Goal: Task Accomplishment & Management: Use online tool/utility

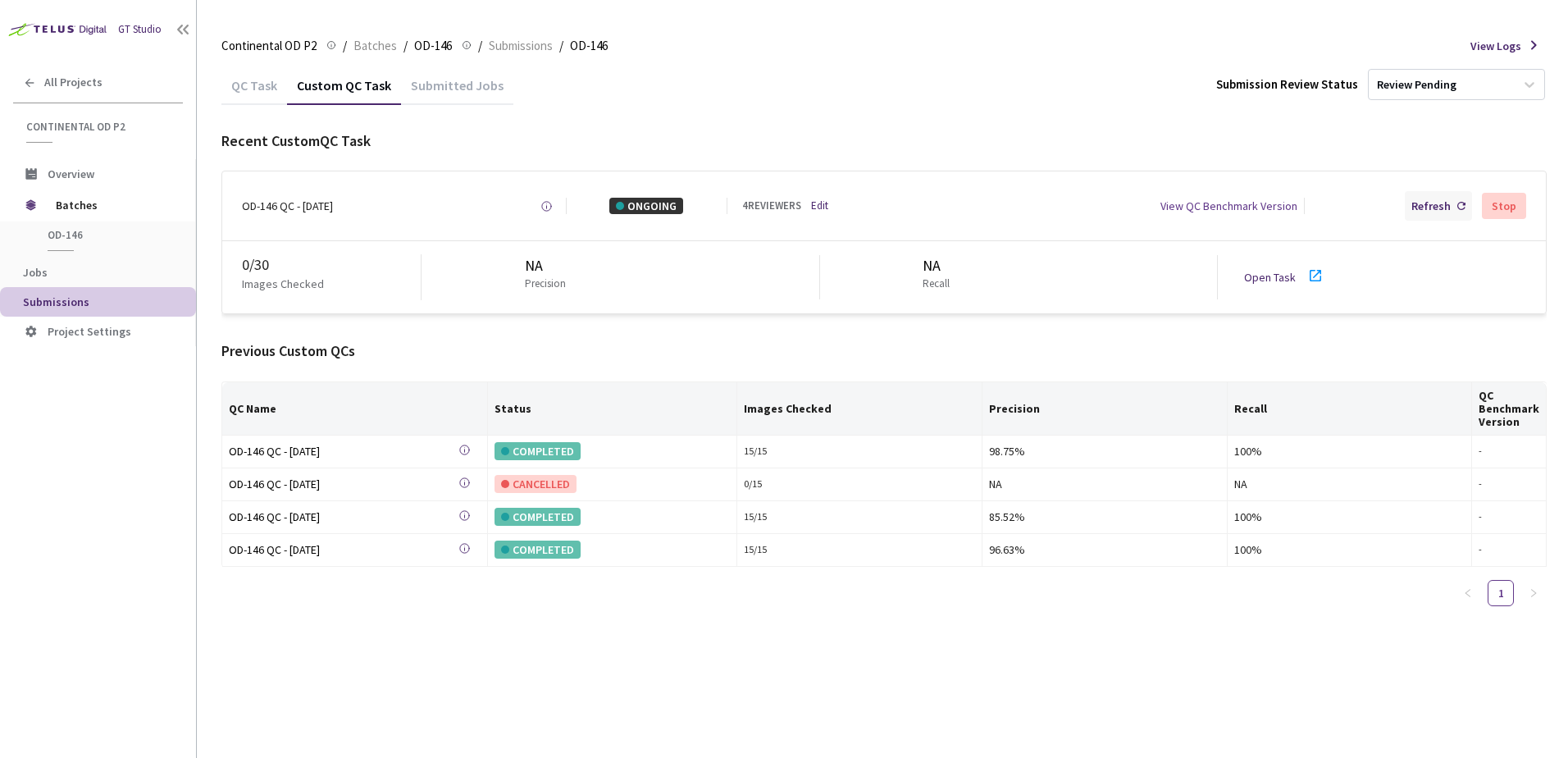
click at [1433, 198] on div "Refresh" at bounding box center [1430, 205] width 39 height 16
click at [1430, 195] on div "Refresh" at bounding box center [1438, 205] width 67 height 29
click at [110, 65] on div "All Projects" at bounding box center [98, 82] width 196 height 33
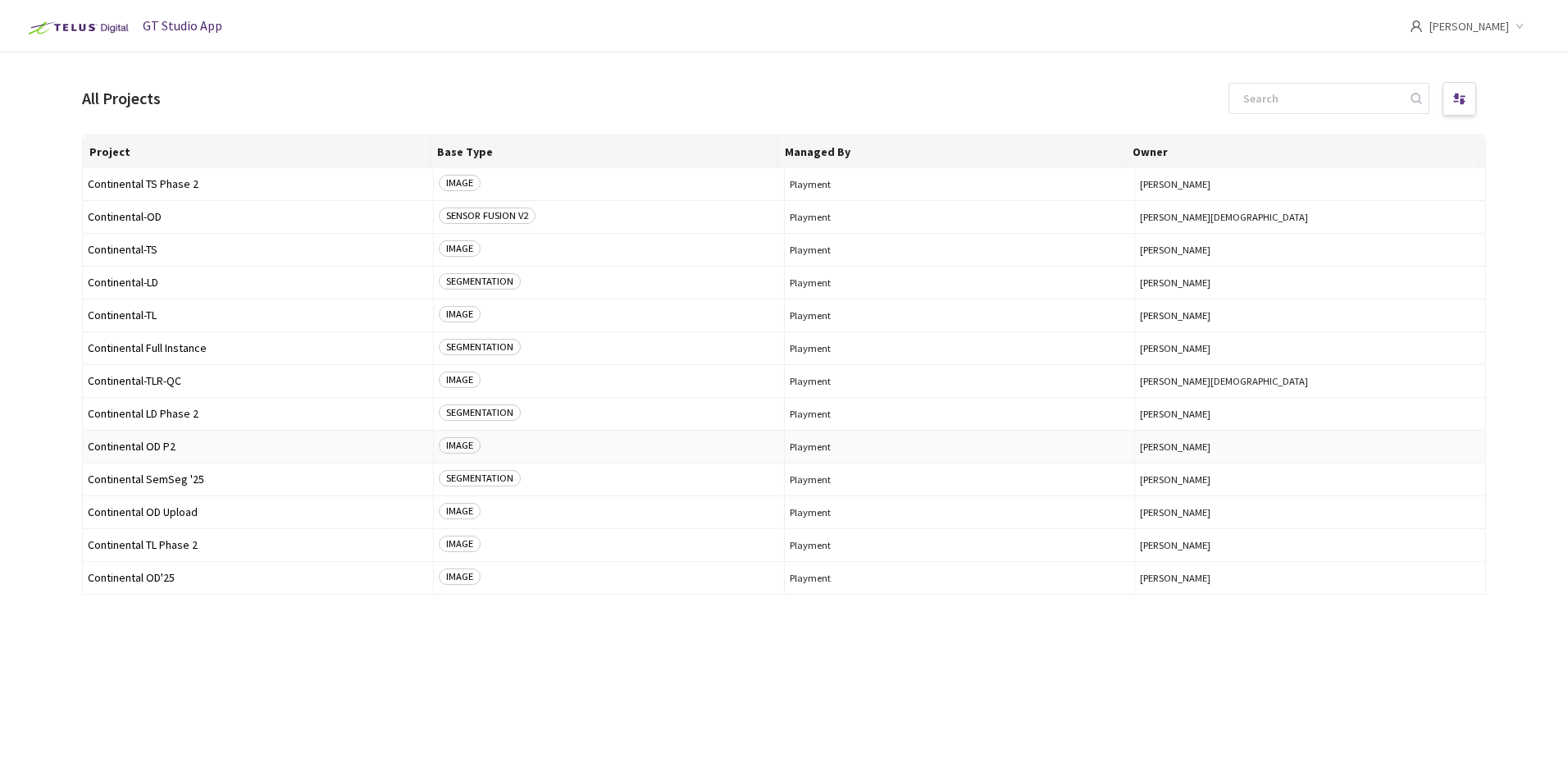
click at [169, 444] on span "Continental OD P2" at bounding box center [257, 446] width 341 height 12
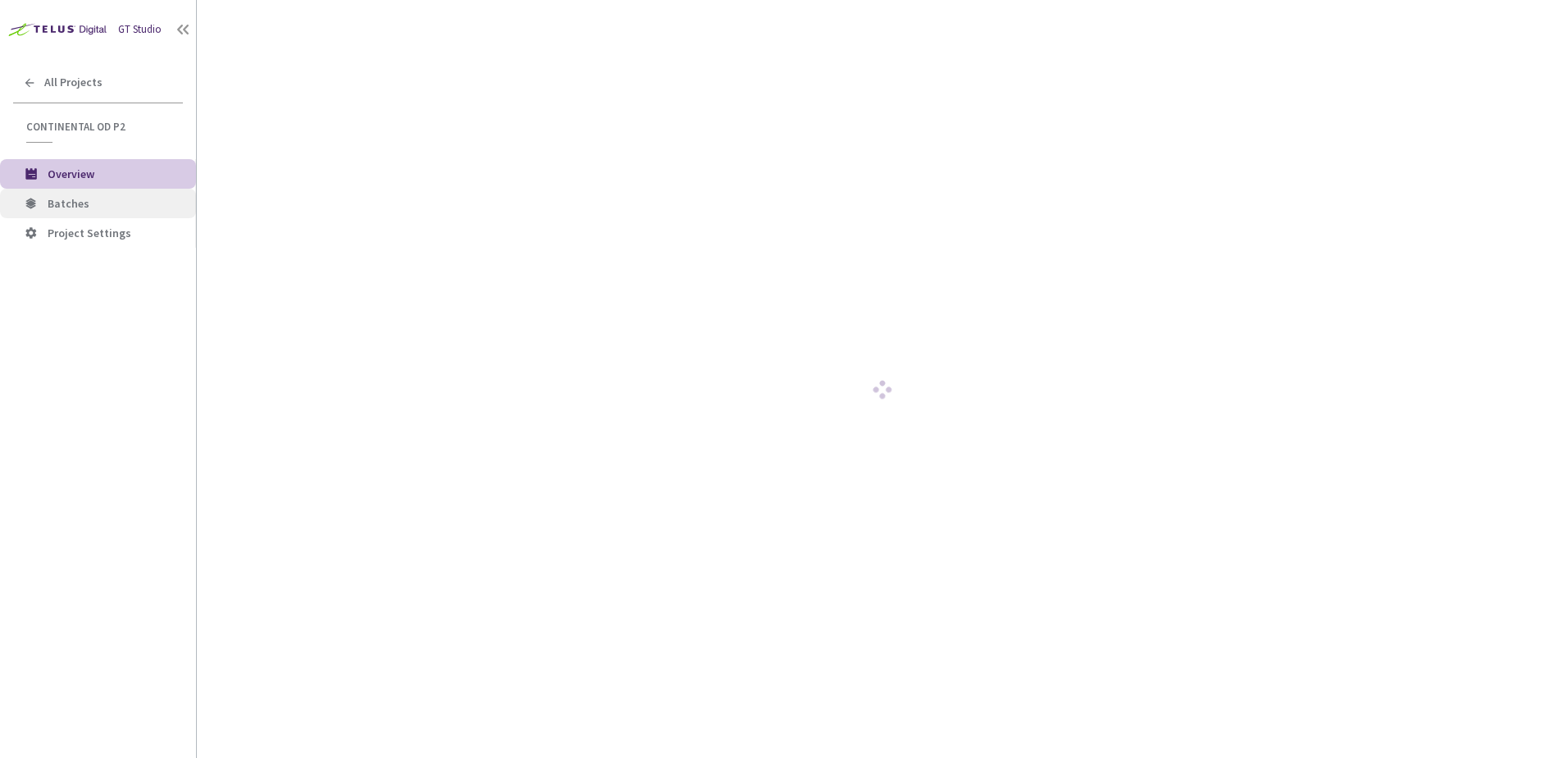
click at [92, 207] on span "Batches" at bounding box center [115, 203] width 136 height 14
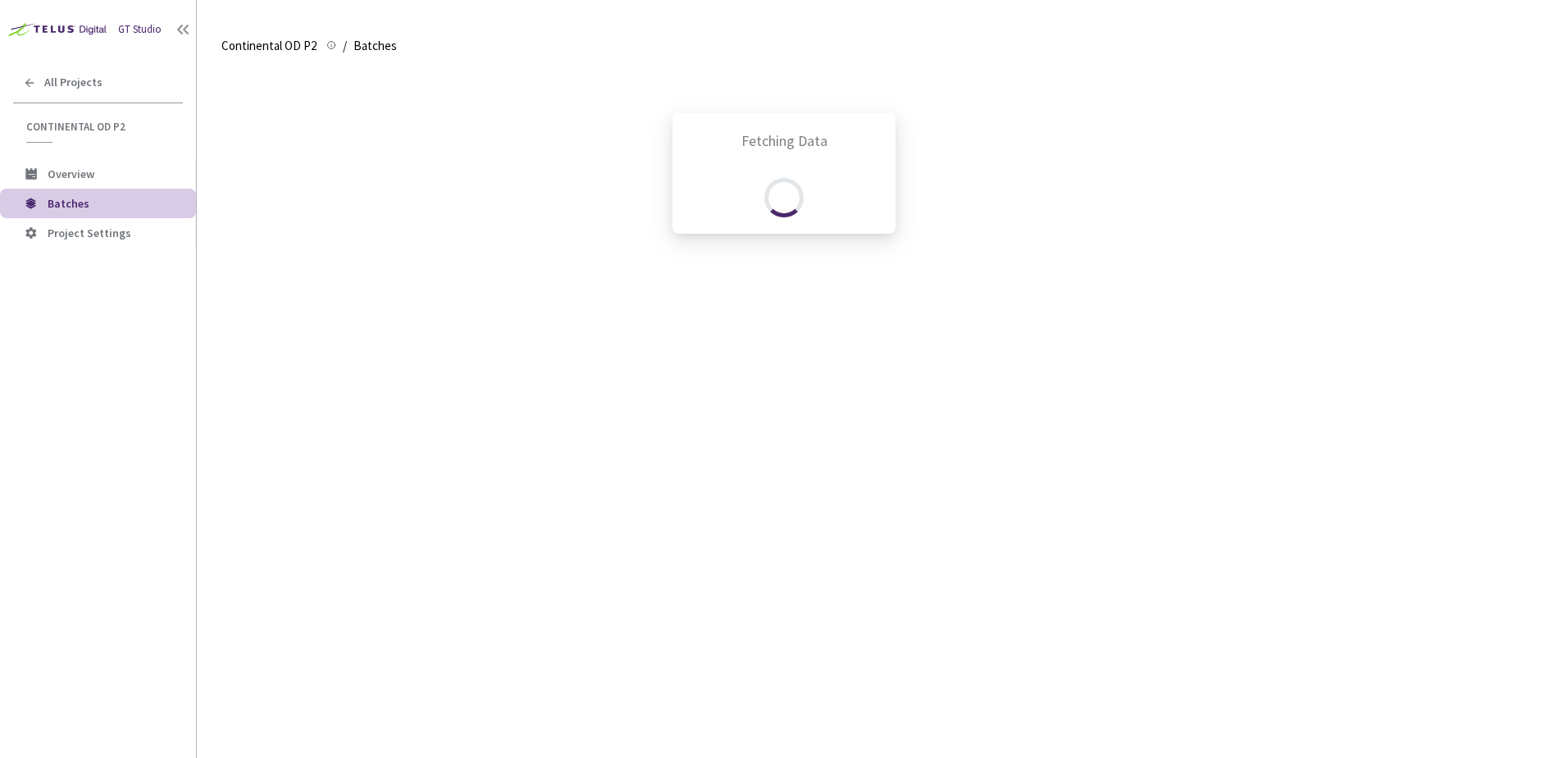
click at [98, 77] on div "Fetching Data" at bounding box center [784, 379] width 1568 height 758
click at [95, 88] on div "Fetching Data" at bounding box center [784, 379] width 1568 height 758
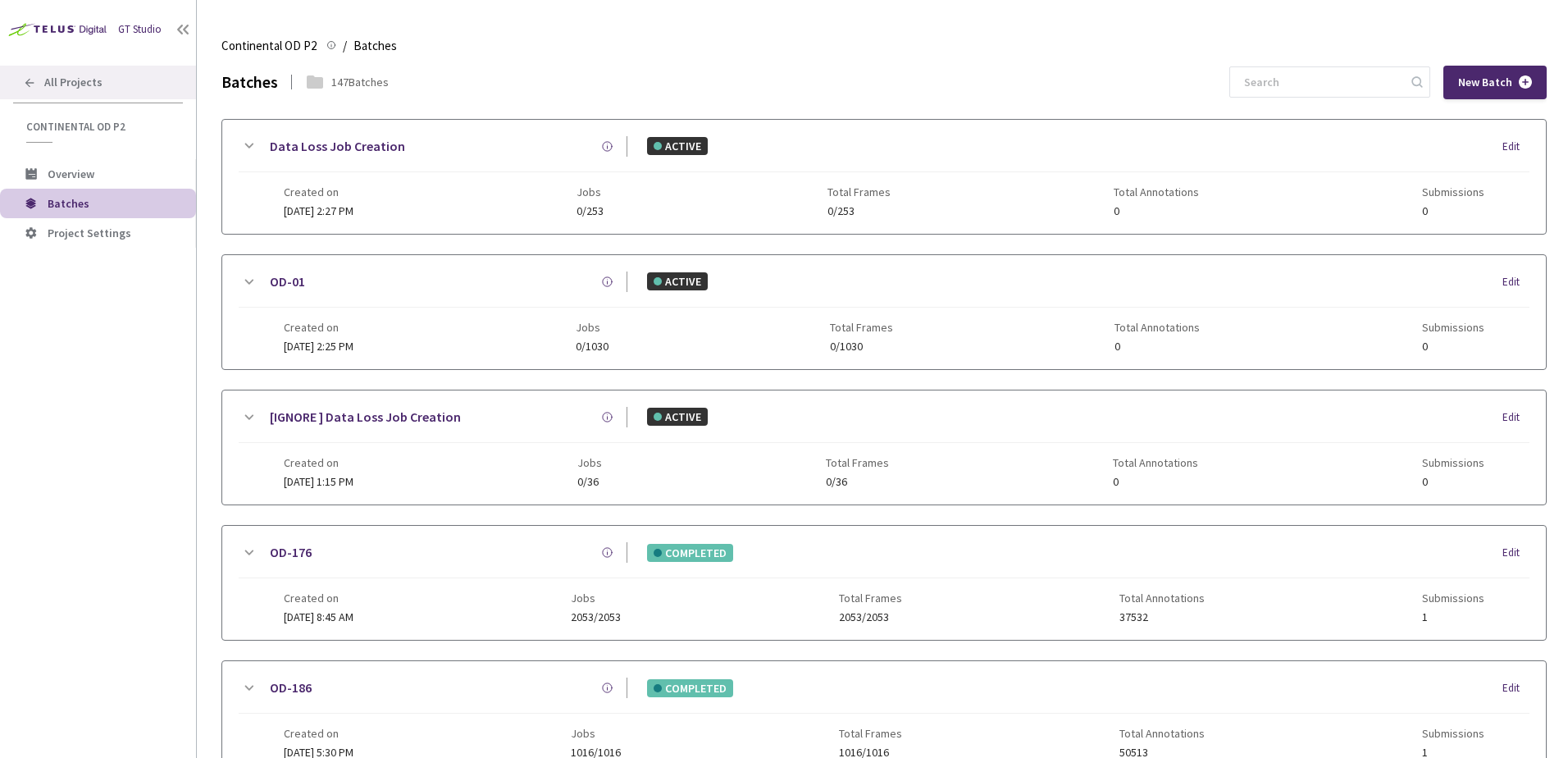
click at [76, 84] on span "All Projects" at bounding box center [73, 83] width 58 height 14
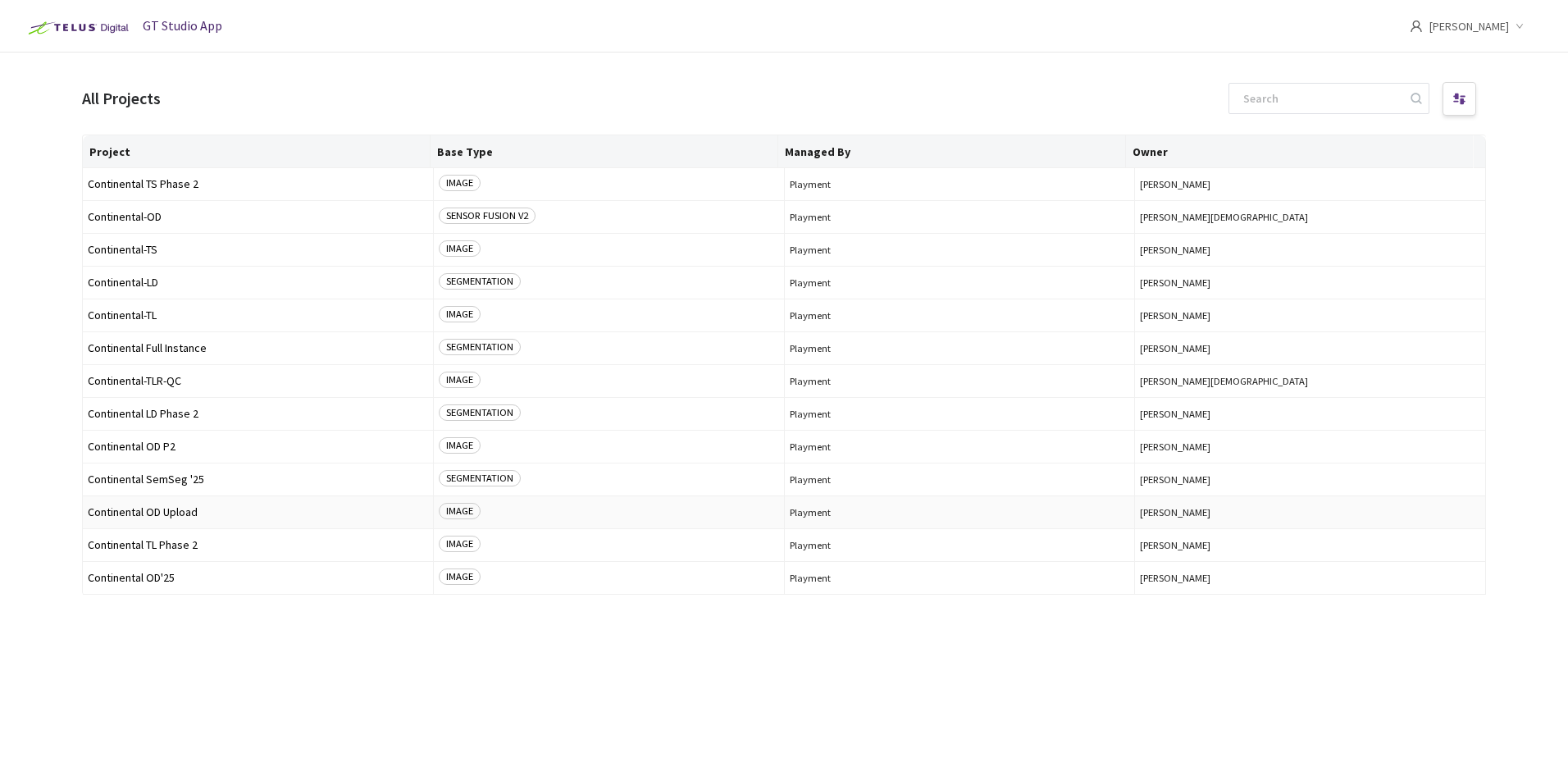
click at [169, 506] on td "Continental OD Upload" at bounding box center [258, 512] width 351 height 33
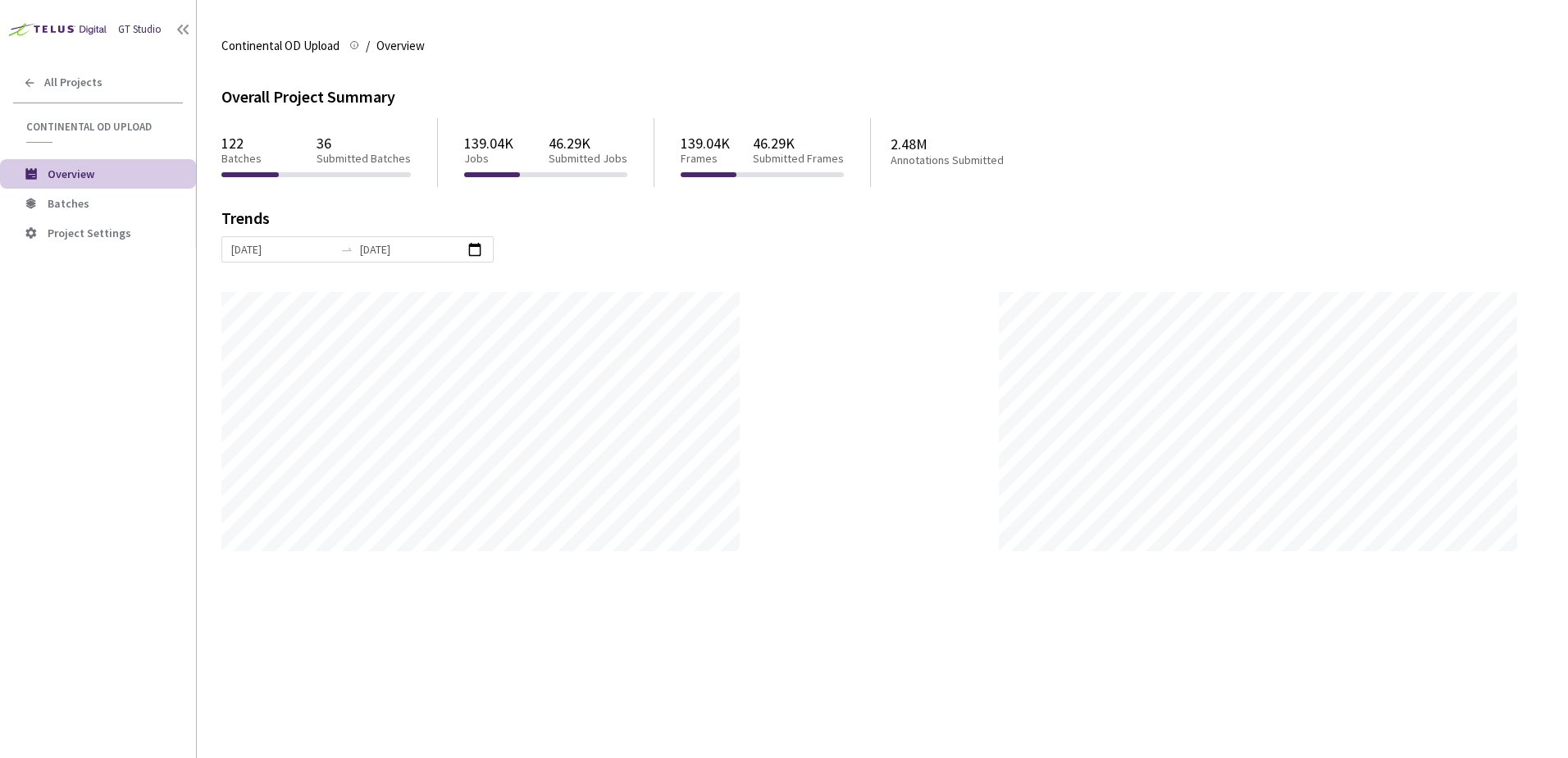
scroll to position [758, 1568]
click at [112, 203] on span "Batches" at bounding box center [115, 203] width 136 height 14
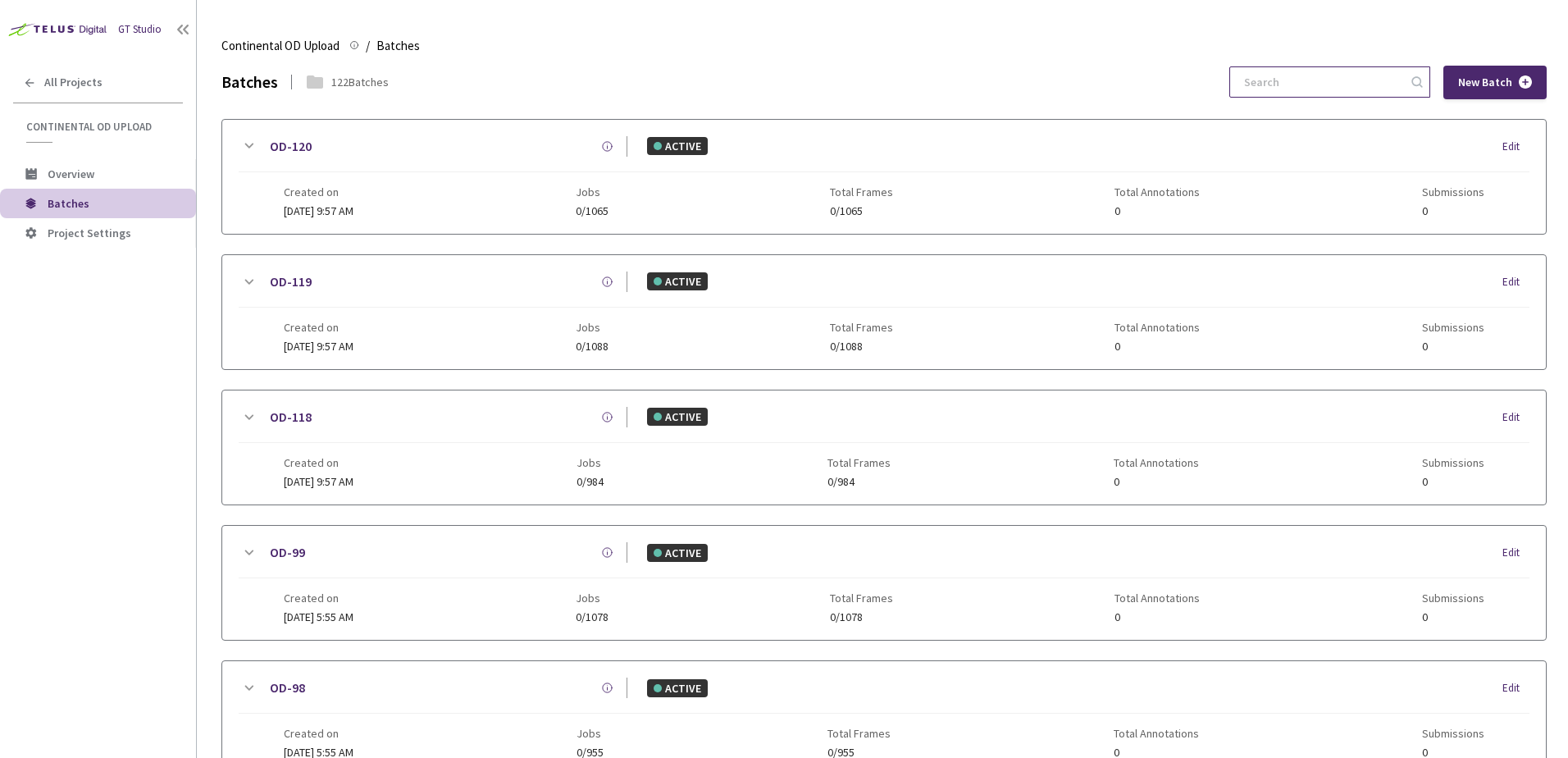
click at [1358, 90] on input at bounding box center [1321, 82] width 175 height 29
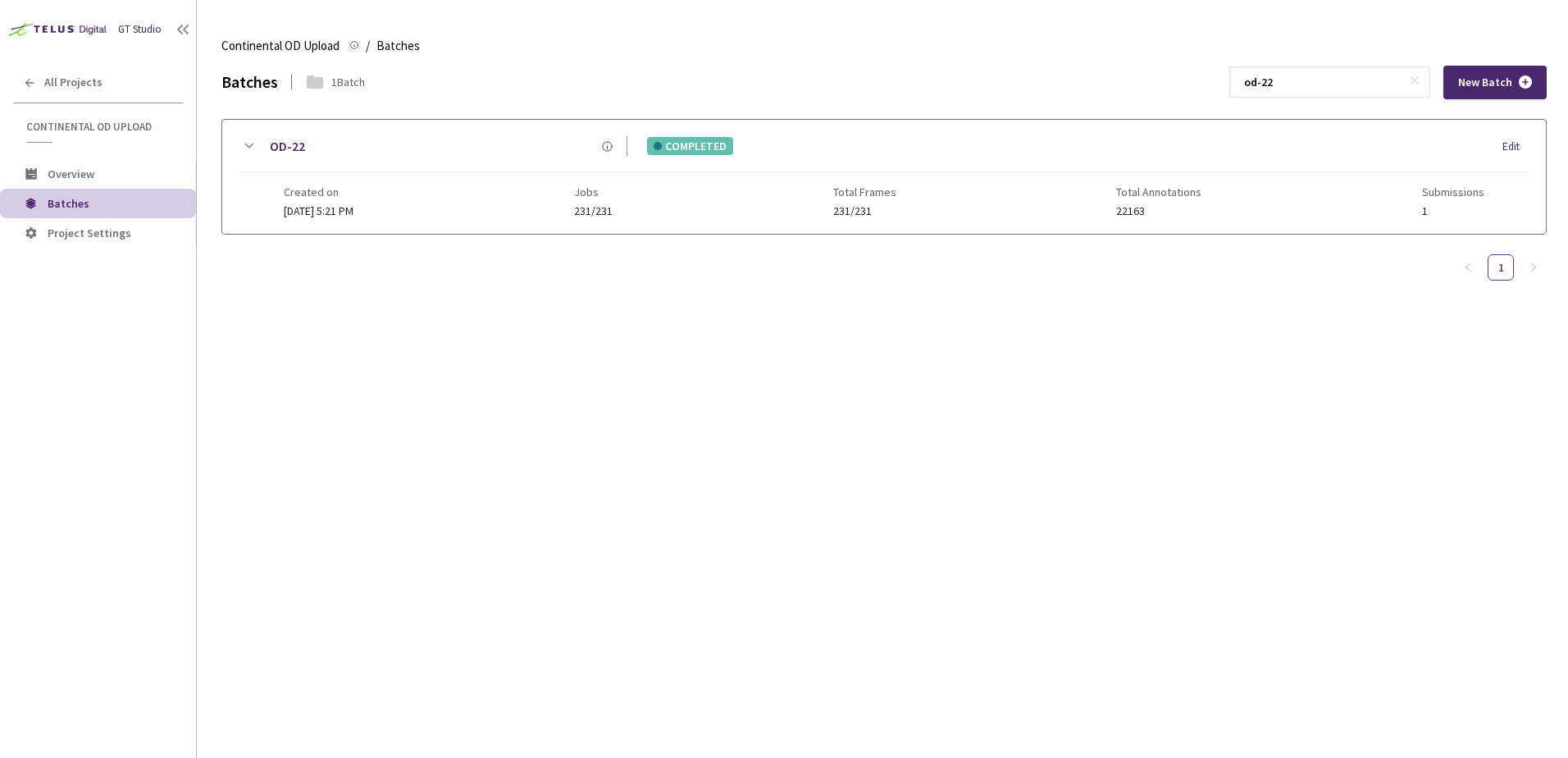
type input "od-22"
click at [251, 145] on icon at bounding box center [249, 145] width 9 height 5
click at [260, 305] on div at bounding box center [883, 323] width 1323 height 178
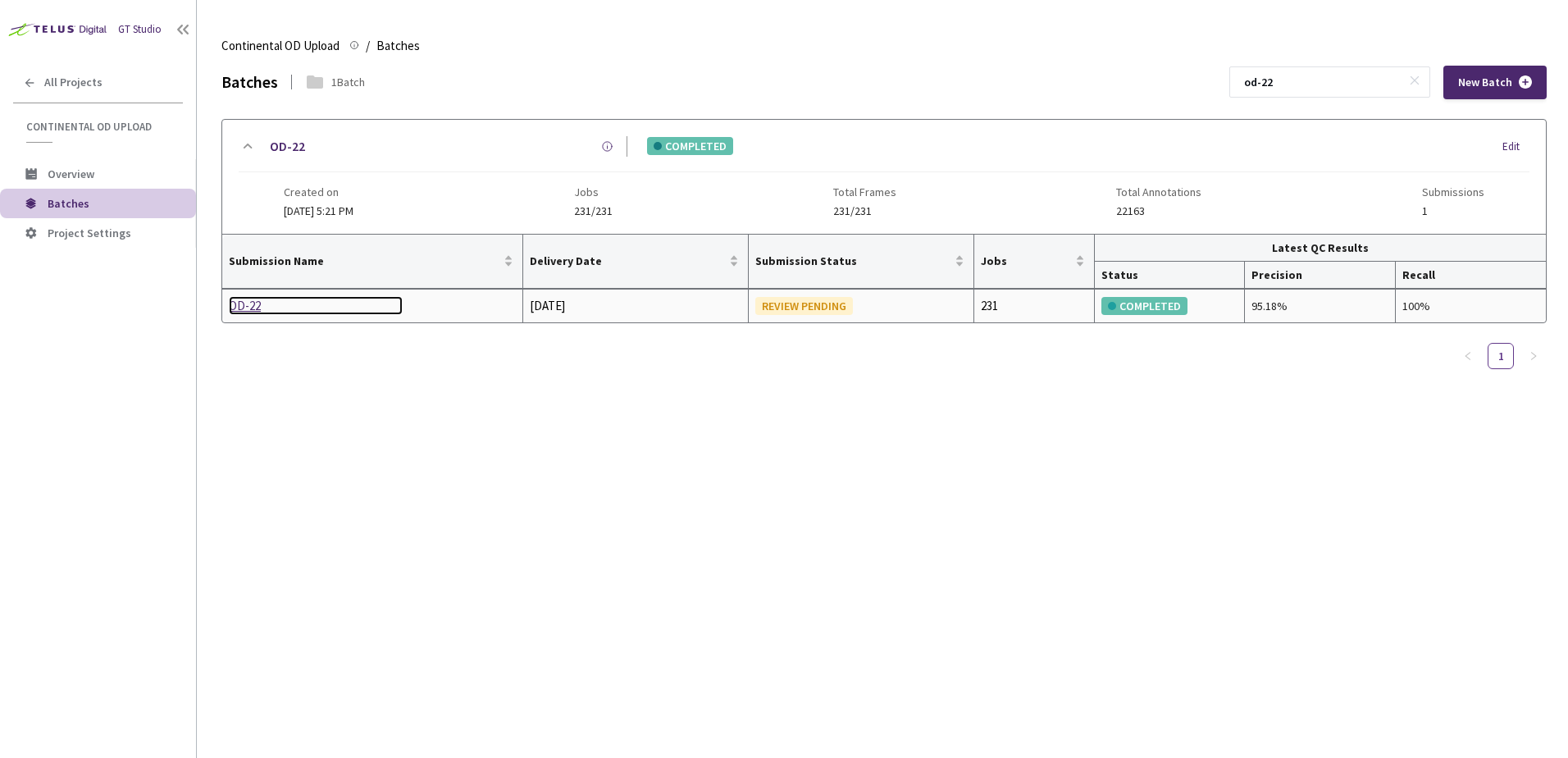
click at [250, 305] on div "OD-22" at bounding box center [315, 305] width 174 height 20
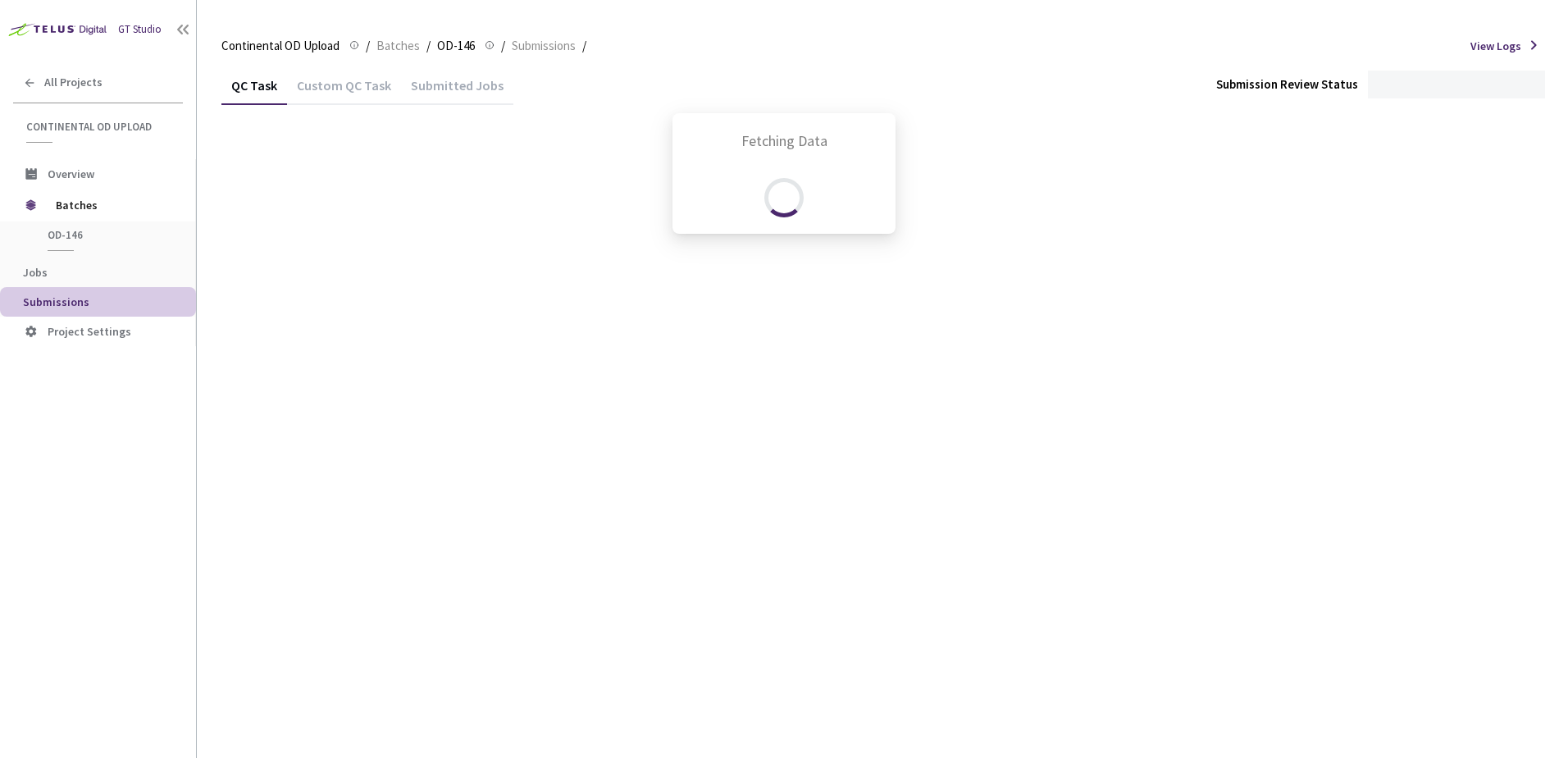
click at [334, 79] on div "Fetching Data" at bounding box center [784, 379] width 1568 height 758
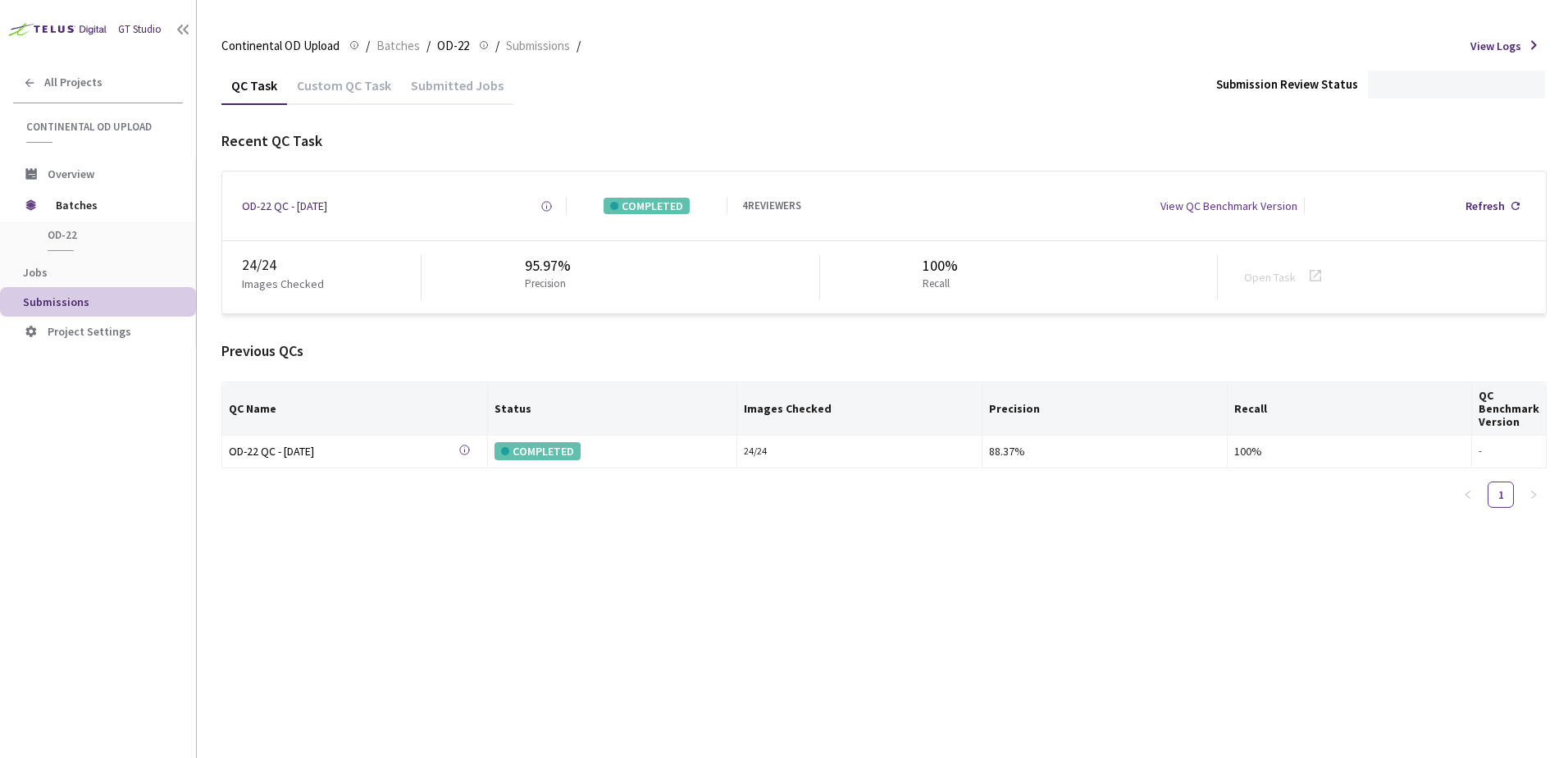
click at [339, 92] on div "Custom QC Task" at bounding box center [344, 90] width 114 height 28
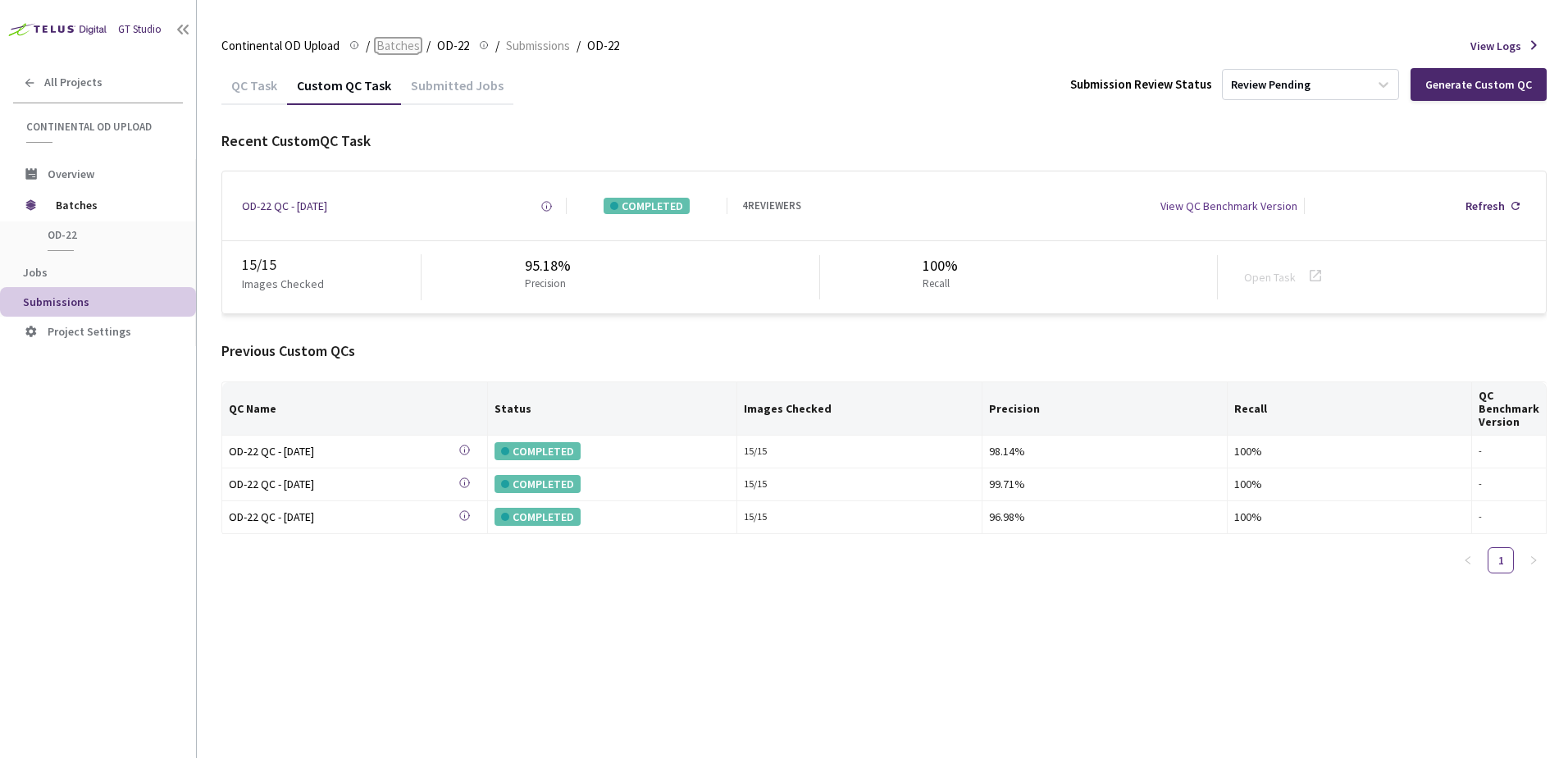
click at [397, 45] on span "Batches" at bounding box center [398, 46] width 44 height 20
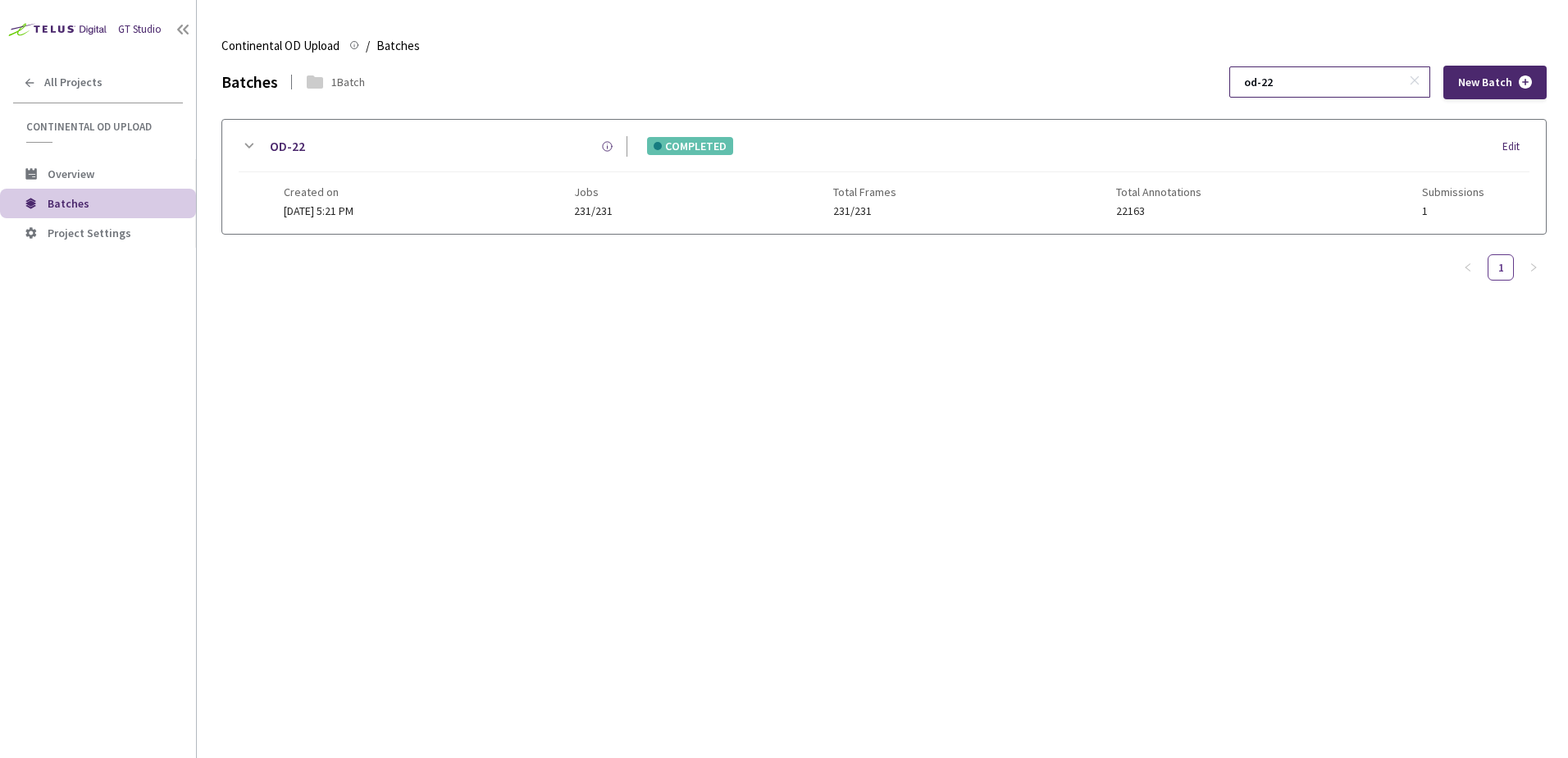
click at [1327, 94] on input "od-22" at bounding box center [1321, 82] width 175 height 29
type input "od-23"
click at [245, 154] on icon at bounding box center [249, 146] width 20 height 20
click at [249, 301] on div at bounding box center [883, 323] width 1323 height 178
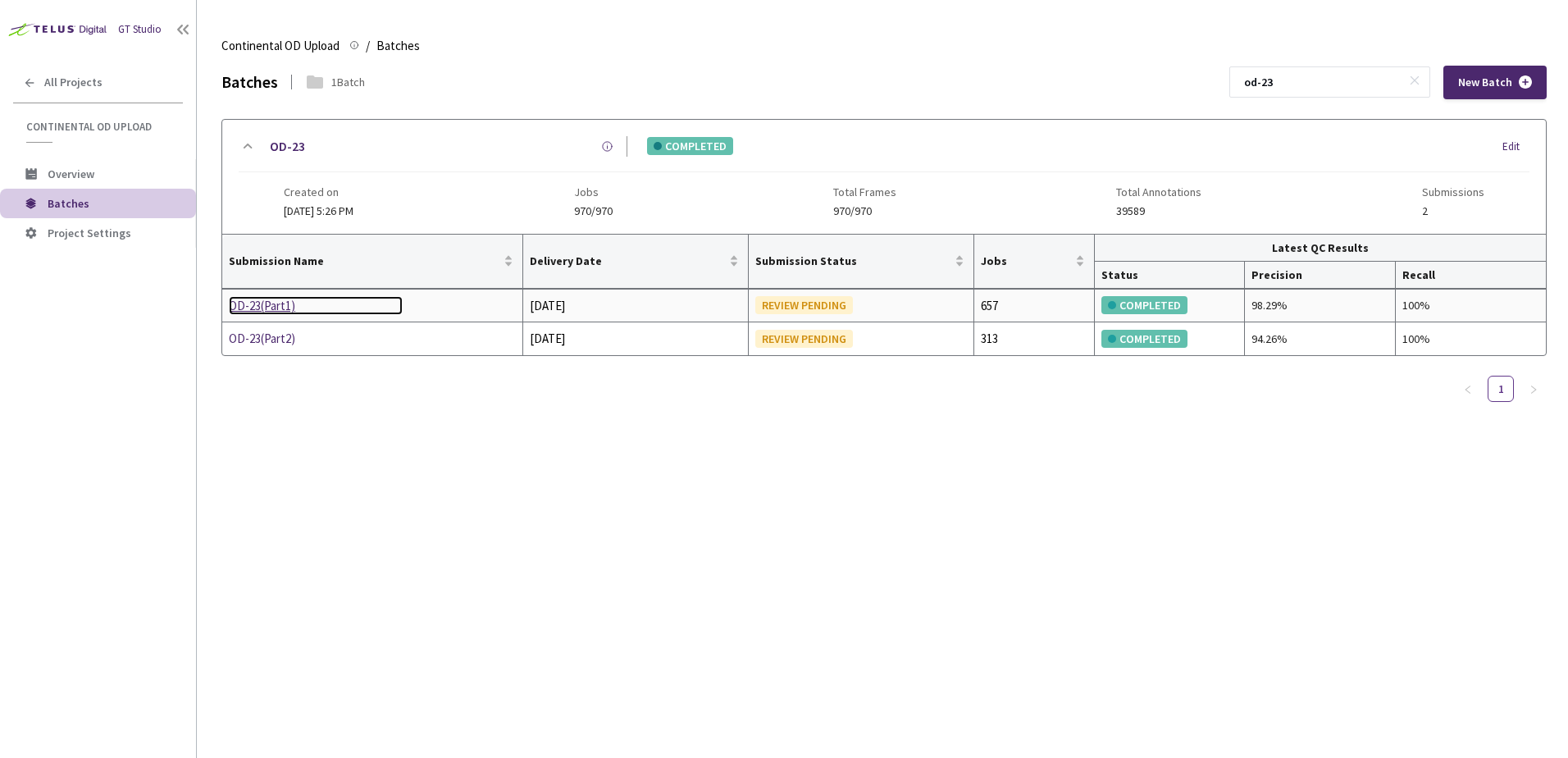
click at [249, 301] on div "OD-23(Part1)" at bounding box center [315, 305] width 174 height 20
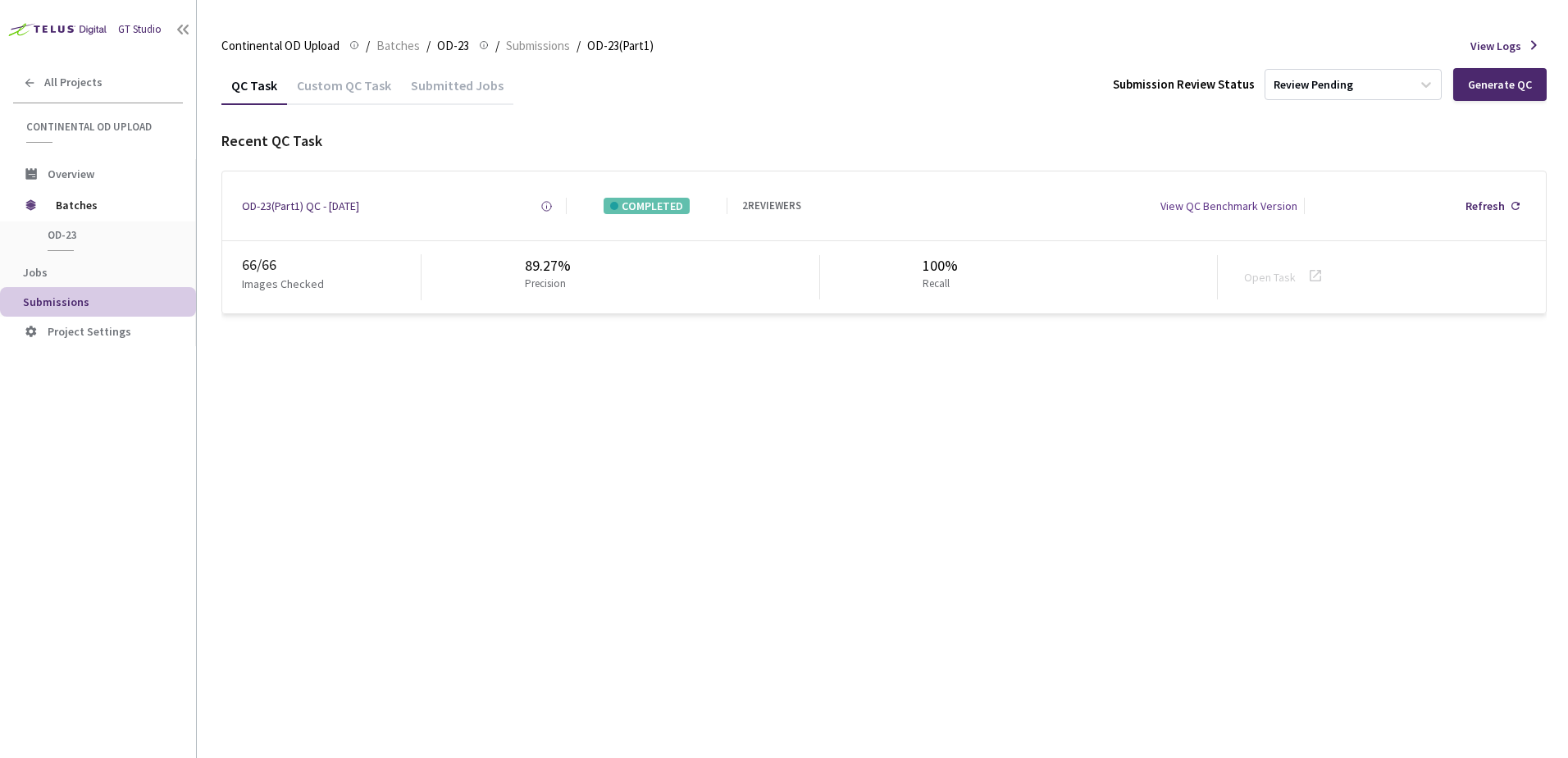
click at [333, 80] on div "Custom QC Task" at bounding box center [344, 90] width 114 height 28
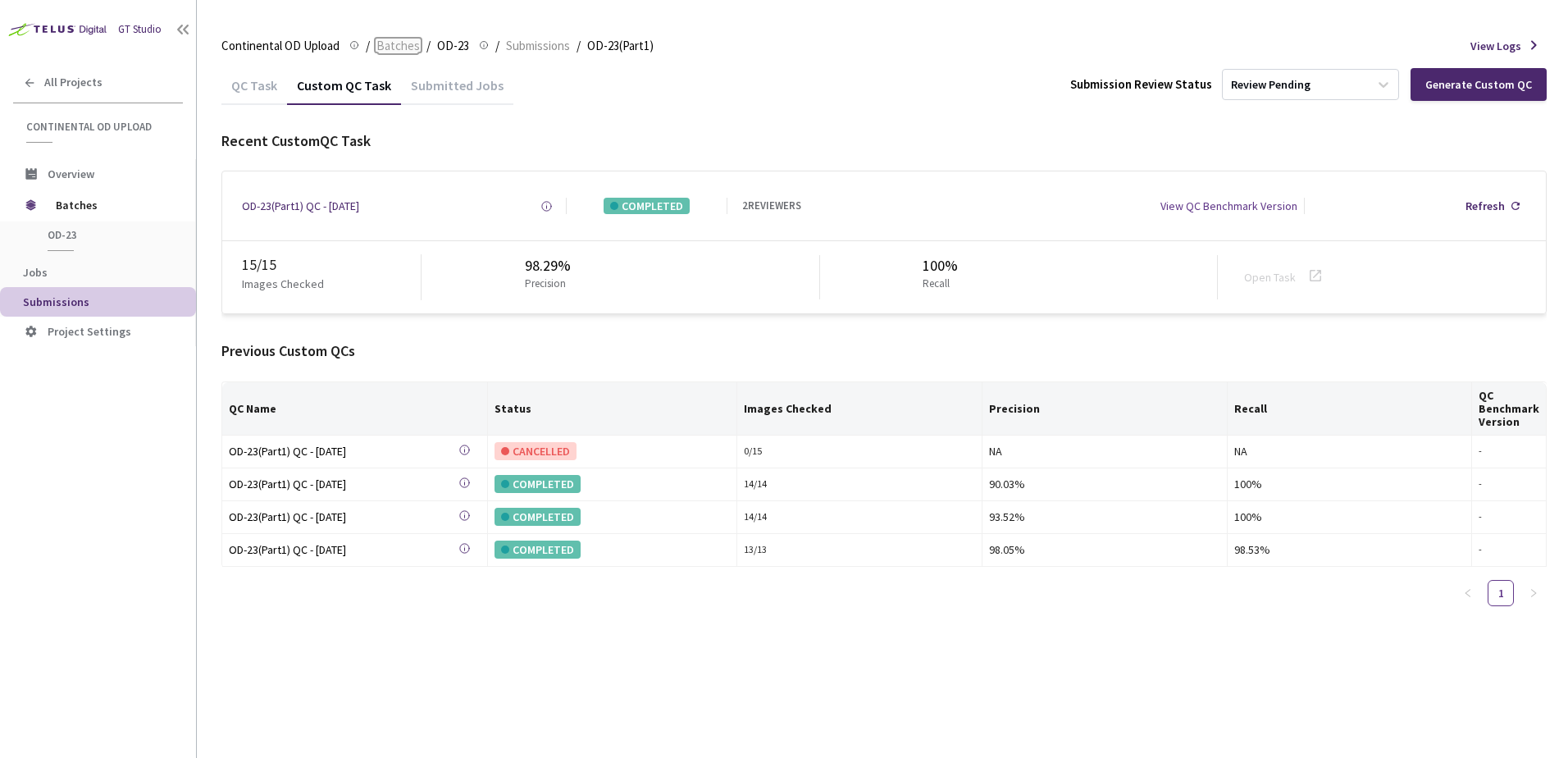
click at [378, 42] on span "Batches" at bounding box center [398, 46] width 44 height 20
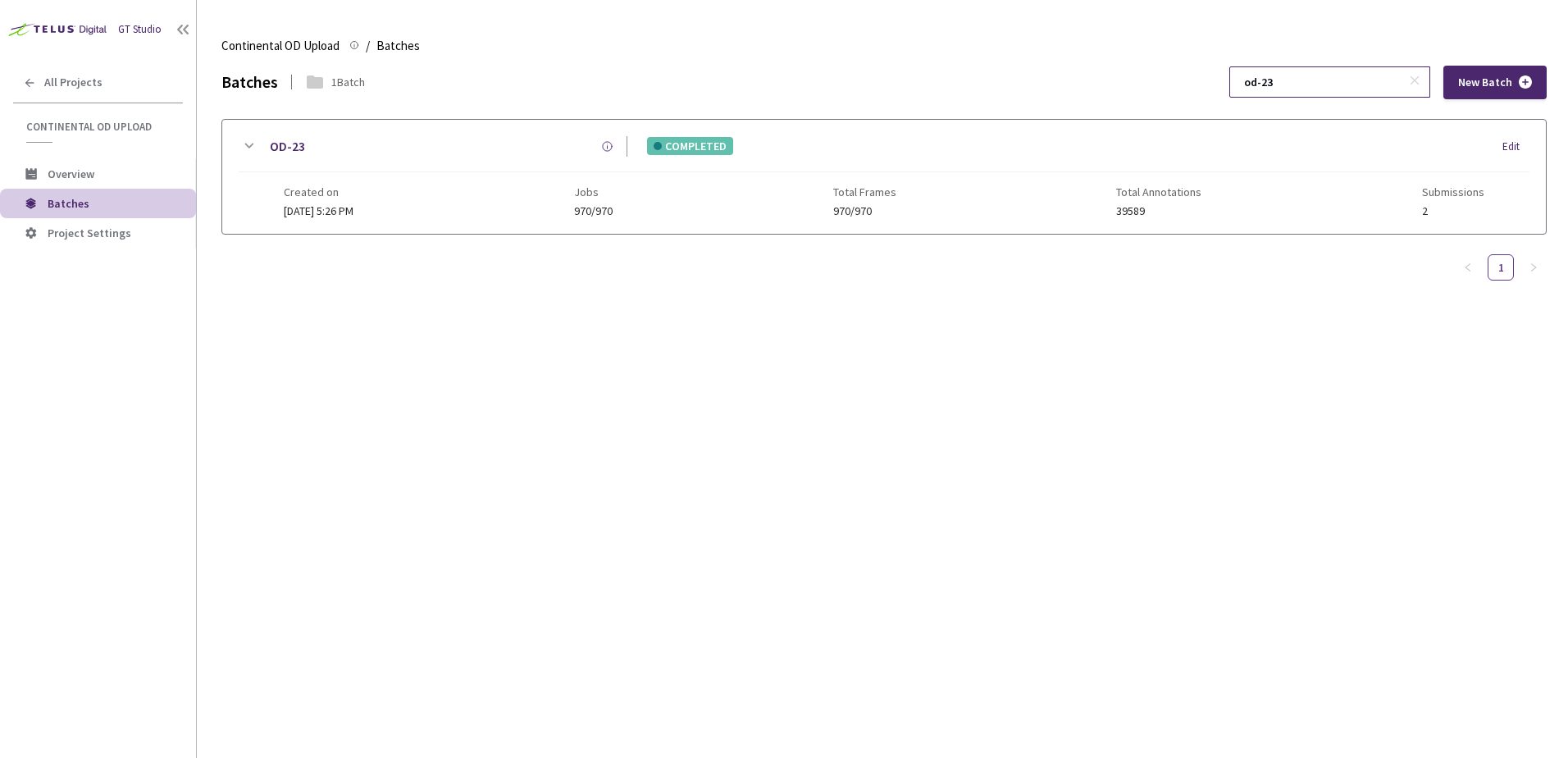
click at [1312, 83] on input "od-23" at bounding box center [1321, 82] width 175 height 29
type input "od-30"
click at [251, 139] on div "OD-30 COMPLETED Edit Created on 02 Jul, 2024 at 10:09 AM Jobs 1005/1005 Total F…" at bounding box center [883, 176] width 1323 height 114
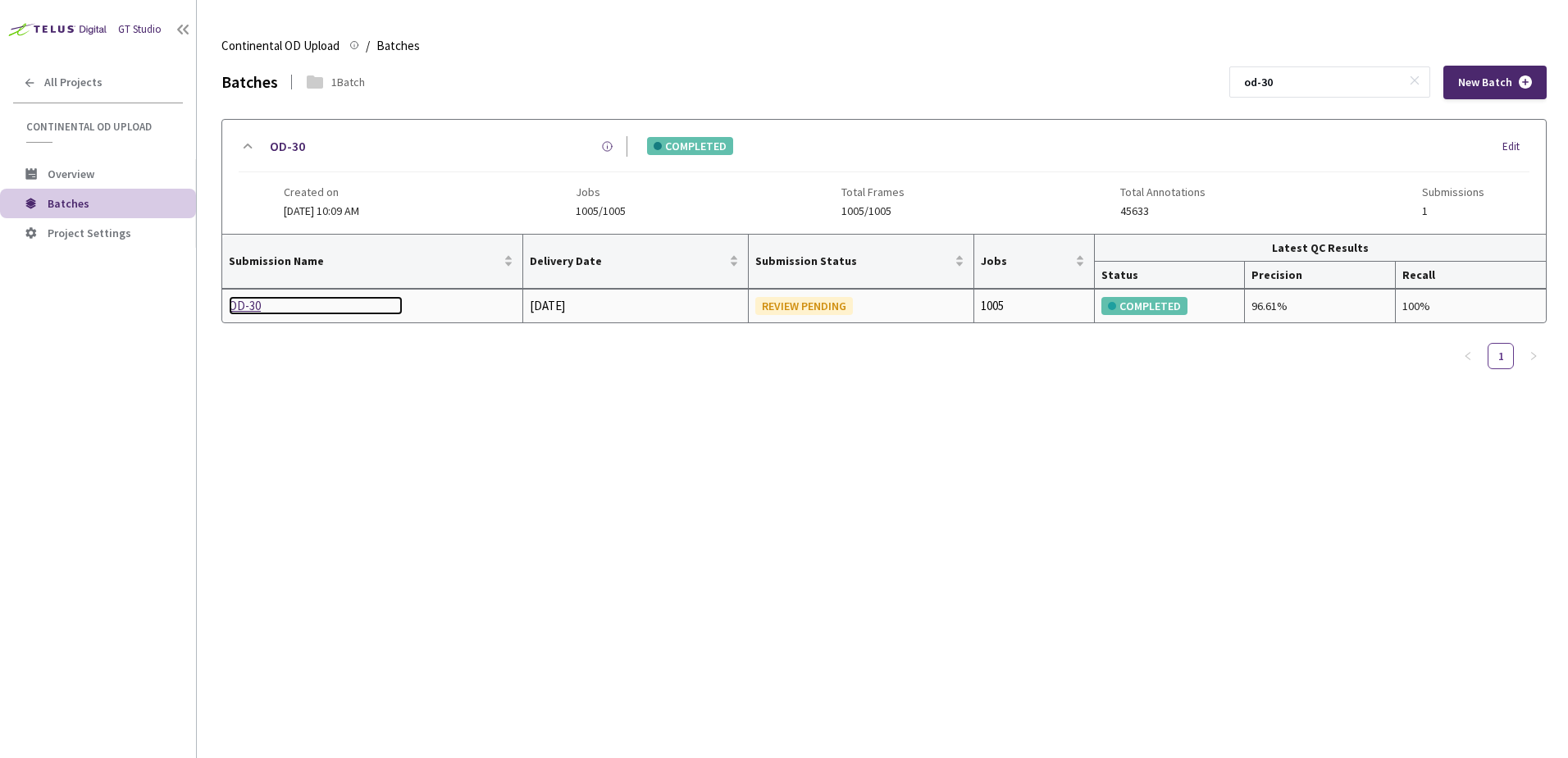
click at [255, 303] on div "OD-30" at bounding box center [315, 305] width 174 height 20
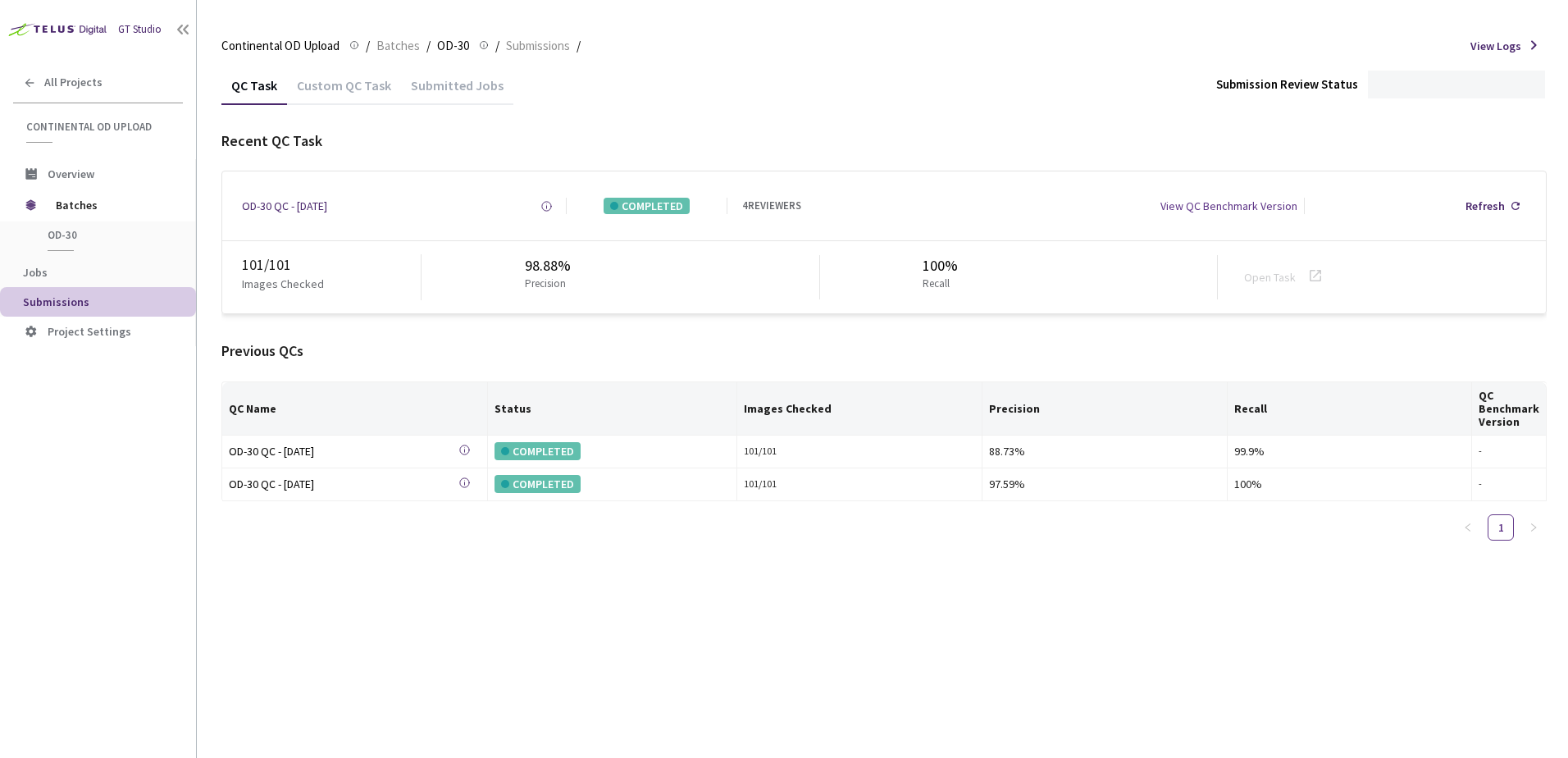
click at [341, 92] on div "Custom QC Task" at bounding box center [344, 90] width 114 height 28
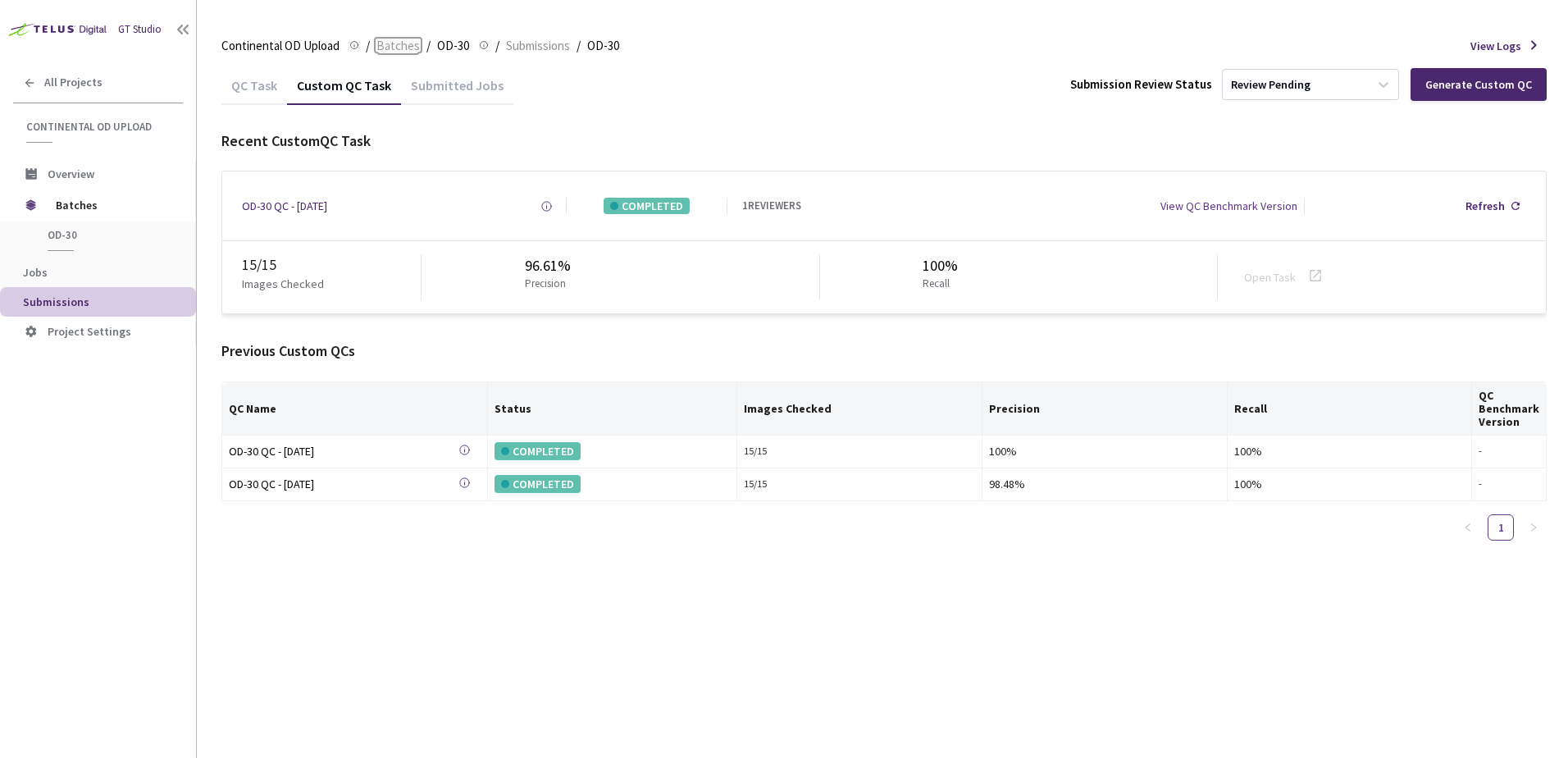
click at [400, 44] on span "Batches" at bounding box center [398, 46] width 44 height 20
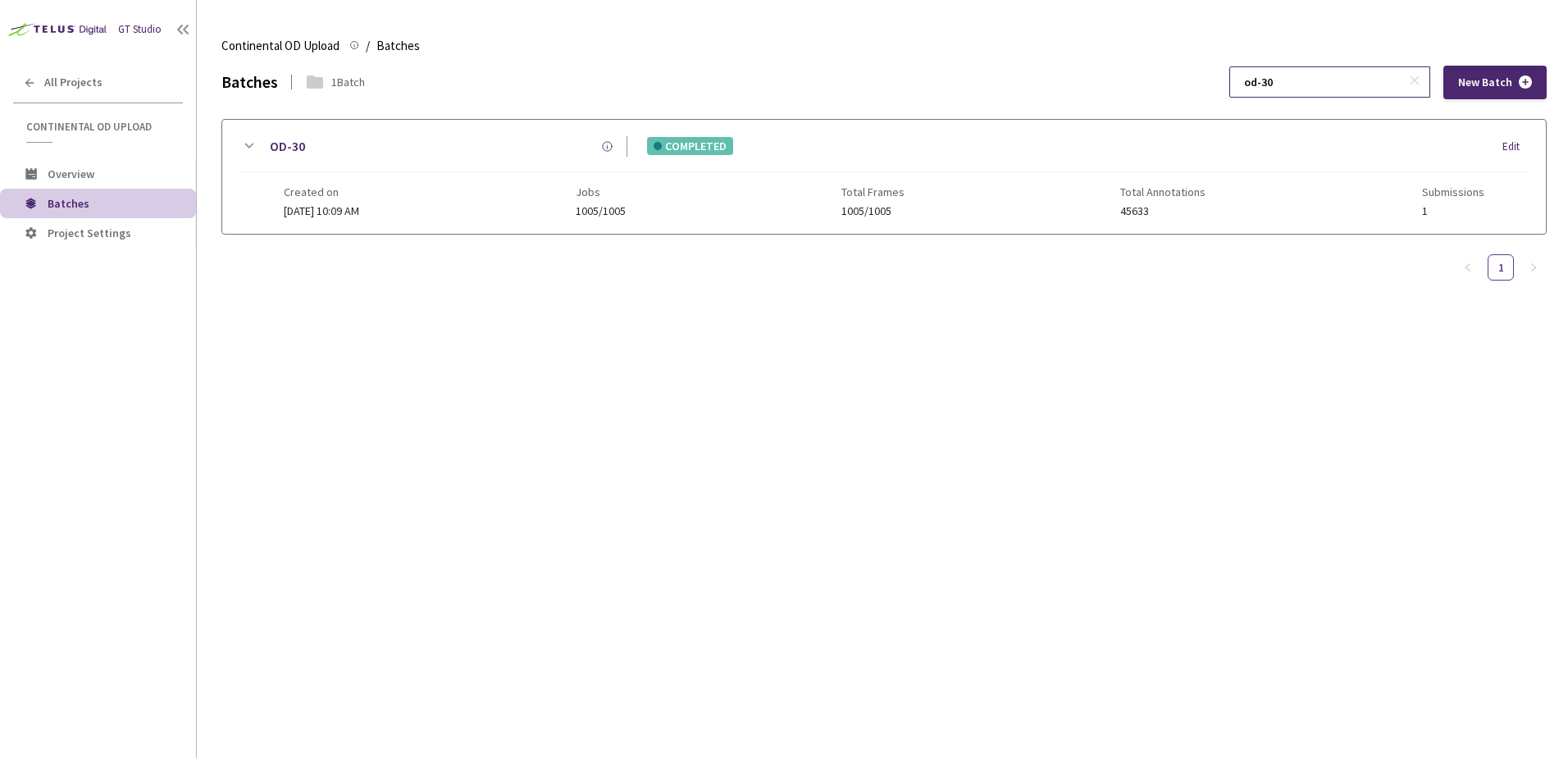
click at [1299, 84] on input "od-30" at bounding box center [1321, 82] width 175 height 29
type input "od-33"
click at [235, 139] on div "OD-33 COMPLETED Edit Created on 04 Jul, 2024 at 1:40 PM Jobs 1003/1003 Total Fr…" at bounding box center [883, 176] width 1323 height 114
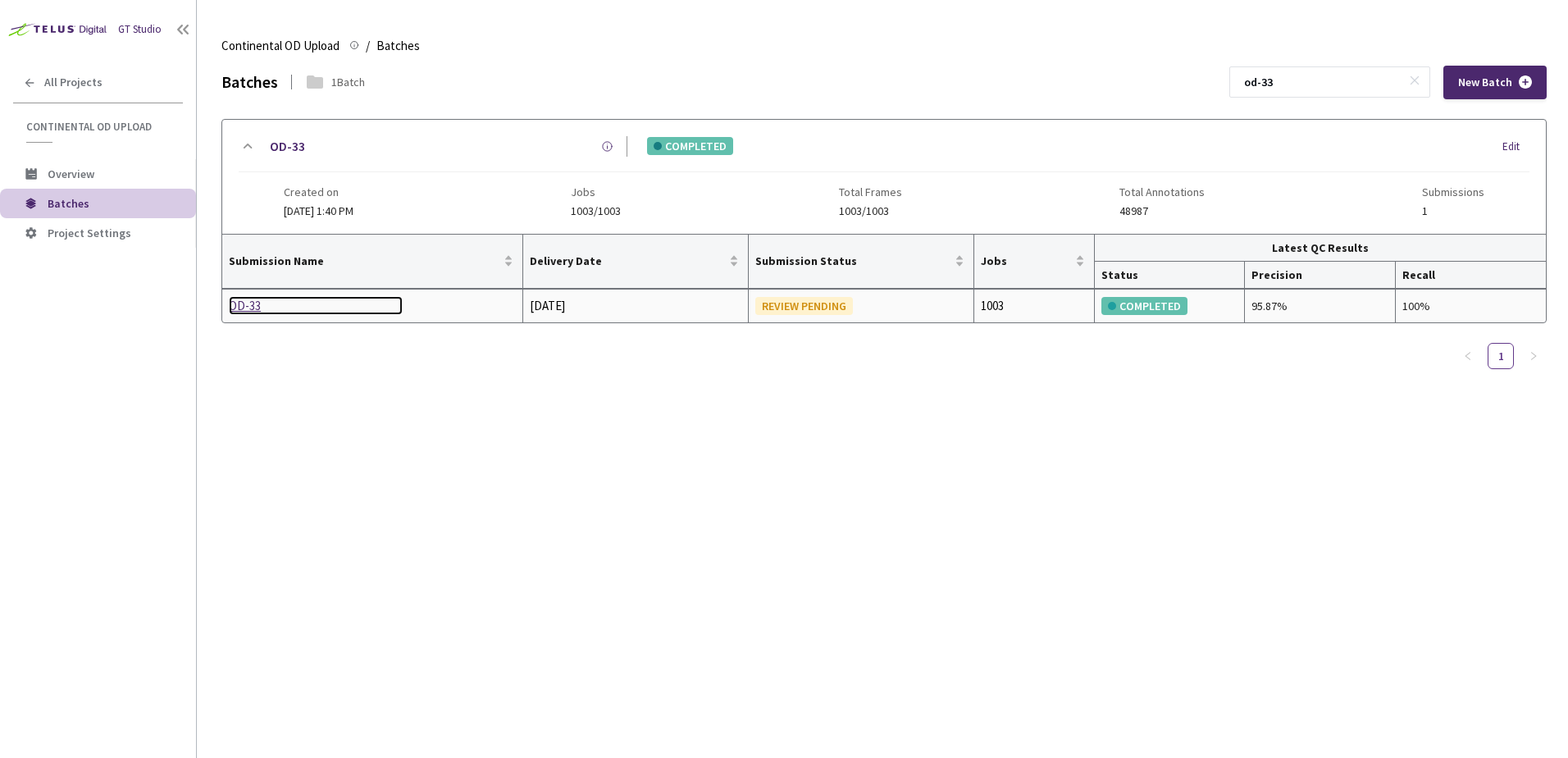
click at [251, 301] on div "OD-33" at bounding box center [315, 305] width 174 height 20
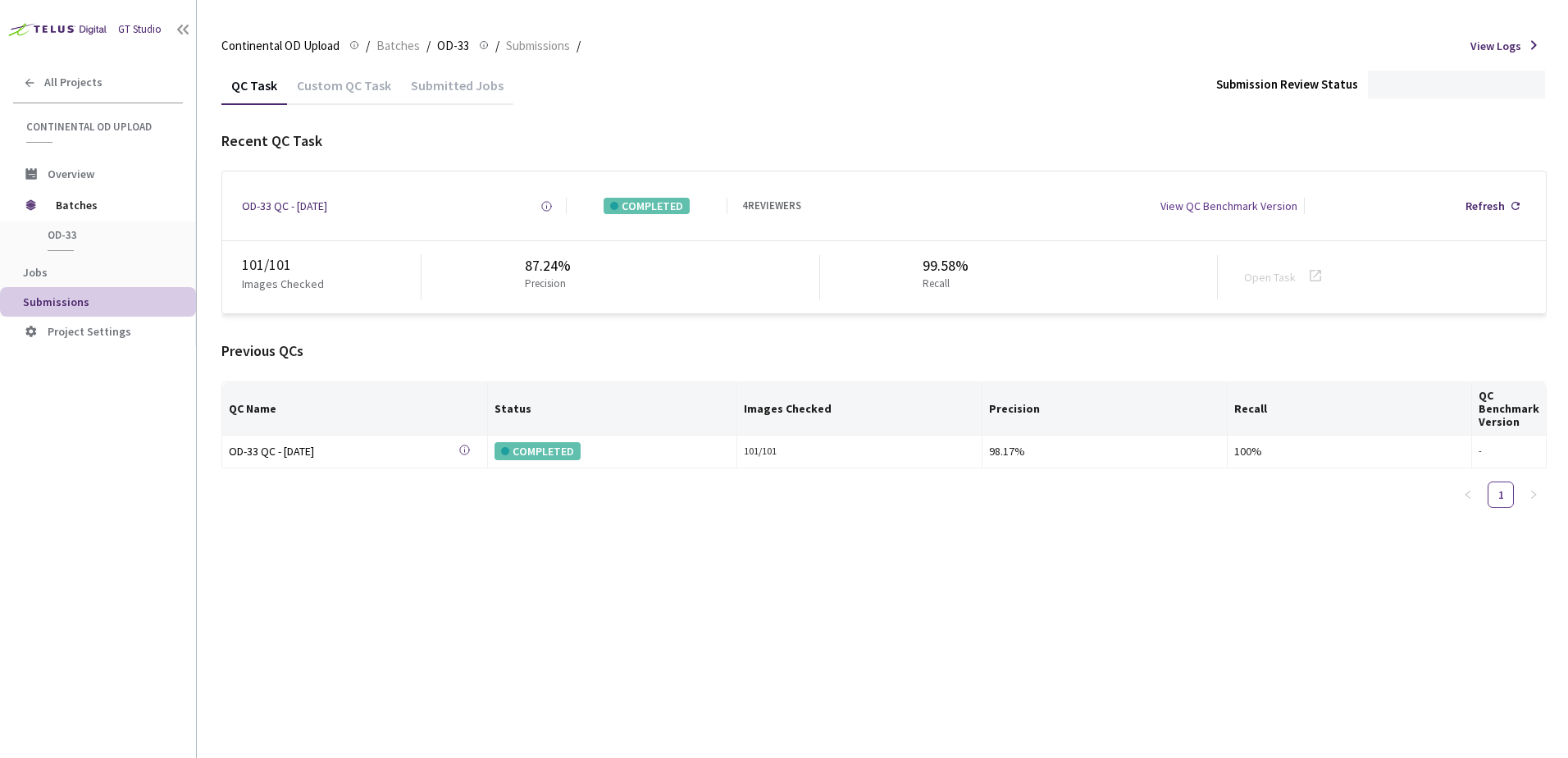
click at [334, 82] on div "Custom QC Task" at bounding box center [344, 90] width 114 height 28
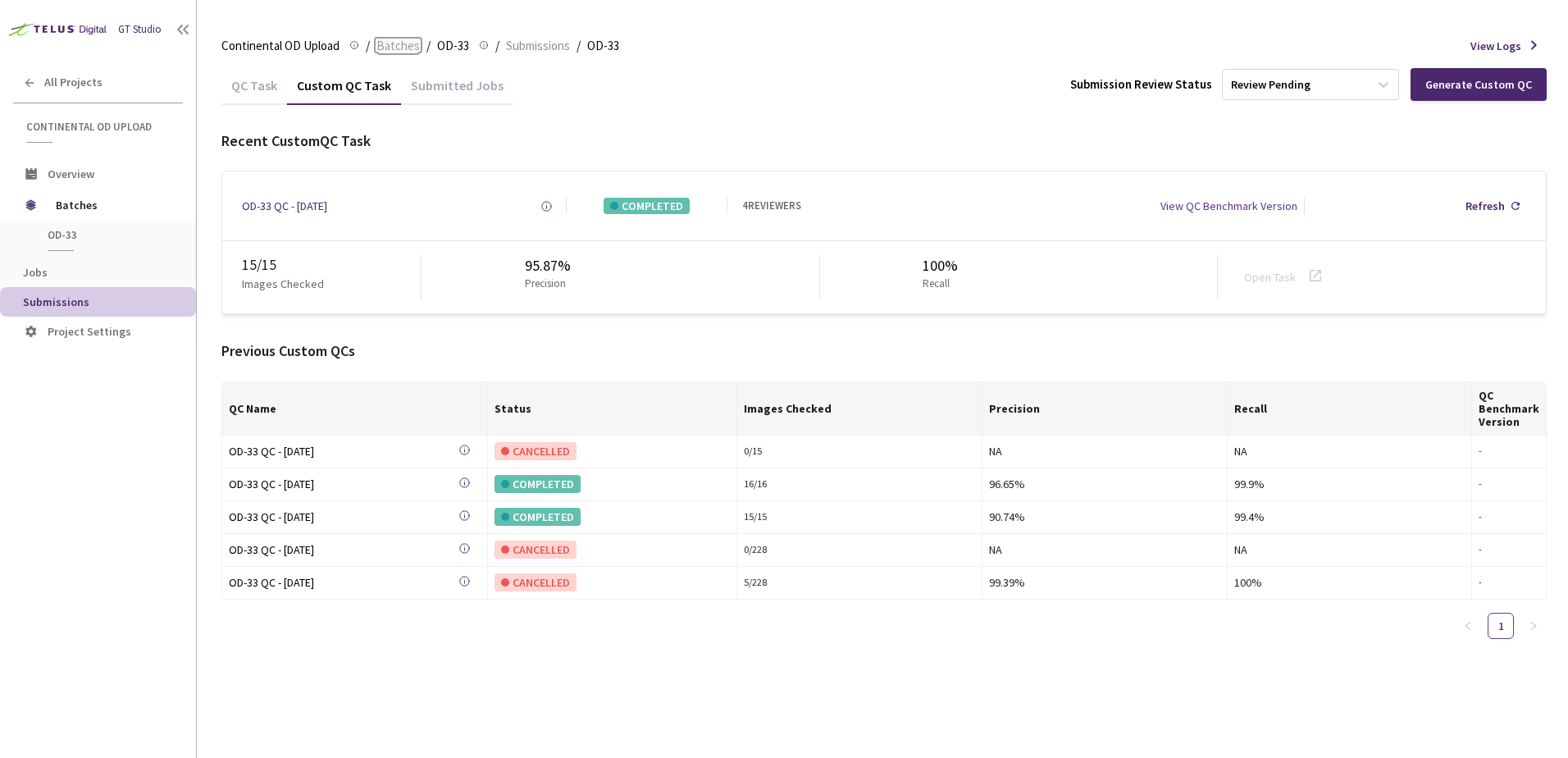
click at [384, 52] on span "Batches" at bounding box center [398, 46] width 44 height 20
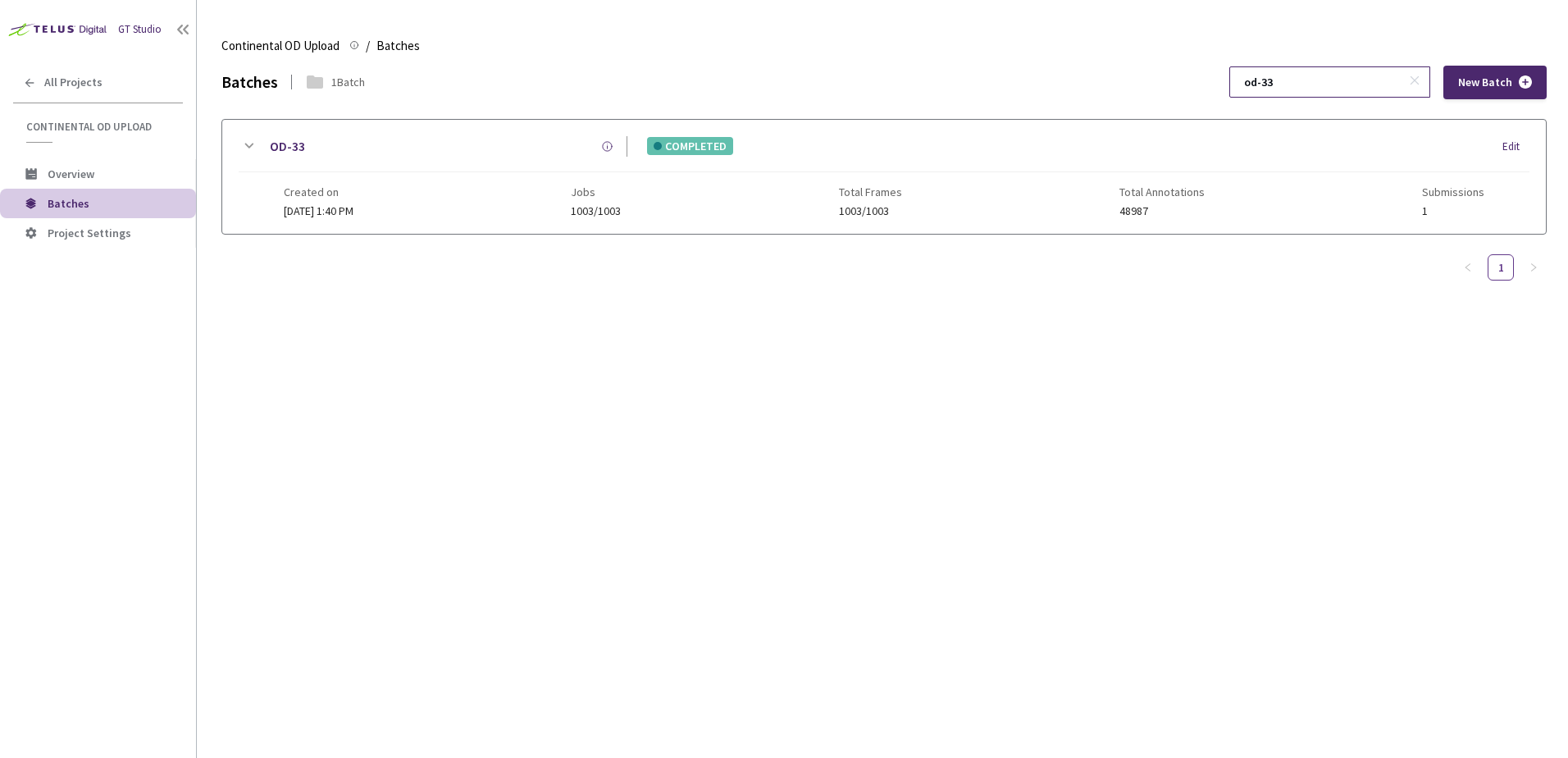
click at [1331, 71] on input "od-33" at bounding box center [1321, 82] width 175 height 29
type input "od-39"
click at [250, 139] on icon at bounding box center [249, 146] width 20 height 20
click at [254, 306] on div at bounding box center [883, 323] width 1323 height 178
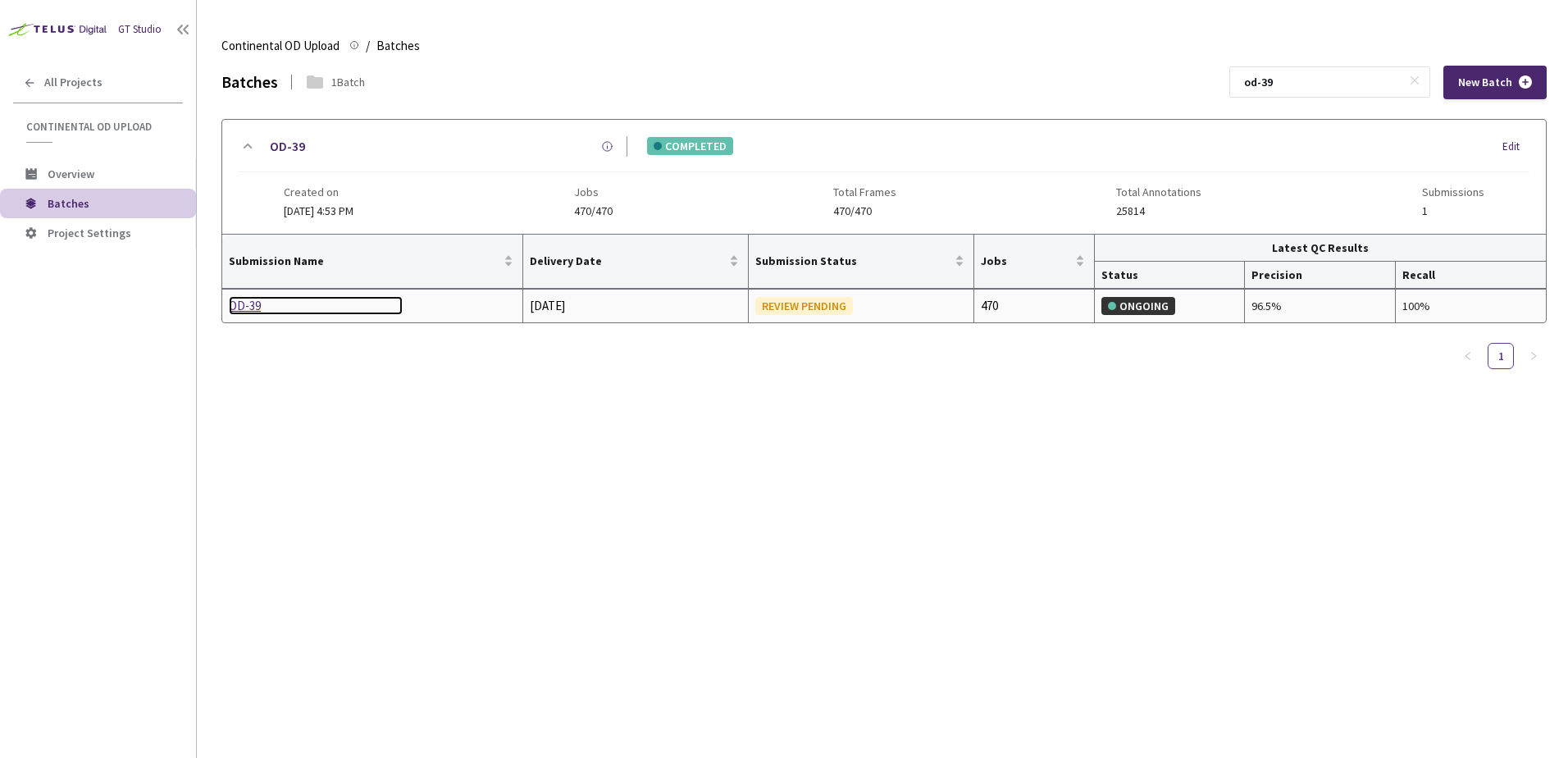
click at [258, 305] on div "OD-39" at bounding box center [315, 305] width 174 height 20
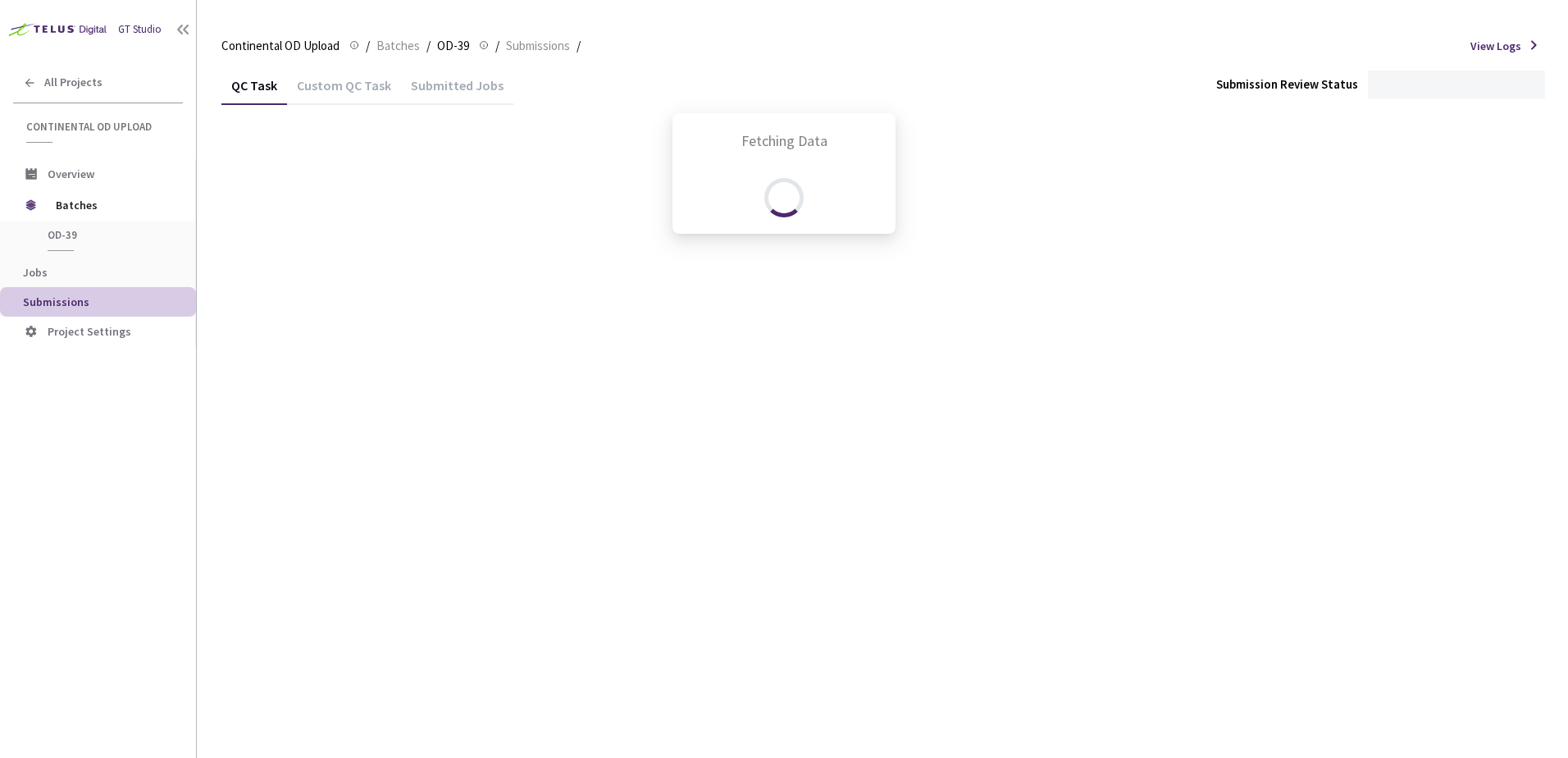
click at [327, 88] on div "Fetching Data" at bounding box center [784, 379] width 1568 height 758
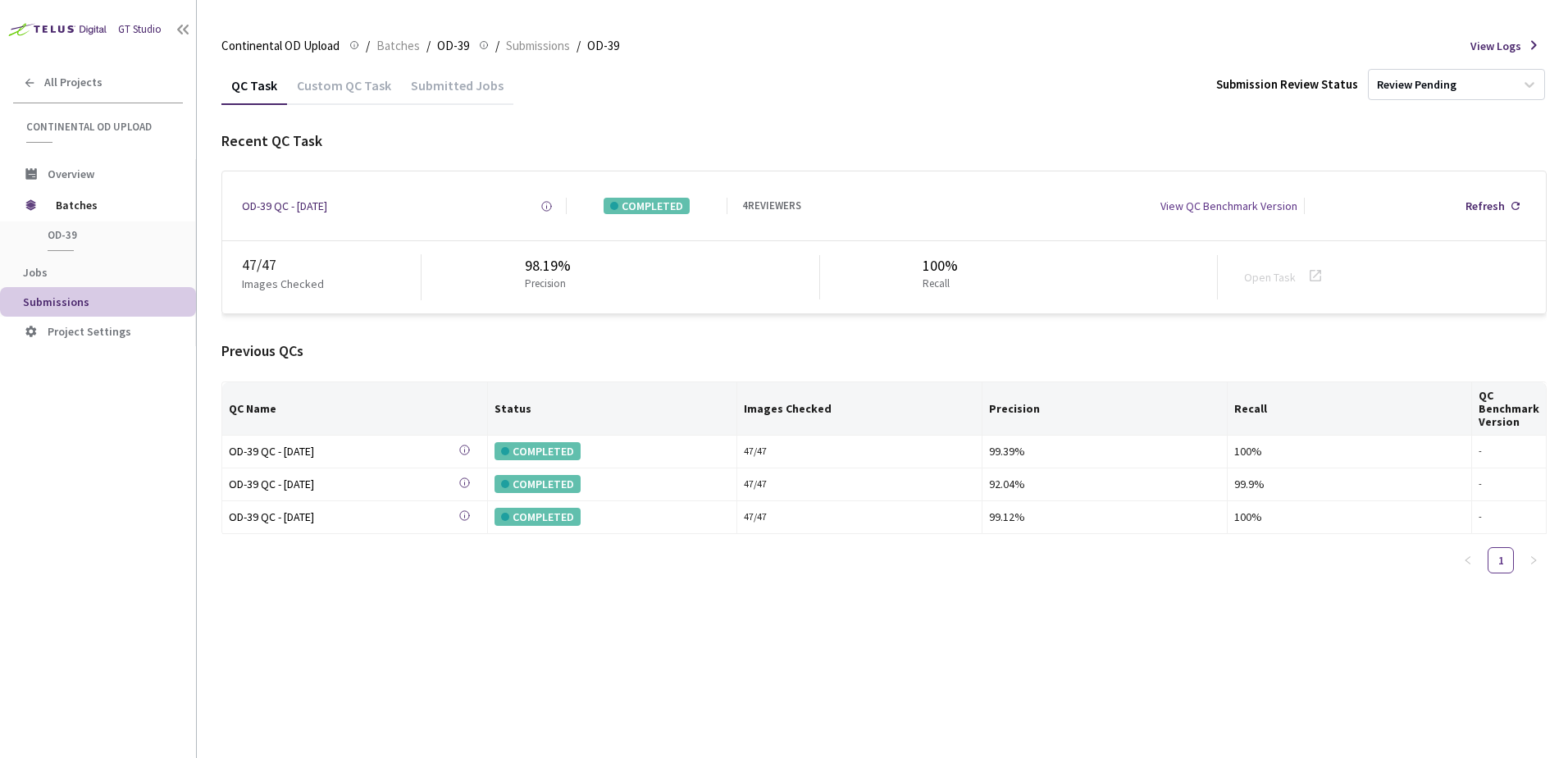
click at [328, 90] on div "Custom QC Task" at bounding box center [344, 90] width 114 height 28
click at [405, 46] on span "Batches" at bounding box center [398, 46] width 44 height 20
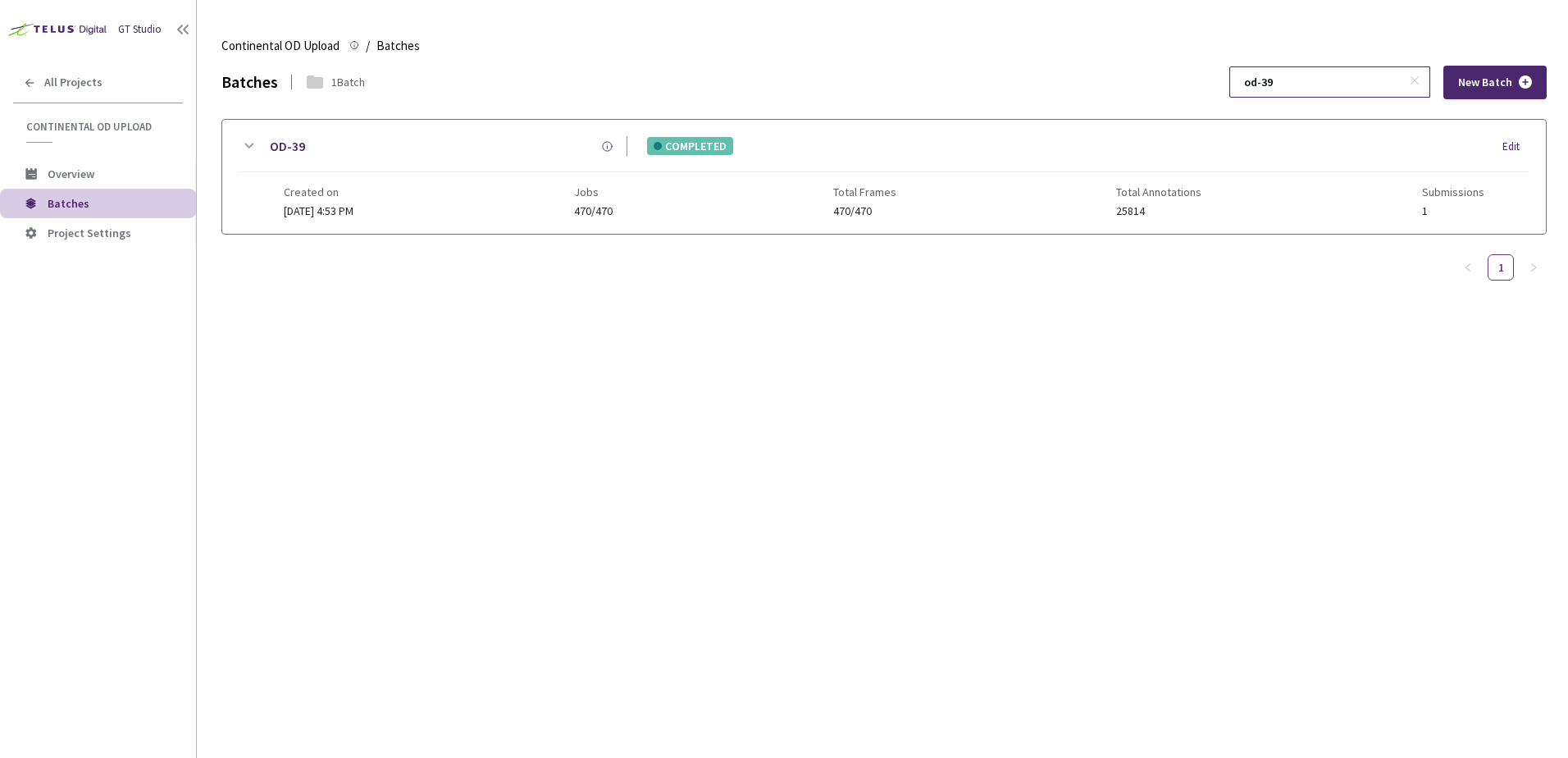
click at [1345, 70] on input "od-39" at bounding box center [1321, 82] width 175 height 29
type input "od-44"
click at [253, 146] on icon at bounding box center [249, 146] width 20 height 20
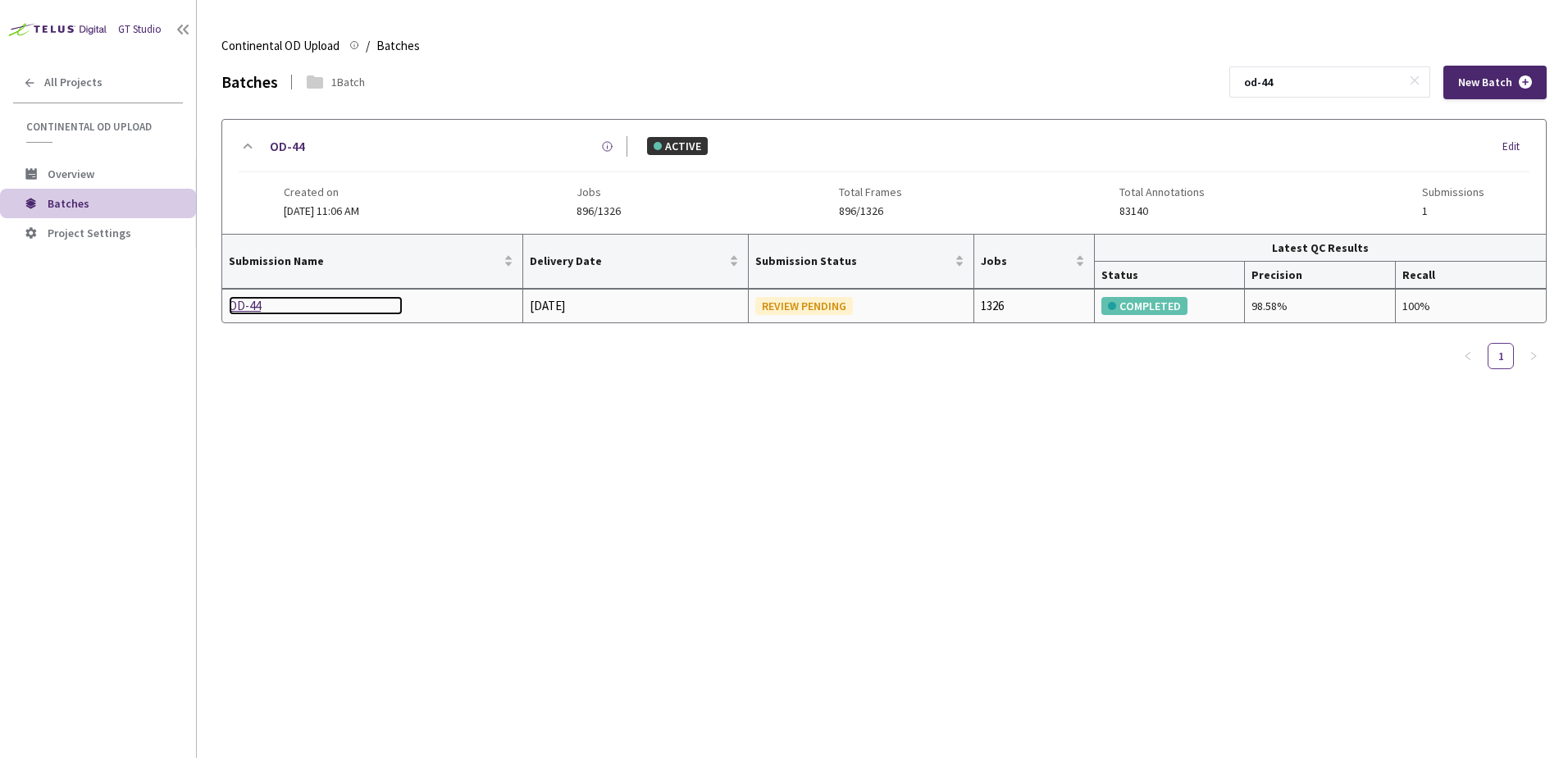
click at [255, 308] on div "OD-44" at bounding box center [315, 305] width 174 height 20
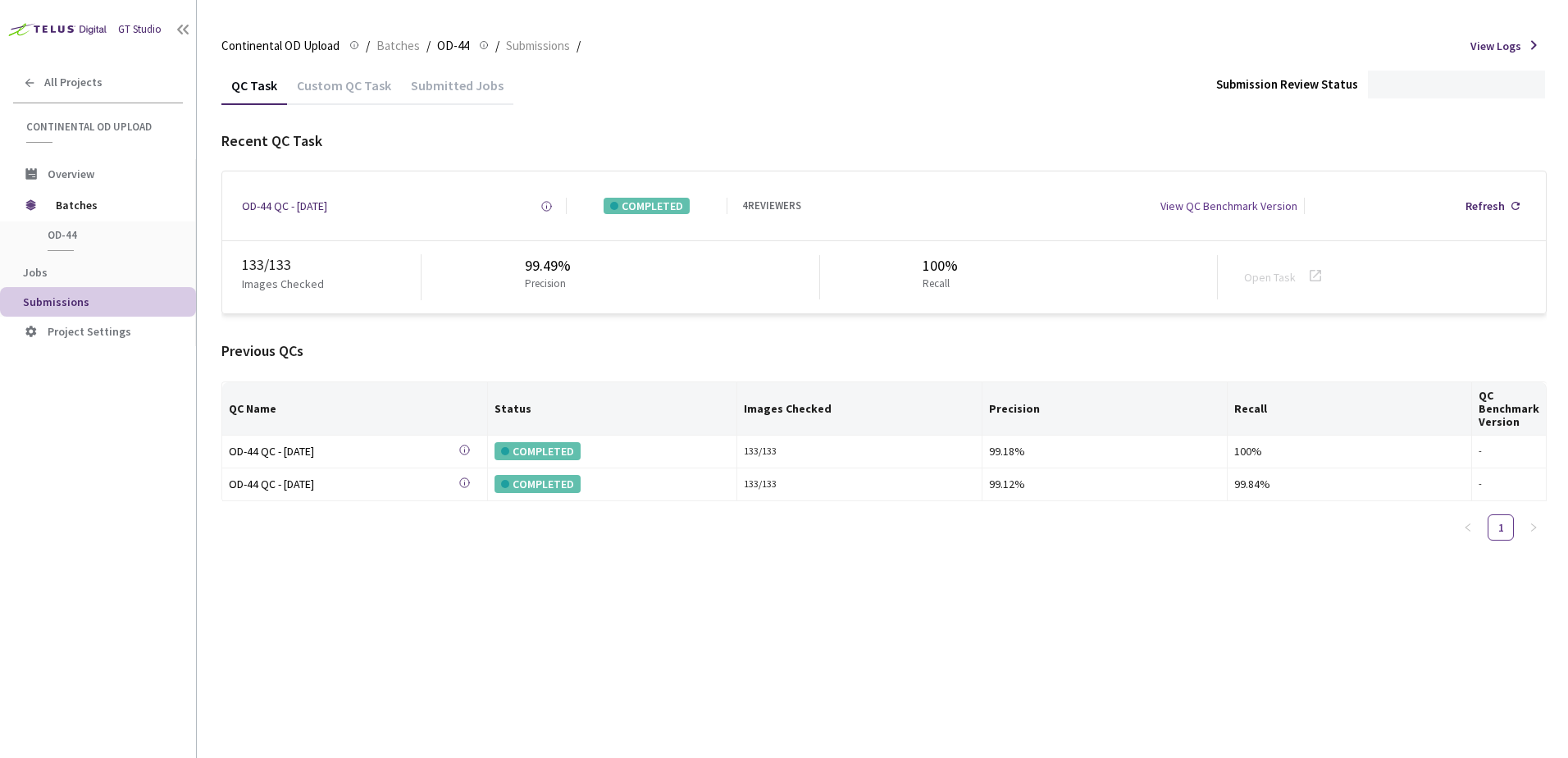
click at [337, 86] on div "Custom QC Task" at bounding box center [344, 90] width 114 height 28
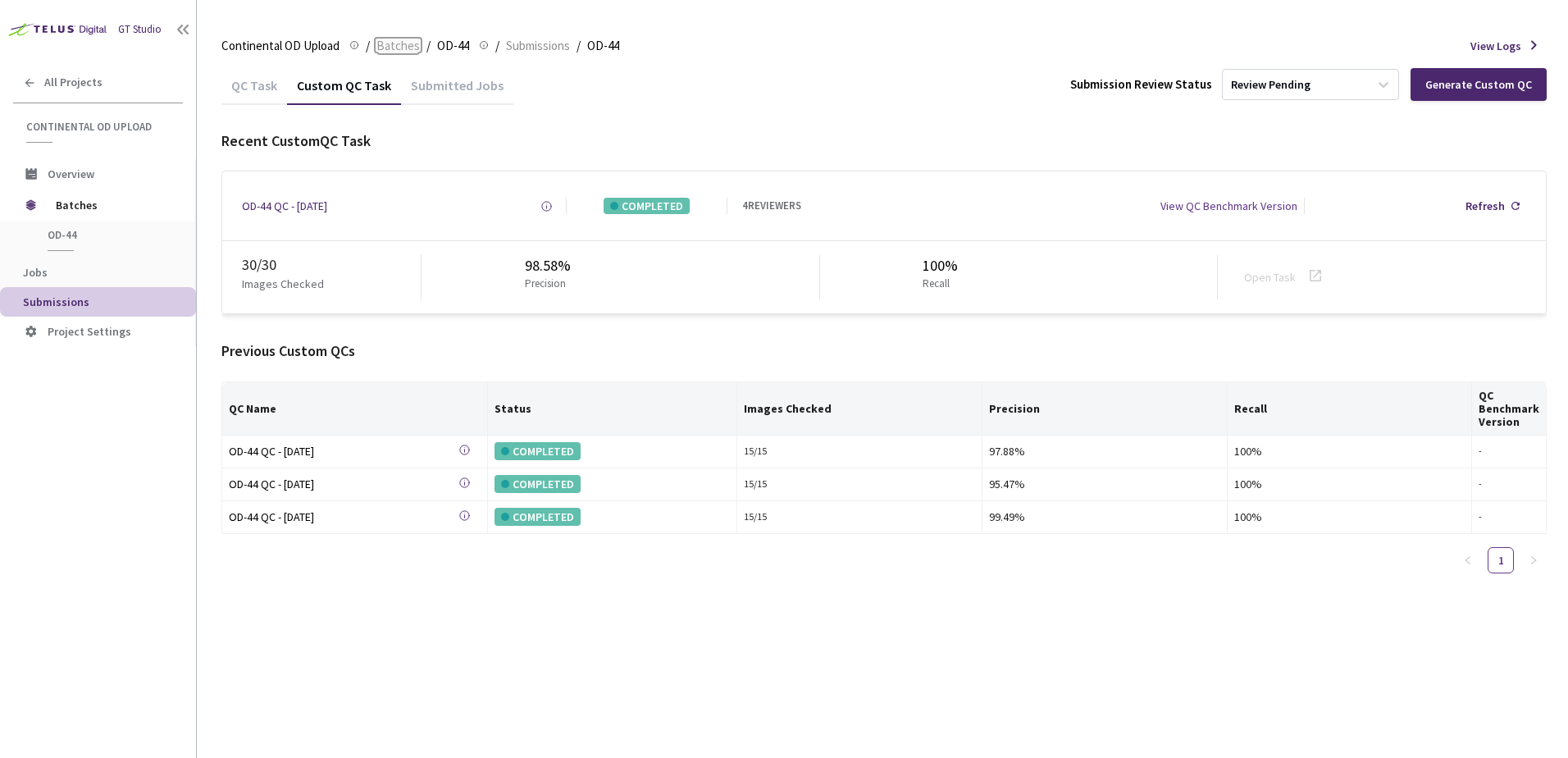
click at [410, 40] on span "Batches" at bounding box center [398, 46] width 44 height 20
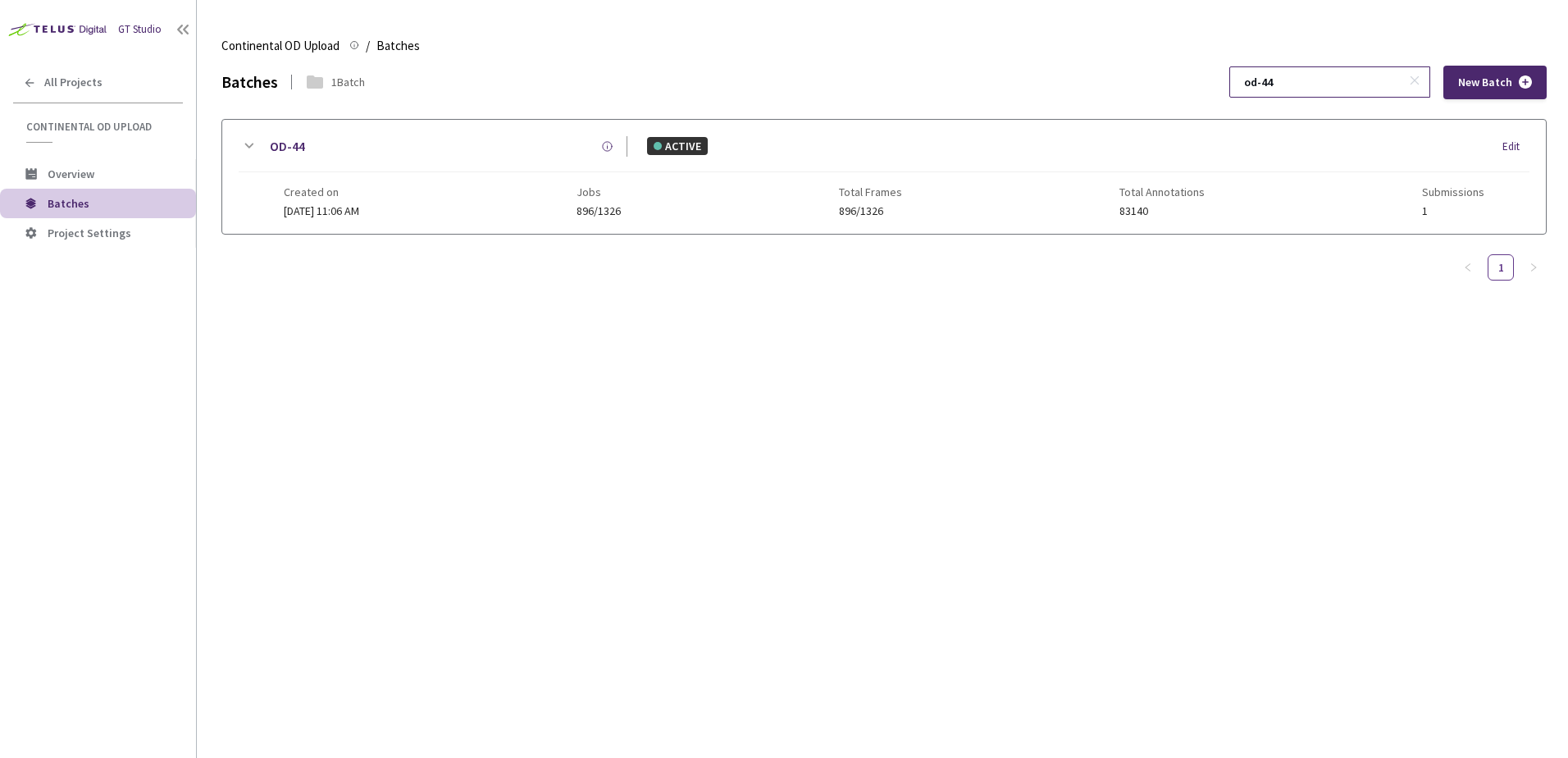
click at [1334, 75] on input "od-44" at bounding box center [1321, 82] width 175 height 29
type input "od-60"
click at [249, 142] on icon at bounding box center [249, 146] width 20 height 20
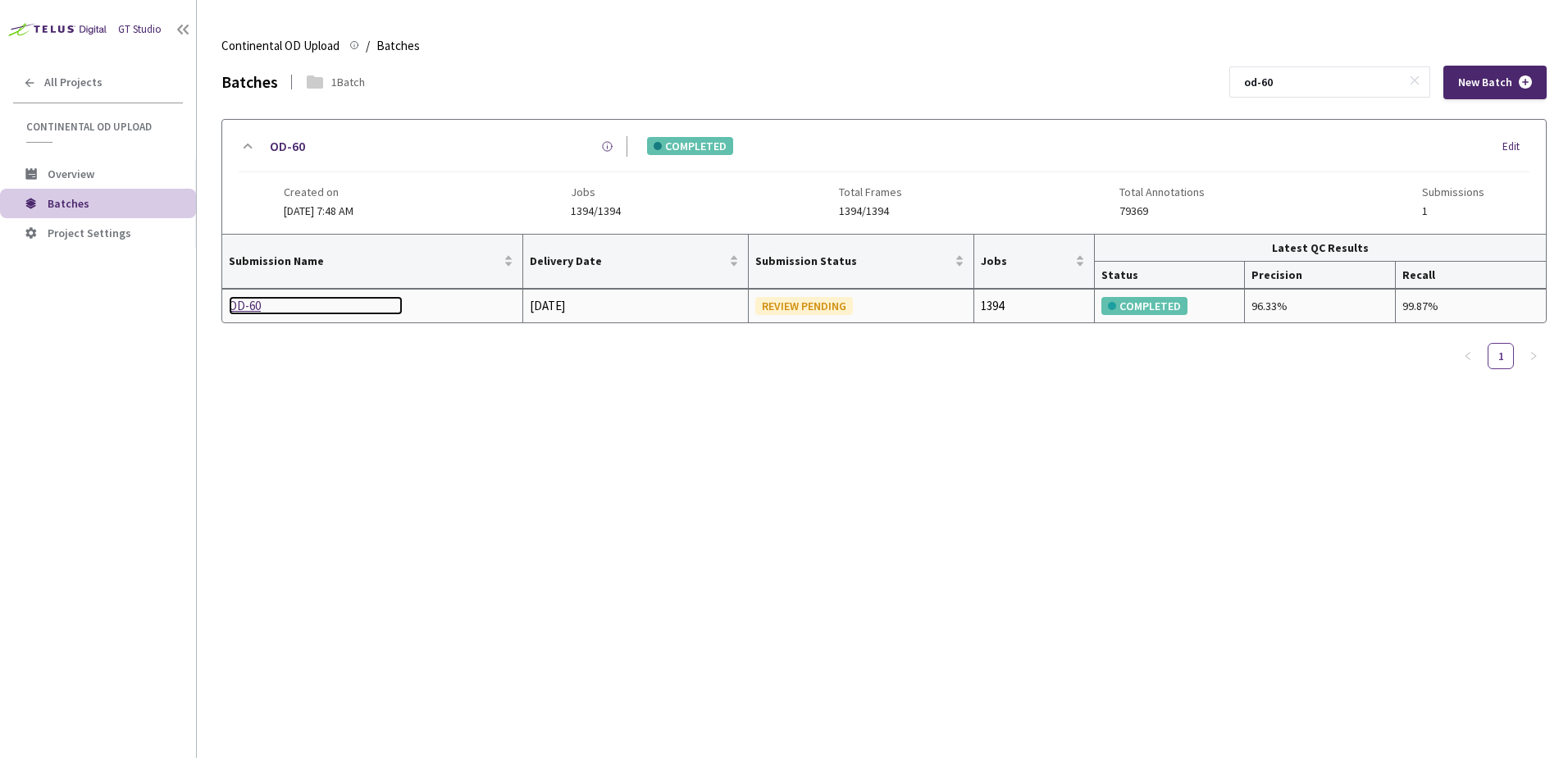
click at [253, 300] on div "OD-60" at bounding box center [315, 305] width 174 height 20
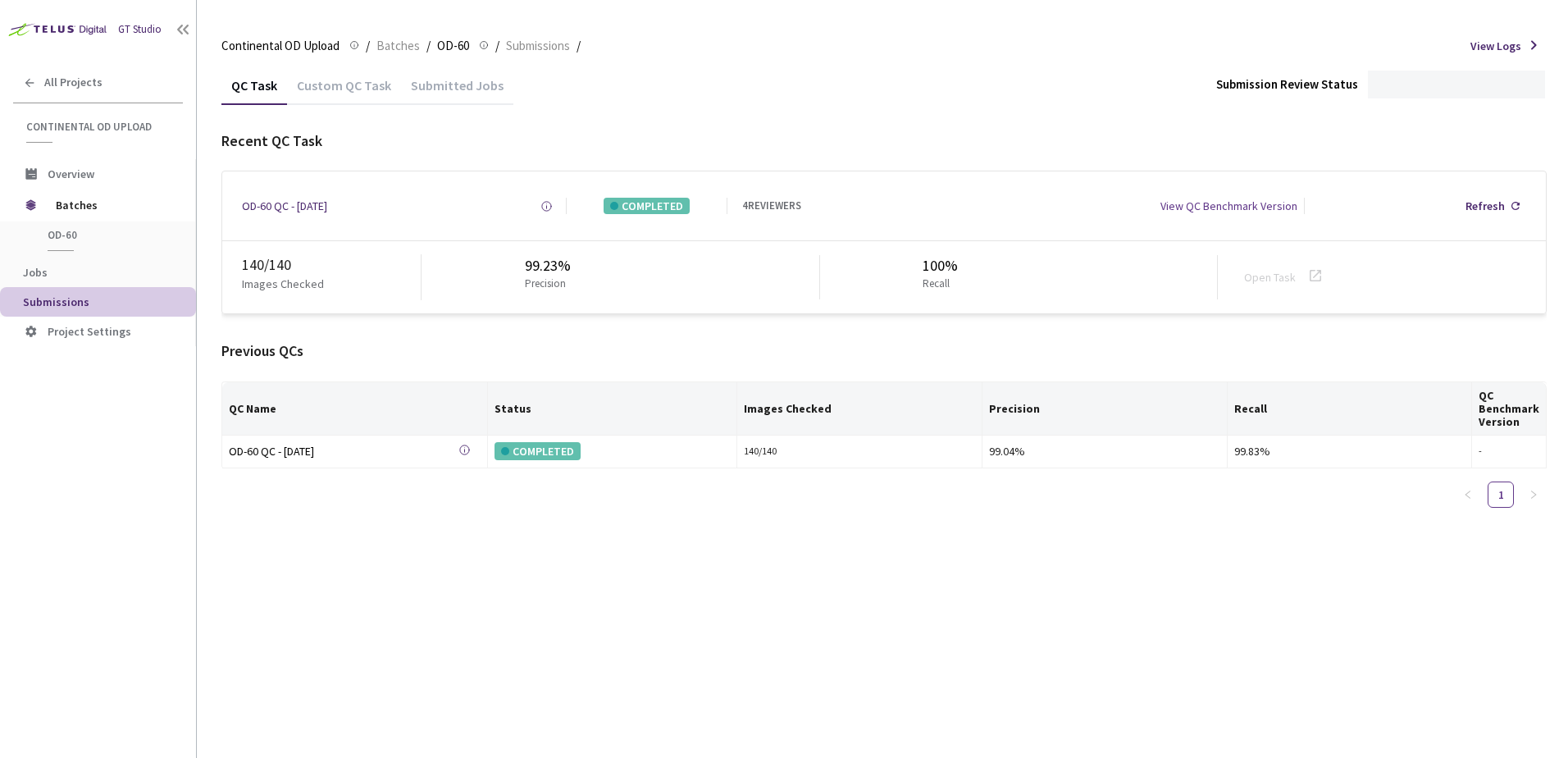
click at [373, 84] on div "Custom QC Task" at bounding box center [344, 90] width 114 height 28
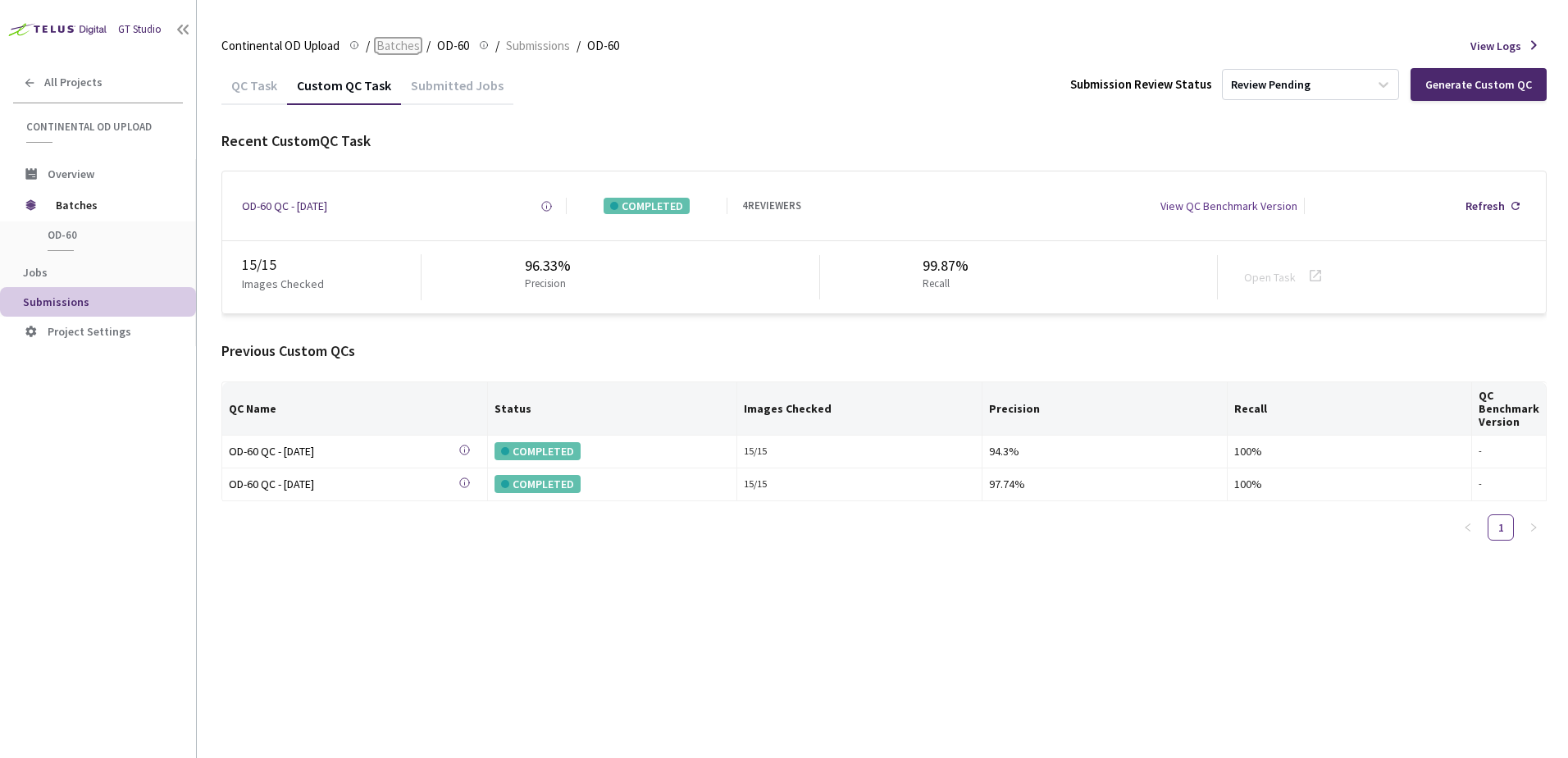
click at [397, 44] on span "Batches" at bounding box center [398, 46] width 44 height 20
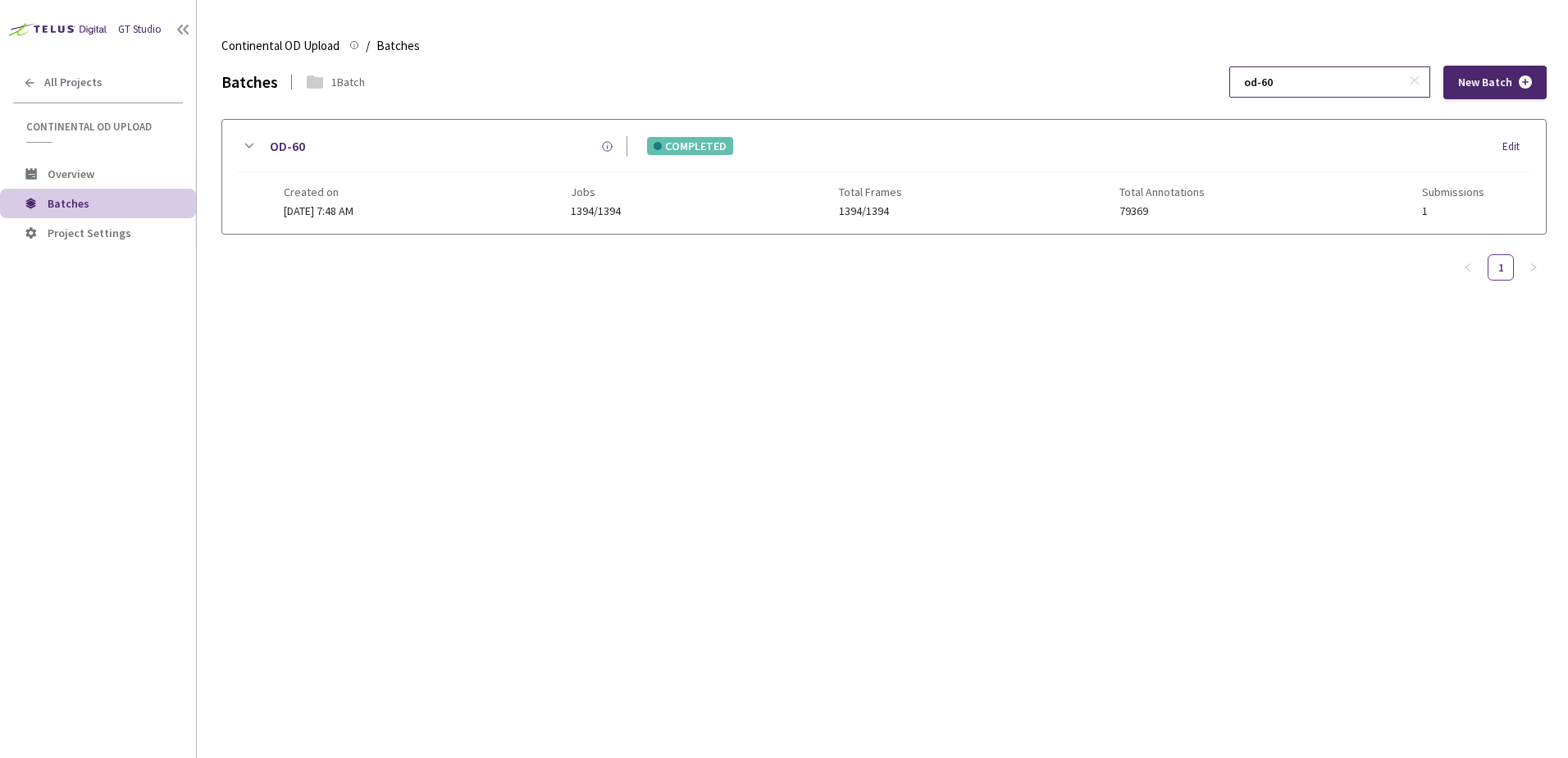
click at [1316, 76] on input "od-60" at bounding box center [1321, 82] width 175 height 29
type input "od-62"
click at [258, 146] on div "OD-62" at bounding box center [442, 147] width 369 height 21
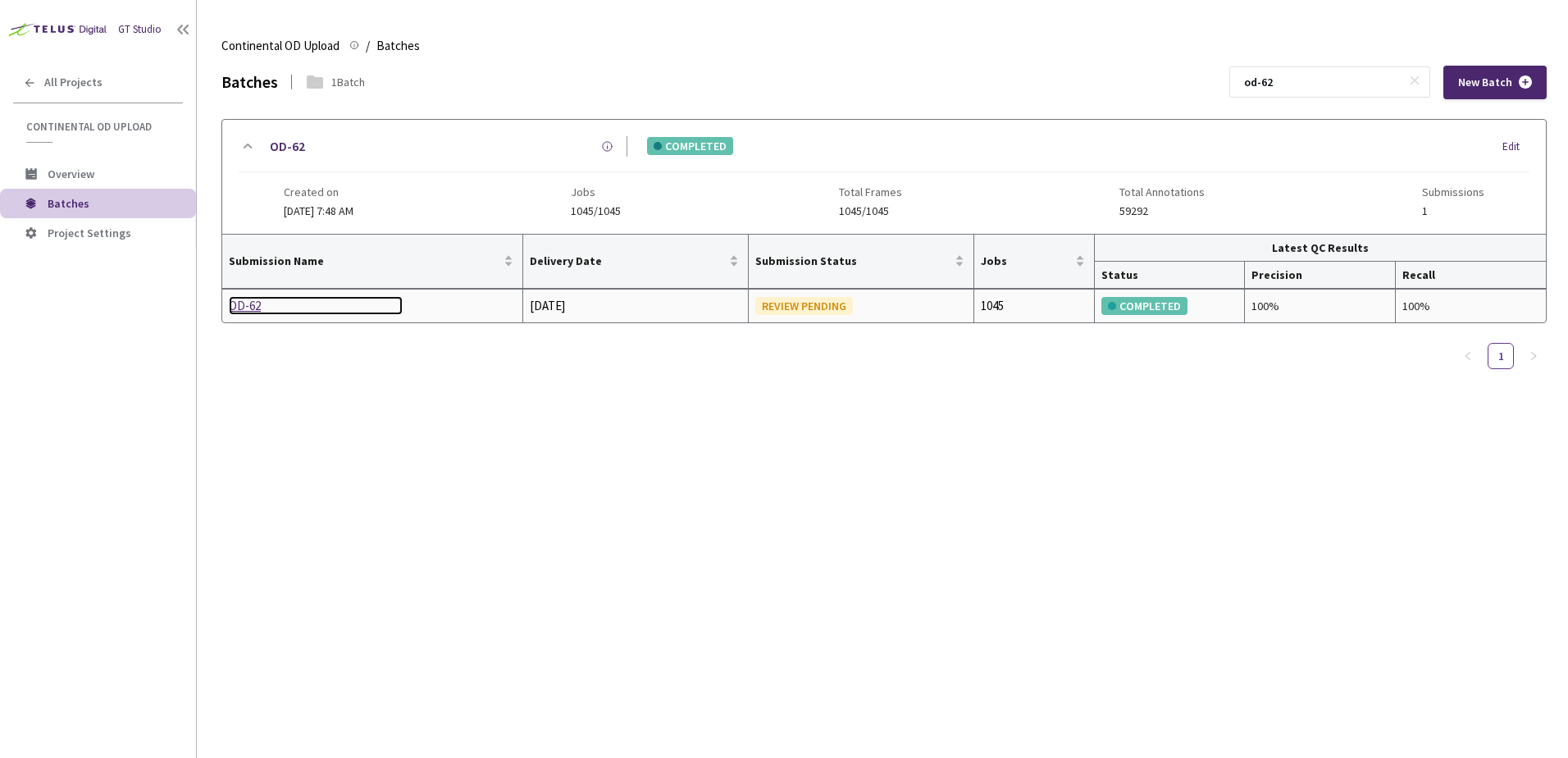
click at [246, 305] on div "OD-62" at bounding box center [315, 305] width 174 height 20
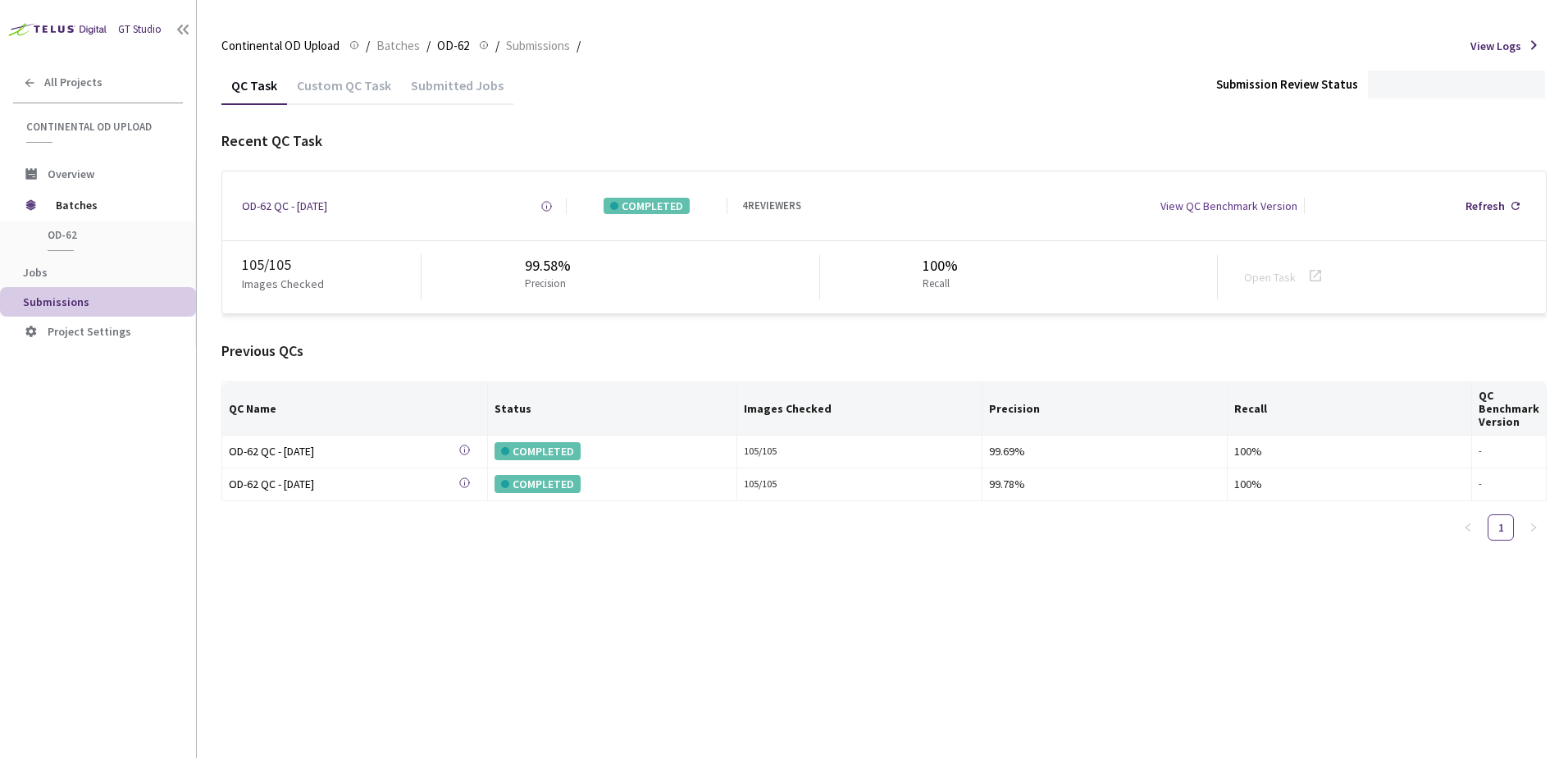
click at [330, 92] on div "Custom QC Task" at bounding box center [344, 90] width 114 height 28
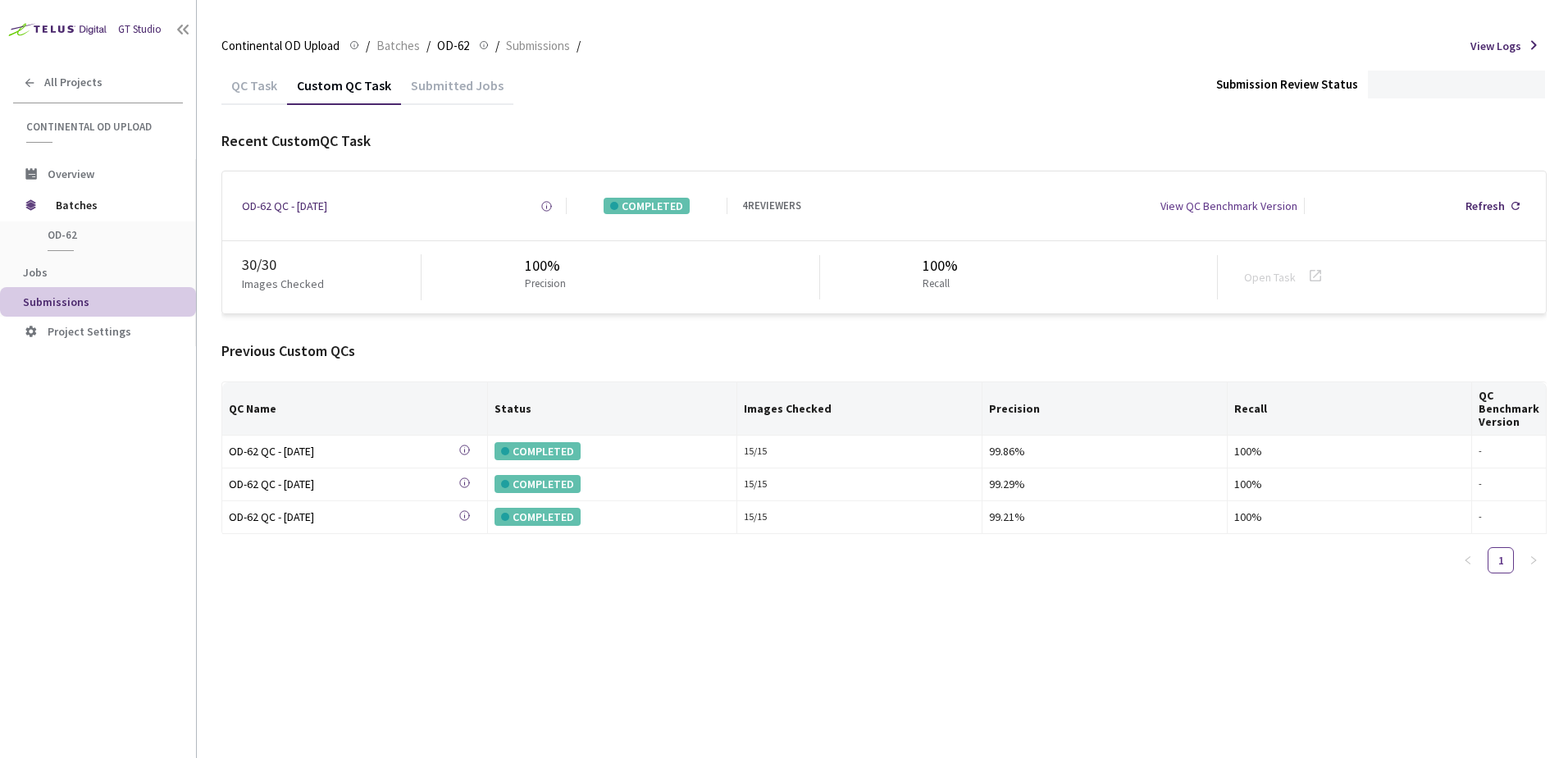
click at [330, 93] on div "Custom QC Task" at bounding box center [344, 90] width 114 height 28
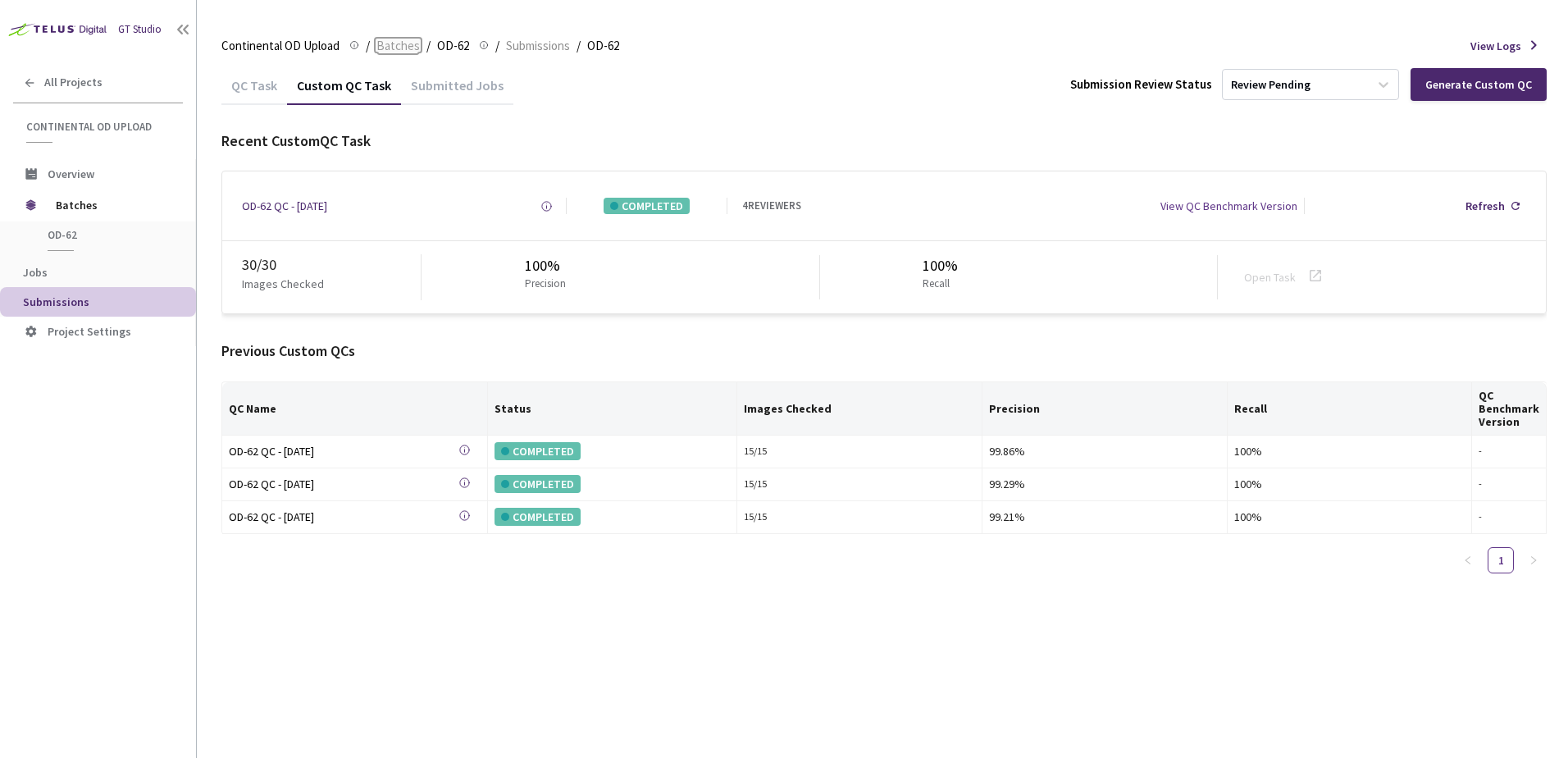
click at [393, 45] on span "Batches" at bounding box center [398, 46] width 44 height 20
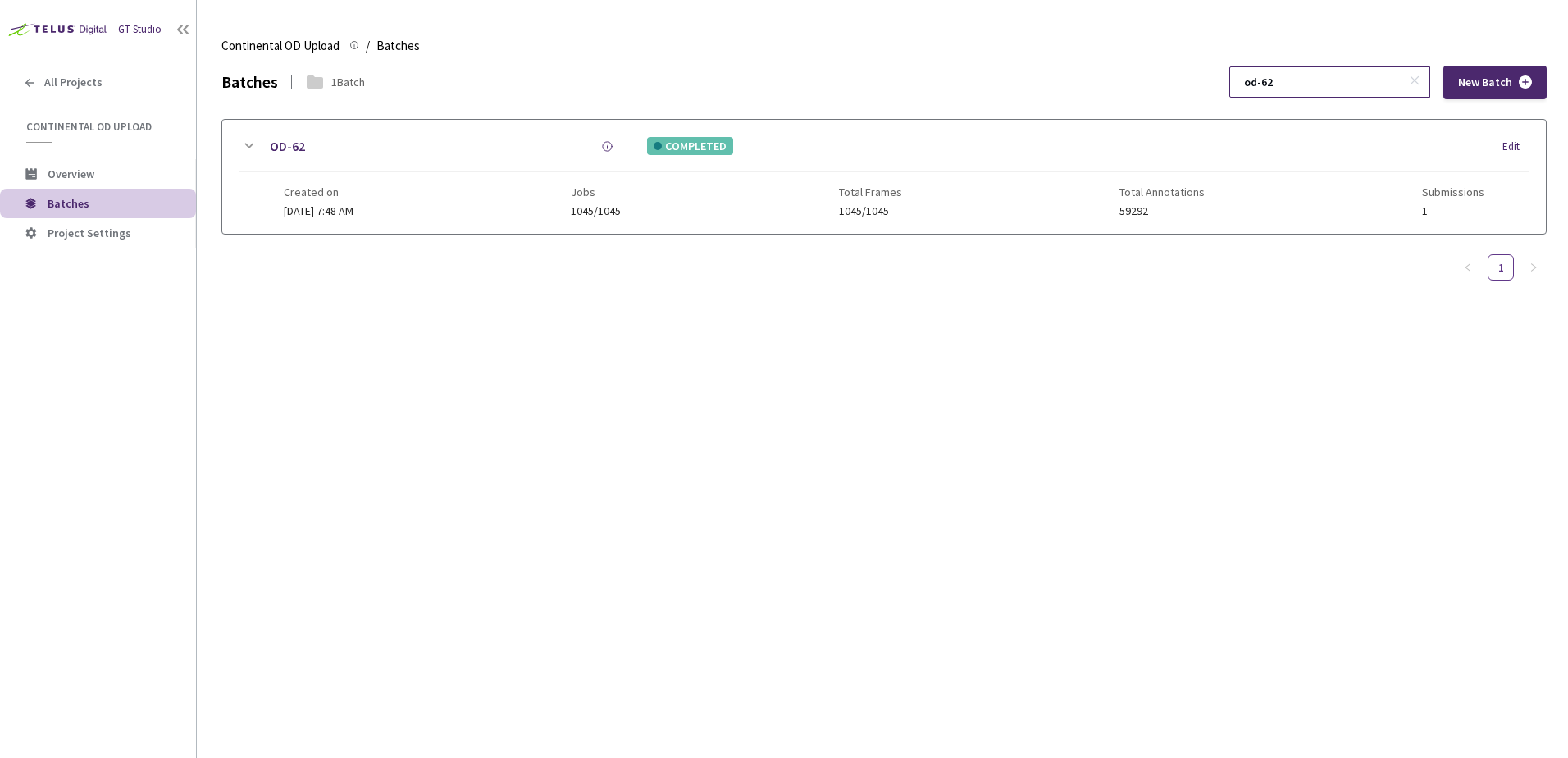
click at [1310, 81] on input "od-62" at bounding box center [1321, 82] width 175 height 29
type input "od-65"
click at [245, 148] on icon at bounding box center [249, 146] width 20 height 20
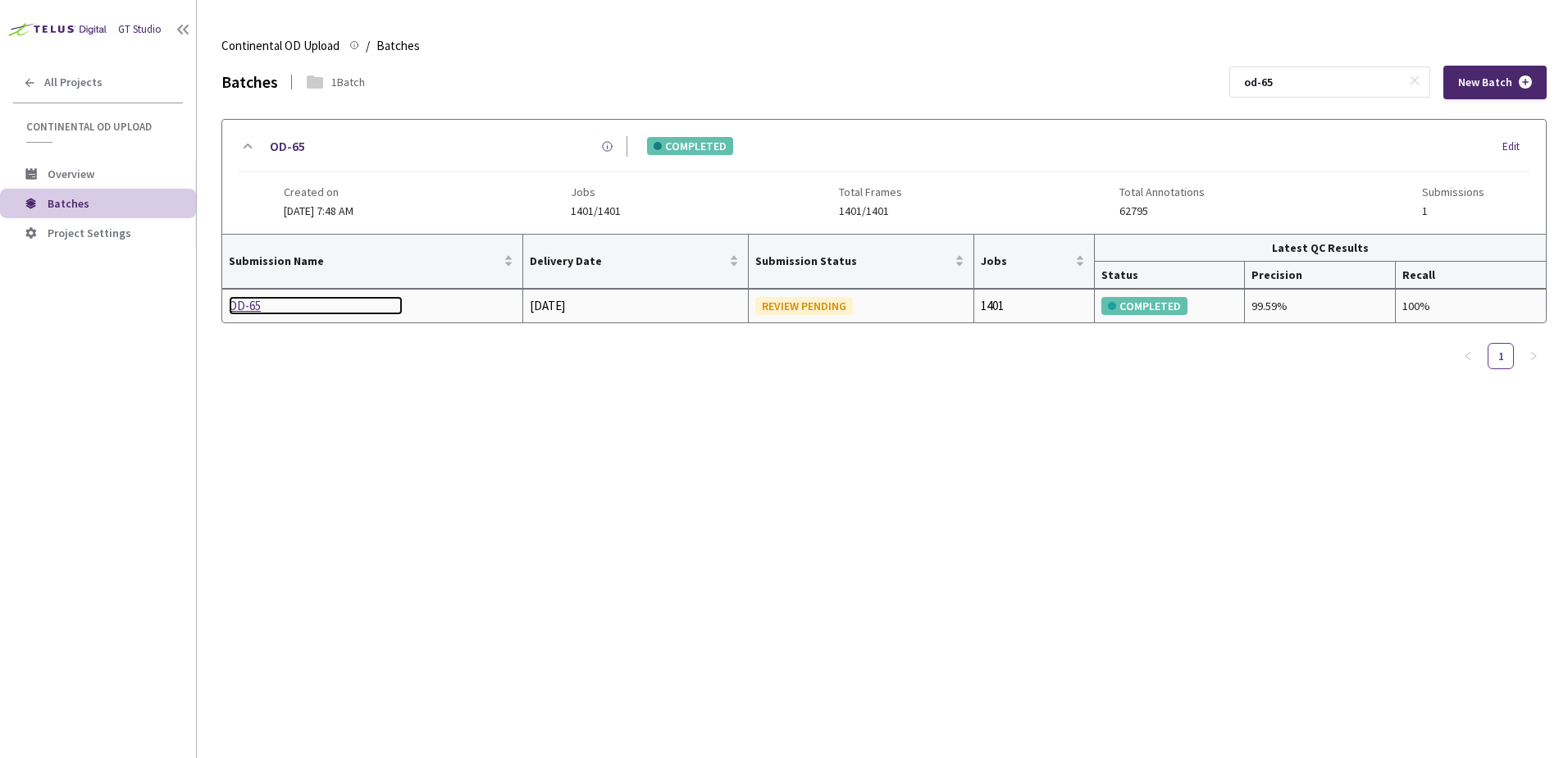
click at [249, 302] on div "OD-65" at bounding box center [315, 305] width 174 height 20
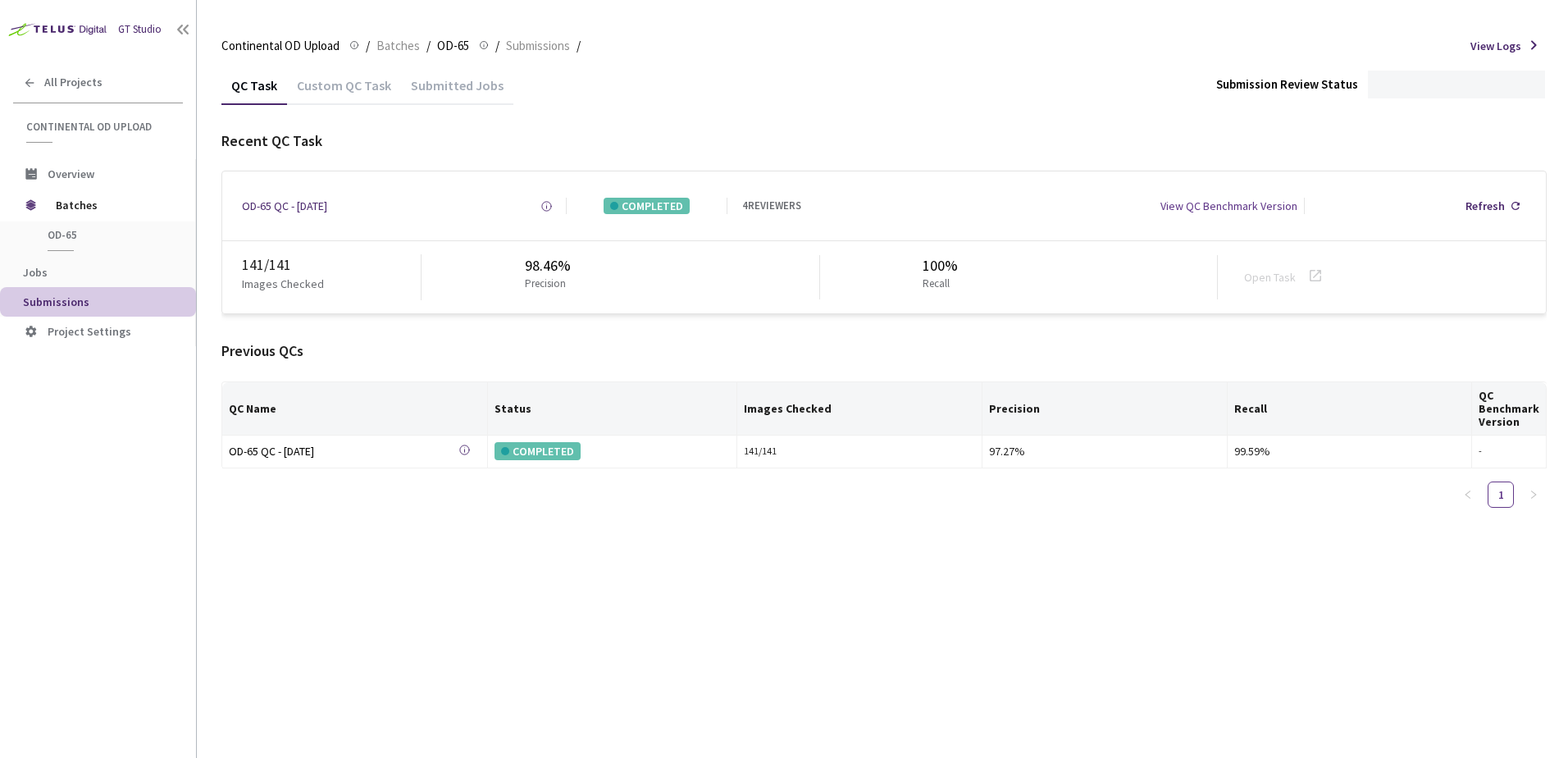
click at [344, 84] on div "Custom QC Task" at bounding box center [344, 90] width 114 height 28
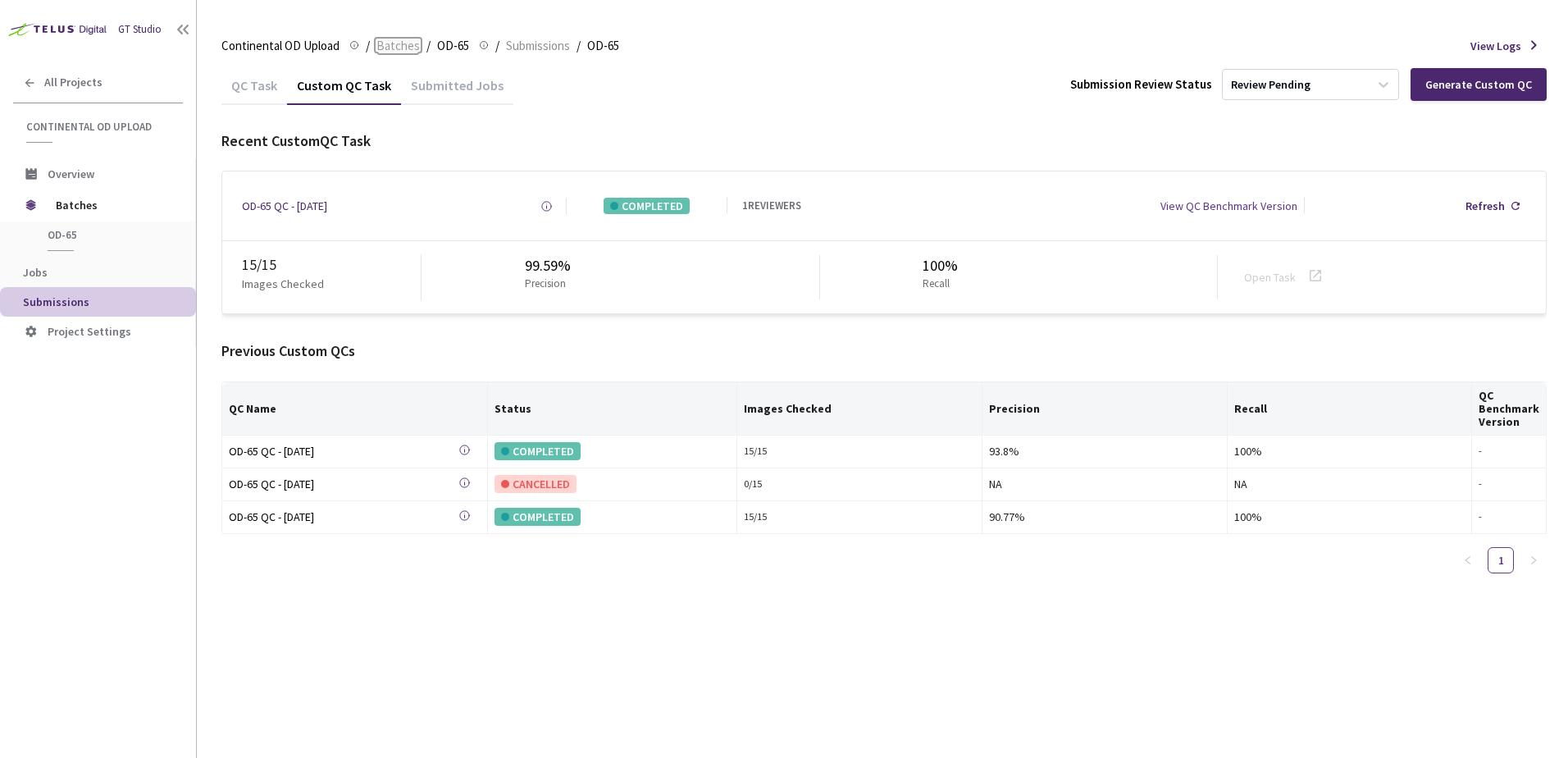
click at [395, 46] on span "Batches" at bounding box center [398, 46] width 44 height 20
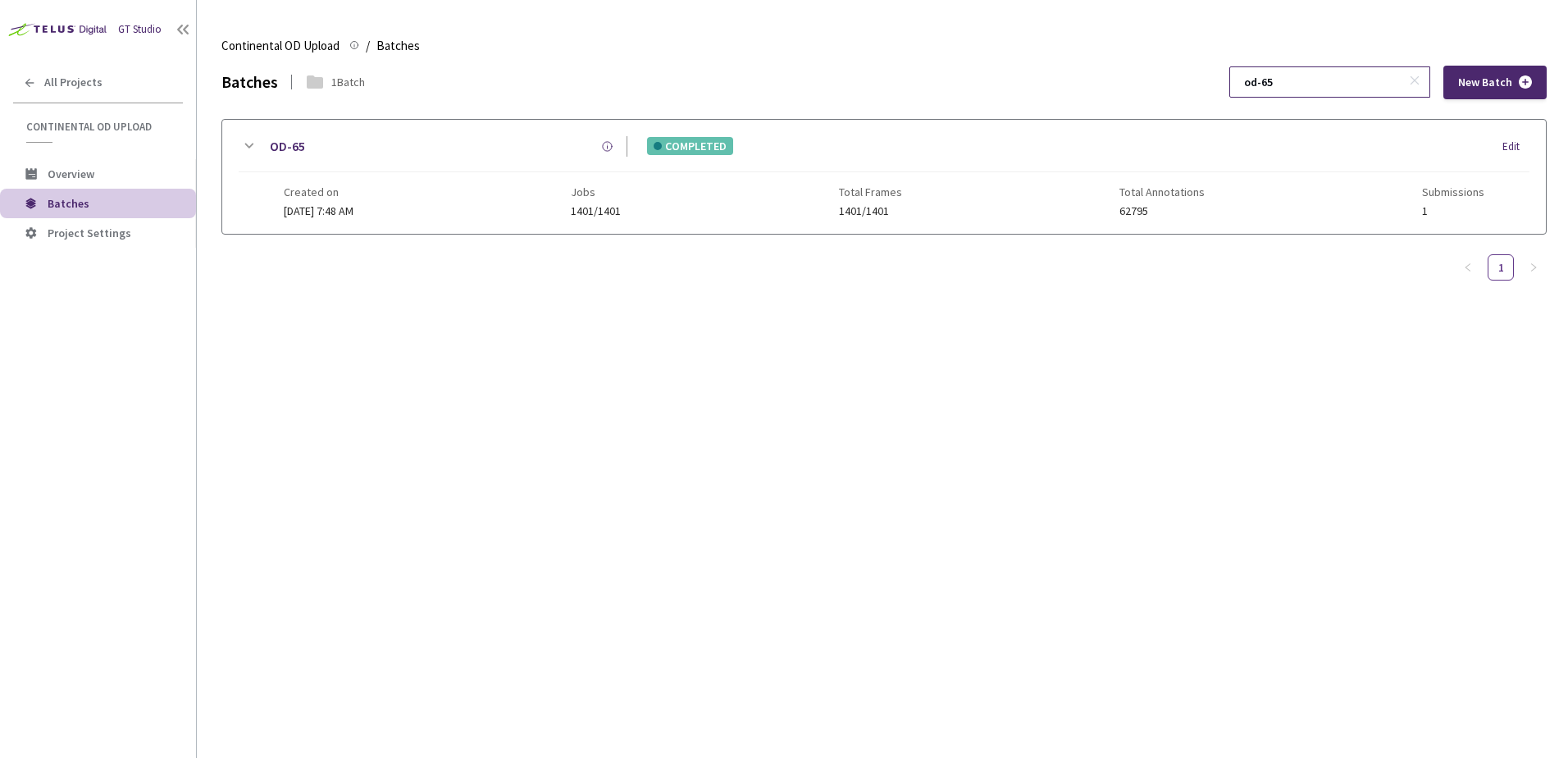
click at [1365, 82] on input "od-65" at bounding box center [1321, 82] width 175 height 29
type input "od-66"
click at [231, 147] on div "OD-66 COMPLETED Edit Created on 01 Oct, 2024 at 7:48 AM Jobs 1153/1153 Total Fr…" at bounding box center [883, 176] width 1323 height 114
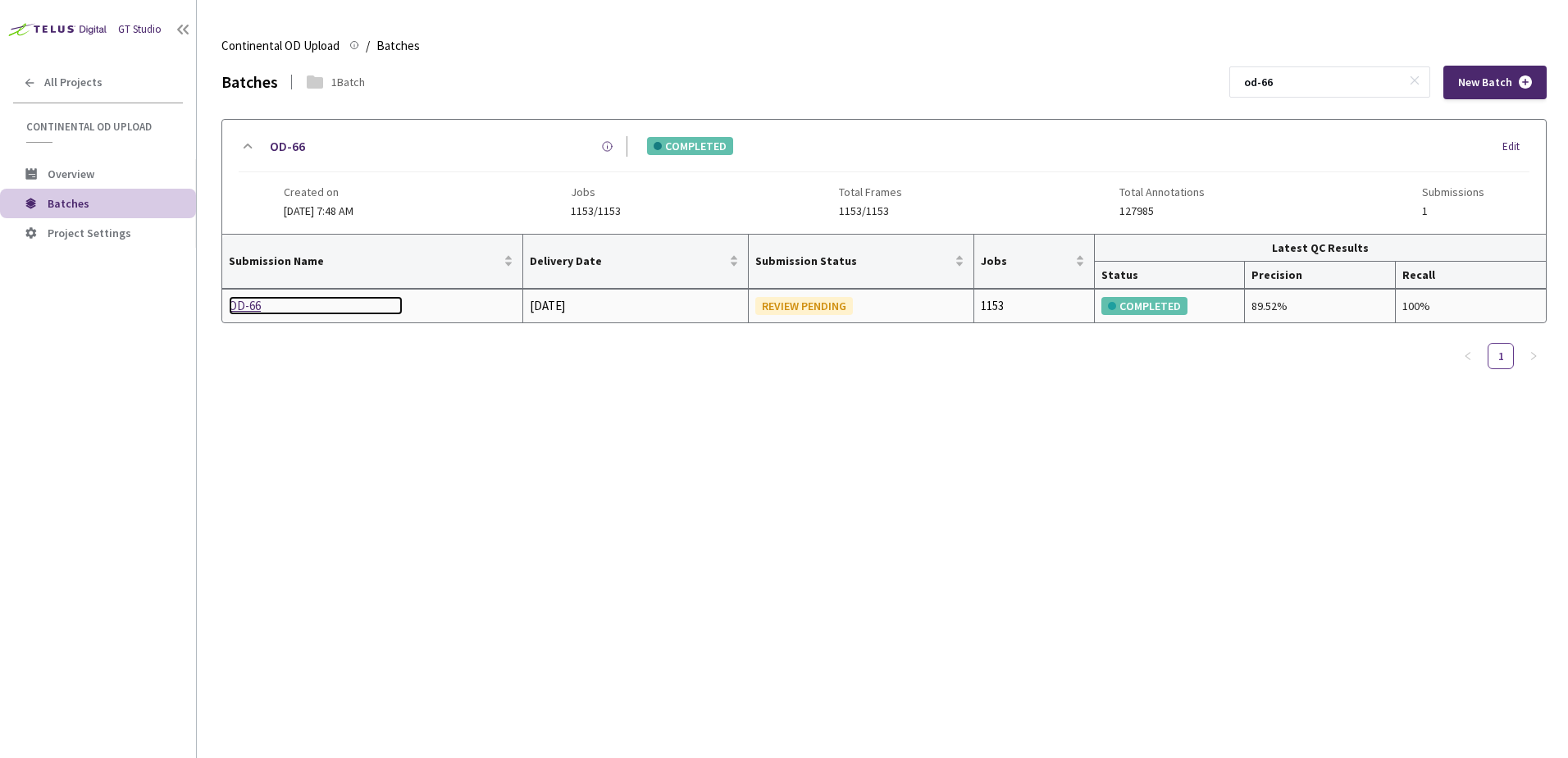
click at [237, 303] on div "OD-66" at bounding box center [315, 305] width 174 height 20
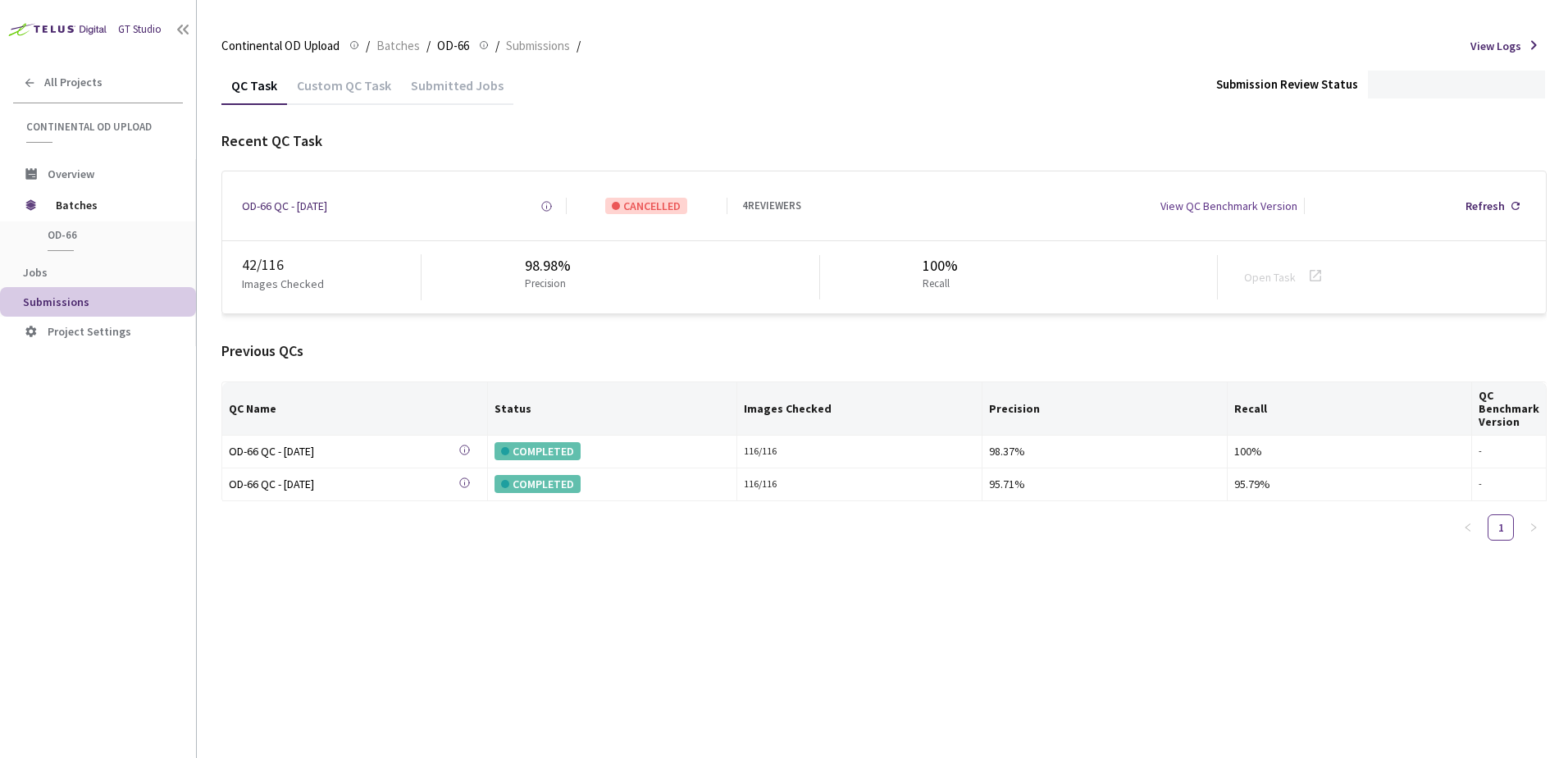
click at [345, 88] on div "Custom QC Task" at bounding box center [344, 90] width 114 height 28
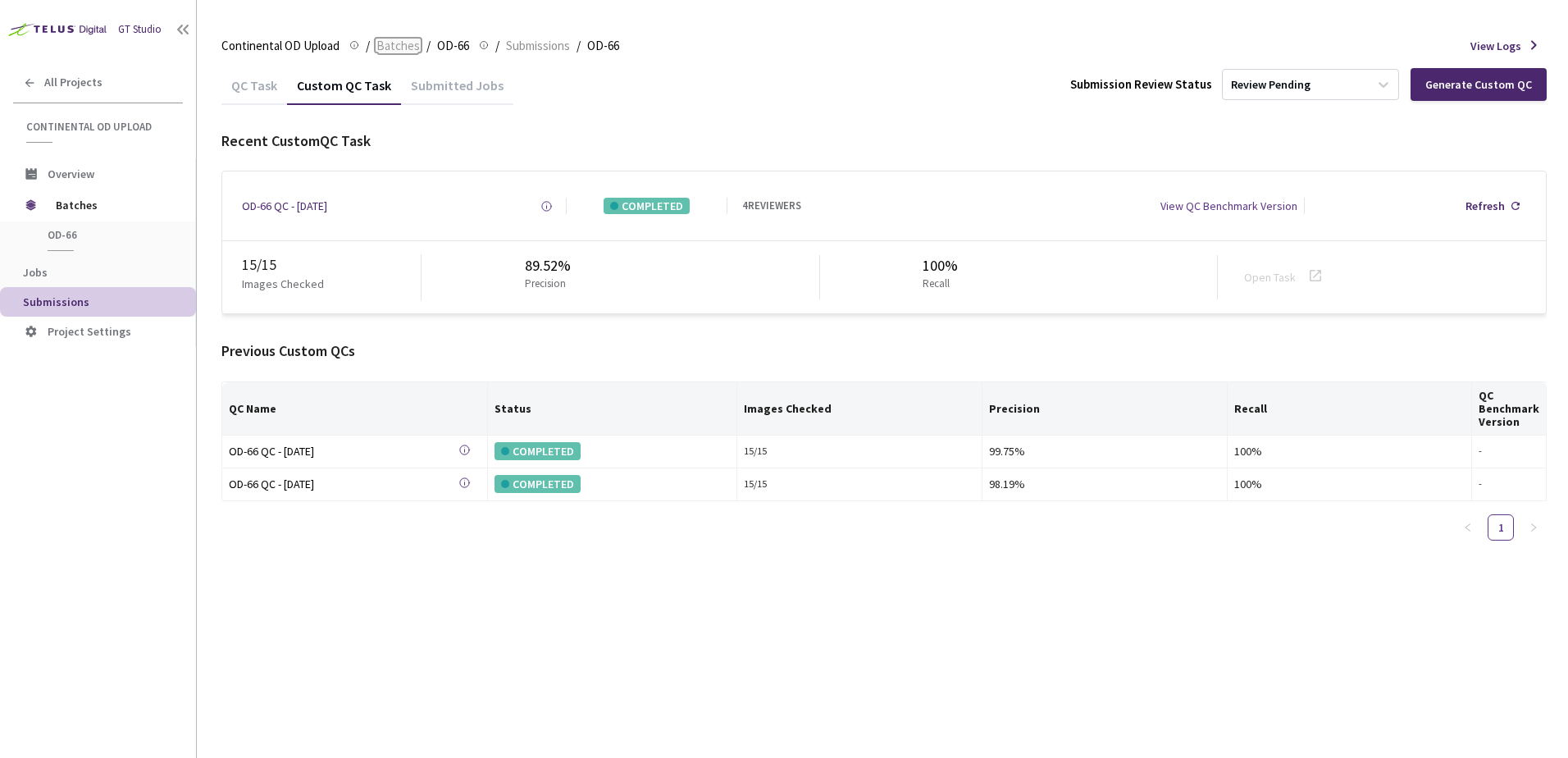
click at [383, 45] on span "Batches" at bounding box center [398, 46] width 44 height 20
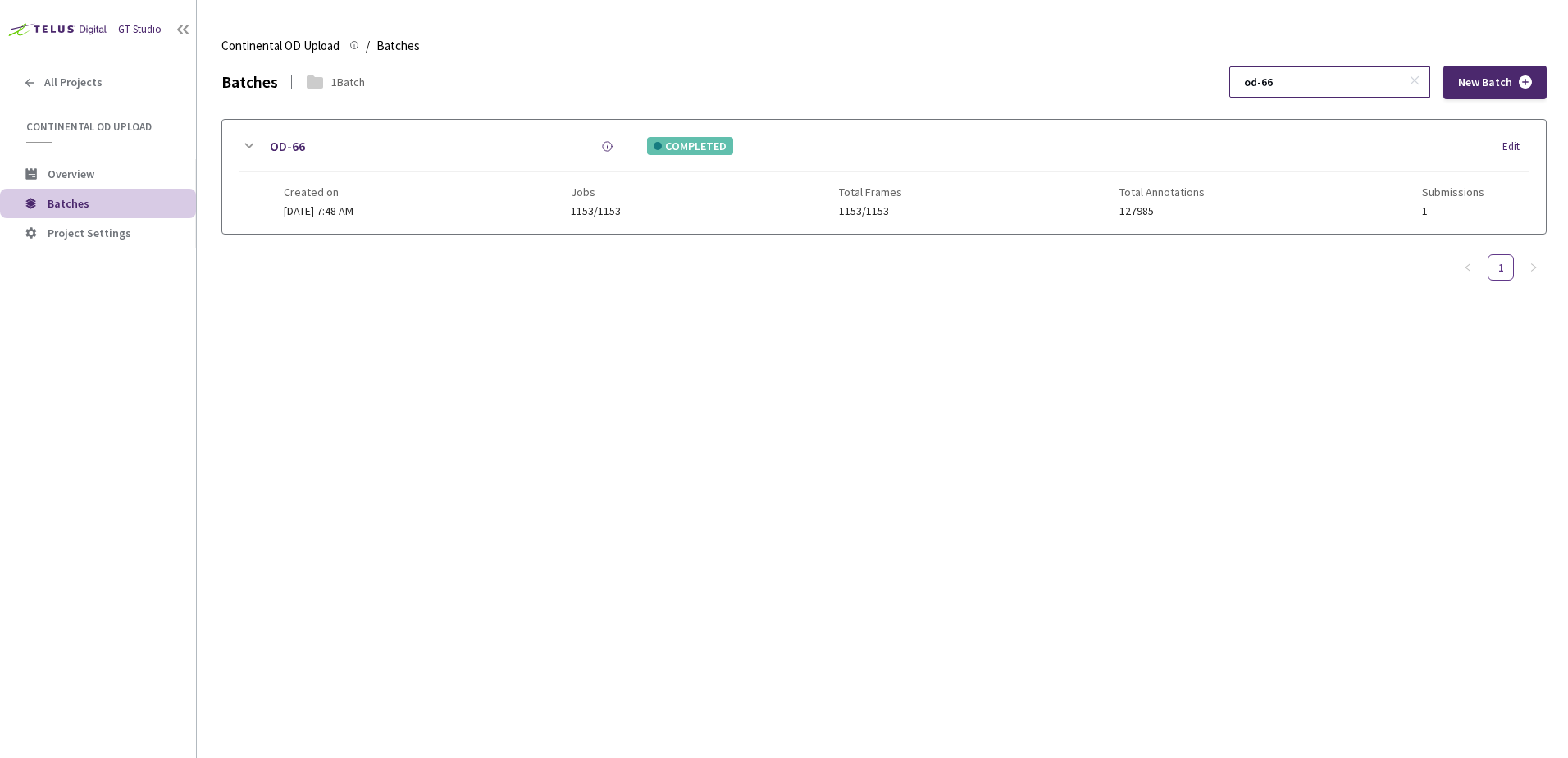
click at [1316, 83] on input "od-66" at bounding box center [1321, 82] width 175 height 29
type input "od-67"
click at [245, 149] on icon at bounding box center [249, 146] width 20 height 20
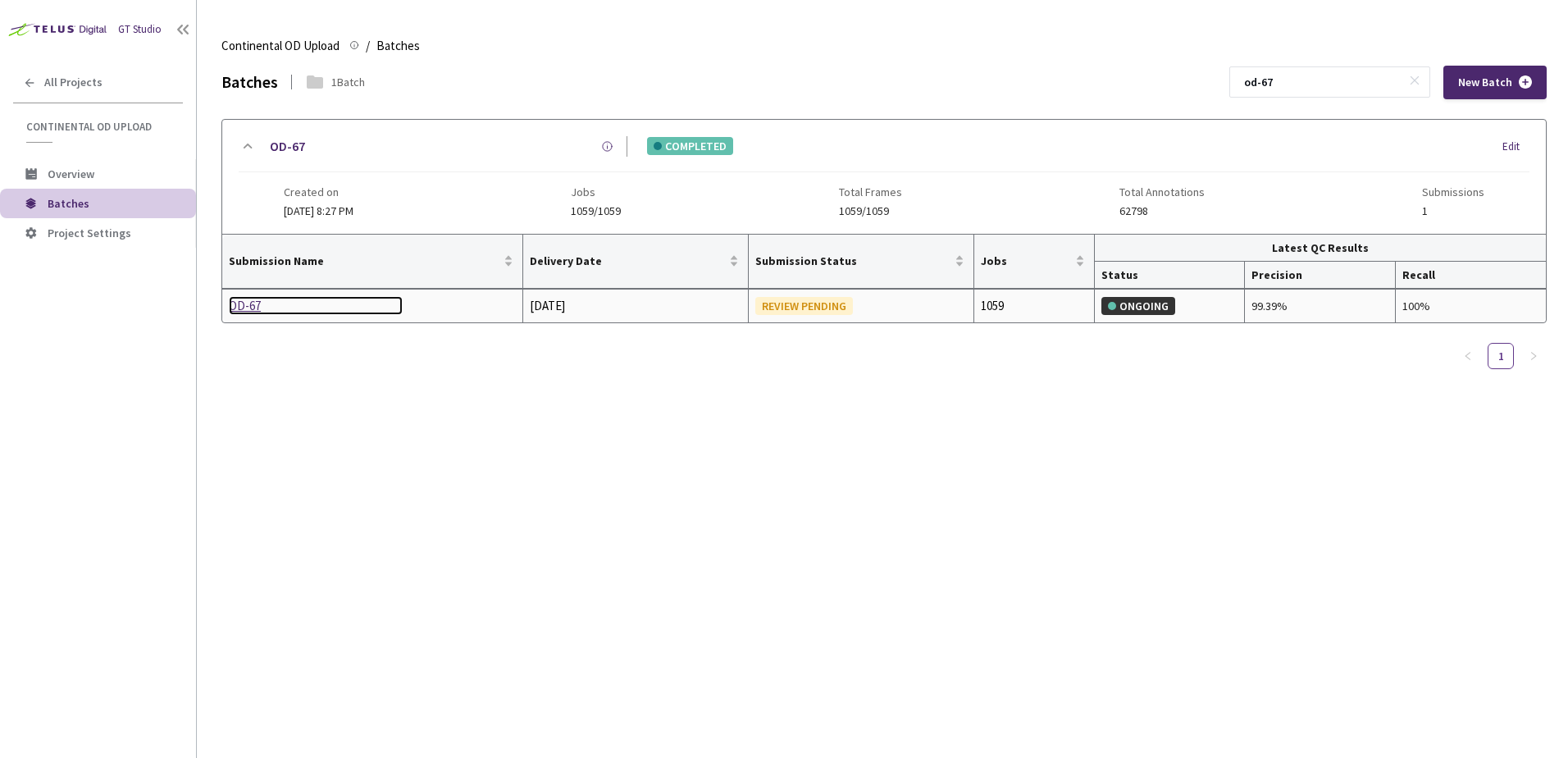
click at [251, 305] on div "OD-67" at bounding box center [315, 305] width 174 height 20
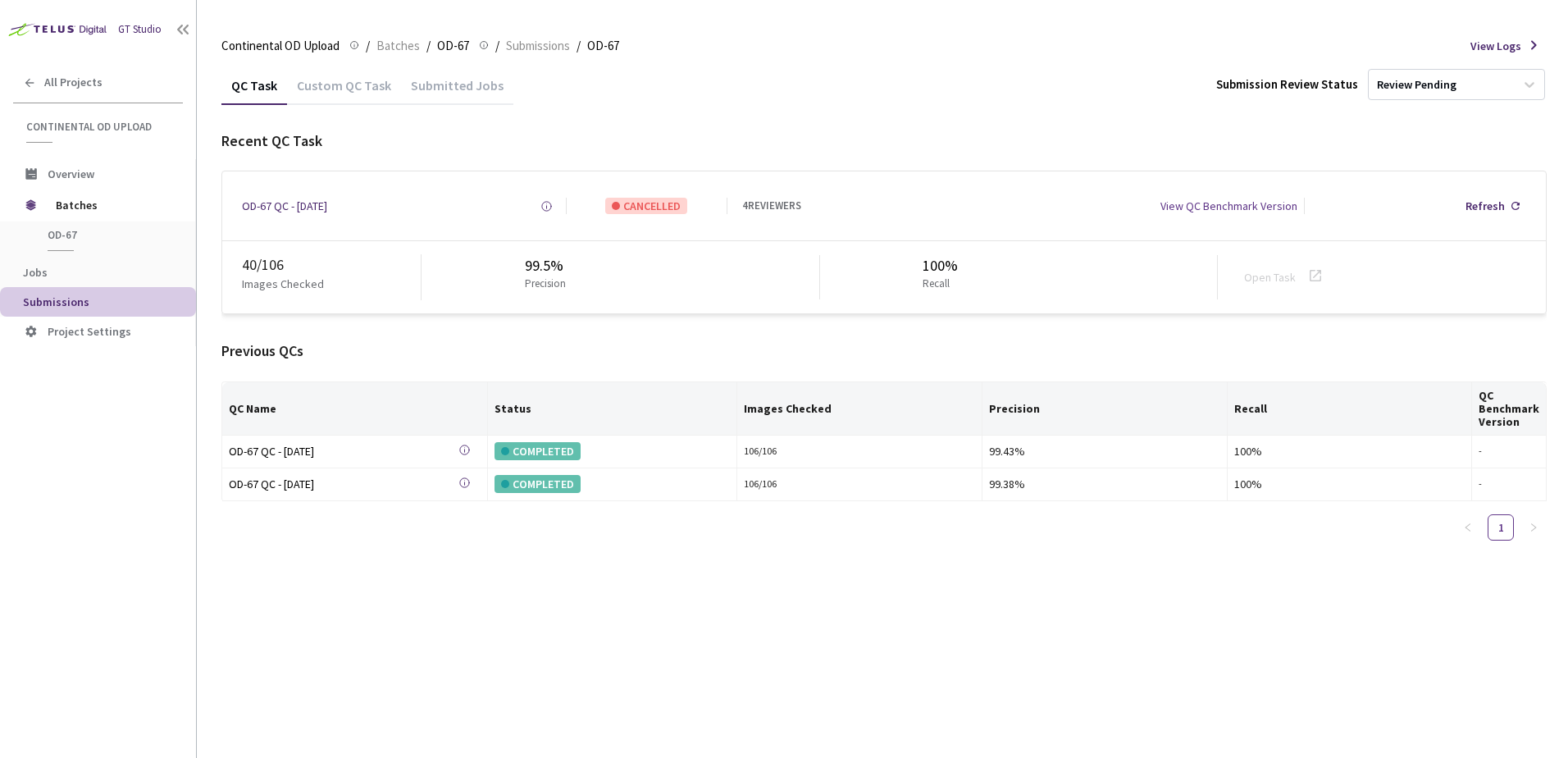
click at [347, 90] on div "Custom QC Task" at bounding box center [344, 90] width 114 height 28
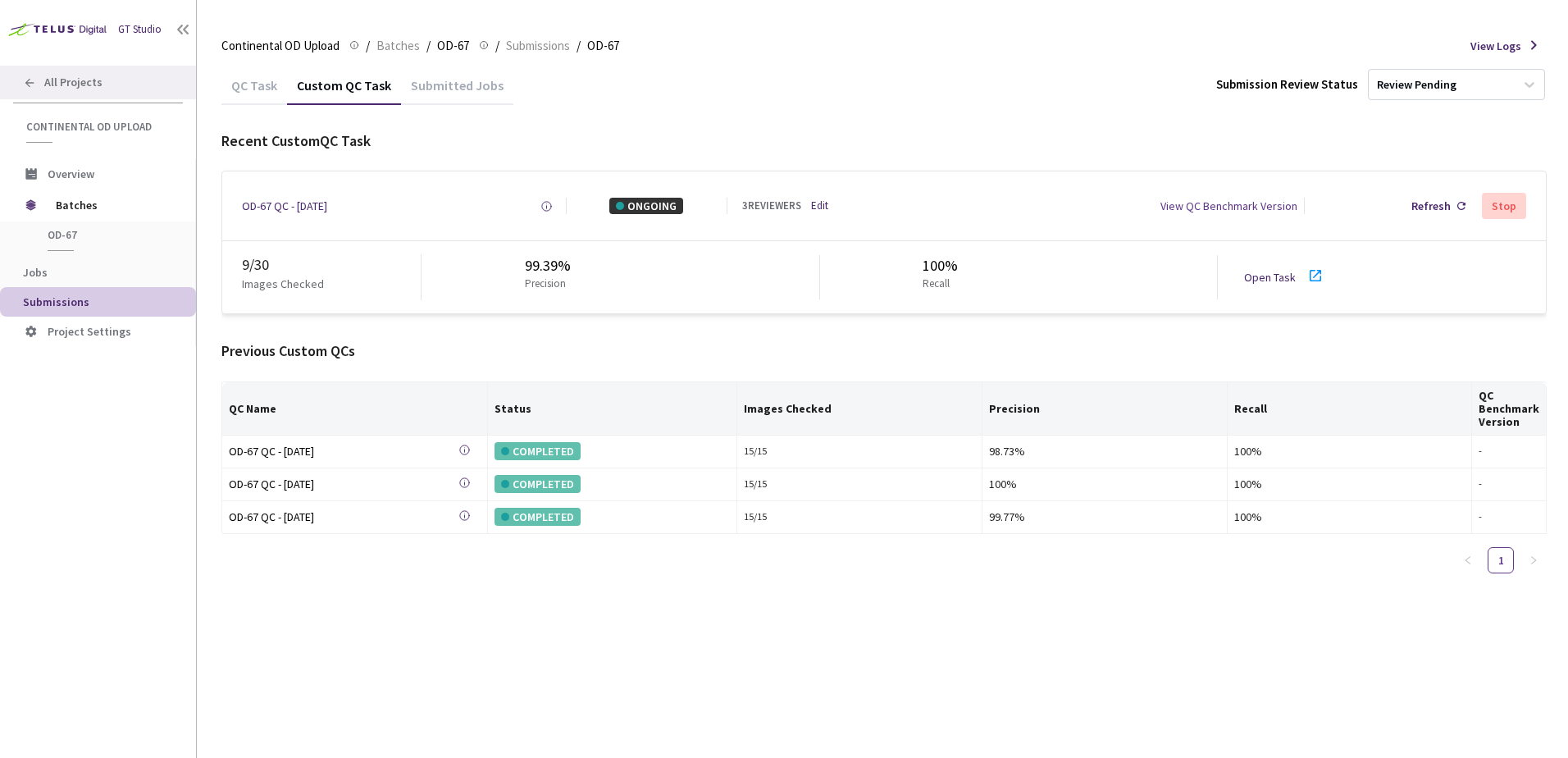
click at [102, 85] on div "All Projects" at bounding box center [98, 82] width 196 height 33
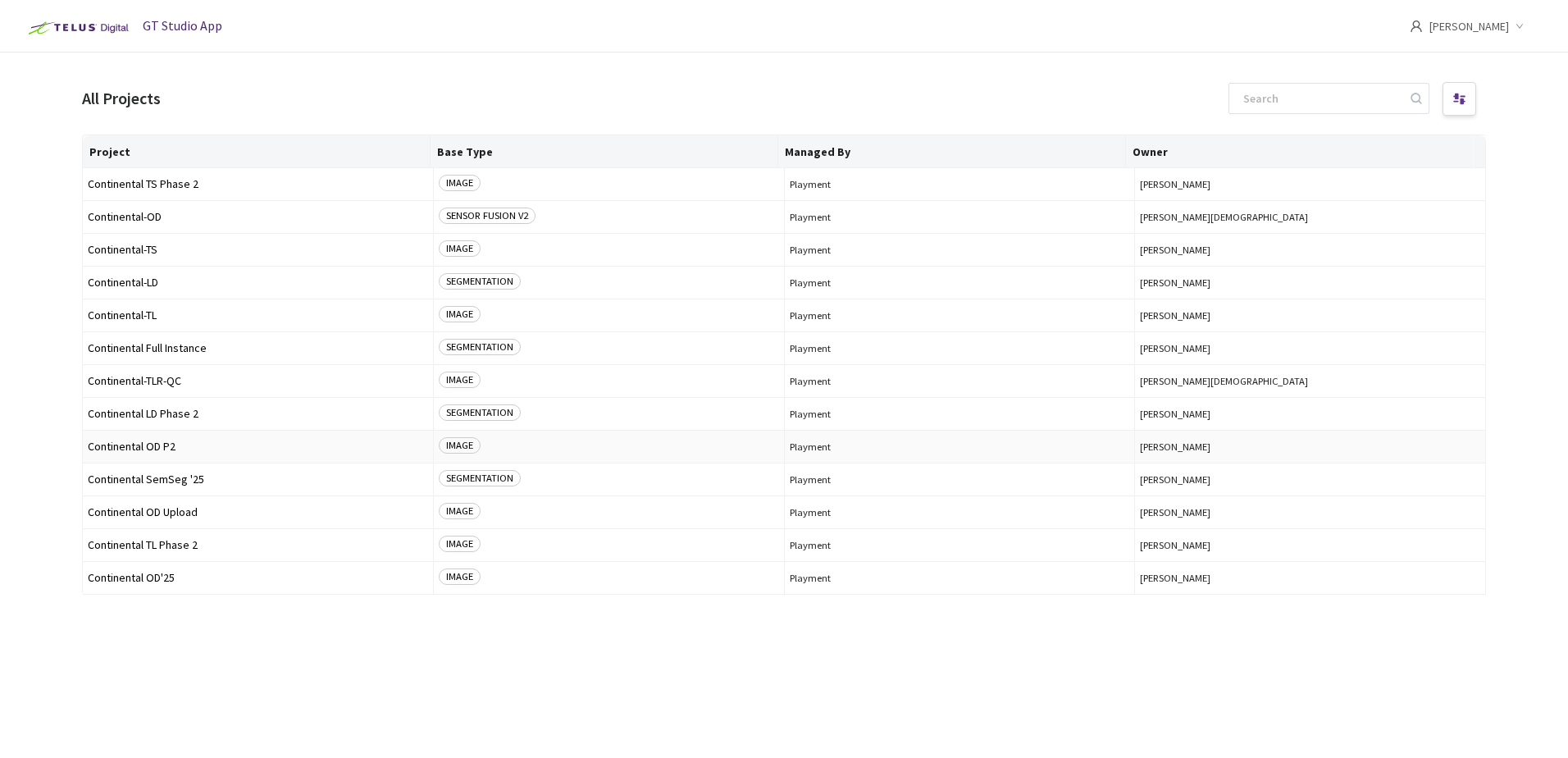
click at [157, 447] on span "Continental OD P2" at bounding box center [257, 446] width 341 height 12
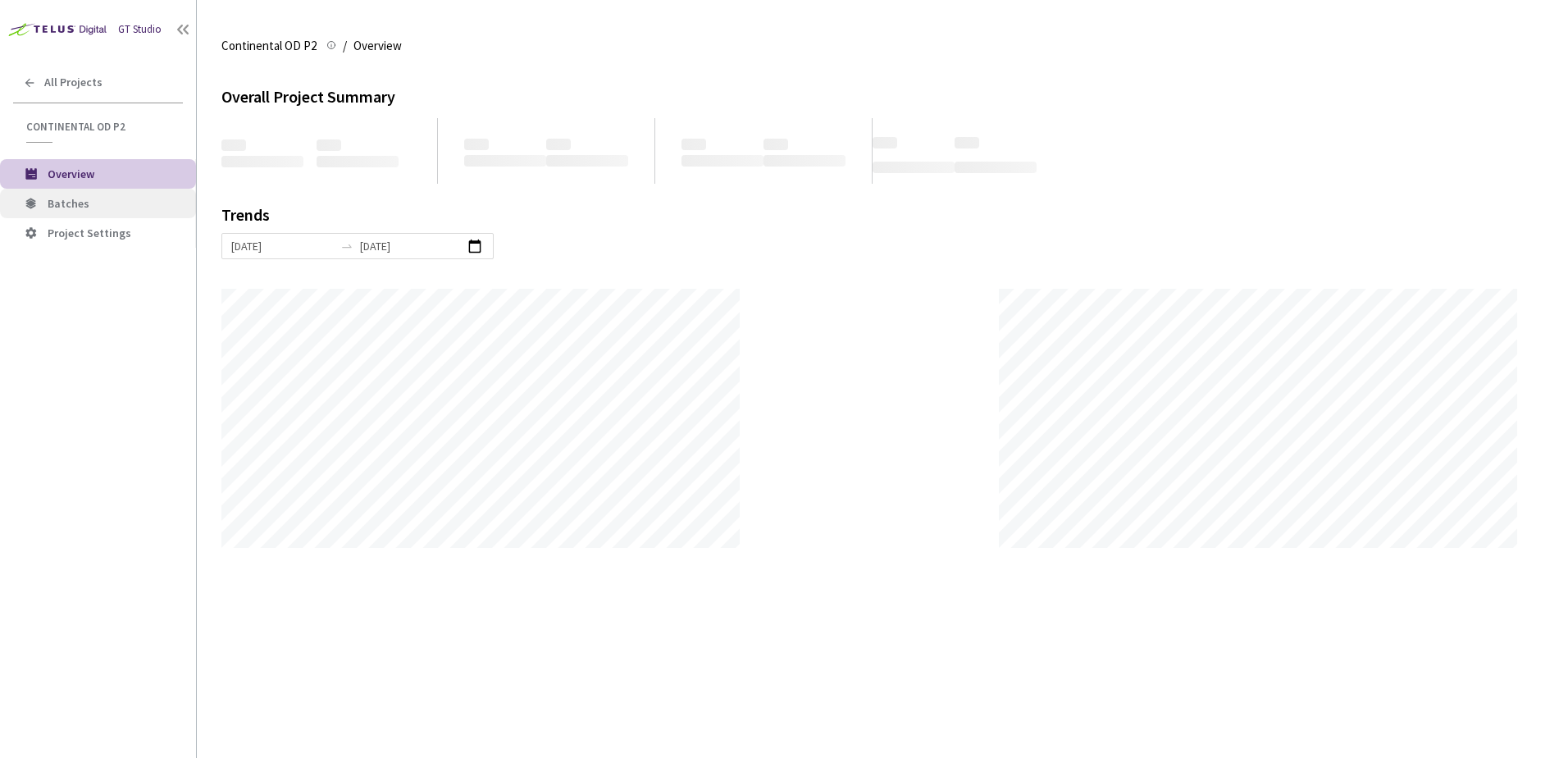
scroll to position [758, 1568]
click at [62, 209] on span "Batches" at bounding box center [68, 204] width 42 height 15
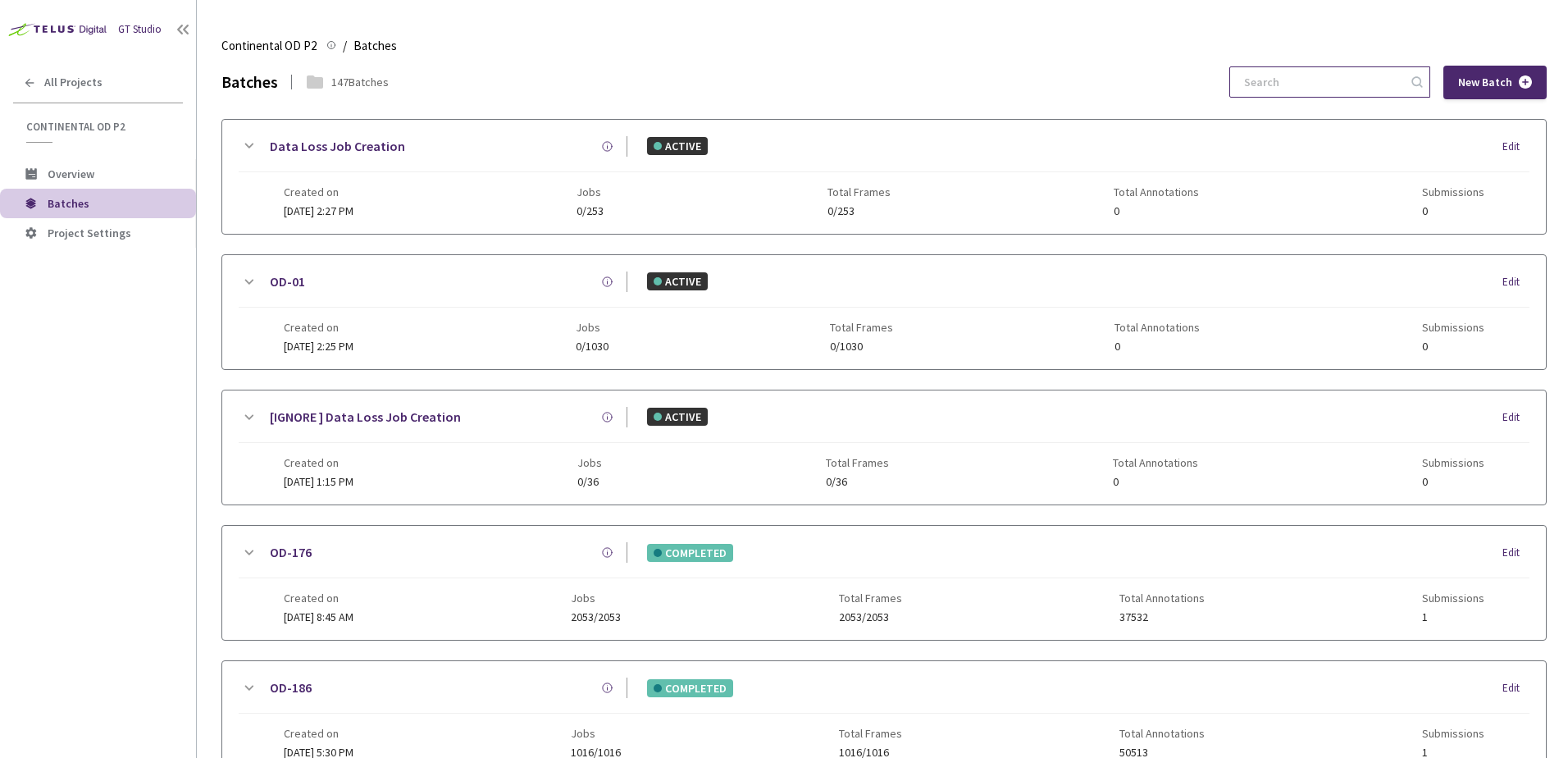
click at [1324, 83] on input at bounding box center [1321, 82] width 175 height 29
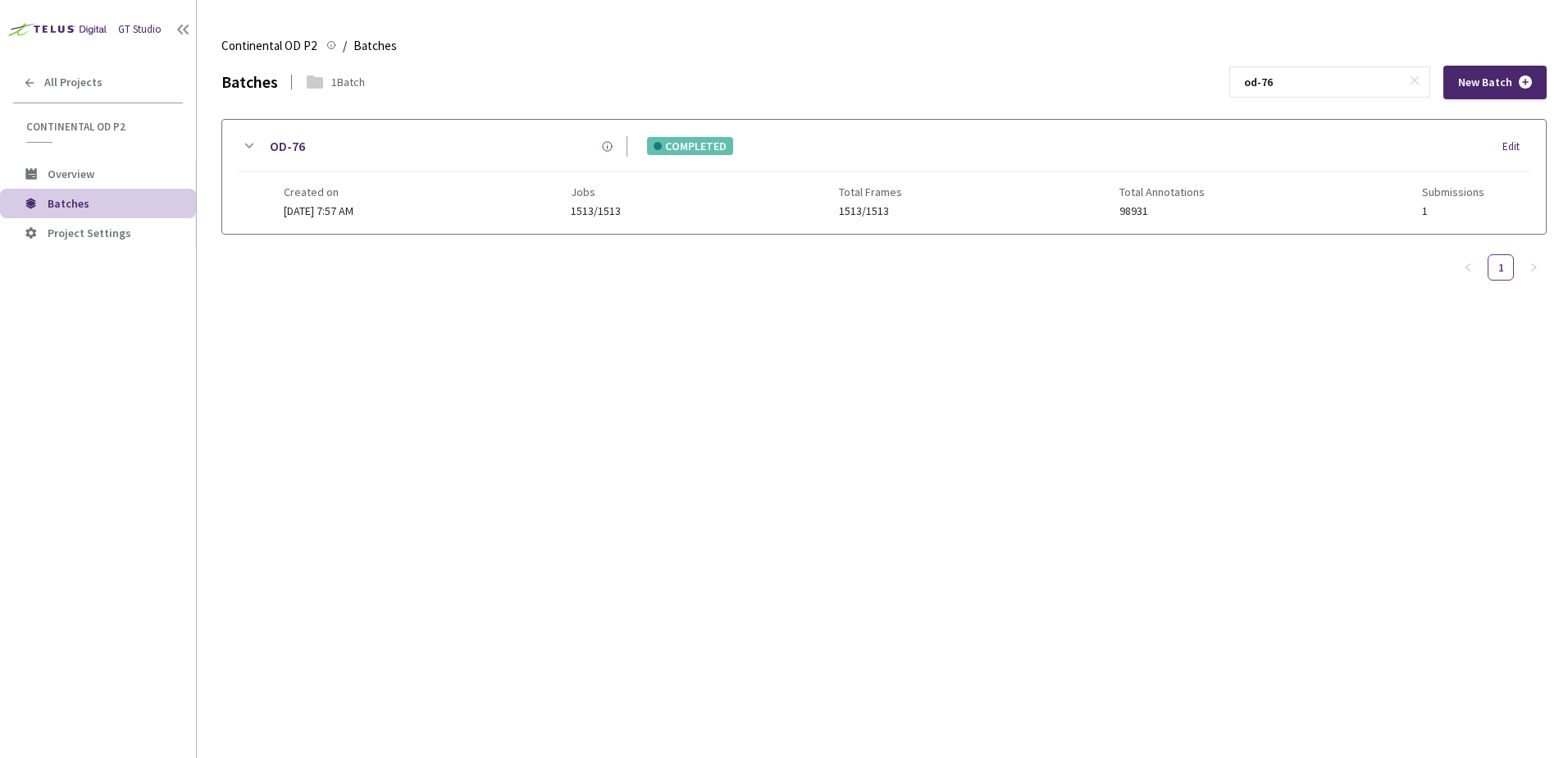
type input "od-76"
click at [261, 141] on div "OD-76" at bounding box center [442, 147] width 369 height 21
click at [255, 297] on div at bounding box center [883, 323] width 1323 height 178
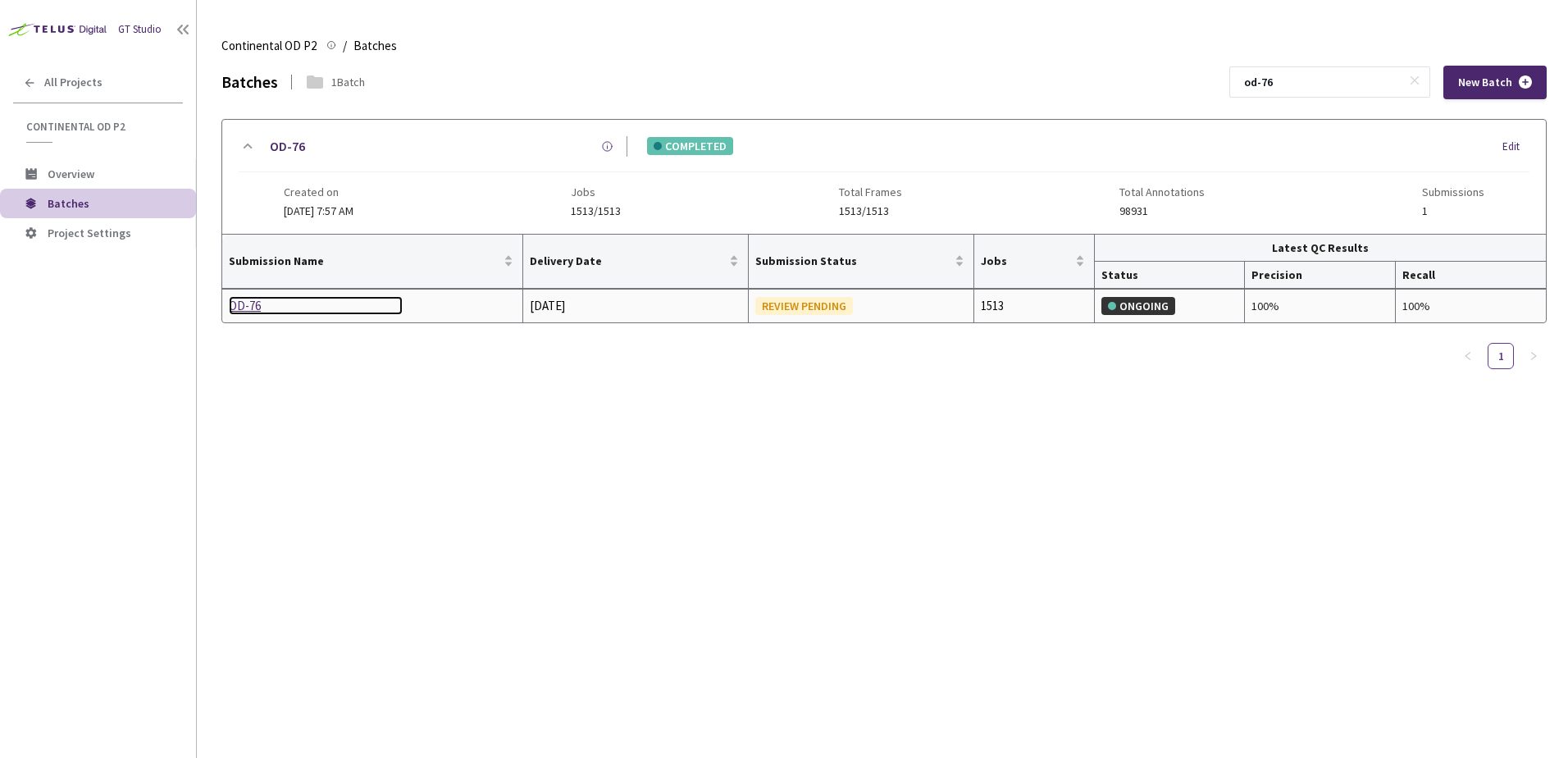
click at [257, 308] on div "OD-76" at bounding box center [315, 305] width 174 height 20
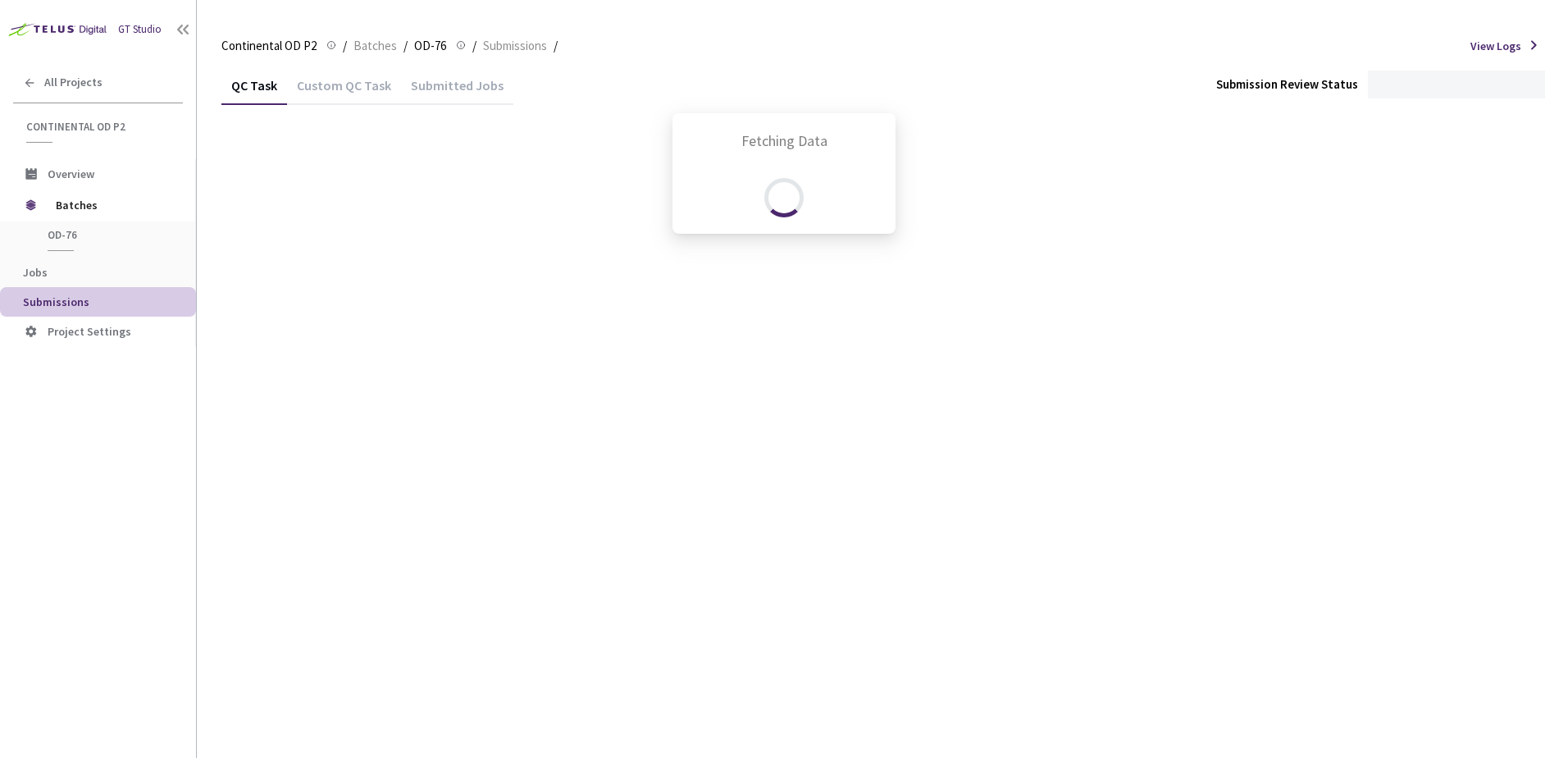
click at [321, 89] on div "Custom QC Task" at bounding box center [344, 90] width 114 height 28
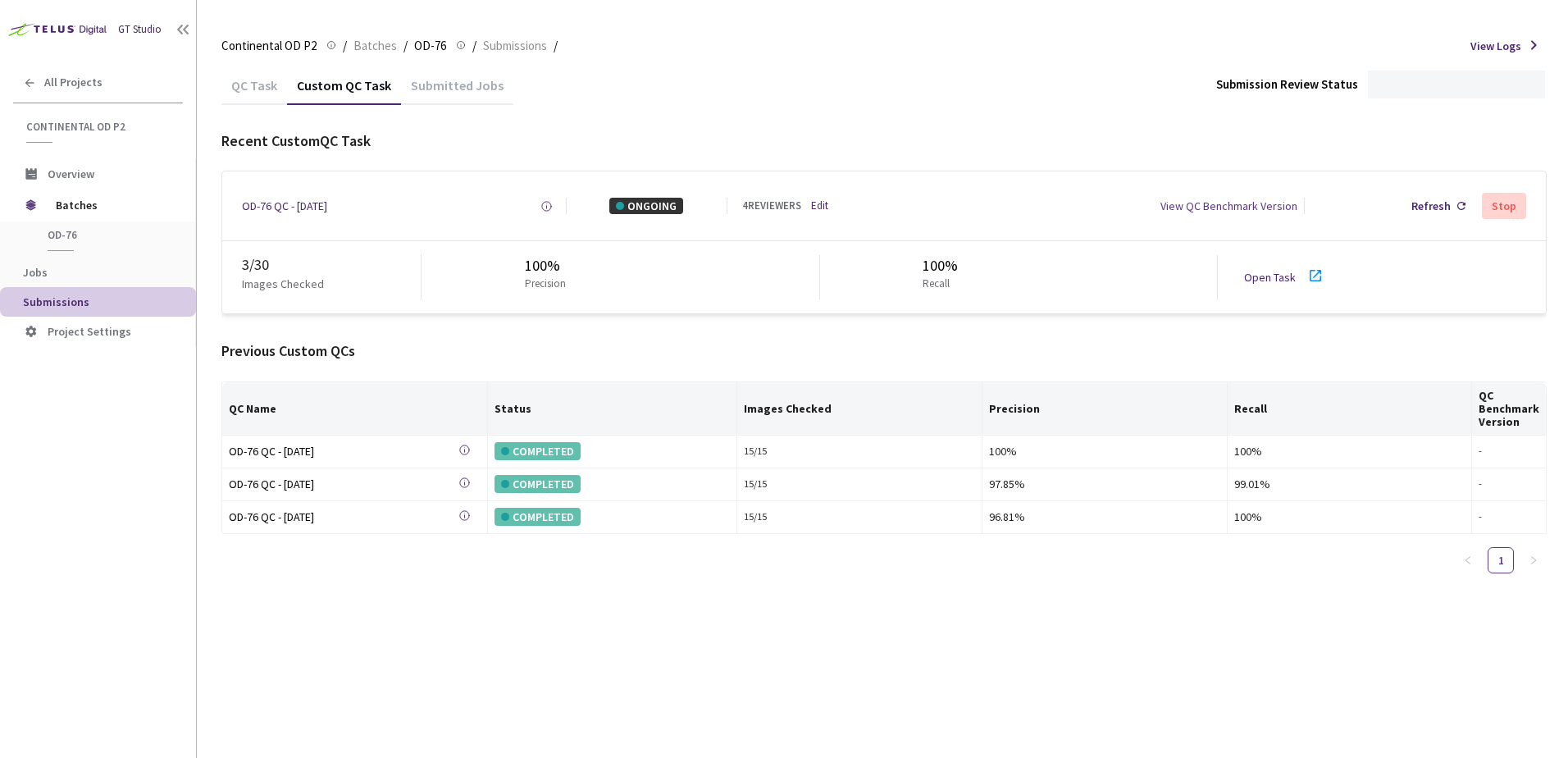
click at [327, 90] on div "Custom QC Task" at bounding box center [344, 90] width 114 height 28
click at [365, 46] on span "Batches" at bounding box center [376, 46] width 44 height 20
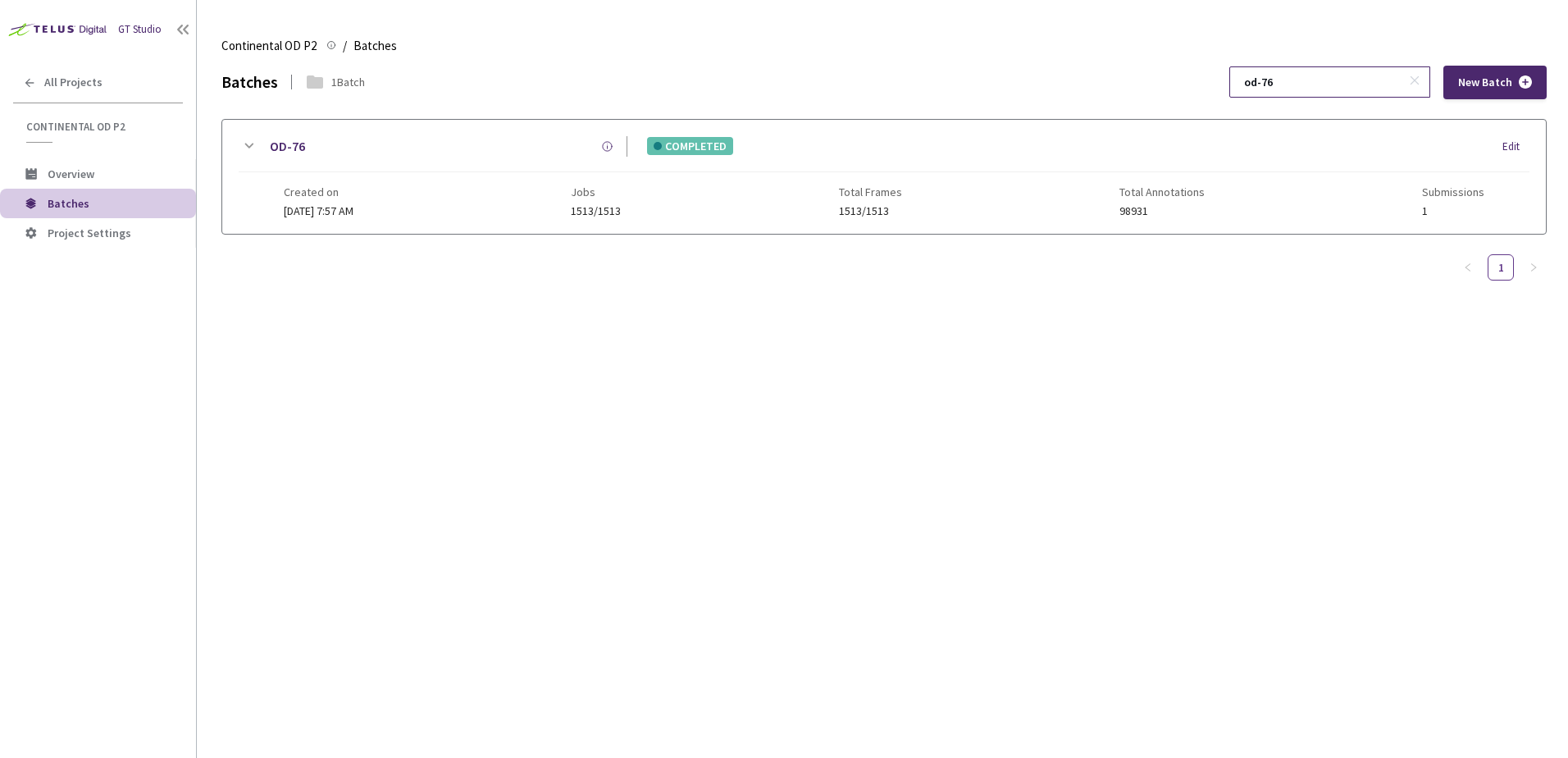
click at [1311, 79] on input "od-76" at bounding box center [1321, 82] width 175 height 29
type input "od-106"
click at [248, 143] on icon at bounding box center [249, 146] width 20 height 20
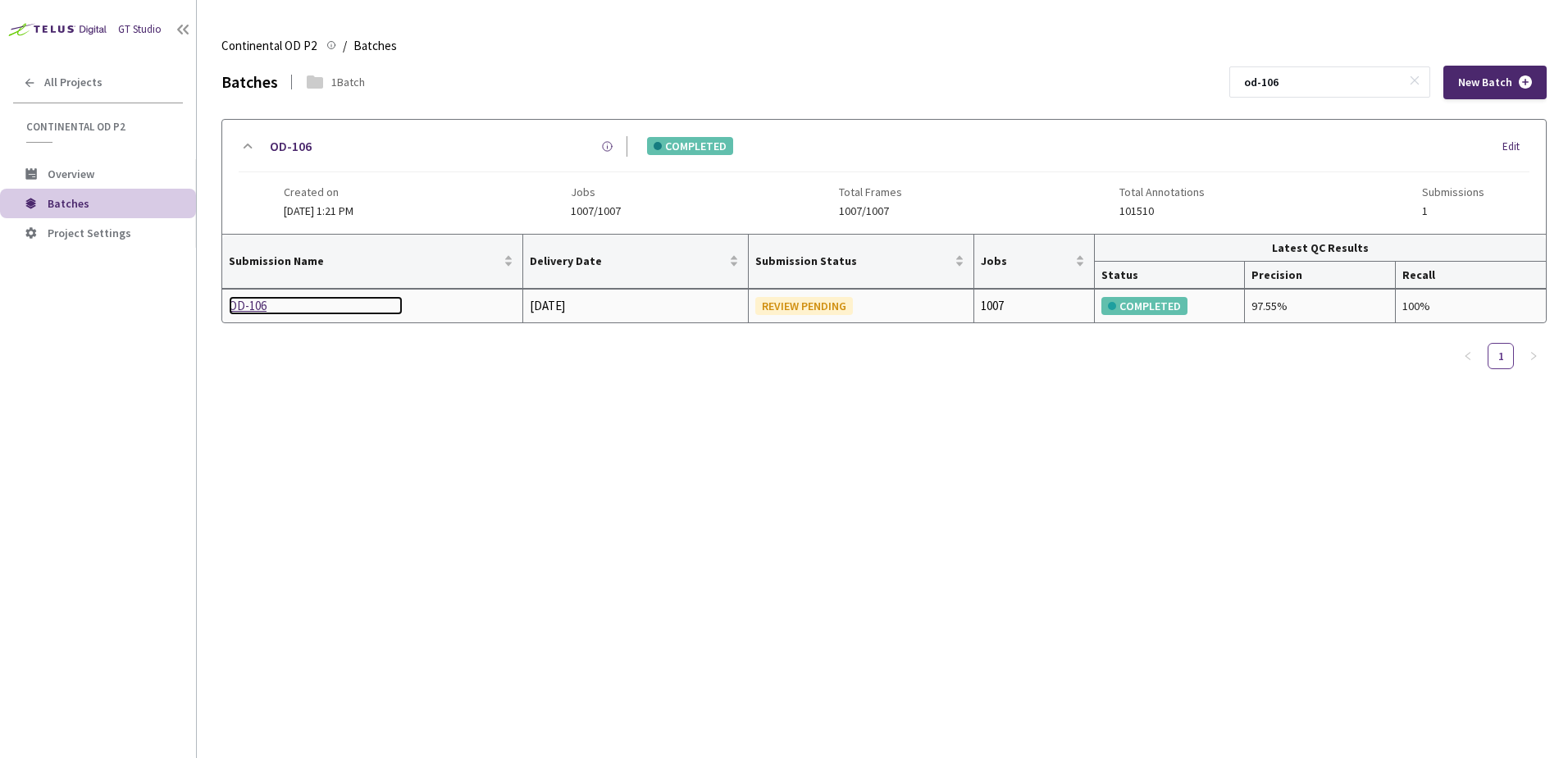
click at [260, 299] on div "OD-106" at bounding box center [315, 305] width 174 height 20
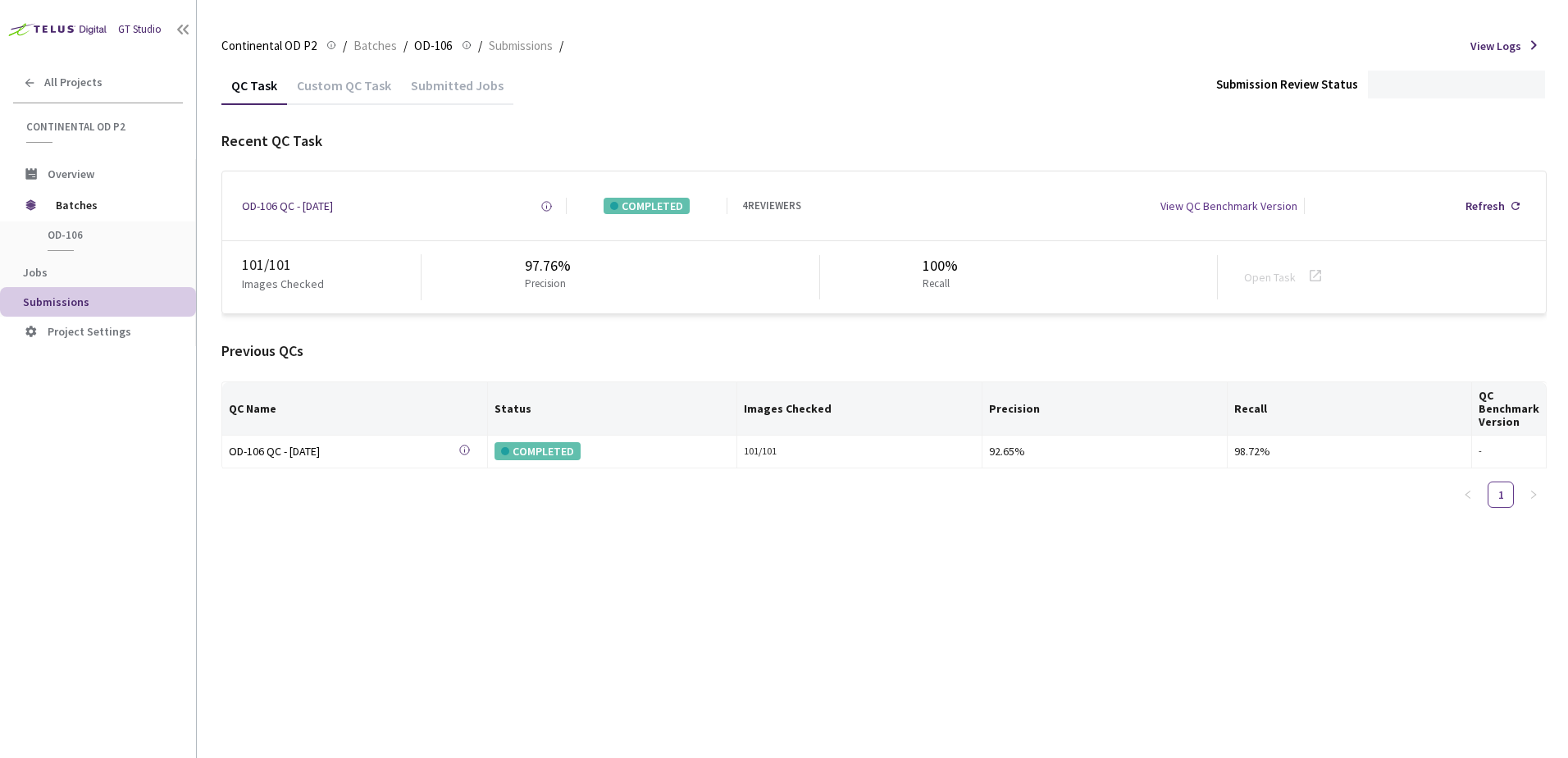
click at [333, 91] on div "Custom QC Task" at bounding box center [344, 90] width 114 height 28
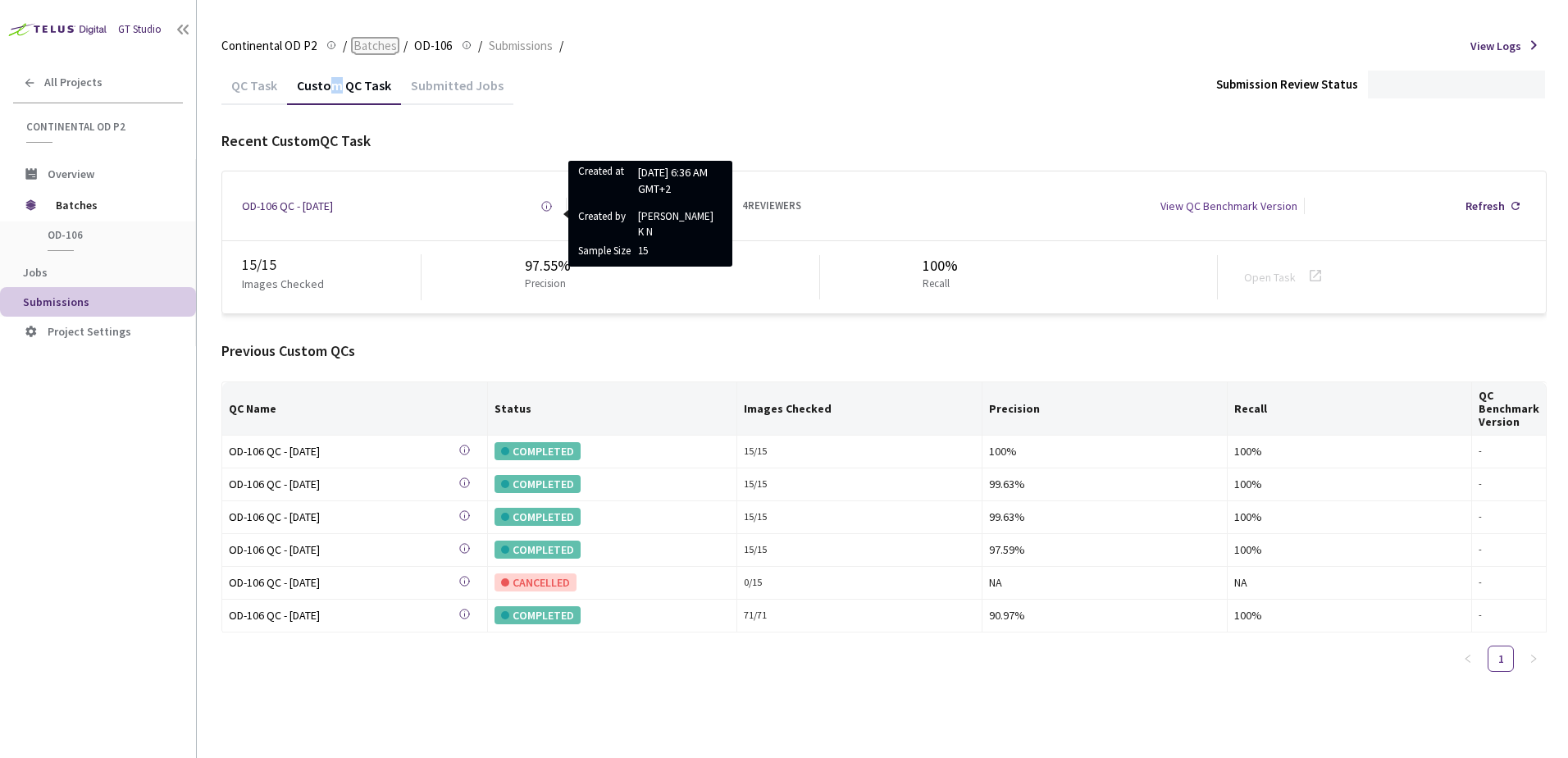
click at [391, 46] on span "Batches" at bounding box center [376, 46] width 44 height 20
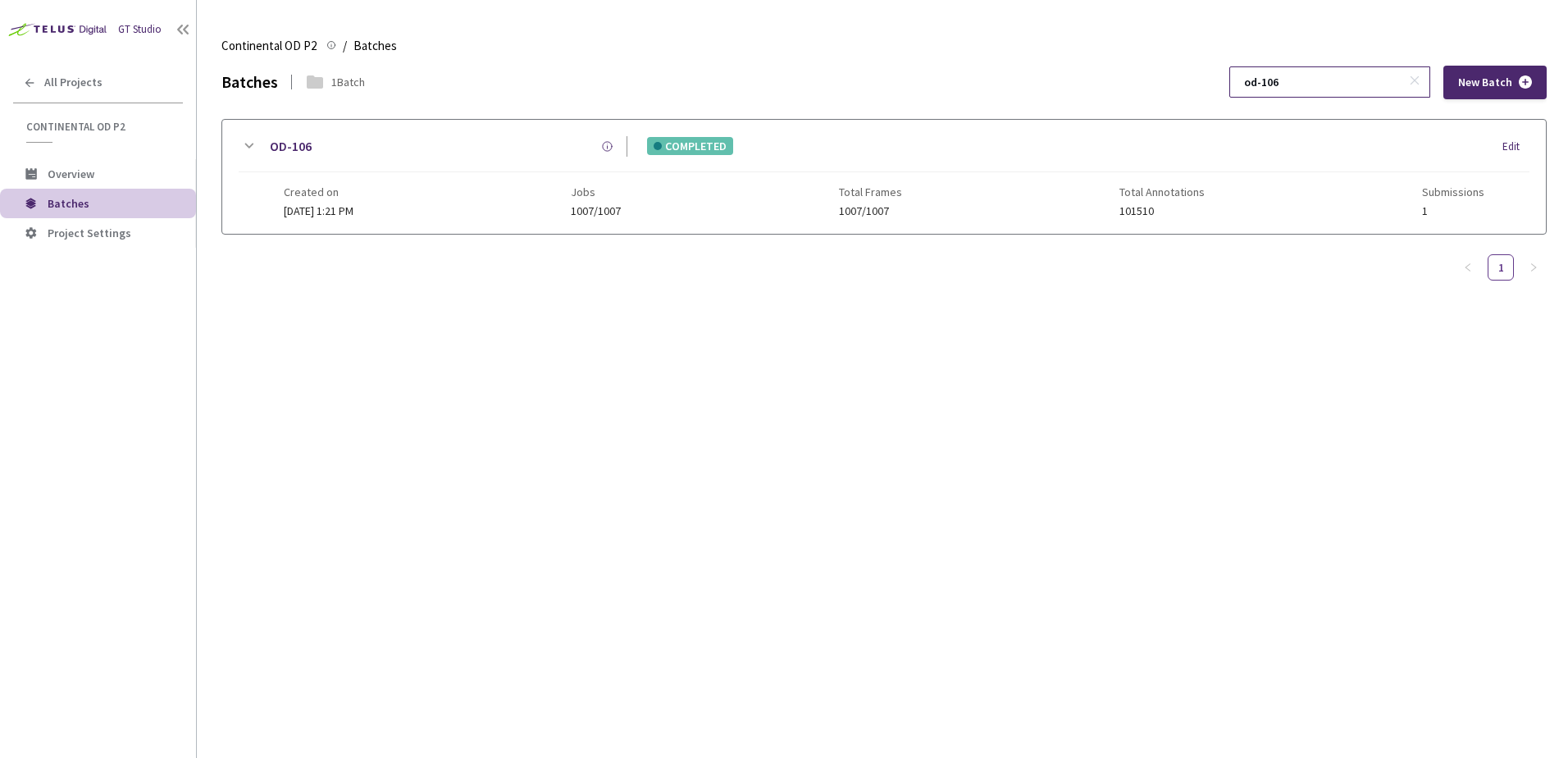
click at [1334, 86] on input "od-106" at bounding box center [1321, 82] width 175 height 29
type input "od-110"
click at [249, 139] on icon at bounding box center [249, 146] width 20 height 20
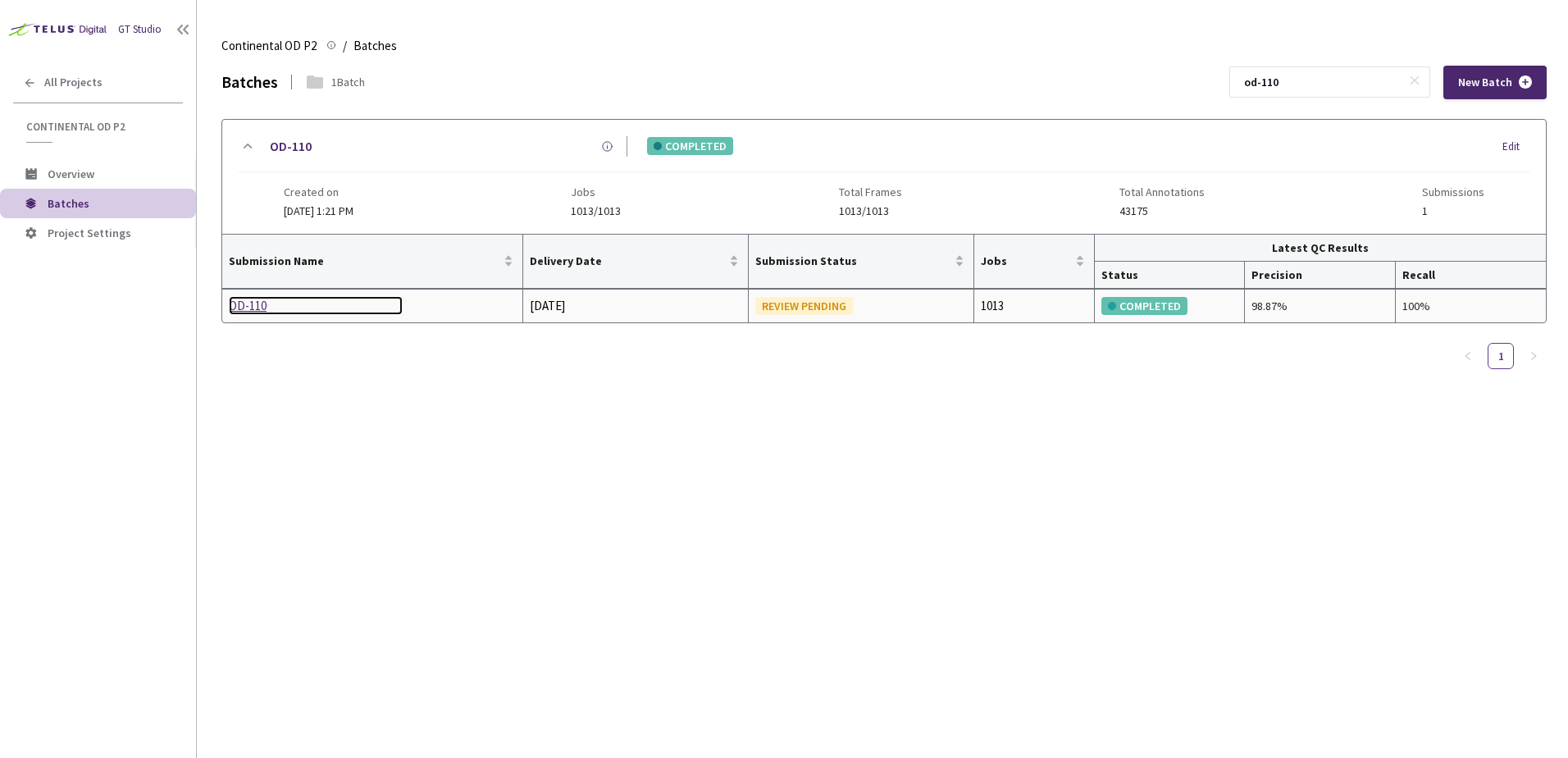
click at [255, 307] on div "OD-110" at bounding box center [315, 305] width 174 height 20
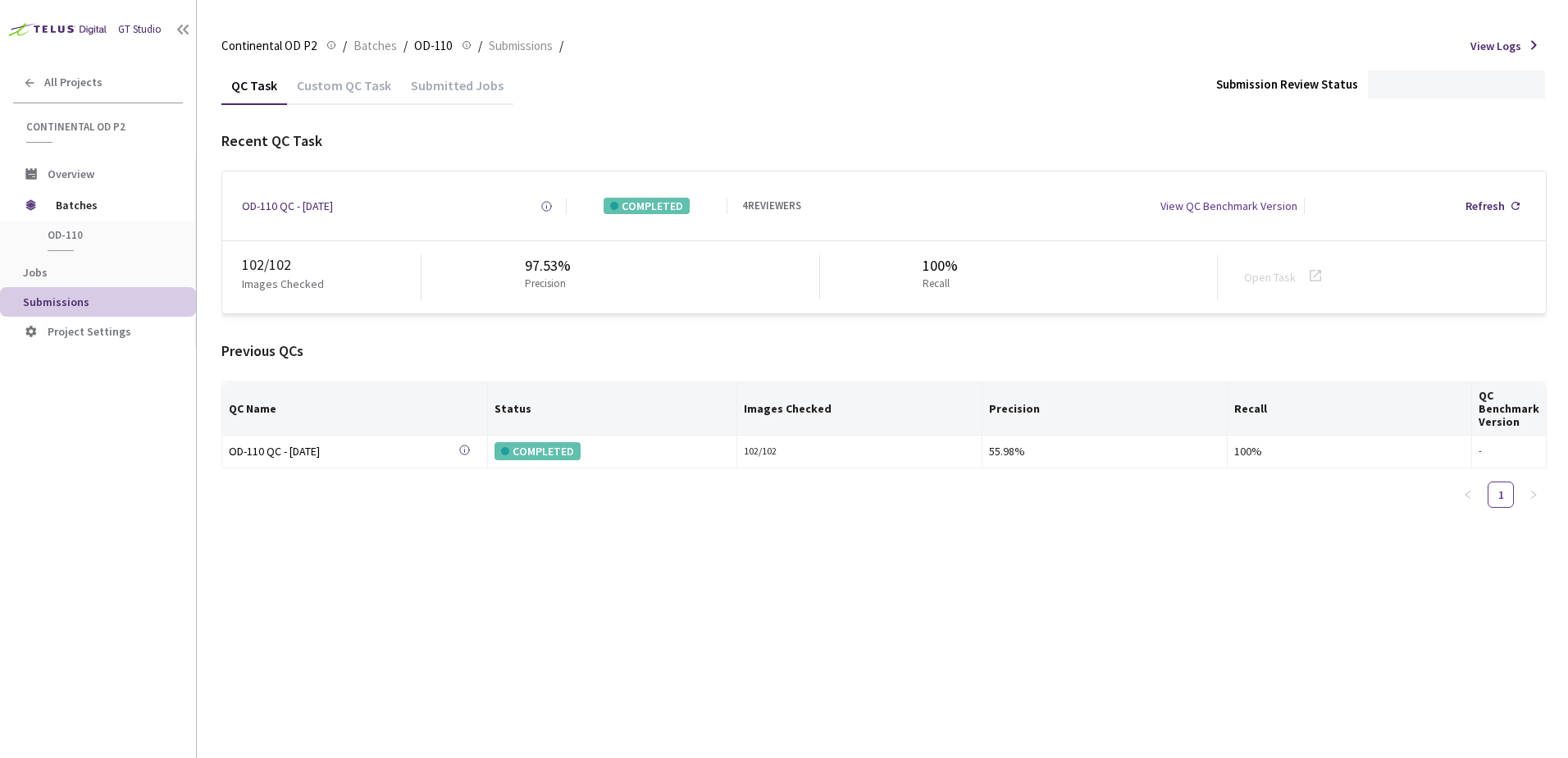
click at [341, 82] on div "Custom QC Task" at bounding box center [344, 90] width 114 height 28
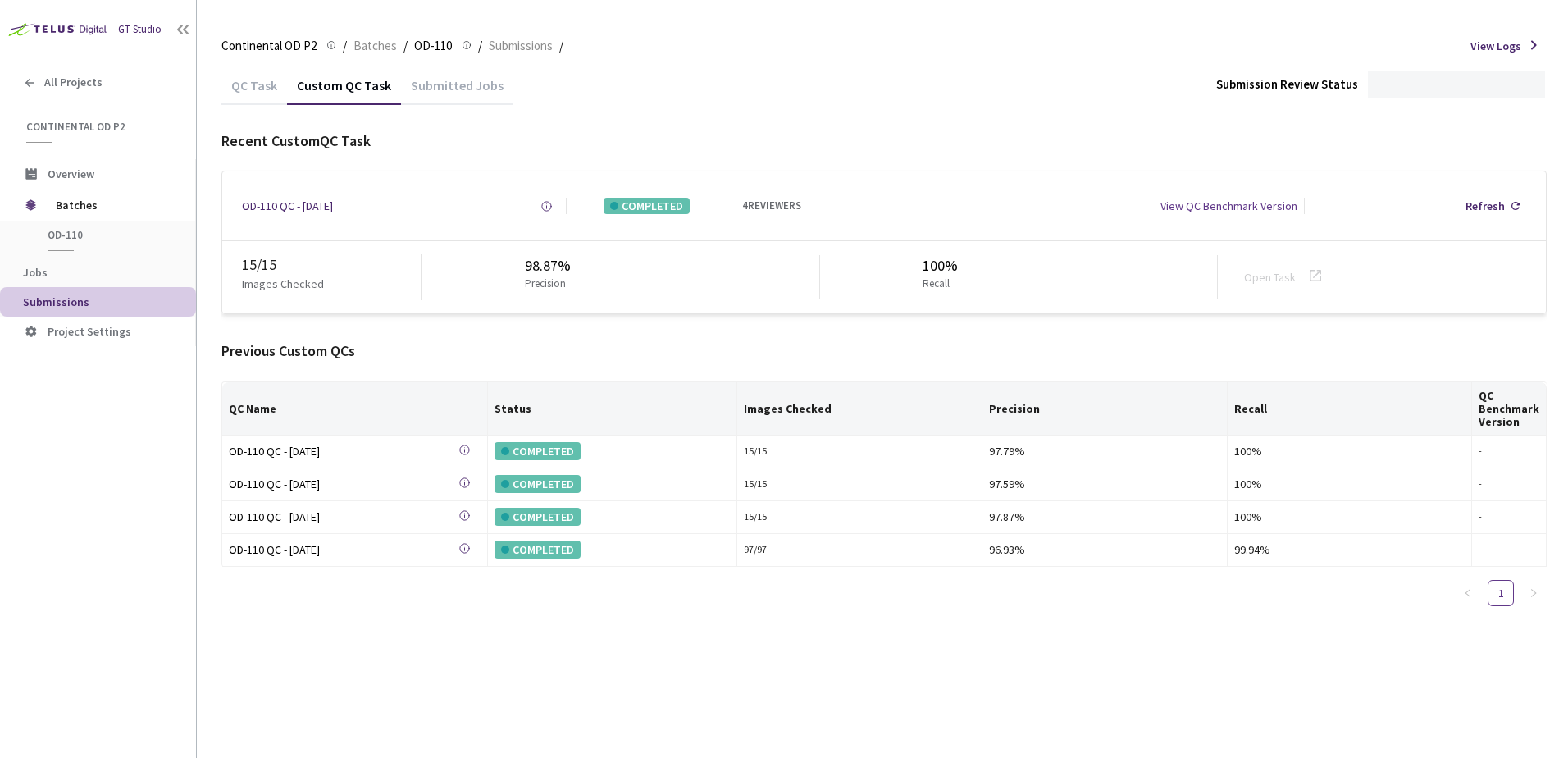
click at [359, 32] on div "Continental OD P2 Continental OD P2 / Batches / OD-110 OD-110 / Submissions / V…" at bounding box center [883, 46] width 1325 height 39
click at [362, 43] on span "Batches" at bounding box center [376, 46] width 44 height 20
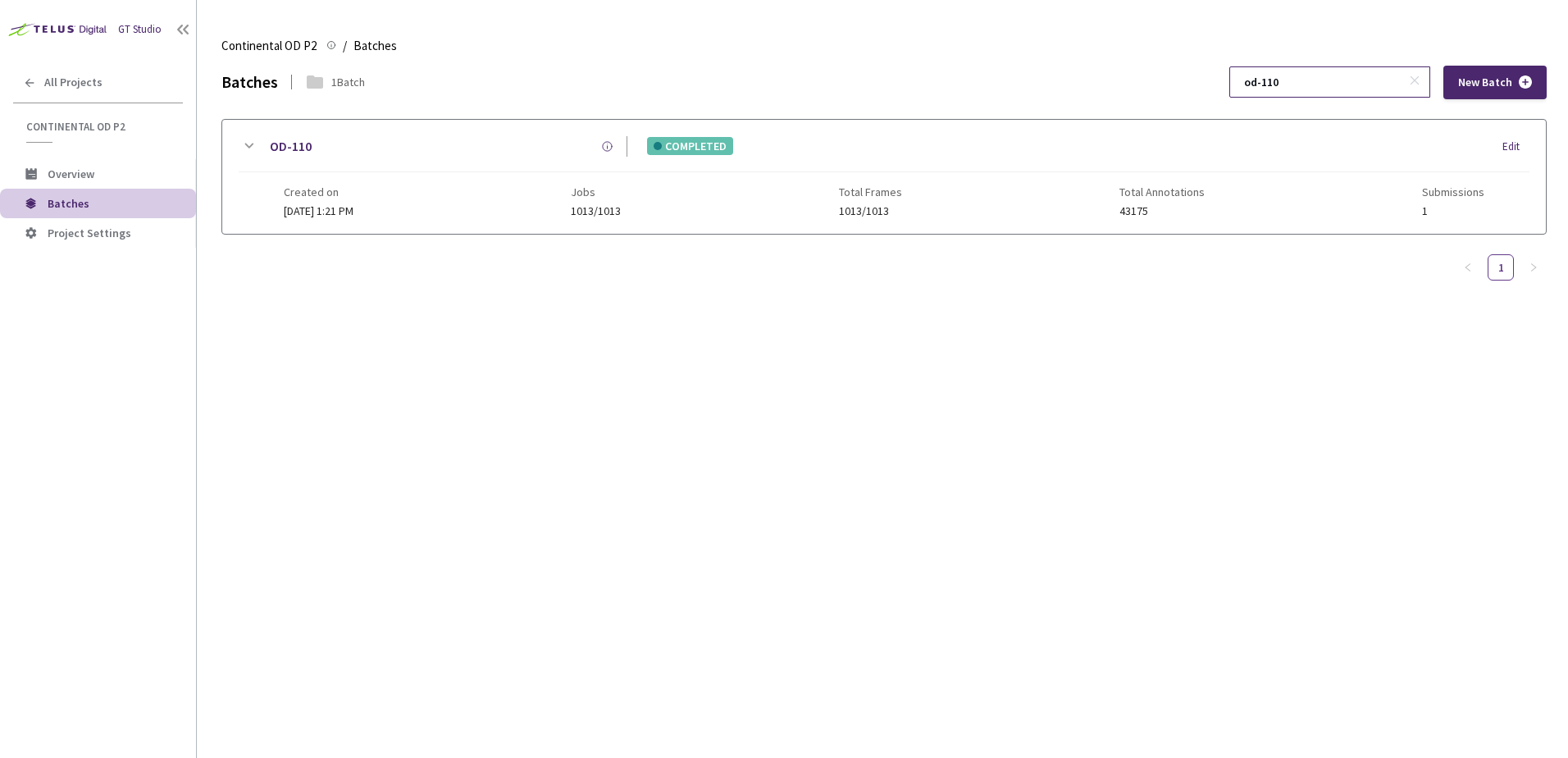
click at [1308, 82] on input "od-110" at bounding box center [1321, 82] width 175 height 29
type input "od-119"
click at [249, 146] on icon at bounding box center [249, 146] width 20 height 20
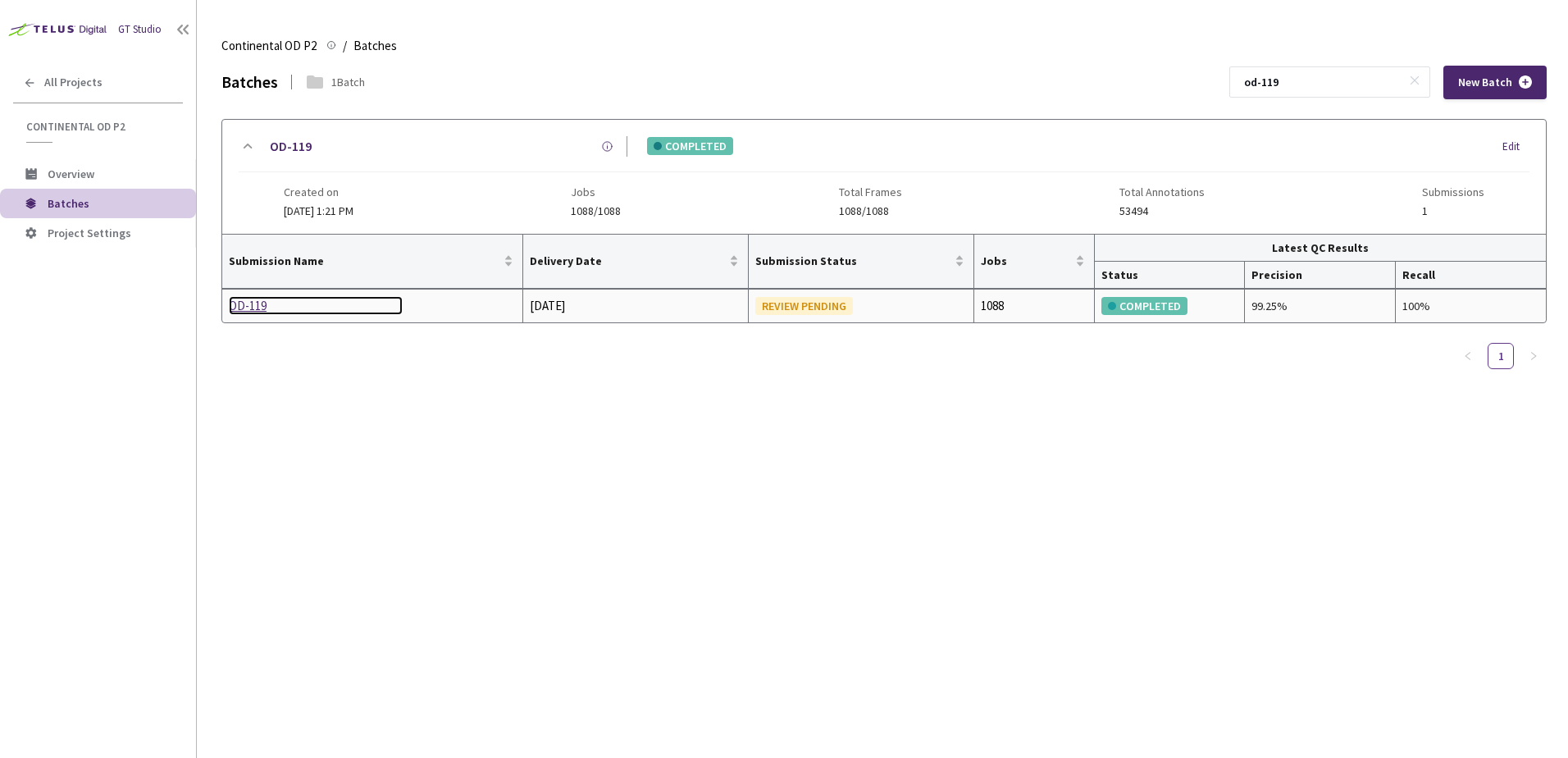
drag, startPoint x: 271, startPoint y: 310, endPoint x: 257, endPoint y: 305, distance: 14.9
click at [257, 305] on div "OD-119" at bounding box center [315, 305] width 174 height 20
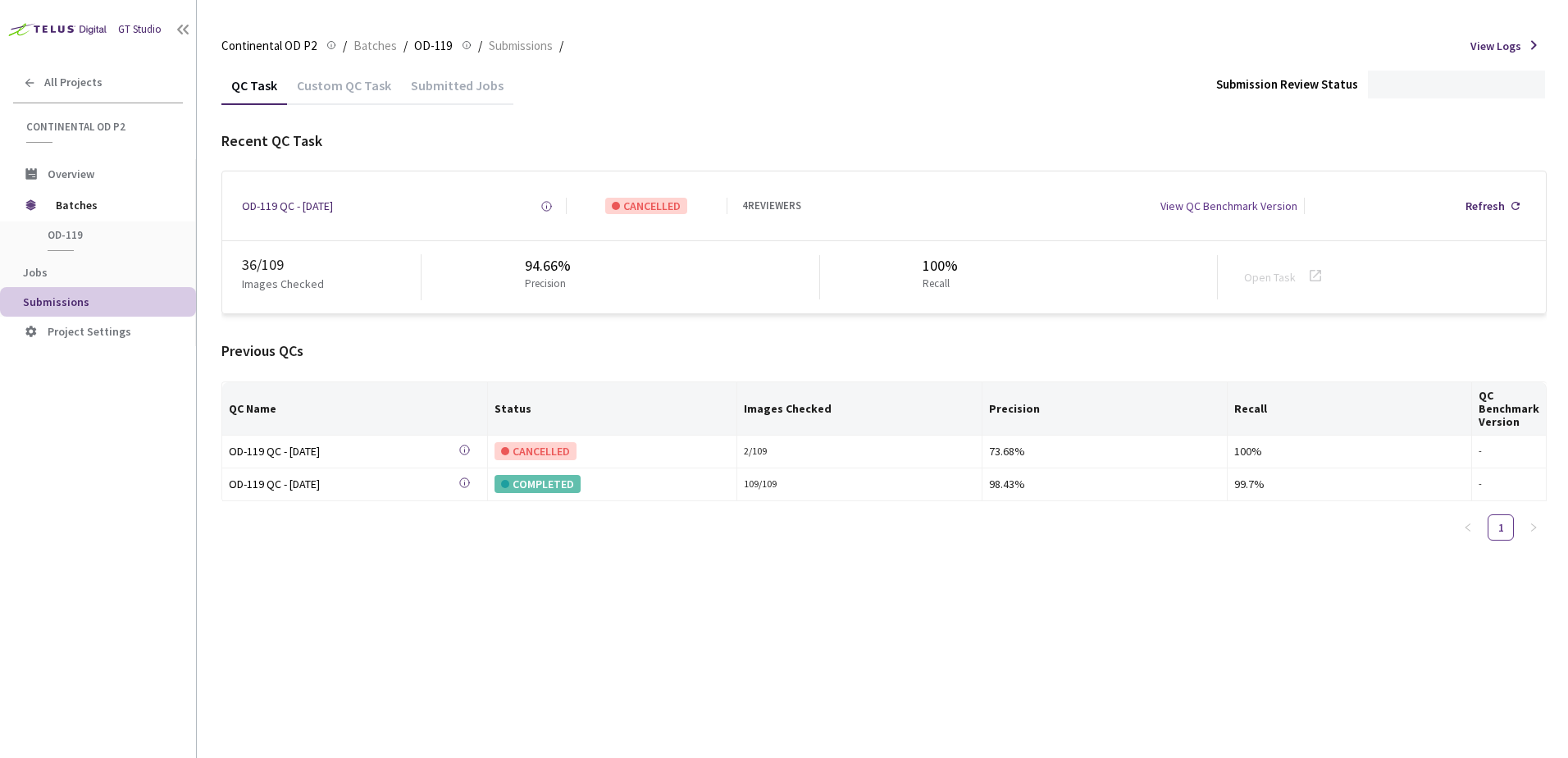
click at [339, 89] on div "Custom QC Task" at bounding box center [344, 90] width 114 height 28
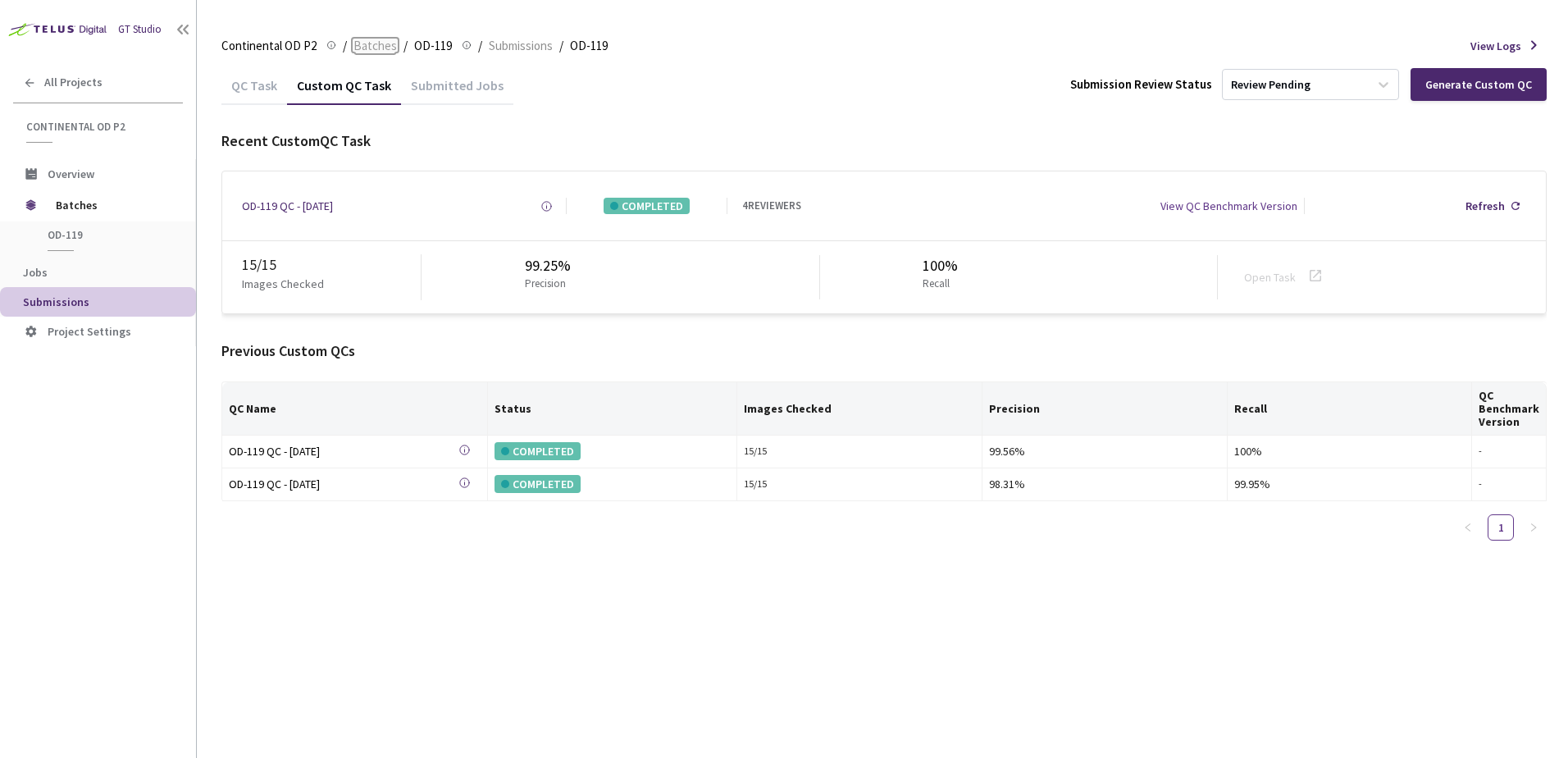
click at [369, 53] on span "Batches" at bounding box center [376, 46] width 44 height 20
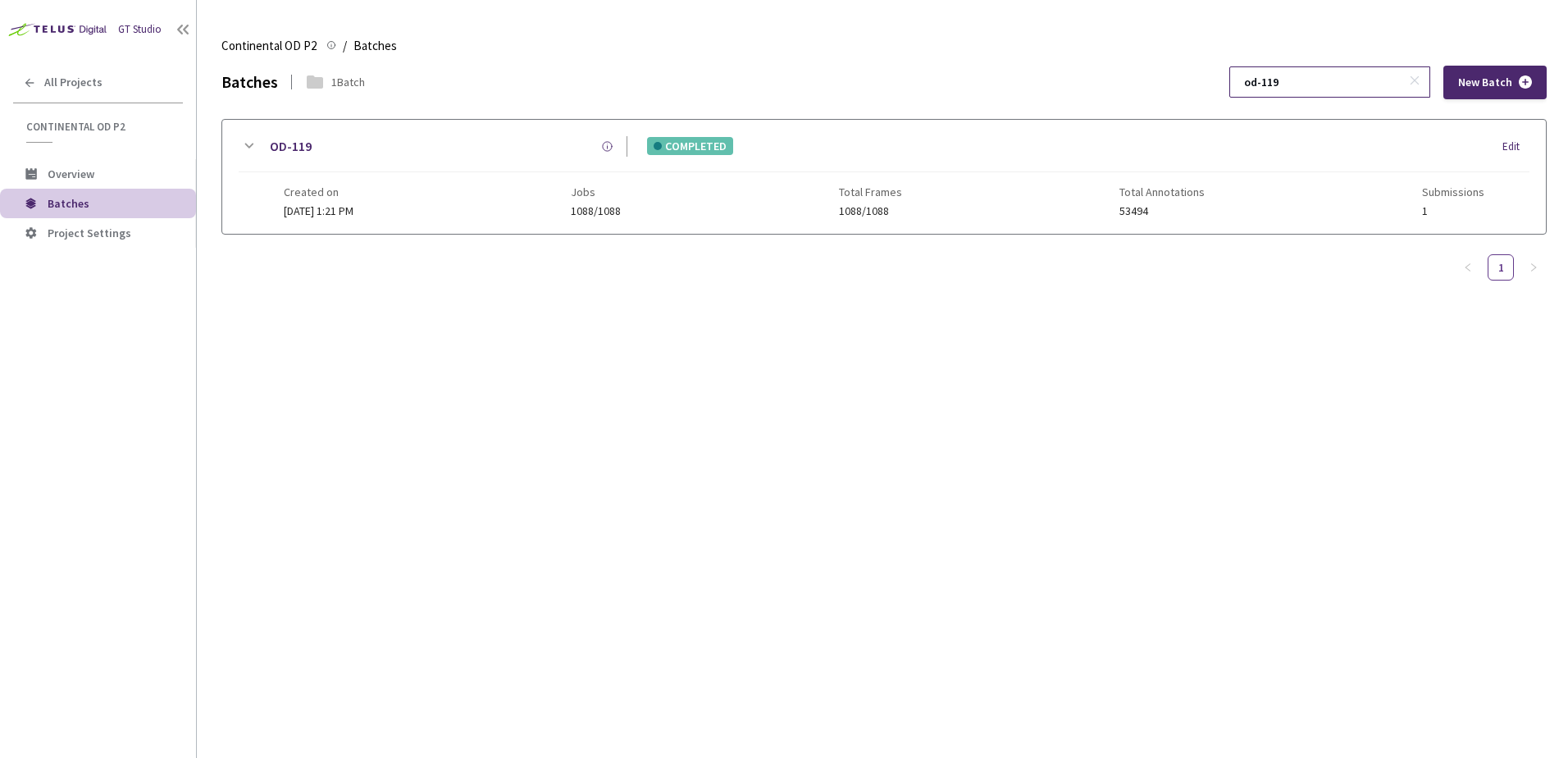
click at [1318, 80] on input "od-119" at bounding box center [1321, 82] width 175 height 29
type input "od-134"
click at [249, 145] on icon at bounding box center [249, 146] width 20 height 20
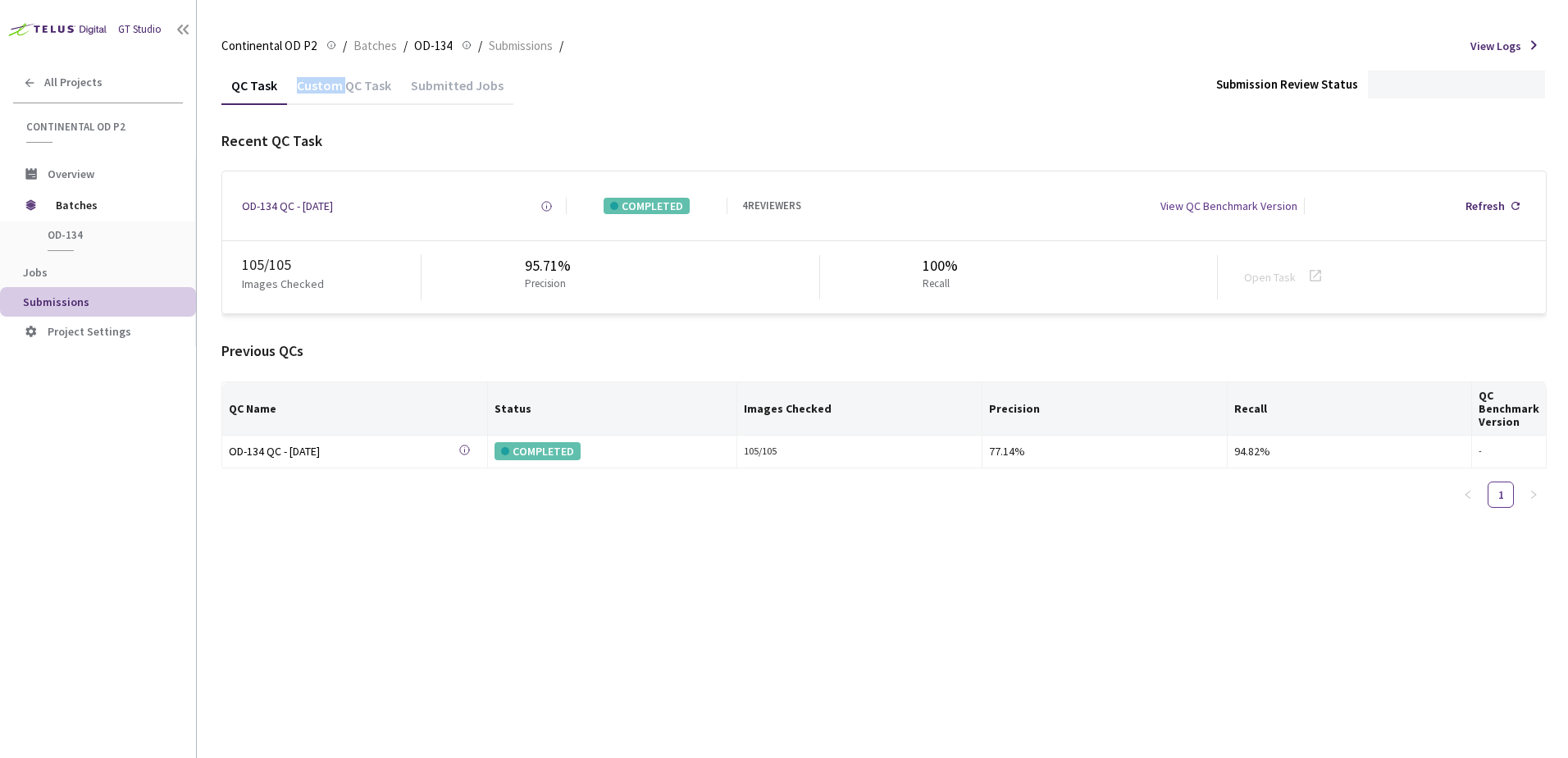
click at [332, 97] on div "Custom QC Task" at bounding box center [344, 90] width 114 height 28
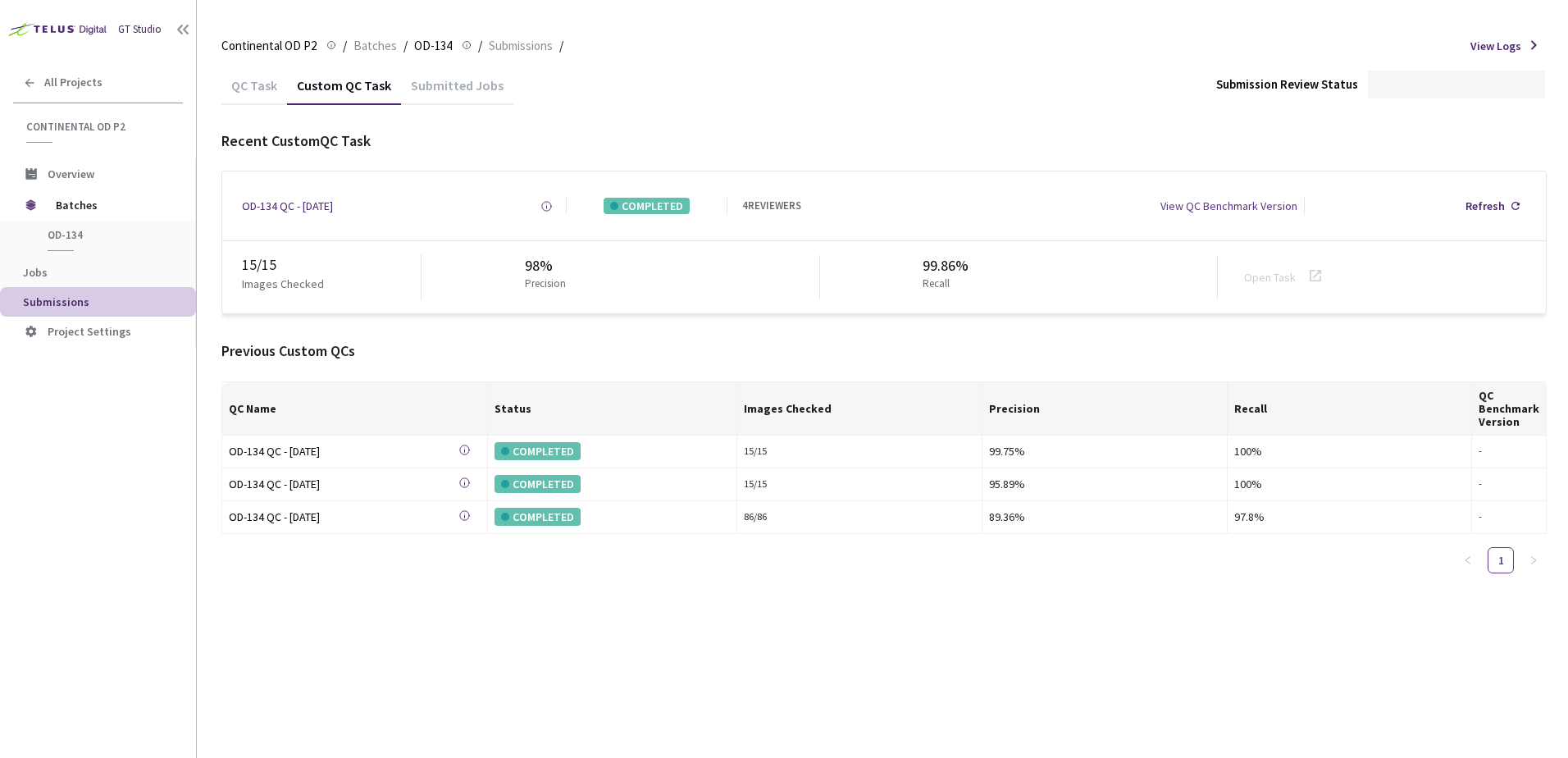
drag, startPoint x: 332, startPoint y: 97, endPoint x: 861, endPoint y: 95, distance: 529.0
click at [889, 102] on div "QC Task Custom QC Task Submitted Jobs Submission Review Status" at bounding box center [883, 84] width 1325 height 39
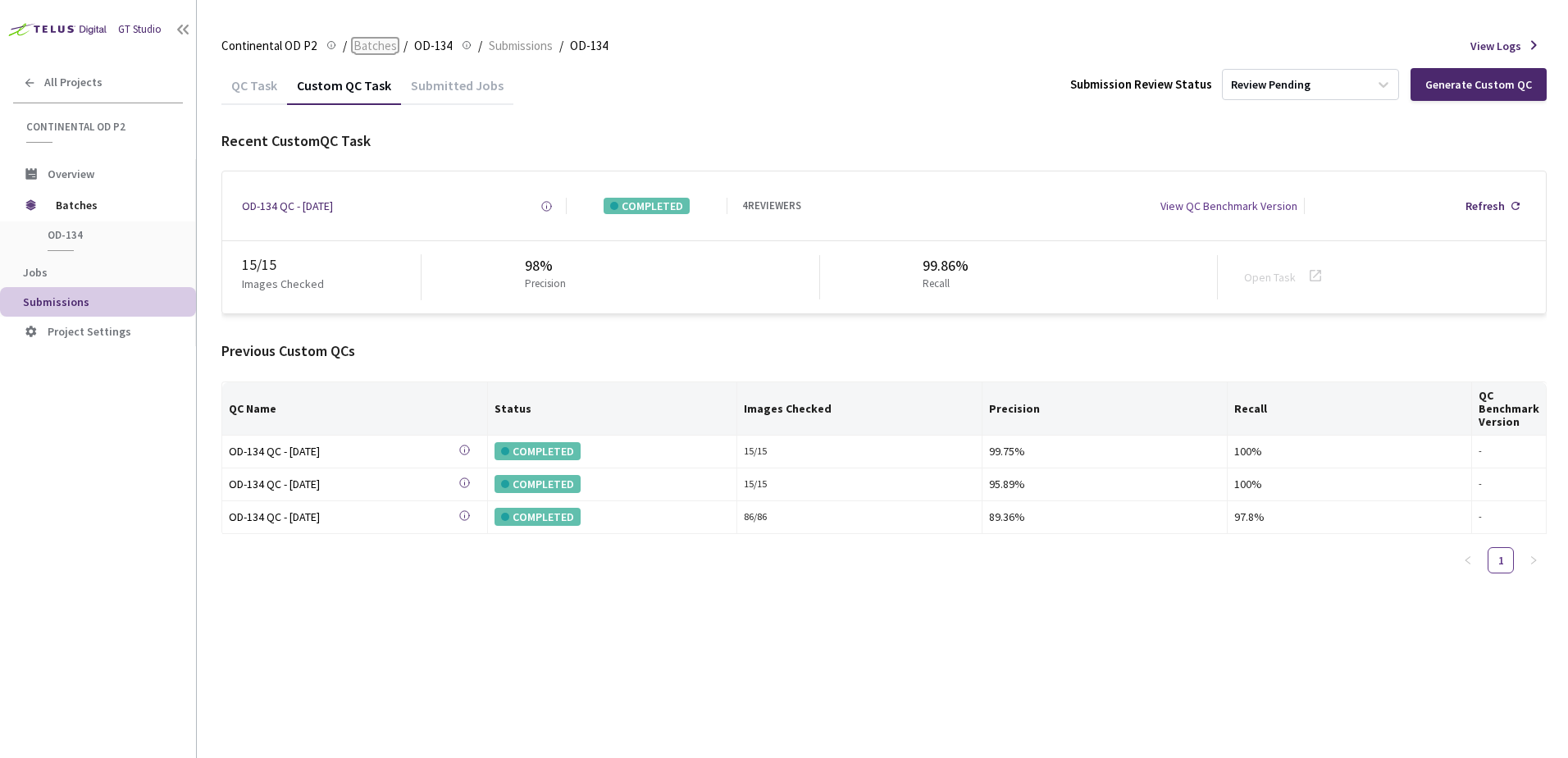
click at [386, 48] on span "Batches" at bounding box center [376, 46] width 44 height 20
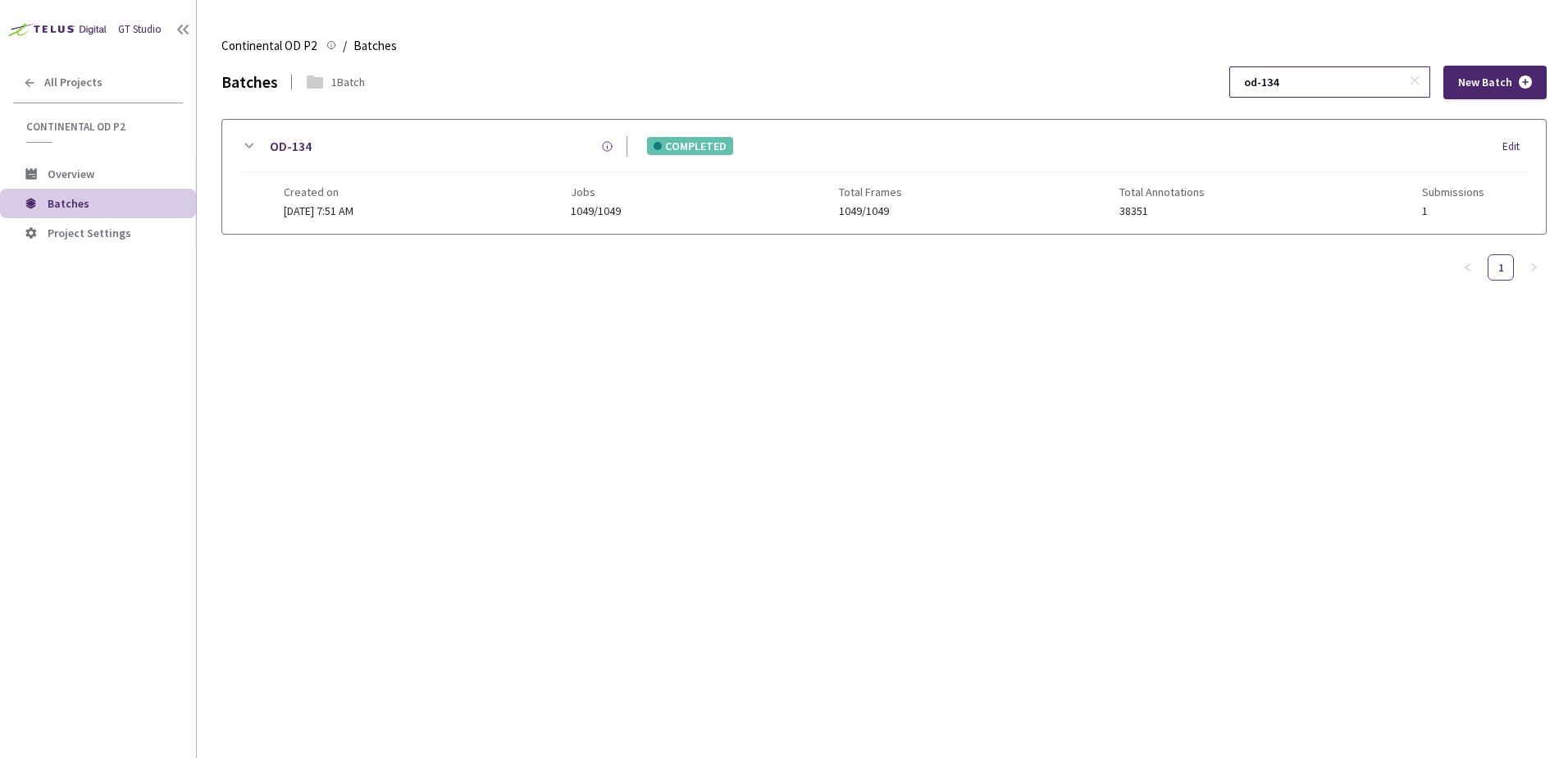
click at [1329, 76] on input "od-134" at bounding box center [1321, 82] width 175 height 29
type input "od-138"
click at [250, 142] on icon at bounding box center [249, 146] width 20 height 20
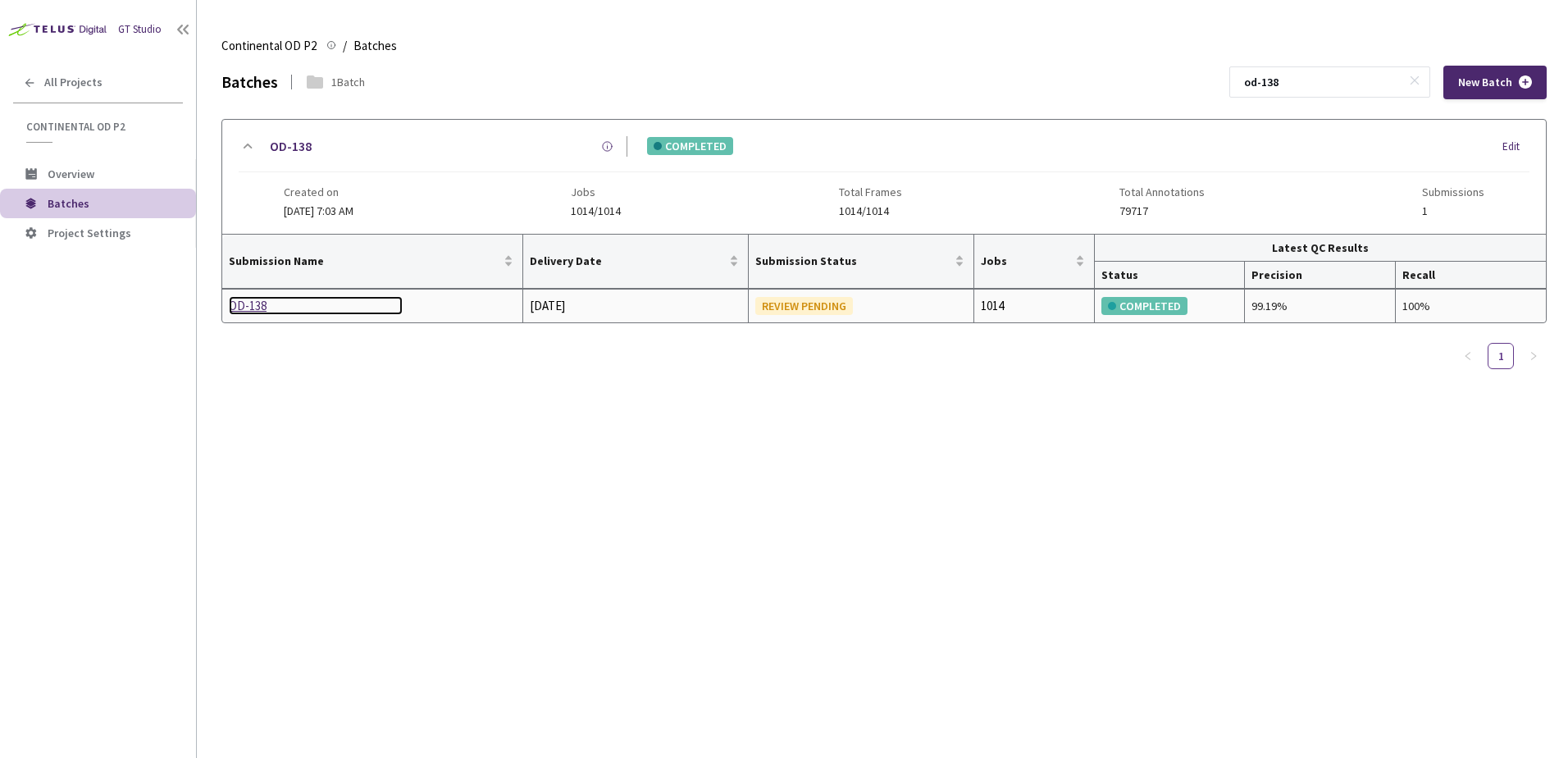
click at [254, 298] on div "OD-138" at bounding box center [315, 305] width 174 height 20
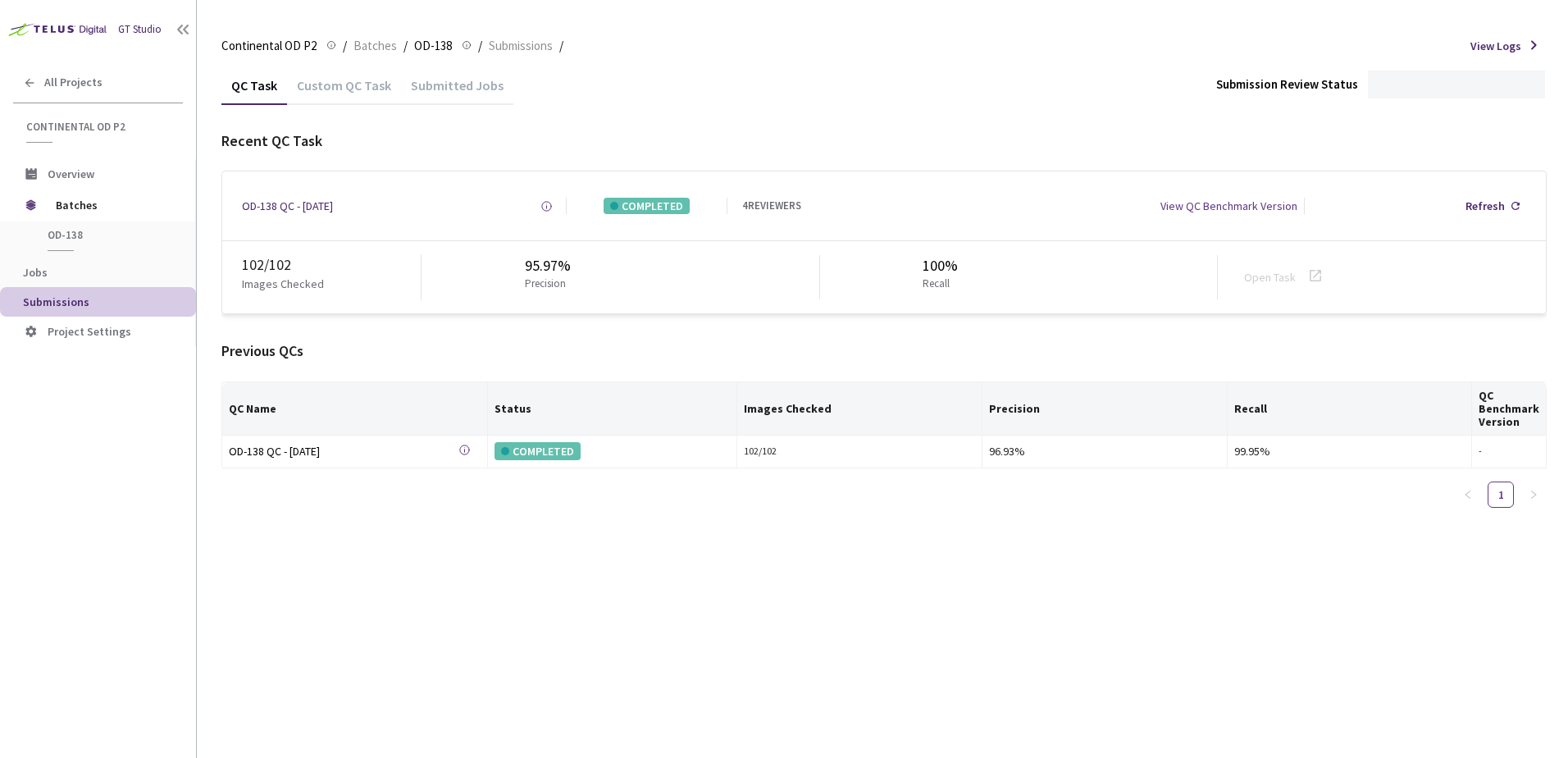
click at [336, 83] on div "Custom QC Task" at bounding box center [344, 90] width 114 height 28
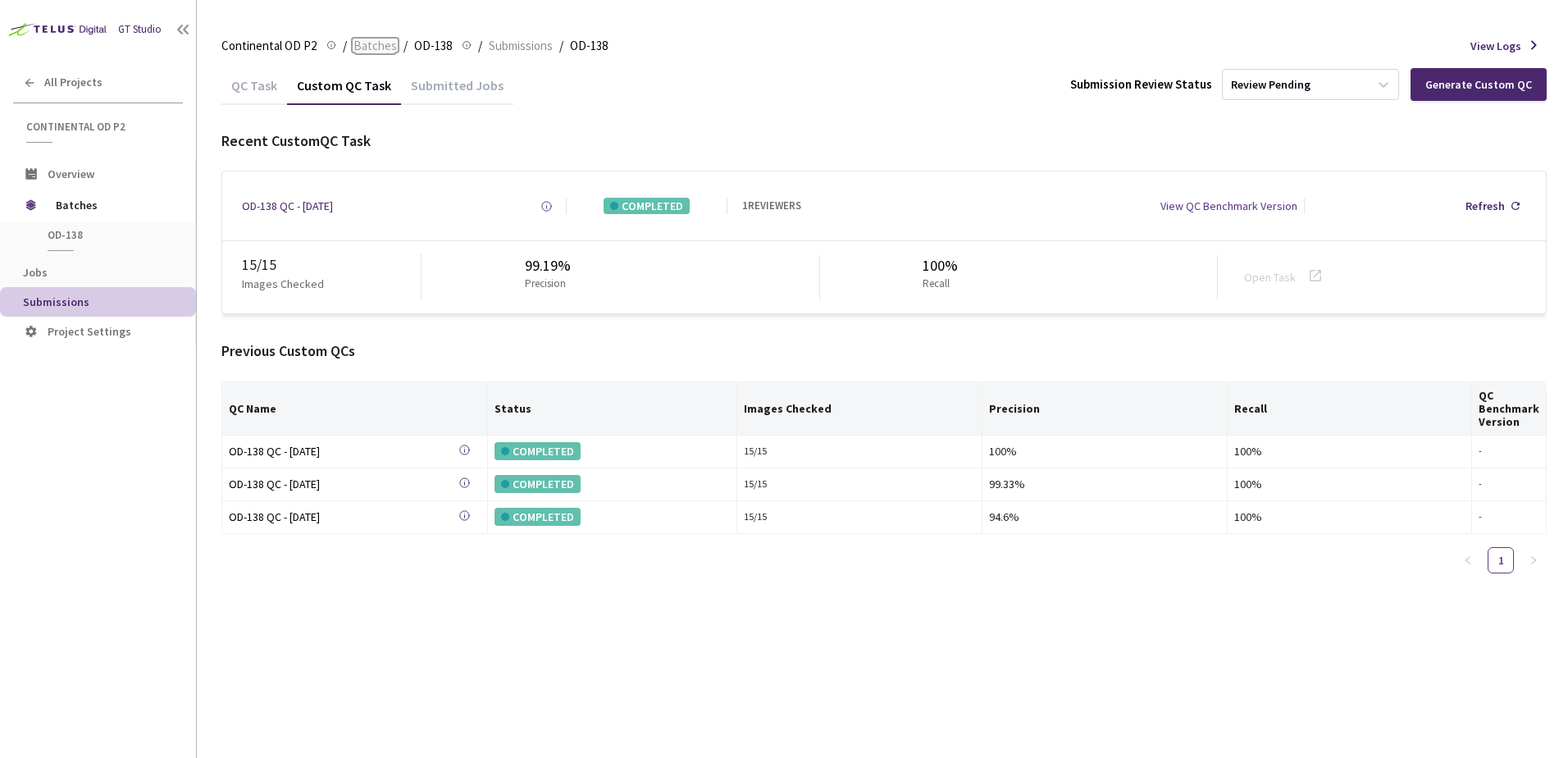
click at [366, 41] on span "Batches" at bounding box center [376, 46] width 44 height 20
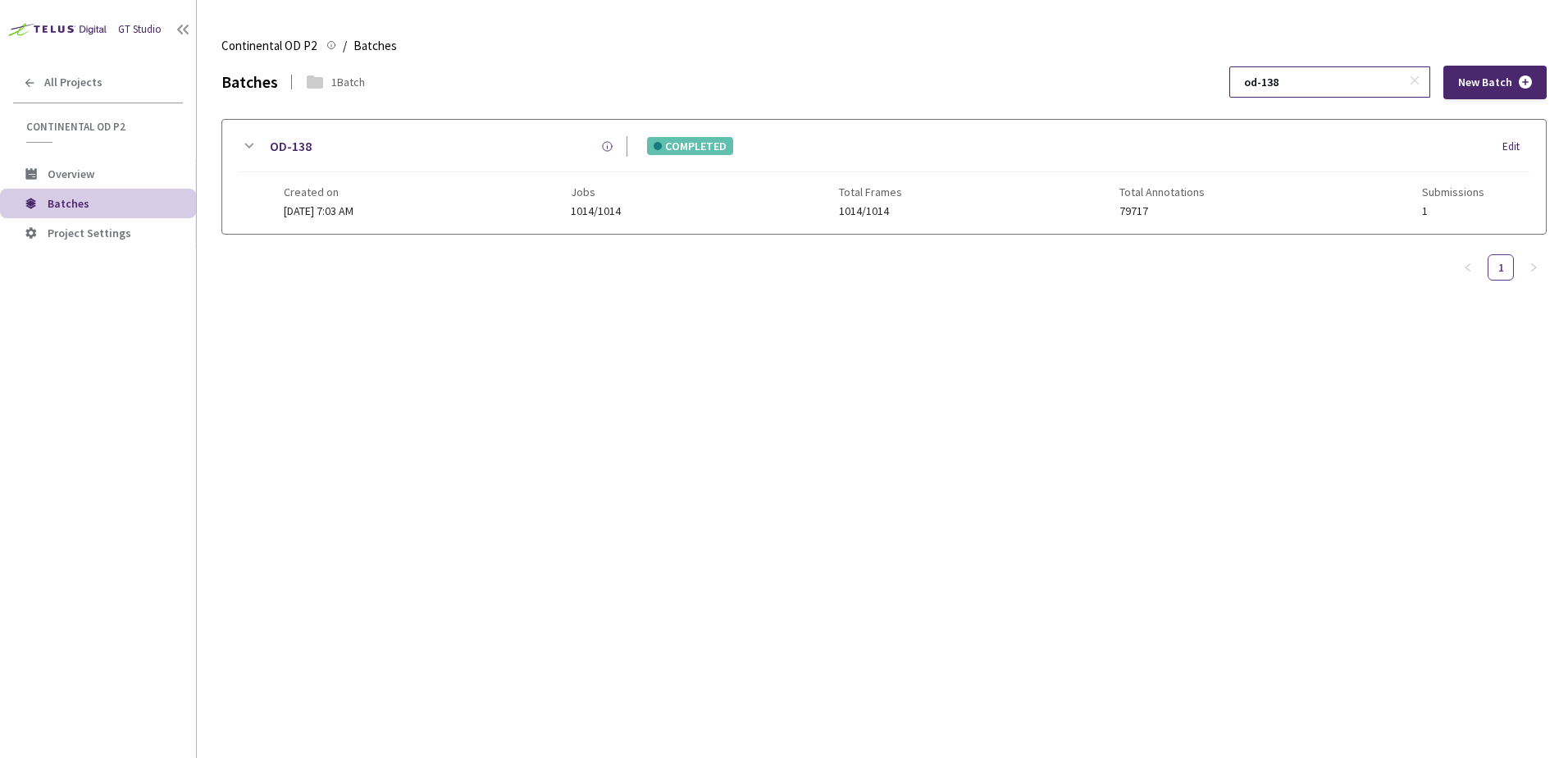
click at [1358, 88] on input "od-138" at bounding box center [1321, 82] width 175 height 29
type input "od-140"
click at [240, 150] on icon at bounding box center [249, 146] width 20 height 20
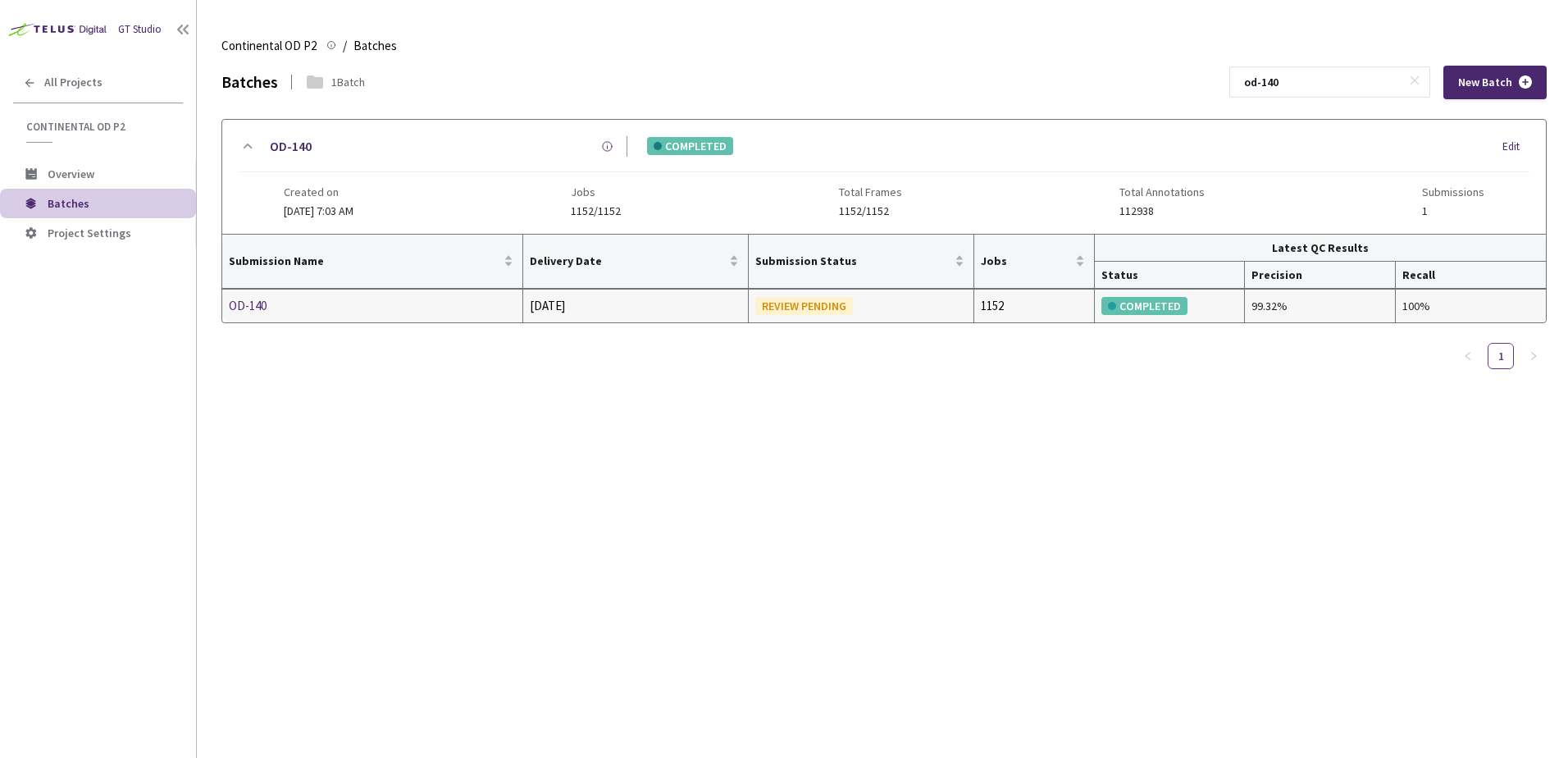
click at [251, 317] on td "OD-140" at bounding box center [372, 305] width 301 height 33
click at [253, 310] on div "OD-140" at bounding box center [315, 305] width 174 height 20
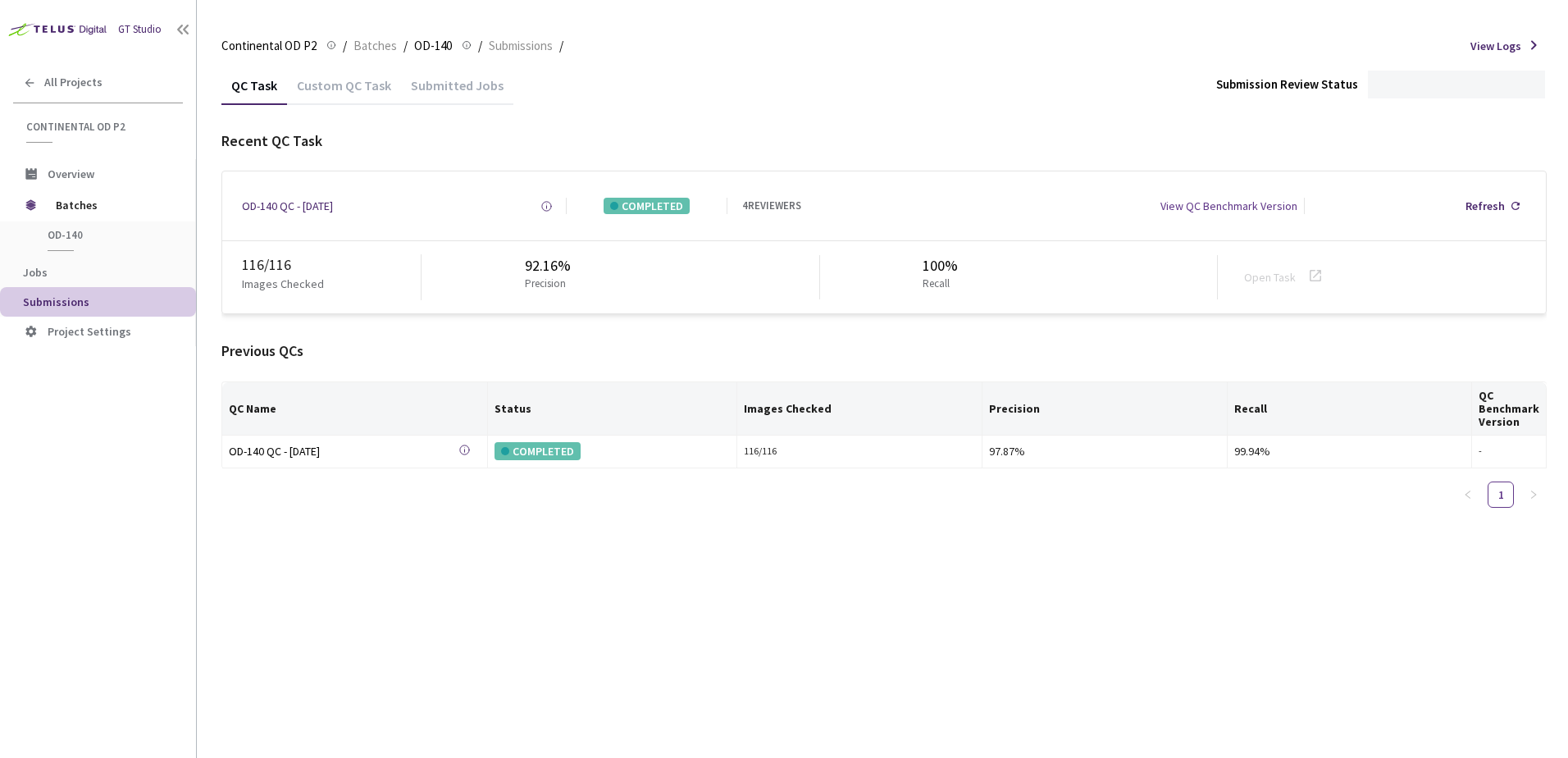
click at [366, 82] on div "Custom QC Task" at bounding box center [344, 90] width 114 height 28
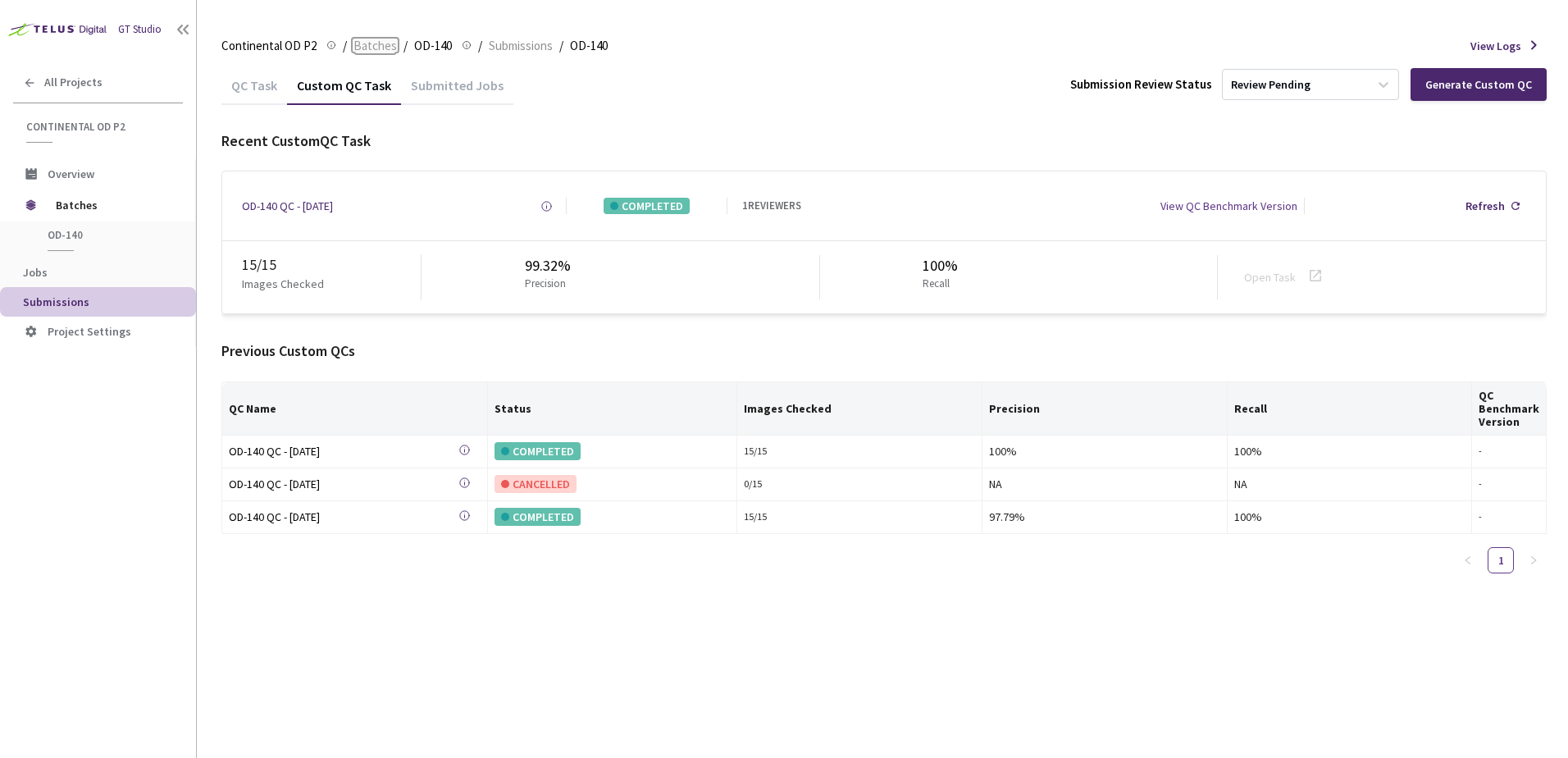
click at [362, 47] on span "Batches" at bounding box center [376, 46] width 44 height 20
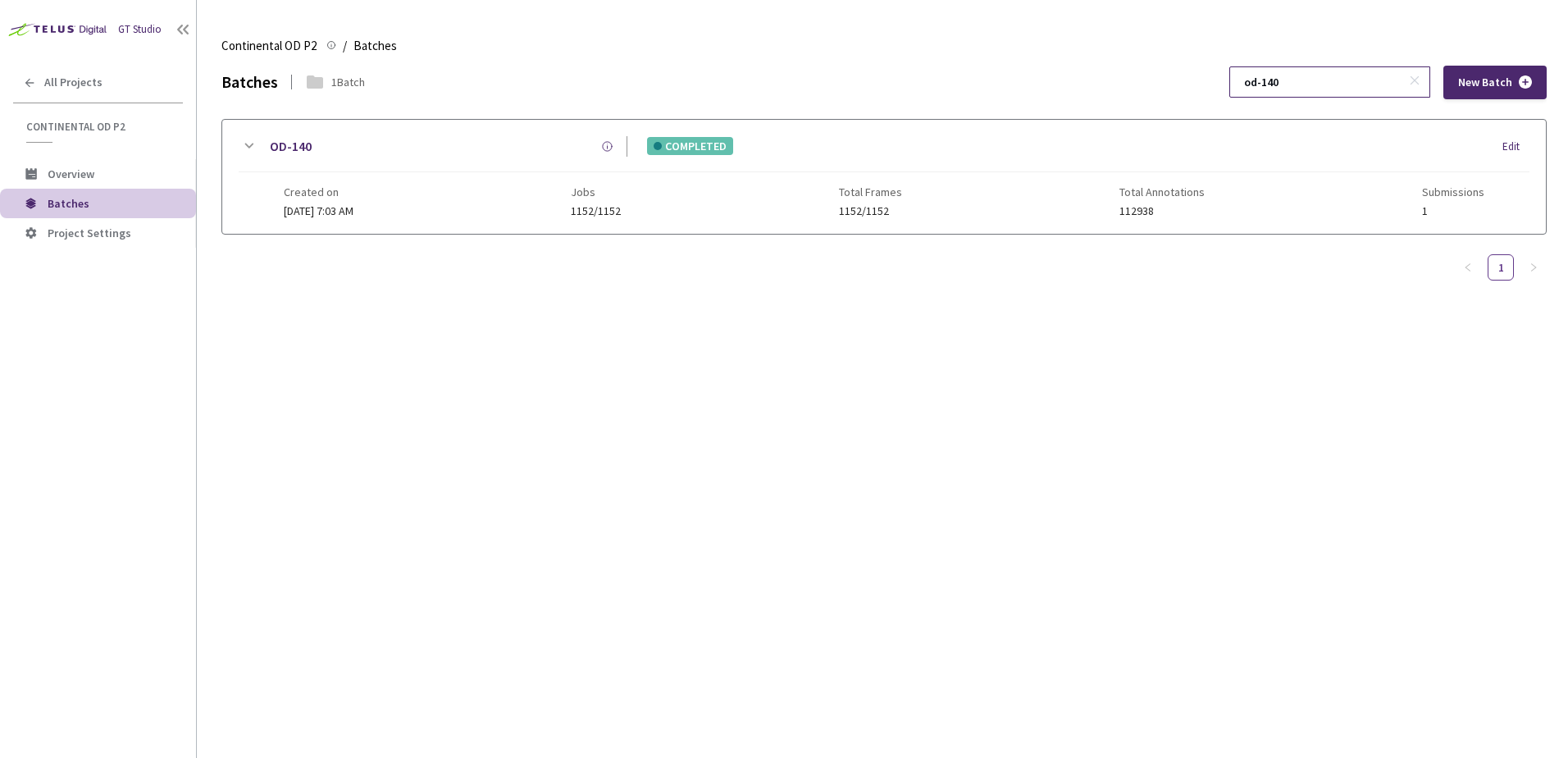
click at [1340, 89] on input "od-140" at bounding box center [1321, 82] width 175 height 29
type input "od-141"
click at [256, 147] on icon at bounding box center [249, 146] width 20 height 20
click at [249, 304] on div at bounding box center [883, 323] width 1323 height 178
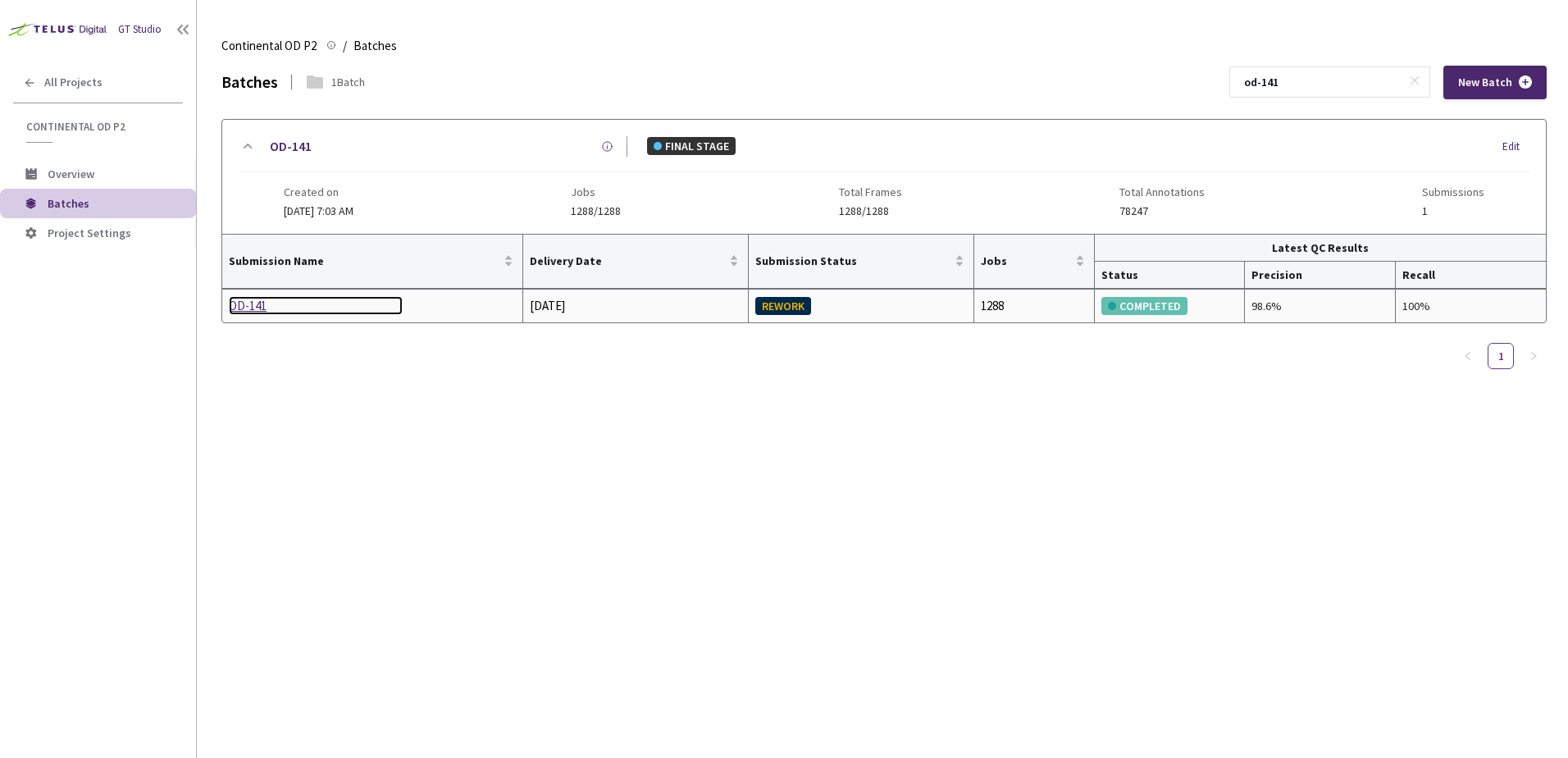
click at [249, 304] on div "OD-141" at bounding box center [315, 305] width 174 height 20
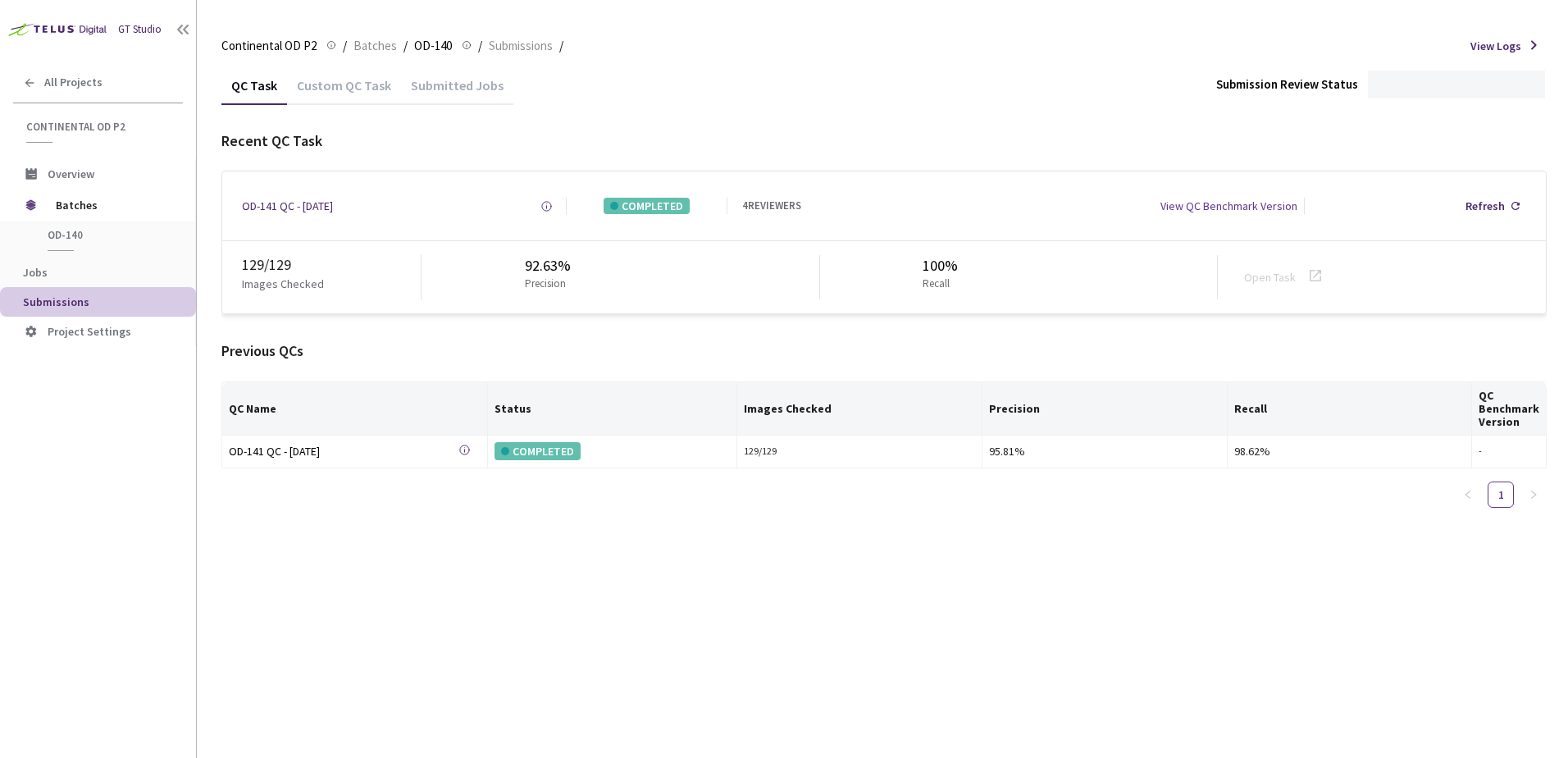
click at [341, 89] on div "Custom QC Task" at bounding box center [344, 90] width 114 height 28
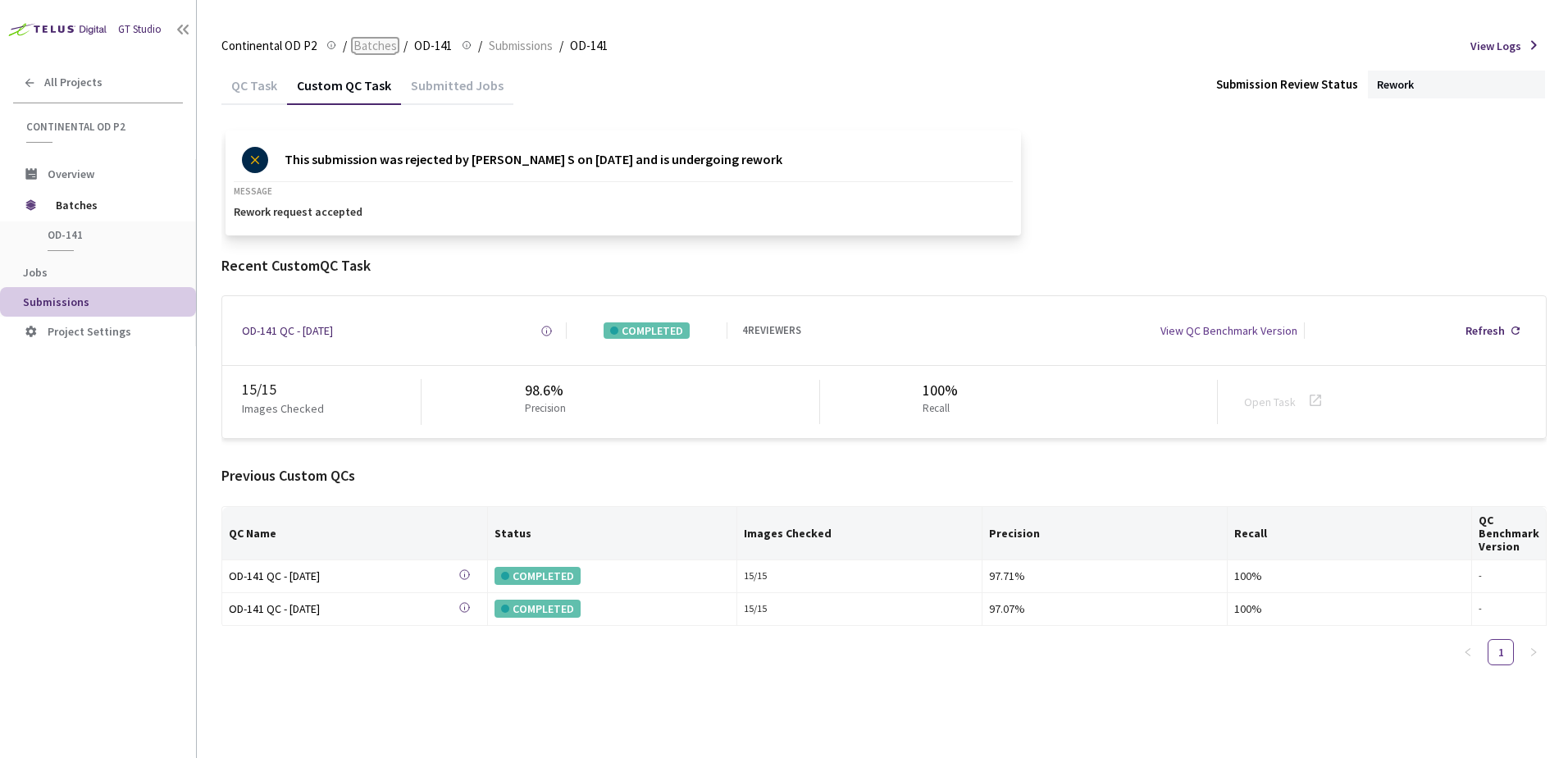
click at [372, 47] on span "Batches" at bounding box center [376, 46] width 44 height 20
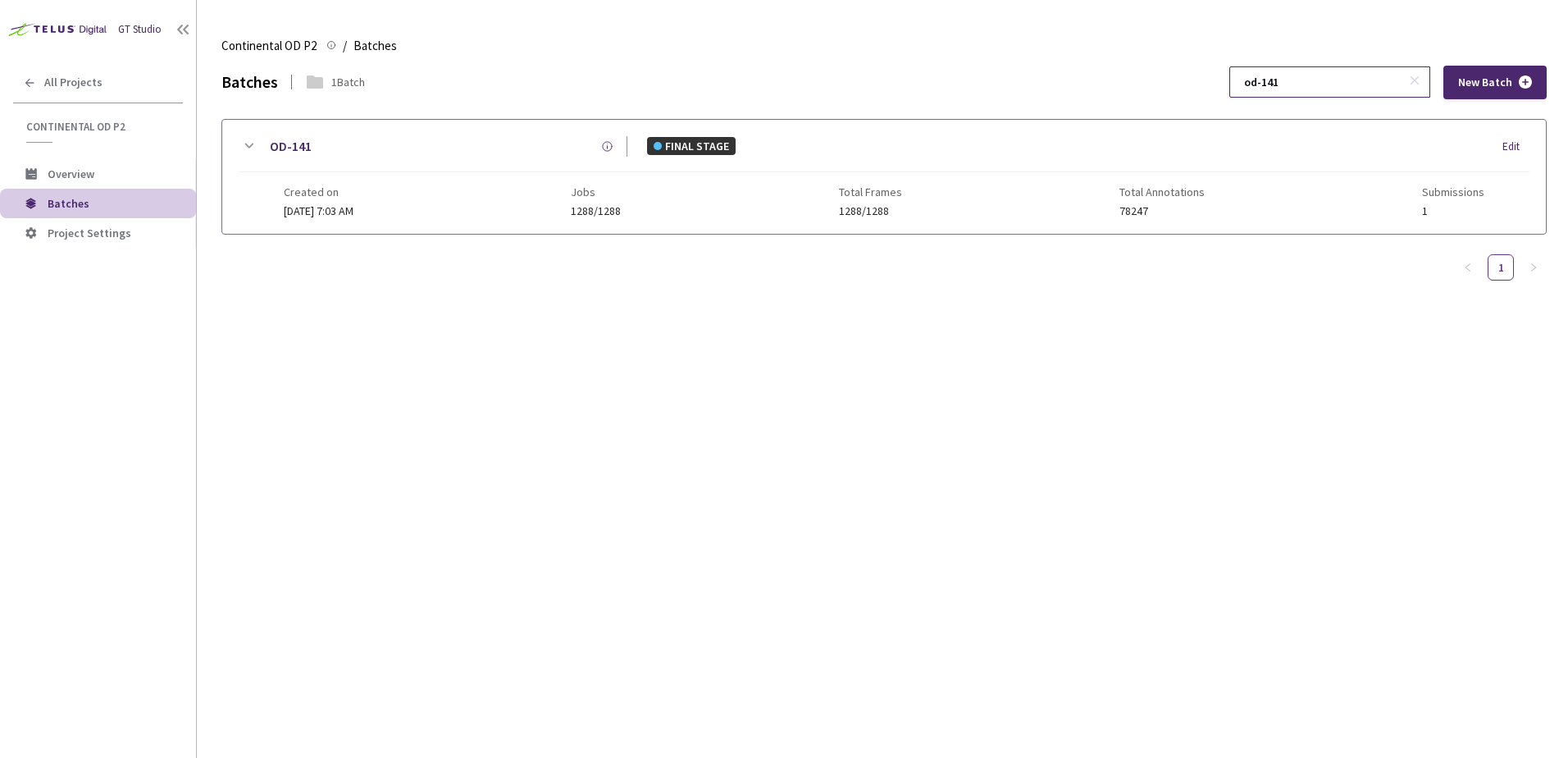
click at [1324, 88] on input "od-141" at bounding box center [1321, 82] width 175 height 29
type input "od-145"
click at [263, 134] on div "OD-145 COMPLETED Edit Created on 11 Dec, 2024 at 7:03 AM Jobs 668/668 Total Fra…" at bounding box center [883, 176] width 1323 height 114
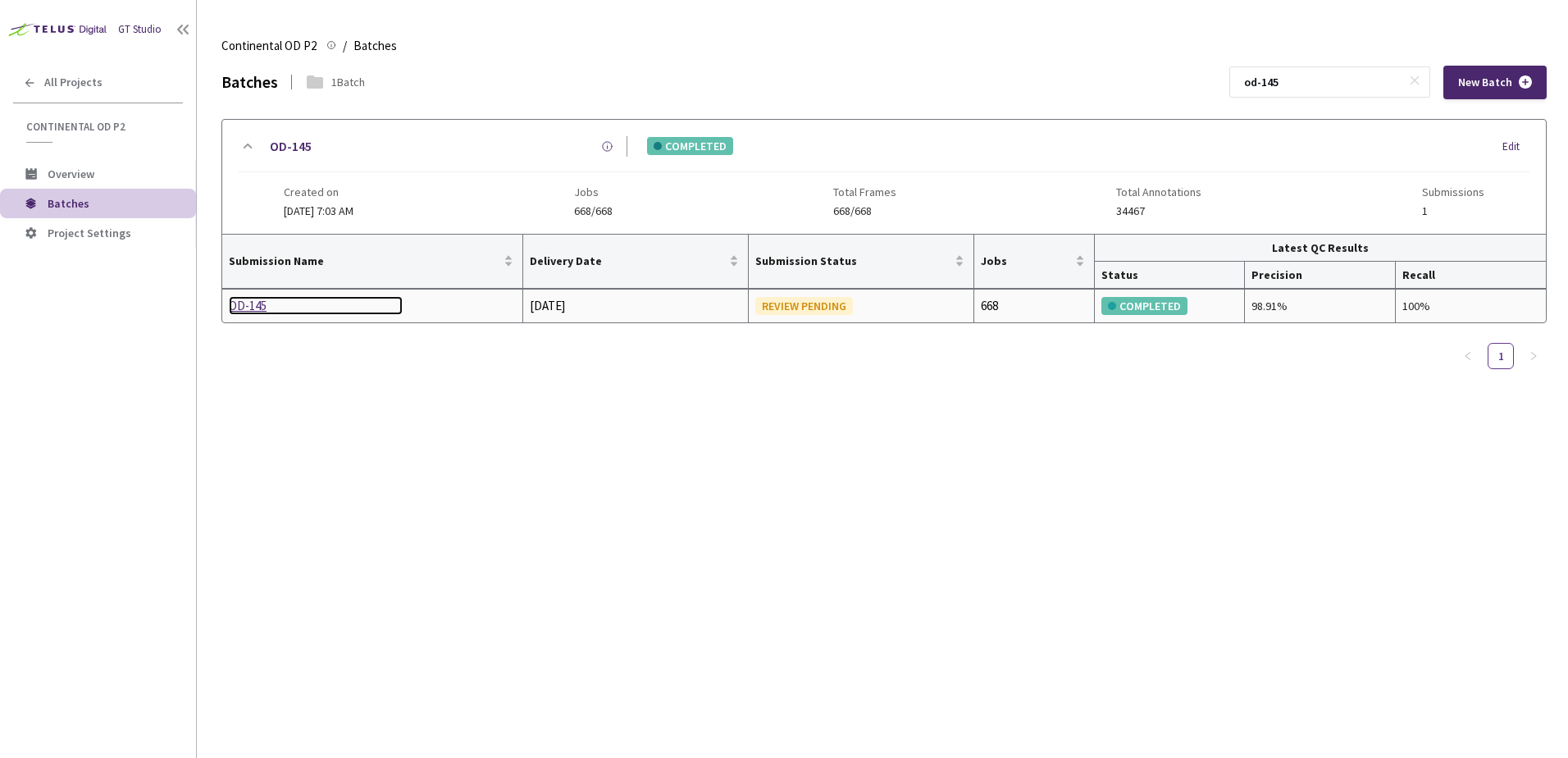
click at [254, 308] on div "OD-145" at bounding box center [315, 305] width 174 height 20
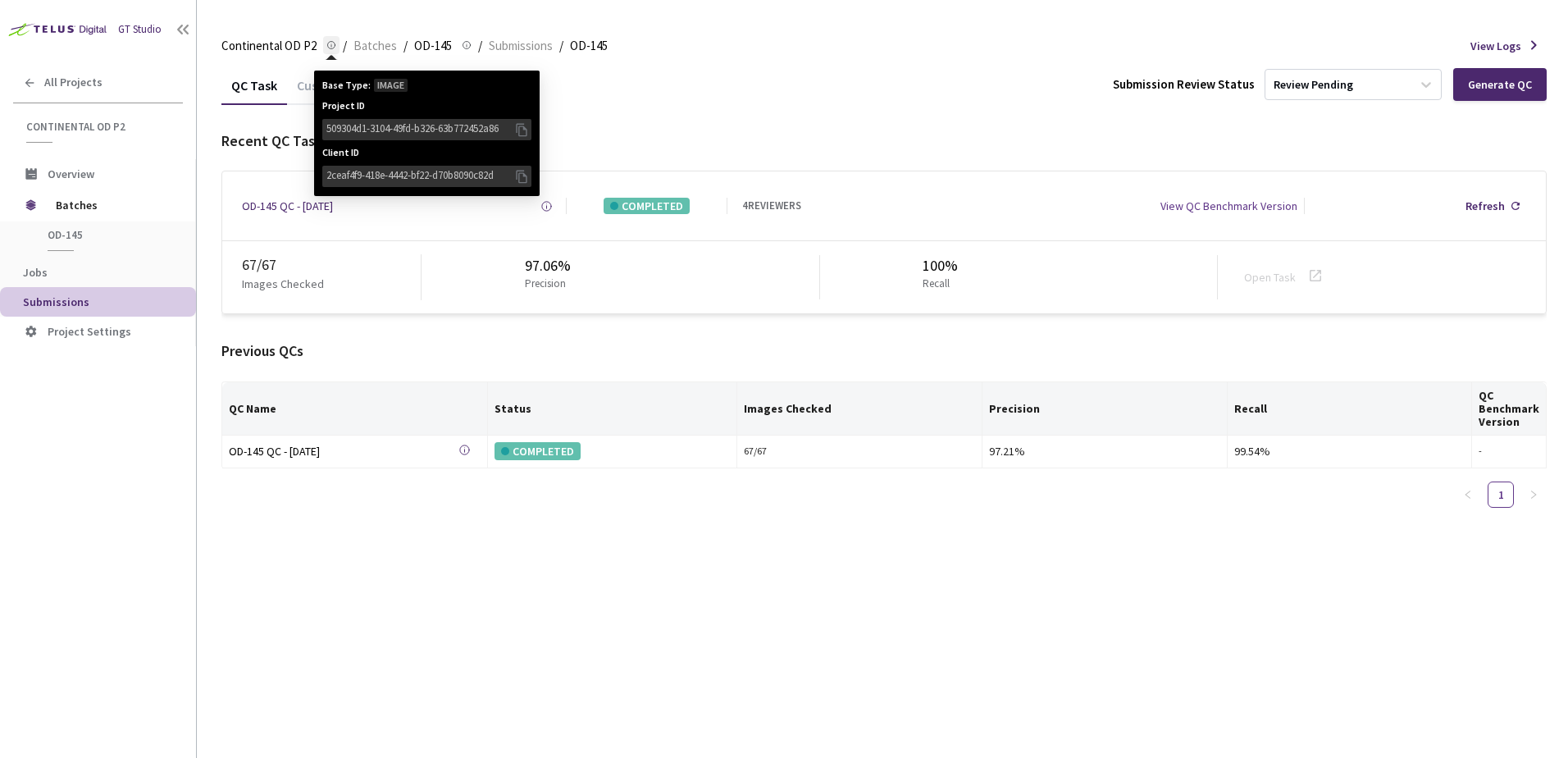
click at [336, 76] on div "Base Type: IMAGE Project ID 509304d1-3104-49fd-b326-63b772452a86 Client ID 2cea…" at bounding box center [427, 133] width 226 height 125
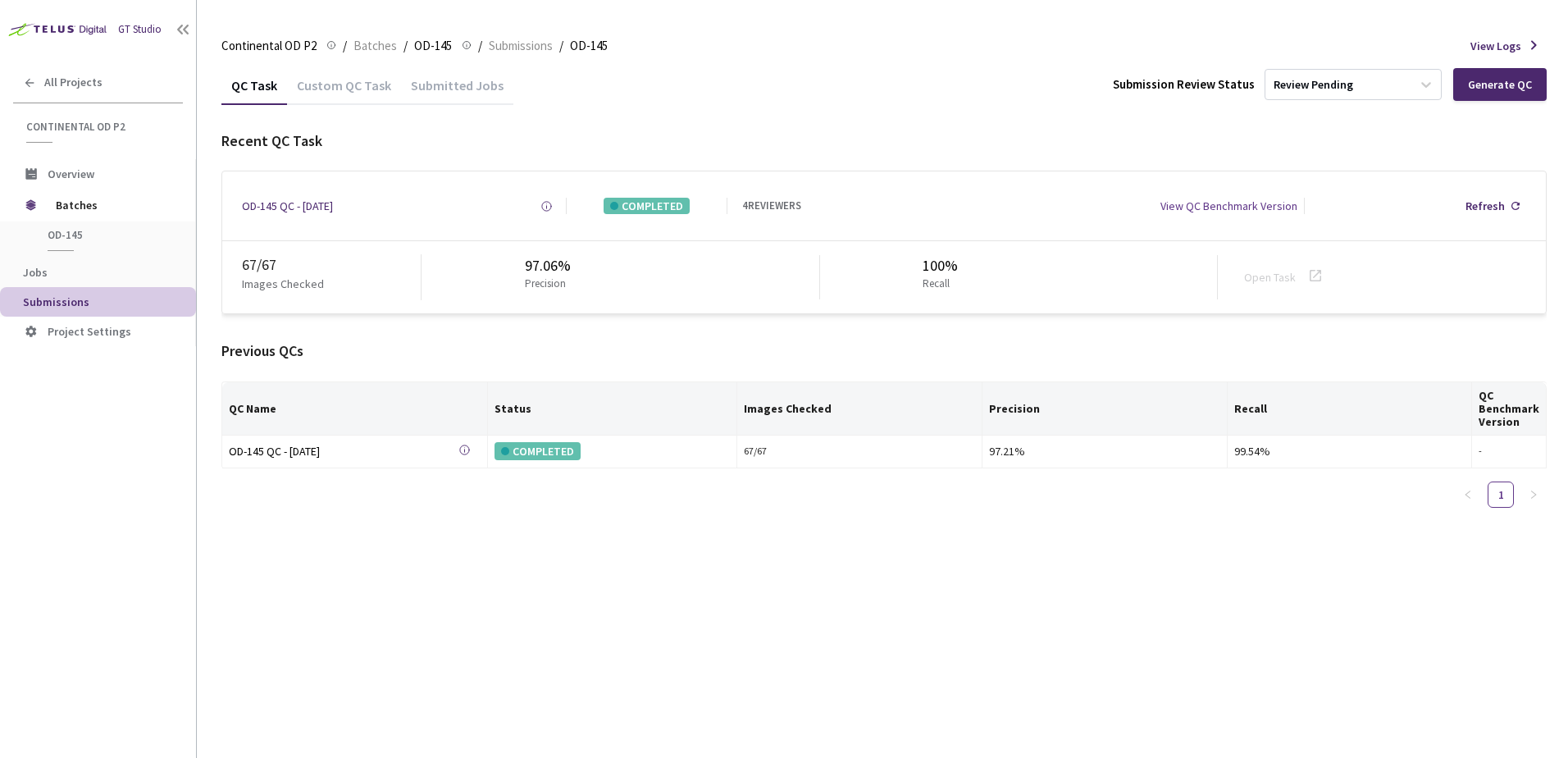
click at [300, 88] on div "Custom QC Task" at bounding box center [344, 90] width 114 height 28
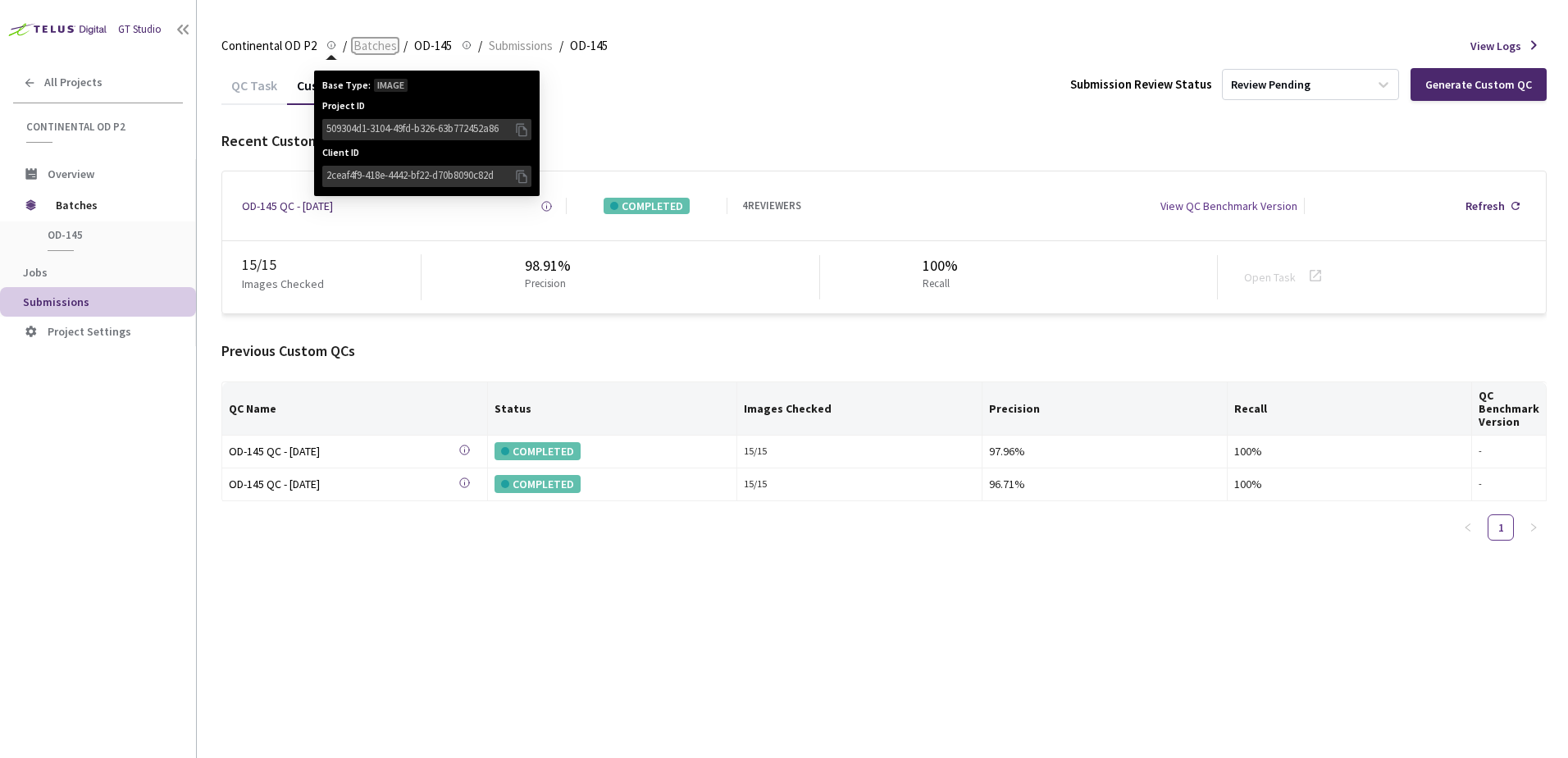
click at [360, 48] on span "Batches" at bounding box center [376, 46] width 44 height 20
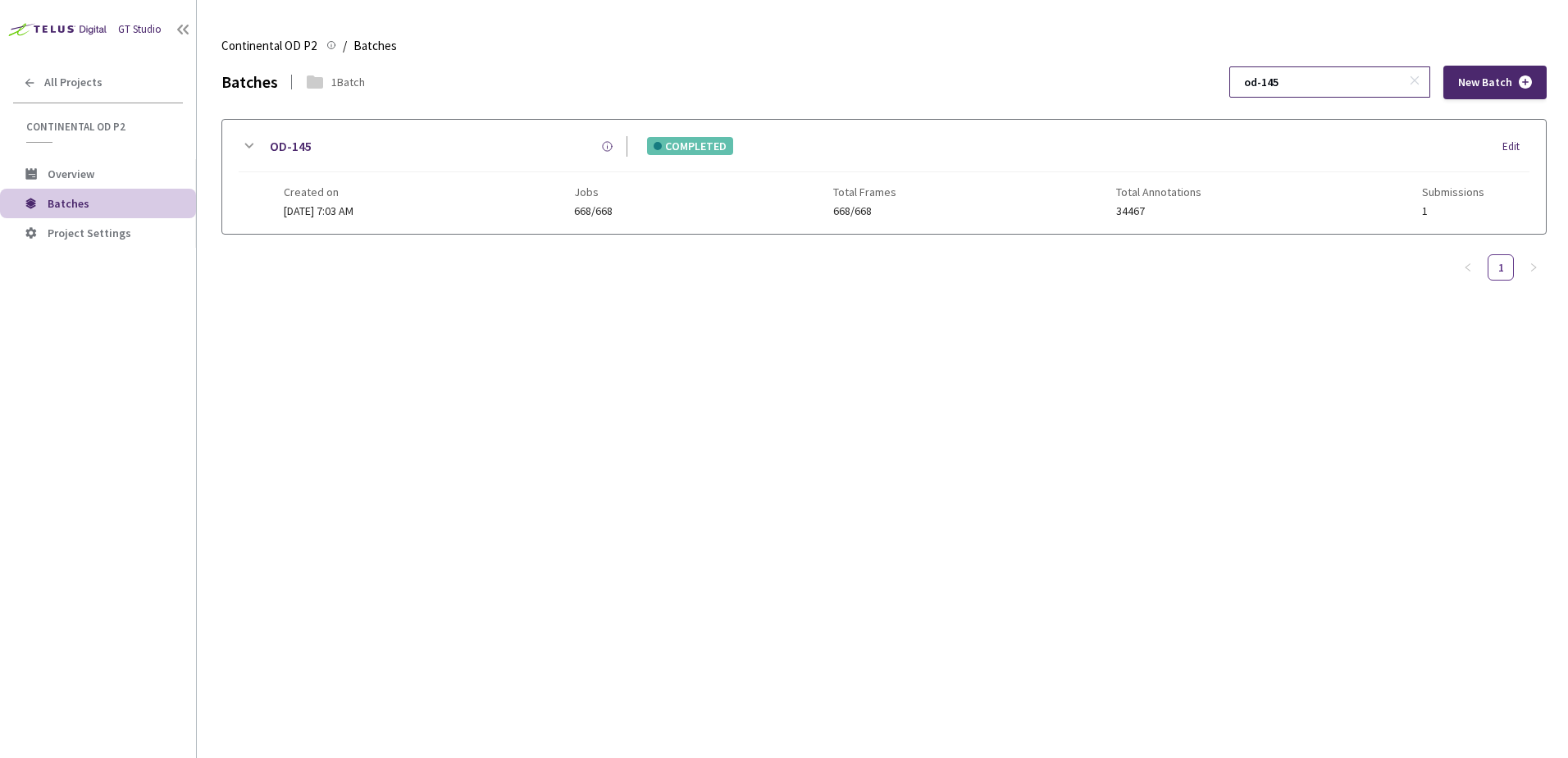
click at [1319, 91] on input "od-145" at bounding box center [1321, 82] width 175 height 29
type input "od-146"
click at [239, 150] on icon at bounding box center [249, 146] width 20 height 20
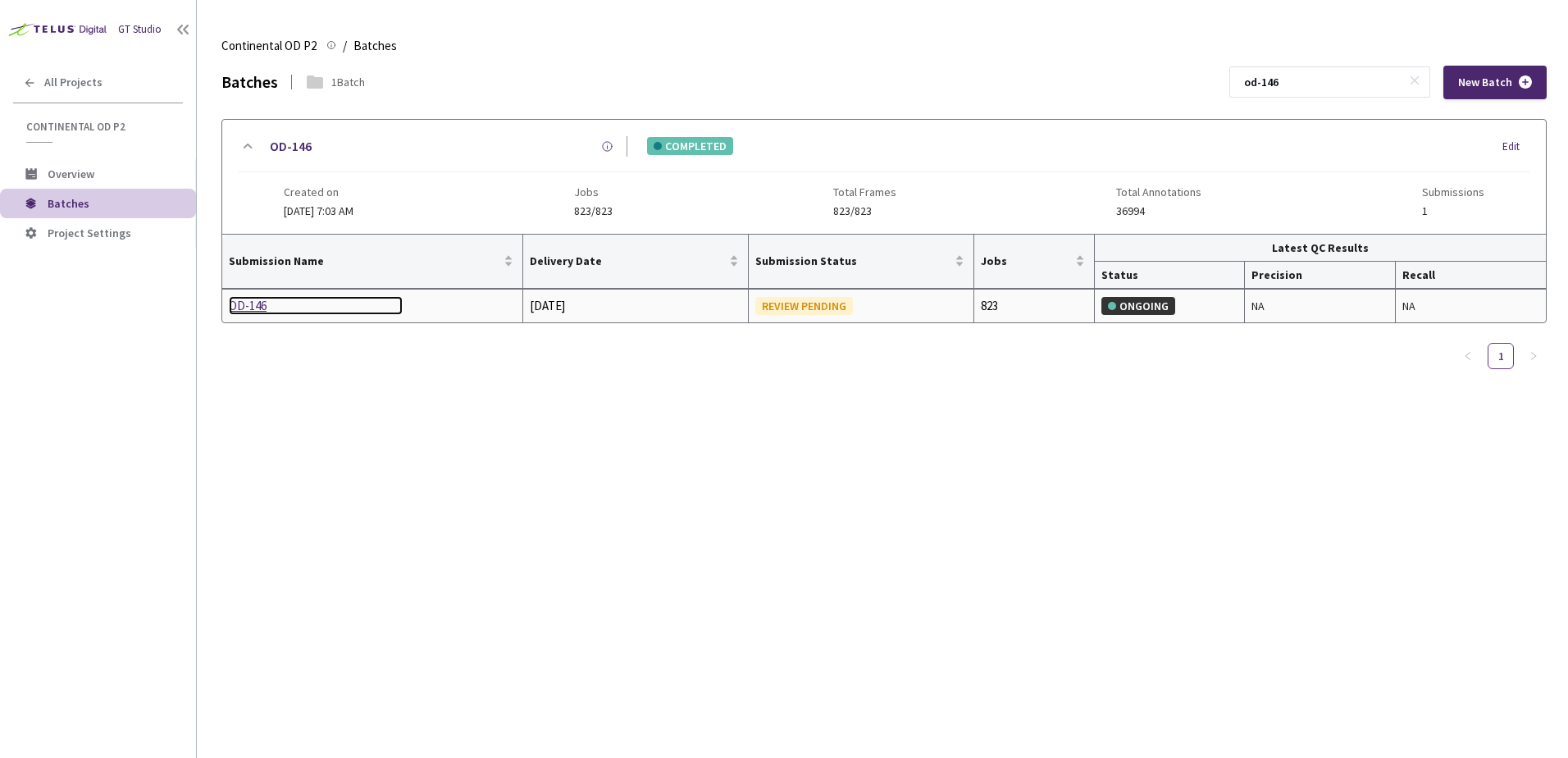
click at [255, 304] on div "OD-146" at bounding box center [315, 305] width 174 height 20
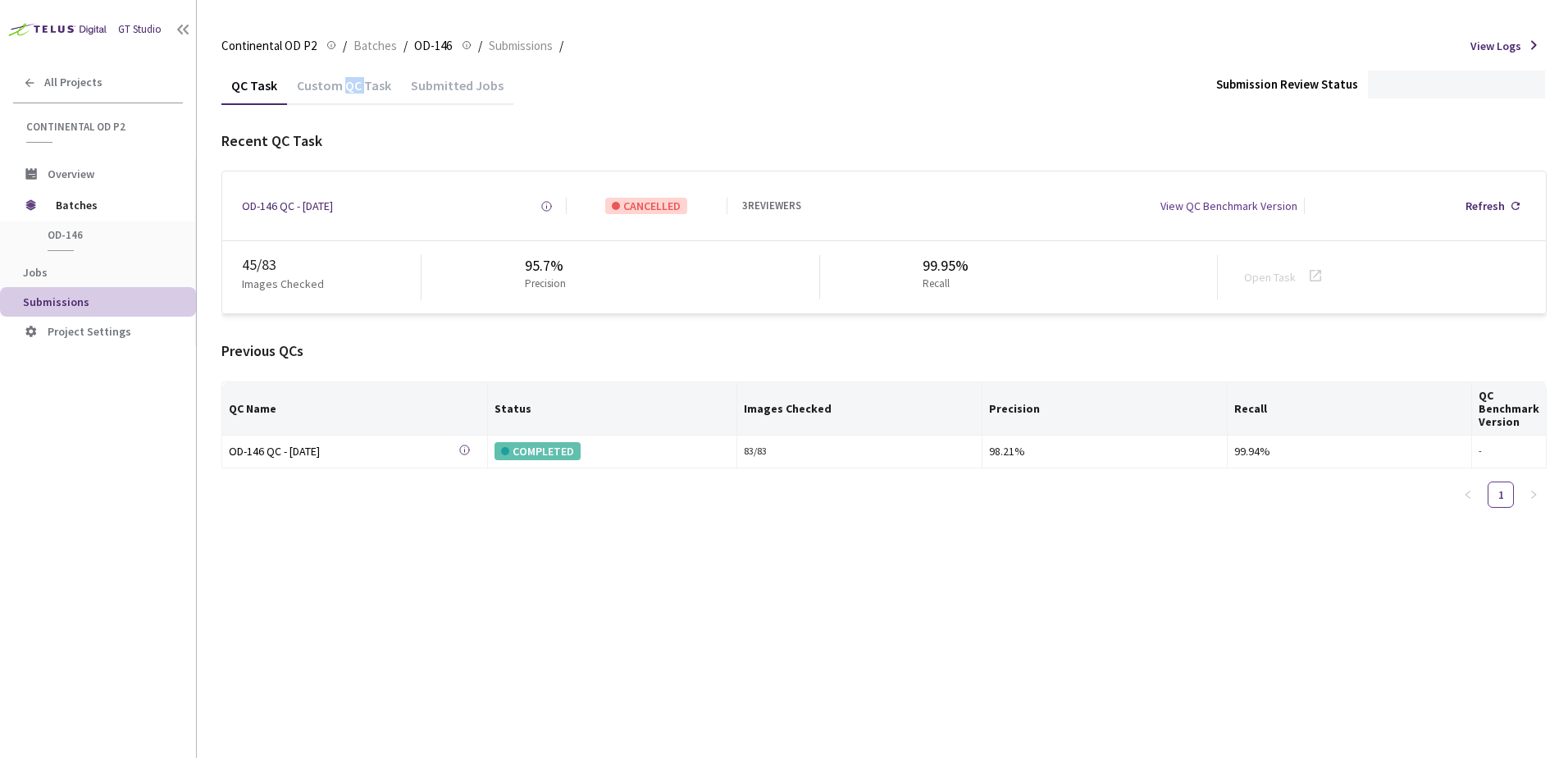
click at [350, 90] on div "Custom QC Task" at bounding box center [344, 90] width 114 height 28
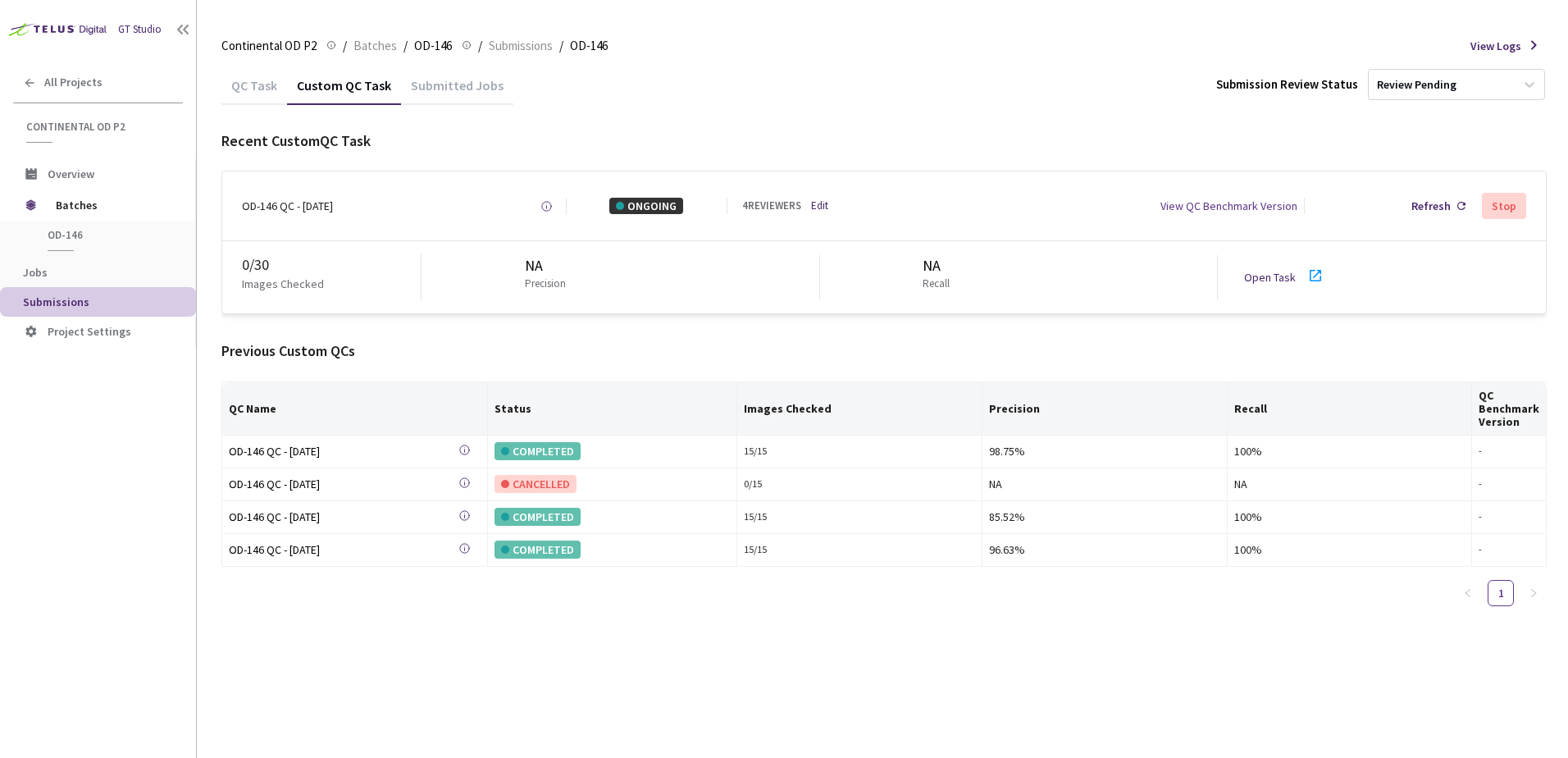
drag, startPoint x: 350, startPoint y: 90, endPoint x: 808, endPoint y: 101, distance: 458.1
click at [808, 101] on div "QC Task Custom QC Task Submitted Jobs Submission Review Status Review Pending" at bounding box center [883, 84] width 1325 height 39
click at [811, 207] on div "4 REVIEWERS Edit" at bounding box center [801, 206] width 118 height 15
click at [819, 207] on link "Edit" at bounding box center [820, 206] width 17 height 15
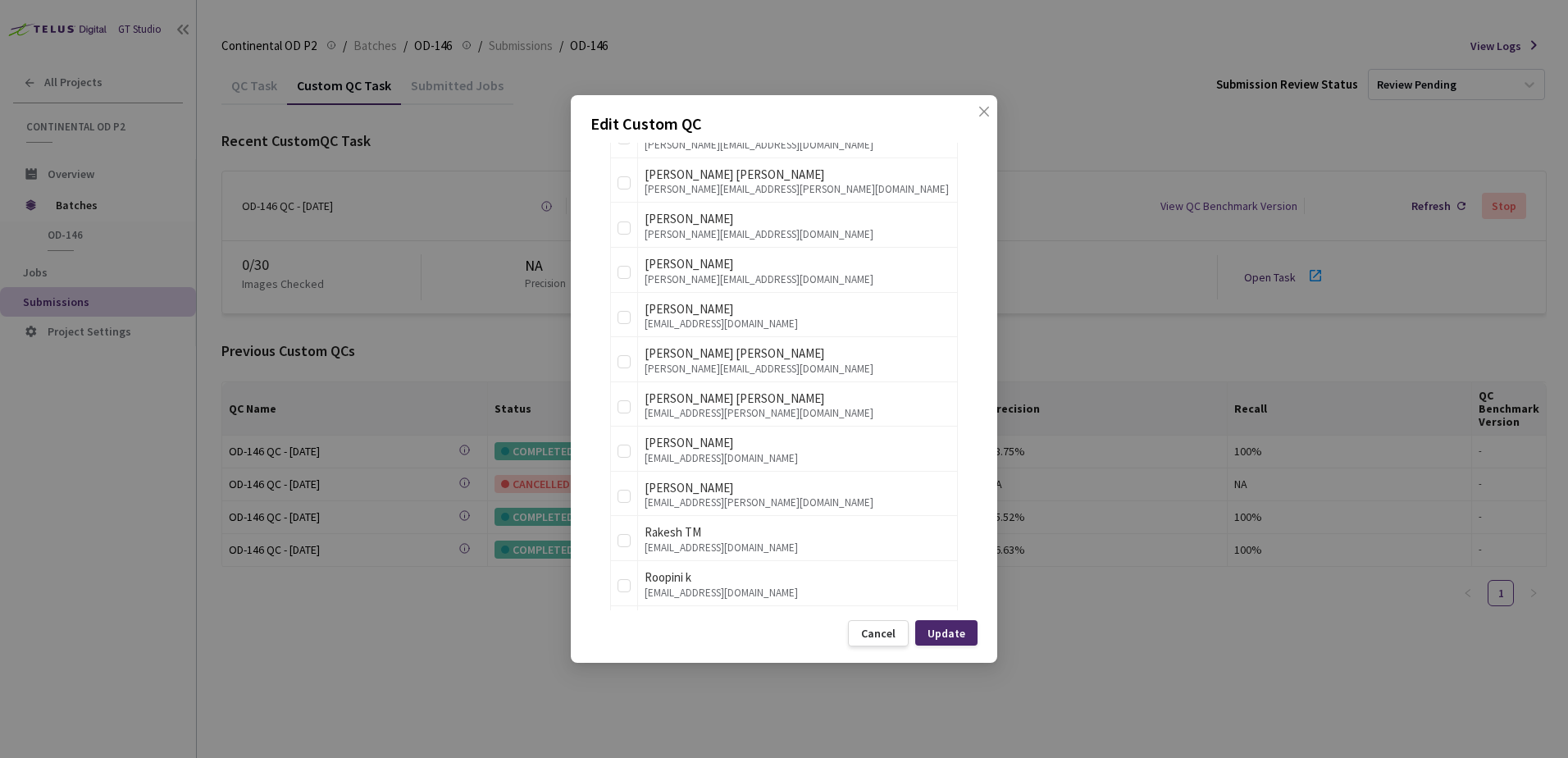
scroll to position [1969, 0]
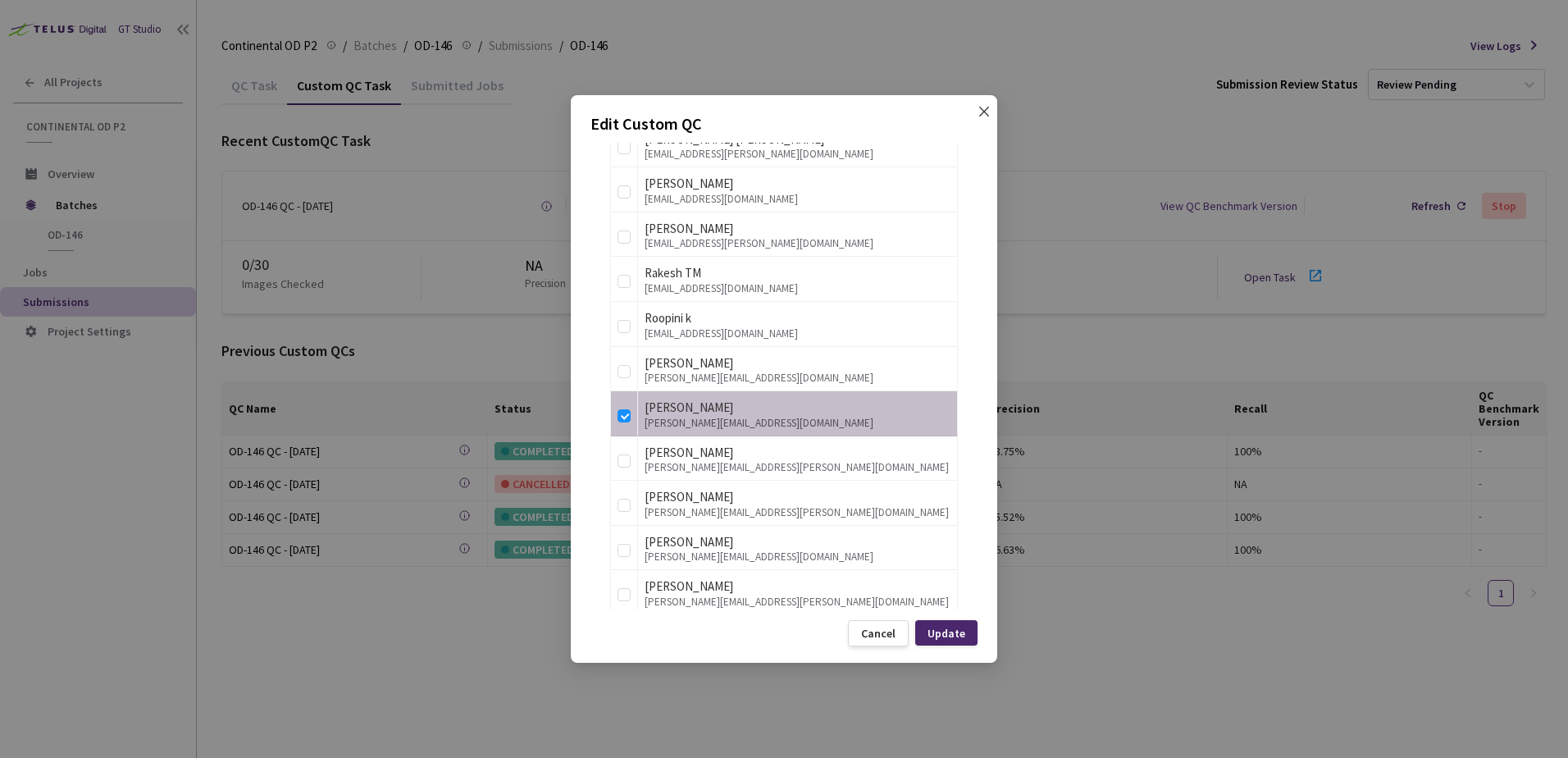
click at [983, 111] on icon "close" at bounding box center [984, 112] width 13 height 13
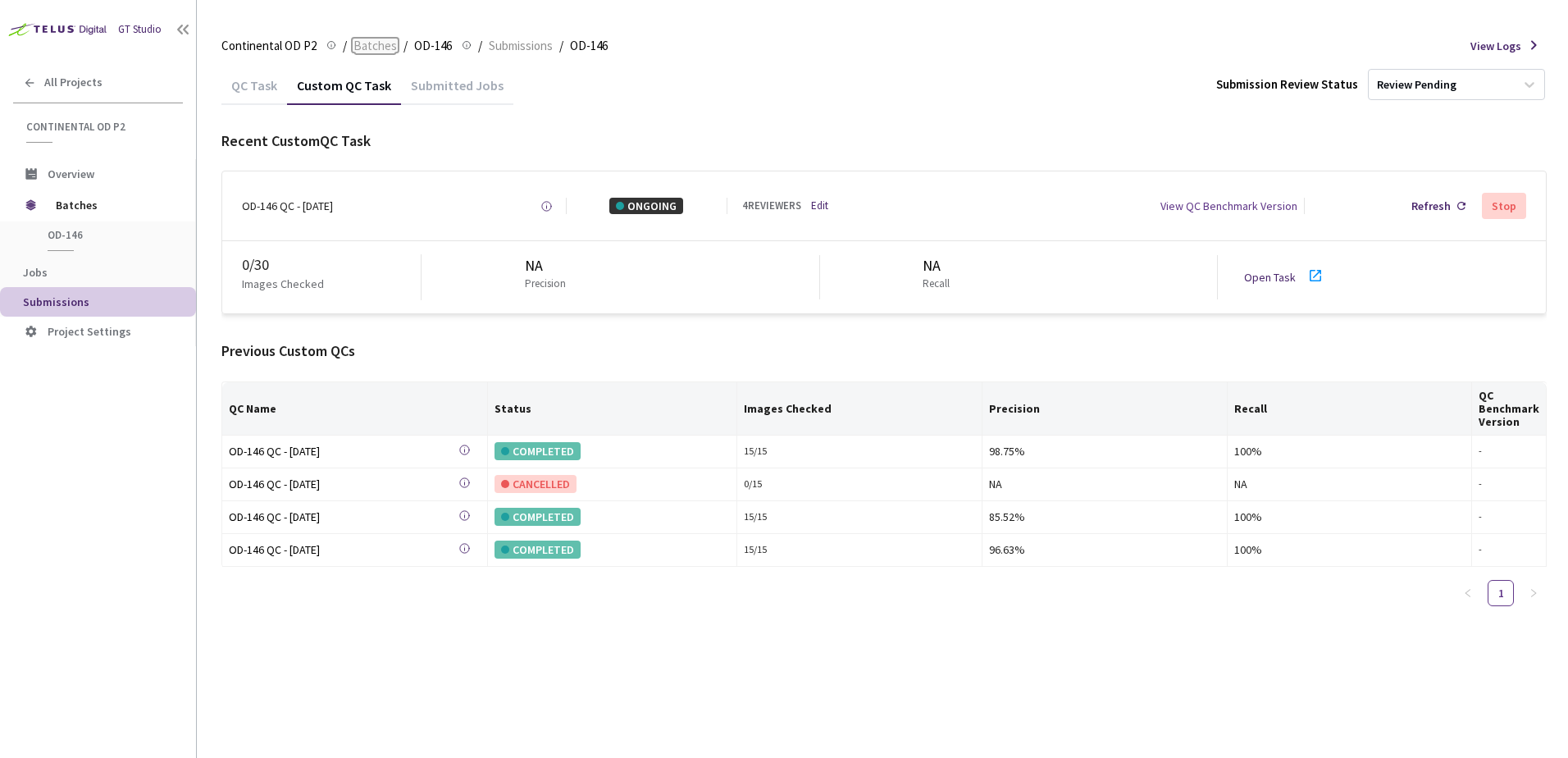
click at [386, 46] on span "Batches" at bounding box center [376, 46] width 44 height 20
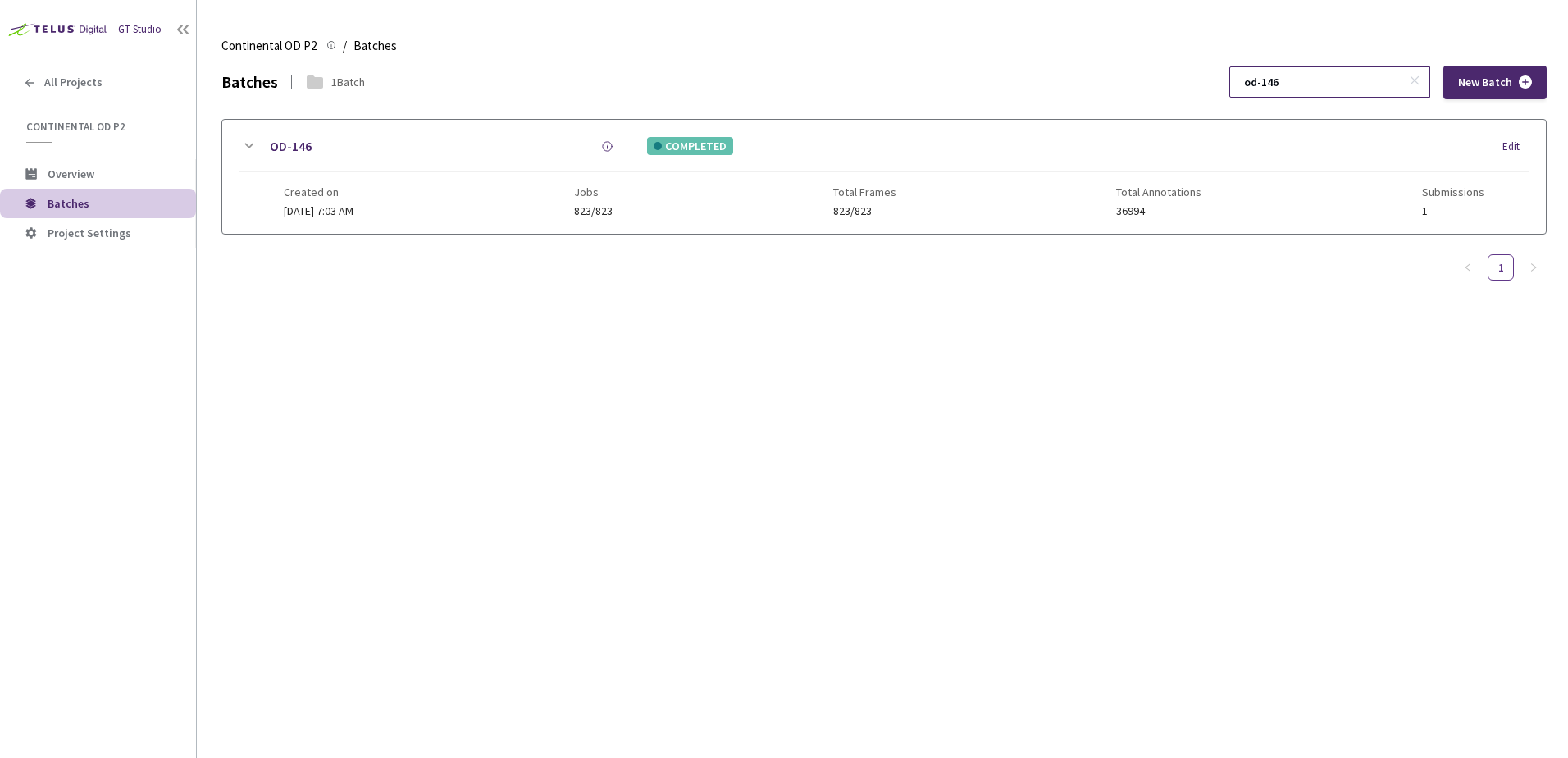
click at [1319, 84] on input "od-146" at bounding box center [1321, 82] width 175 height 29
type input "od-148"
click at [253, 146] on icon at bounding box center [249, 146] width 20 height 20
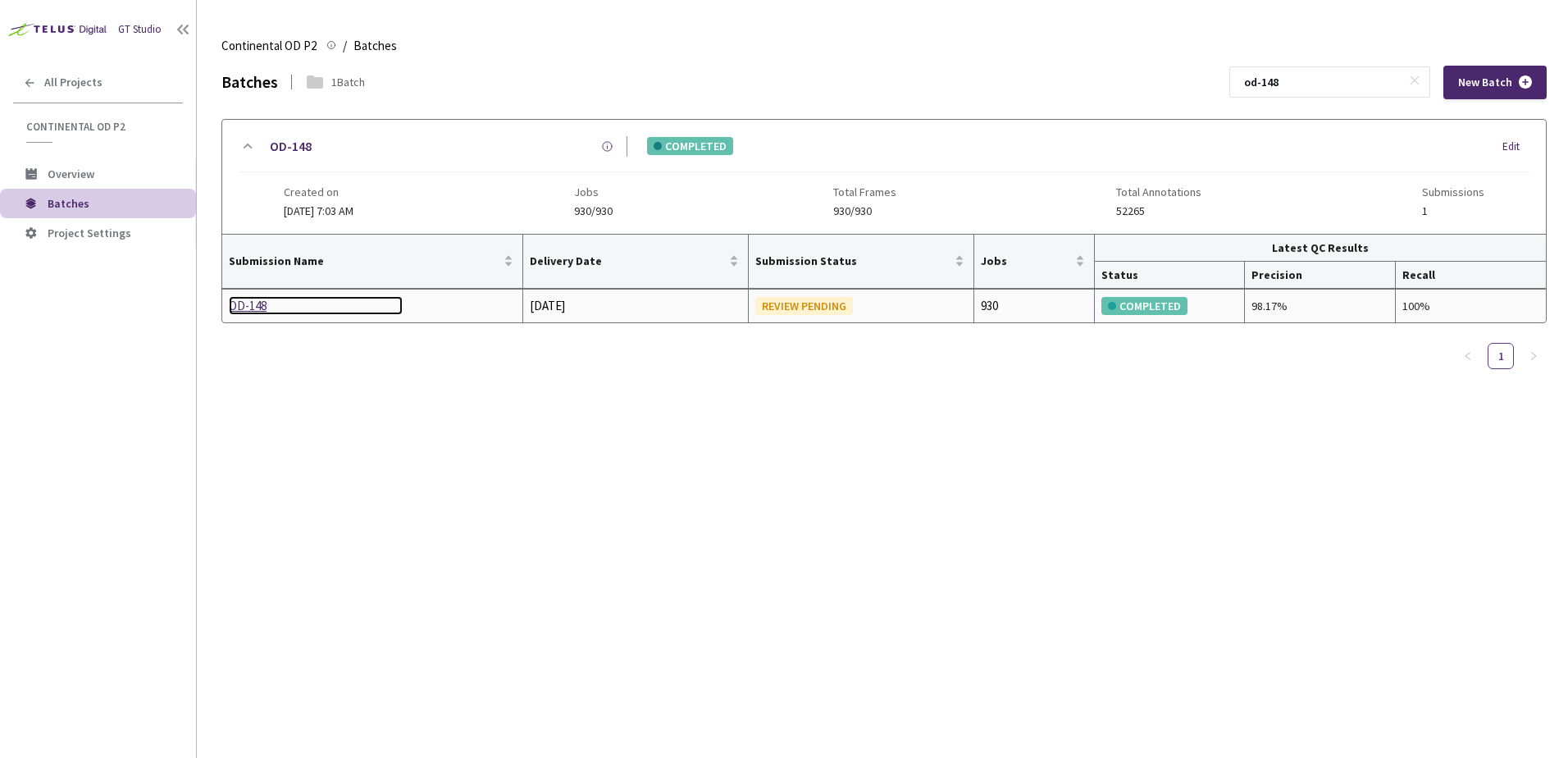
click at [261, 306] on div "OD-148" at bounding box center [315, 305] width 174 height 20
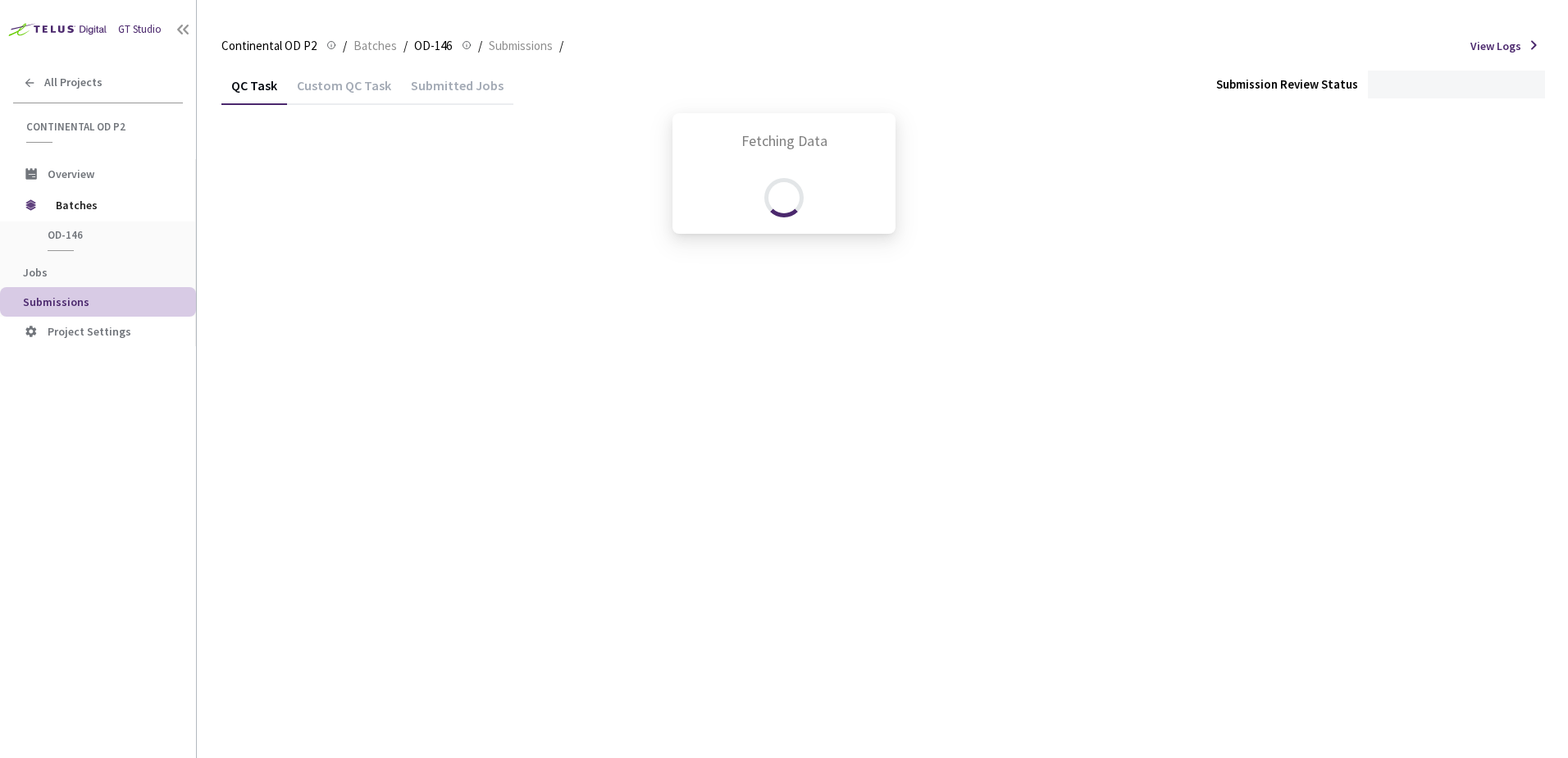
click at [342, 97] on div "Custom QC Task" at bounding box center [344, 90] width 114 height 28
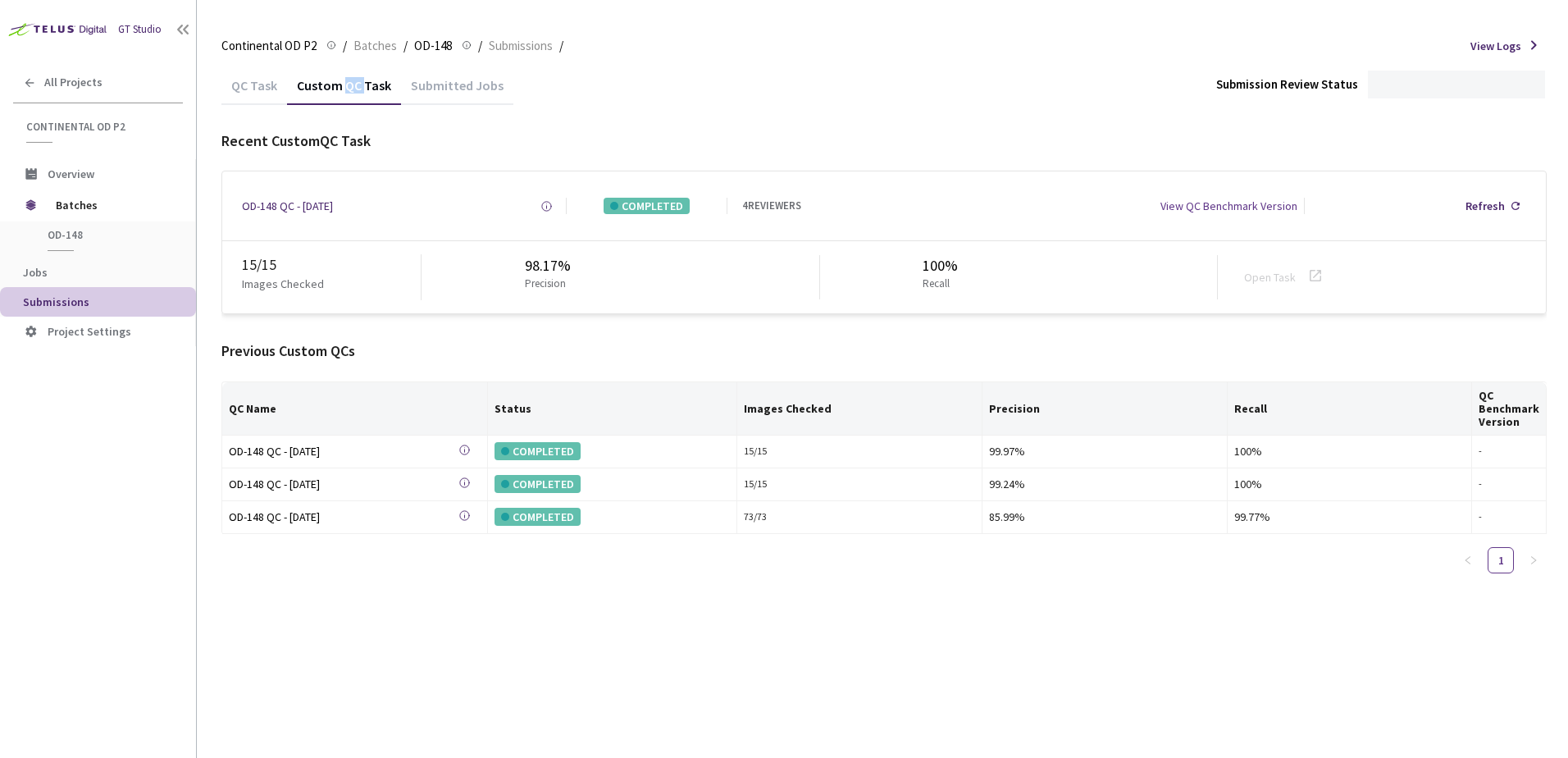
click at [341, 97] on div "Custom QC Task" at bounding box center [344, 90] width 114 height 28
drag, startPoint x: 341, startPoint y: 97, endPoint x: 315, endPoint y: 91, distance: 26.7
click at [315, 91] on div "Custom QC Task" at bounding box center [344, 90] width 114 height 28
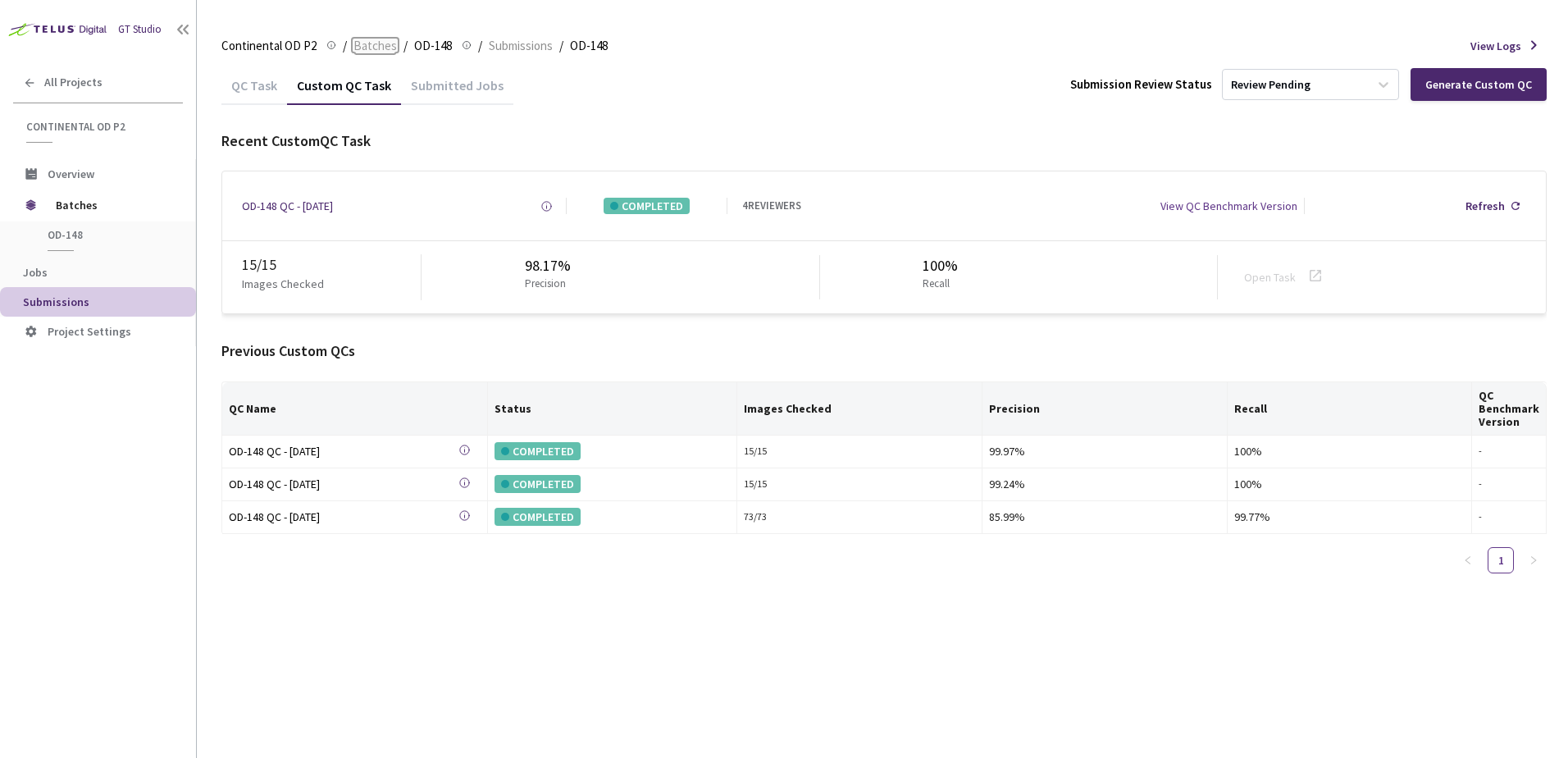
click at [367, 44] on span "Batches" at bounding box center [376, 46] width 44 height 20
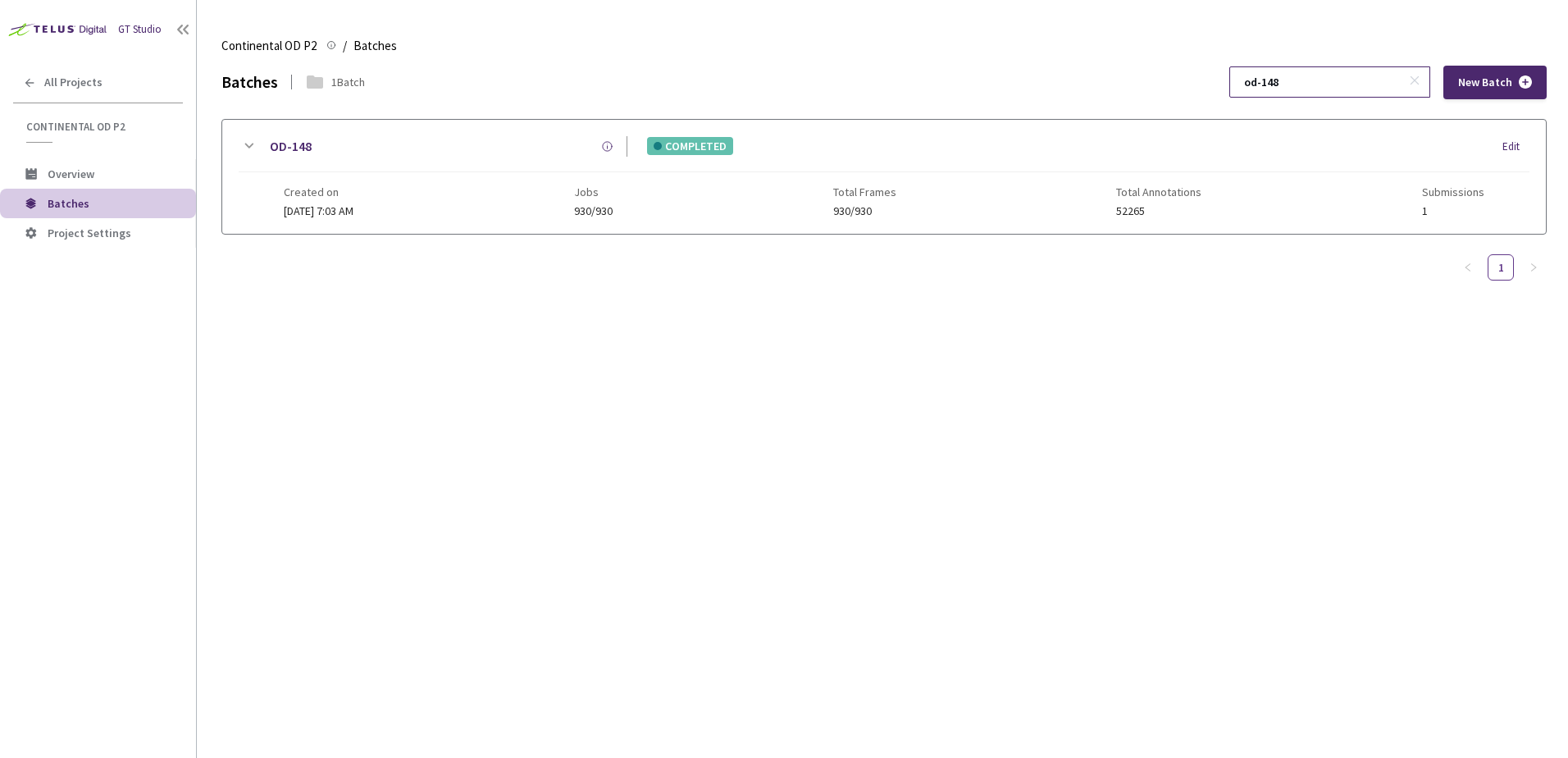
click at [1301, 86] on input "od-148" at bounding box center [1321, 82] width 175 height 29
type input "od-152"
click at [243, 146] on icon at bounding box center [249, 146] width 20 height 20
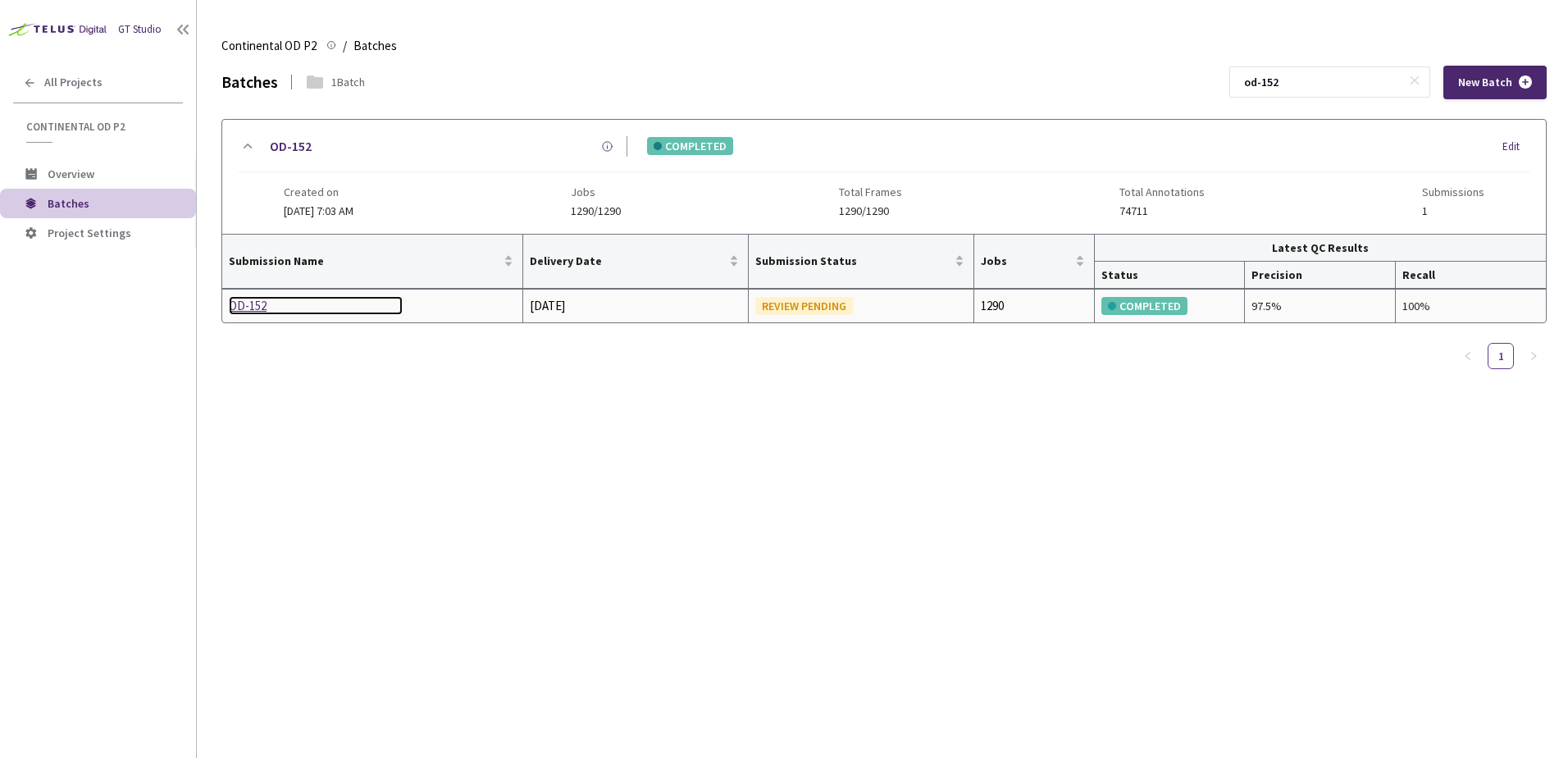
click at [260, 303] on div "OD-152" at bounding box center [315, 305] width 174 height 20
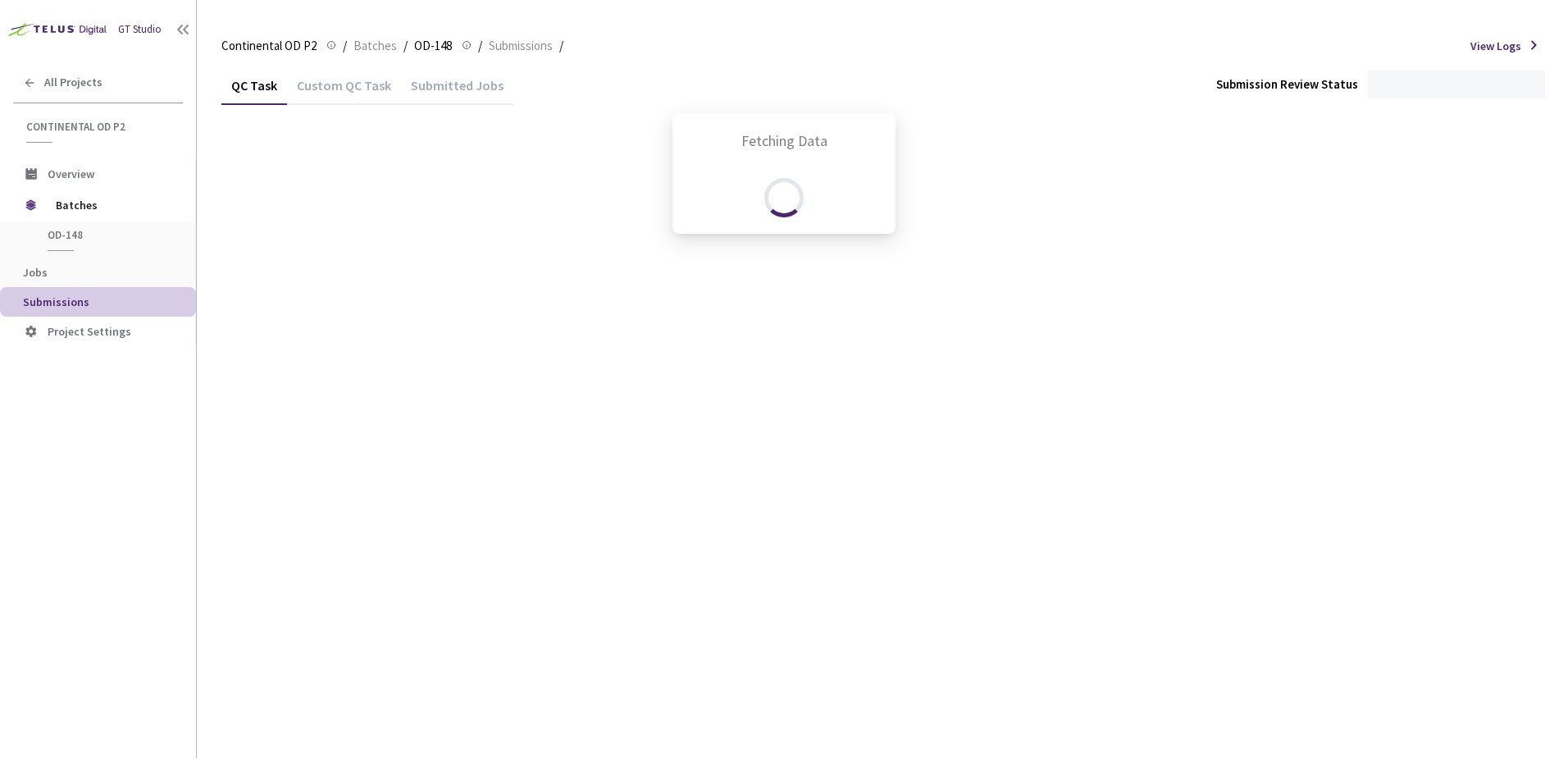
click at [325, 95] on div "Fetching Data" at bounding box center [784, 379] width 1568 height 758
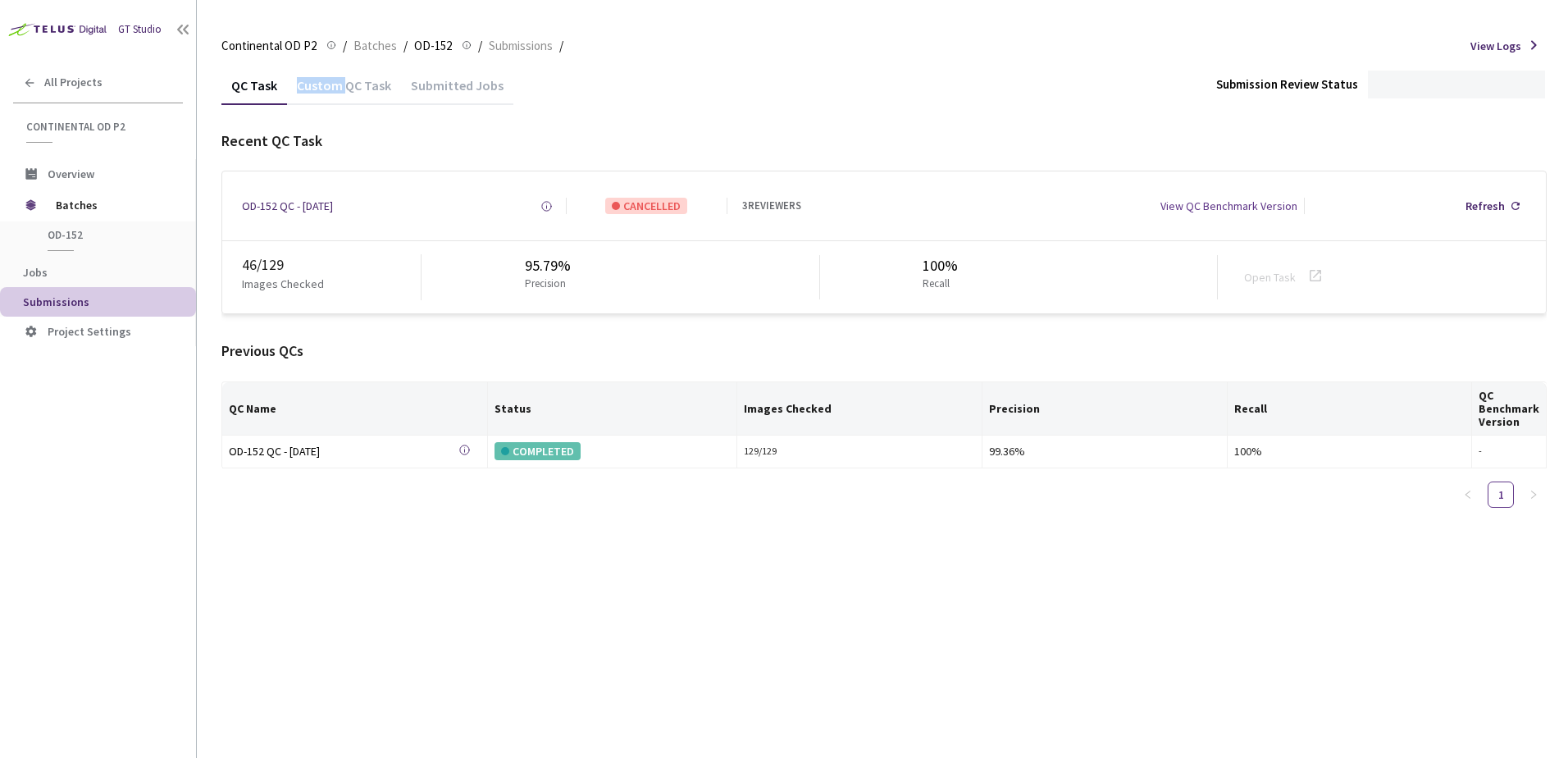
click at [325, 95] on div "Custom QC Task" at bounding box center [344, 90] width 114 height 28
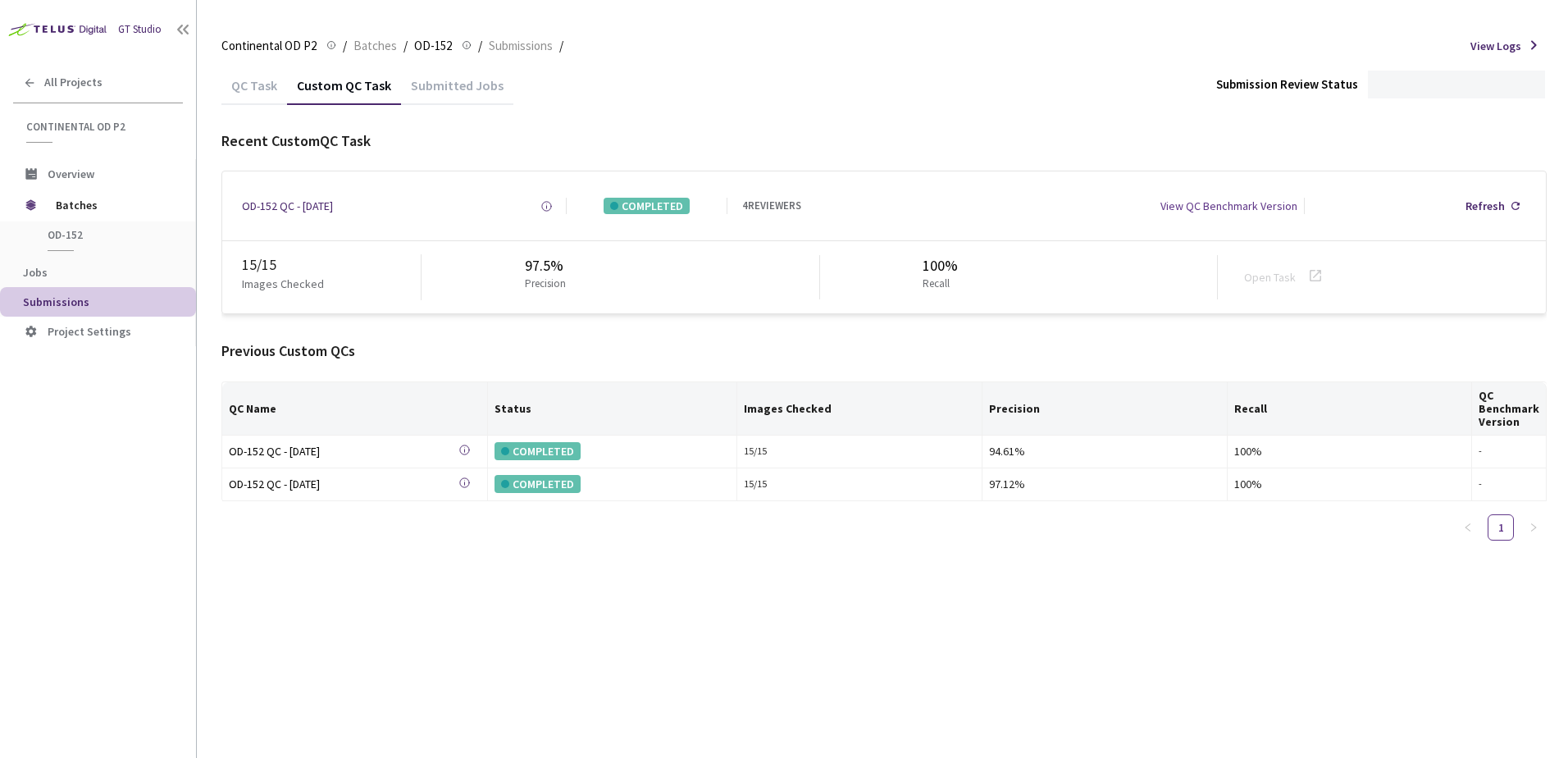
drag, startPoint x: 325, startPoint y: 95, endPoint x: 640, endPoint y: 87, distance: 315.1
click at [653, 91] on div "QC Task Custom QC Task Submitted Jobs Submission Review Status" at bounding box center [883, 84] width 1325 height 39
click at [366, 46] on span "Batches" at bounding box center [376, 46] width 44 height 20
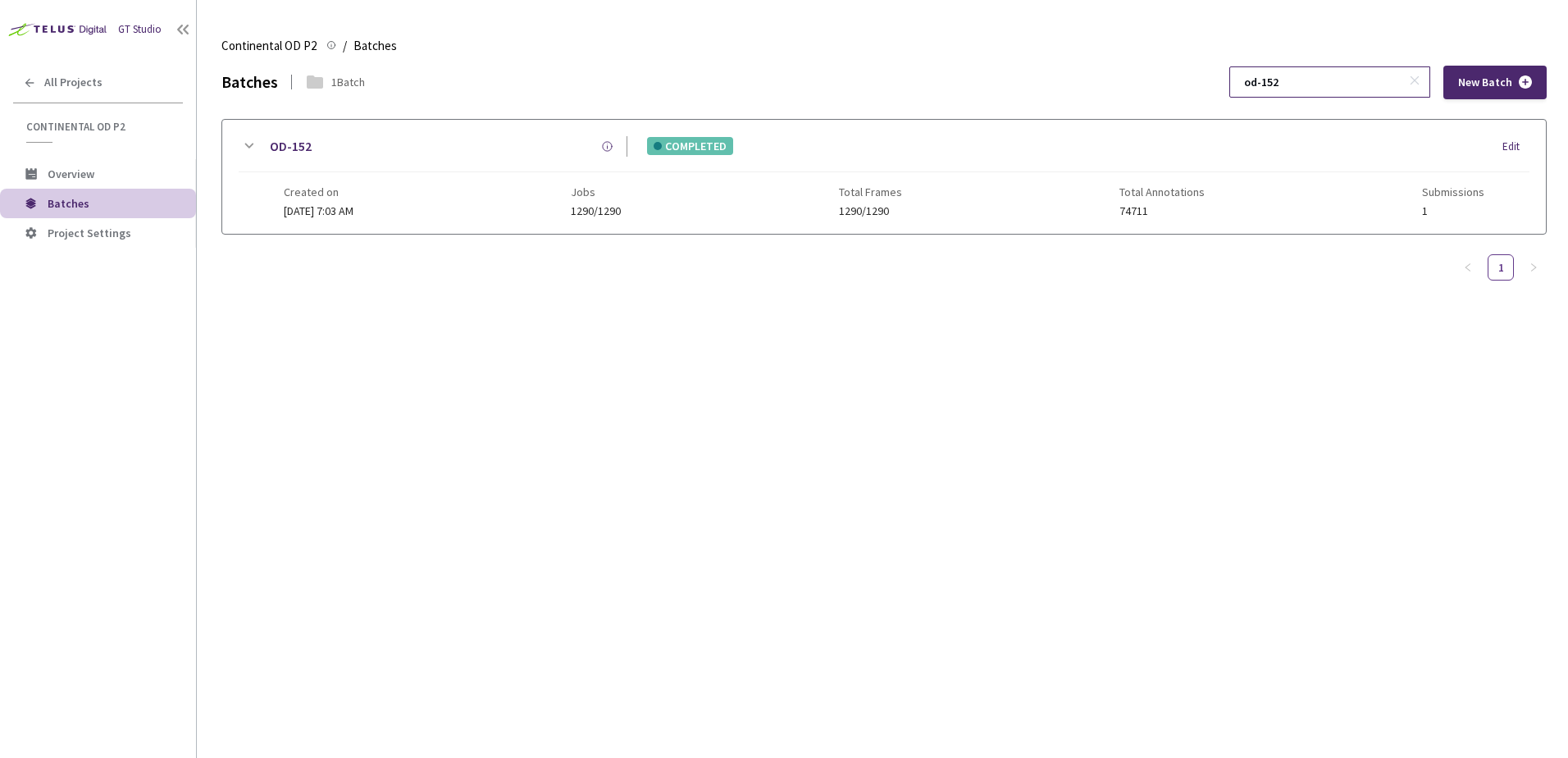
click at [1305, 85] on input "od-152" at bounding box center [1321, 82] width 175 height 29
type input "od-179"
click at [243, 151] on icon at bounding box center [249, 146] width 20 height 20
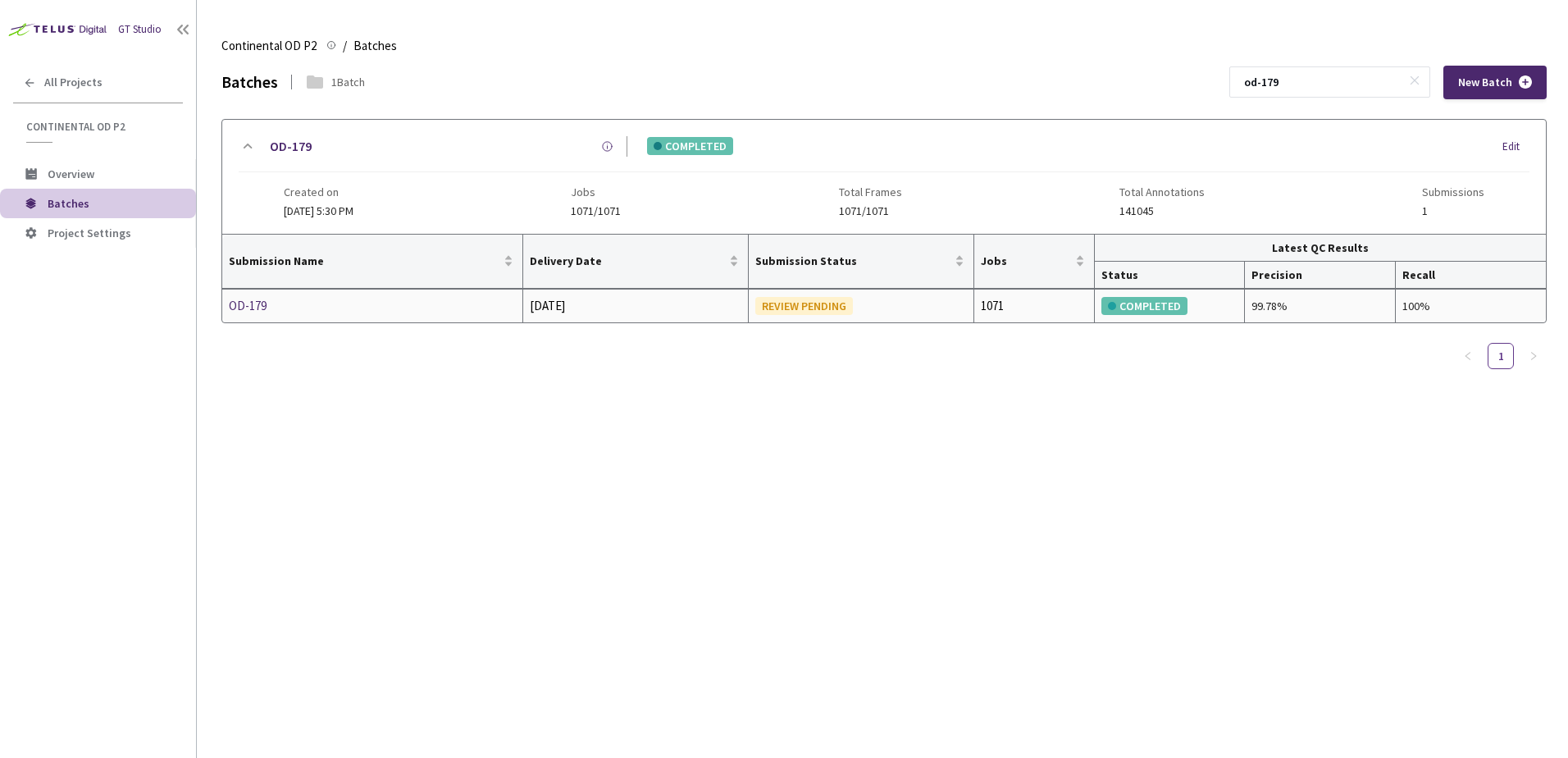
click at [257, 305] on div "OD-179" at bounding box center [315, 305] width 174 height 20
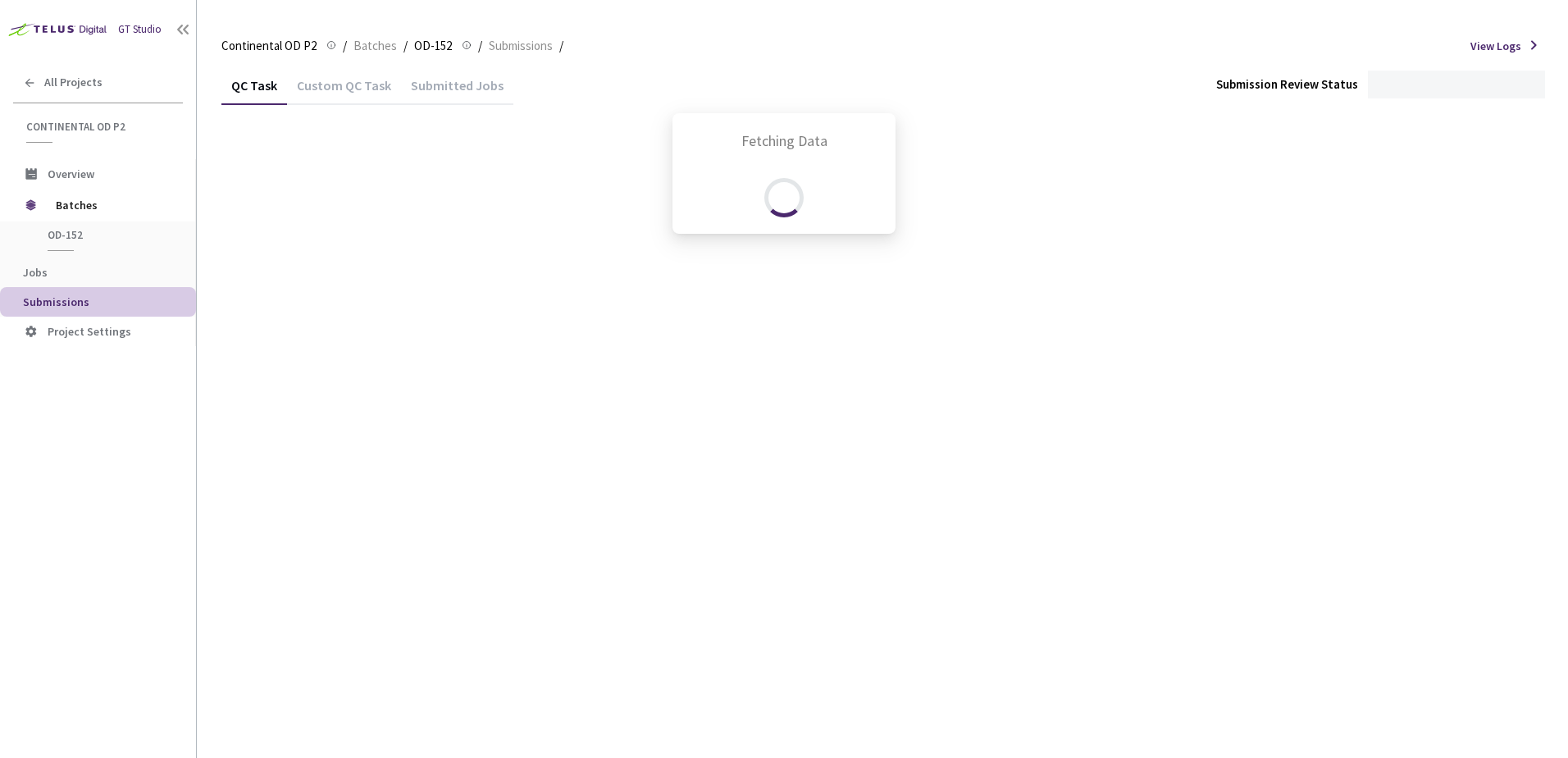
click at [358, 84] on div "Fetching Data" at bounding box center [784, 379] width 1568 height 758
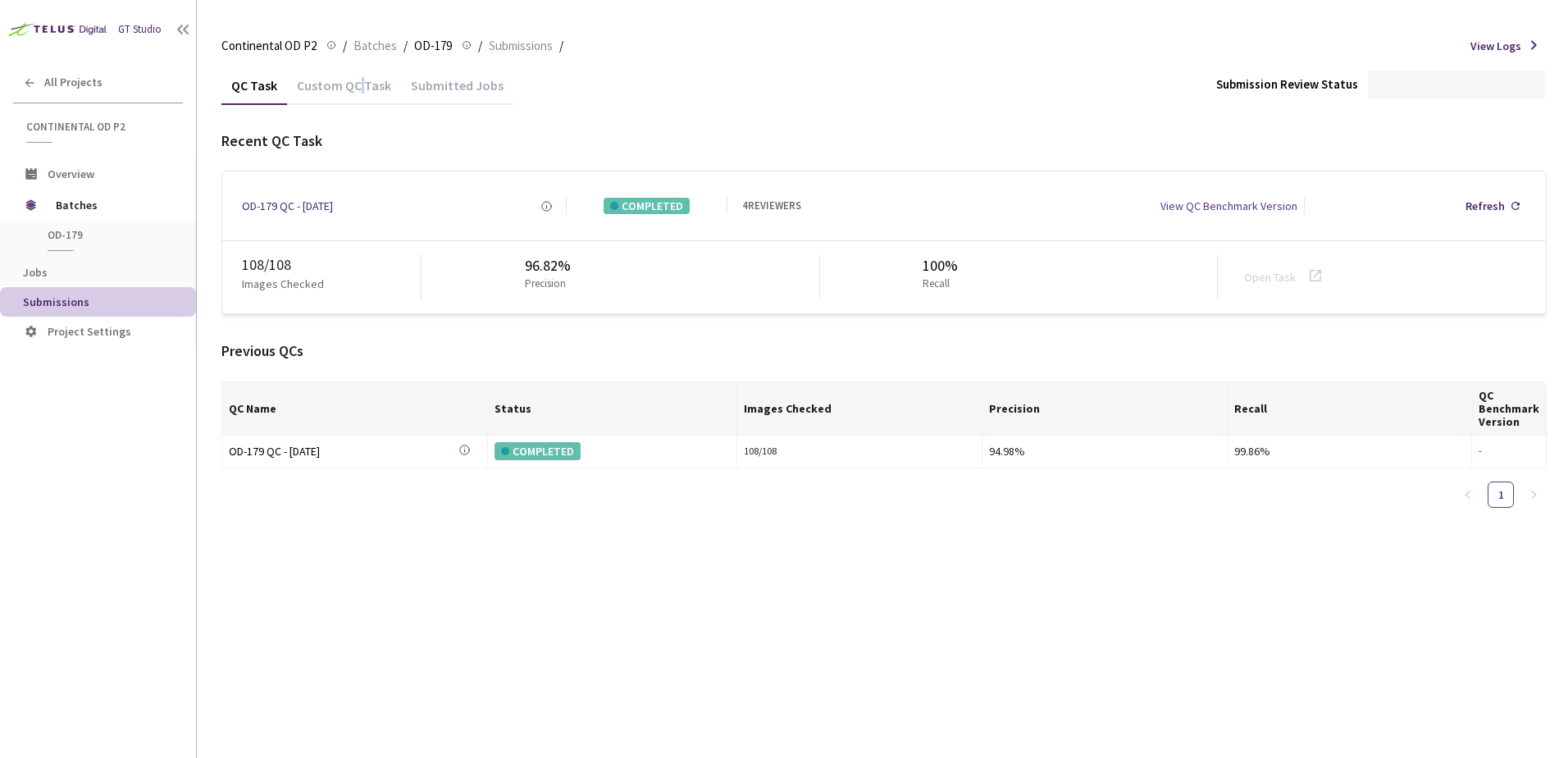
click at [358, 83] on div "Custom QC Task" at bounding box center [344, 90] width 114 height 28
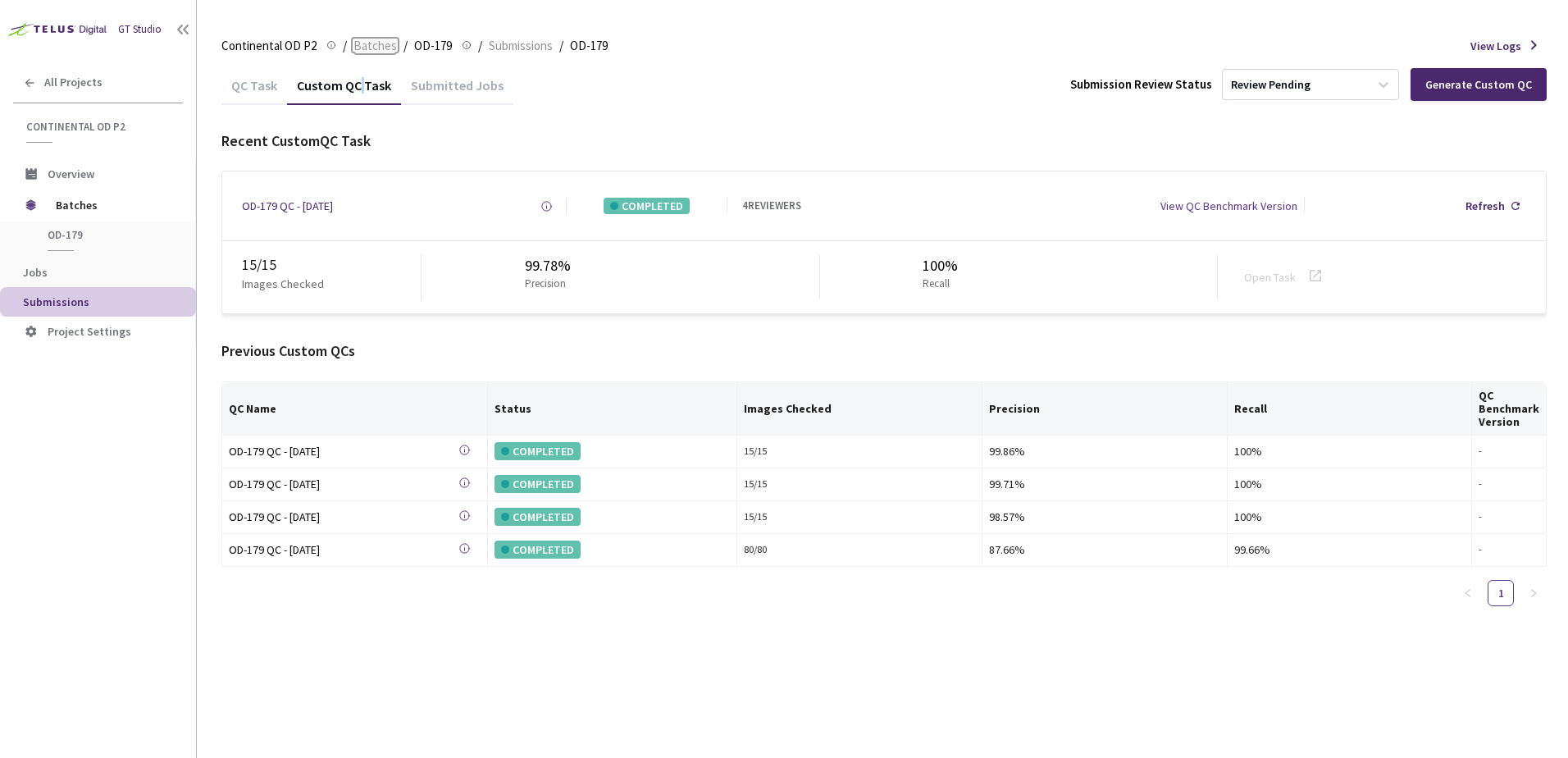
click at [368, 47] on span "Batches" at bounding box center [376, 46] width 44 height 20
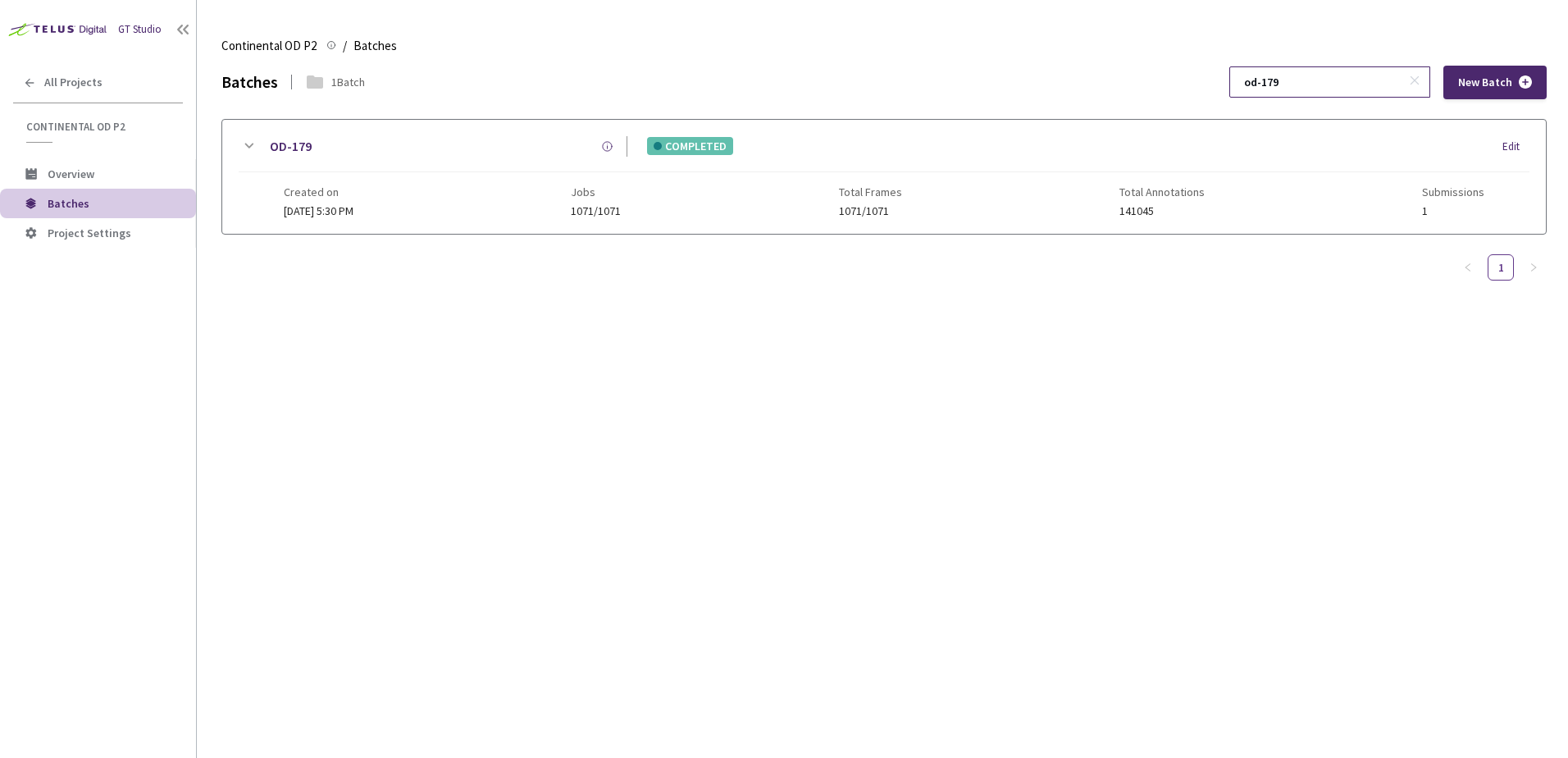
click at [1324, 77] on input "od-179" at bounding box center [1321, 82] width 175 height 29
type input "od-180"
click at [249, 156] on icon at bounding box center [249, 146] width 20 height 20
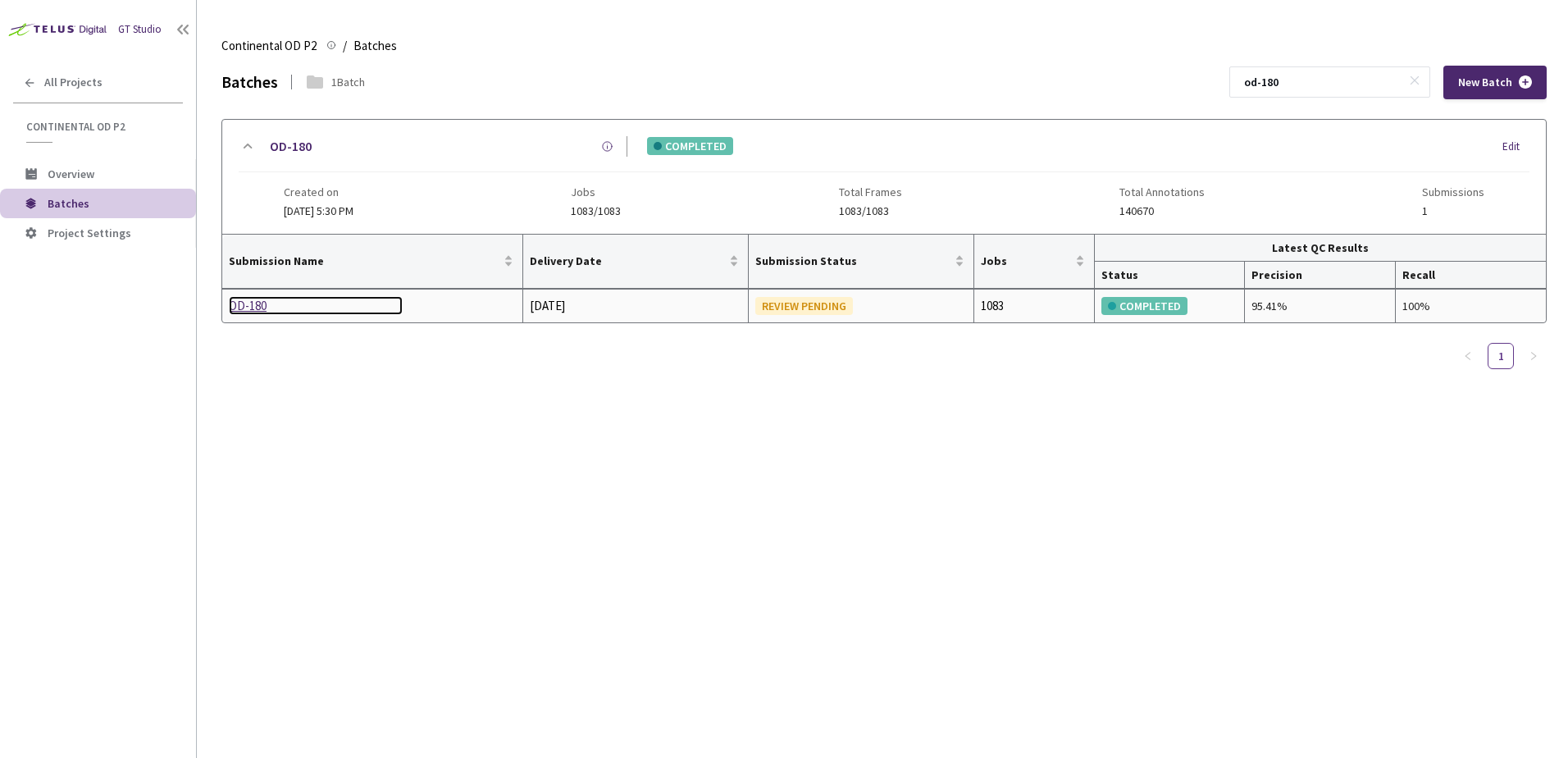
click at [251, 310] on div "OD-180" at bounding box center [315, 305] width 174 height 20
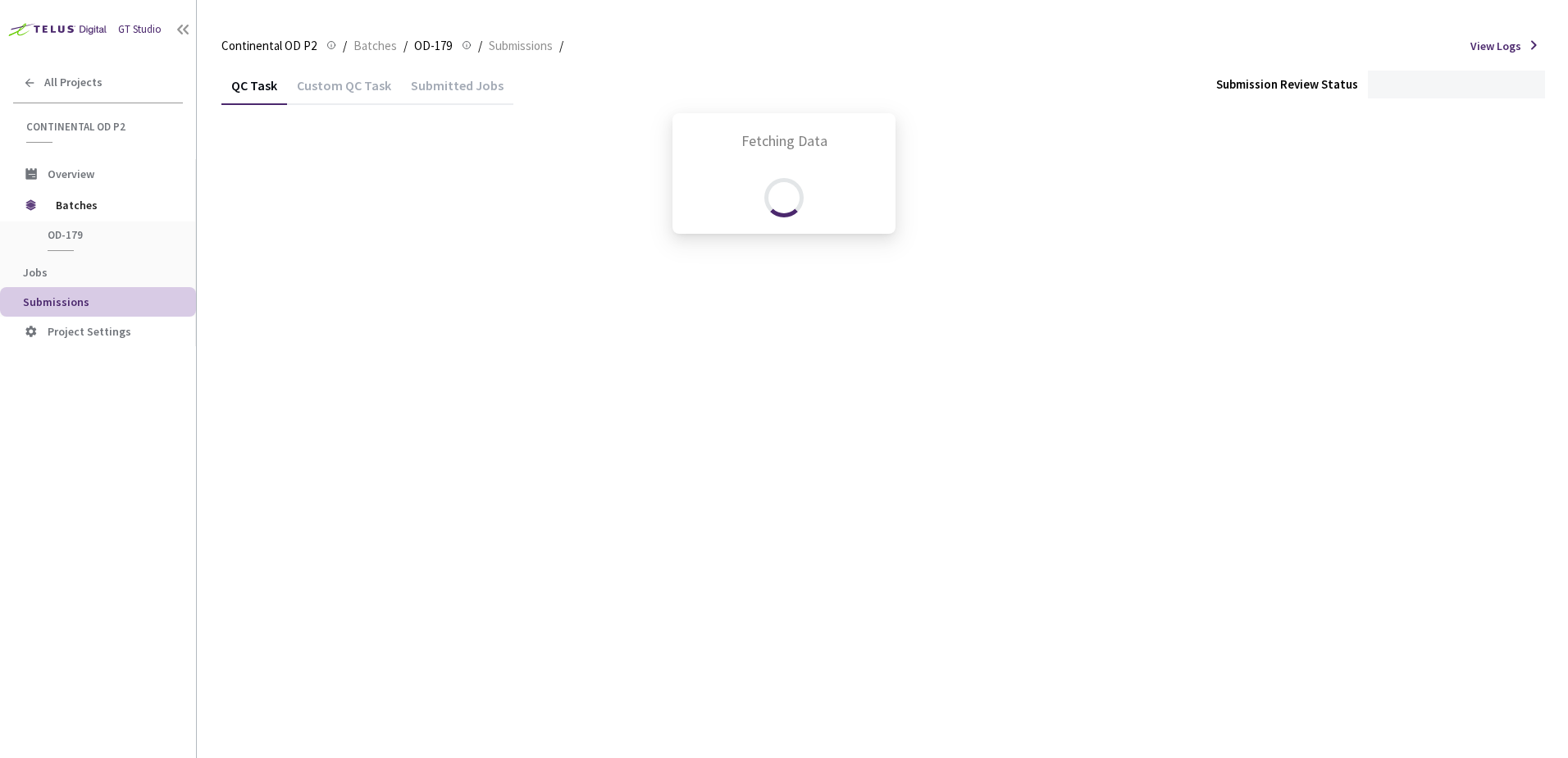
click at [354, 88] on div "Fetching Data" at bounding box center [784, 379] width 1568 height 758
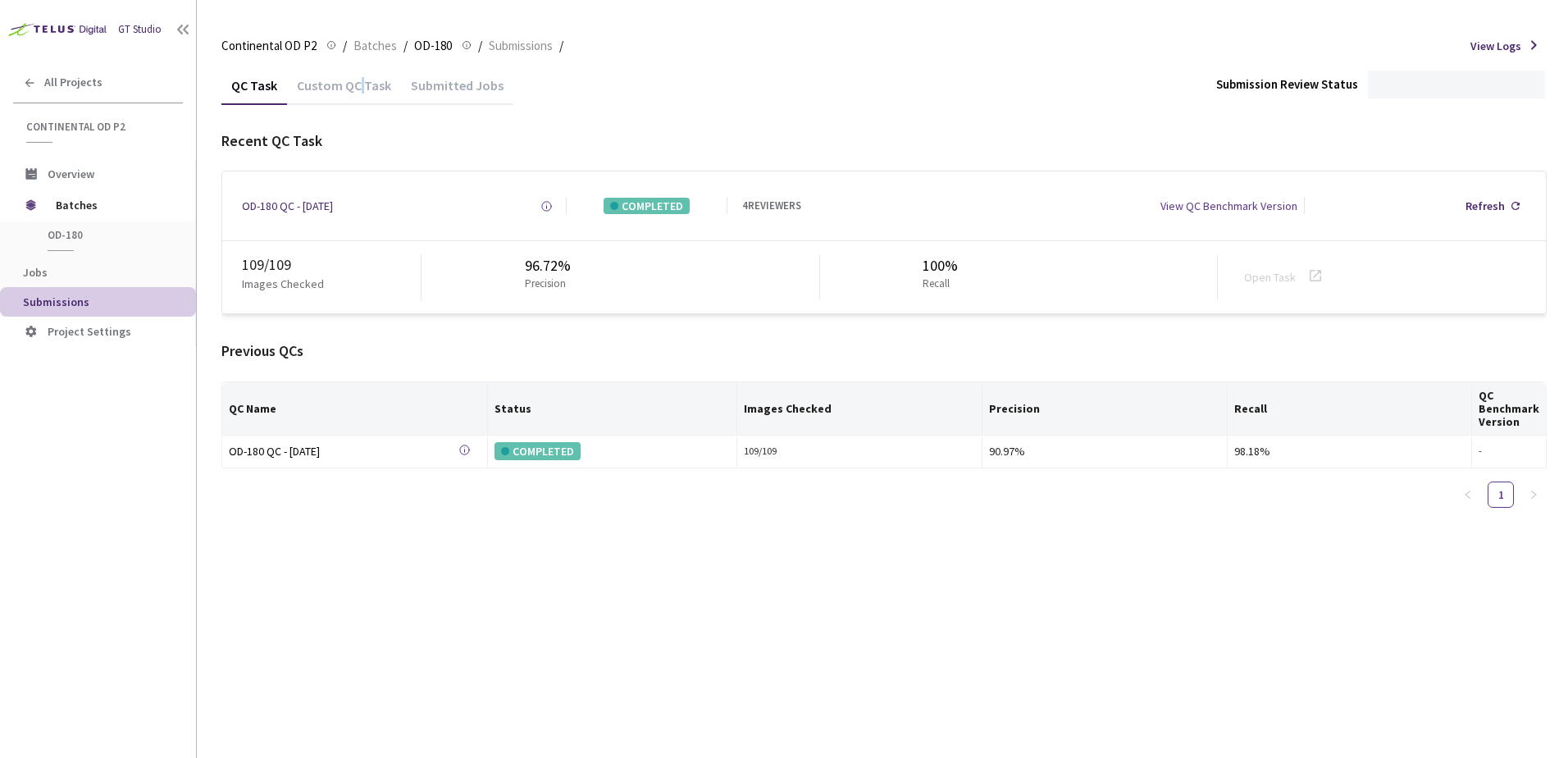
click at [354, 88] on div "Custom QC Task" at bounding box center [344, 90] width 114 height 28
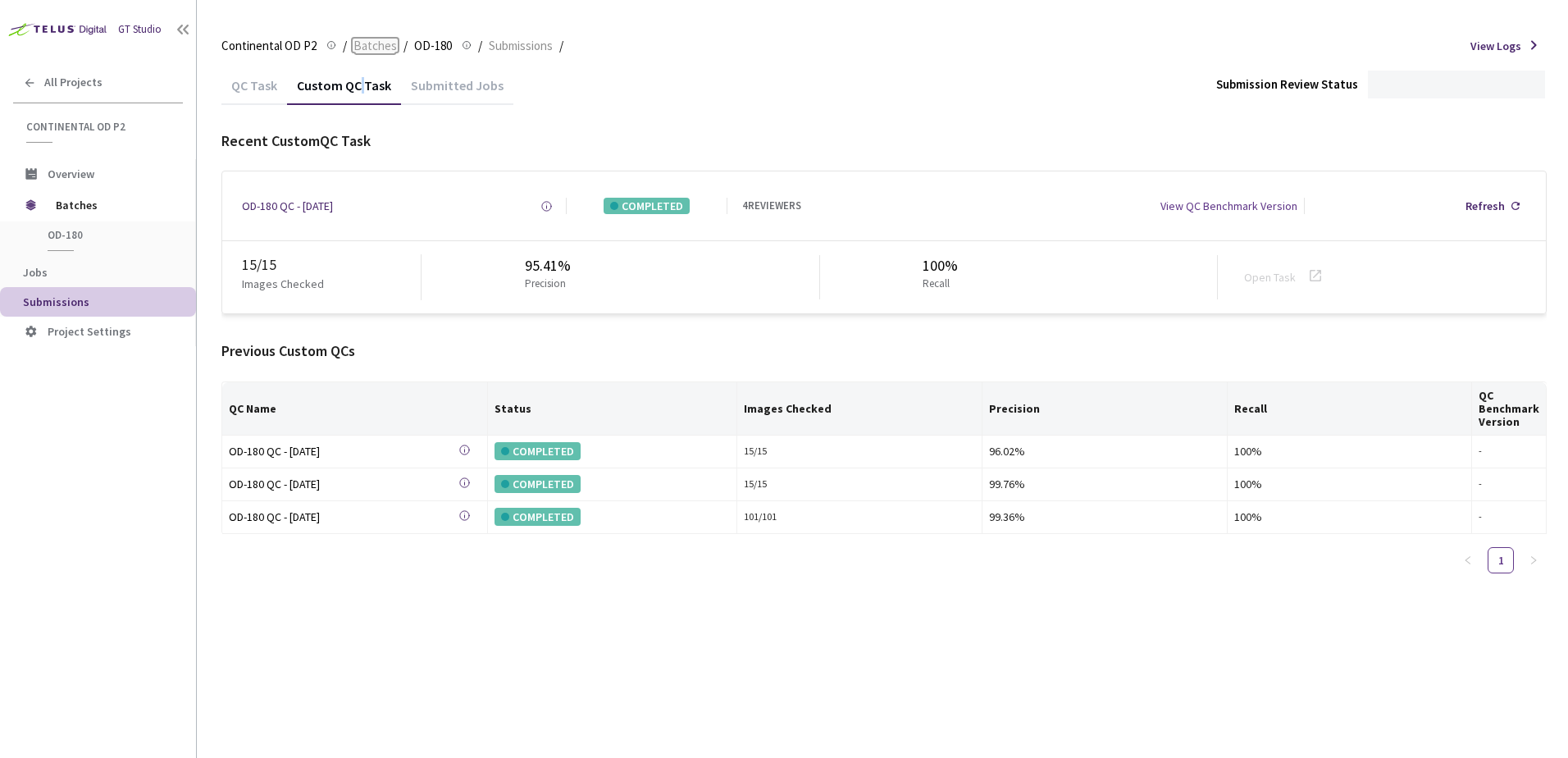
click at [377, 46] on span "Batches" at bounding box center [376, 46] width 44 height 20
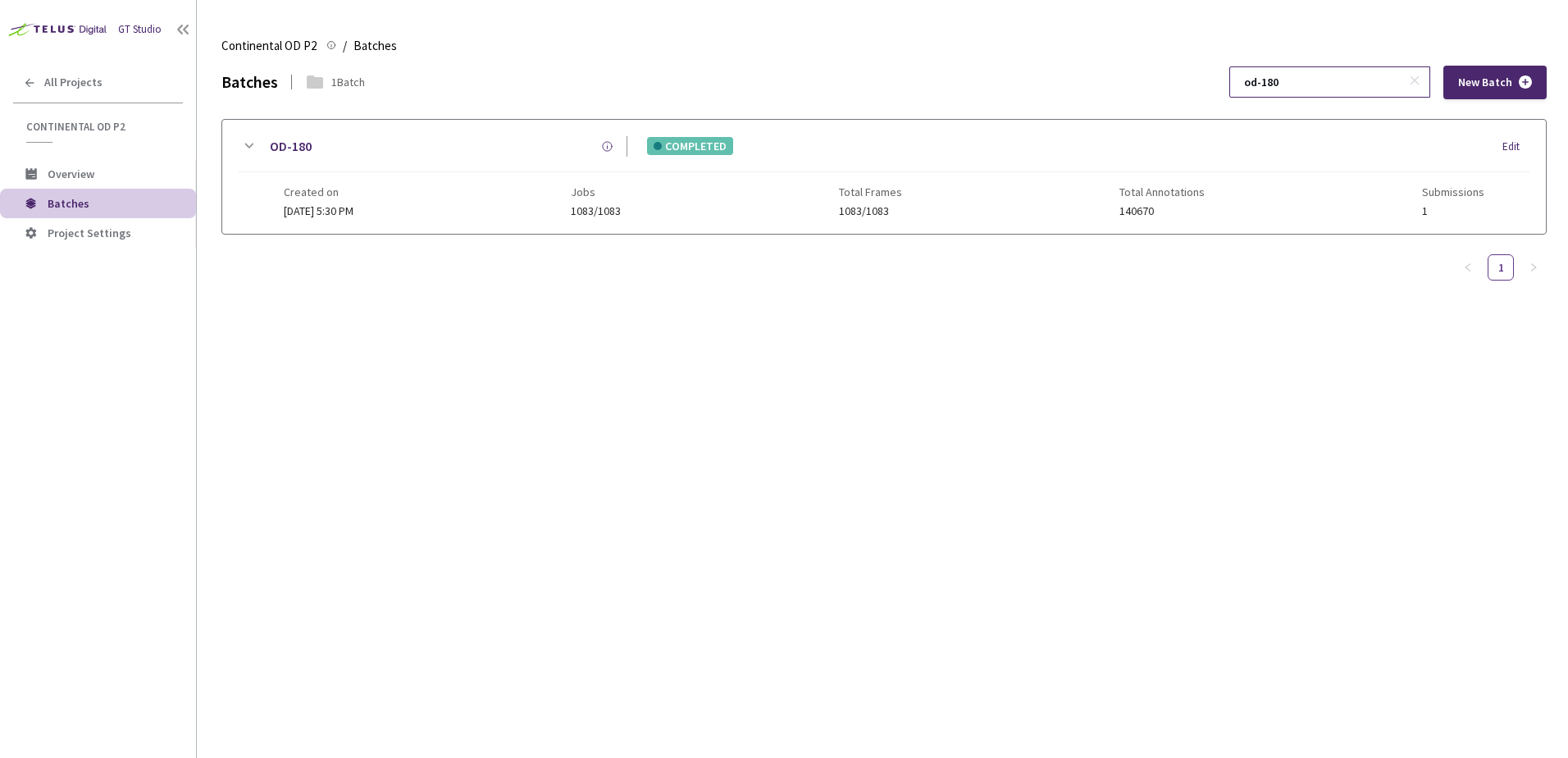
click at [1306, 89] on input "od-180" at bounding box center [1321, 82] width 175 height 29
type input "od-182"
click at [255, 151] on icon at bounding box center [249, 146] width 20 height 20
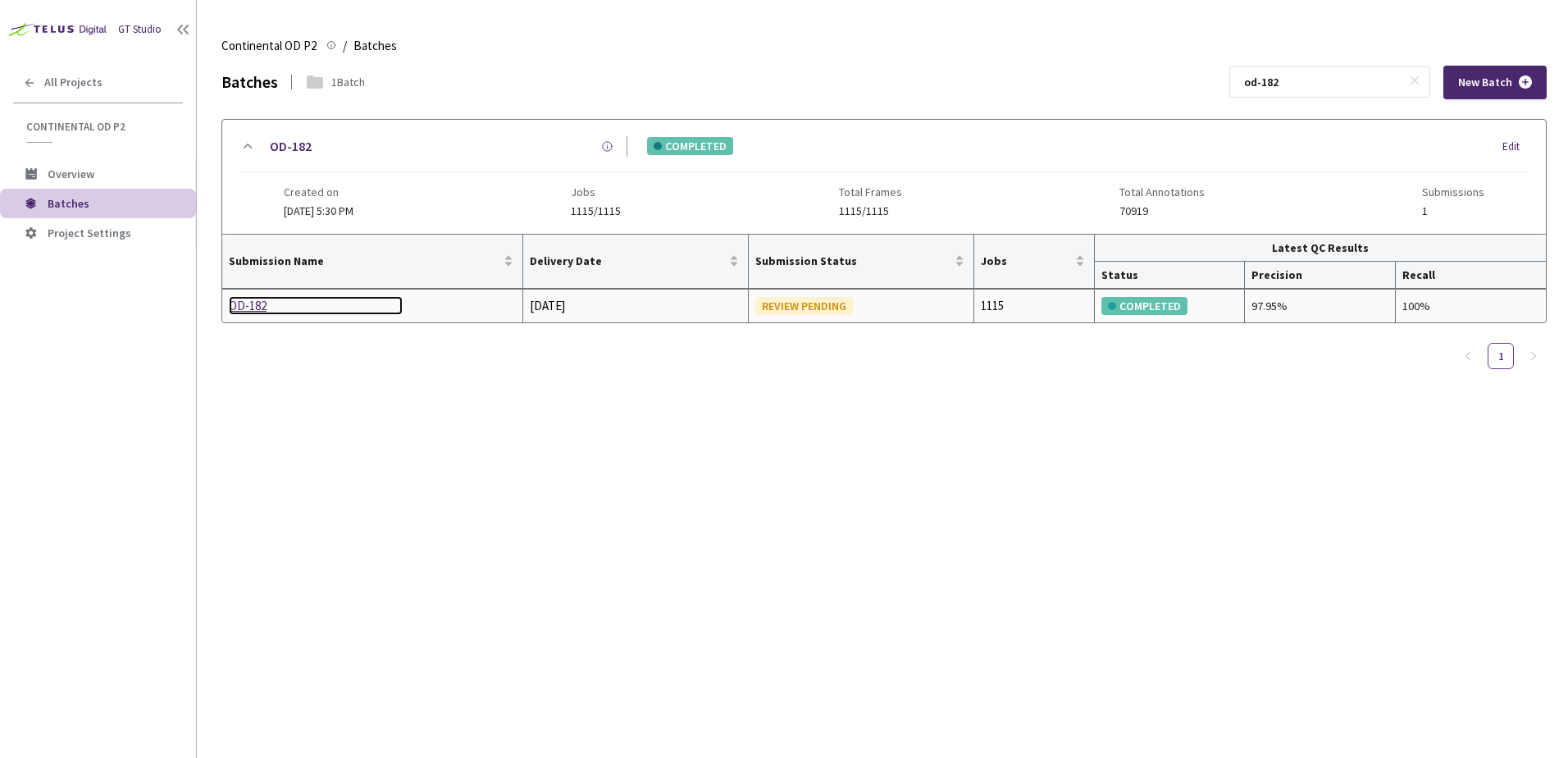
click at [251, 300] on div "OD-182" at bounding box center [315, 305] width 174 height 20
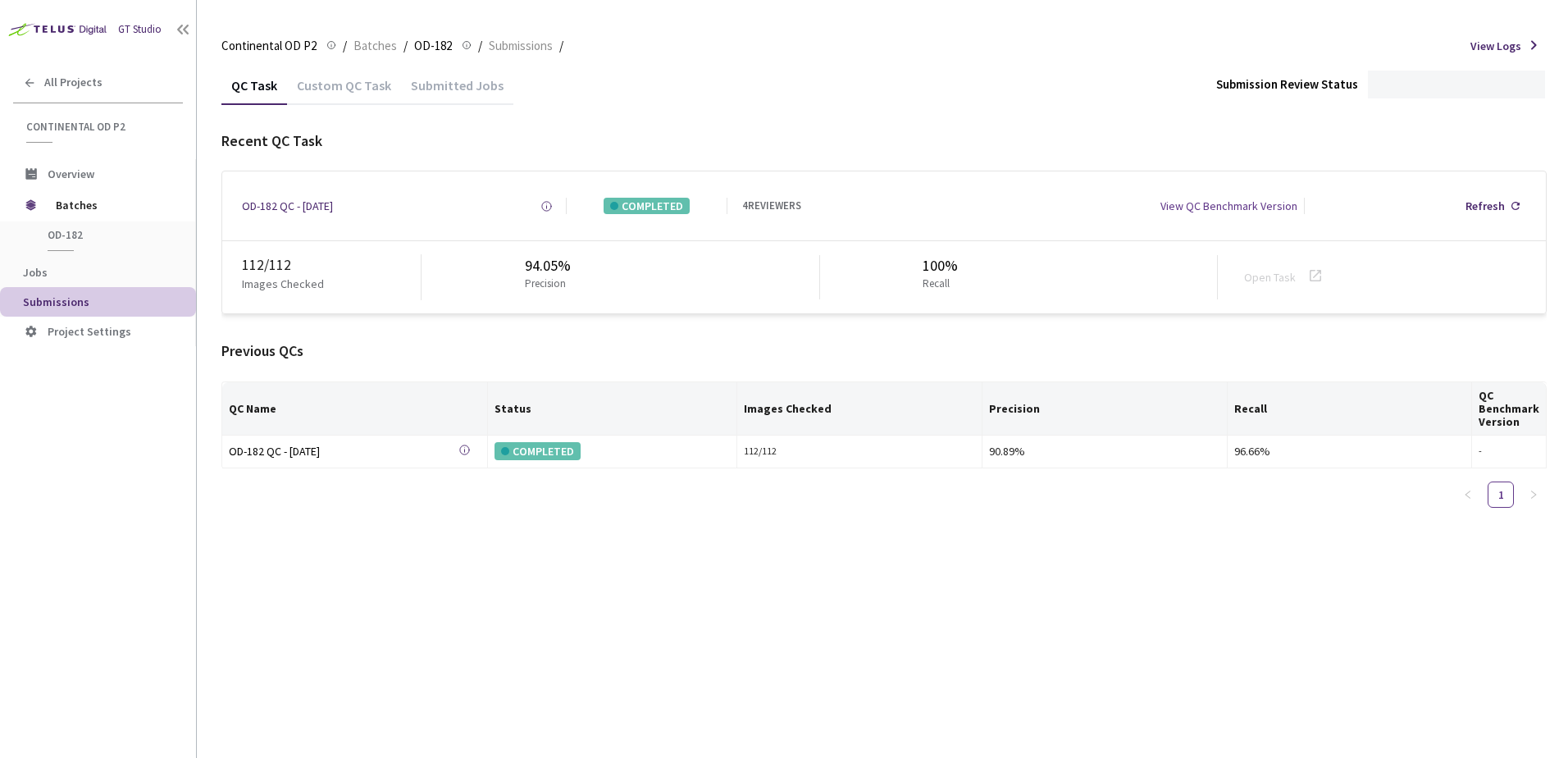
click at [339, 89] on div "Custom QC Task" at bounding box center [344, 90] width 114 height 28
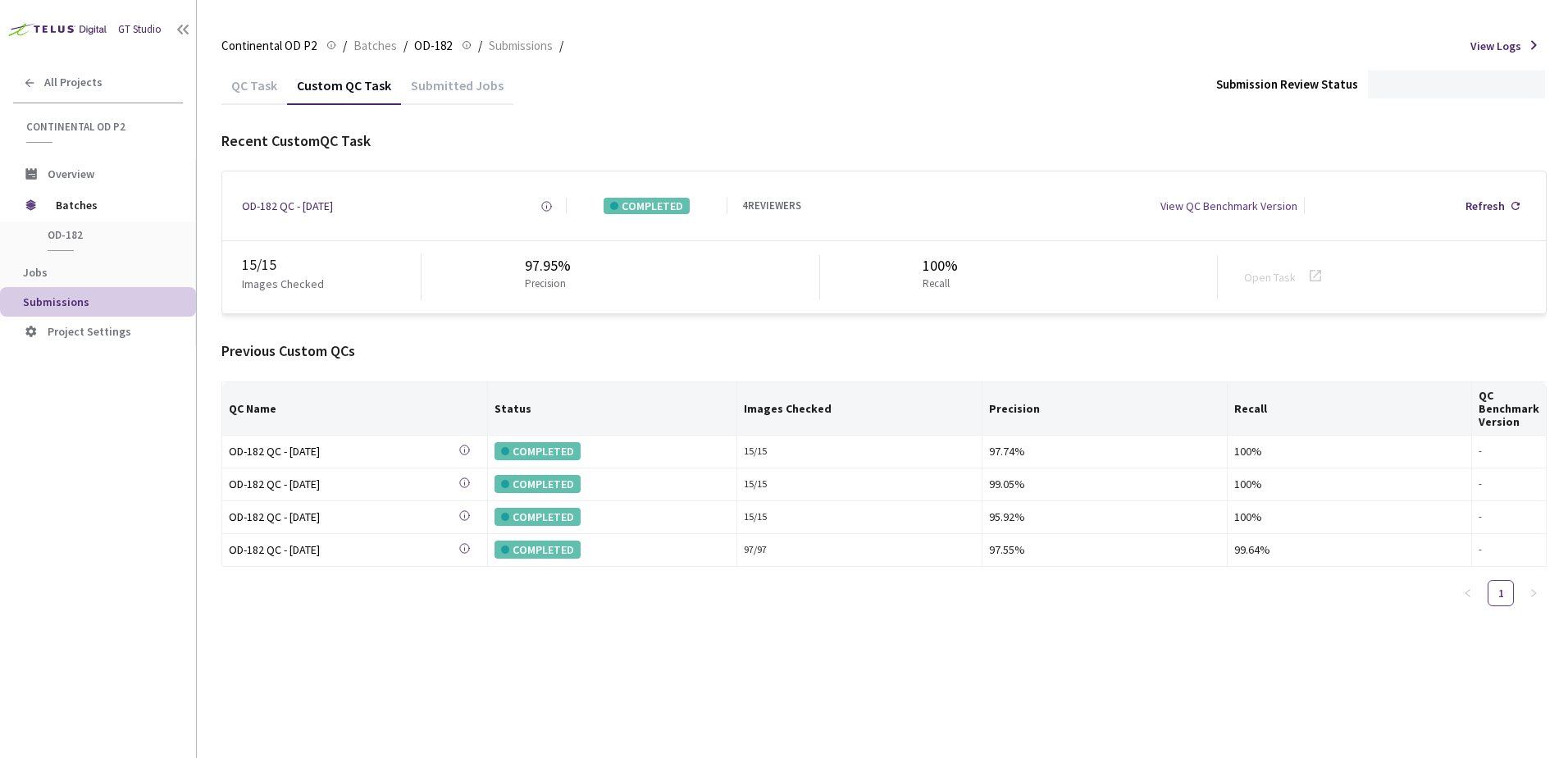
click at [630, 80] on div "QC Task Custom QC Task Submitted Jobs Submission Review Status" at bounding box center [883, 84] width 1325 height 39
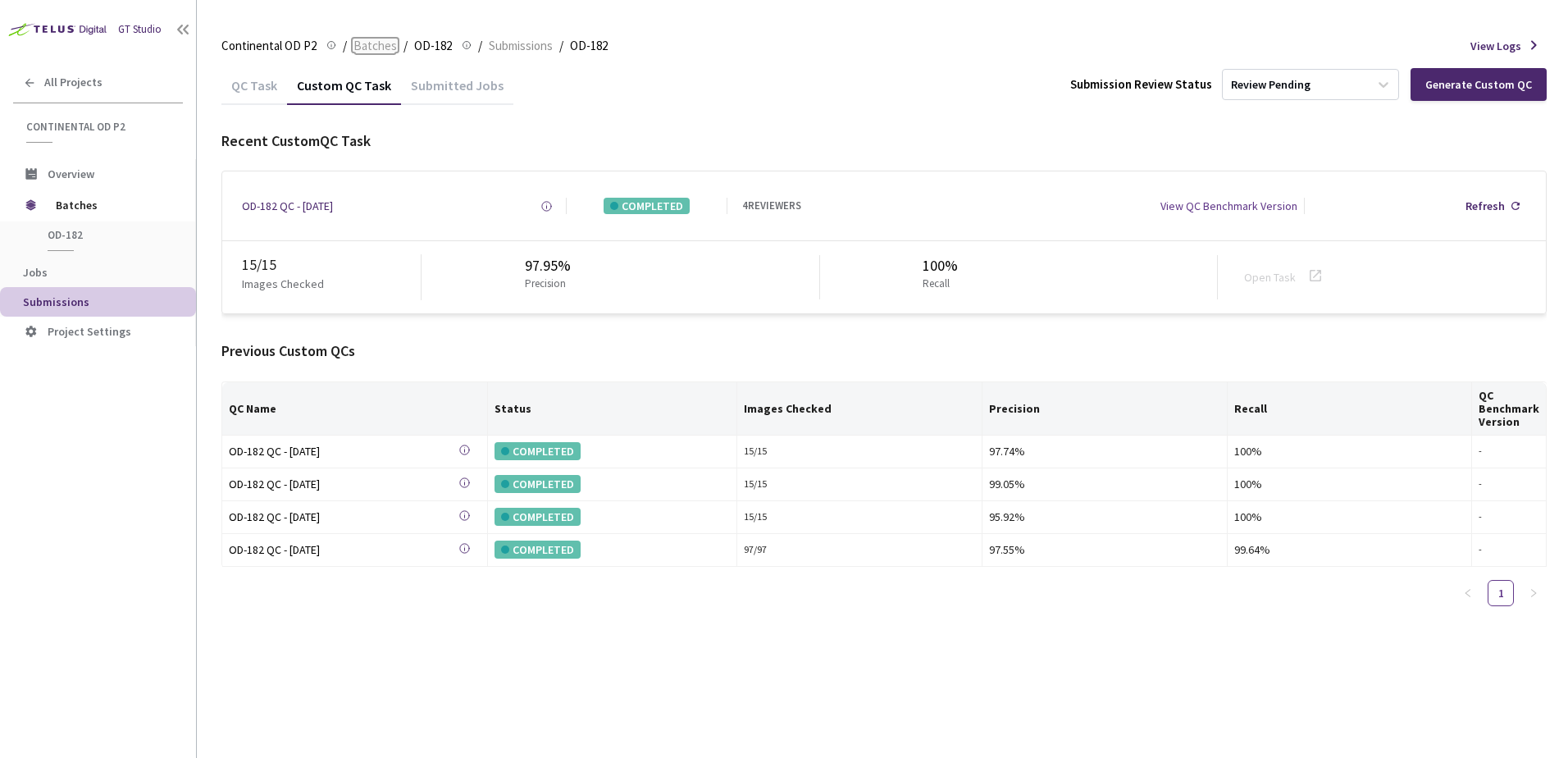
click at [378, 52] on span "Batches" at bounding box center [376, 46] width 44 height 20
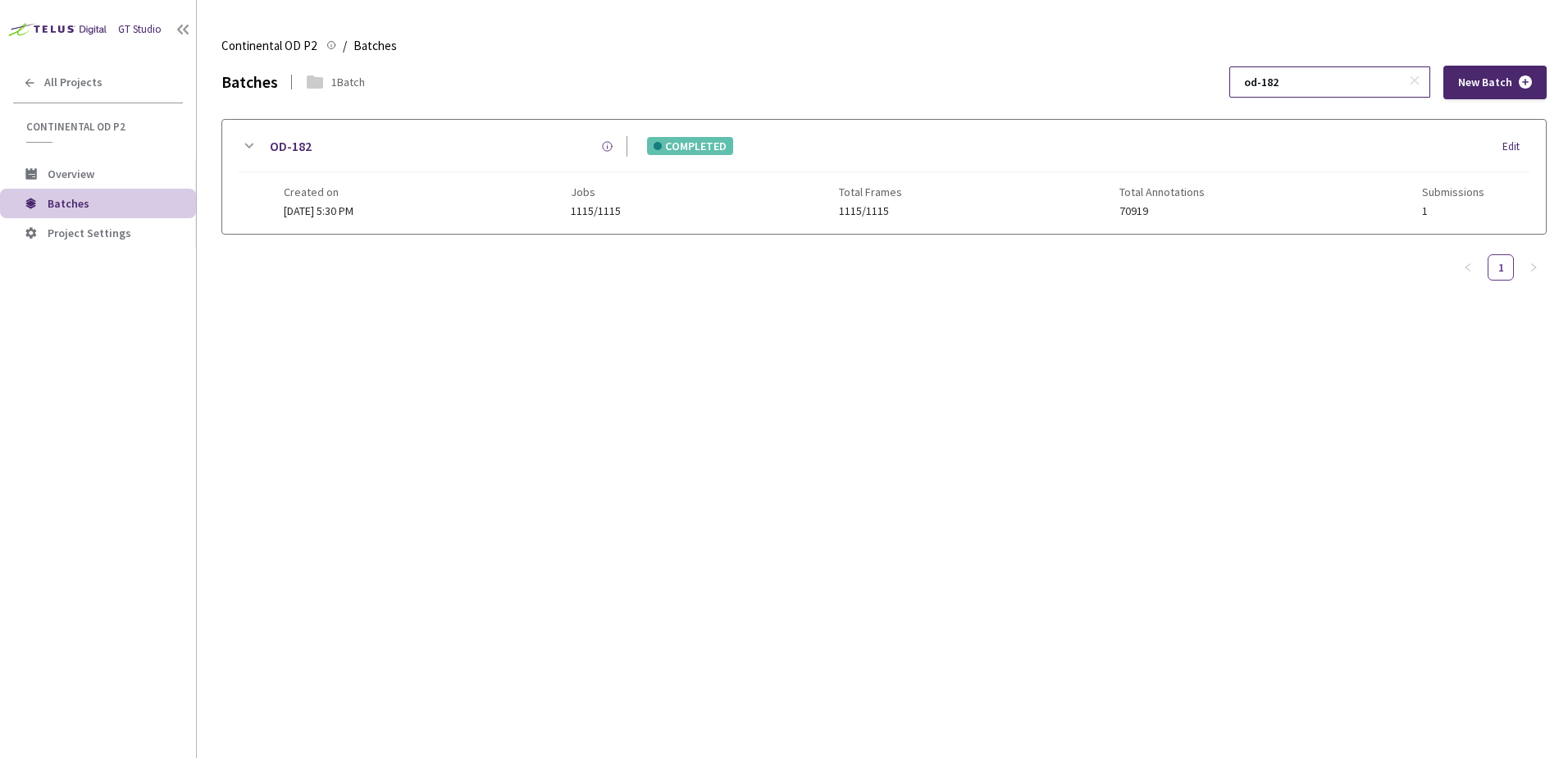
click at [1322, 80] on input "od-182" at bounding box center [1321, 82] width 175 height 29
type input "od-146"
click at [252, 142] on icon at bounding box center [249, 146] width 20 height 20
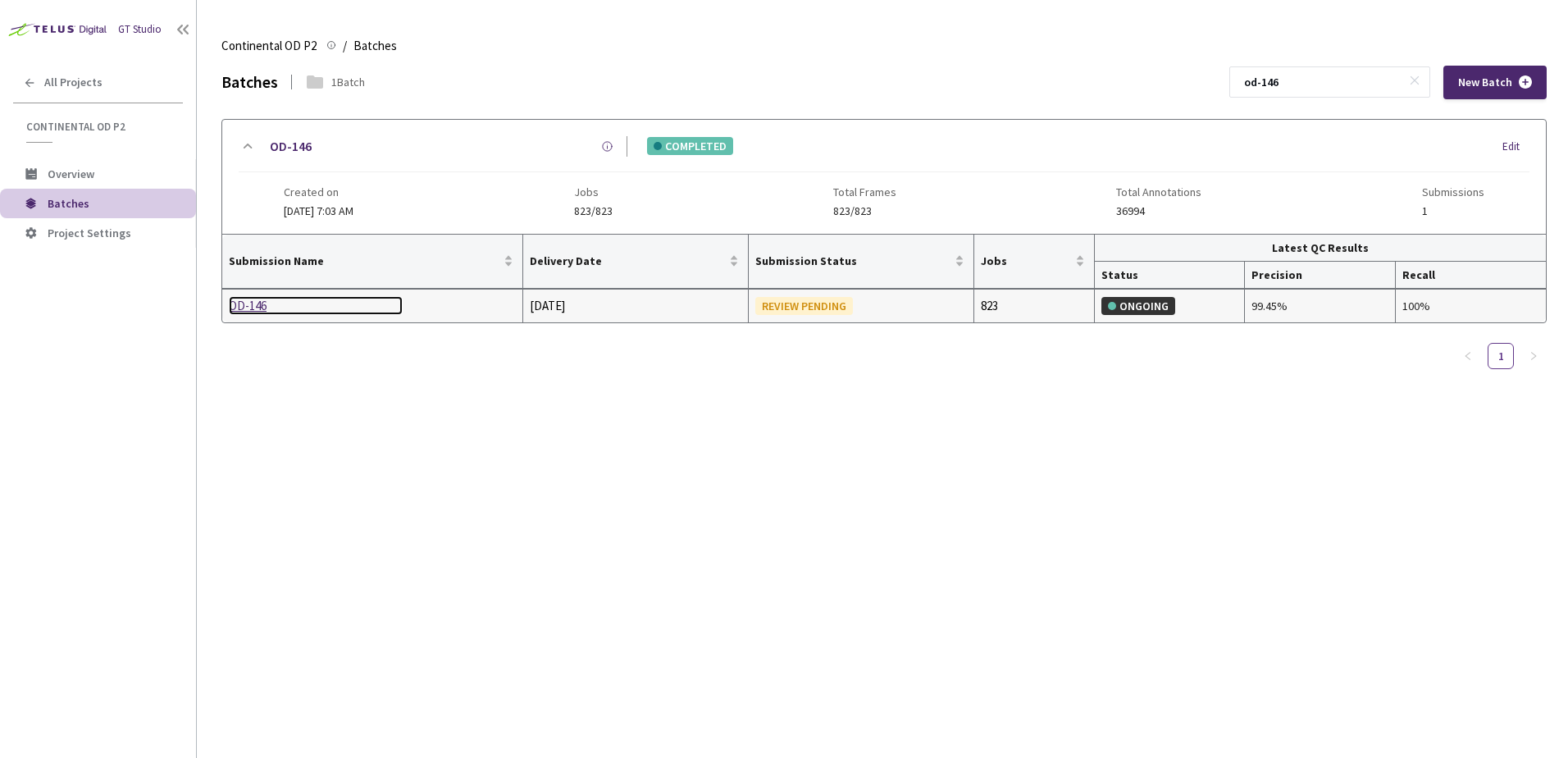
click at [264, 314] on div "OD-146" at bounding box center [315, 305] width 174 height 20
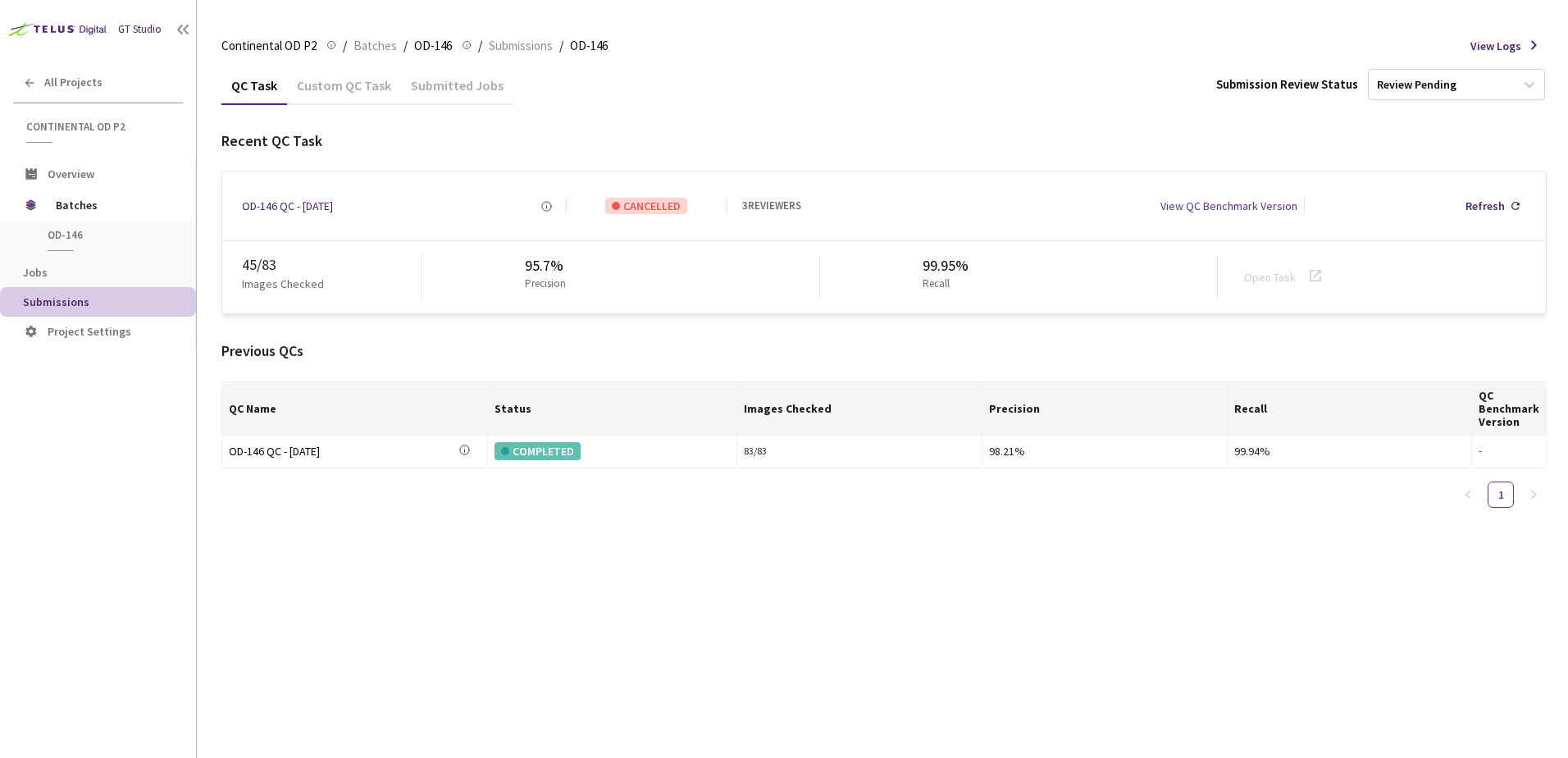
click at [349, 79] on div "Custom QC Task" at bounding box center [344, 90] width 114 height 28
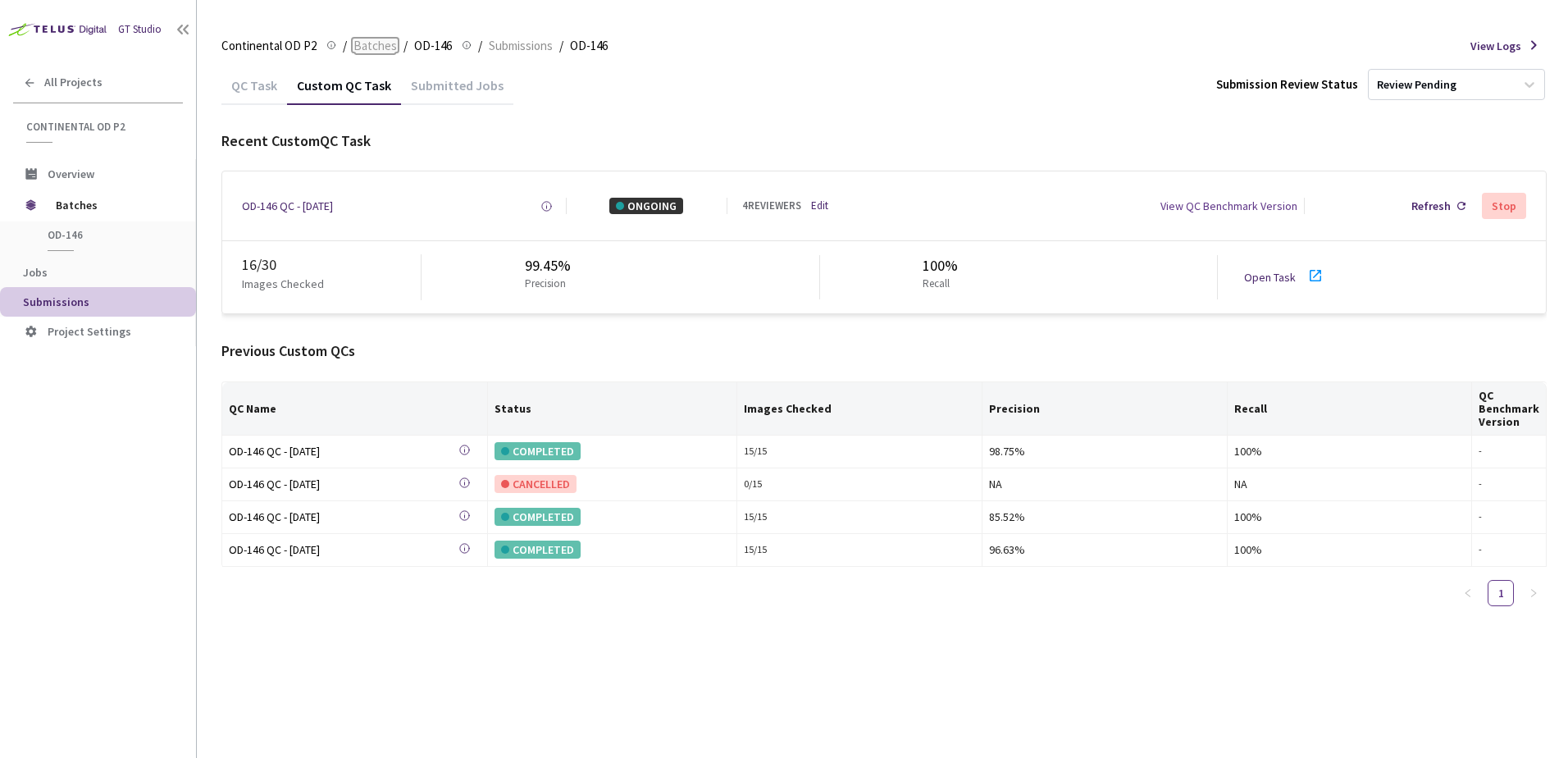
click at [386, 46] on span "Batches" at bounding box center [376, 46] width 44 height 20
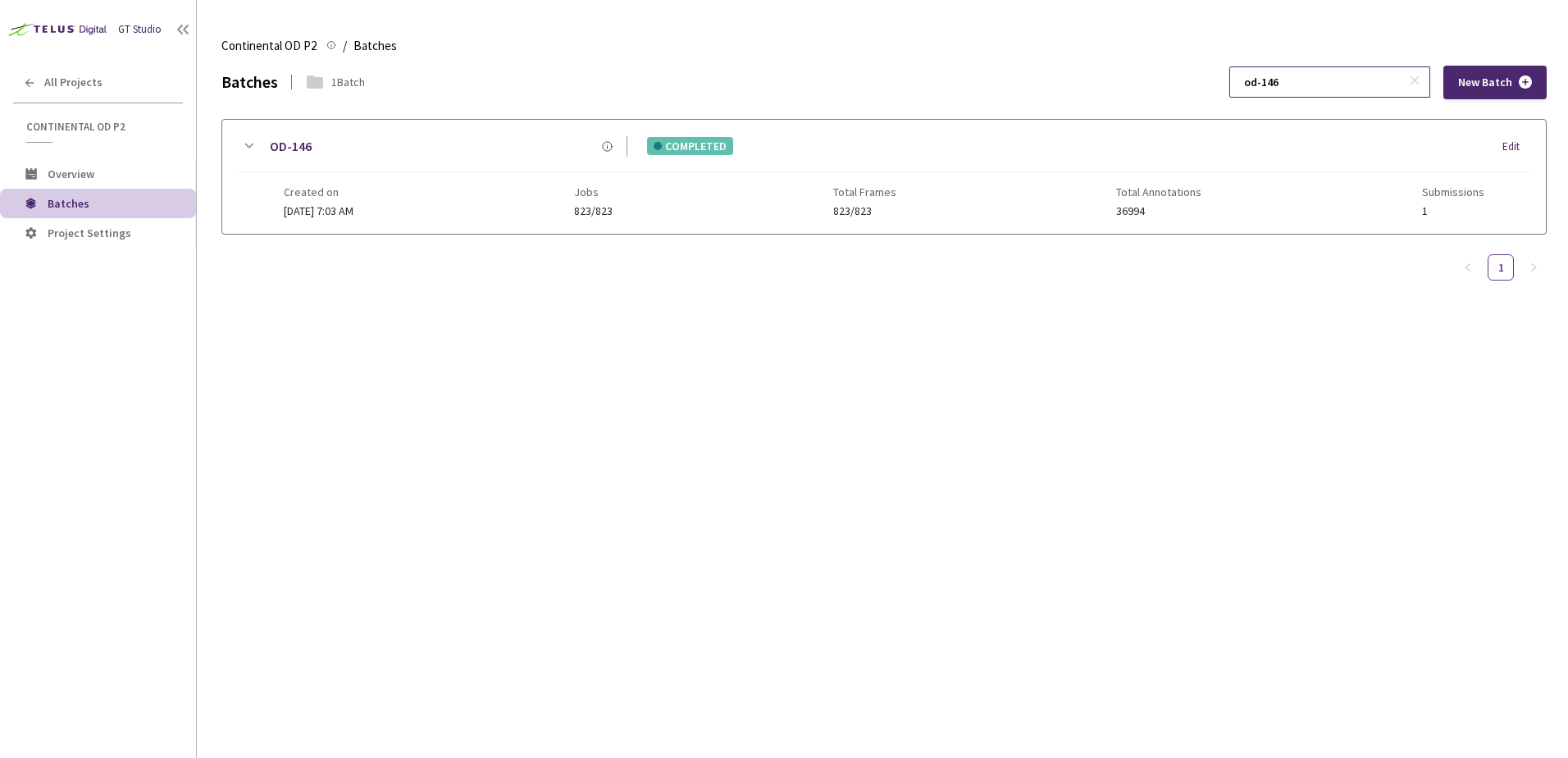
click at [1371, 83] on input "od-146" at bounding box center [1321, 82] width 175 height 29
type input "od-140"
click at [238, 148] on div "OD-140 COMPLETED Edit Created on 11 Dec, 2024 at 7:03 AM Jobs 1152/1152 Total F…" at bounding box center [883, 176] width 1323 height 114
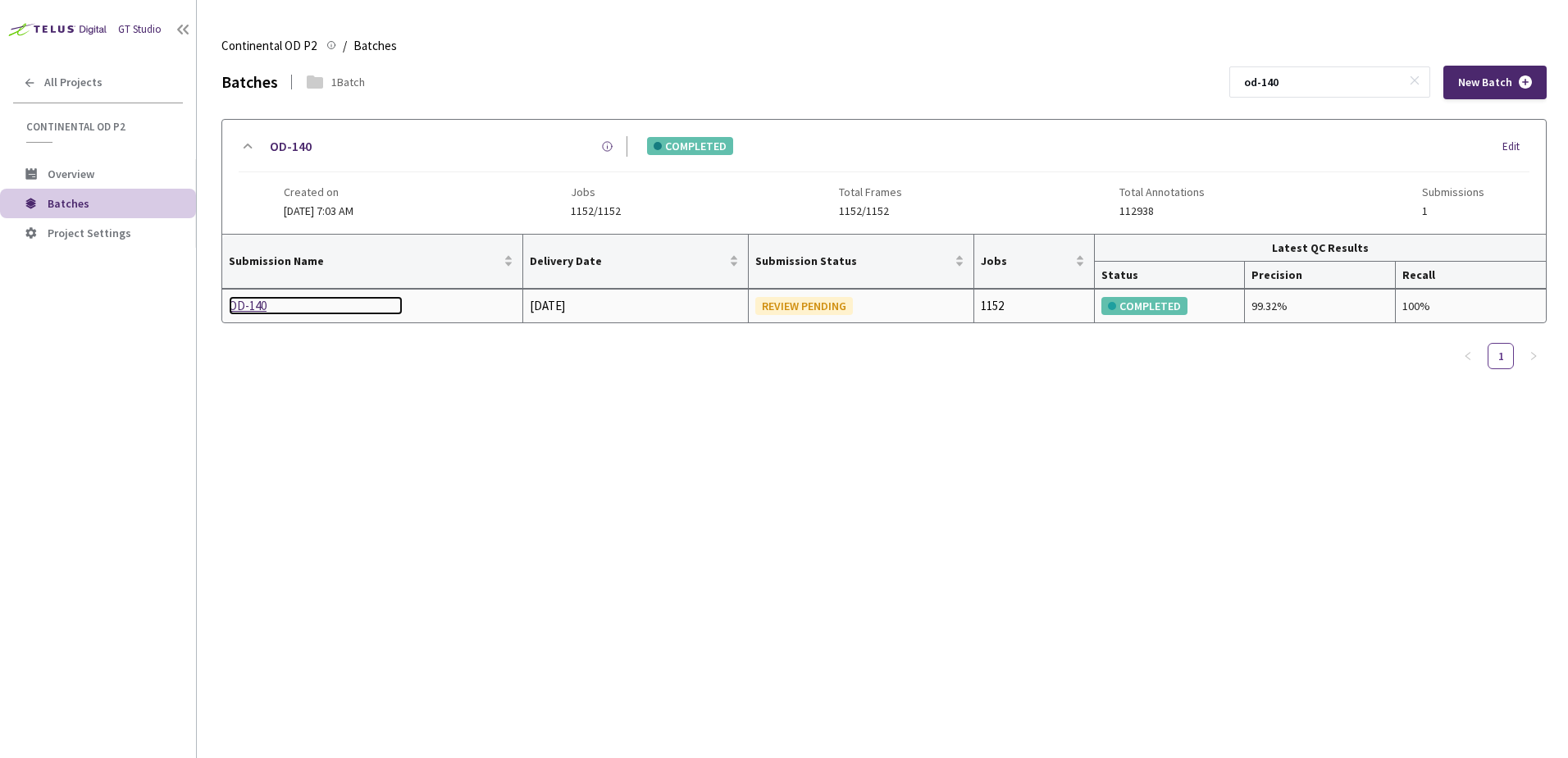
click at [255, 302] on div "OD-140" at bounding box center [315, 305] width 174 height 20
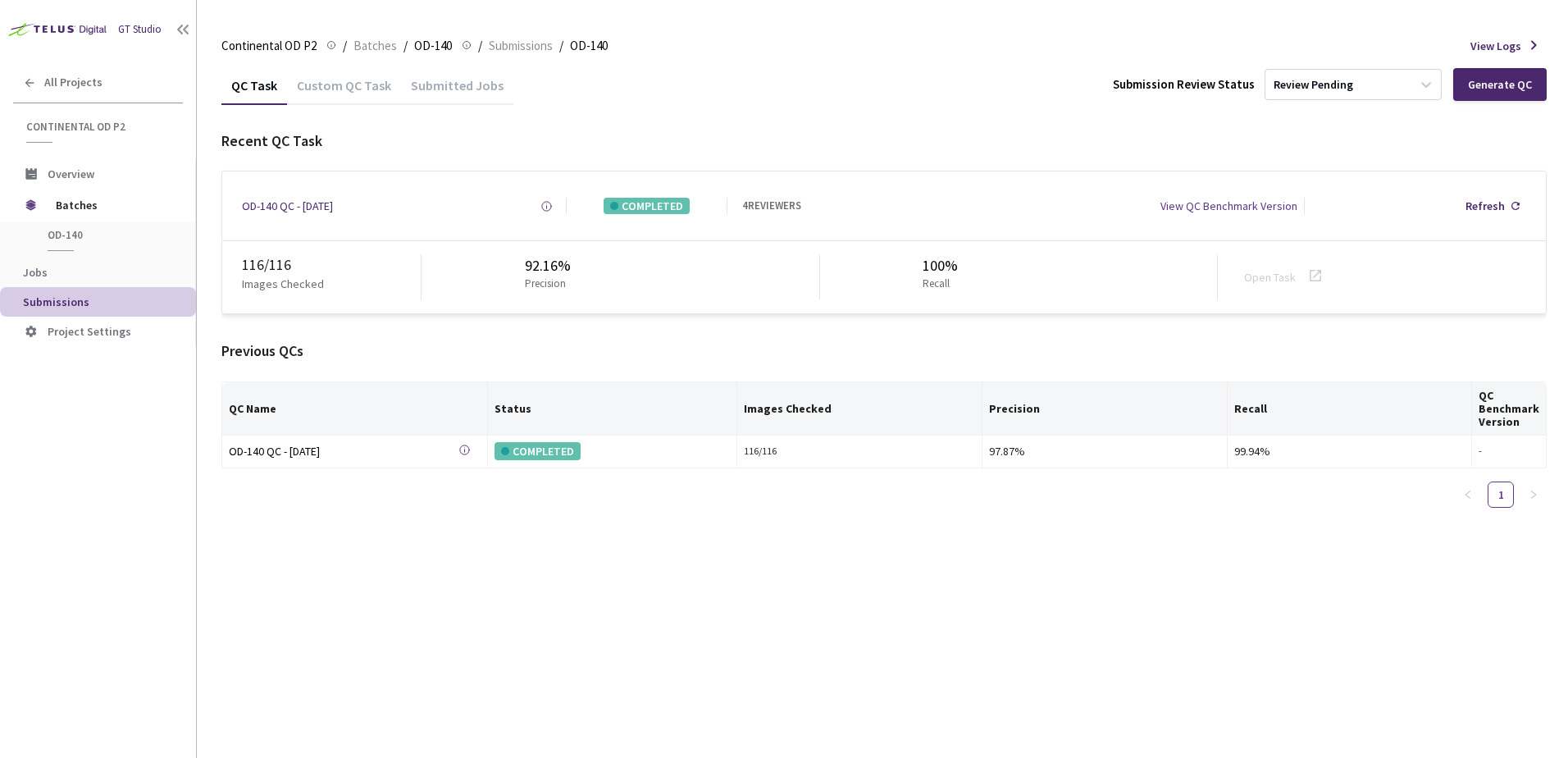
click at [336, 82] on div "Custom QC Task" at bounding box center [344, 90] width 114 height 28
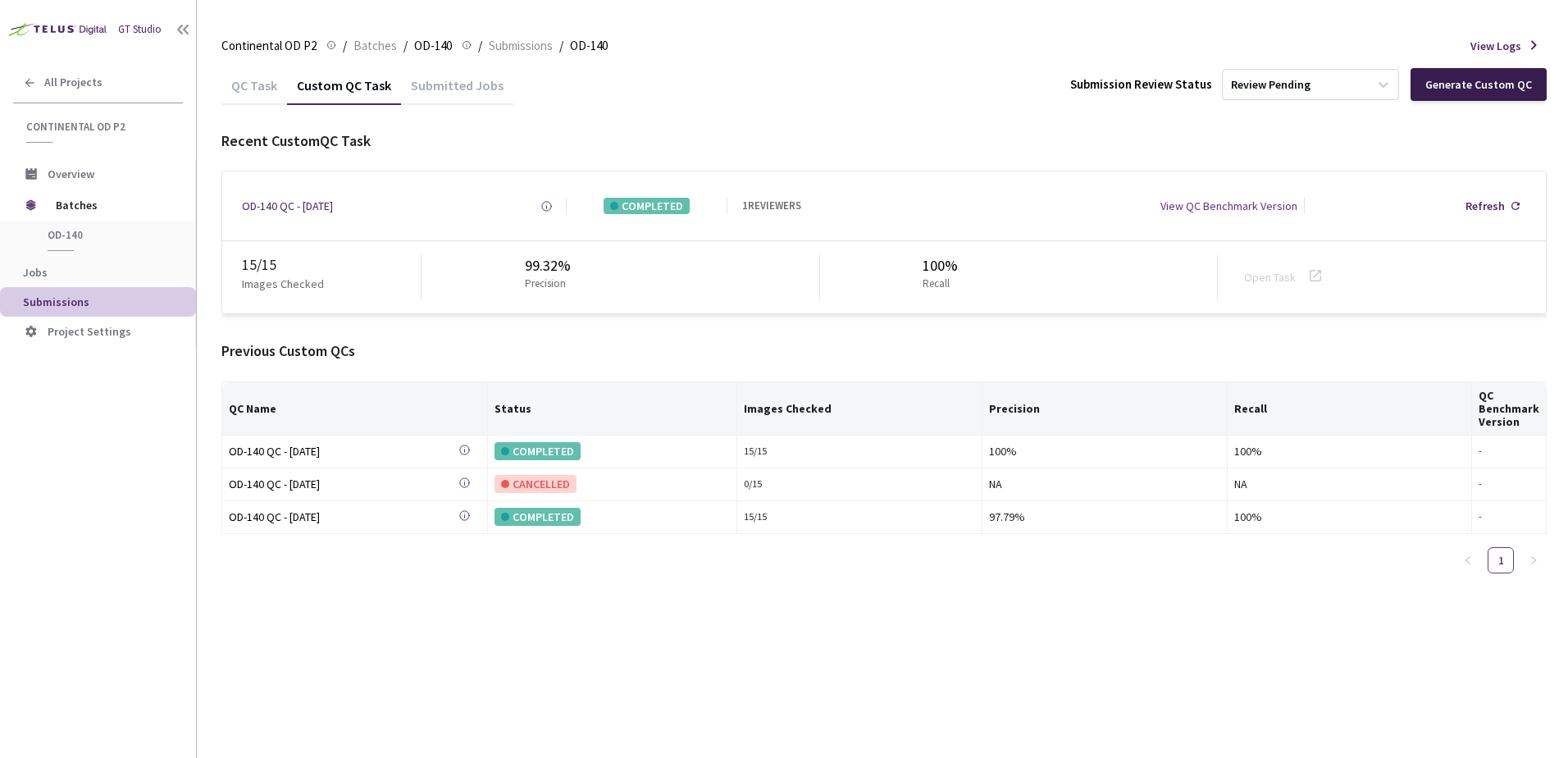
click at [1469, 87] on div "Generate Custom QC" at bounding box center [1478, 84] width 106 height 13
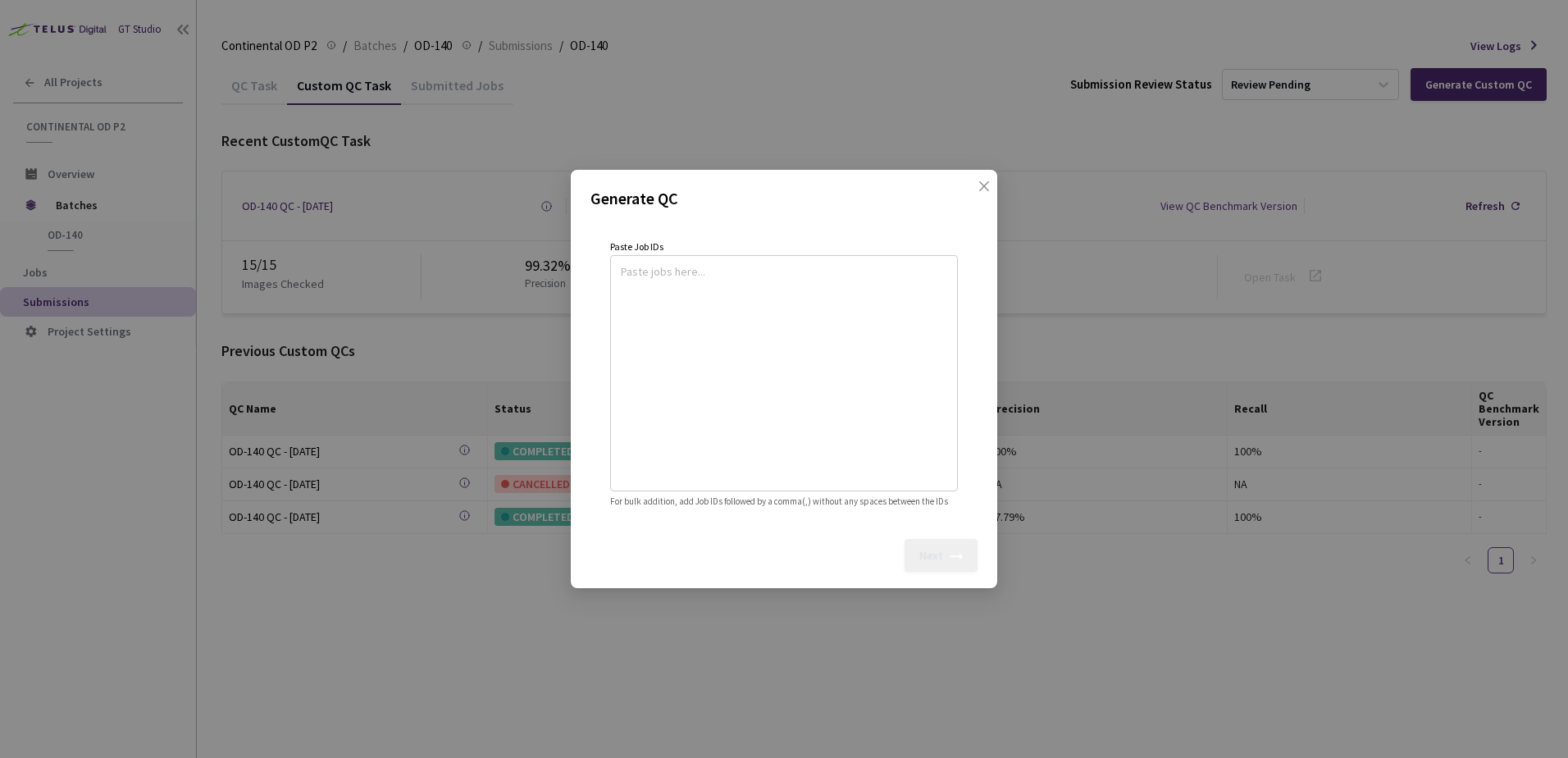
click at [713, 275] on textarea at bounding box center [784, 370] width 326 height 223
paste textarea
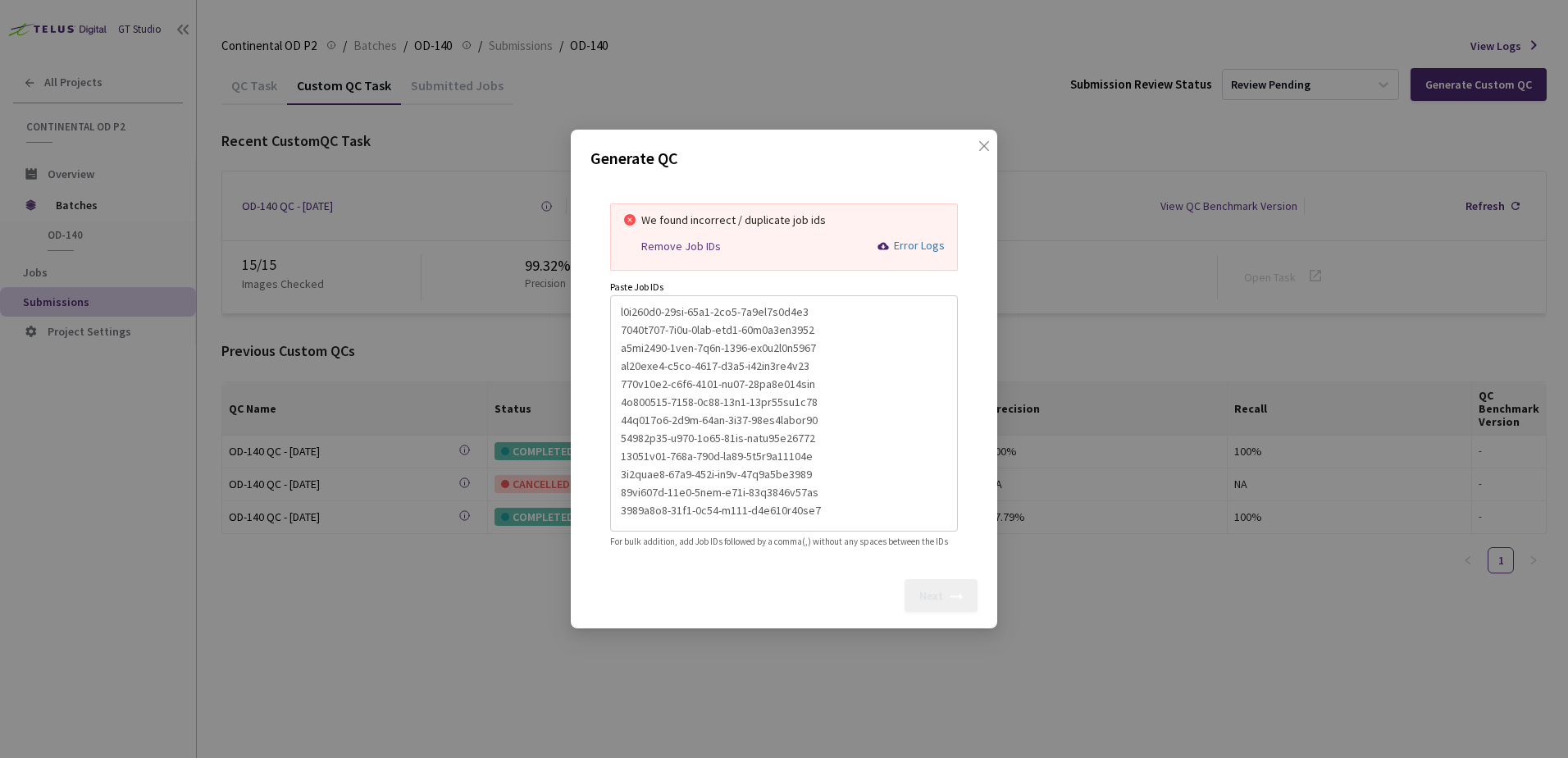
click at [690, 239] on div "Remove Job IDs" at bounding box center [681, 246] width 80 height 14
type textarea "e8e996d0-11af-44c4-8fa8-6a3fa8a8e2d9,4758d148-0e7d-4dfb-bbe9-52e4e2fb9561,d2cc1…"
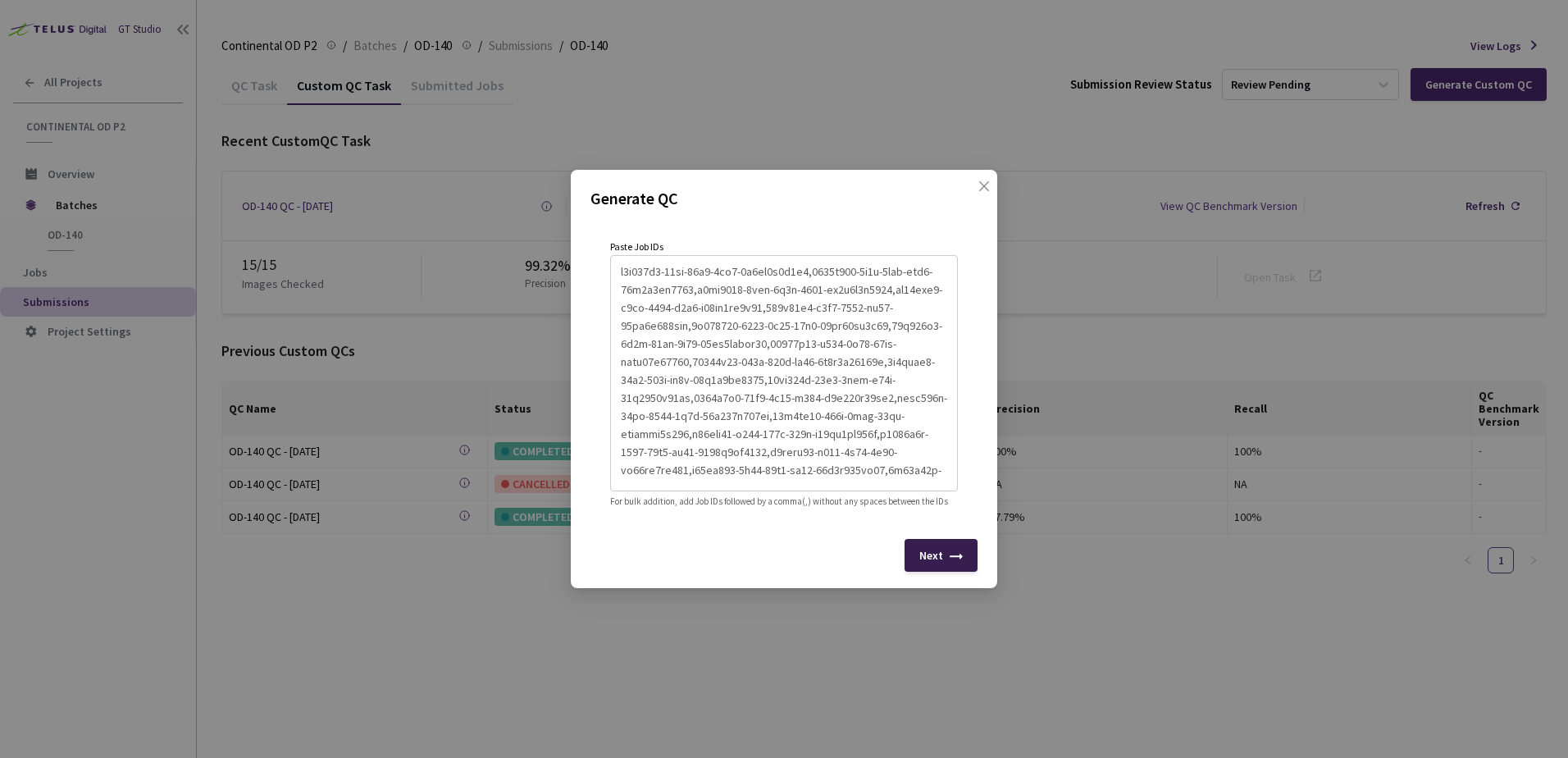
click at [919, 555] on div "Next" at bounding box center [940, 555] width 73 height 33
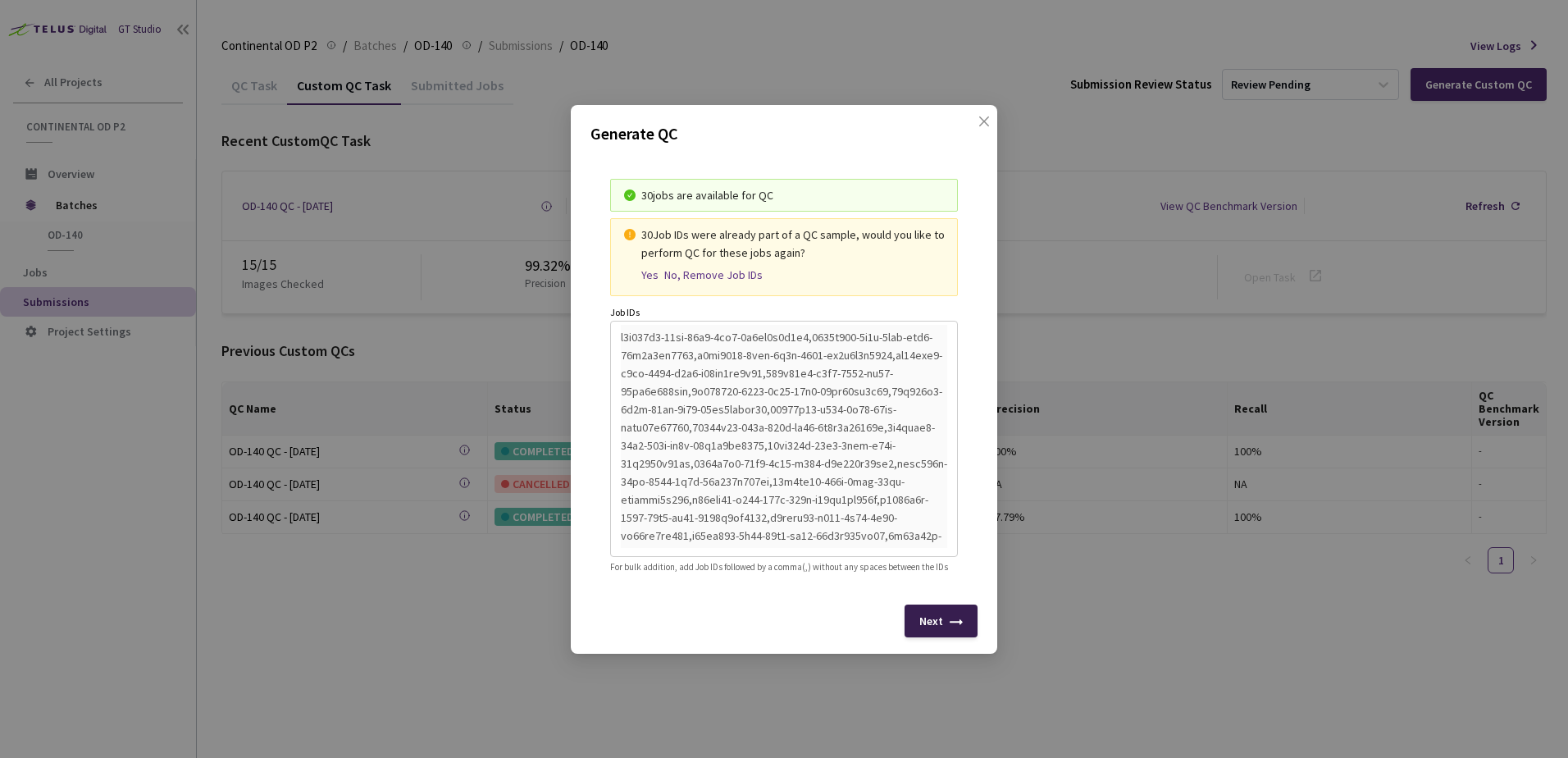
click at [941, 627] on div "Next" at bounding box center [931, 620] width 24 height 13
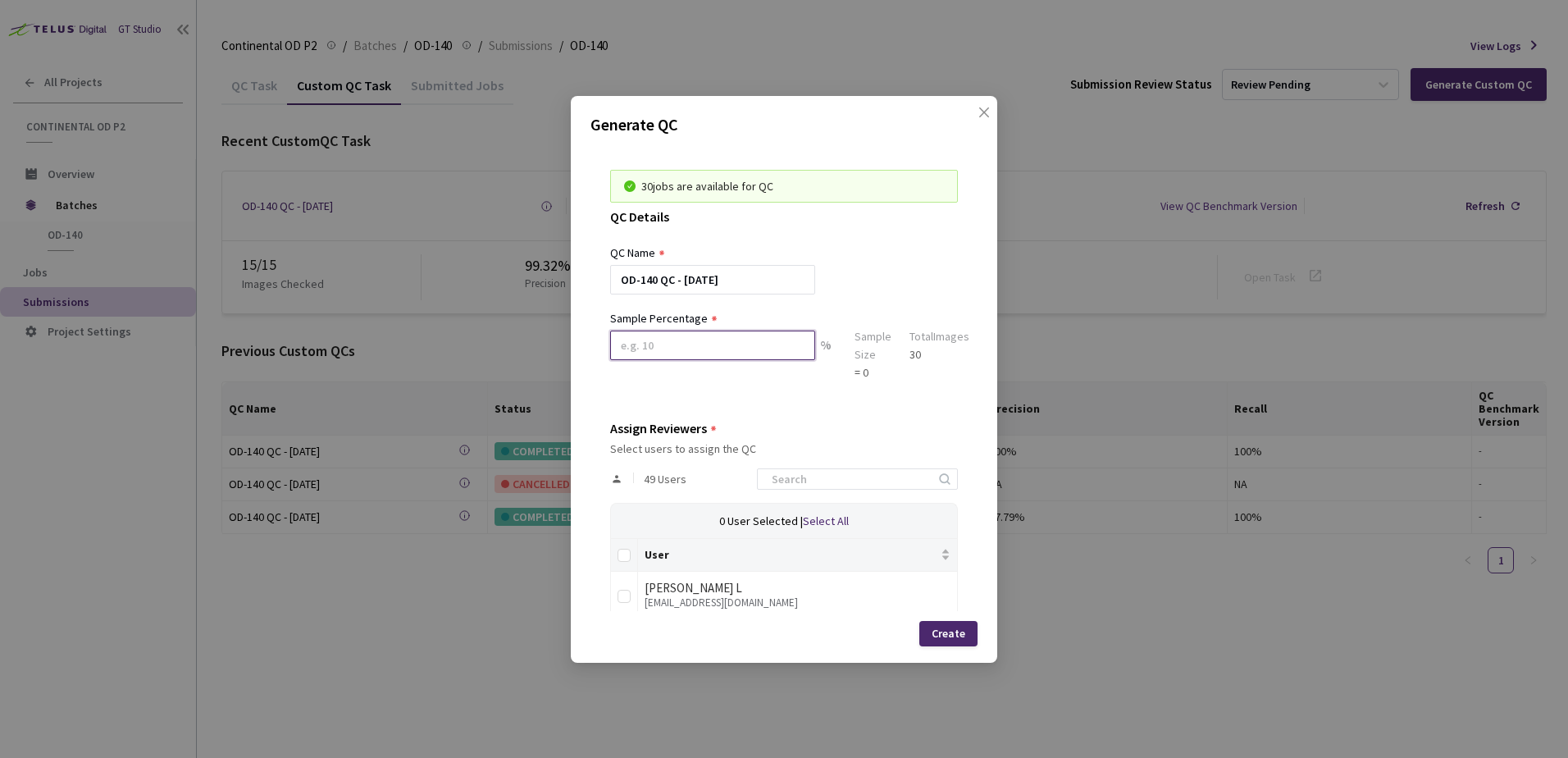
click at [712, 342] on input at bounding box center [712, 344] width 205 height 29
type input "100"
click at [847, 475] on input at bounding box center [849, 478] width 175 height 20
type input "mik"
click at [630, 603] on label at bounding box center [624, 593] width 13 height 23
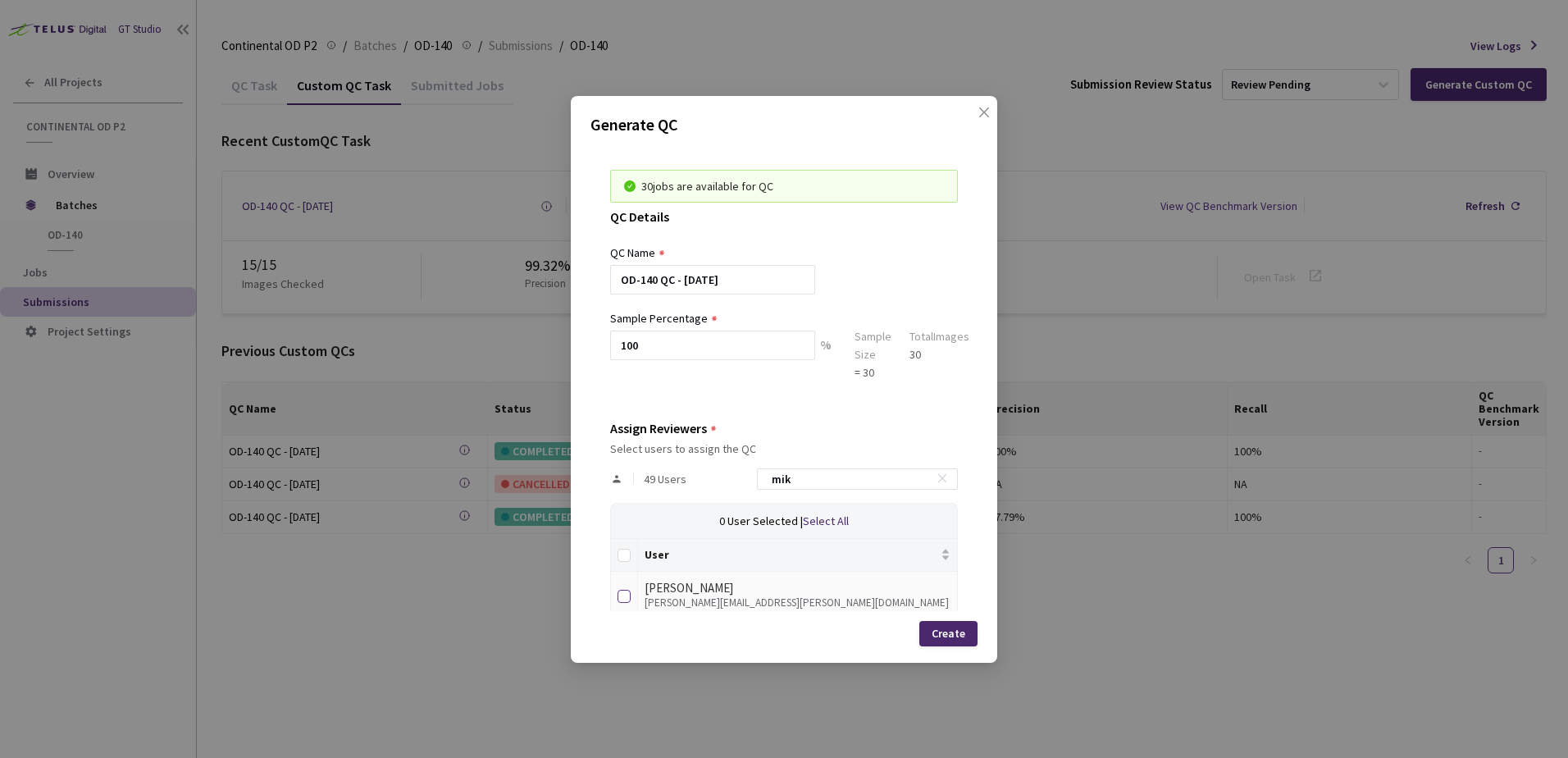
click at [630, 602] on input "checkbox" at bounding box center [624, 597] width 13 height 13
checkbox input "true"
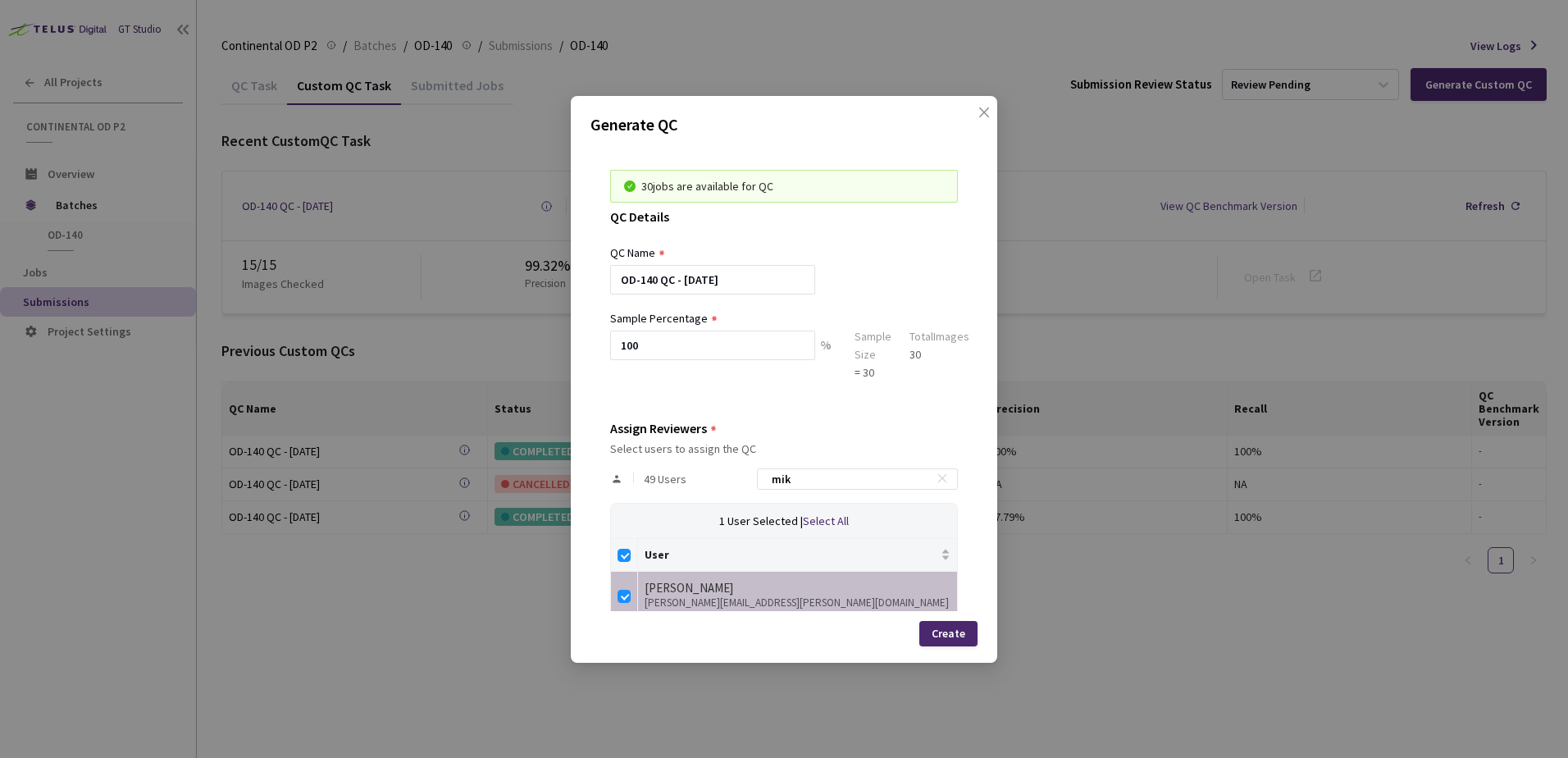
drag, startPoint x: 805, startPoint y: 478, endPoint x: 744, endPoint y: 478, distance: 61.0
click at [744, 478] on div "49 Users mik" at bounding box center [784, 479] width 348 height 47
type input "n"
checkbox input "false"
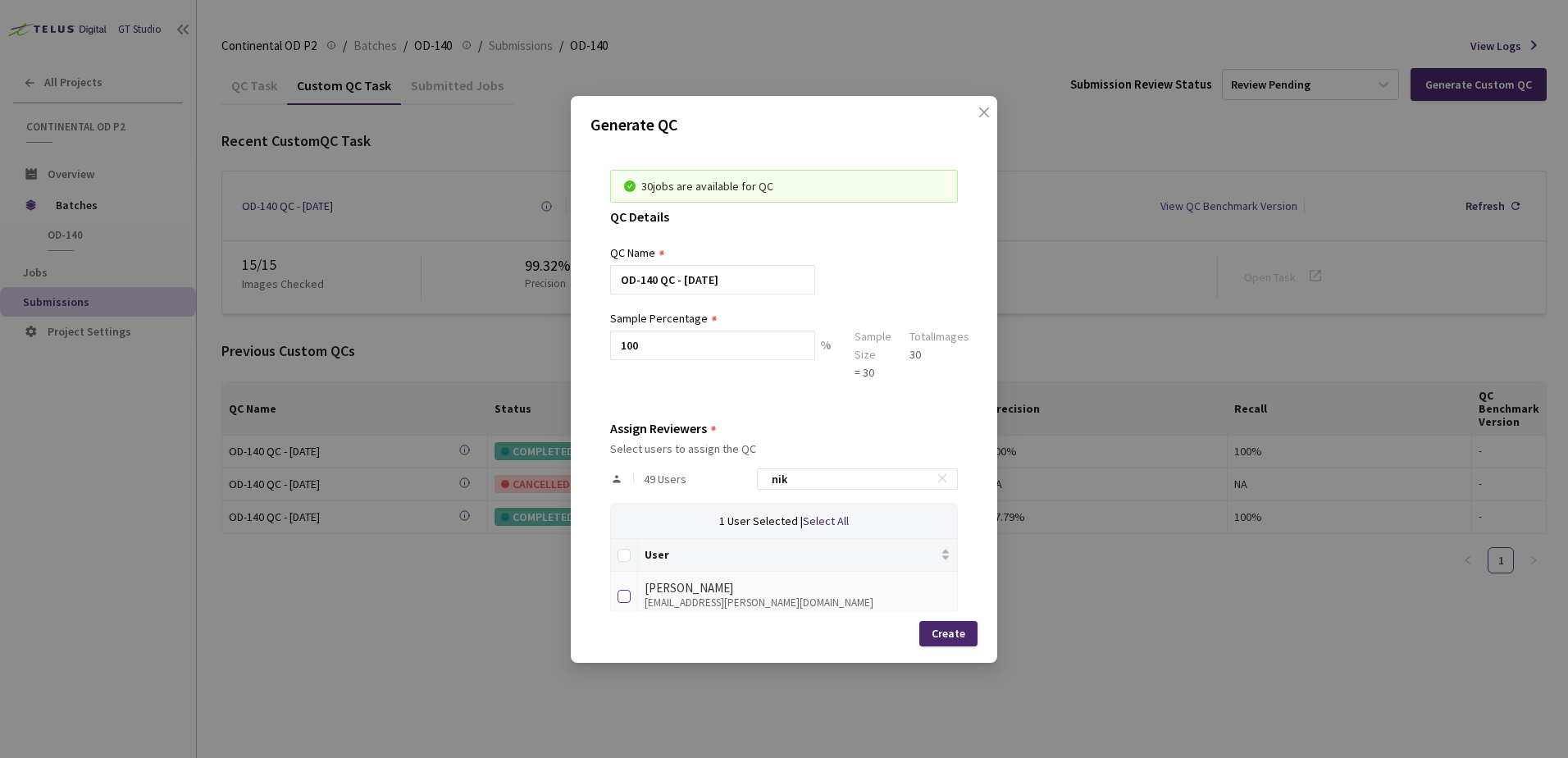
type input "nik"
click at [621, 598] on input "checkbox" at bounding box center [624, 597] width 13 height 13
checkbox input "true"
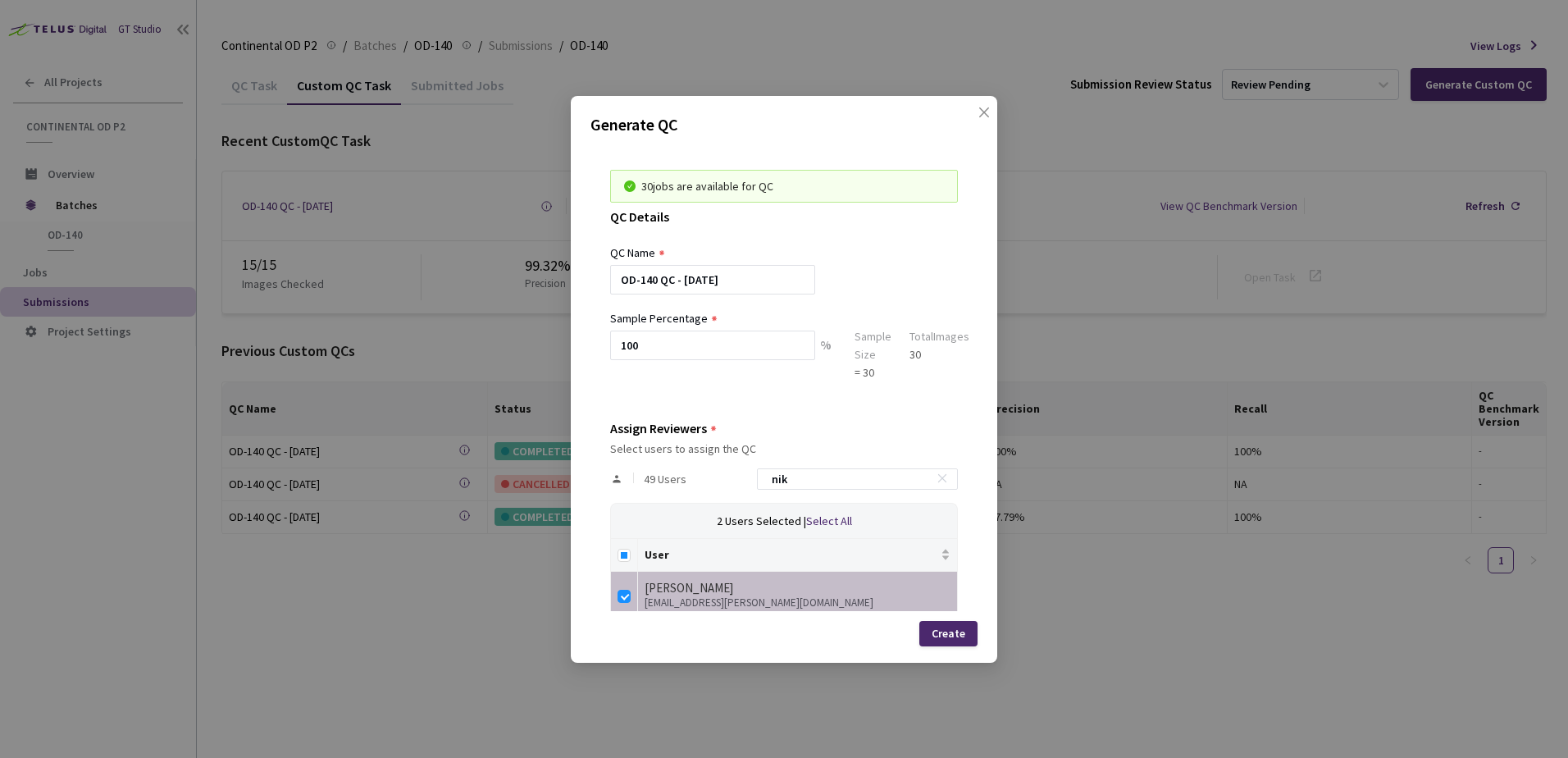
drag, startPoint x: 826, startPoint y: 480, endPoint x: 708, endPoint y: 469, distance: 118.5
click at [716, 471] on div "49 Users nik" at bounding box center [784, 479] width 348 height 47
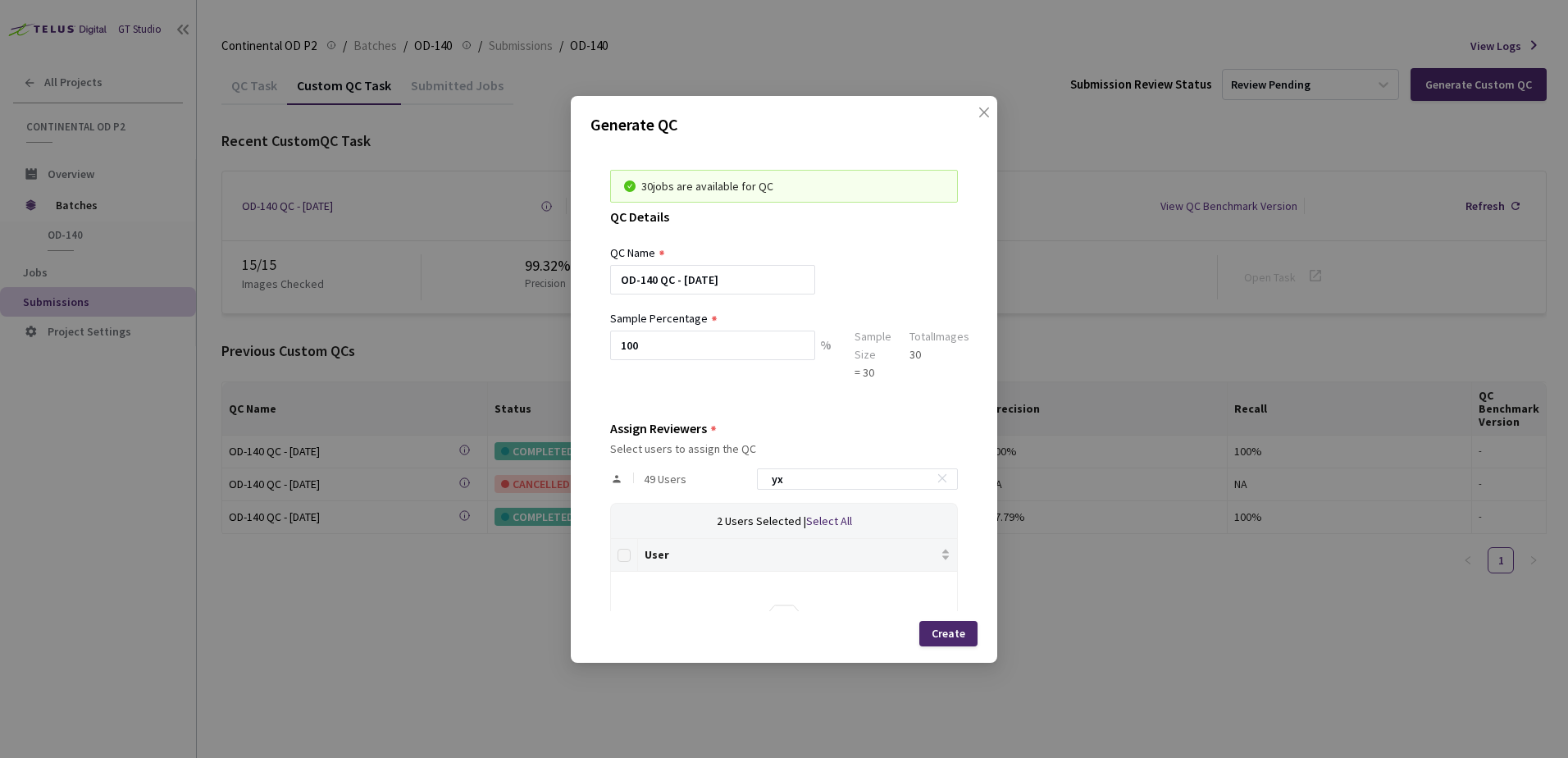
drag, startPoint x: 801, startPoint y: 482, endPoint x: 741, endPoint y: 481, distance: 60.0
click at [744, 481] on div "49 Users yx" at bounding box center [784, 479] width 348 height 47
type input "yas"
click at [621, 595] on input "checkbox" at bounding box center [624, 597] width 13 height 13
checkbox input "true"
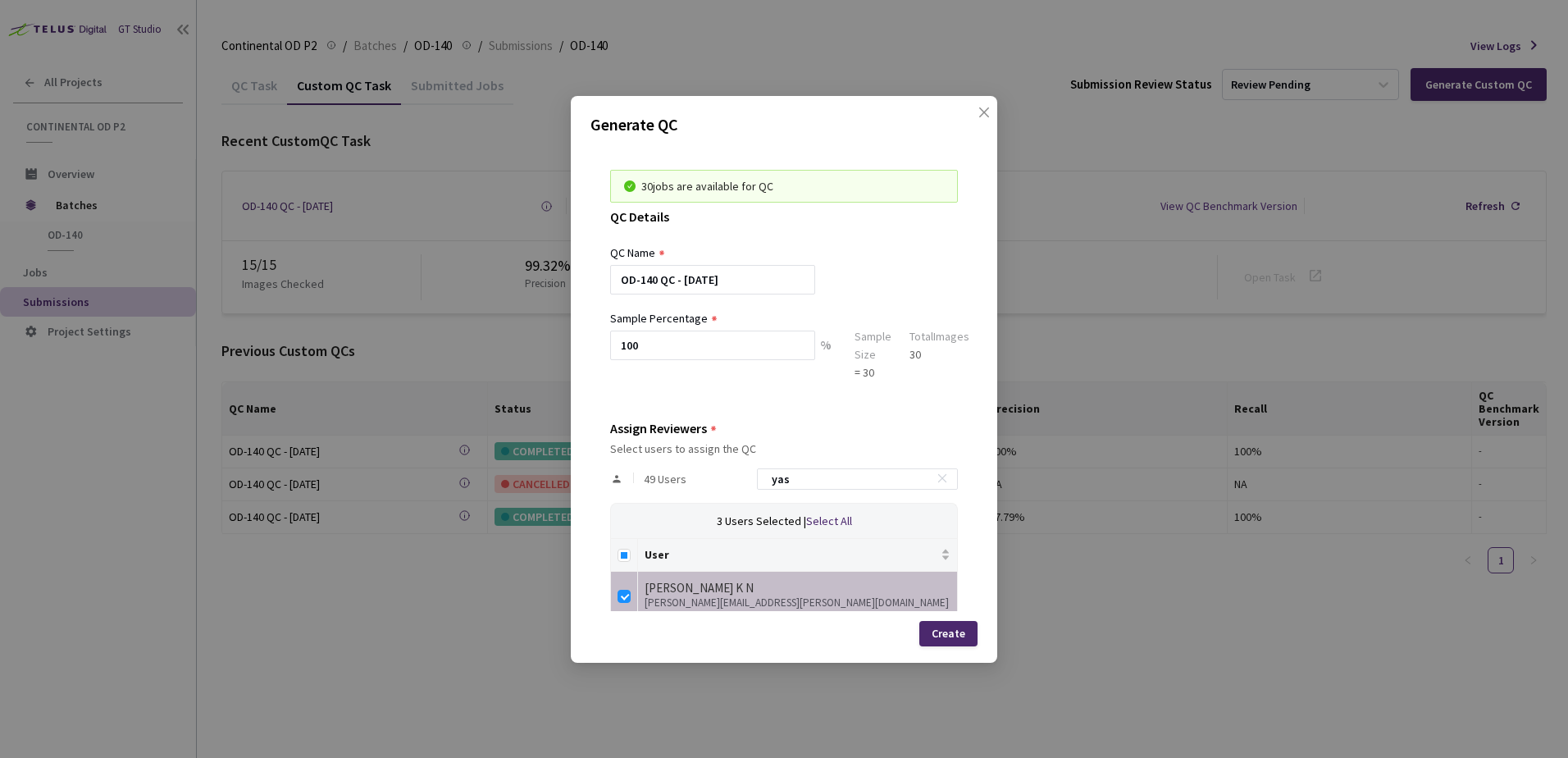
drag, startPoint x: 766, startPoint y: 473, endPoint x: 705, endPoint y: 469, distance: 61.1
click at [708, 469] on div "49 Users yas" at bounding box center [784, 479] width 348 height 47
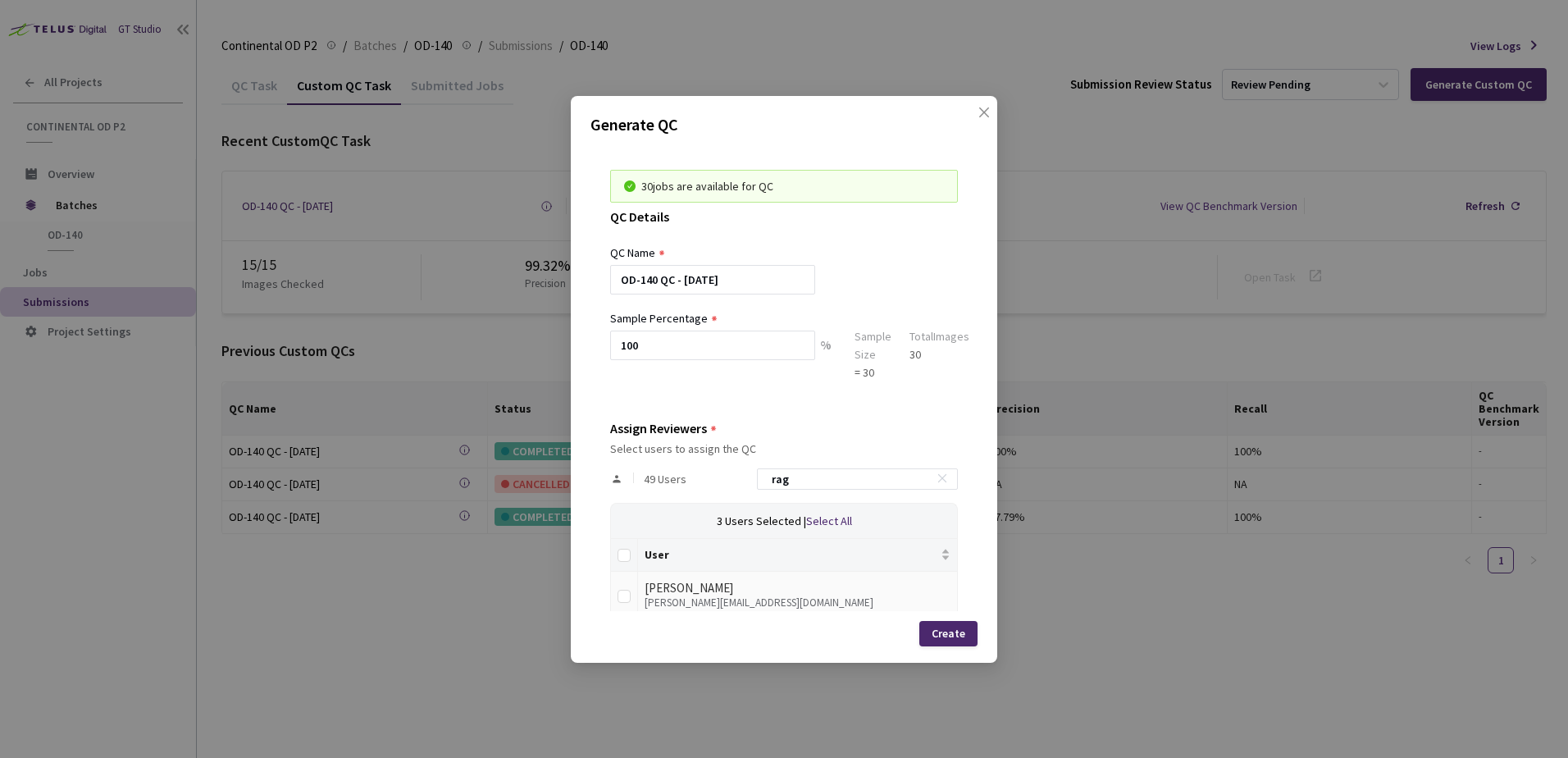
type input "rag"
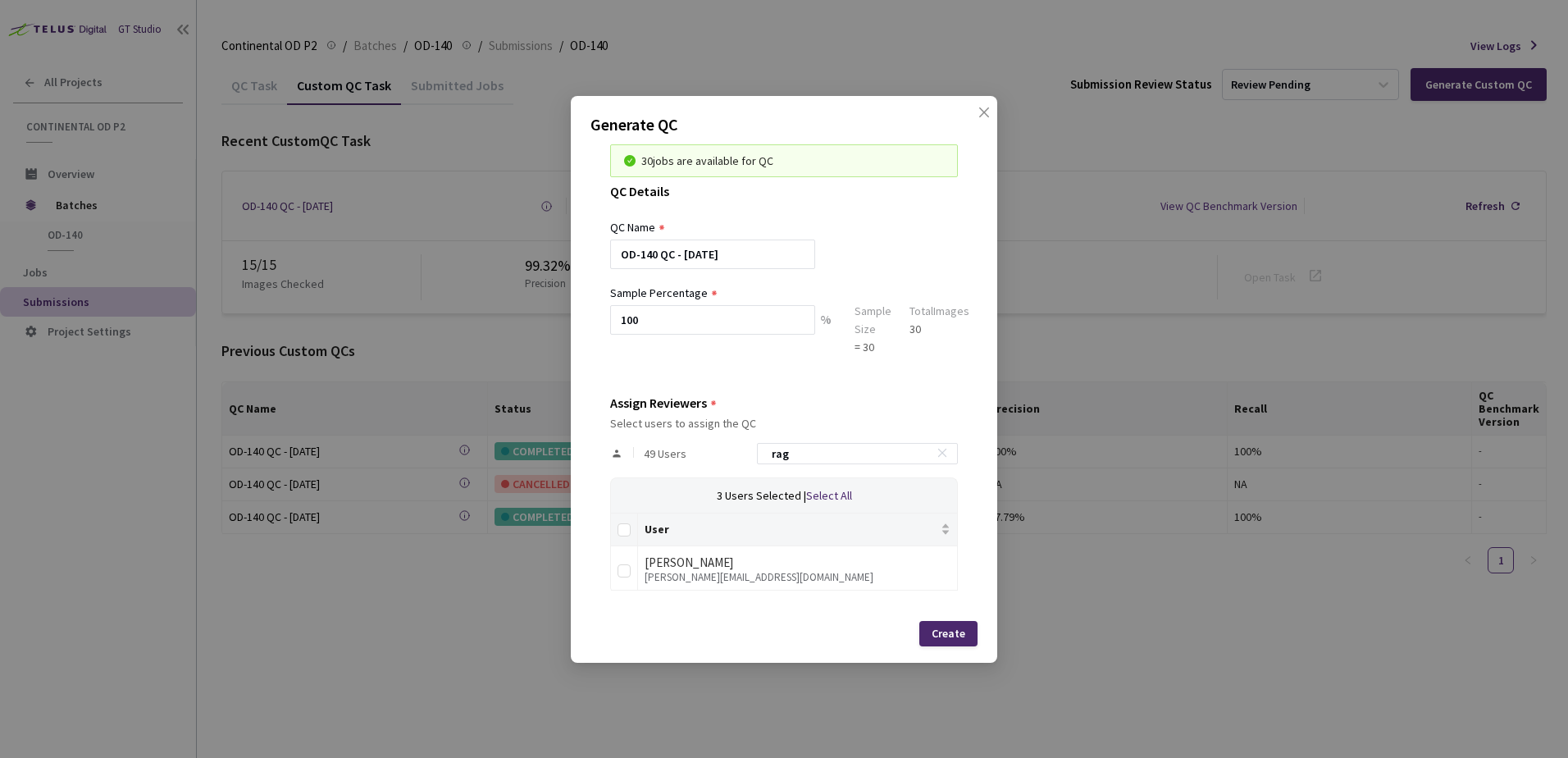
click at [621, 601] on div "30 jobs are available for QC QC Details QC Name OD-140 QC - 14 Aug, 2025 Sample…" at bounding box center [784, 377] width 387 height 468
click at [626, 568] on input "checkbox" at bounding box center [624, 571] width 13 height 13
checkbox input "true"
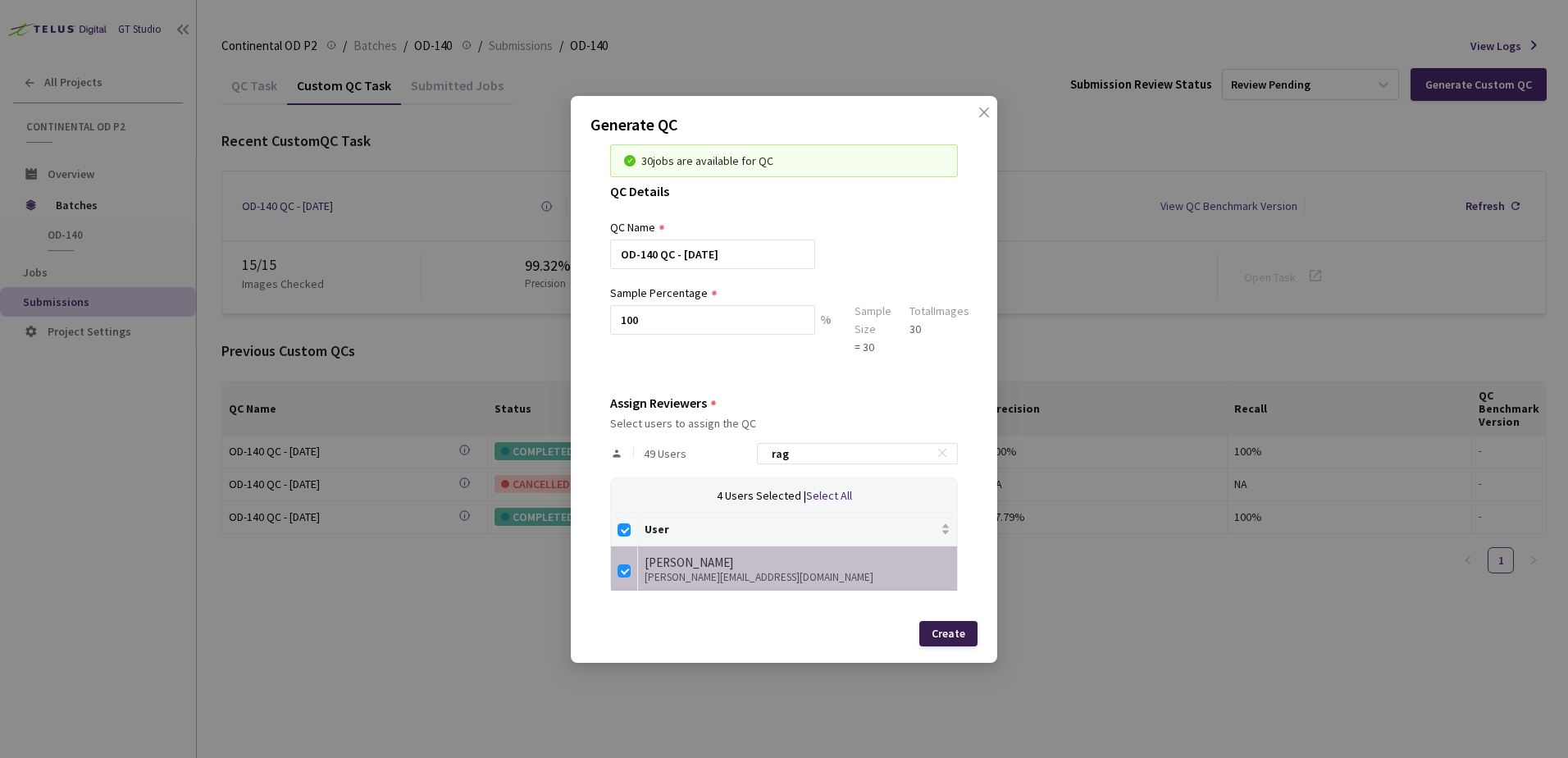
click at [943, 632] on div "Create" at bounding box center [948, 633] width 33 height 13
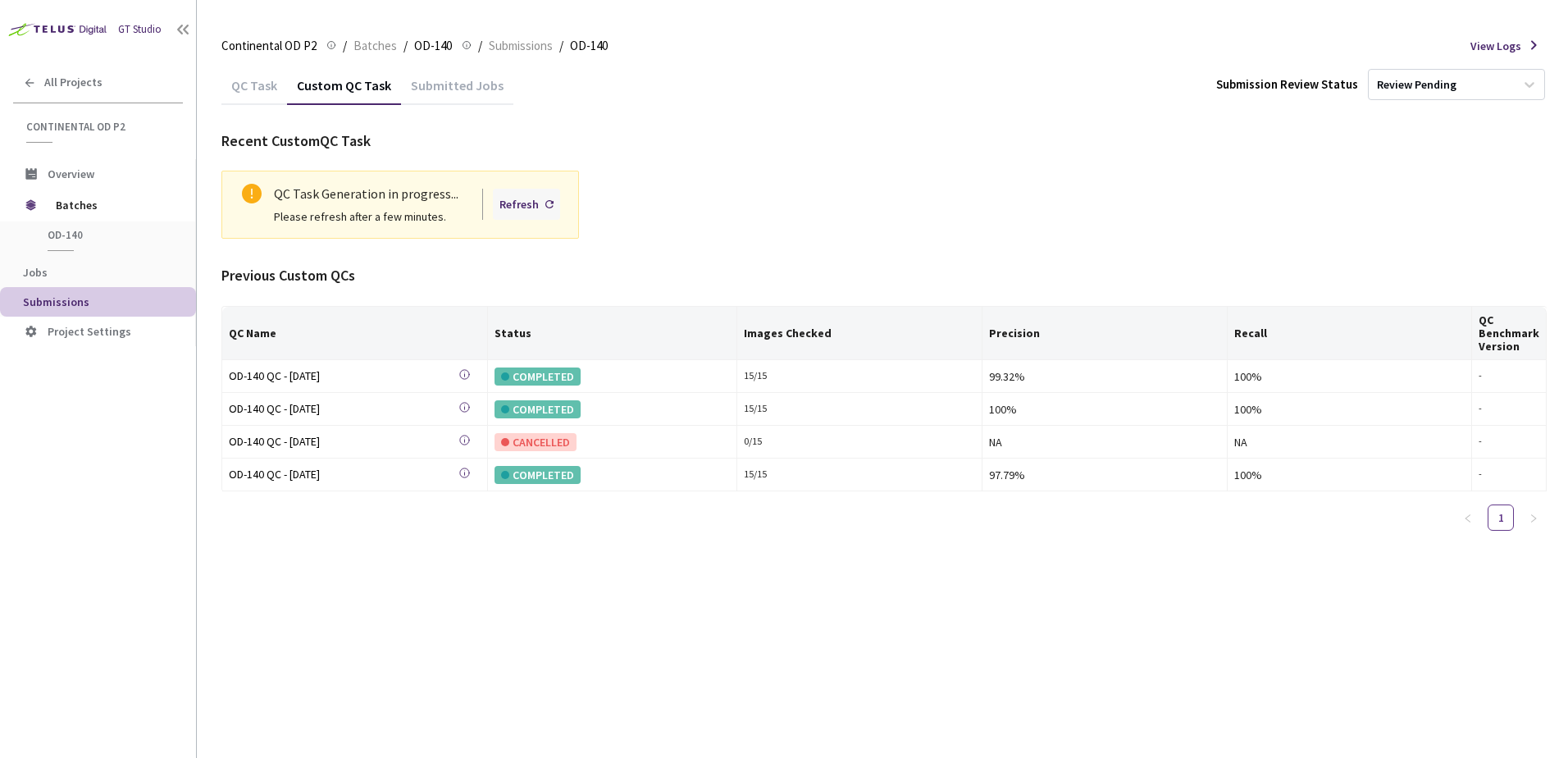
click at [514, 195] on div "Refresh" at bounding box center [526, 204] width 67 height 31
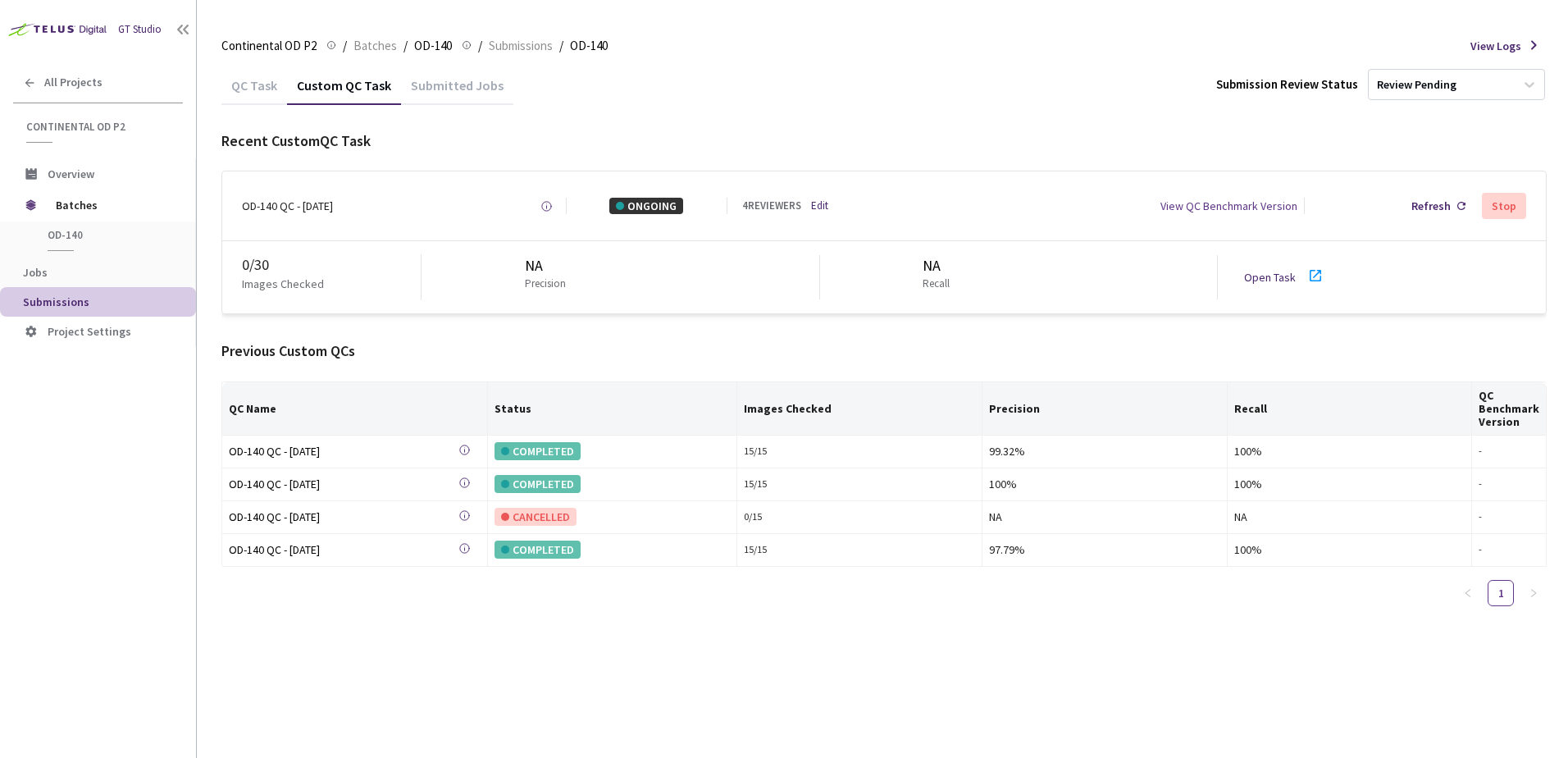
click at [1268, 273] on link "Open Task" at bounding box center [1269, 277] width 51 height 15
click at [1432, 198] on div "Refresh" at bounding box center [1430, 205] width 39 height 16
click at [1437, 209] on div "Refresh" at bounding box center [1430, 205] width 39 height 16
click at [1436, 209] on div "Refresh" at bounding box center [1430, 205] width 39 height 16
click at [1435, 209] on div "Refresh" at bounding box center [1430, 205] width 39 height 16
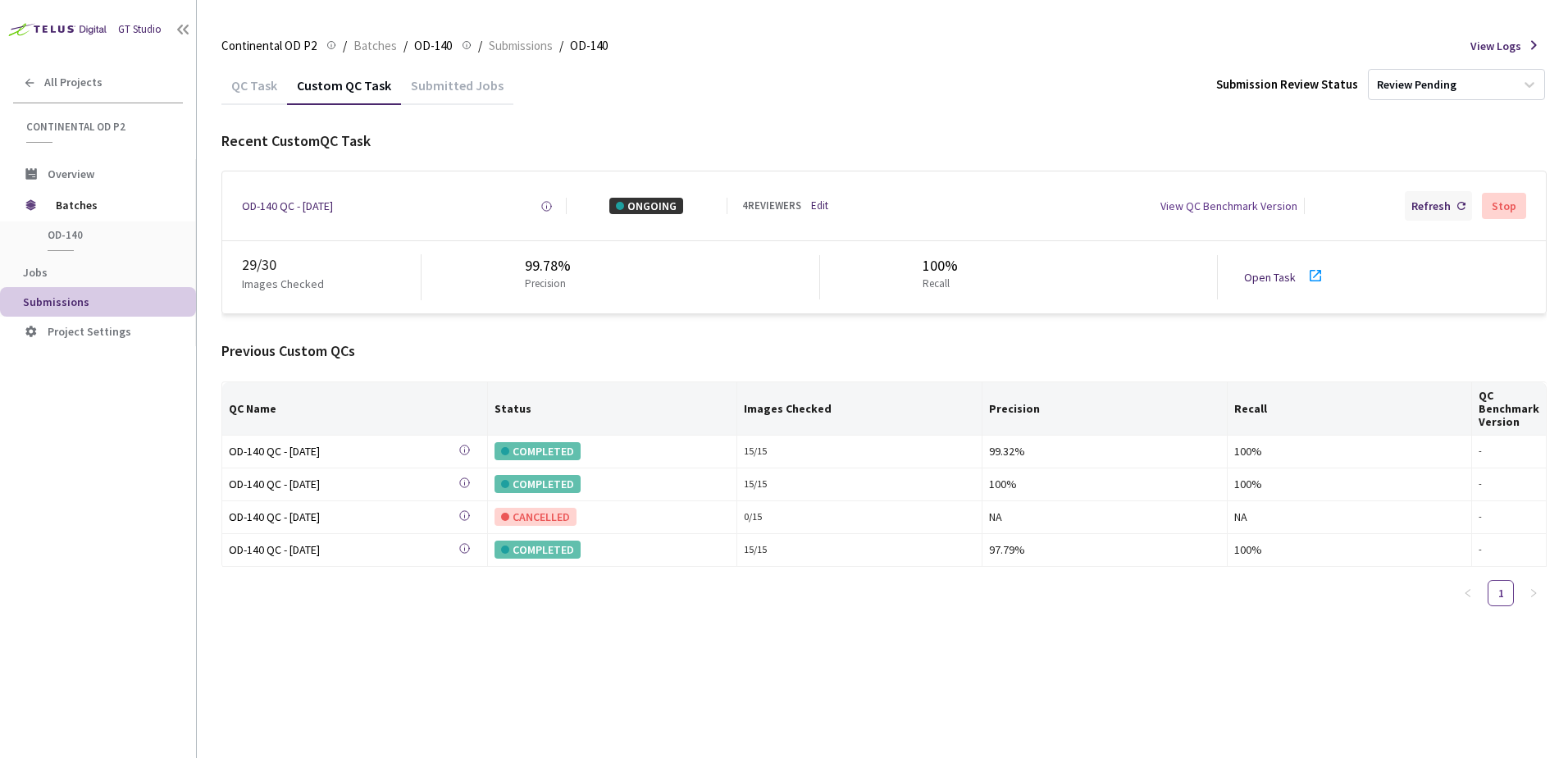
click at [1430, 203] on div "Refresh" at bounding box center [1430, 205] width 39 height 16
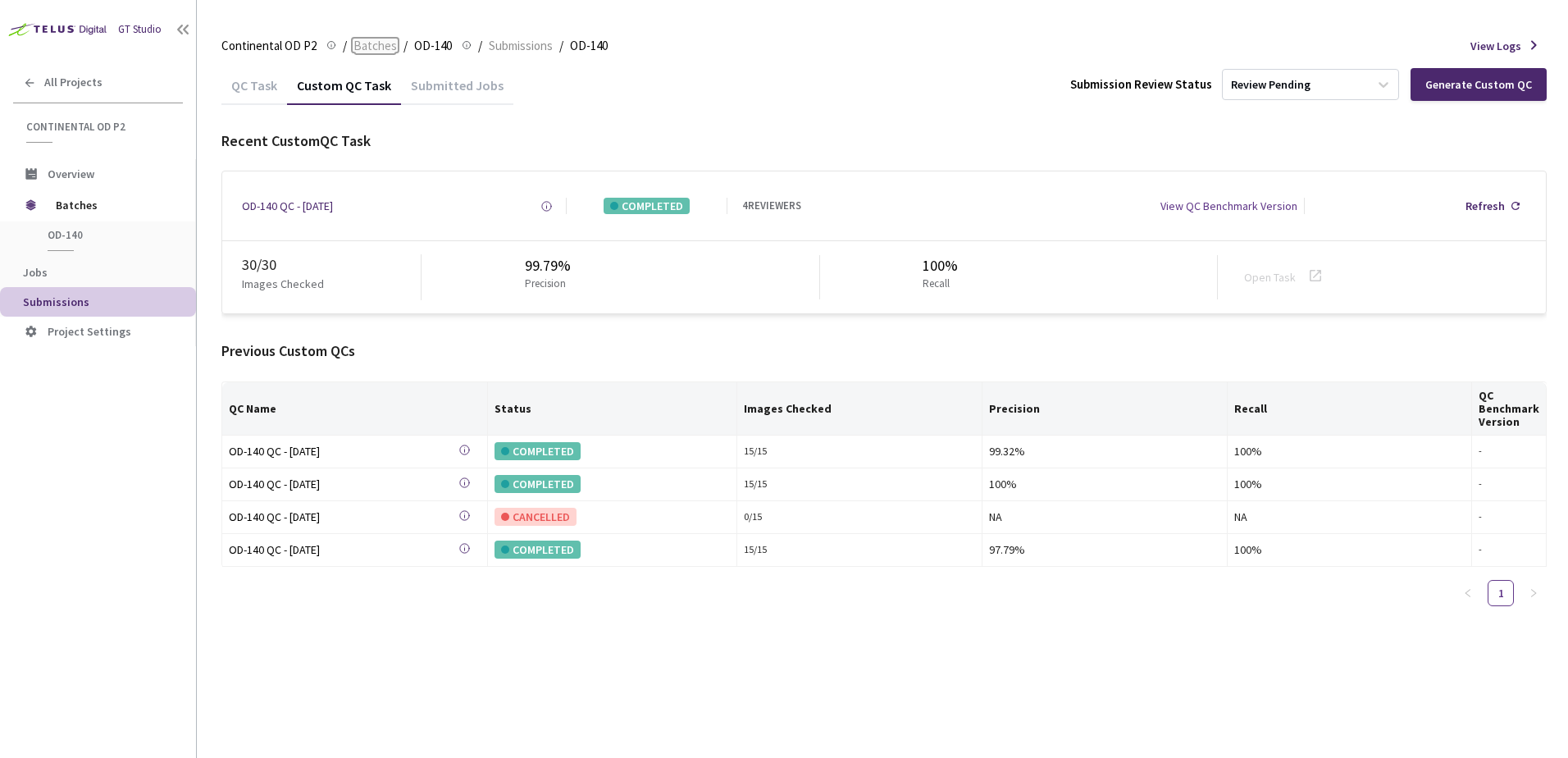
click at [379, 49] on span "Batches" at bounding box center [376, 46] width 44 height 20
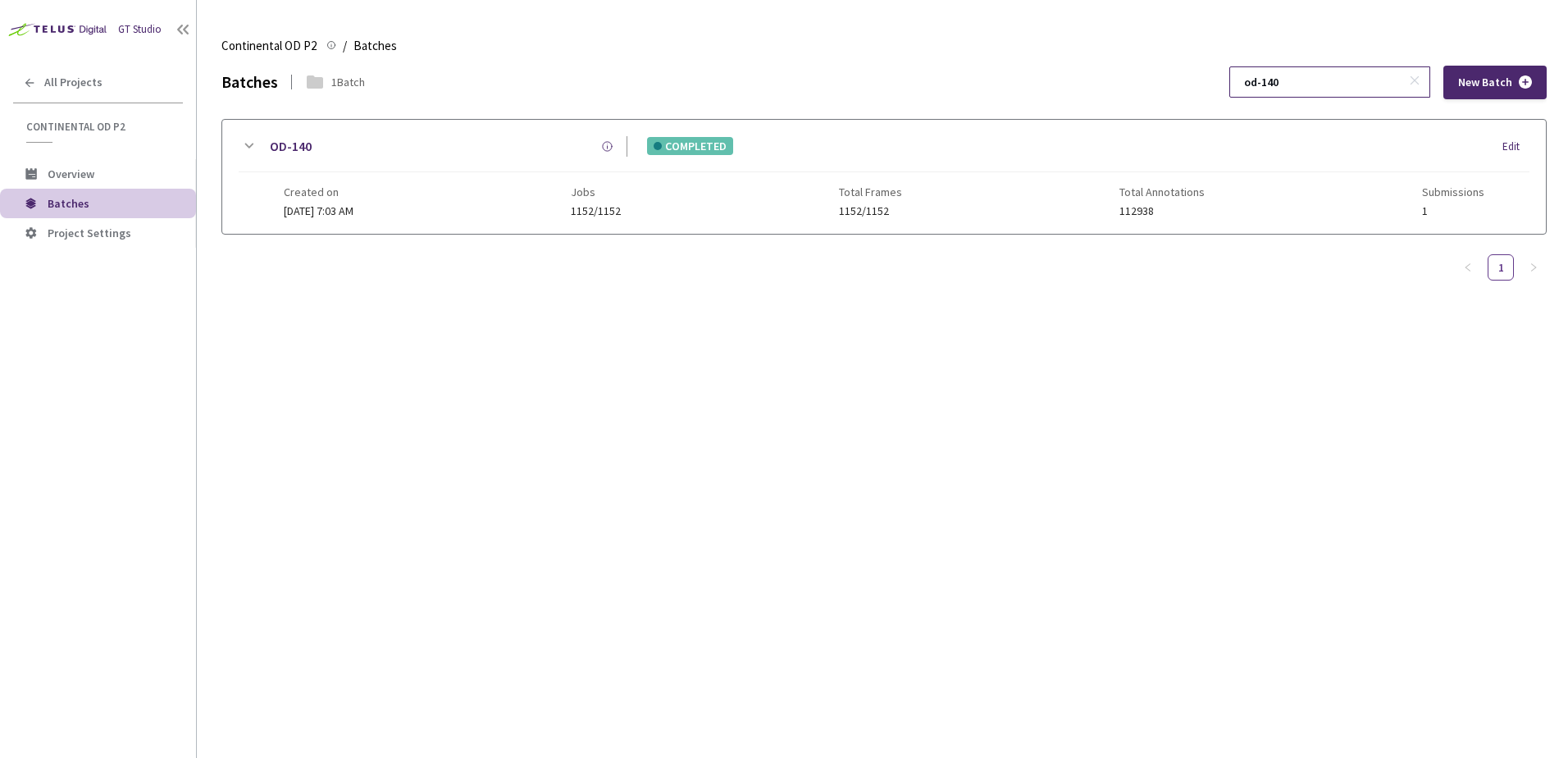
click at [1303, 88] on input "od-140" at bounding box center [1321, 82] width 175 height 29
type input "od-146"
click at [251, 140] on icon at bounding box center [249, 146] width 20 height 20
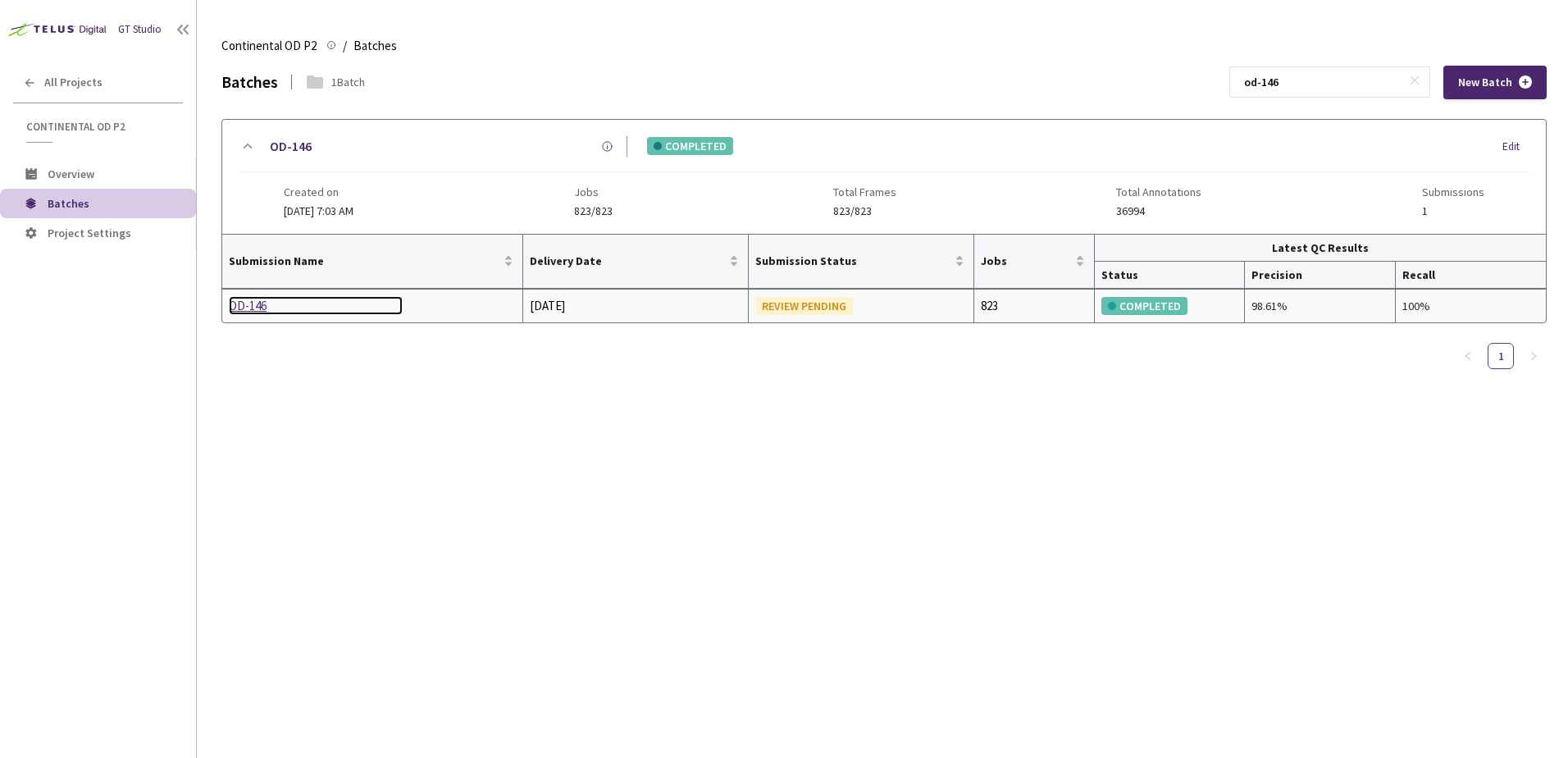
click at [254, 302] on div "OD-146" at bounding box center [315, 305] width 174 height 20
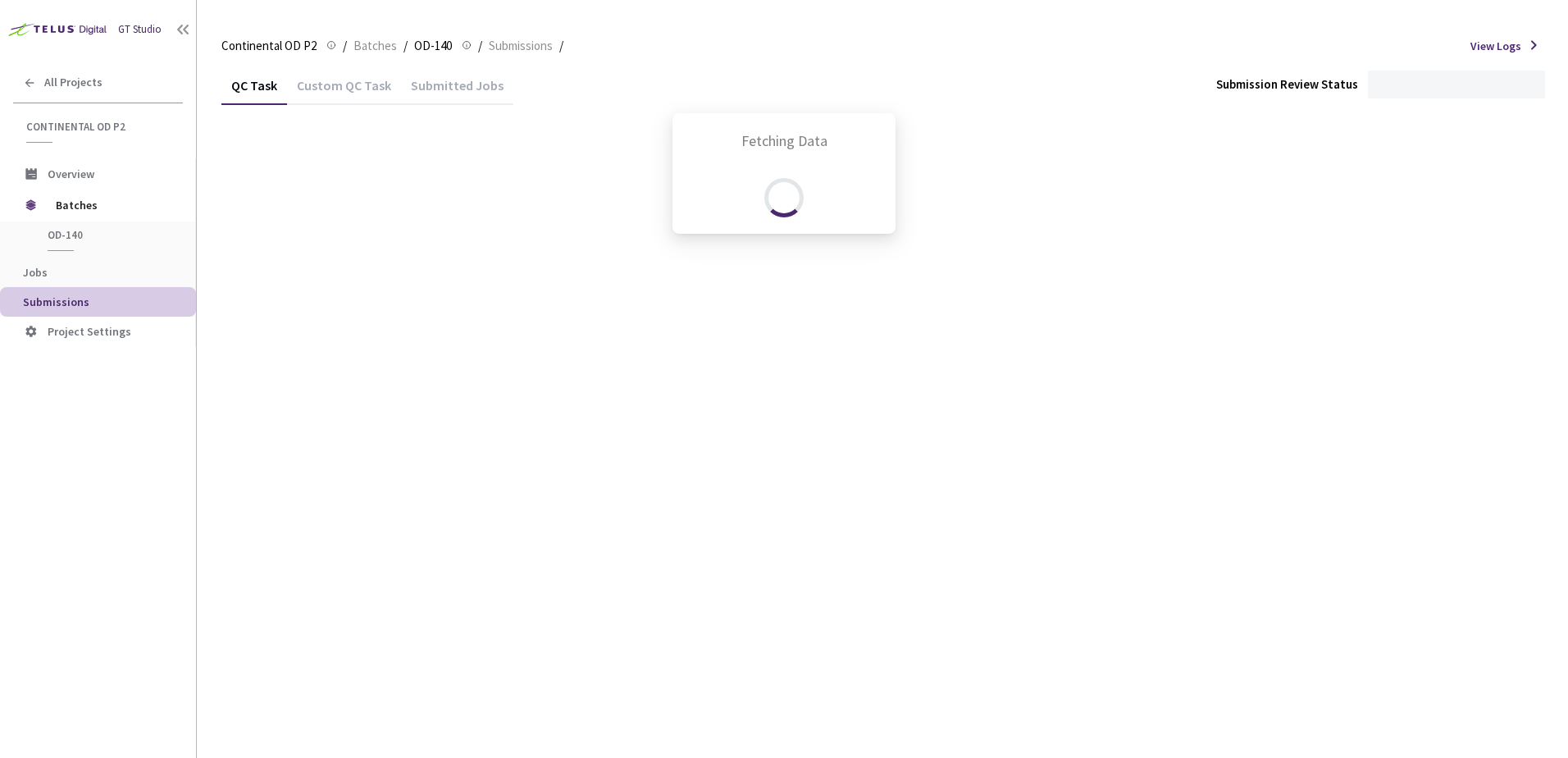
click at [350, 86] on div "Fetching Data" at bounding box center [784, 379] width 1568 height 758
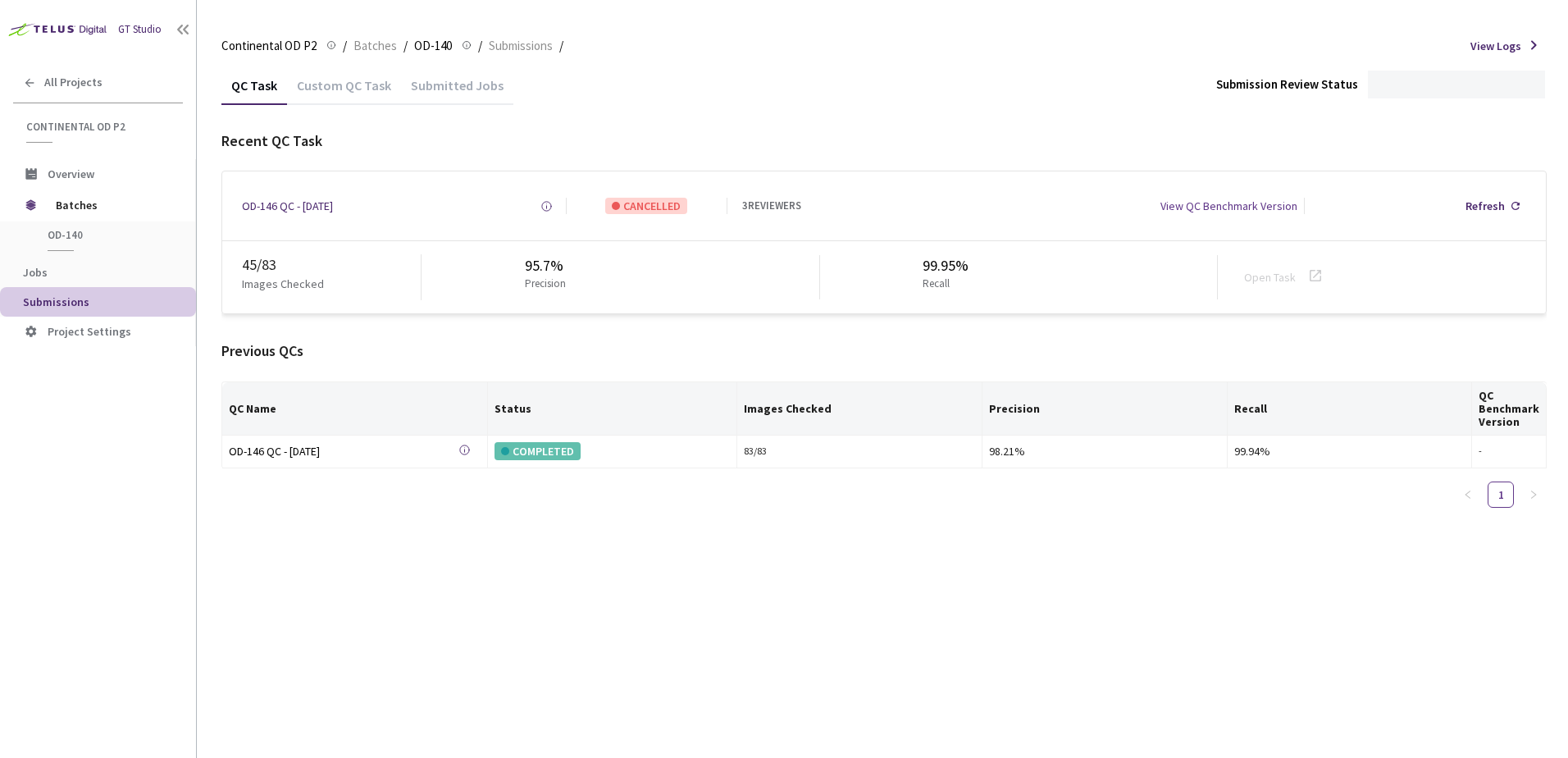
click at [351, 84] on div "Custom QC Task" at bounding box center [344, 90] width 114 height 28
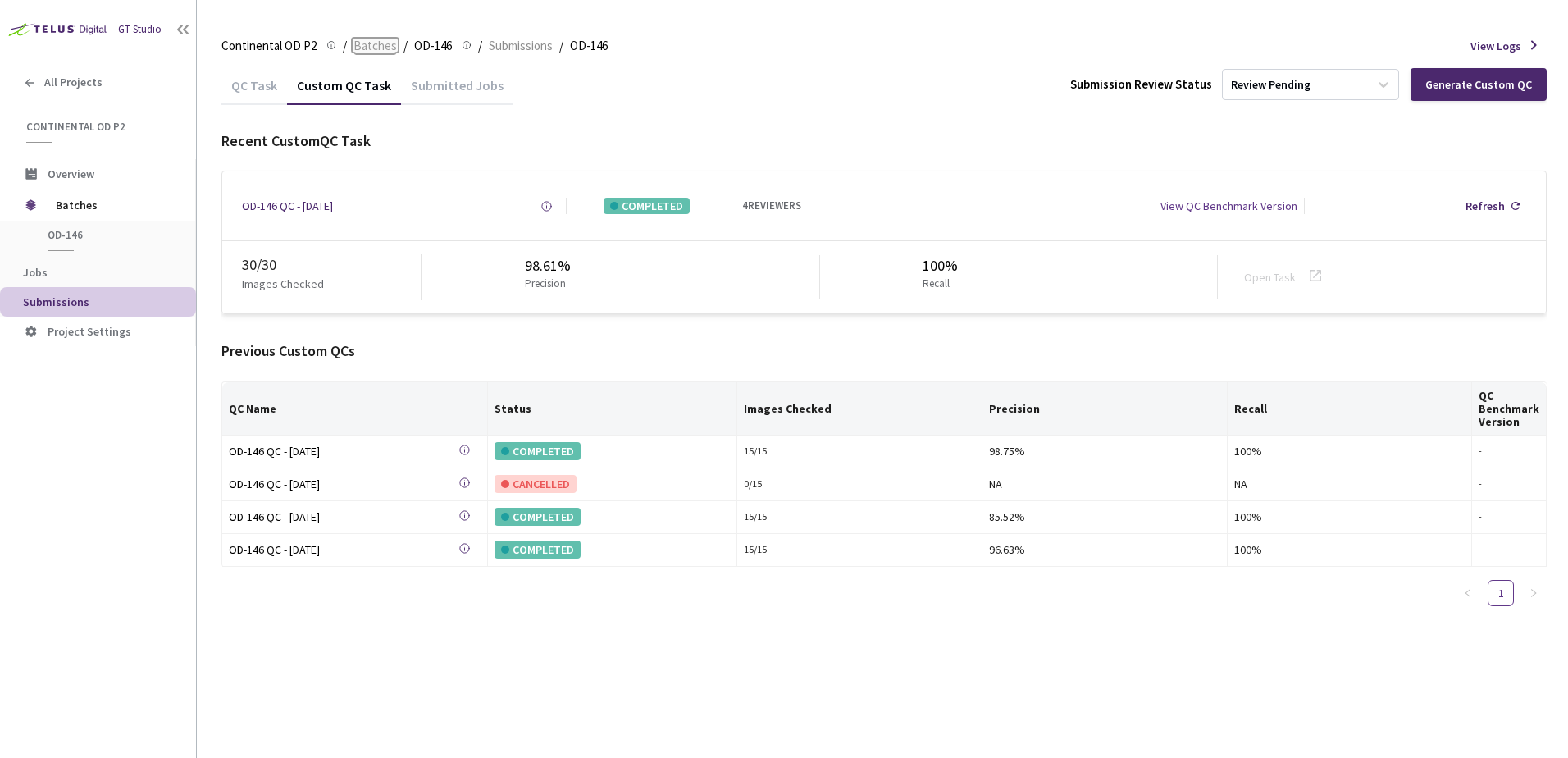
click at [361, 47] on span "Batches" at bounding box center [376, 46] width 44 height 20
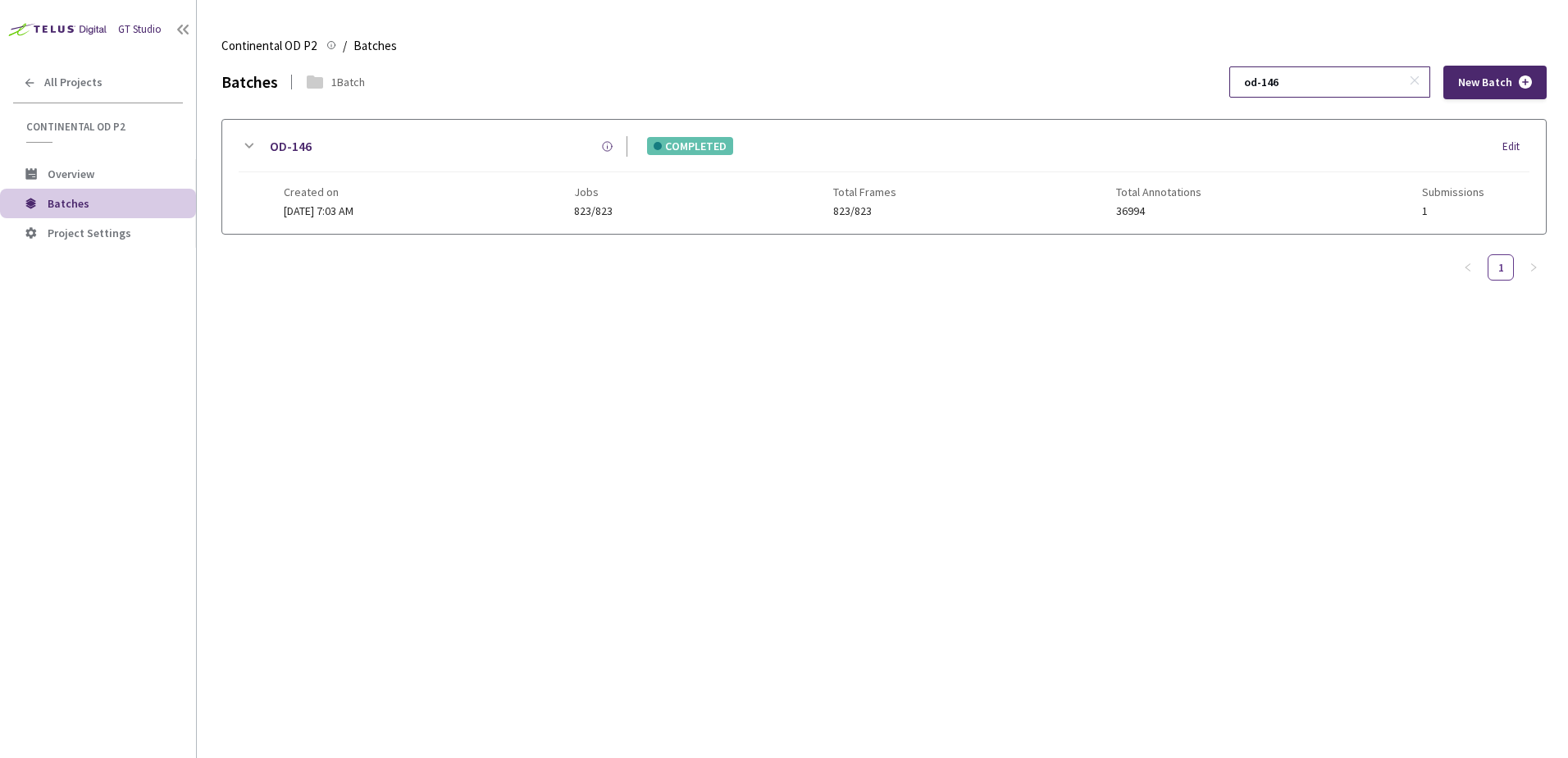
click at [1325, 82] on input "od-146" at bounding box center [1321, 82] width 175 height 29
type input "od-141"
click at [249, 151] on icon at bounding box center [249, 146] width 20 height 20
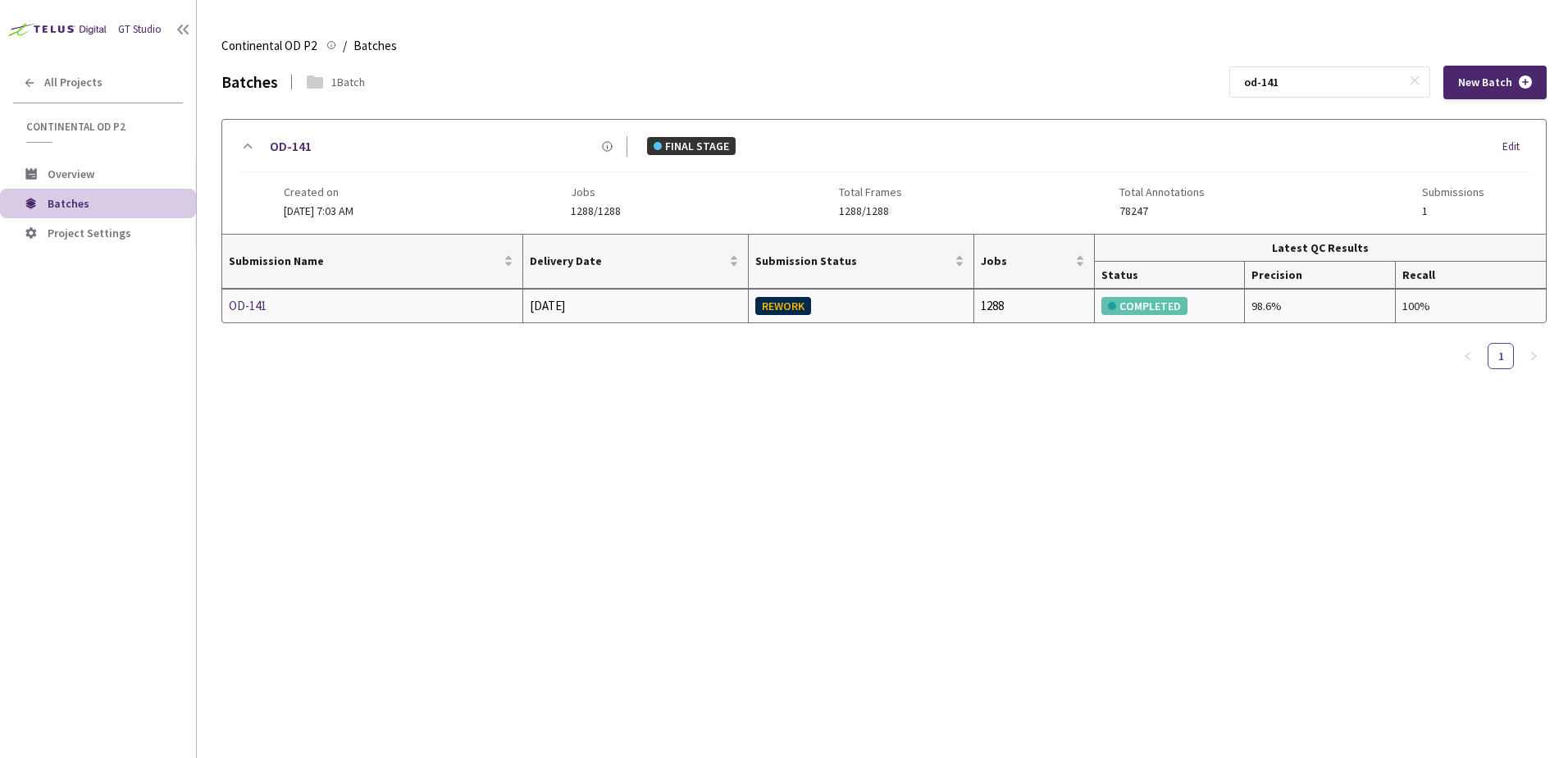
click at [257, 289] on td "OD-141" at bounding box center [372, 305] width 301 height 33
click at [251, 302] on div "OD-141" at bounding box center [315, 305] width 174 height 20
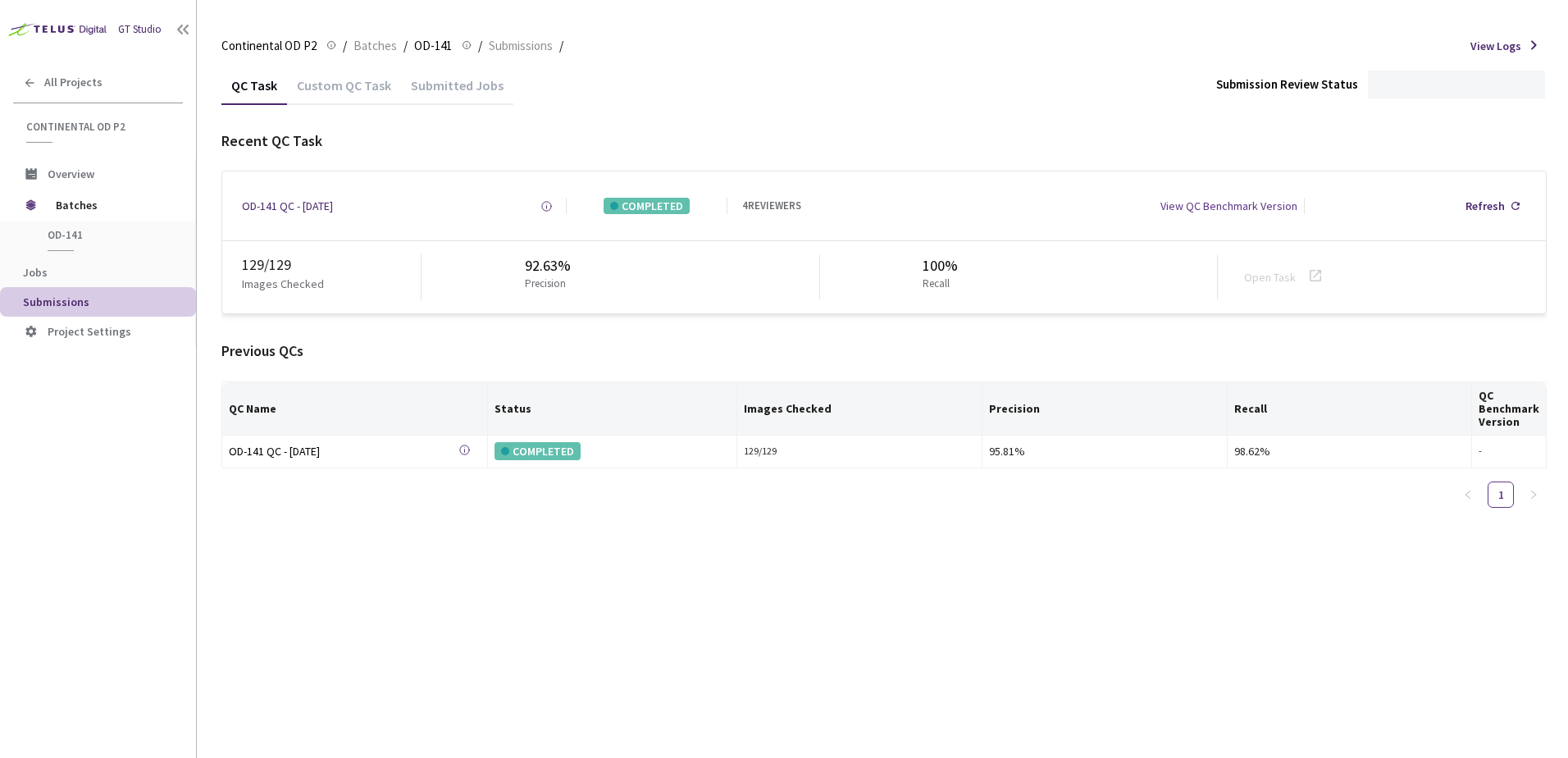
click at [354, 91] on div "Custom QC Task" at bounding box center [344, 90] width 114 height 28
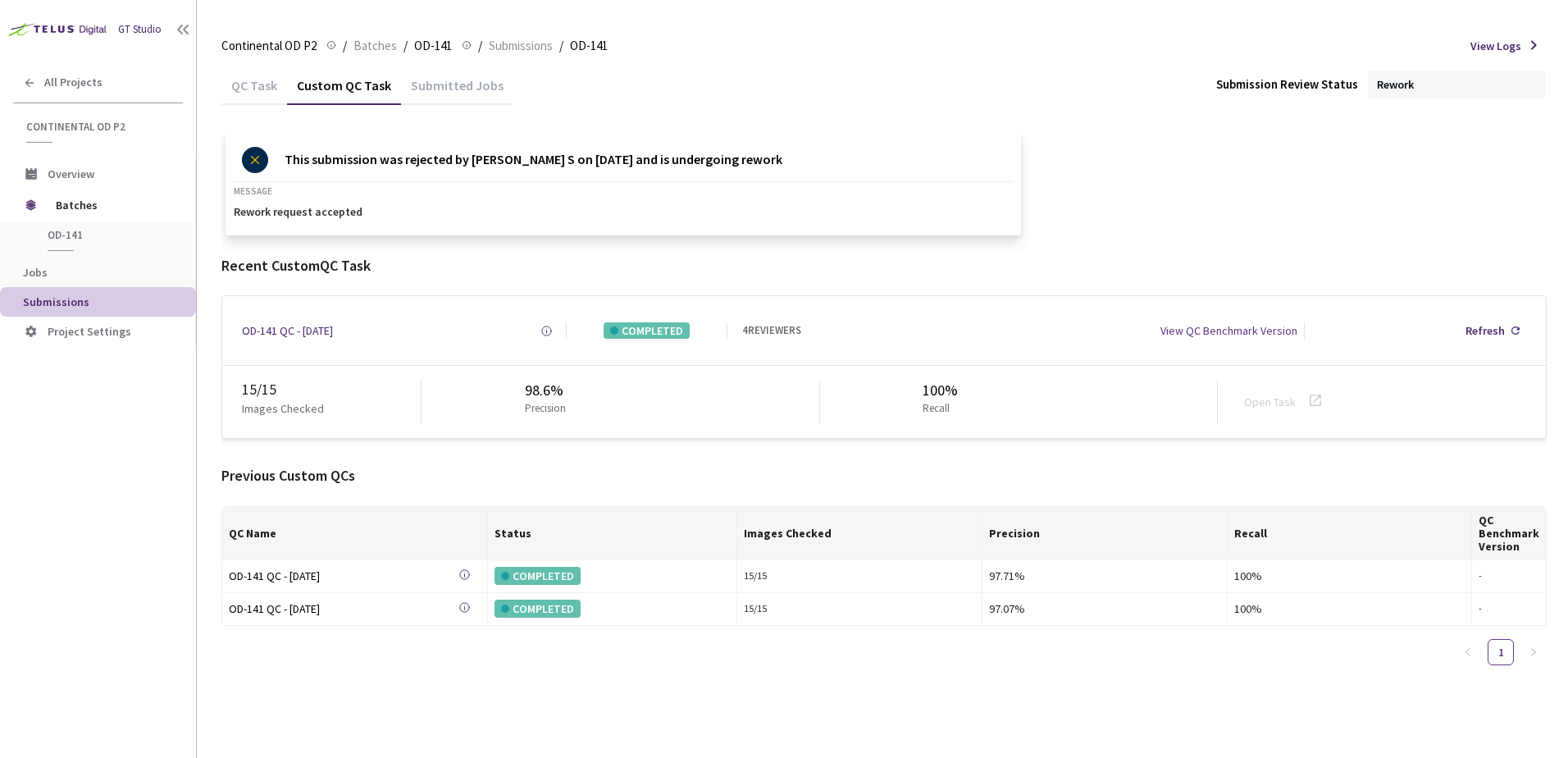
click at [1298, 144] on div "This submission was rejected by Pooja S on Aug 11, 2025 and is undergoing rewor…" at bounding box center [883, 182] width 1325 height 105
click at [372, 46] on span "Batches" at bounding box center [376, 46] width 44 height 20
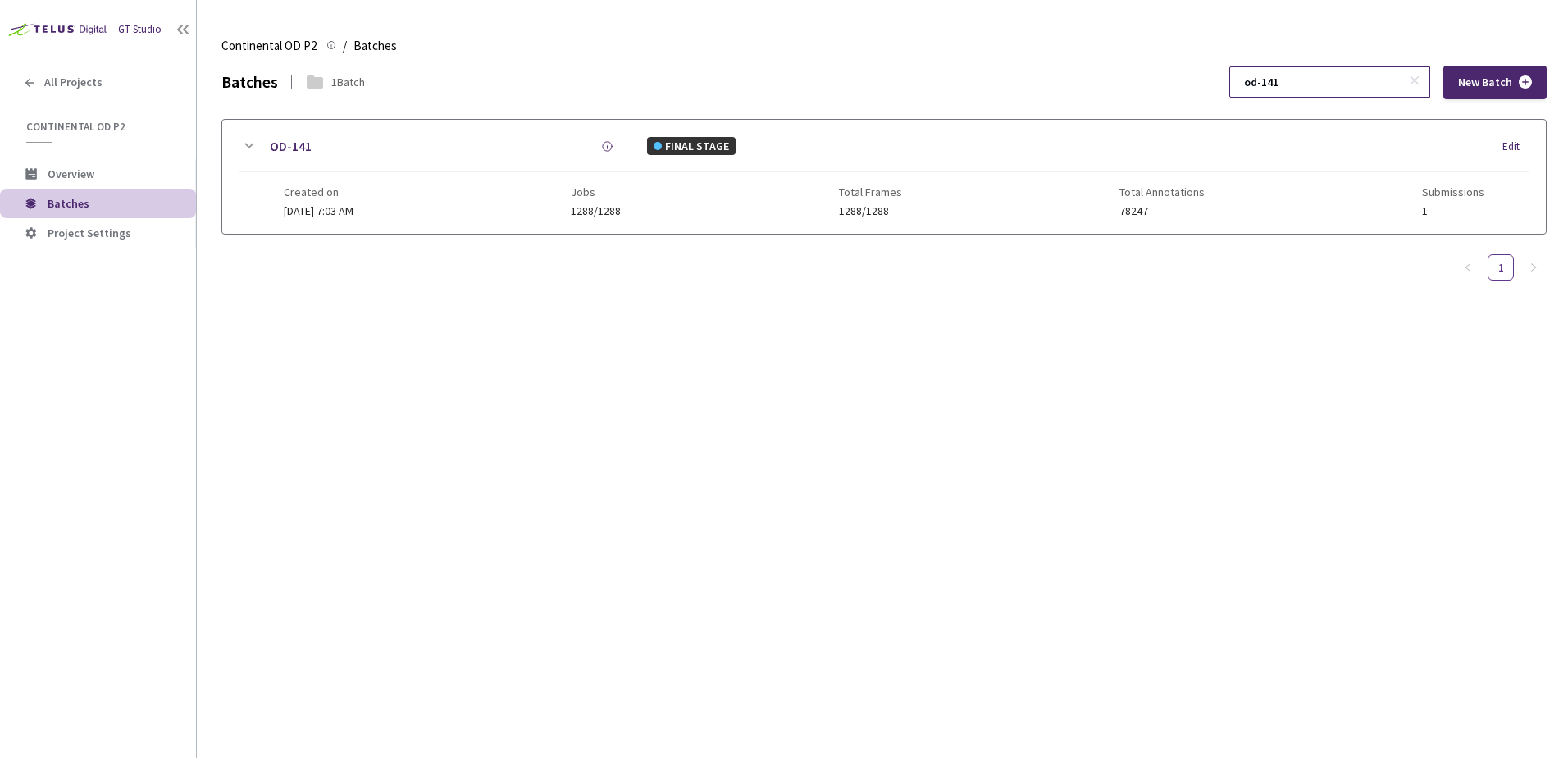
click at [1313, 86] on input "od-141" at bounding box center [1321, 82] width 175 height 29
type input "od-179"
click at [244, 147] on icon at bounding box center [249, 146] width 20 height 20
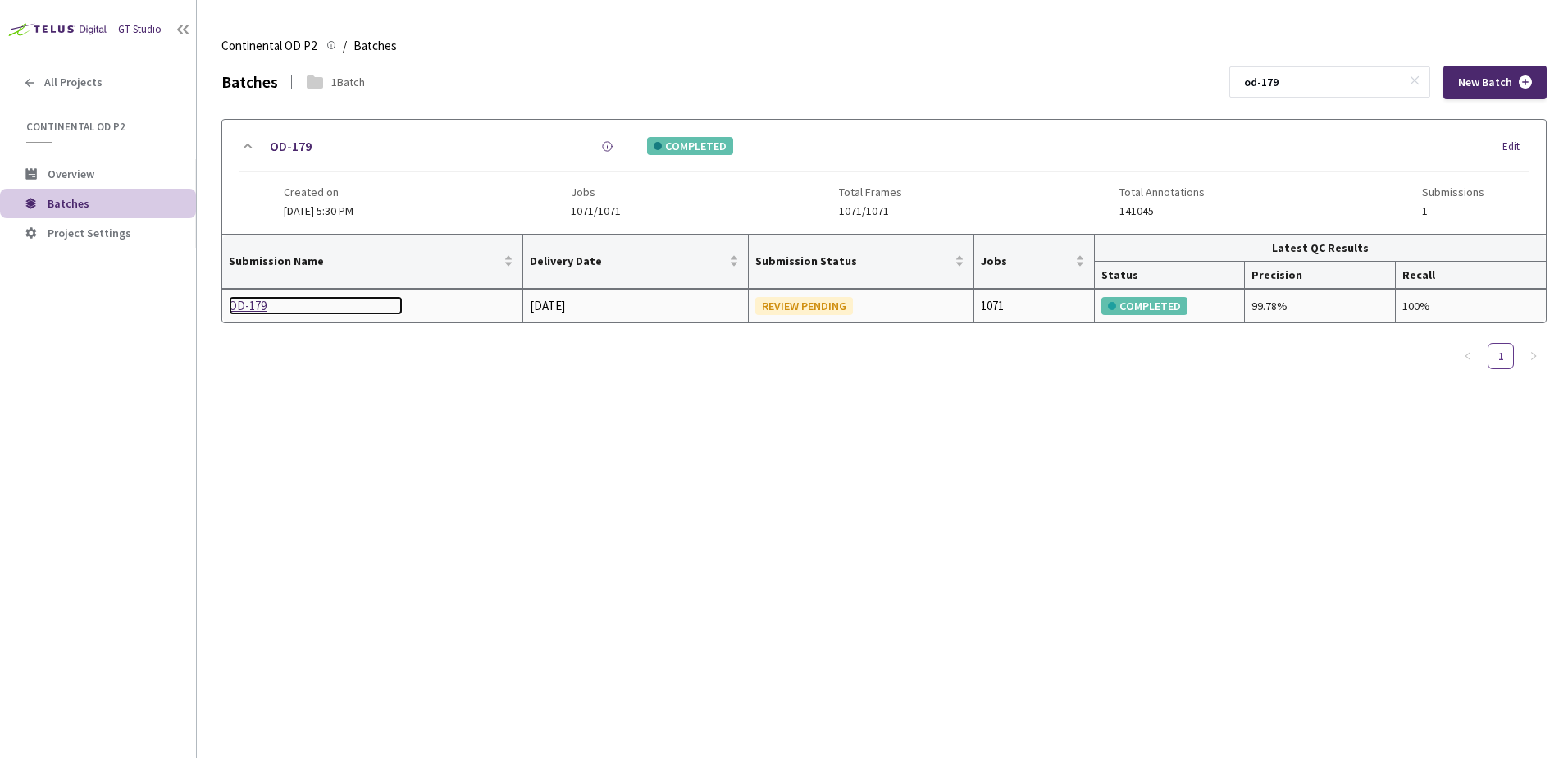
click at [246, 307] on div "OD-179" at bounding box center [315, 305] width 174 height 20
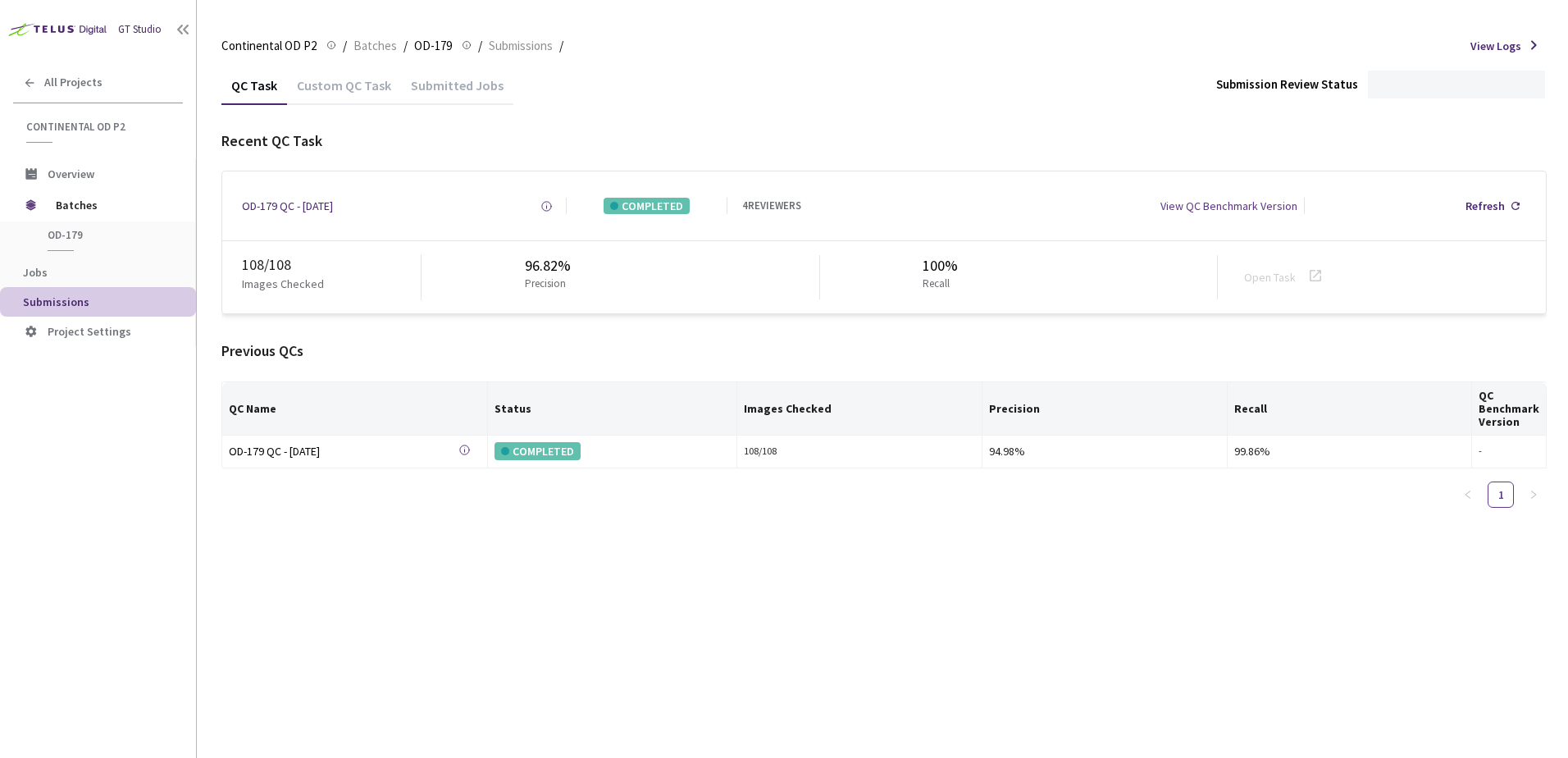
click at [366, 96] on div "Custom QC Task" at bounding box center [344, 90] width 114 height 28
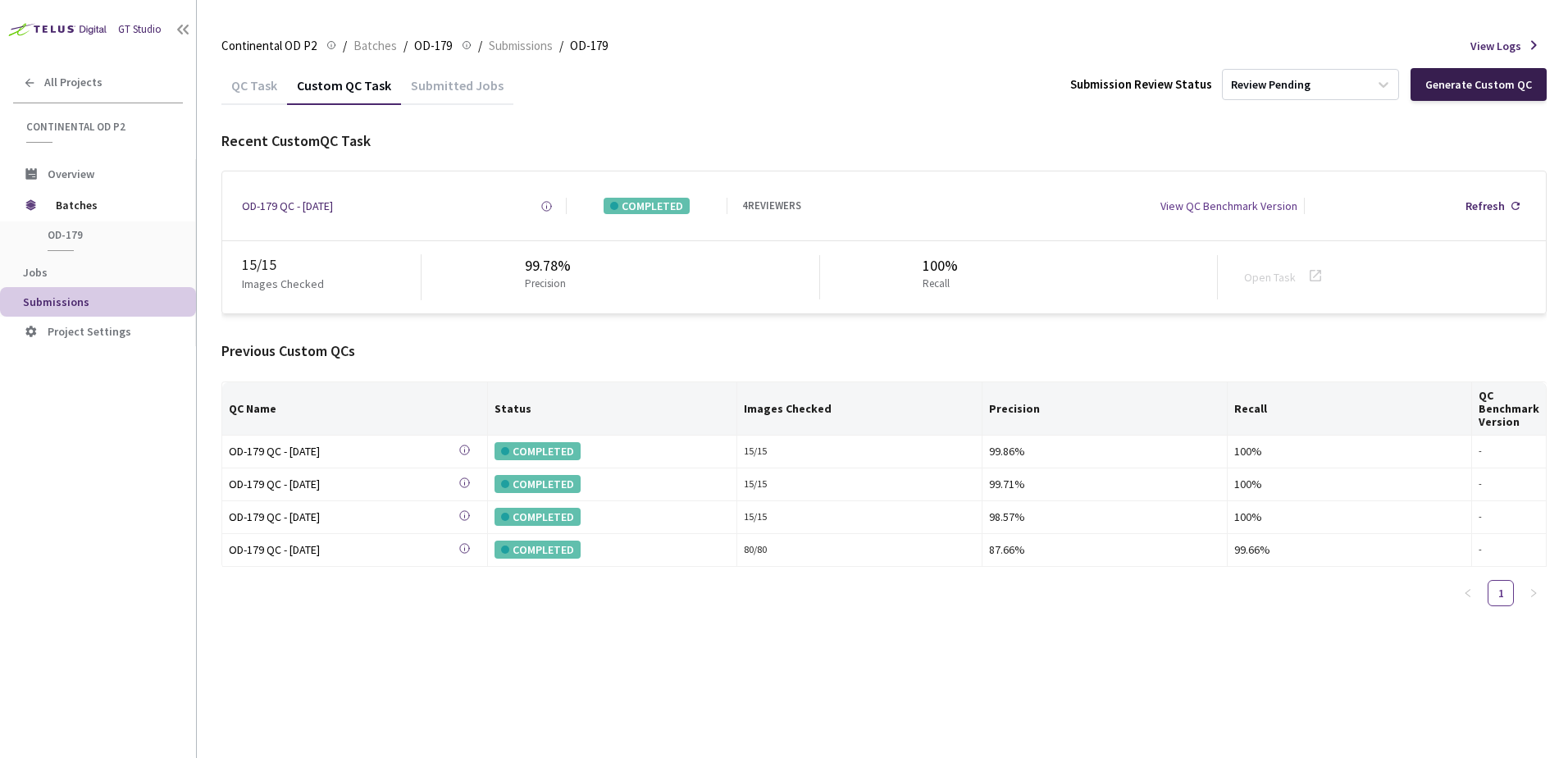
click at [1461, 96] on div "Generate Custom QC" at bounding box center [1479, 84] width 137 height 33
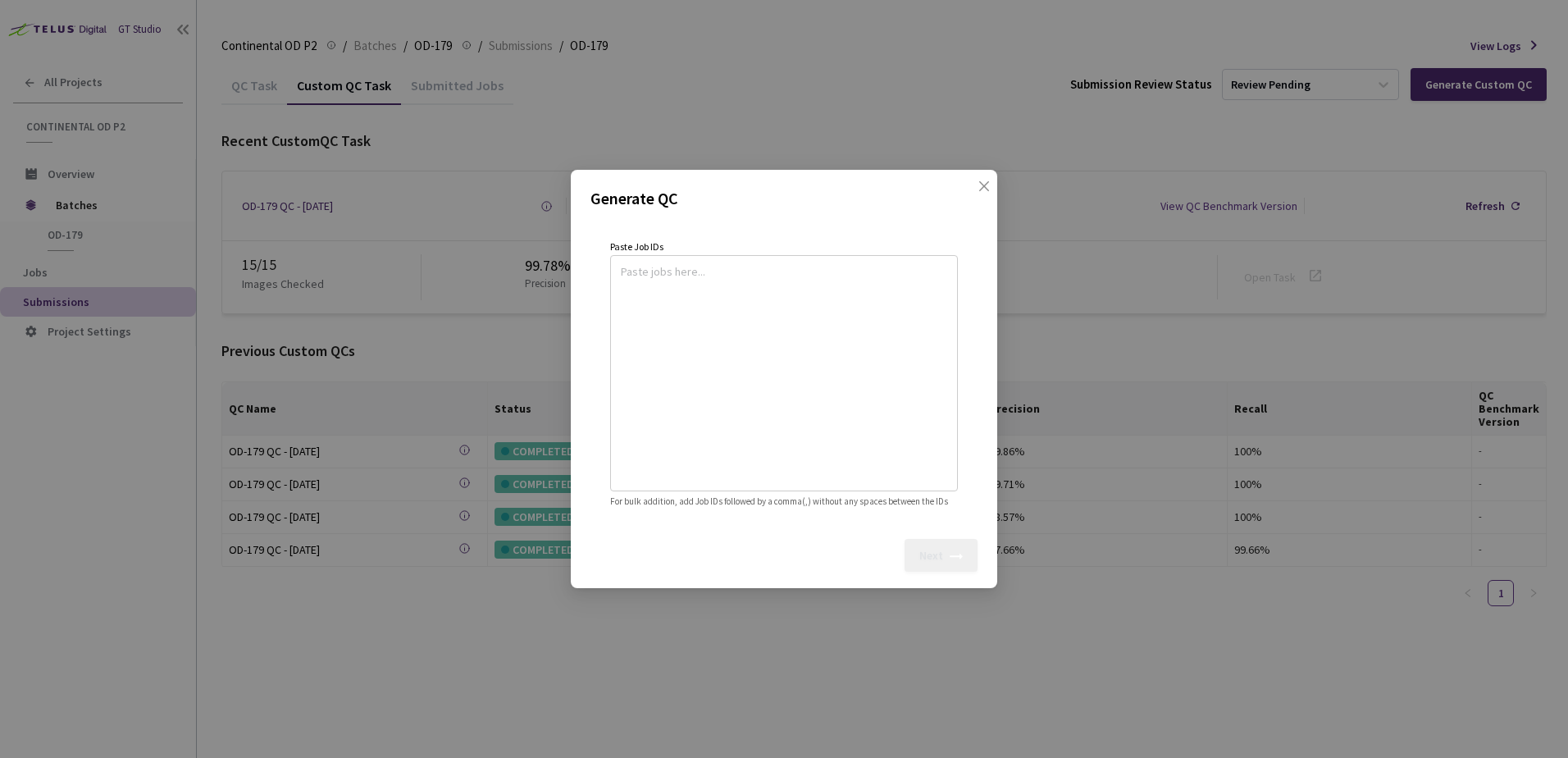
drag, startPoint x: 760, startPoint y: 249, endPoint x: 758, endPoint y: 263, distance: 14.1
click at [759, 255] on div at bounding box center [784, 373] width 348 height 236
drag, startPoint x: 714, startPoint y: 284, endPoint x: 721, endPoint y: 312, distance: 28.9
click at [714, 283] on textarea at bounding box center [784, 370] width 326 height 223
paste textarea
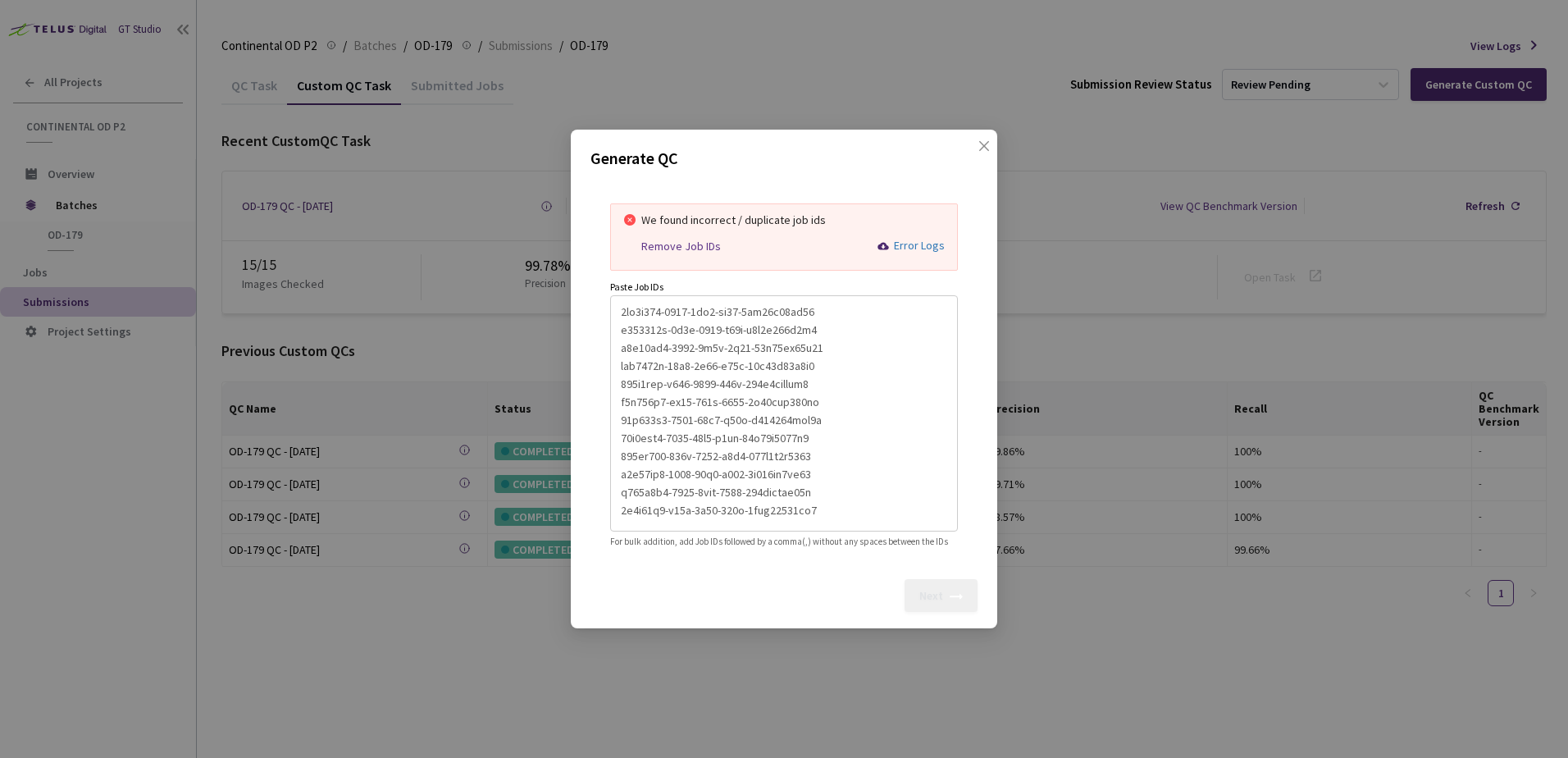
click at [690, 241] on div "Remove Job IDs" at bounding box center [681, 246] width 80 height 14
type textarea "2bd6d258-4502-4fe4-ac51-3ce81f37ae90,e231207f-5a2b-4587-a52d-f2c6d162e1a0,d5d83…"
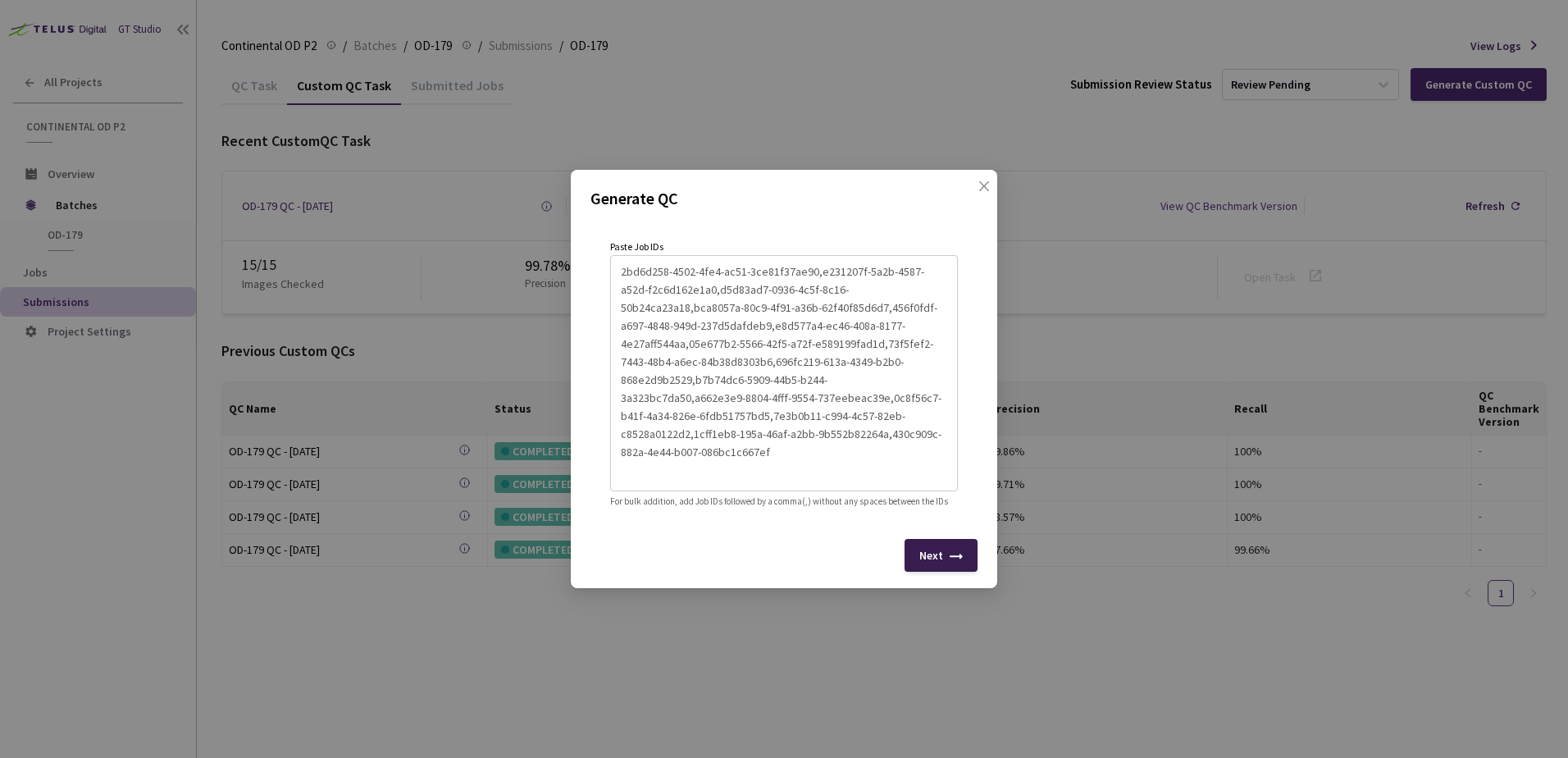
click at [918, 560] on div "Next" at bounding box center [940, 555] width 73 height 33
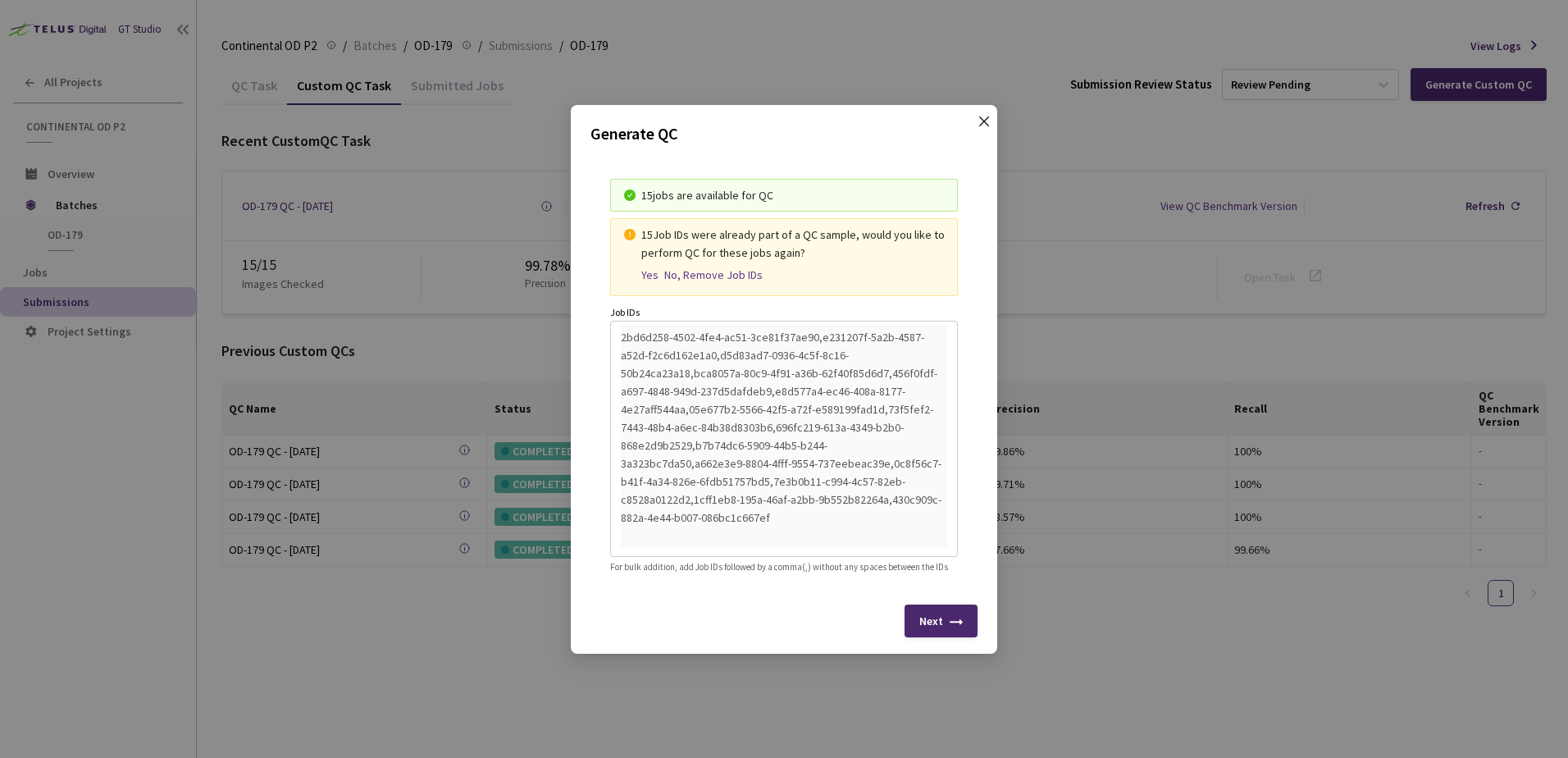
click at [982, 115] on icon "close" at bounding box center [984, 121] width 13 height 13
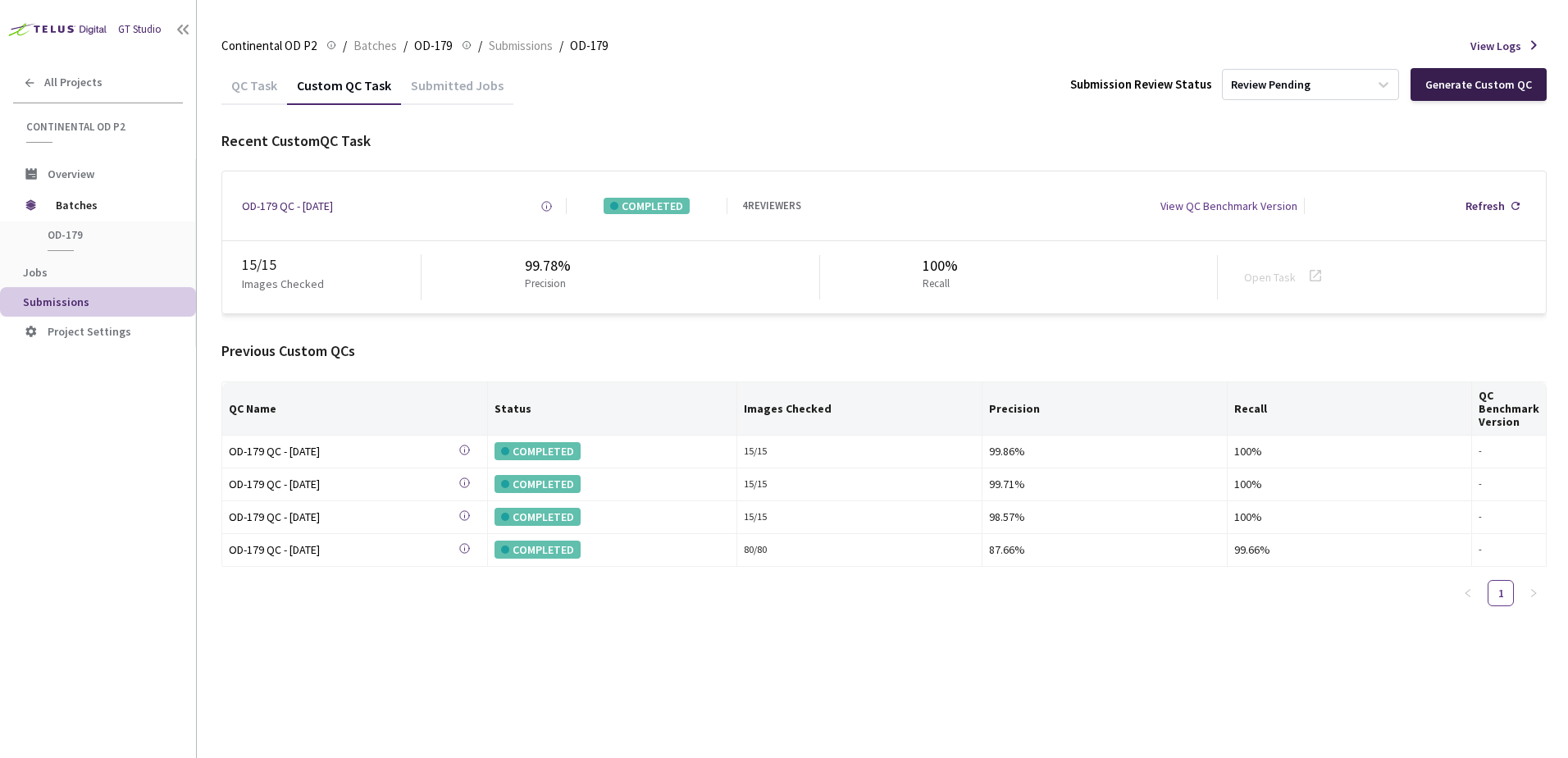
click at [1470, 84] on div "Generate Custom QC" at bounding box center [1478, 84] width 106 height 13
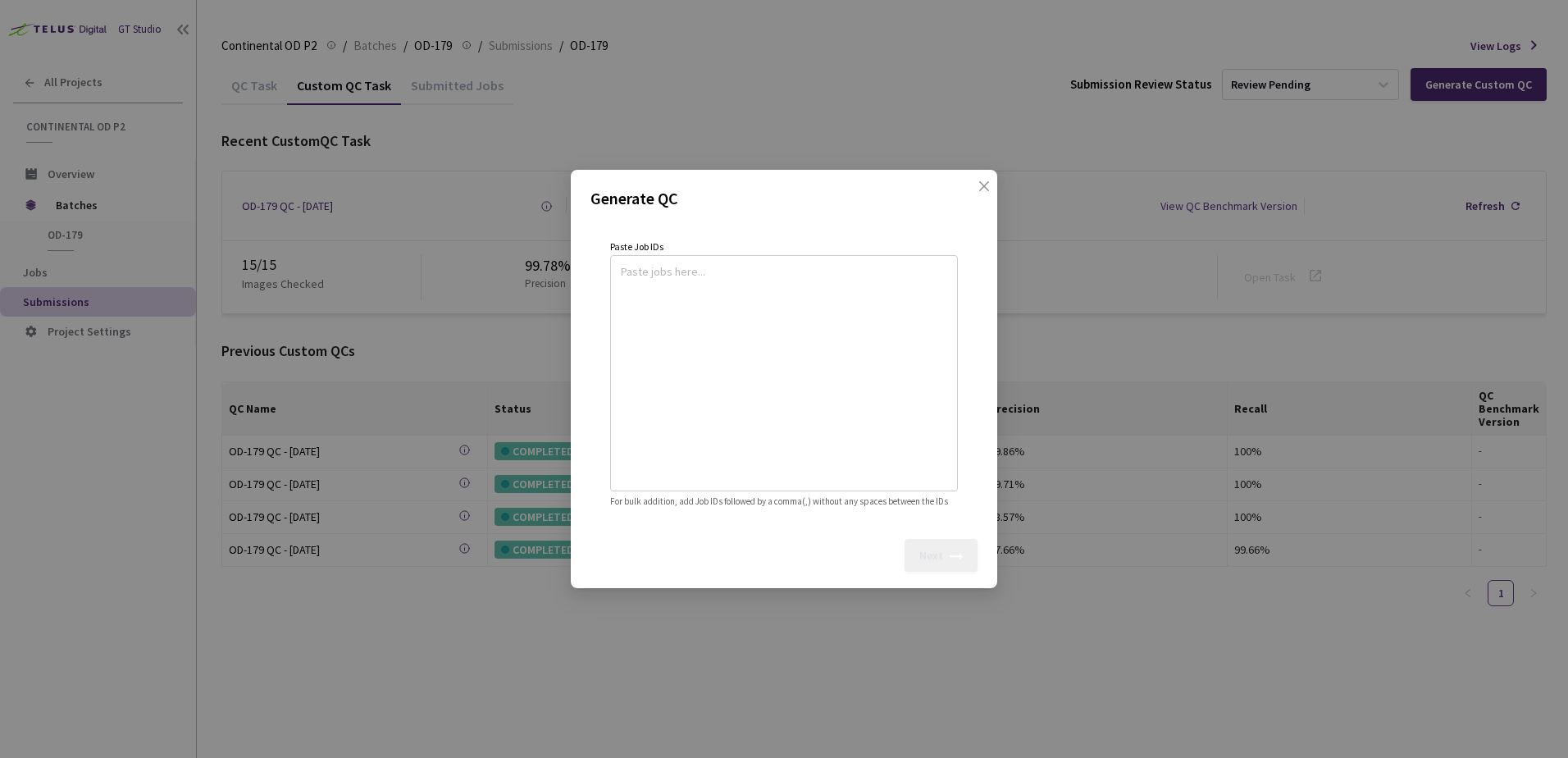
click at [743, 340] on textarea at bounding box center [784, 370] width 326 height 223
paste textarea
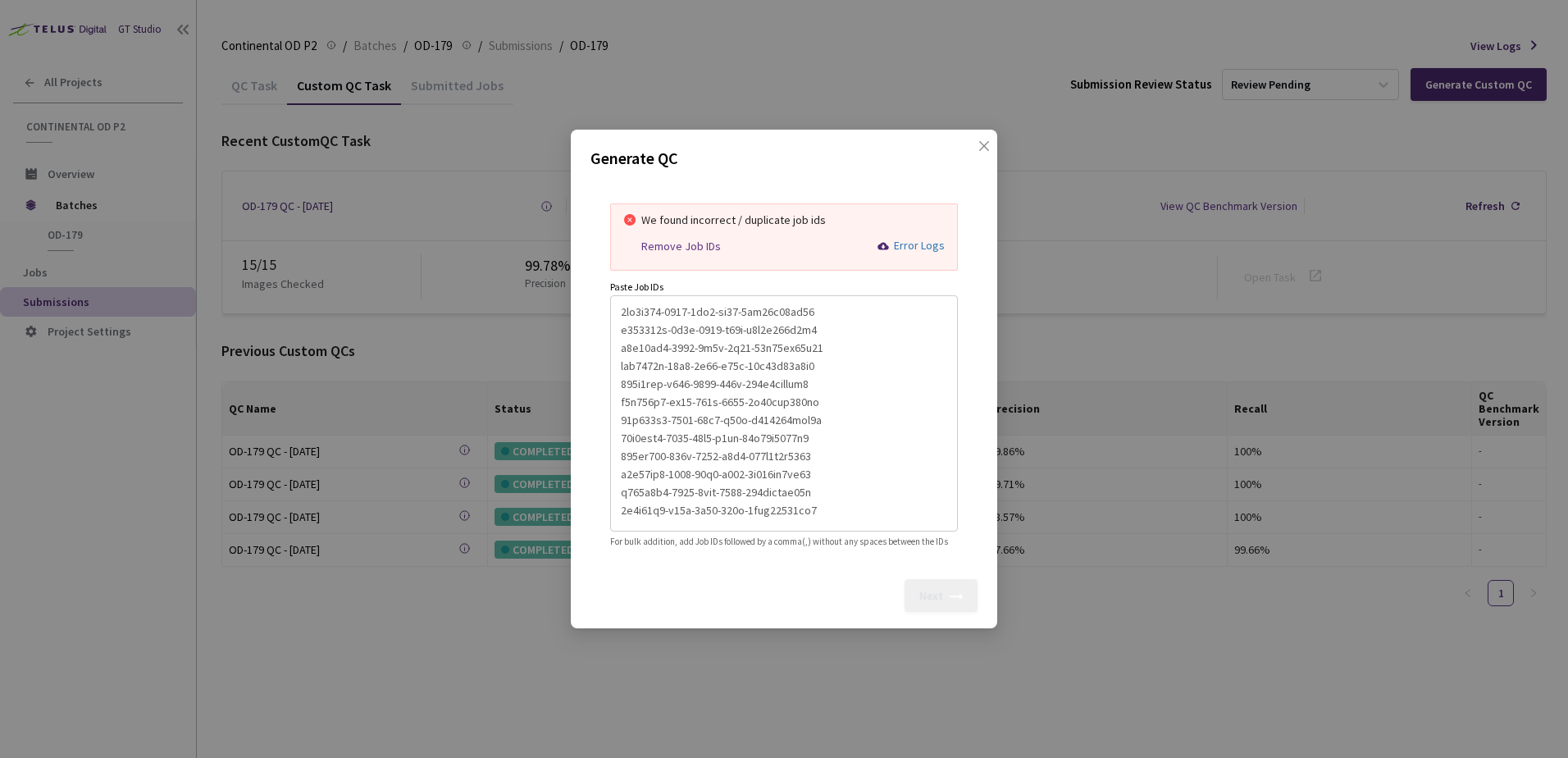
click at [705, 239] on div "Remove Job IDs" at bounding box center [681, 246] width 80 height 14
type textarea "2bd6d258-4502-4fe4-ac51-3ce81f37ae90,e231207f-5a2b-4587-a52d-f2c6d162e1a0,d5d83…"
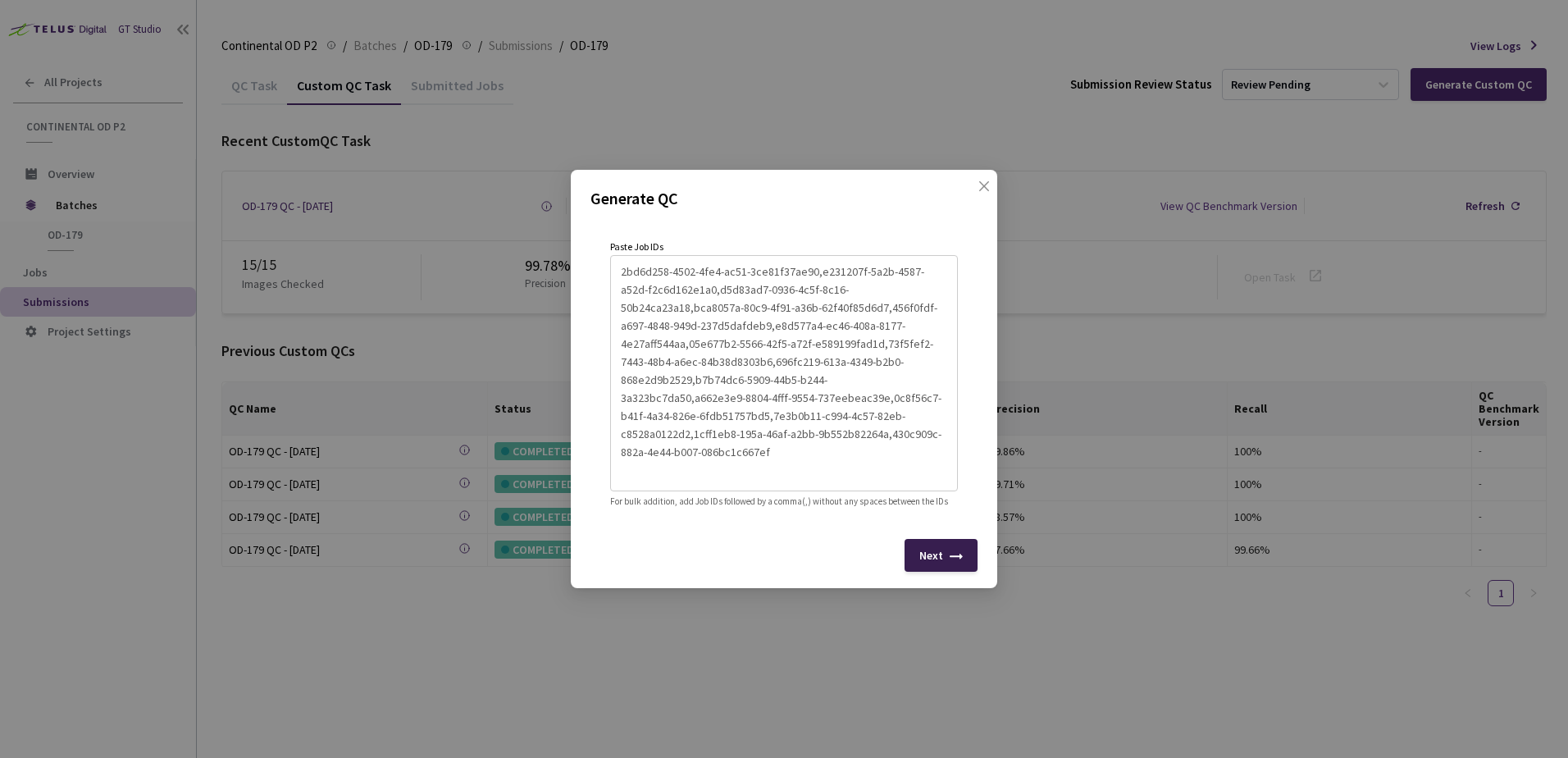
click at [935, 562] on div "Next" at bounding box center [931, 555] width 24 height 13
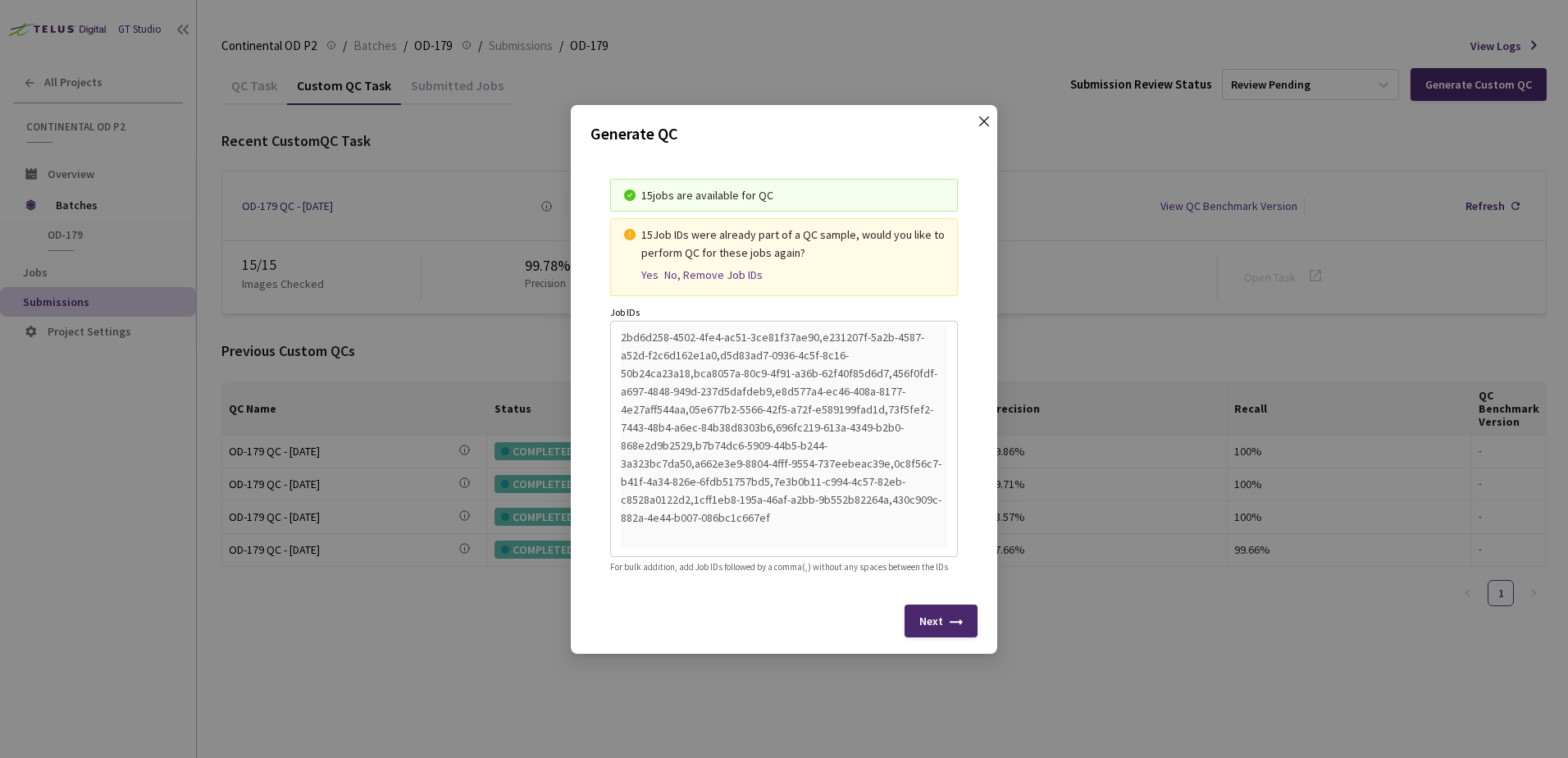
click at [987, 115] on icon "close" at bounding box center [984, 121] width 13 height 13
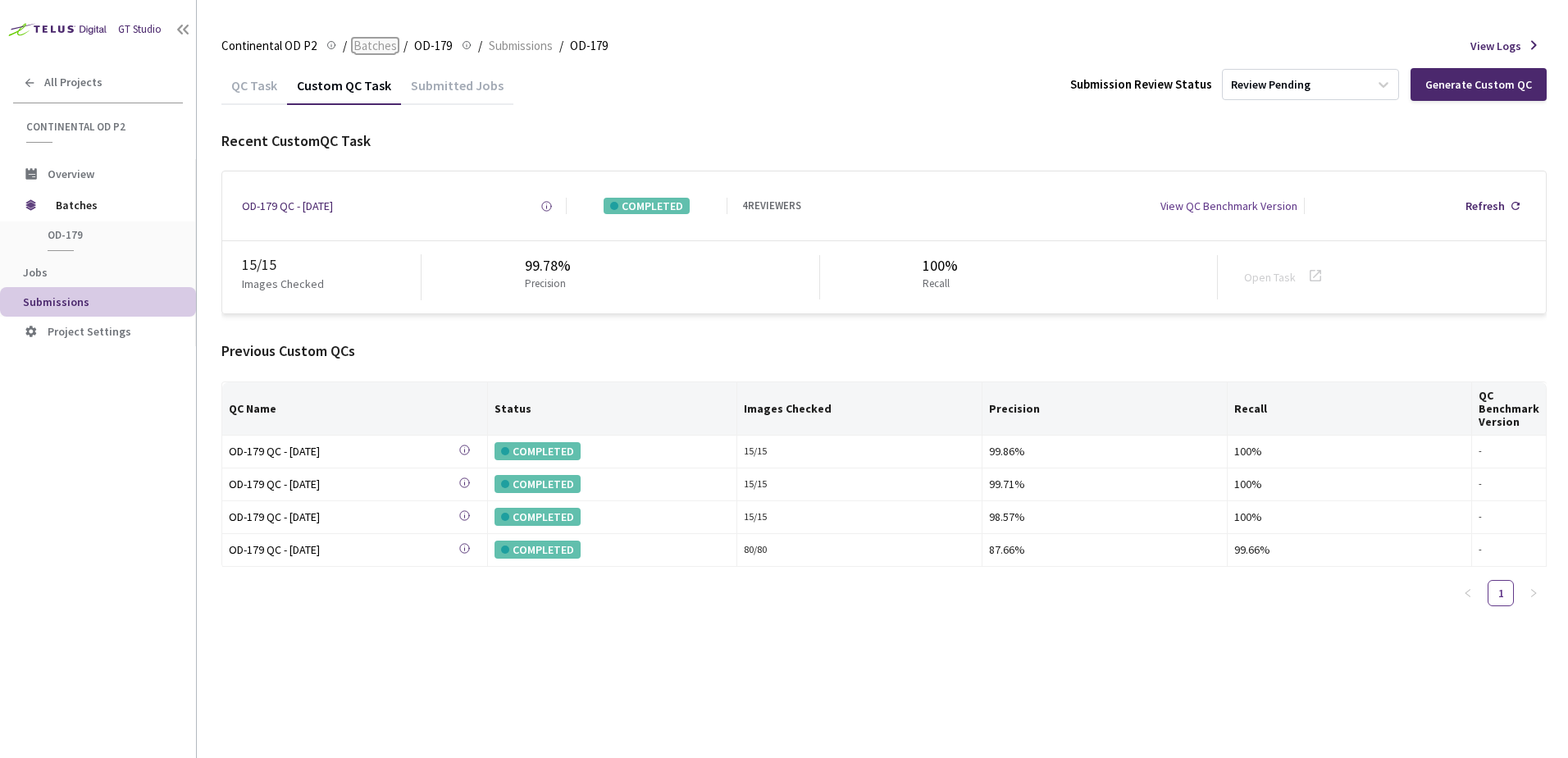
click at [368, 52] on span "Batches" at bounding box center [376, 46] width 44 height 20
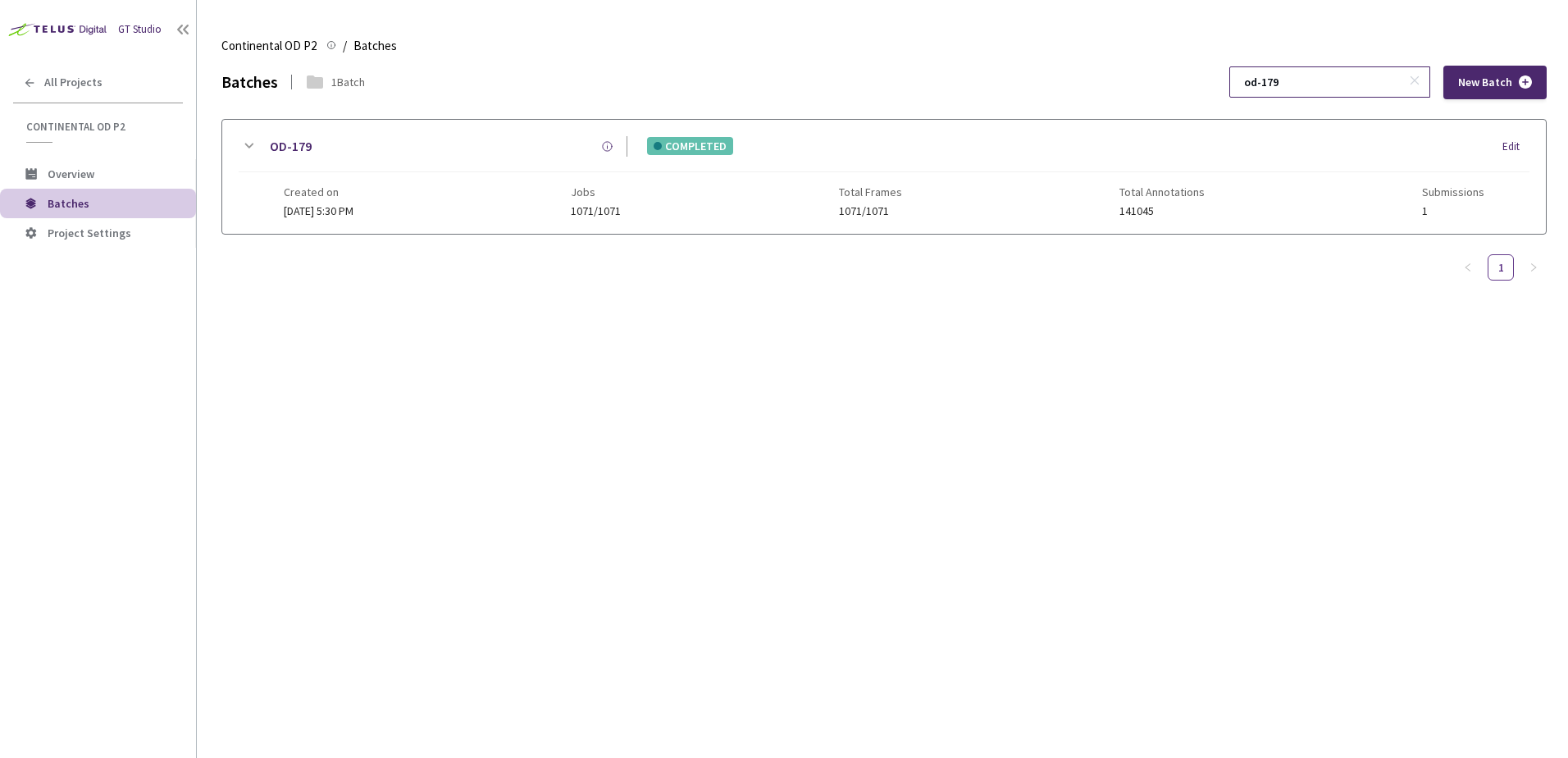
click at [1347, 90] on input "od-179" at bounding box center [1321, 82] width 175 height 29
type input "od-152"
click at [255, 139] on icon at bounding box center [249, 146] width 20 height 20
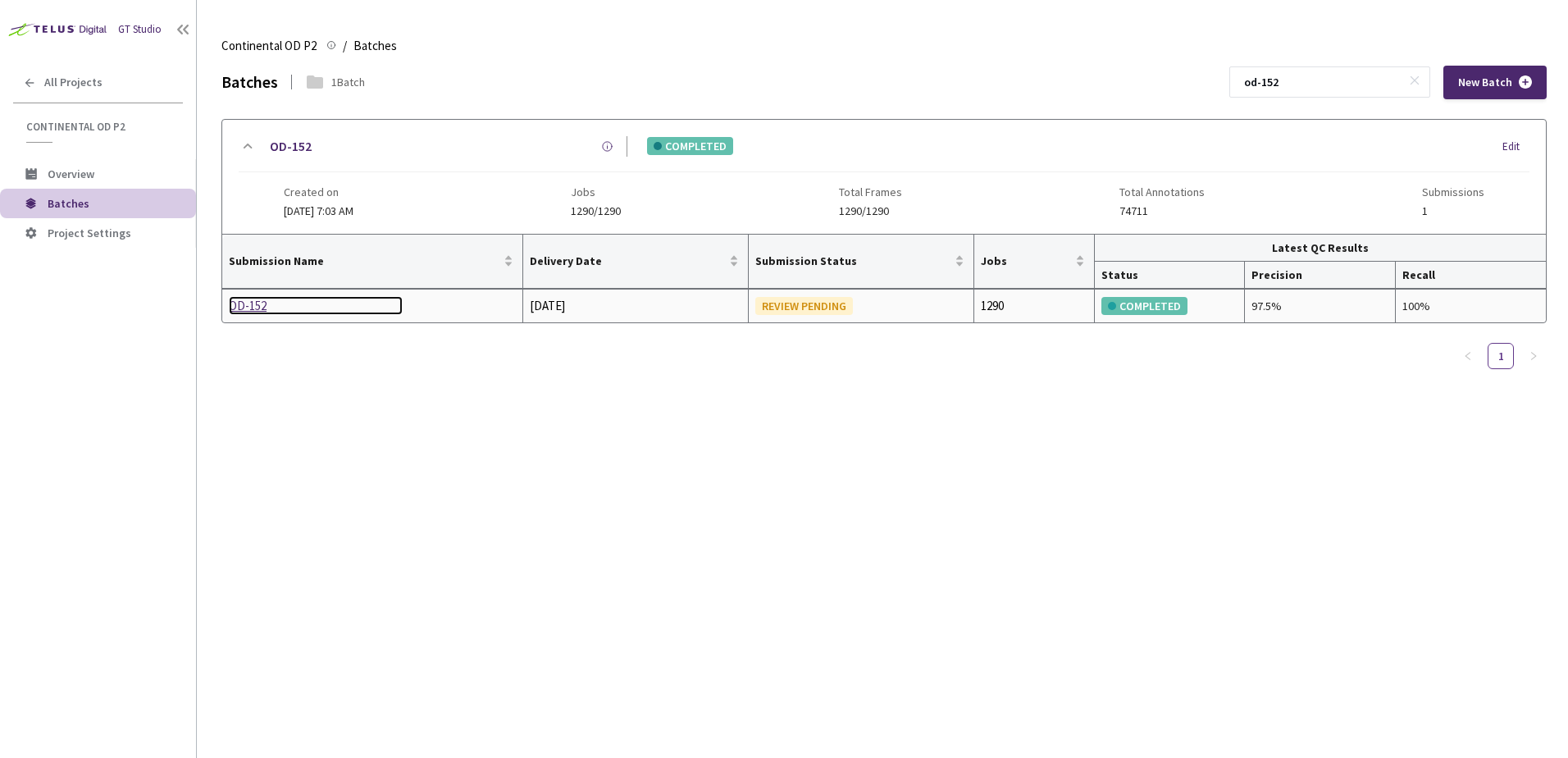
click at [262, 308] on div "OD-152" at bounding box center [315, 305] width 174 height 20
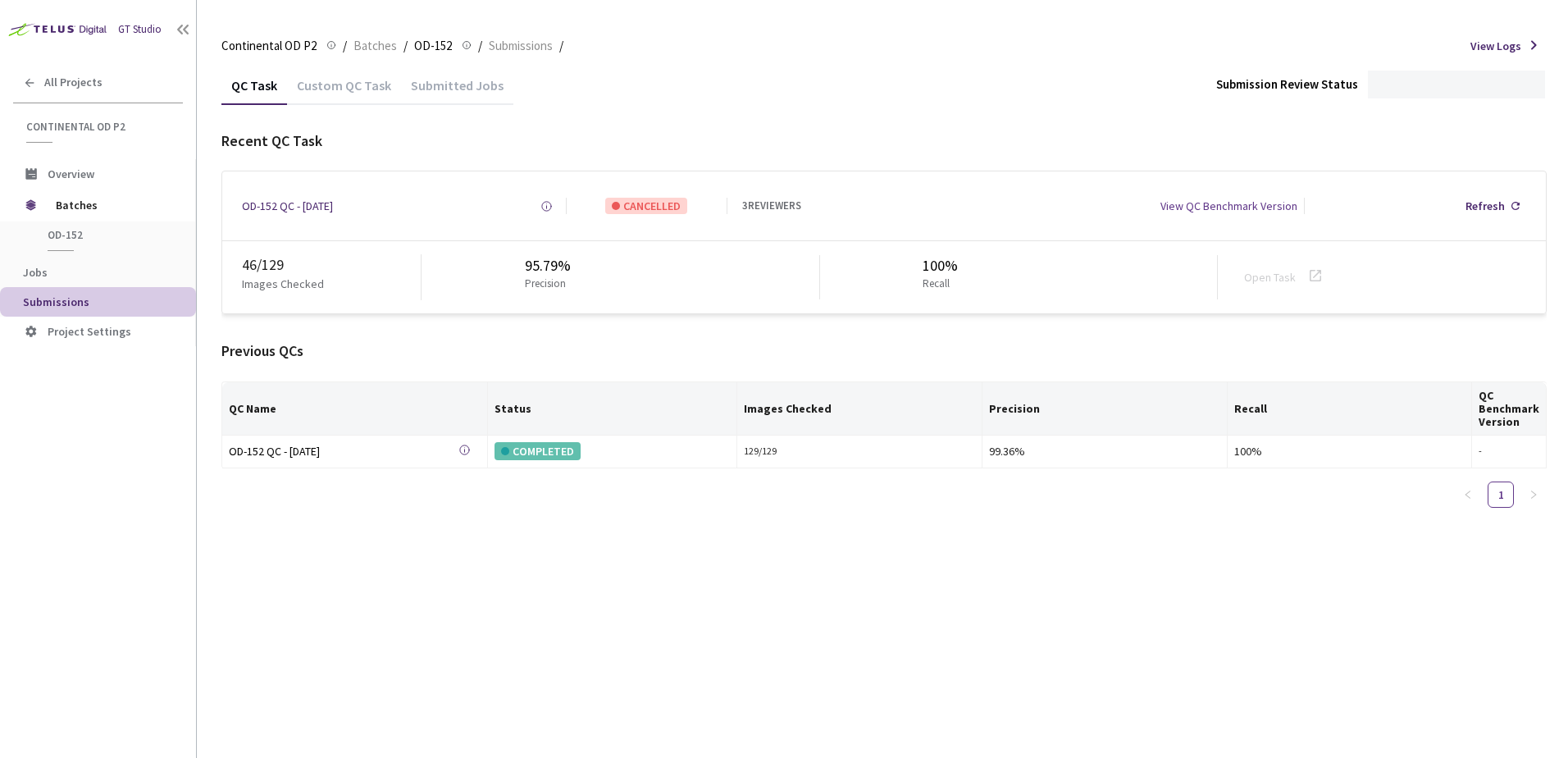
click at [365, 91] on div "Custom QC Task" at bounding box center [344, 90] width 114 height 28
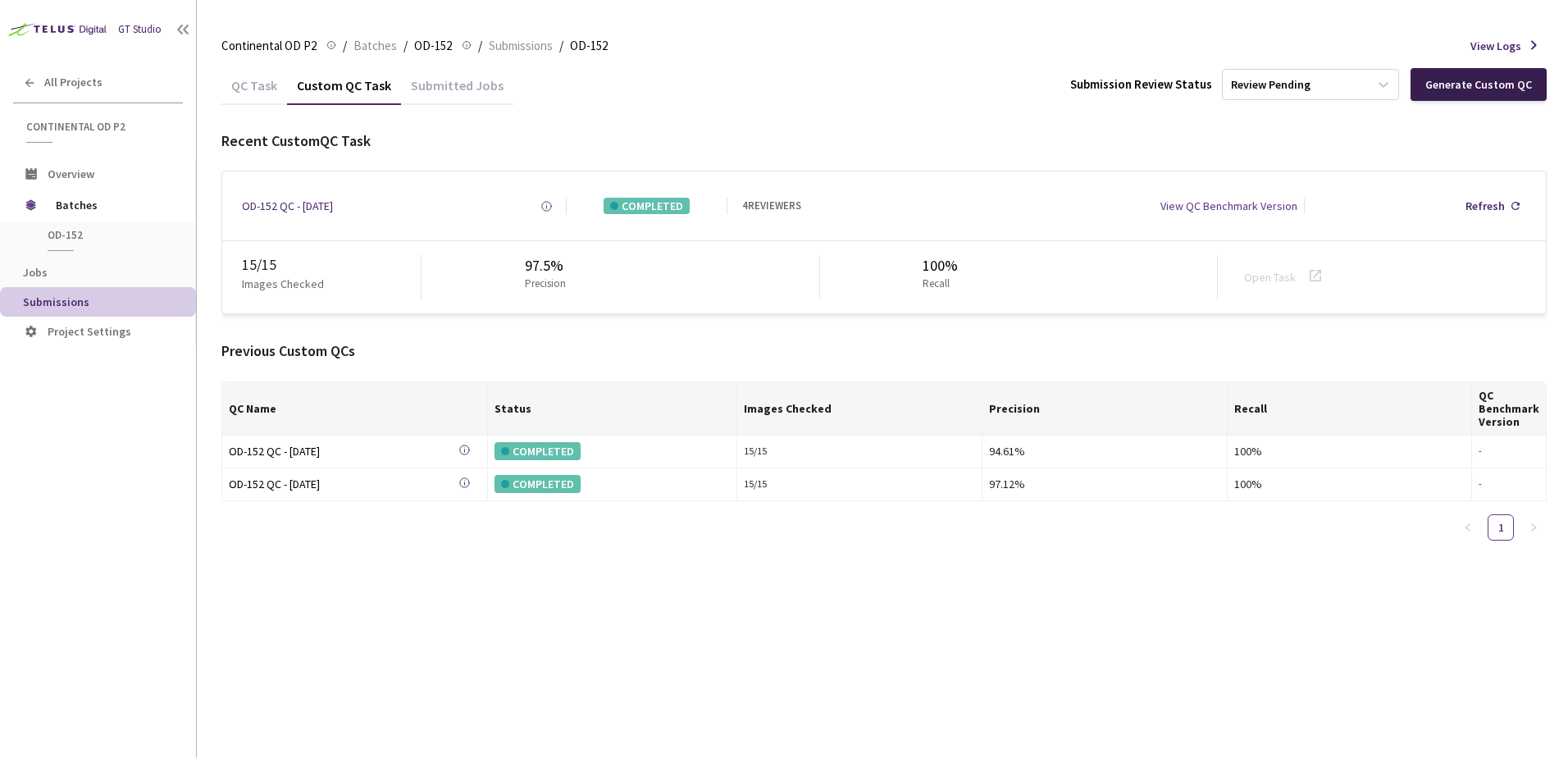
click at [1437, 75] on div "Generate Custom QC" at bounding box center [1479, 84] width 137 height 33
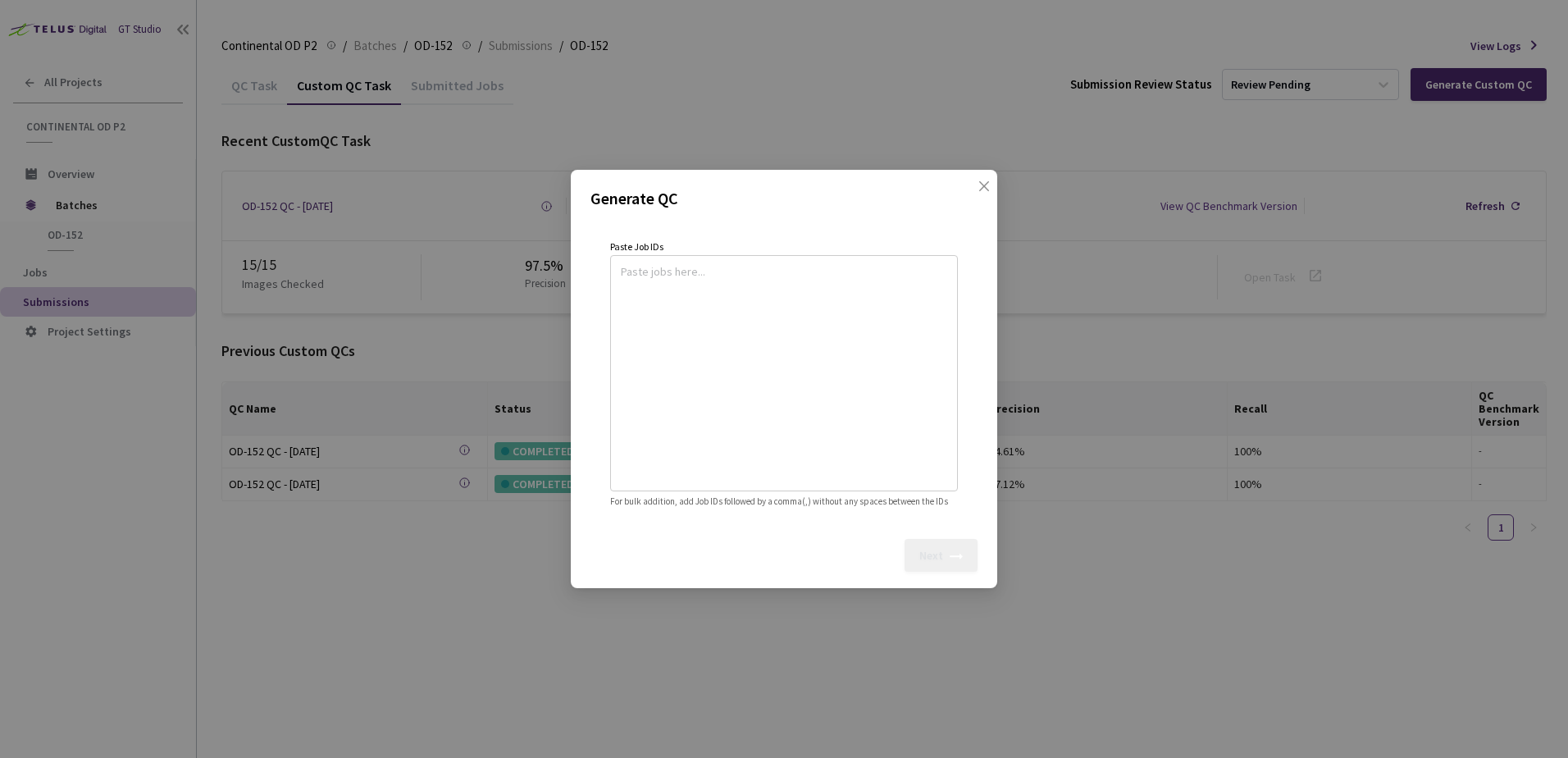
click at [757, 317] on textarea at bounding box center [784, 370] width 326 height 223
paste textarea
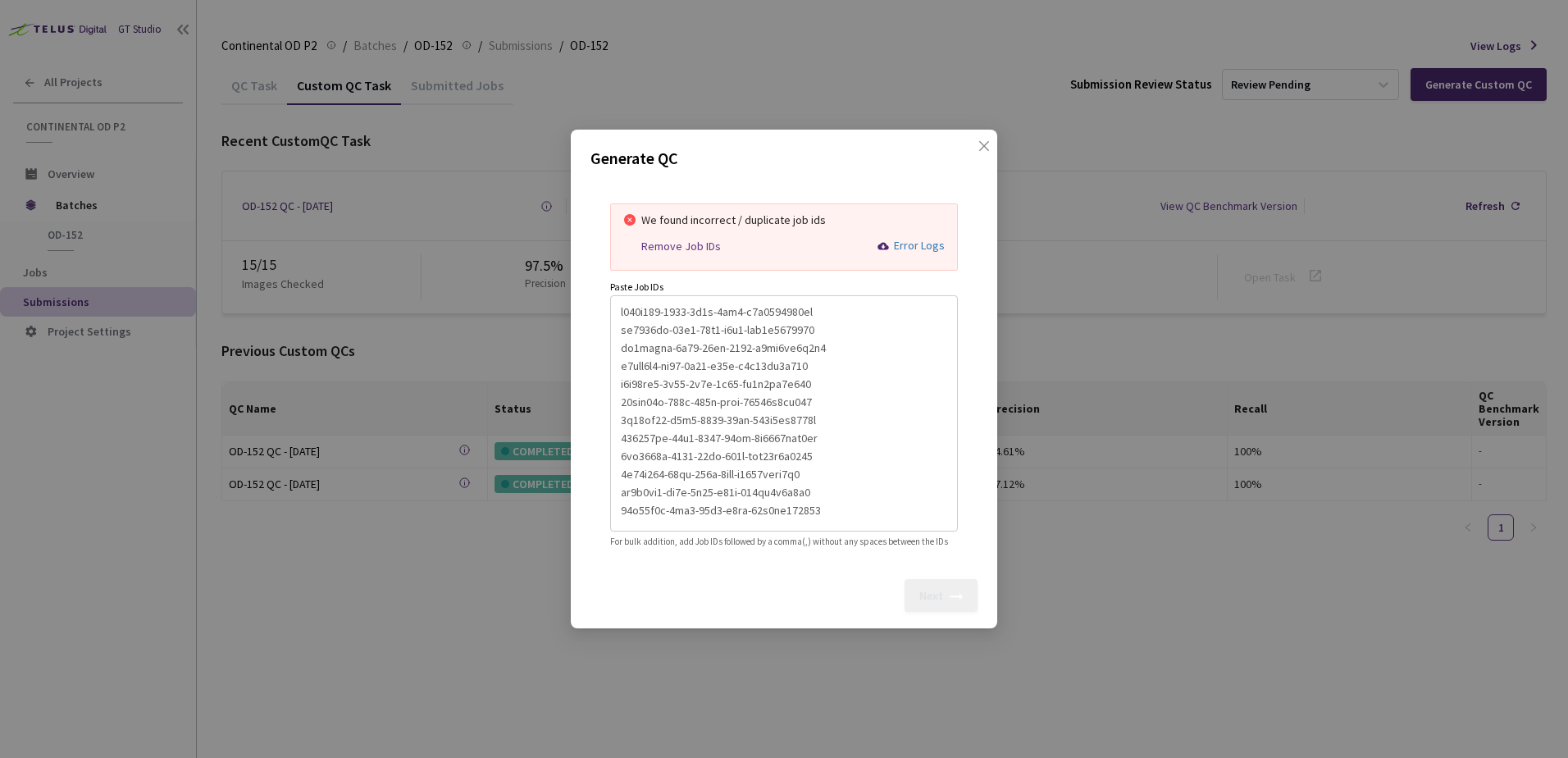
click at [673, 239] on div "Remove Job IDs" at bounding box center [681, 246] width 80 height 14
type textarea "a861e715-4722-4d2e-9ee7-c5c6080765cb,fe0410df-79e9-40e3-a5a0-aad0d5613438,cf8cb…"
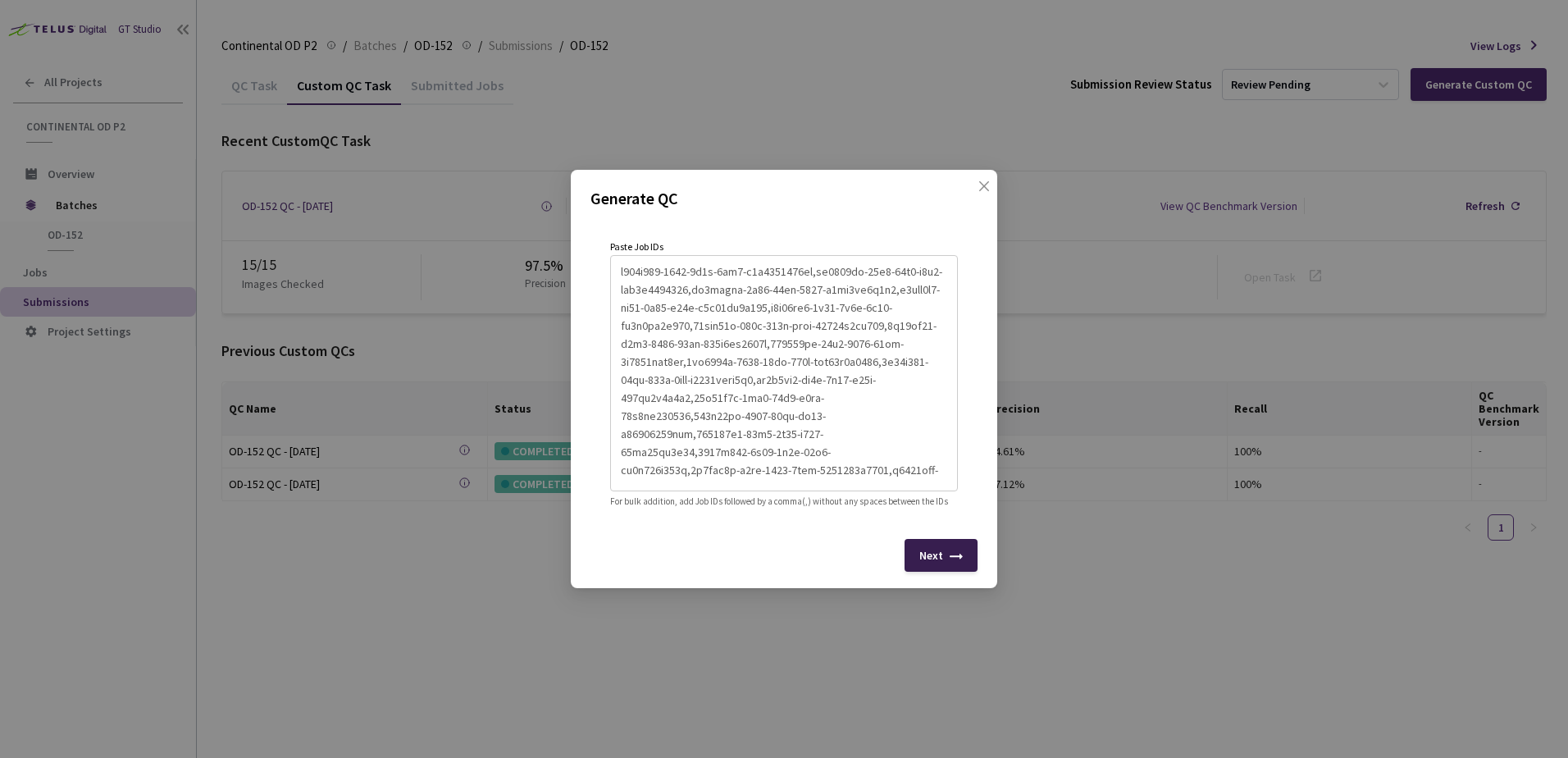
click at [956, 553] on div "Next" at bounding box center [940, 555] width 73 height 33
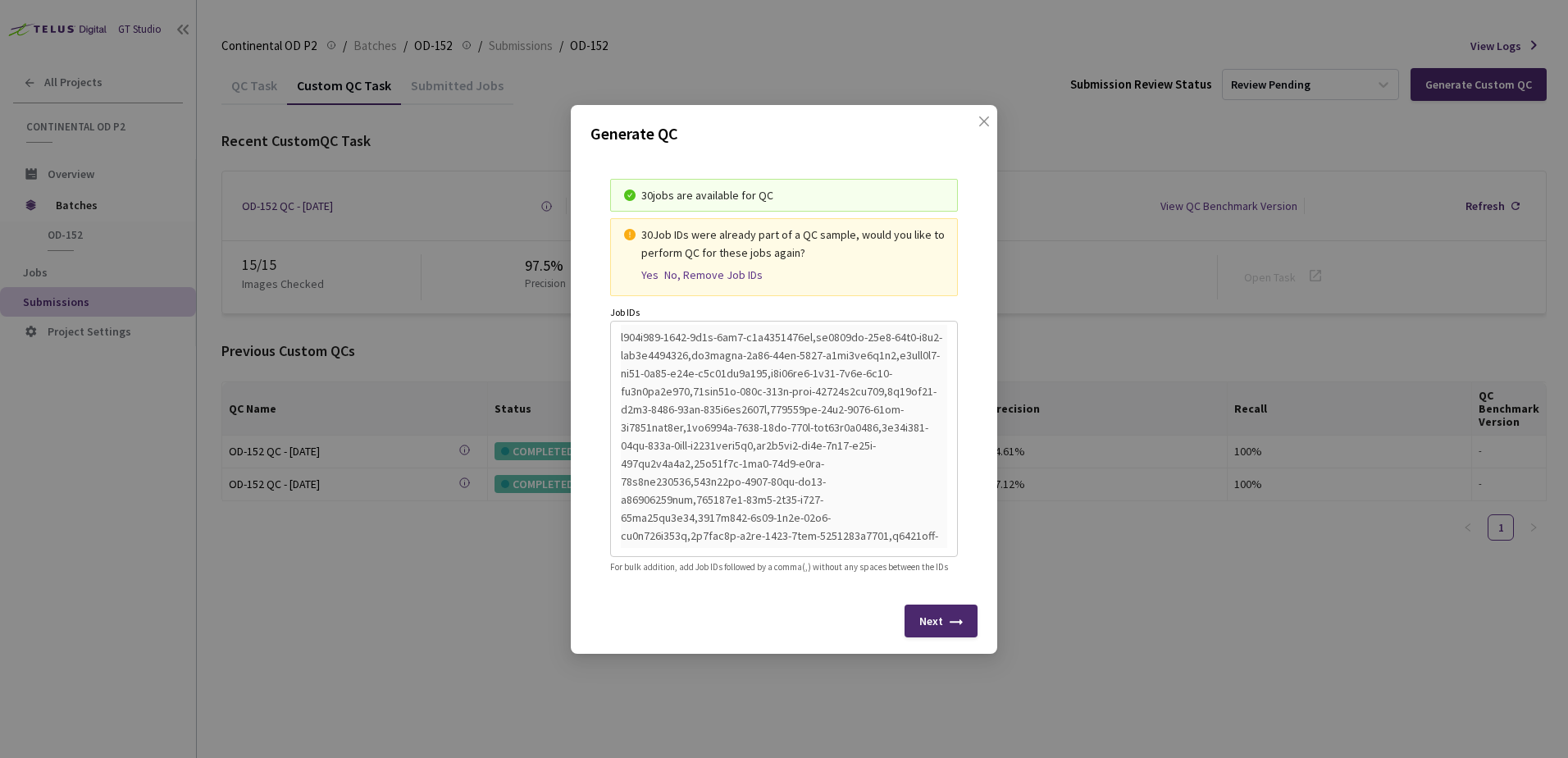
click at [917, 638] on div "Next" at bounding box center [940, 620] width 73 height 33
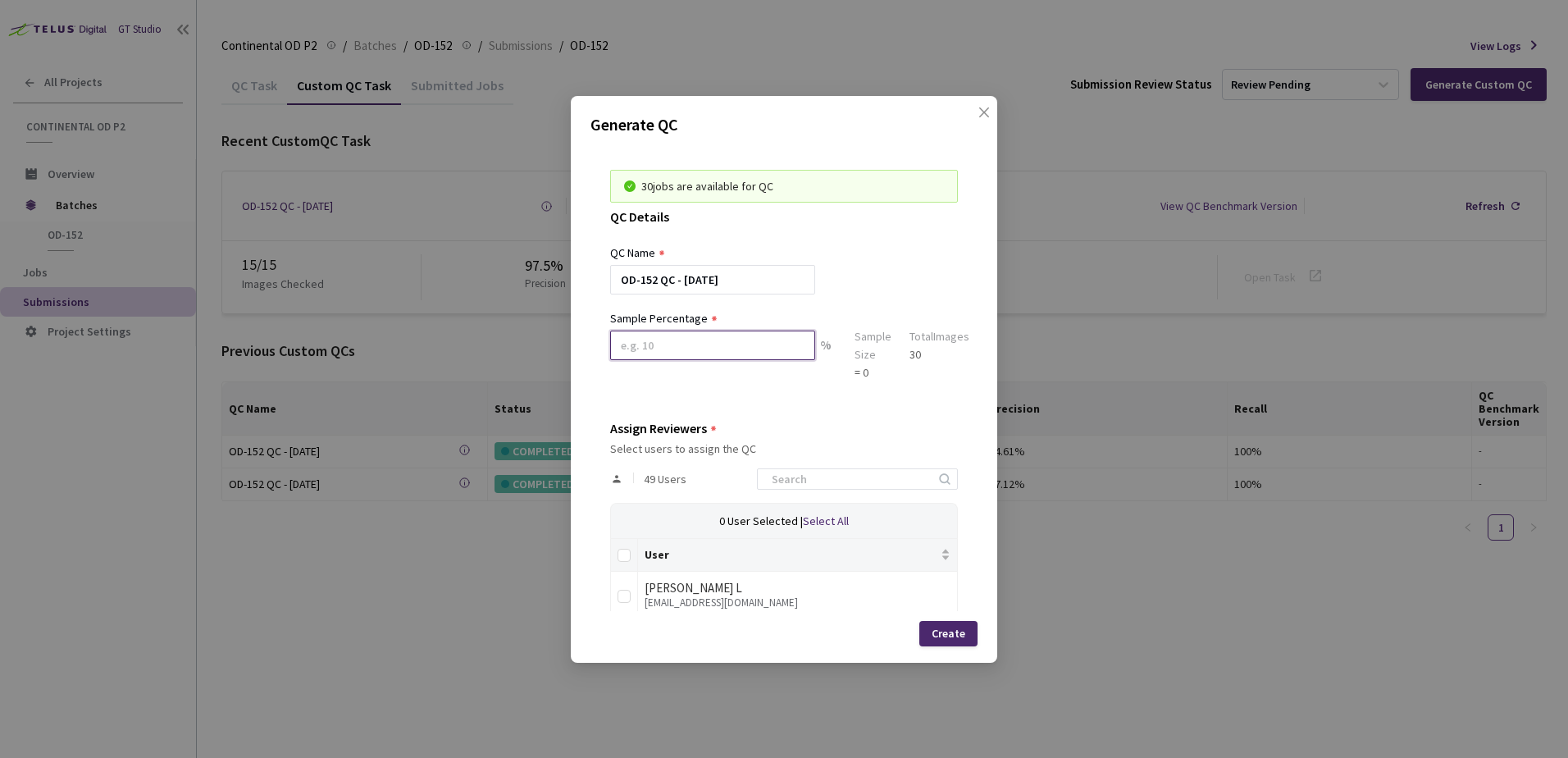
click at [657, 350] on input at bounding box center [712, 344] width 205 height 29
type input "100"
click at [811, 475] on input at bounding box center [849, 478] width 175 height 20
type input "v"
type input "rag"
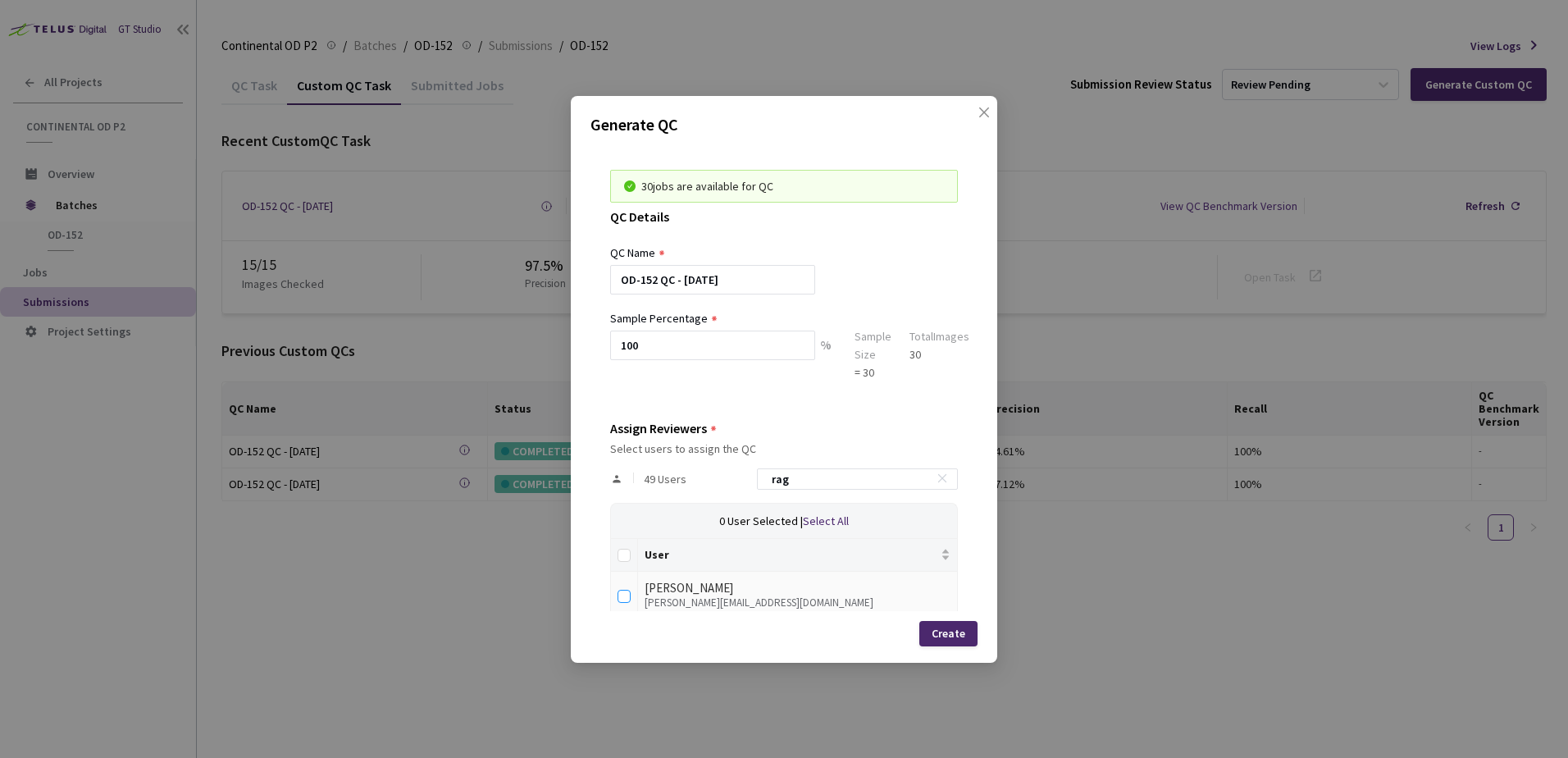
click at [624, 592] on input "checkbox" at bounding box center [624, 597] width 13 height 13
checkbox input "true"
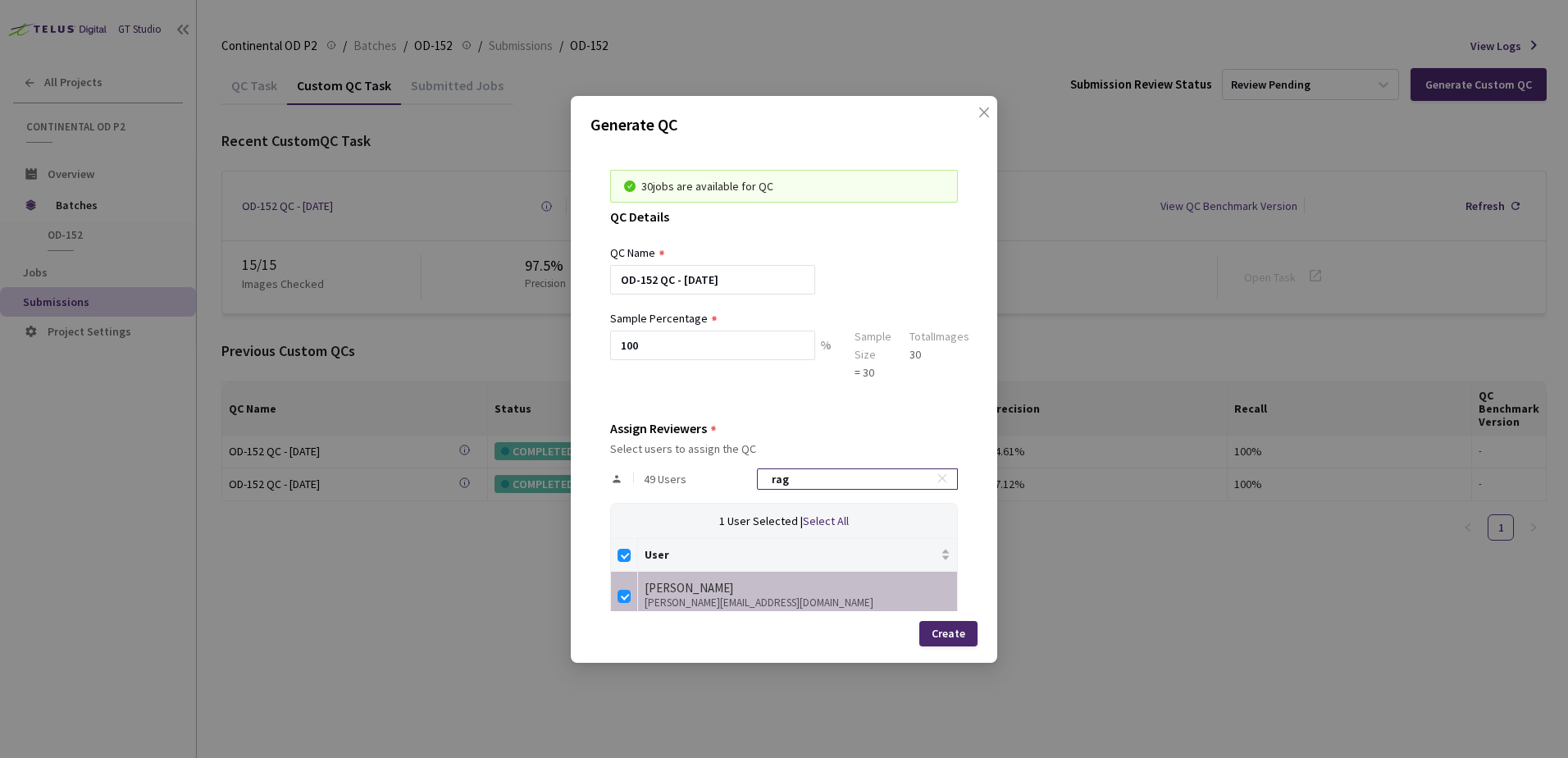
click at [772, 481] on input "rag" at bounding box center [849, 478] width 175 height 20
type input "y"
checkbox input "false"
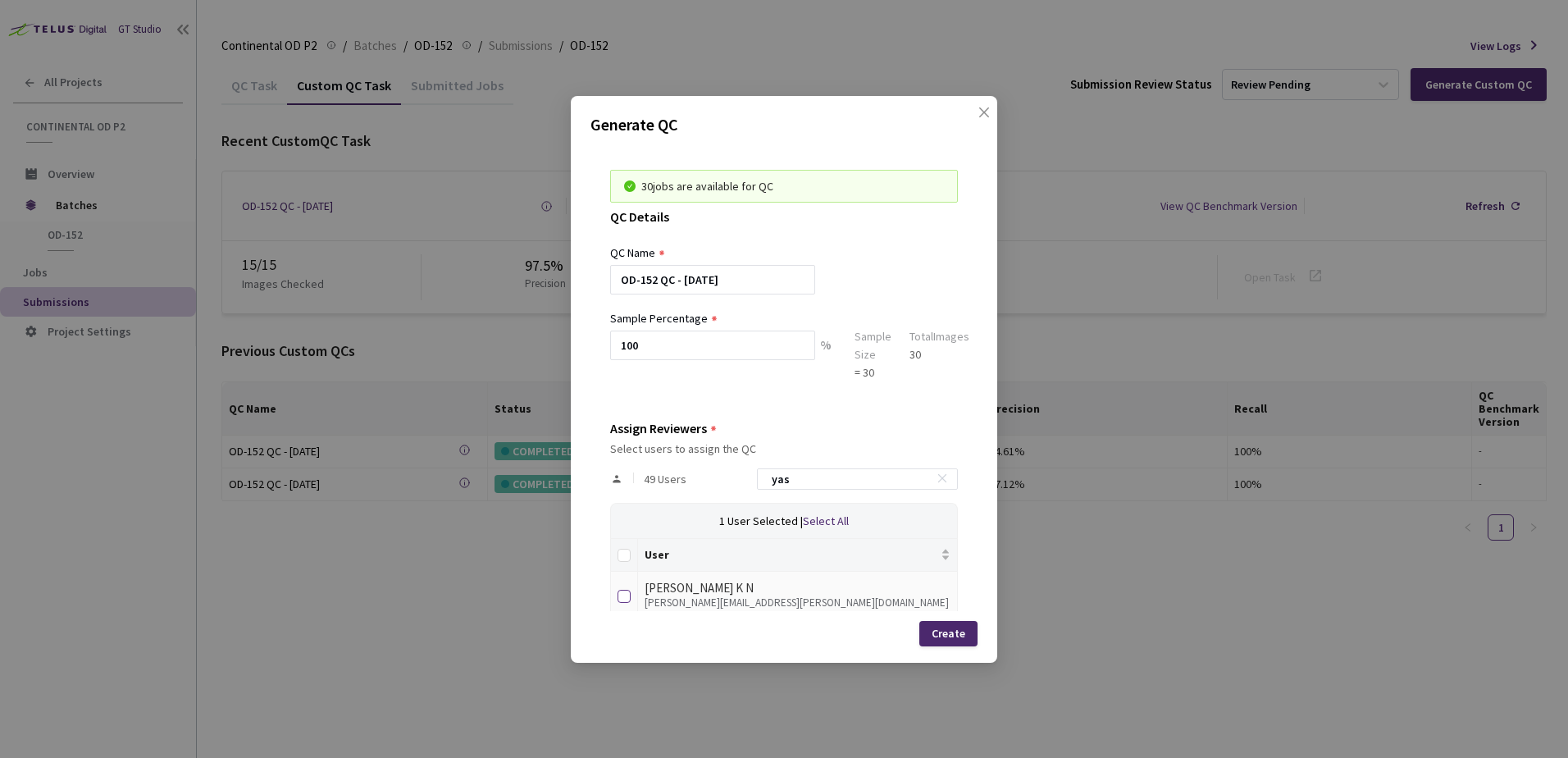
type input "yas"
click at [626, 599] on input "checkbox" at bounding box center [624, 597] width 13 height 13
checkbox input "true"
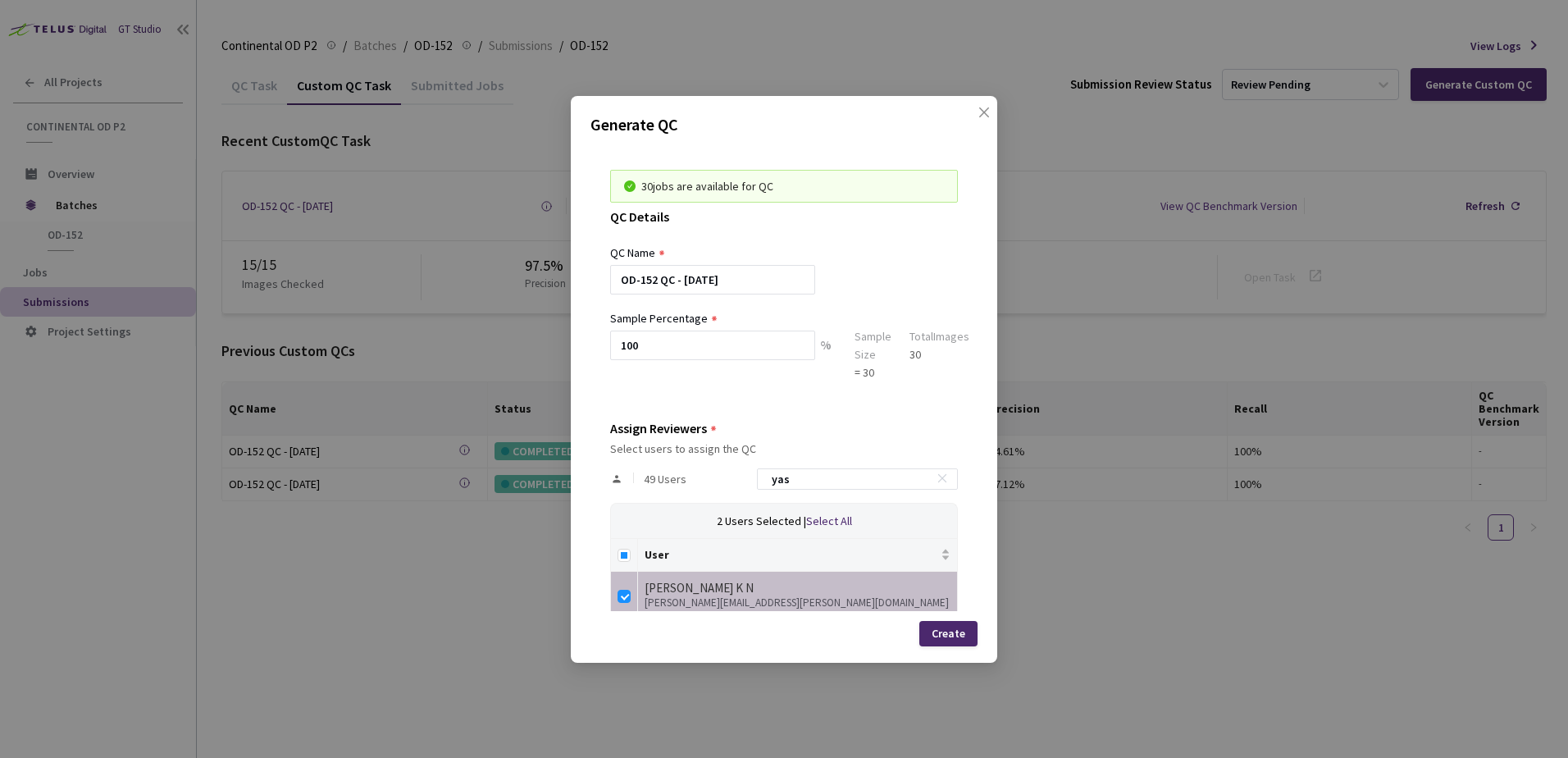
drag, startPoint x: 850, startPoint y: 482, endPoint x: 682, endPoint y: 484, distance: 168.0
click at [704, 480] on div "49 Users yas" at bounding box center [784, 479] width 348 height 47
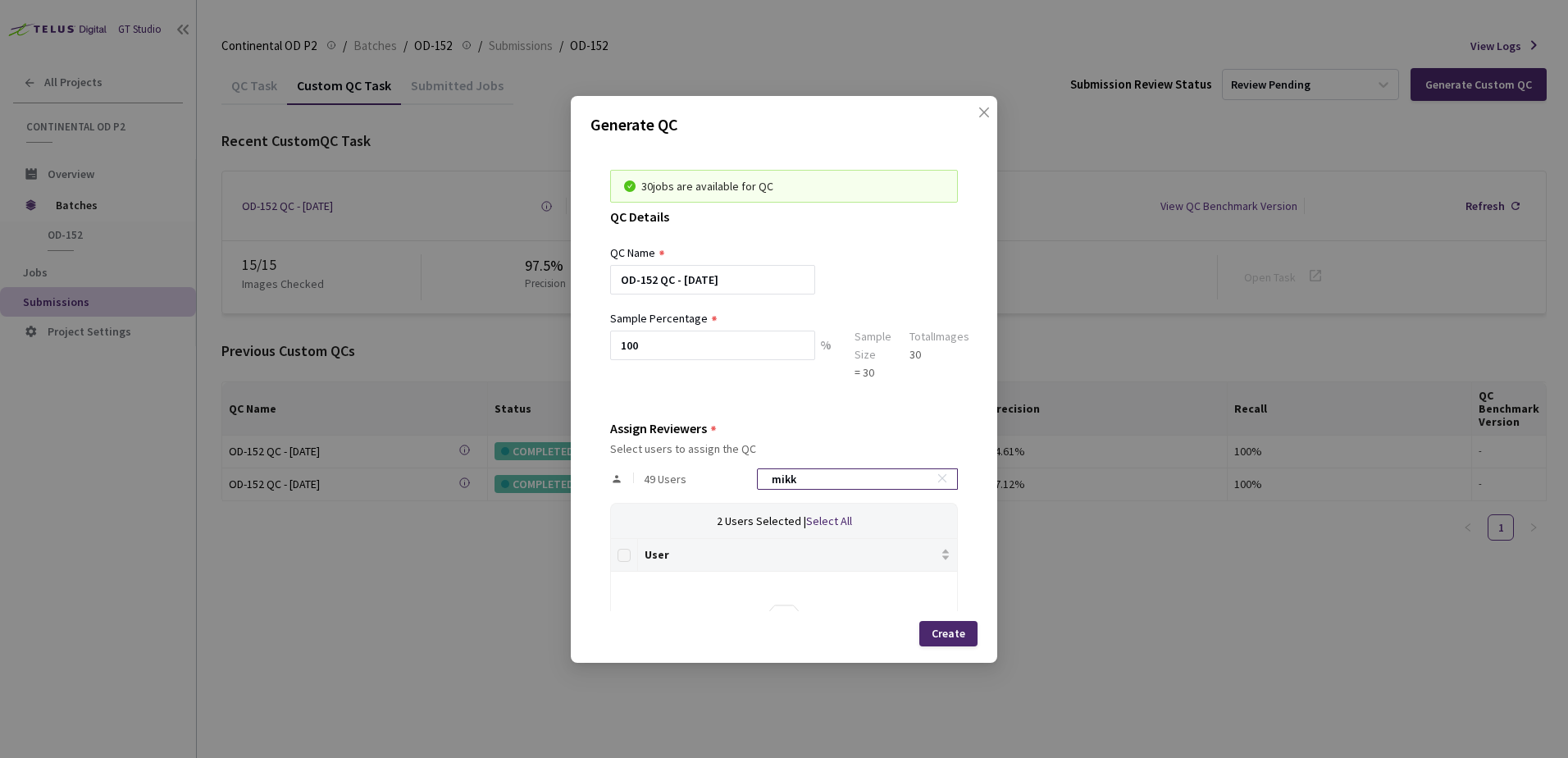
click at [823, 481] on input "mikk" at bounding box center [849, 478] width 175 height 20
type input "mik"
click at [630, 600] on input "checkbox" at bounding box center [624, 597] width 13 height 13
checkbox input "true"
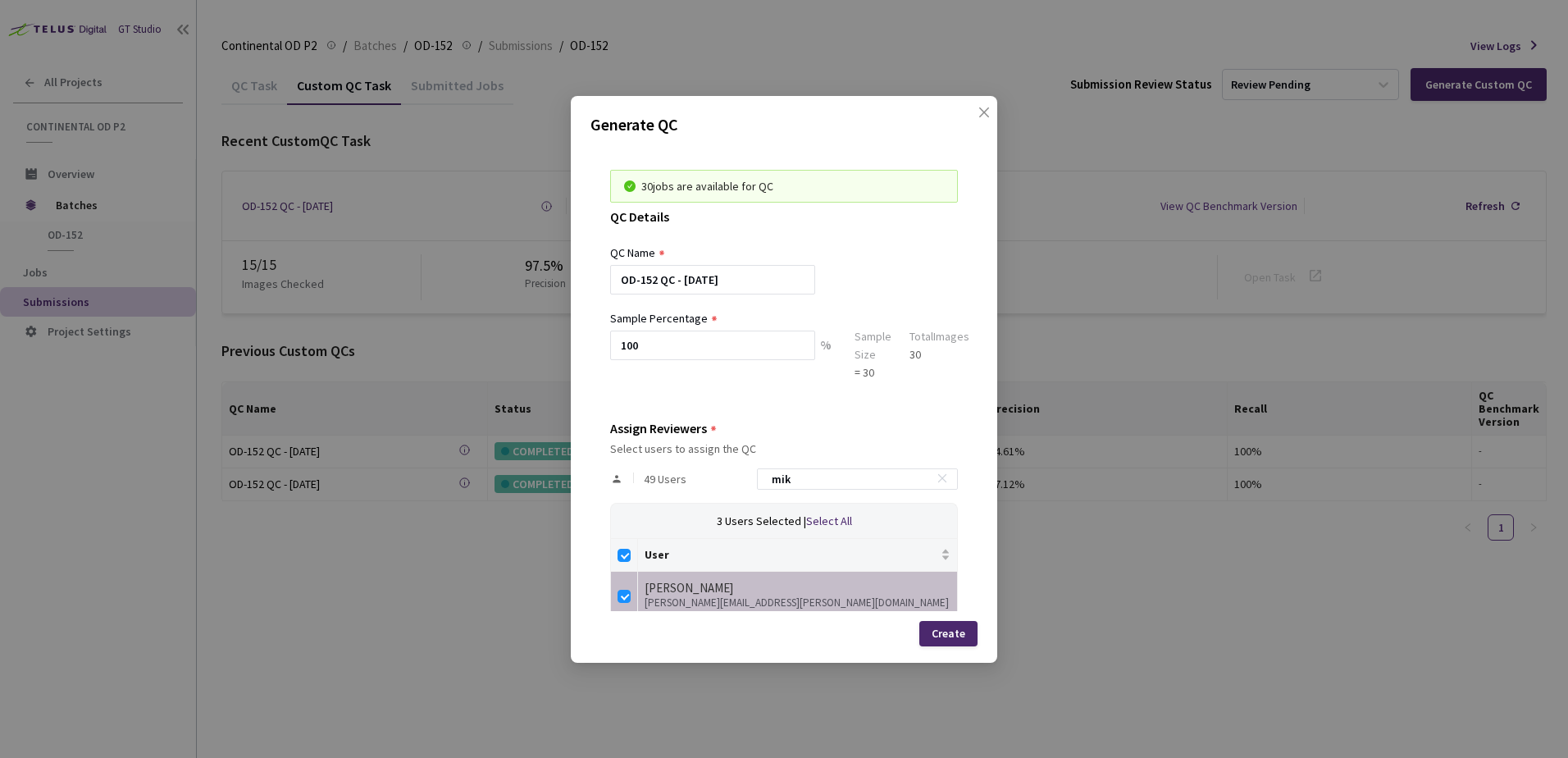
drag, startPoint x: 805, startPoint y: 479, endPoint x: 720, endPoint y: 479, distance: 85.0
click at [733, 479] on div "49 Users mik" at bounding box center [784, 479] width 348 height 47
type input "n"
checkbox input "false"
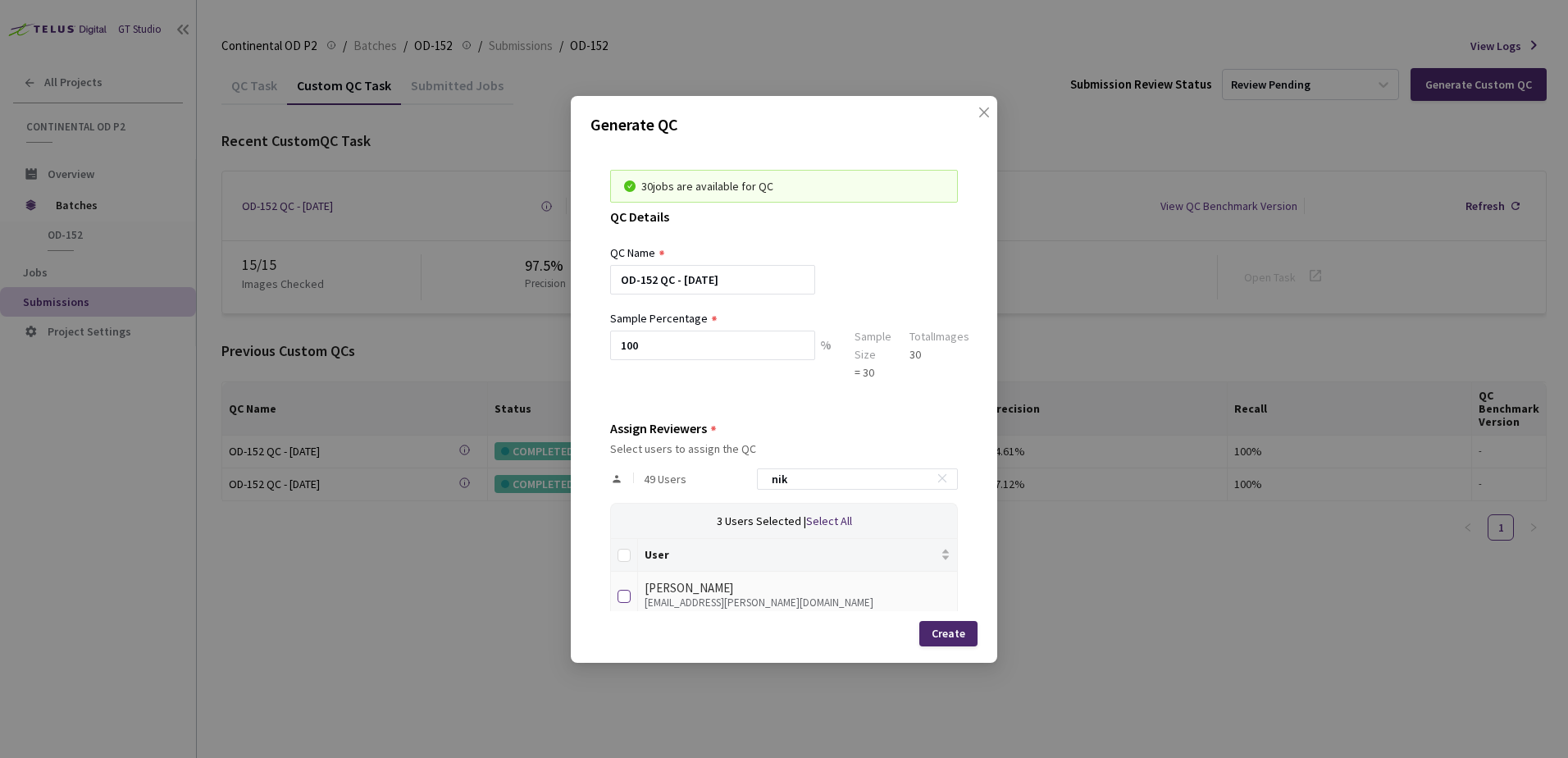
type input "nik"
click at [629, 591] on input "checkbox" at bounding box center [624, 597] width 13 height 13
checkbox input "true"
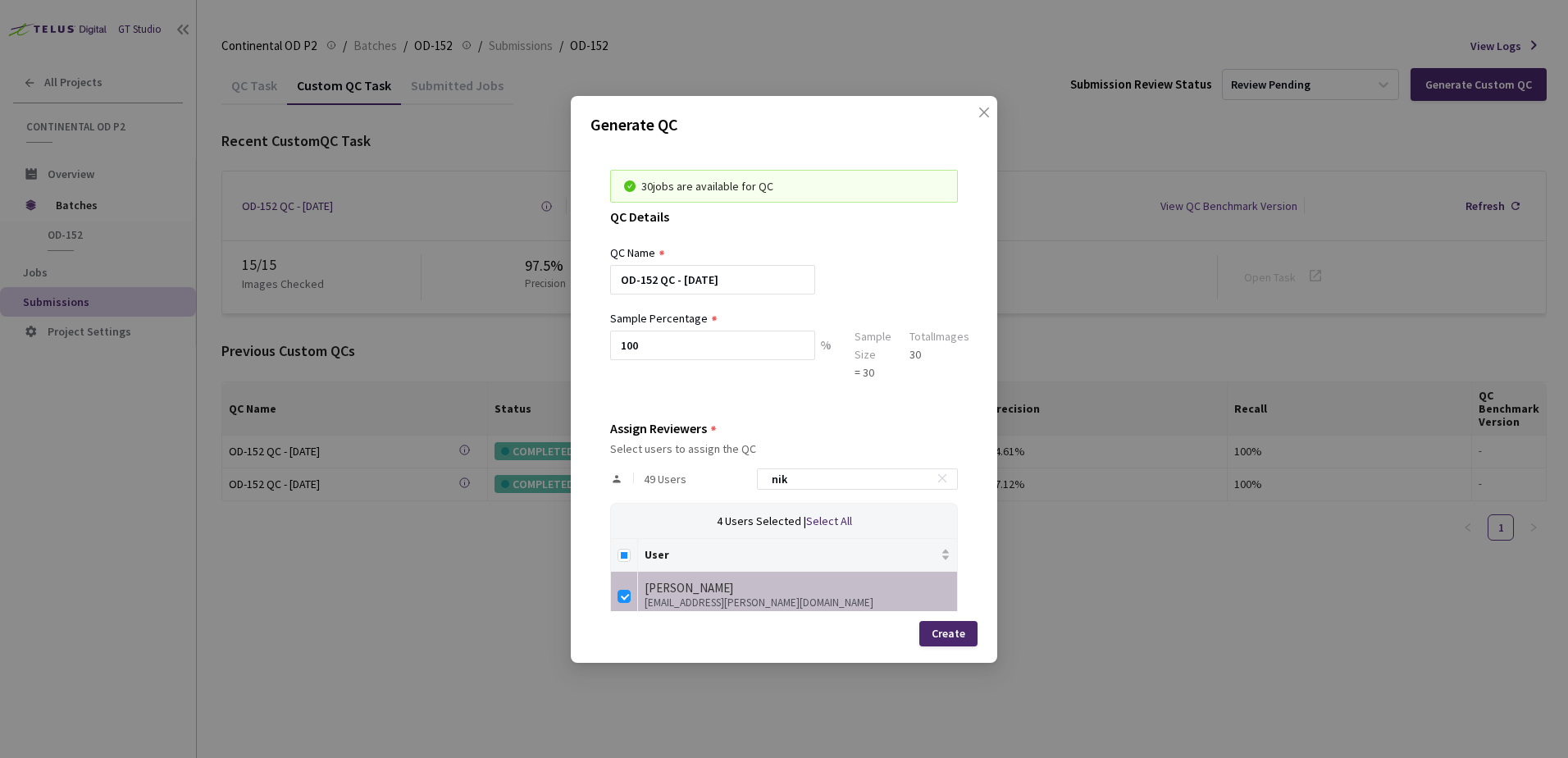
click at [948, 632] on div "Create" at bounding box center [948, 633] width 33 height 13
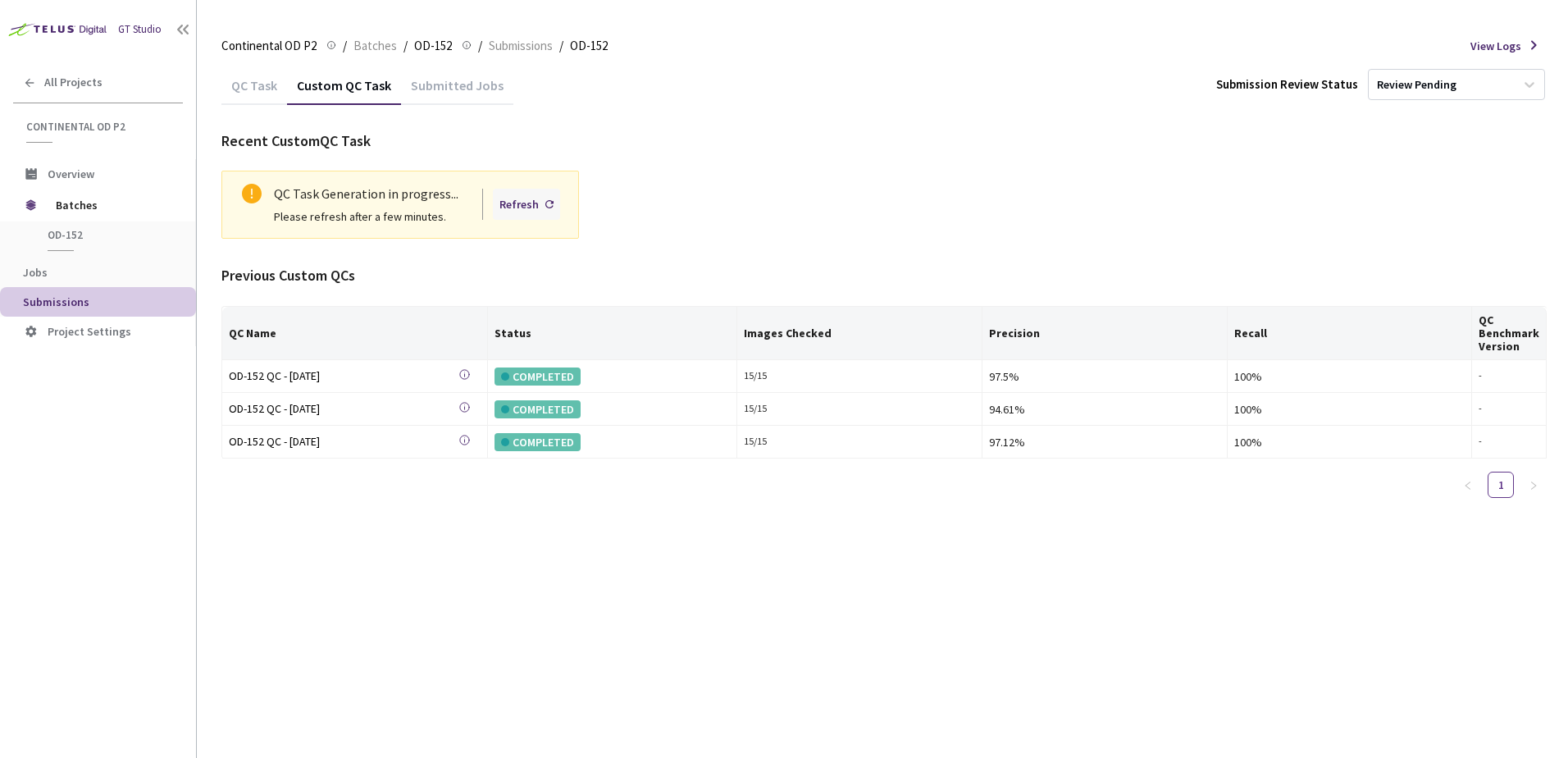
click at [519, 215] on div "Refresh" at bounding box center [526, 204] width 67 height 31
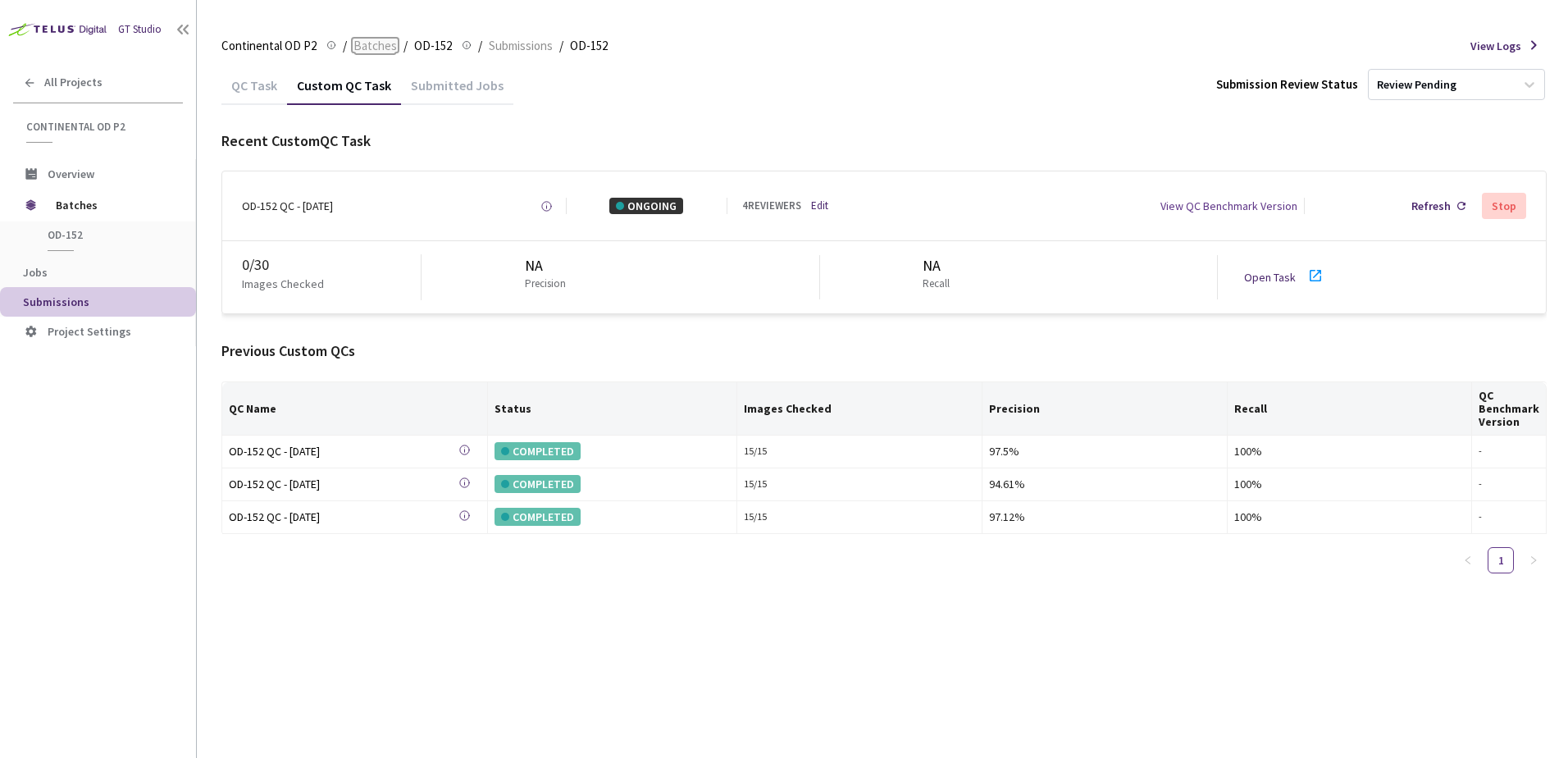
click at [378, 46] on span "Batches" at bounding box center [376, 46] width 44 height 20
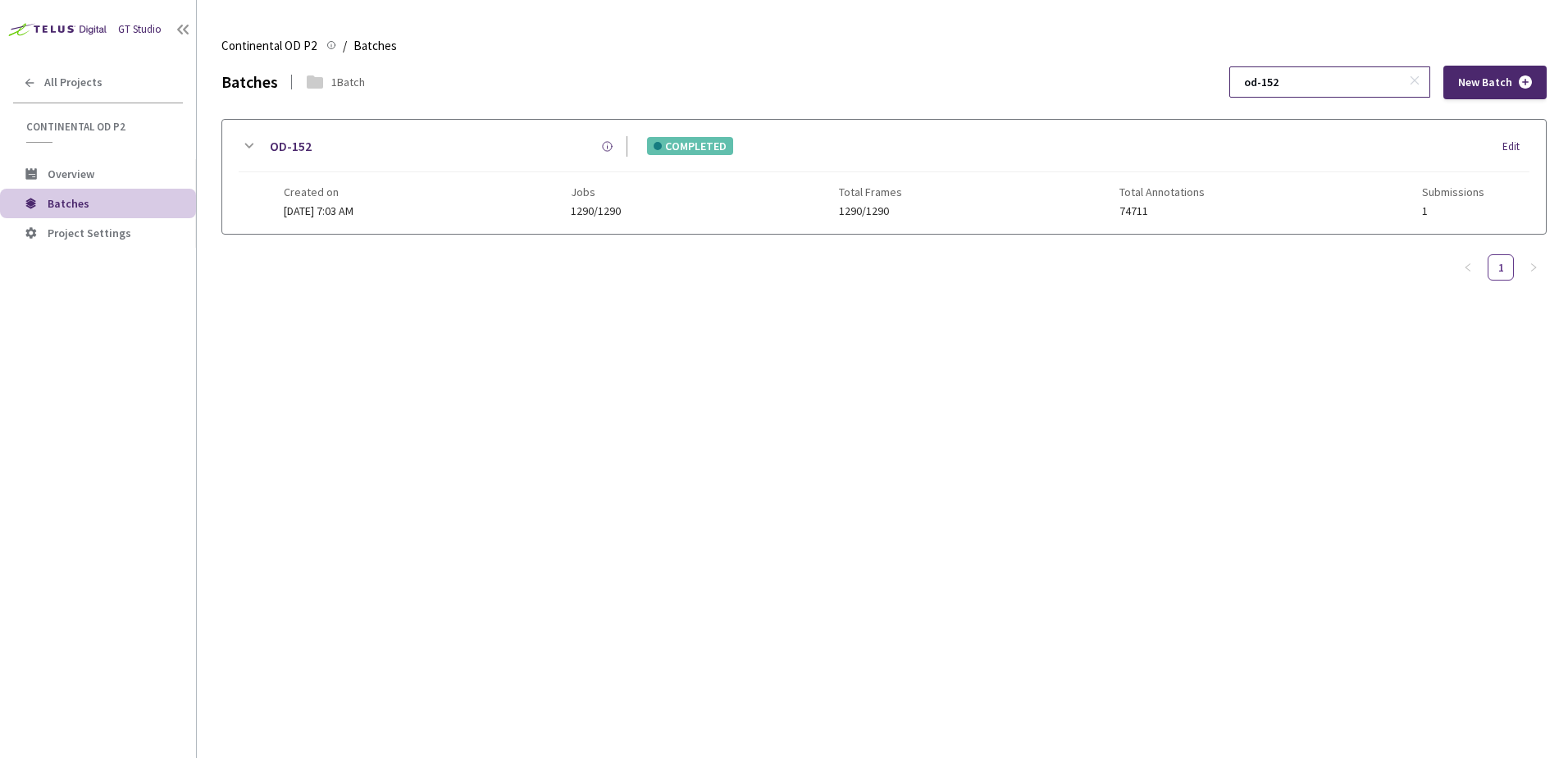
click at [1344, 78] on input "od-152" at bounding box center [1321, 82] width 175 height 29
type input "od-107"
click at [248, 151] on icon at bounding box center [249, 146] width 20 height 20
click at [256, 303] on div at bounding box center [883, 323] width 1323 height 178
click at [256, 302] on div at bounding box center [883, 323] width 1323 height 178
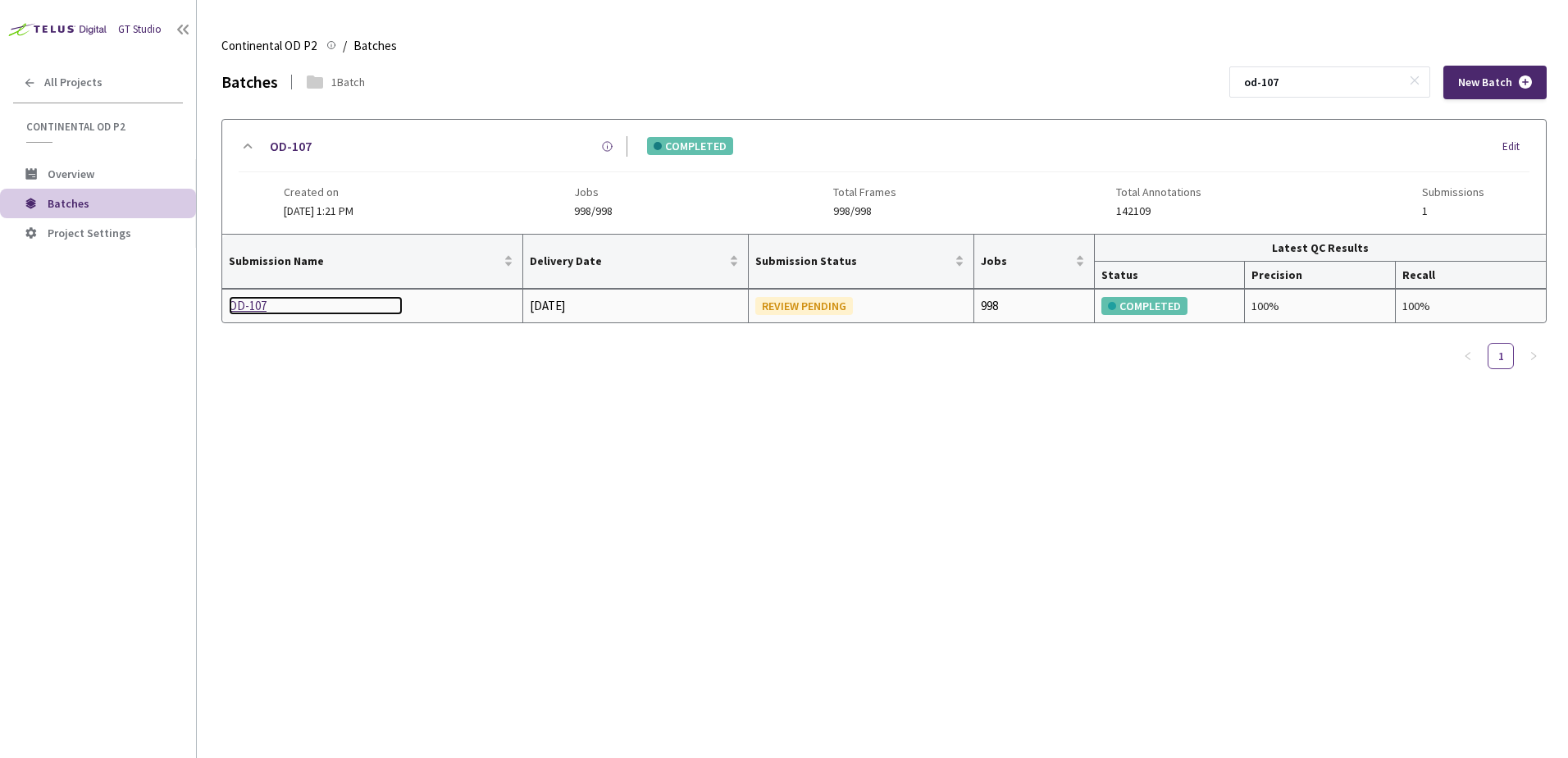
click at [258, 303] on div "OD-107" at bounding box center [315, 305] width 174 height 20
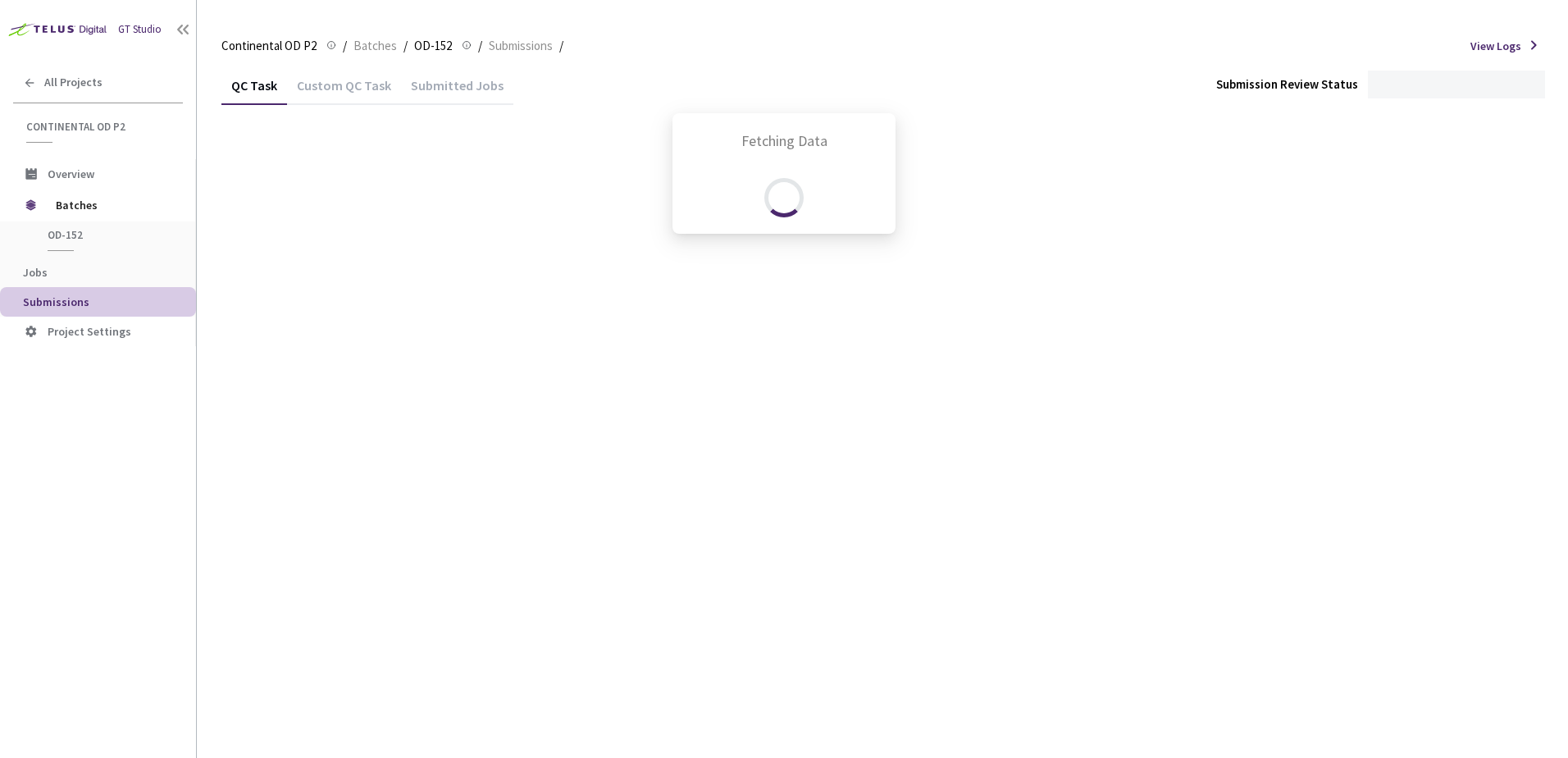
click at [341, 77] on div "Fetching Data" at bounding box center [784, 379] width 1568 height 758
click at [346, 81] on div "Custom QC Task" at bounding box center [344, 90] width 114 height 28
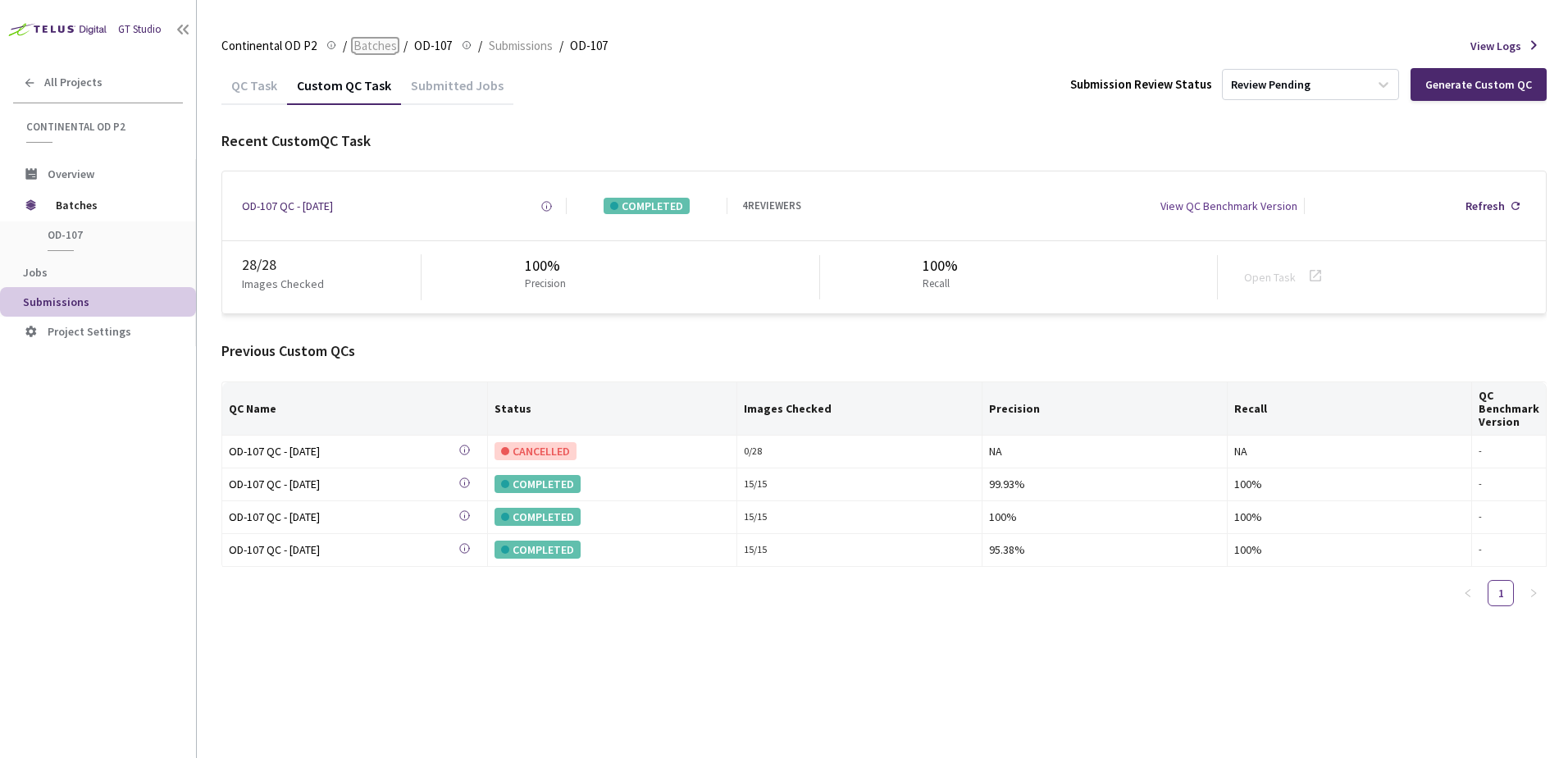
click at [378, 45] on span "Batches" at bounding box center [376, 46] width 44 height 20
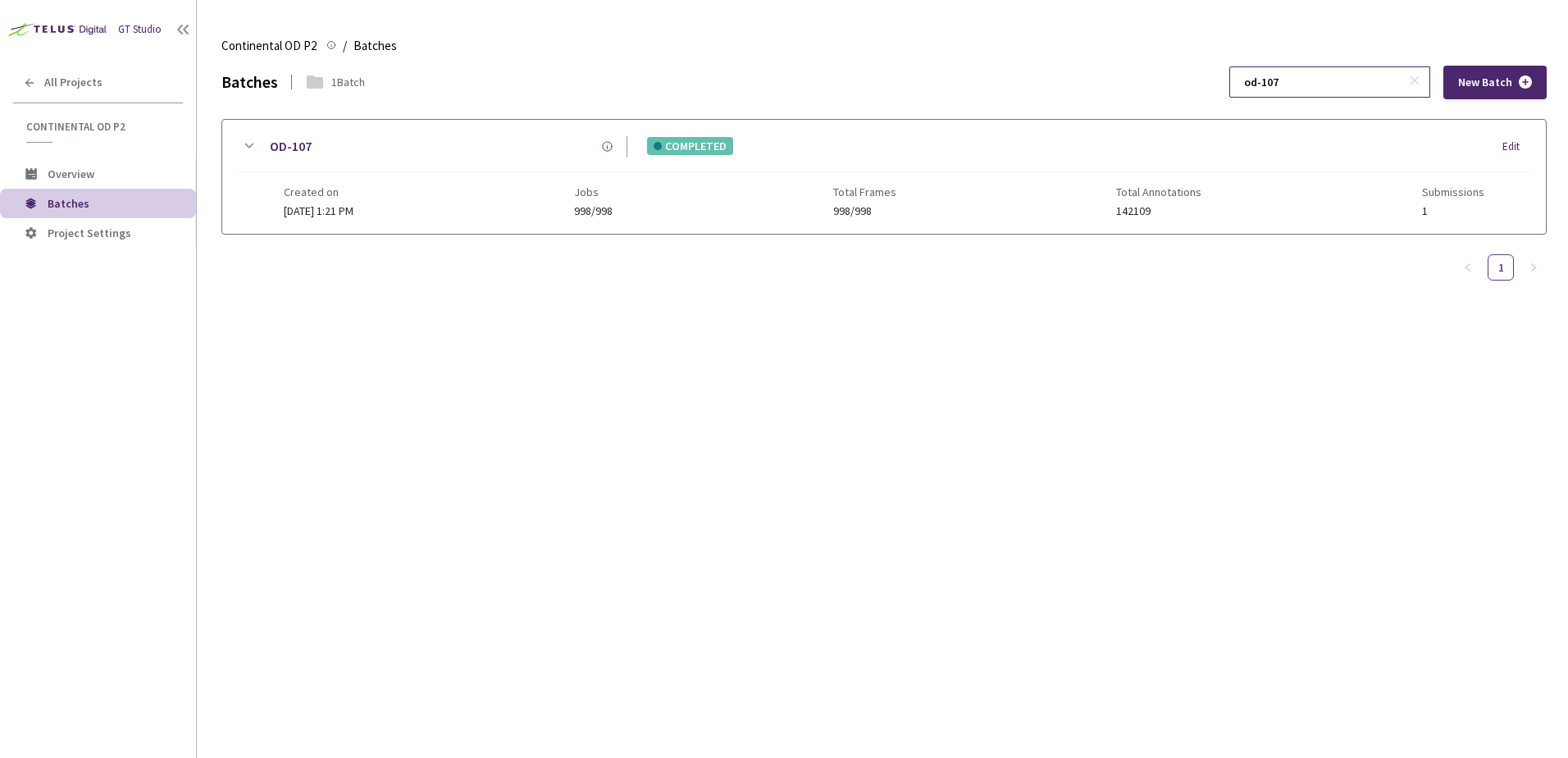
click at [1348, 83] on input "od-107" at bounding box center [1321, 82] width 175 height 29
type input "od-148"
click at [255, 144] on icon at bounding box center [249, 146] width 20 height 20
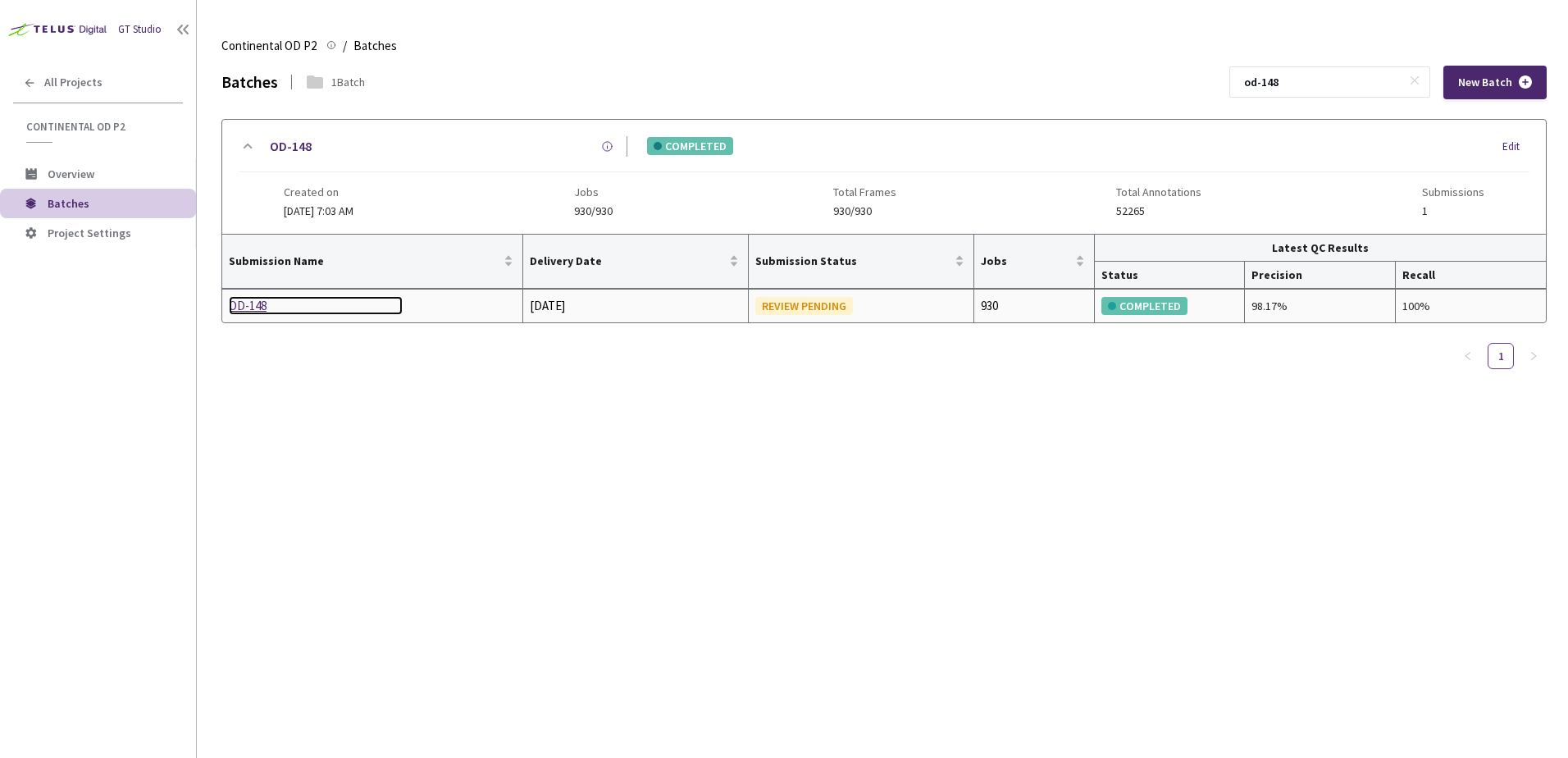
click at [255, 302] on div "OD-148" at bounding box center [315, 305] width 174 height 20
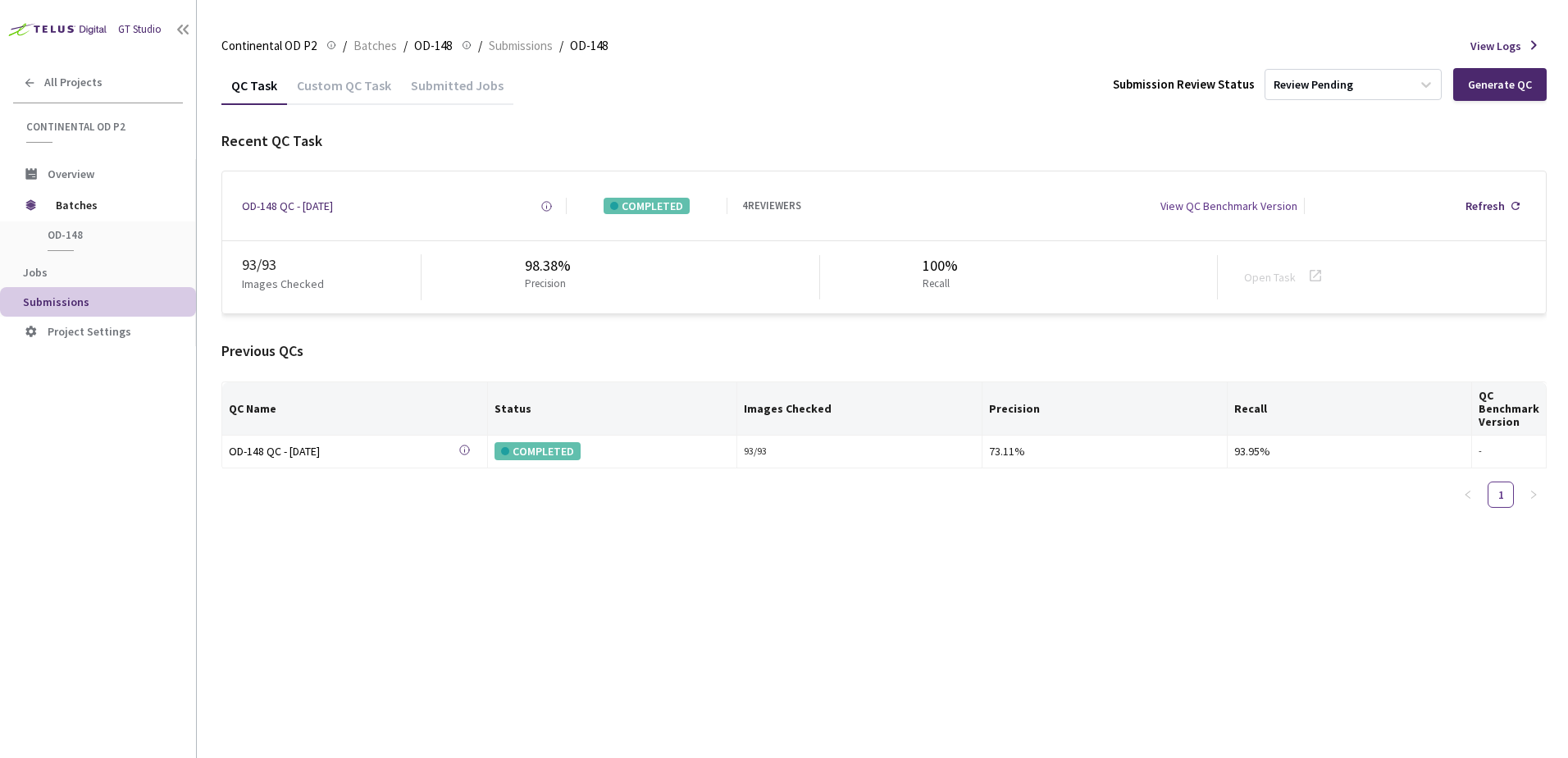
click at [328, 90] on div "Custom QC Task" at bounding box center [344, 90] width 114 height 28
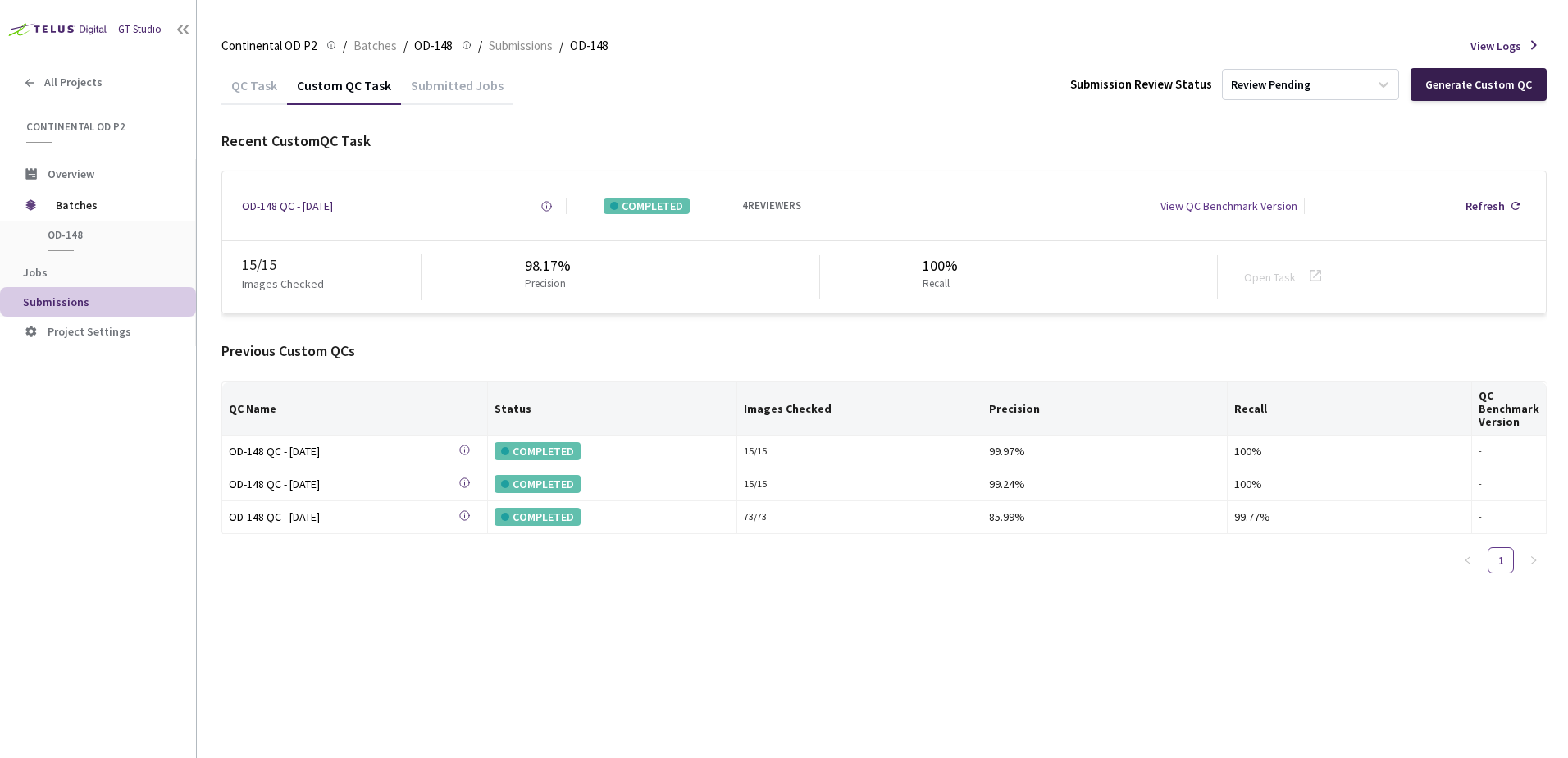
click at [1482, 83] on div "Generate Custom QC" at bounding box center [1478, 84] width 106 height 13
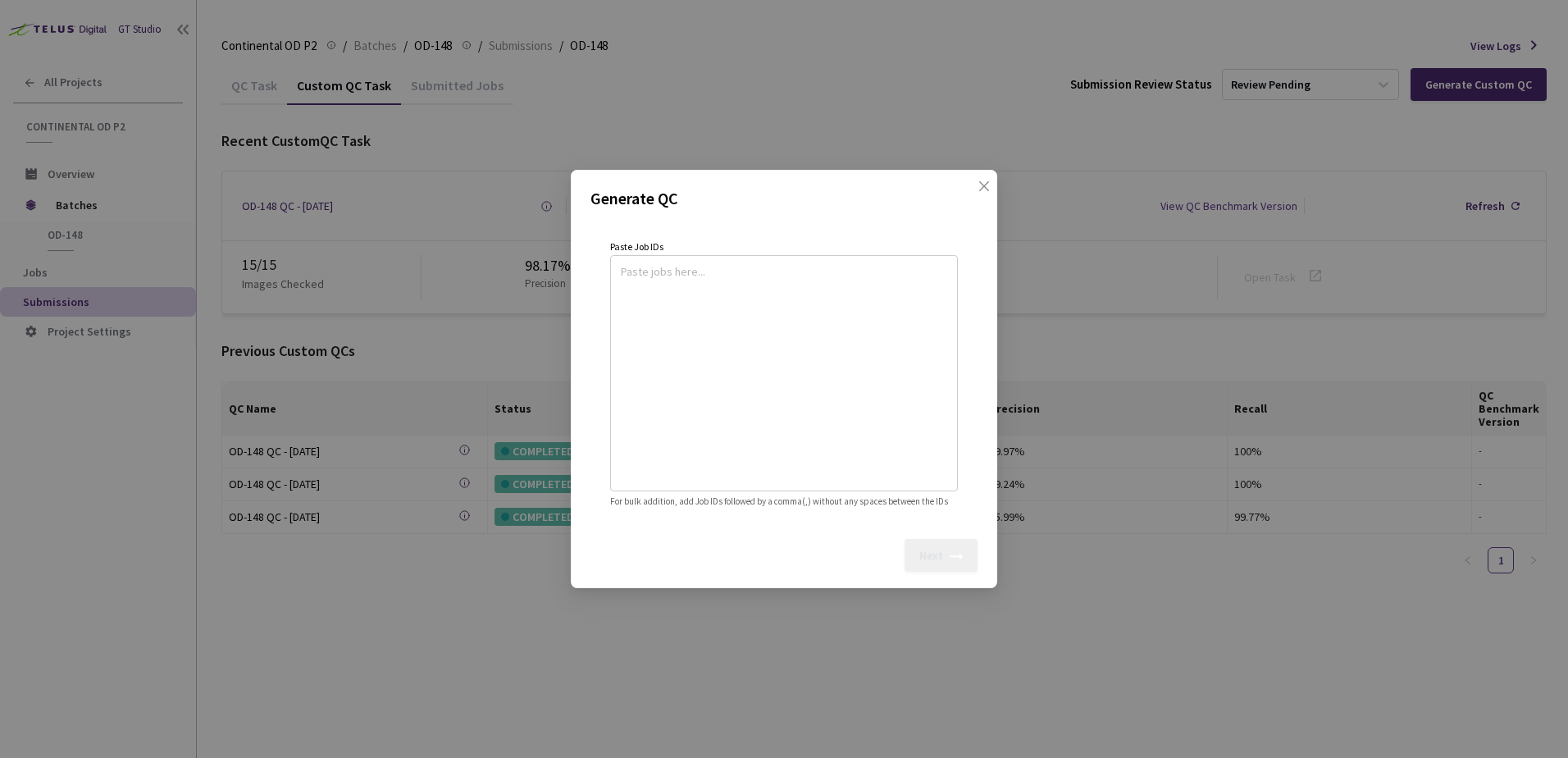
click at [735, 276] on textarea at bounding box center [784, 370] width 326 height 223
paste textarea
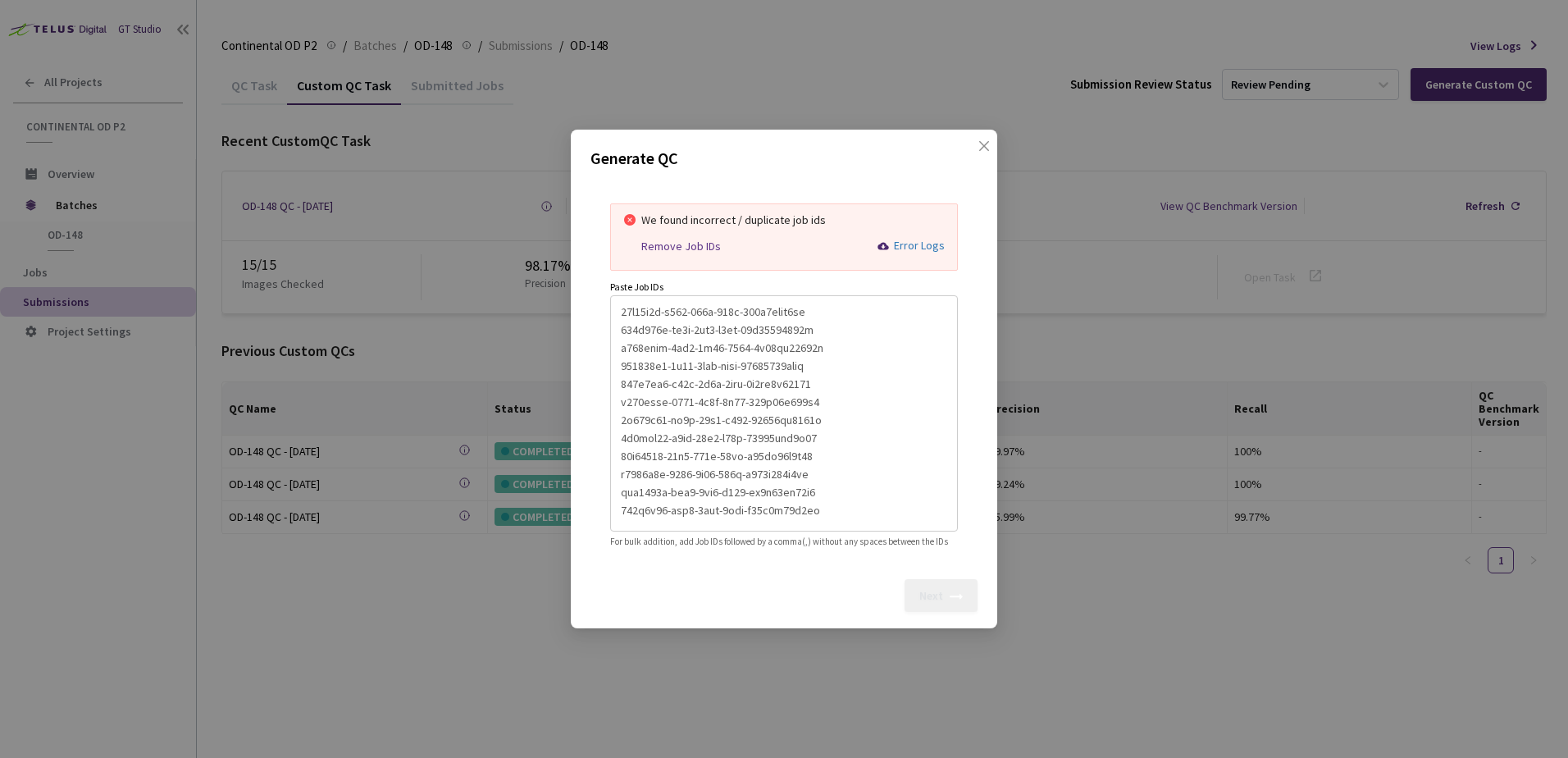
click at [655, 239] on div "Remove Job IDs" at bounding box center [681, 246] width 80 height 14
type textarea "10c92e6d-f737-496f-848e-151a6eecb3aa,058e325c-dc5e-4cd3-b5ed-75d57305581e,f910e…"
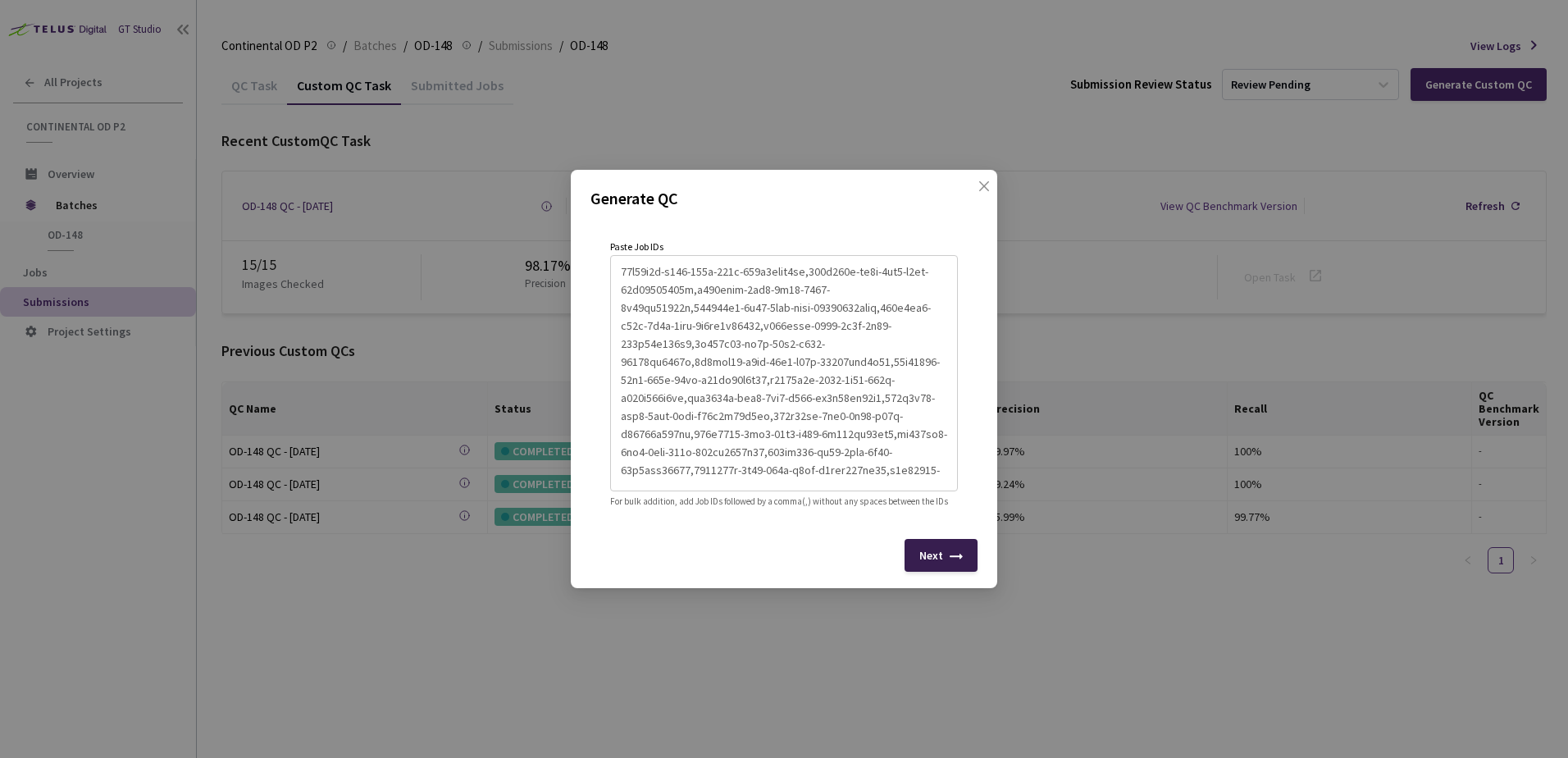
click at [928, 556] on div "Next" at bounding box center [940, 555] width 73 height 33
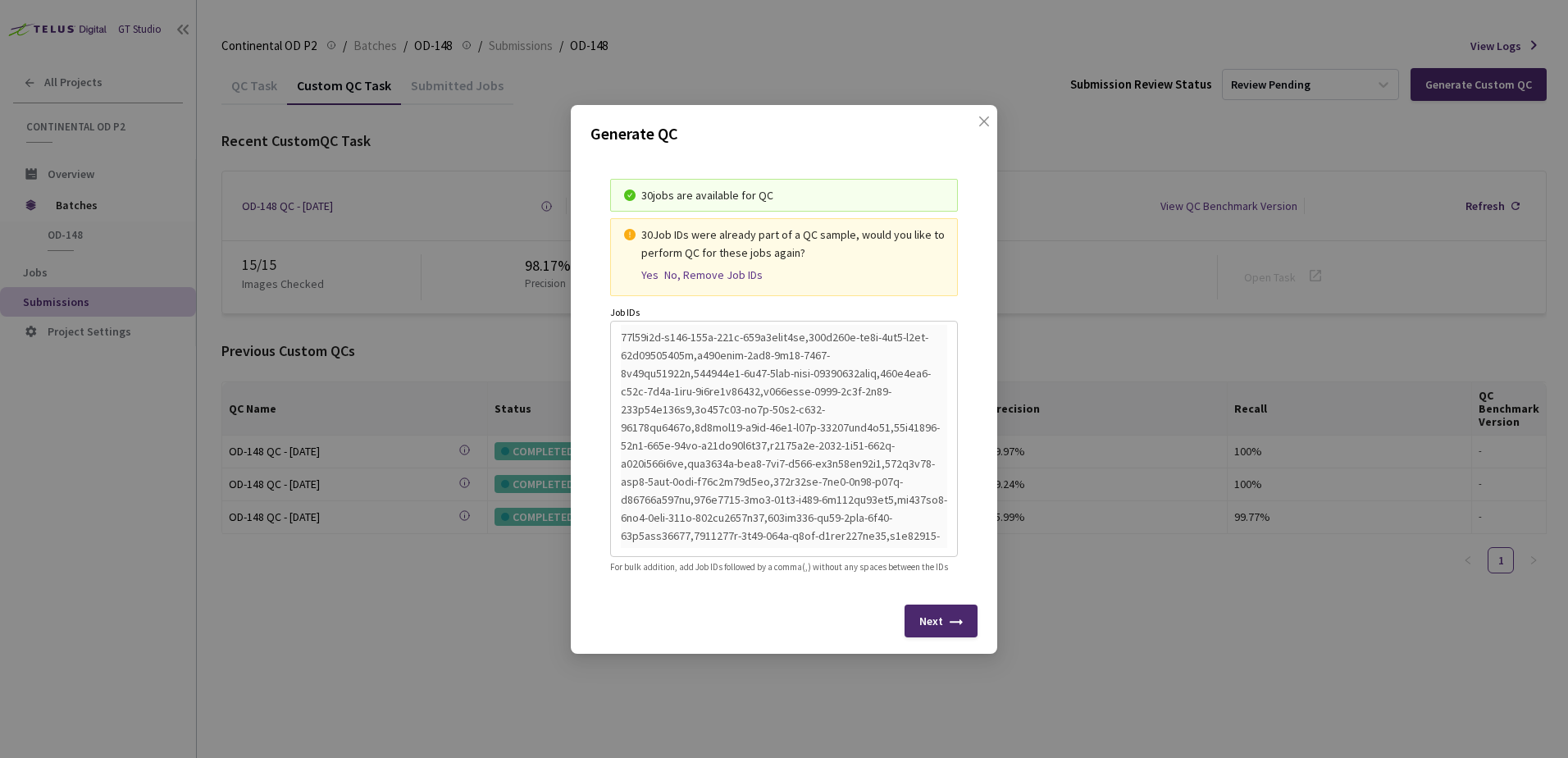
click at [913, 622] on div "Next" at bounding box center [940, 620] width 73 height 33
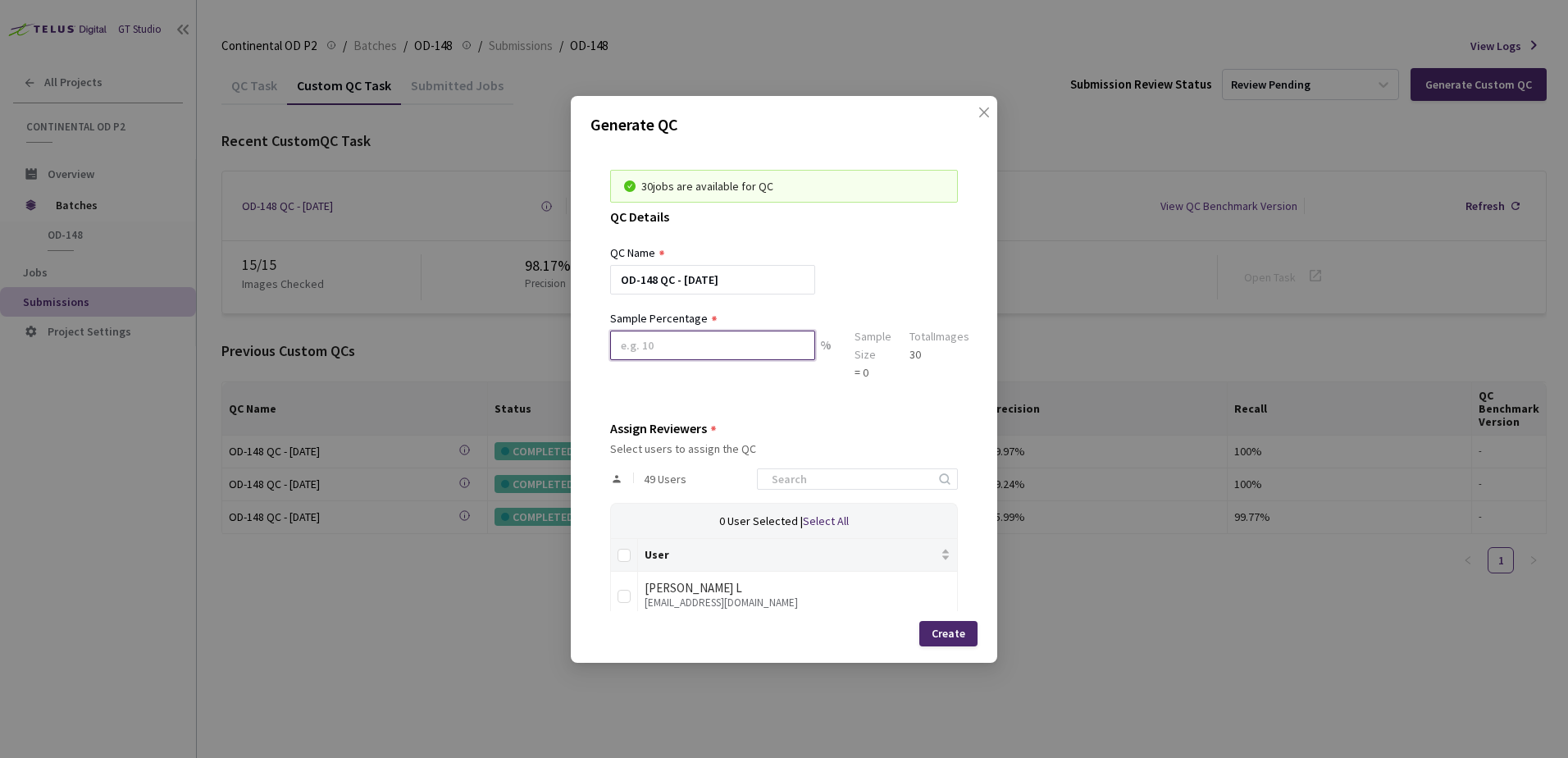
click at [735, 347] on input at bounding box center [712, 344] width 205 height 29
type input "100"
click at [792, 469] on div at bounding box center [858, 479] width 201 height 21
click at [807, 484] on input at bounding box center [849, 478] width 175 height 20
drag, startPoint x: 761, startPoint y: 471, endPoint x: 743, endPoint y: 478, distance: 19.3
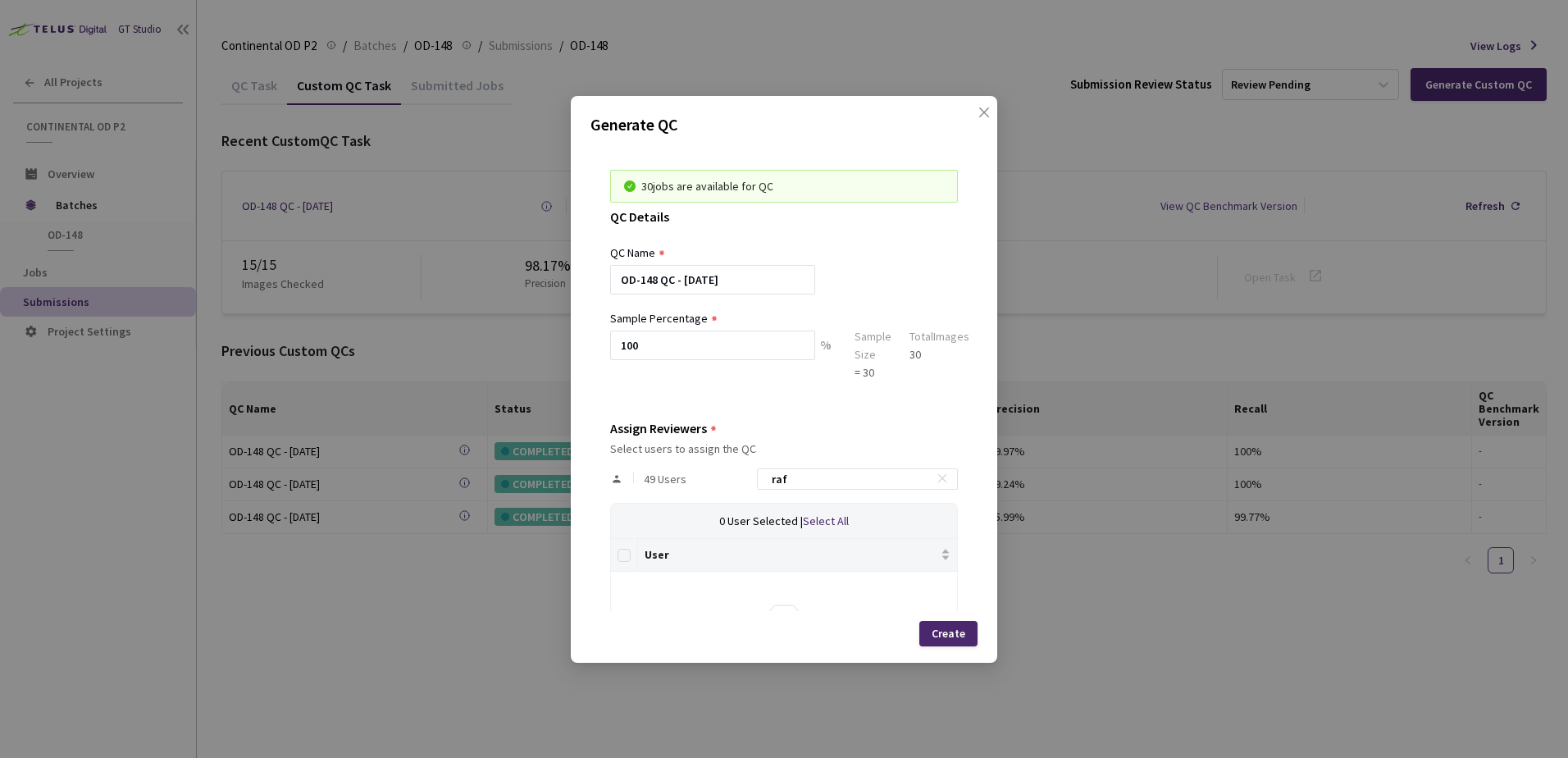
click at [735, 472] on div "49 Users raf" at bounding box center [784, 479] width 348 height 47
type input "rag"
click at [625, 596] on input "checkbox" at bounding box center [624, 597] width 13 height 13
checkbox input "true"
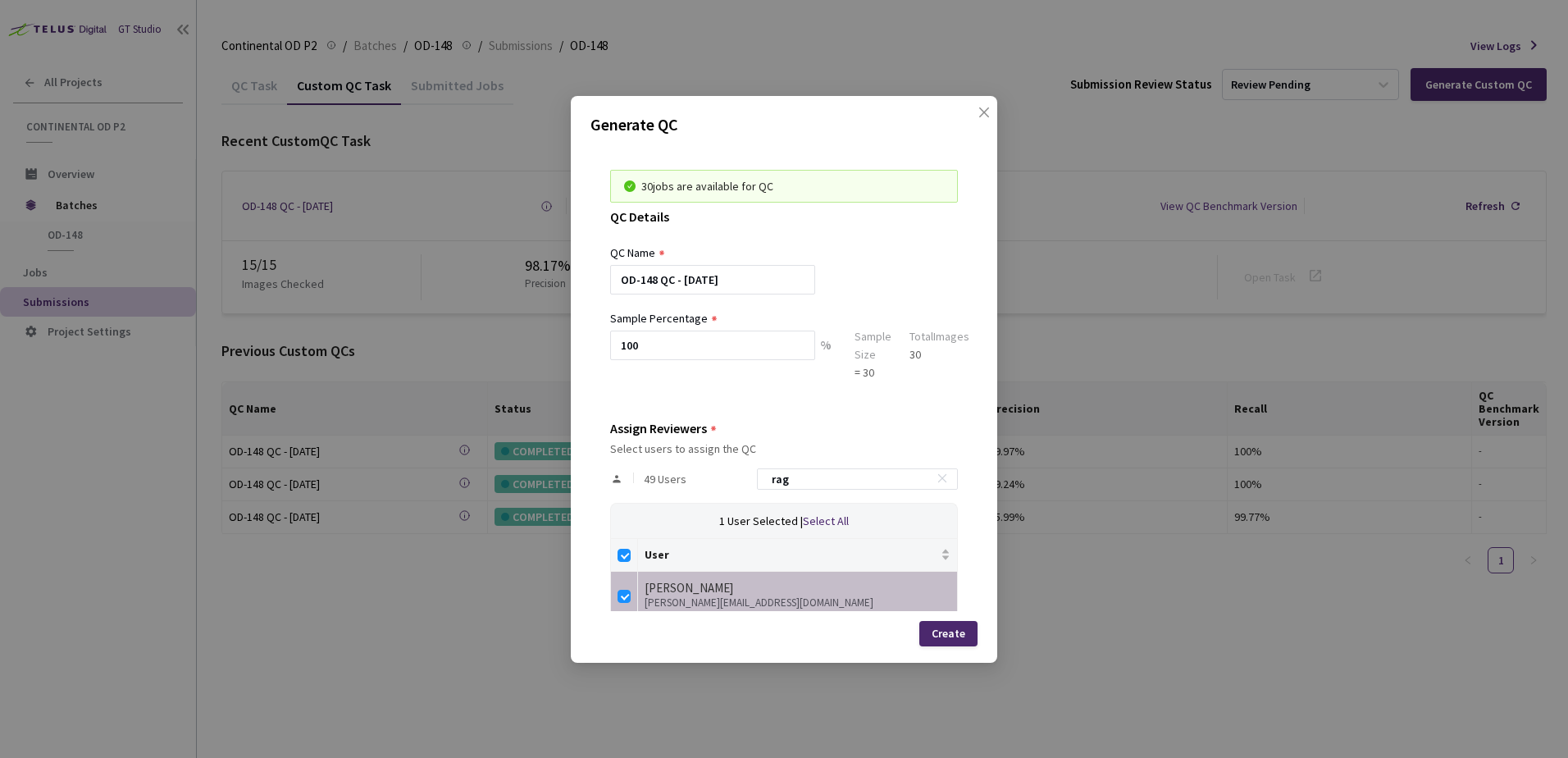
drag, startPoint x: 801, startPoint y: 481, endPoint x: 715, endPoint y: 487, distance: 86.2
click at [778, 482] on input "rag" at bounding box center [849, 478] width 175 height 20
type input "ry"
checkbox input "false"
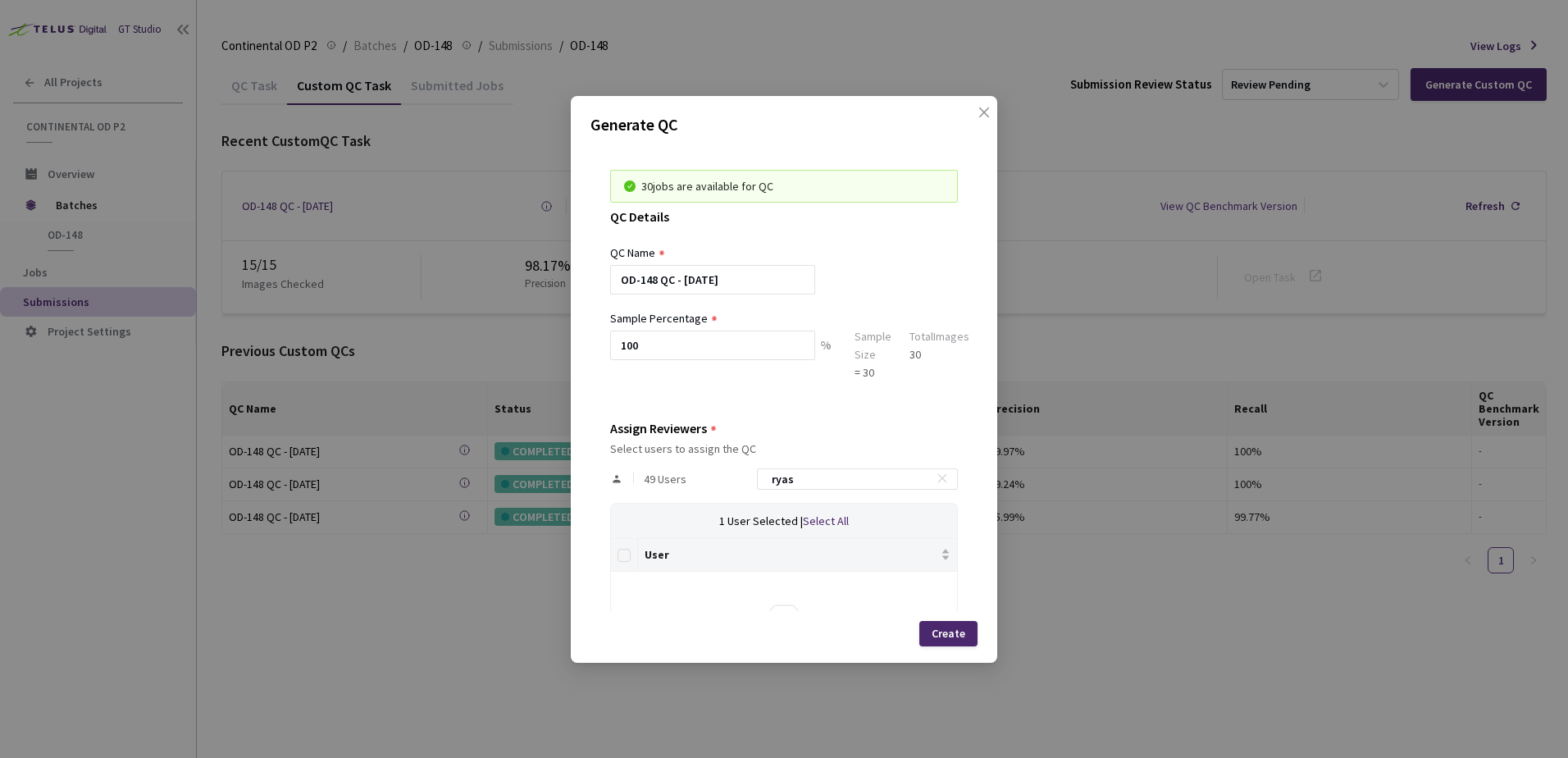
drag, startPoint x: 778, startPoint y: 475, endPoint x: 704, endPoint y: 481, distance: 74.2
click at [722, 479] on div "49 Users ryas" at bounding box center [784, 479] width 348 height 47
type input "yas"
click at [618, 595] on input "checkbox" at bounding box center [624, 597] width 13 height 13
checkbox input "true"
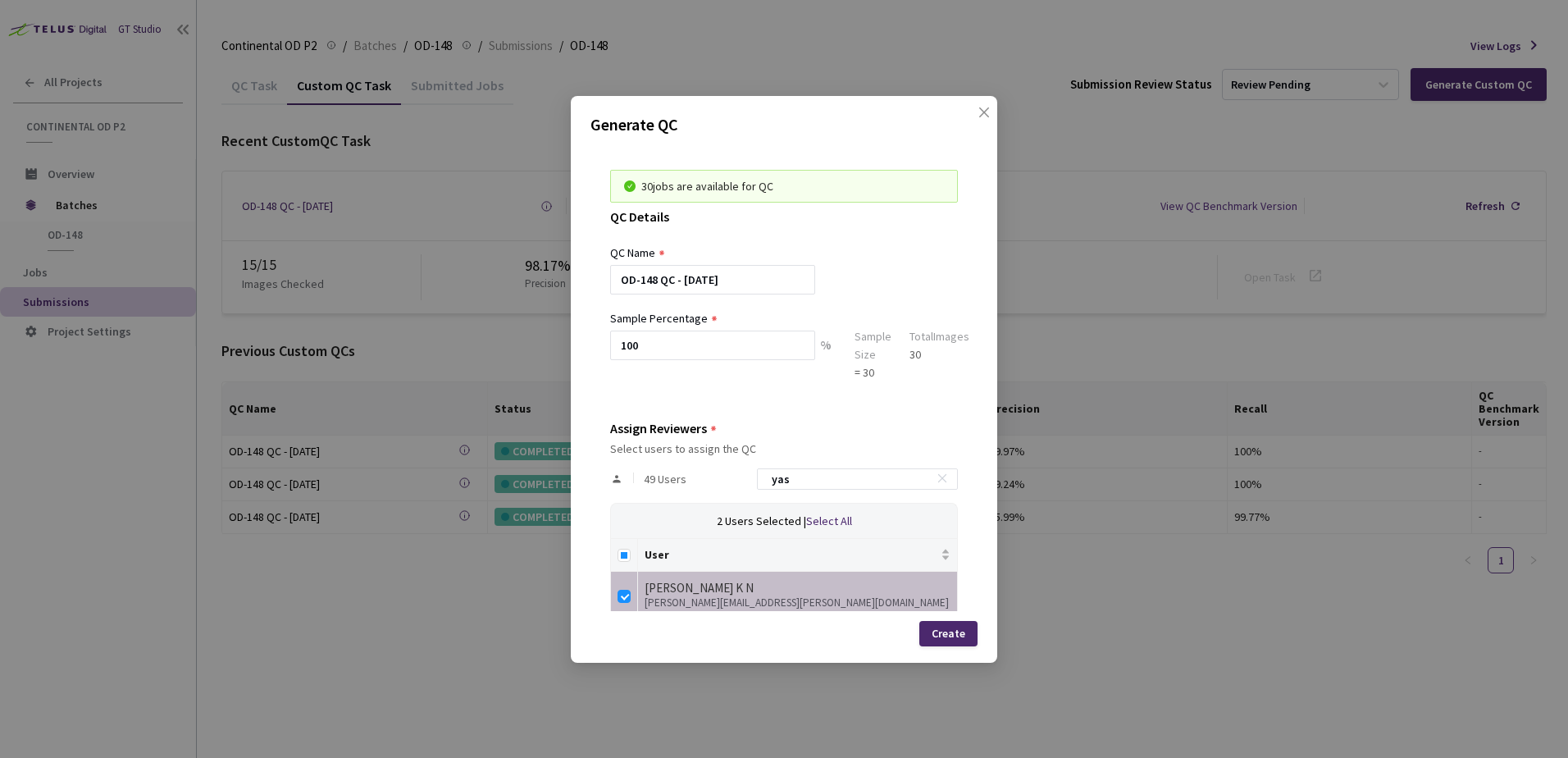
drag, startPoint x: 807, startPoint y: 482, endPoint x: 661, endPoint y: 480, distance: 146.0
click at [704, 481] on div "49 Users yas" at bounding box center [784, 479] width 348 height 47
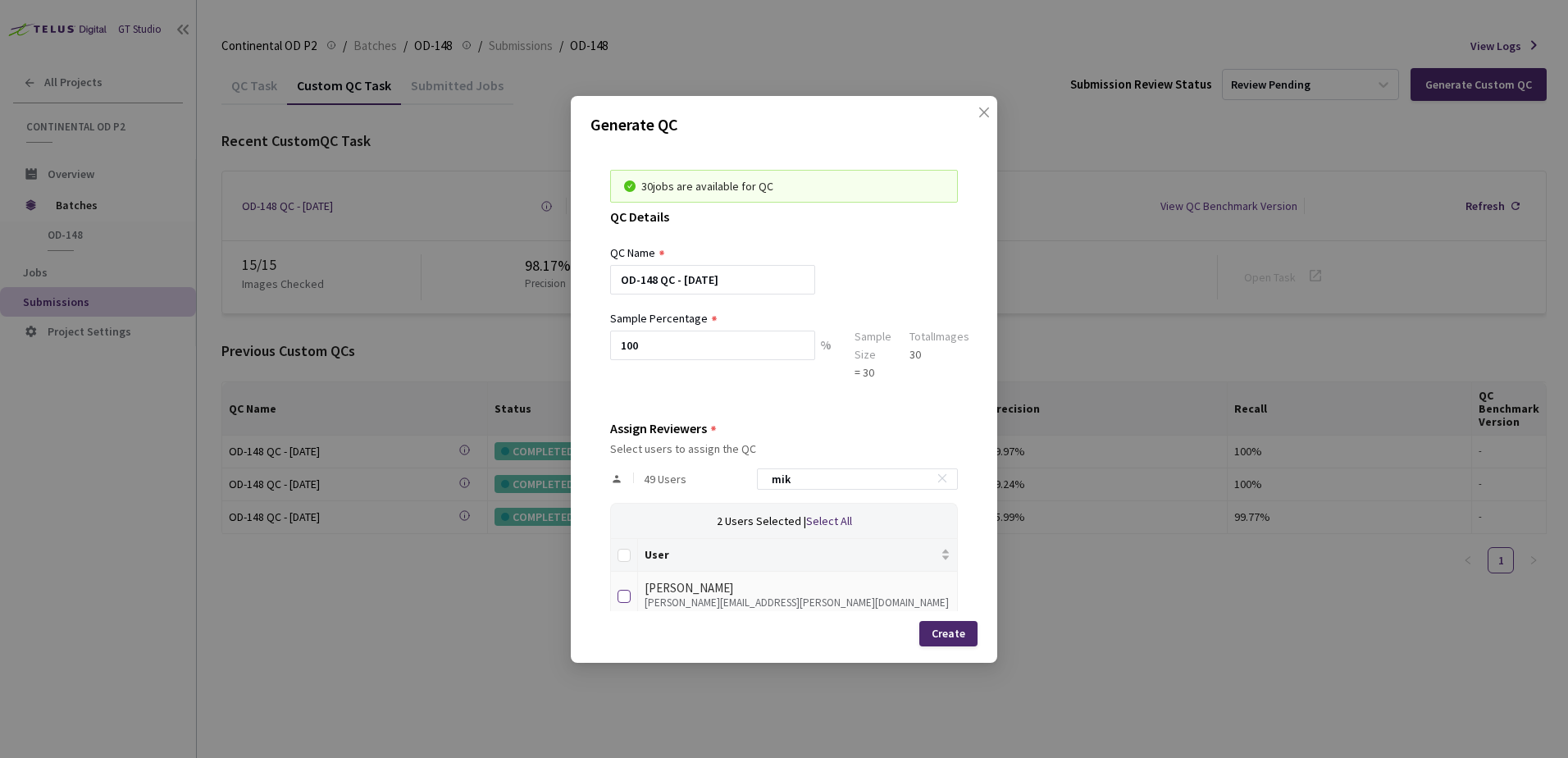
type input "mik"
click at [620, 597] on input "checkbox" at bounding box center [624, 597] width 13 height 13
checkbox input "true"
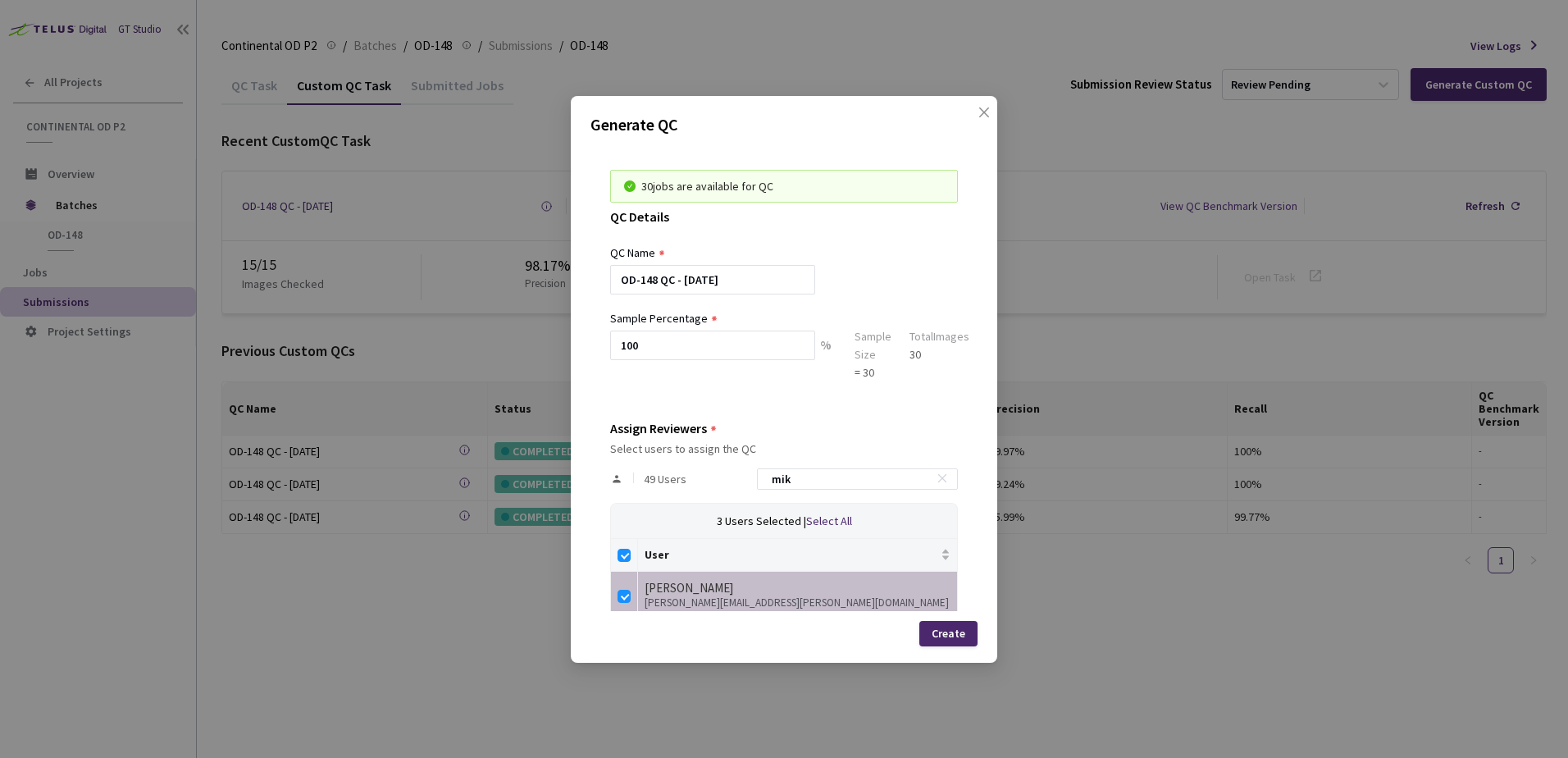
drag, startPoint x: 821, startPoint y: 483, endPoint x: 680, endPoint y: 483, distance: 141.0
click at [723, 483] on div "49 Users mik" at bounding box center [784, 479] width 348 height 47
type input "n"
checkbox input "false"
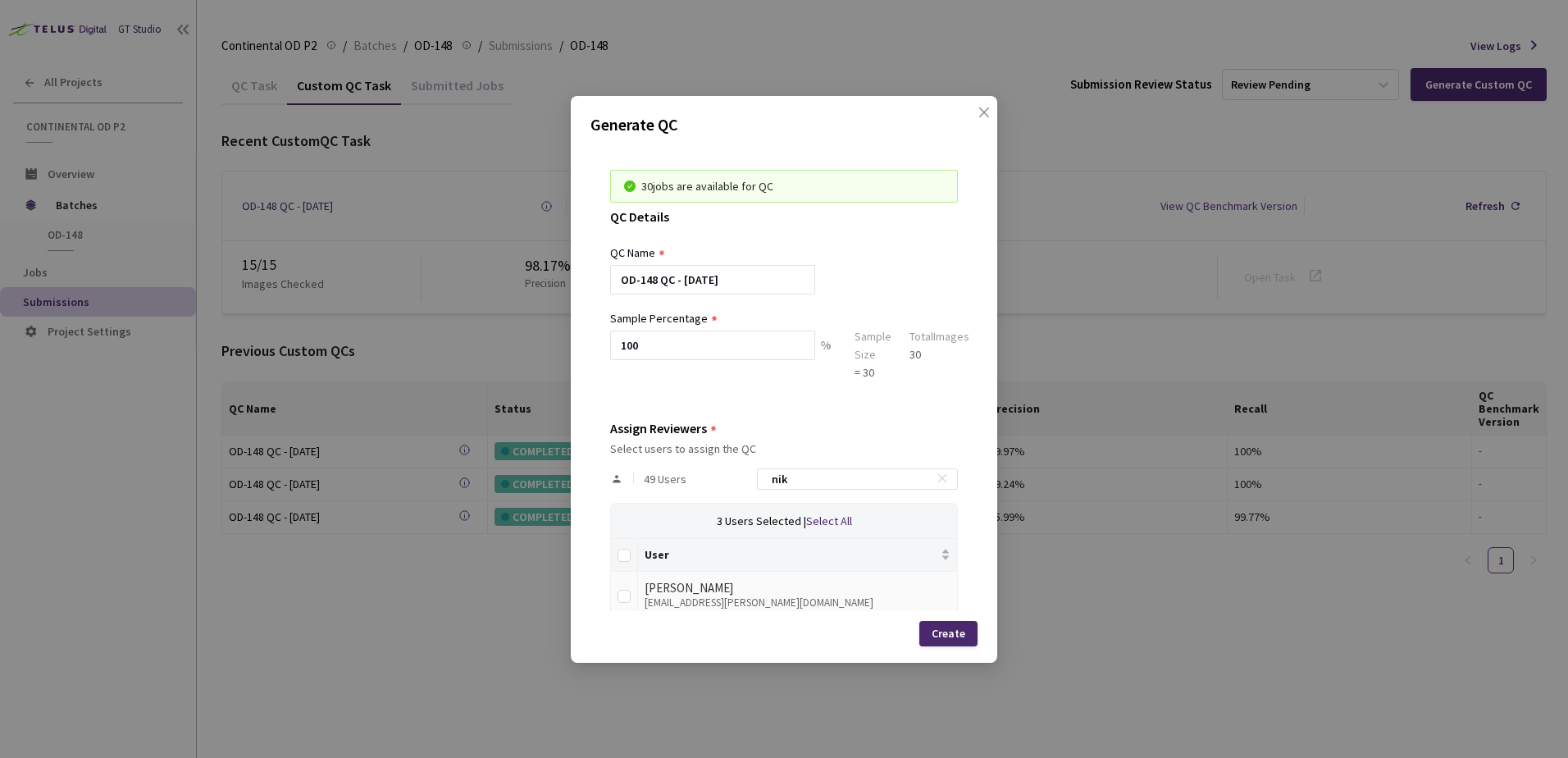
type input "nik"
click at [625, 598] on input "checkbox" at bounding box center [624, 597] width 13 height 13
checkbox input "true"
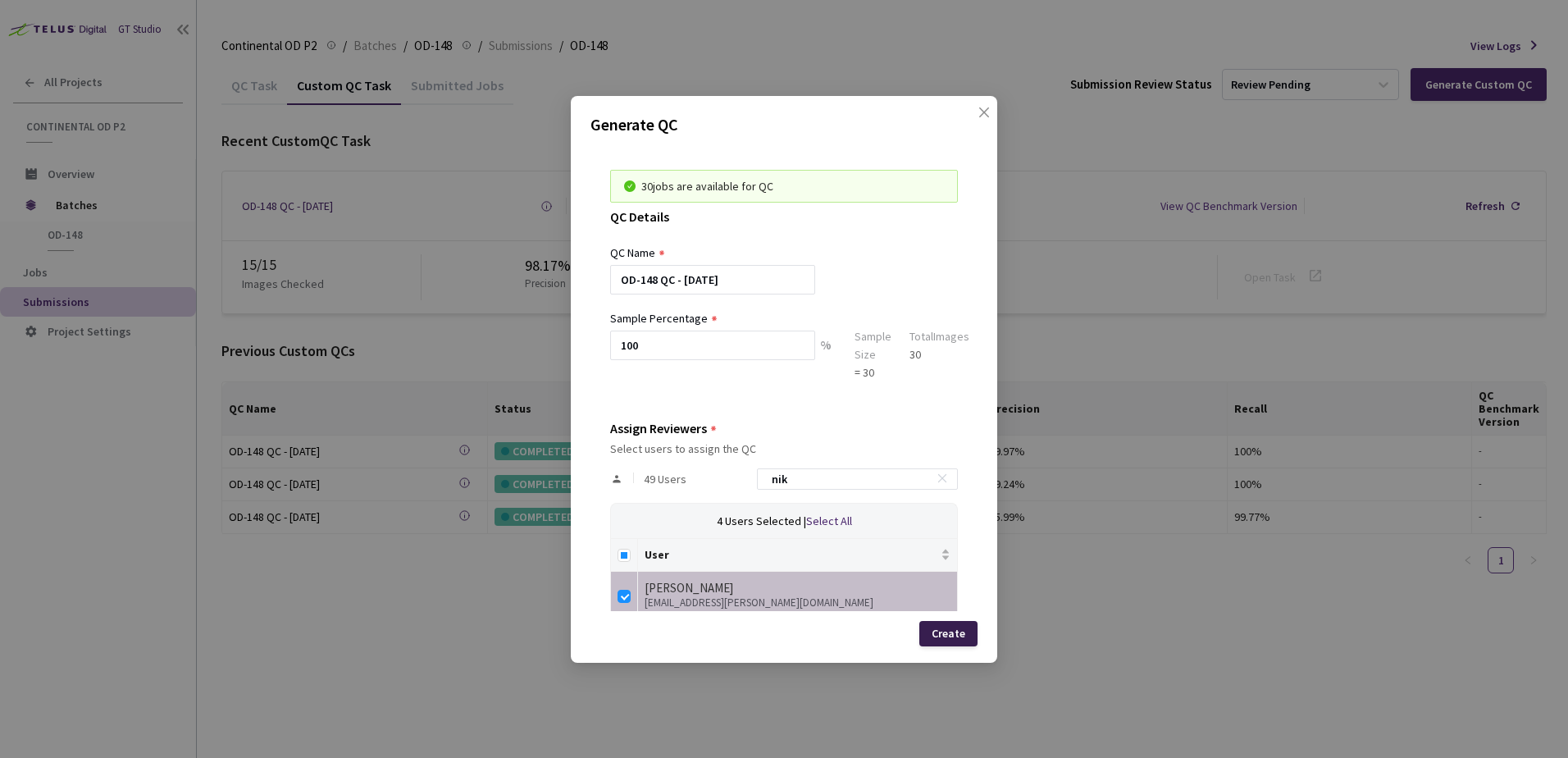
click at [959, 634] on div "Create" at bounding box center [948, 633] width 33 height 13
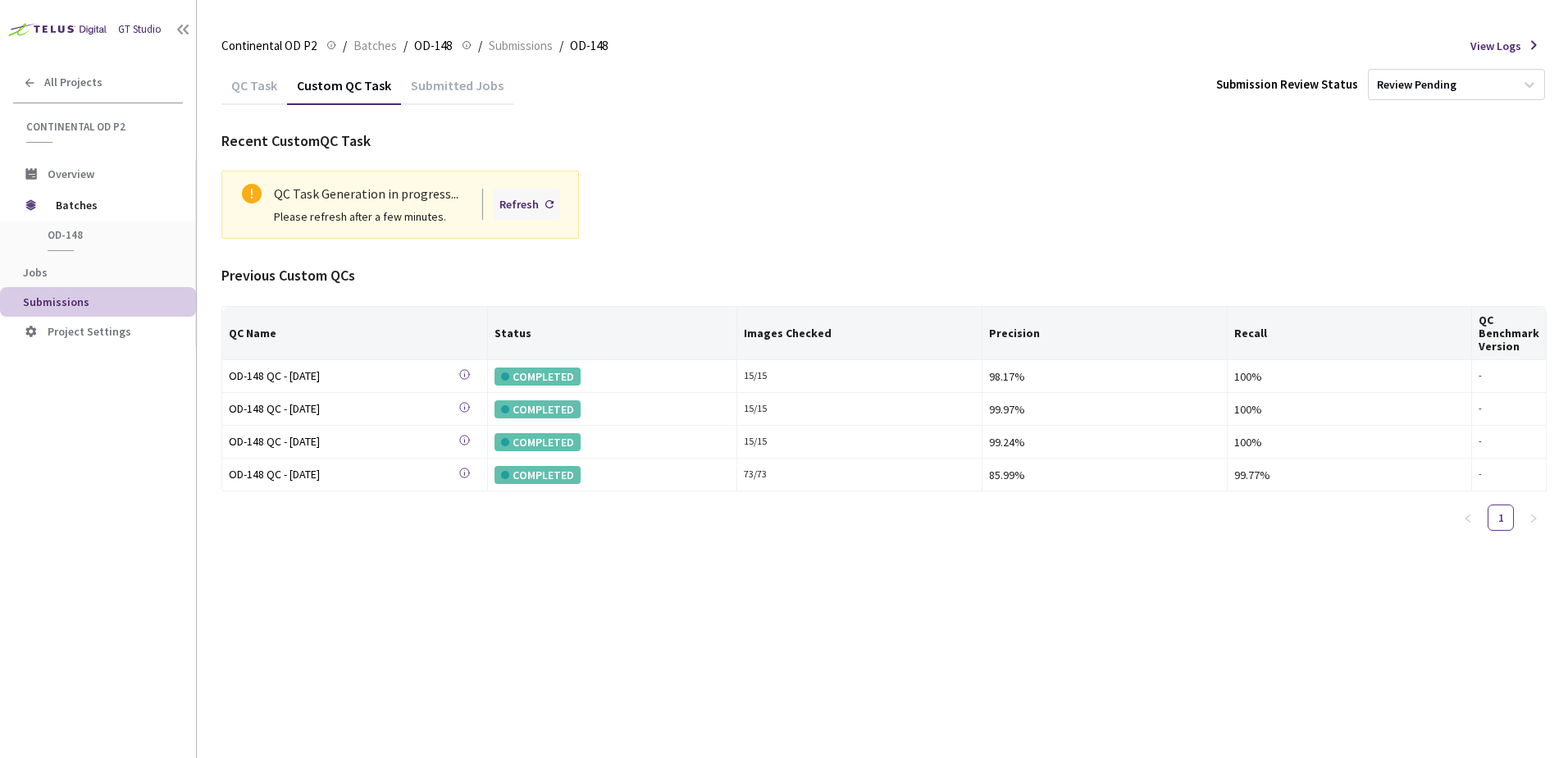
click at [519, 214] on div "Refresh" at bounding box center [526, 204] width 67 height 31
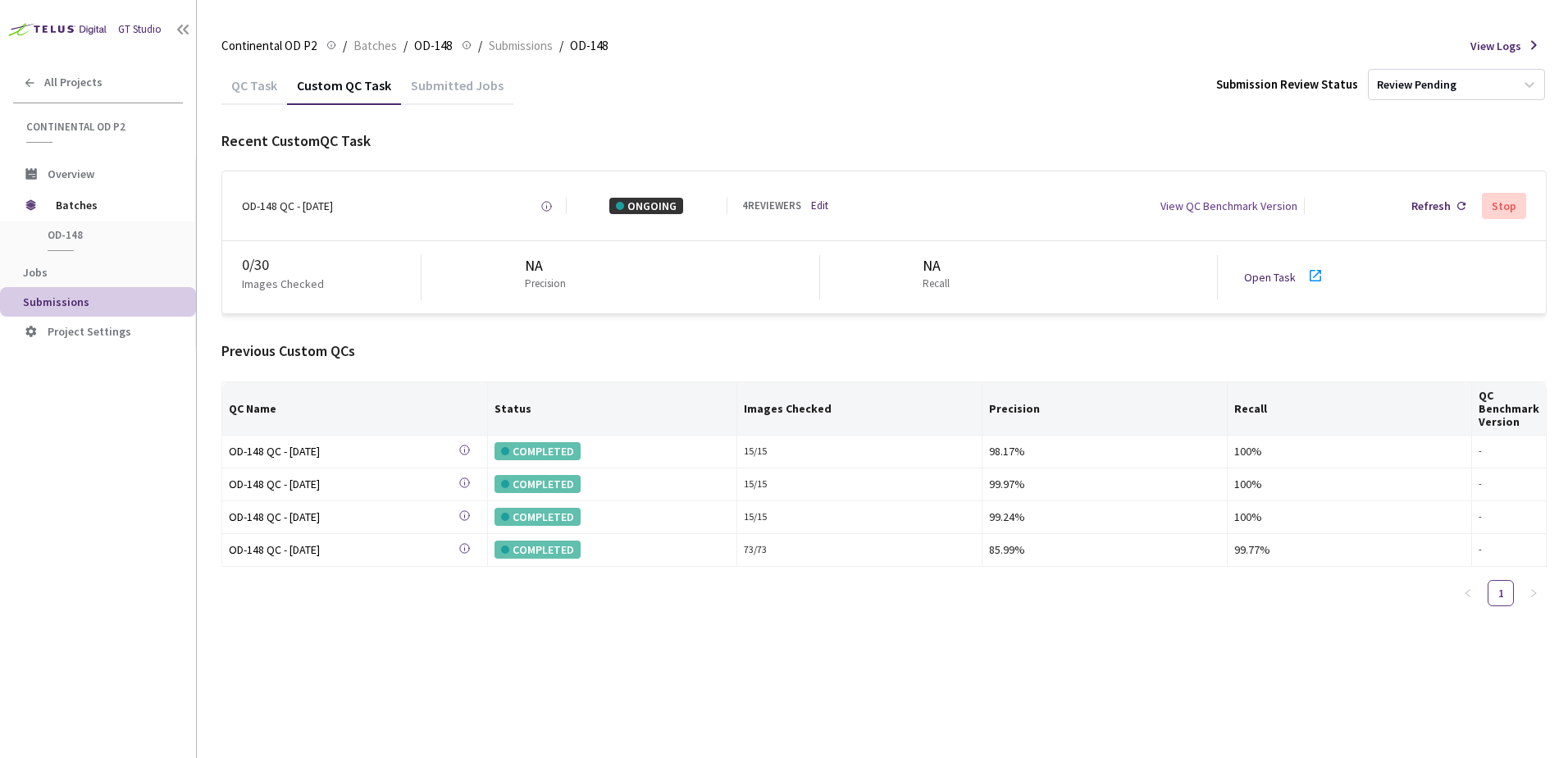
click at [1281, 277] on link "Open Task" at bounding box center [1269, 277] width 51 height 15
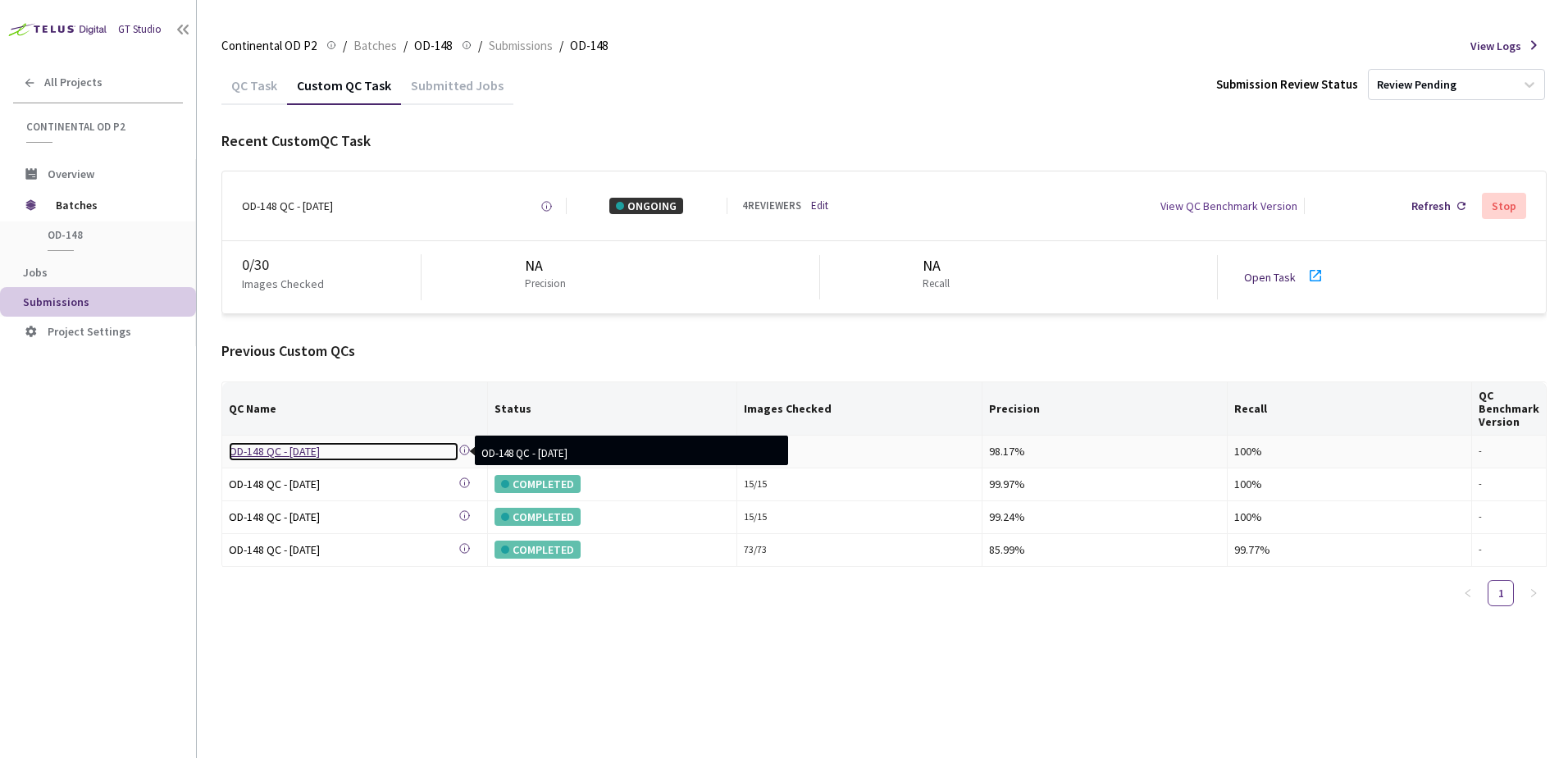
click at [321, 453] on div "OD-148 QC - [DATE]" at bounding box center [343, 451] width 230 height 18
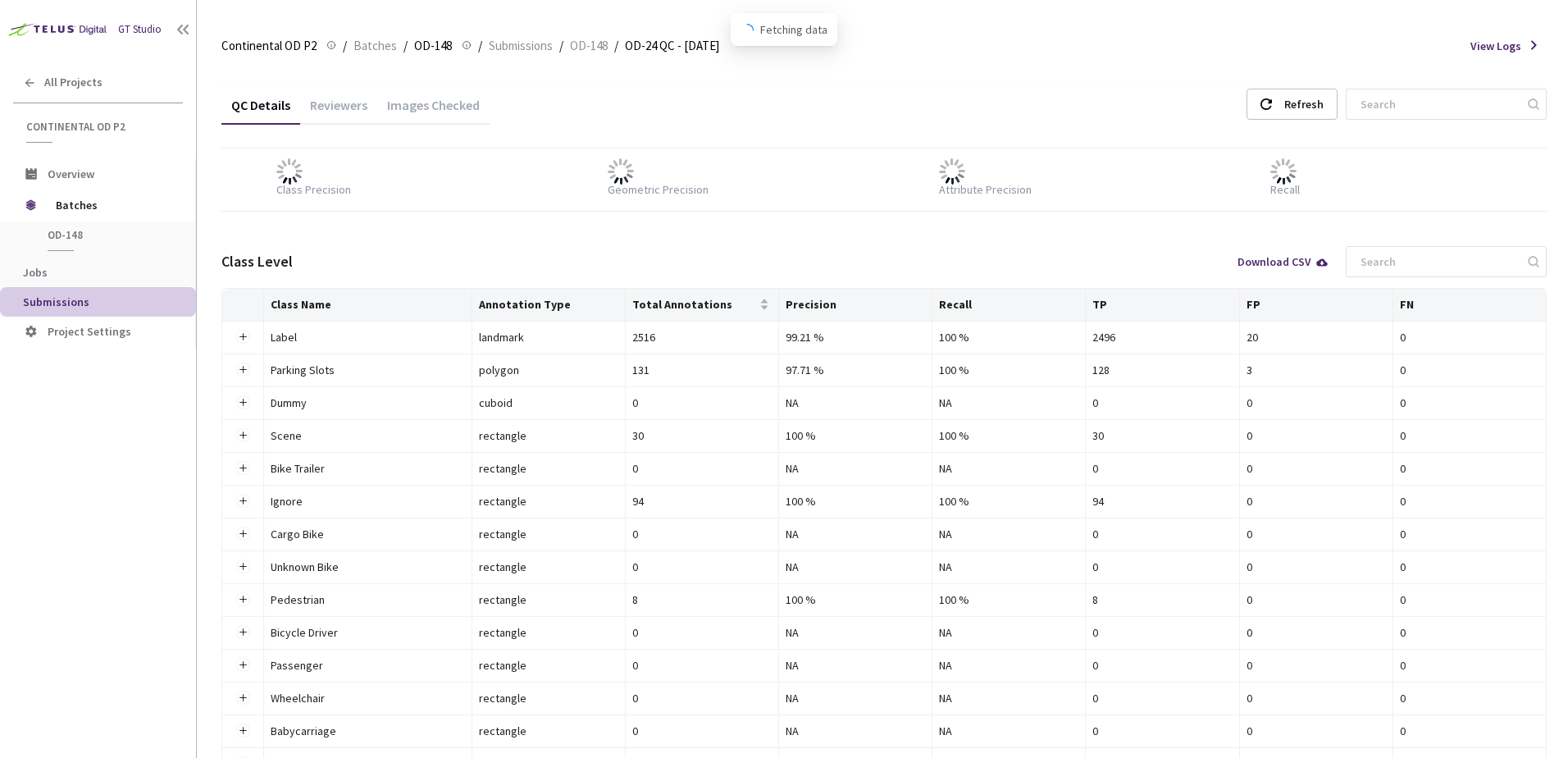
click at [448, 103] on div "Images Checked" at bounding box center [434, 110] width 112 height 28
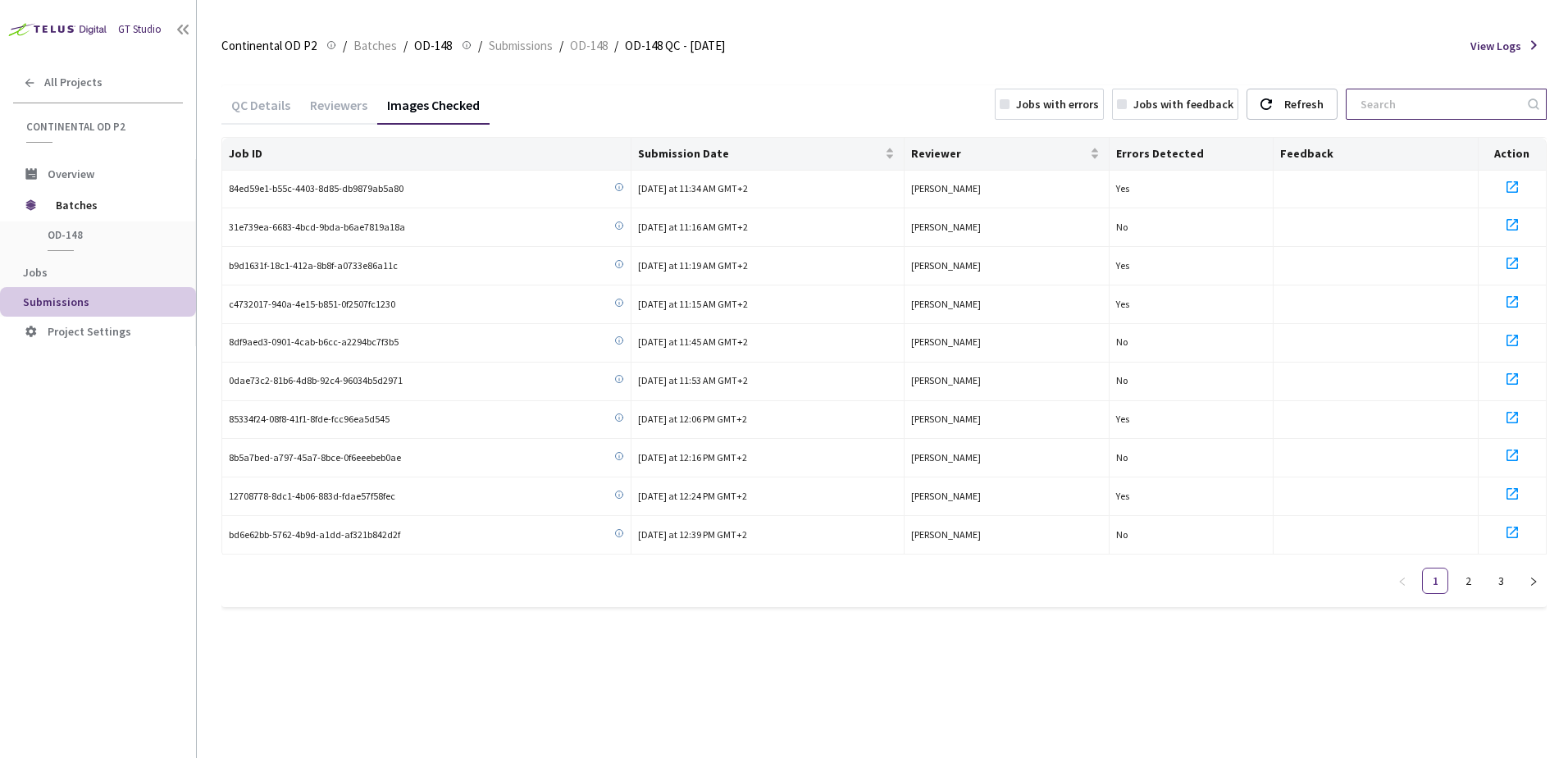
click at [1410, 102] on input at bounding box center [1438, 103] width 175 height 29
paste input "dfd0101c-fbb0-4cb4-a889-ee9b37af08e1"
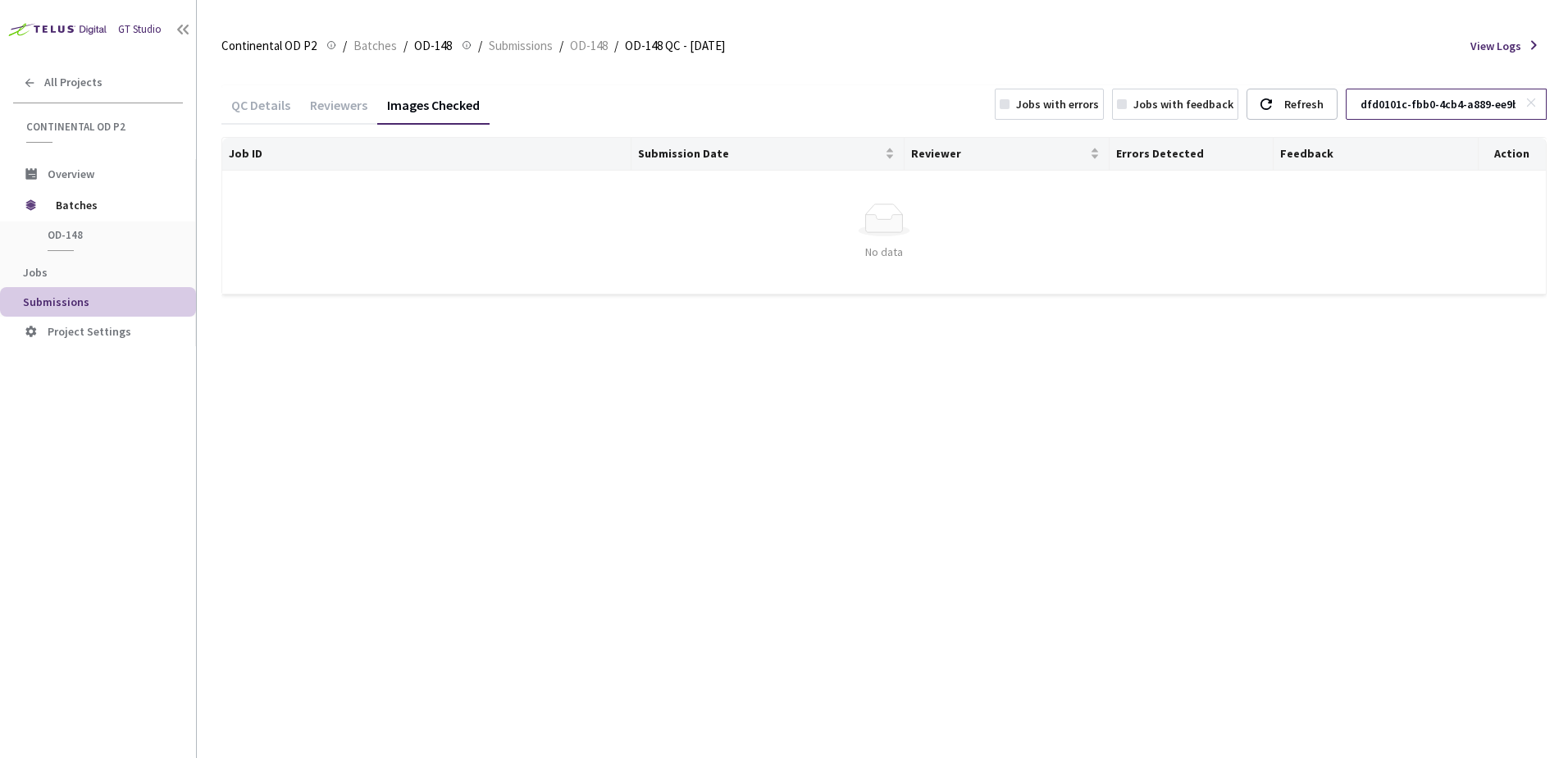
scroll to position [0, 58]
type input "dfd0101c-fbb0-4cb4-a889-ee9b37af08e1"
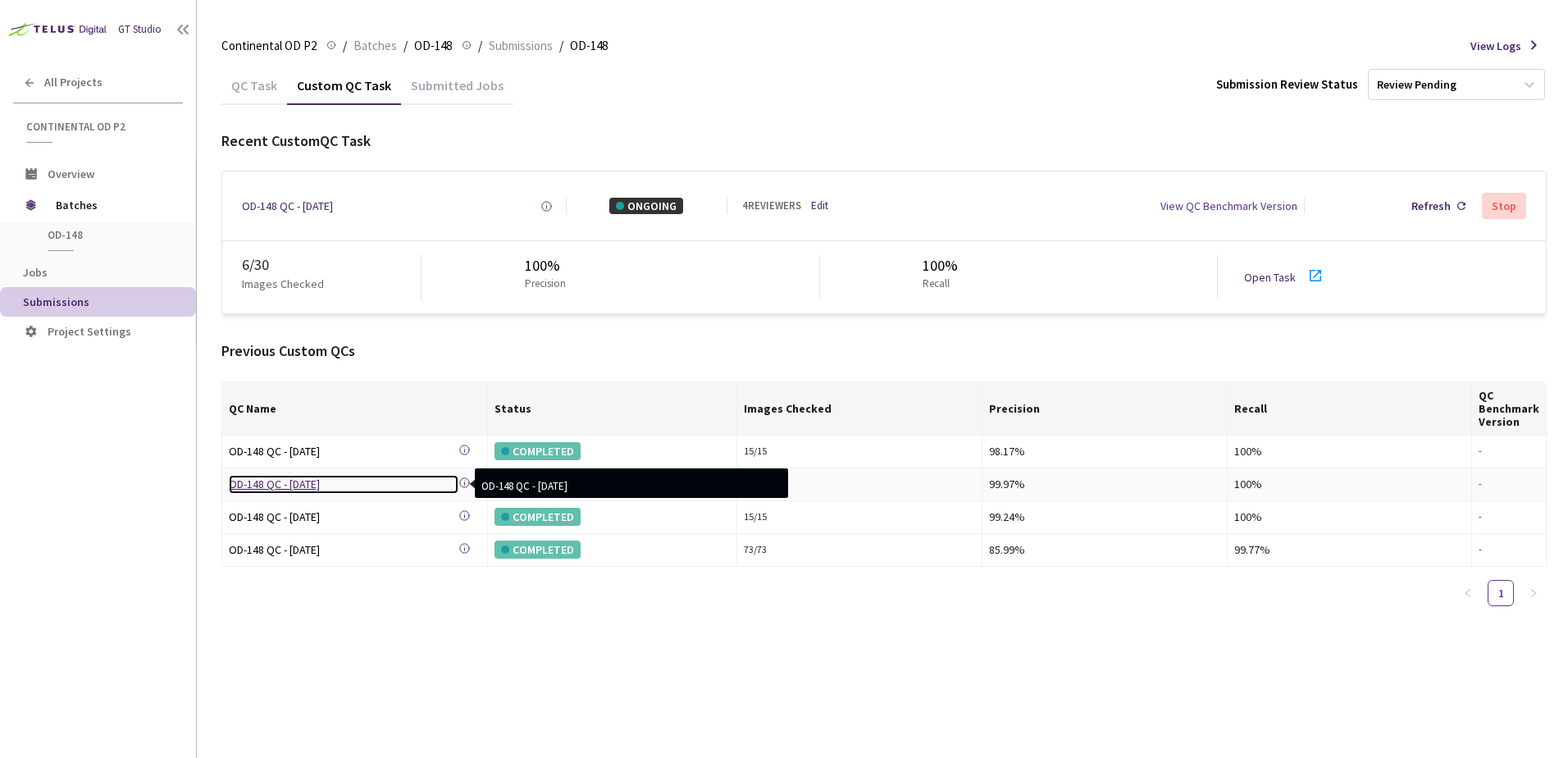
click at [289, 490] on div "OD-148 QC - [DATE]" at bounding box center [343, 484] width 230 height 18
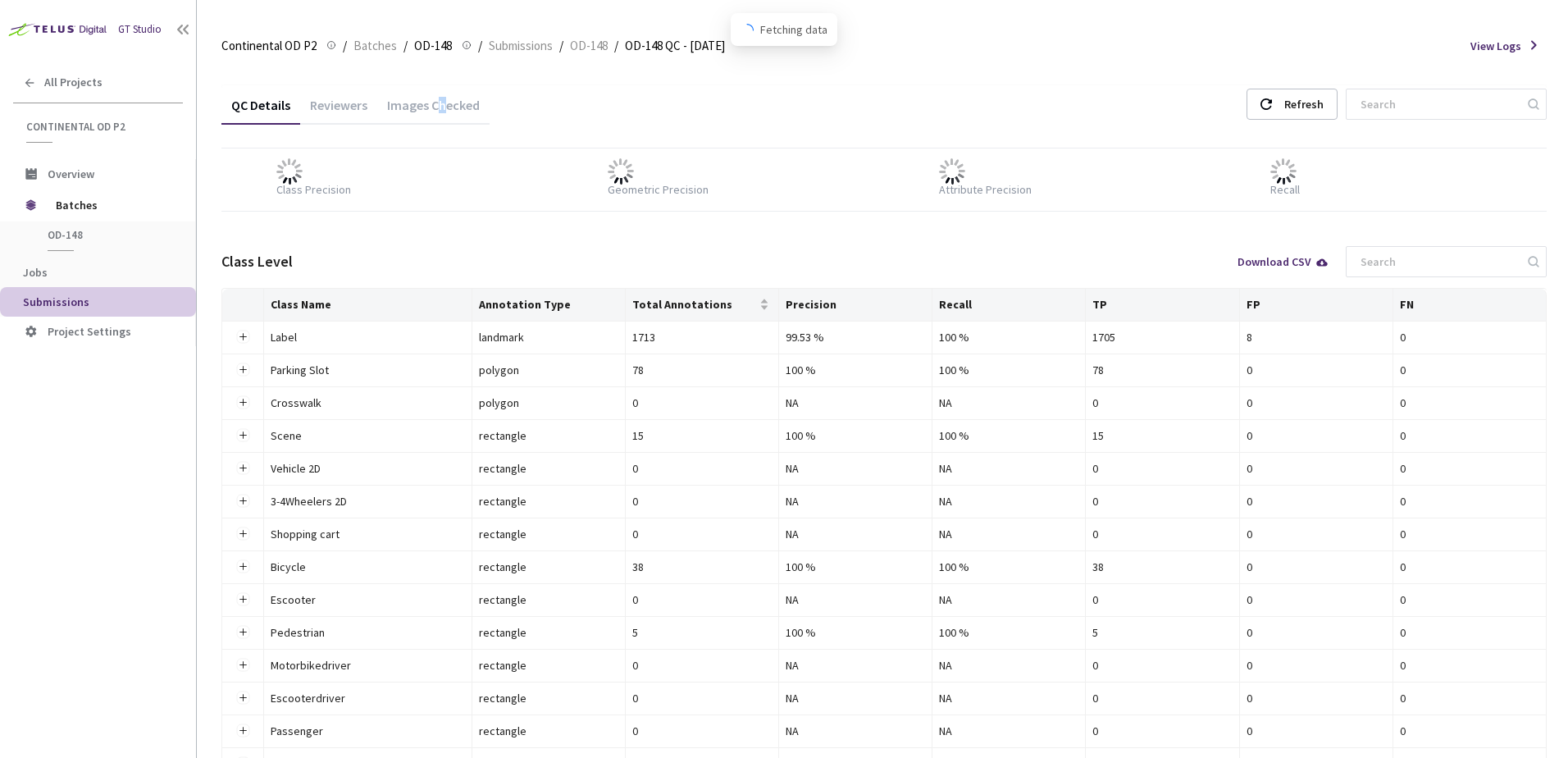
click at [438, 104] on div "Images Checked" at bounding box center [434, 110] width 112 height 28
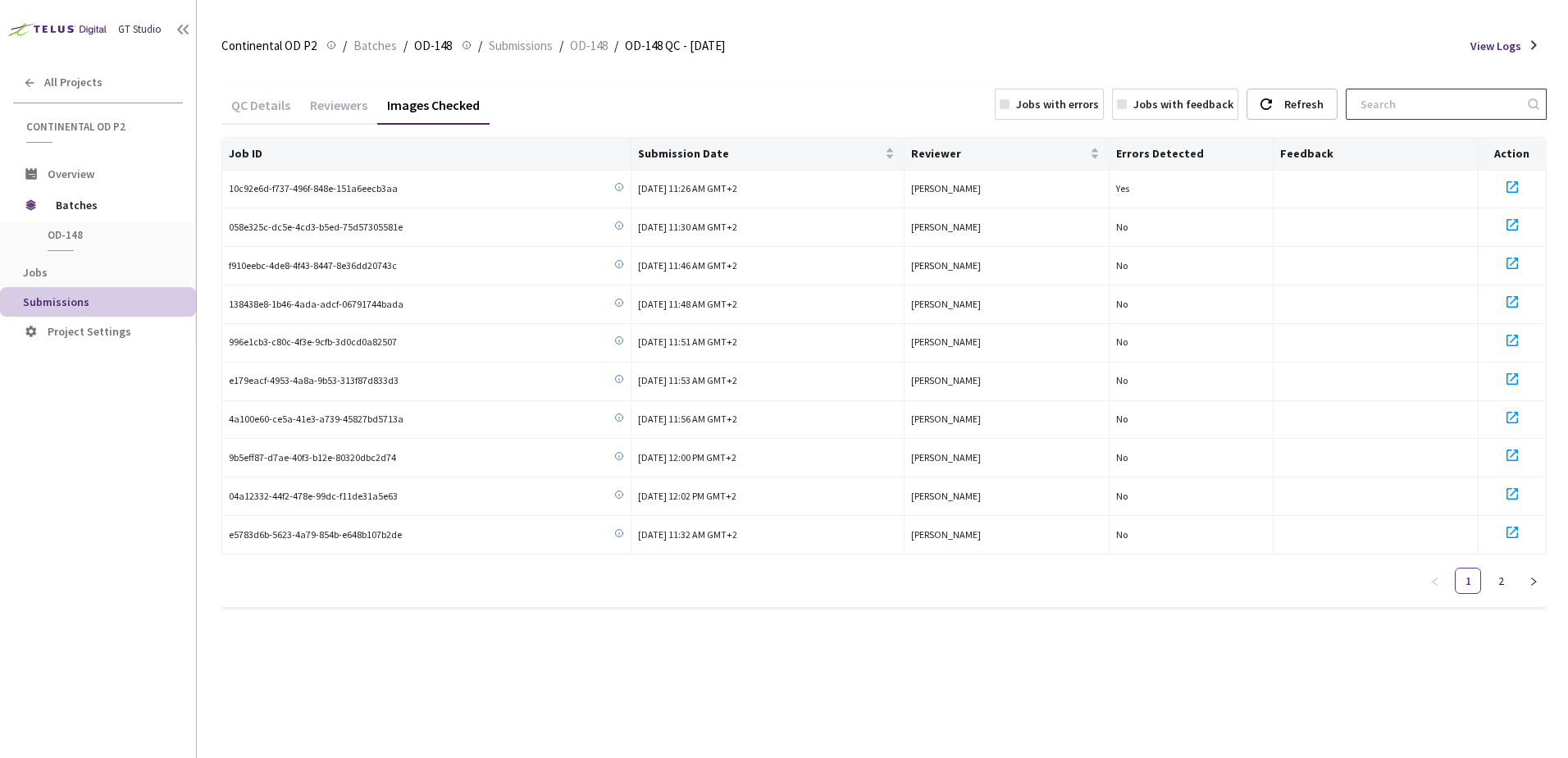
click at [1394, 109] on input at bounding box center [1438, 103] width 175 height 29
paste input "dfd0101c-fbb0-4cb4-a889-ee9b37af08e1"
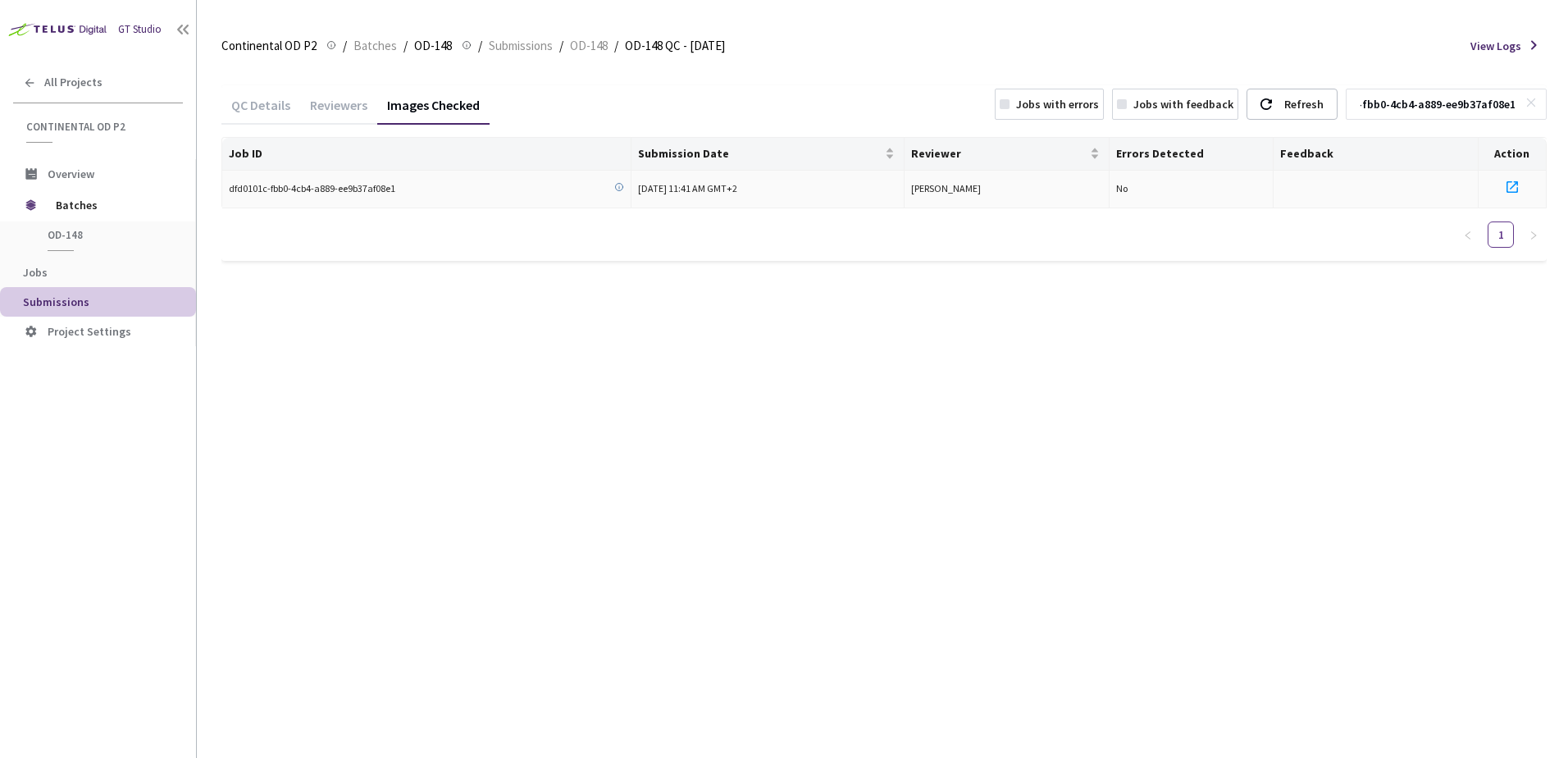
type input "dfd0101c-fbb0-4cb4-a889-ee9b37af08e1"
click at [1509, 186] on icon at bounding box center [1512, 187] width 20 height 20
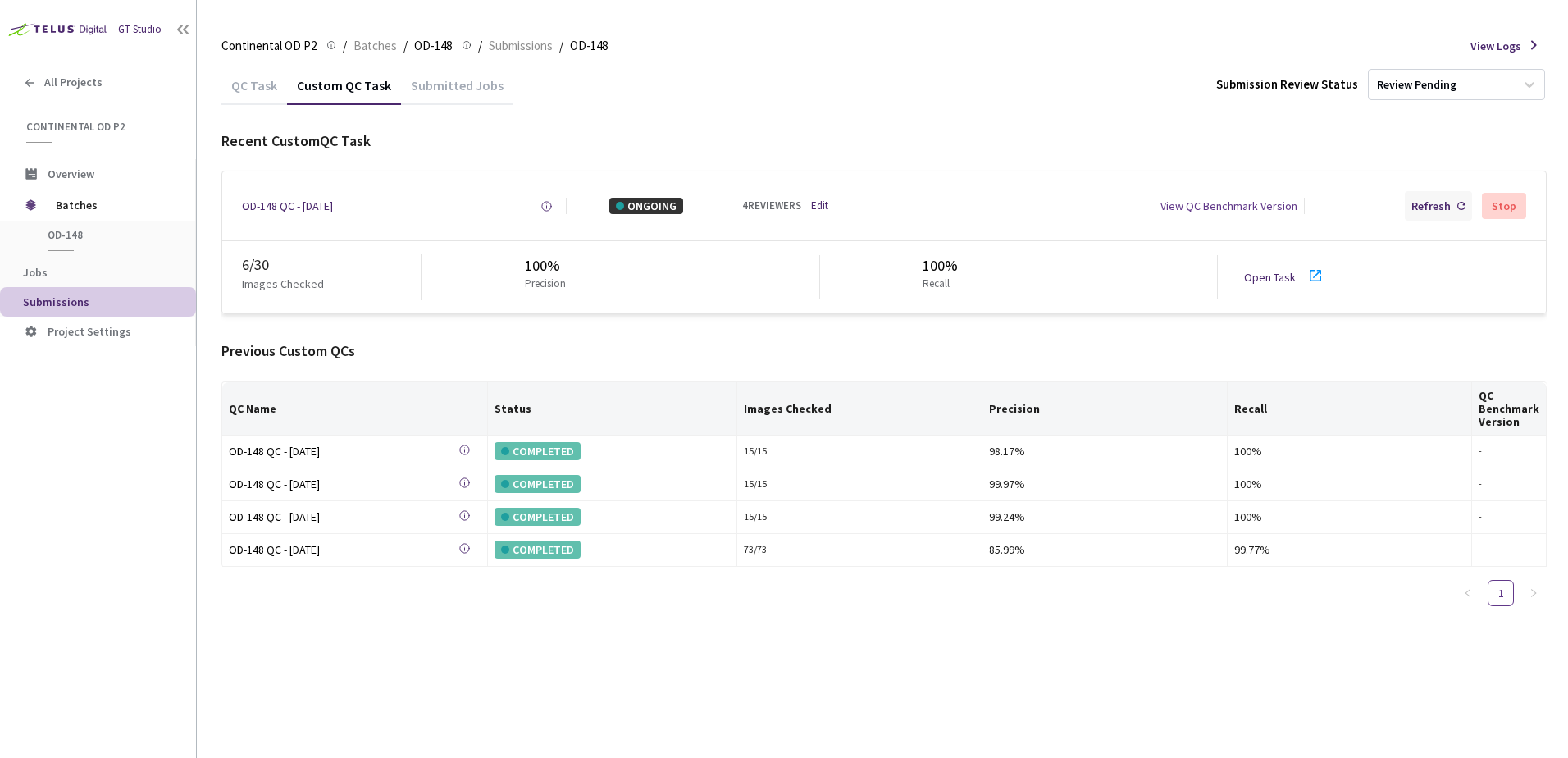
click at [1434, 204] on div "Refresh" at bounding box center [1430, 205] width 39 height 16
click at [1442, 207] on div "Refresh" at bounding box center [1430, 205] width 39 height 16
click at [1425, 209] on div "Refresh" at bounding box center [1430, 205] width 39 height 16
click at [1422, 213] on div "Refresh" at bounding box center [1430, 205] width 39 height 16
click at [1443, 198] on div "Refresh" at bounding box center [1430, 205] width 39 height 16
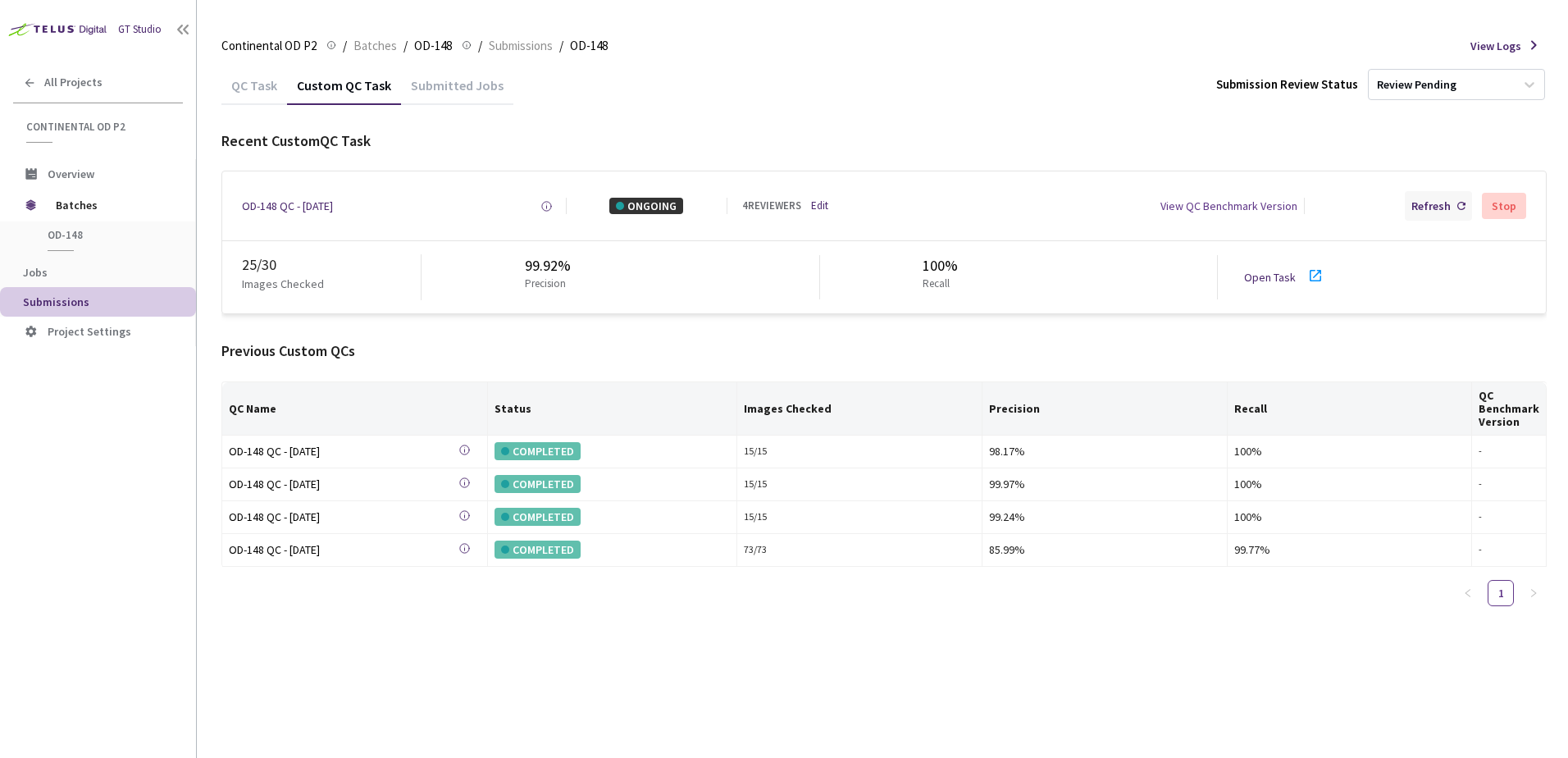
click at [1414, 200] on div "Refresh" at bounding box center [1430, 205] width 39 height 16
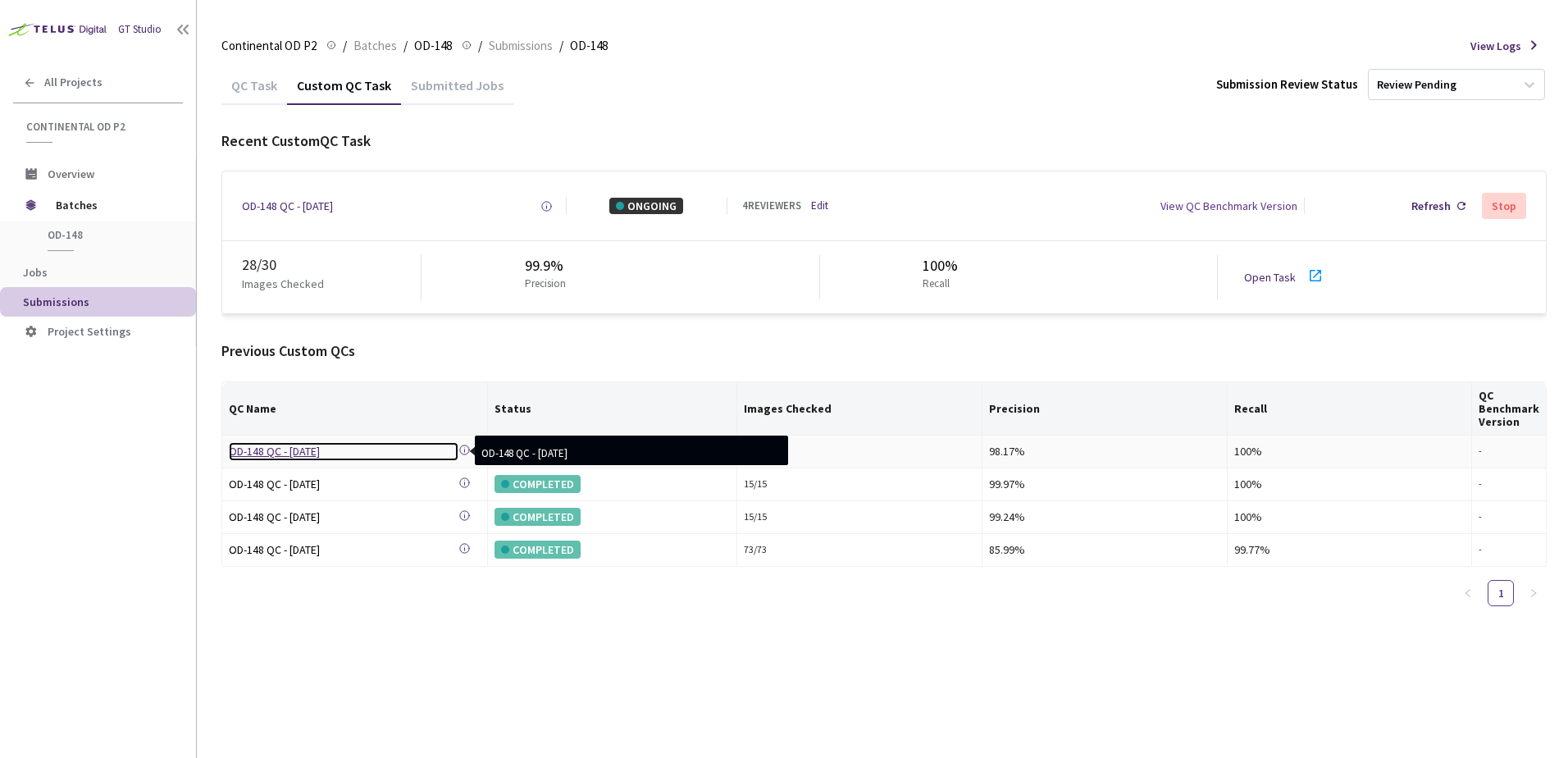
click at [323, 453] on div "OD-148 QC - [DATE]" at bounding box center [343, 451] width 230 height 18
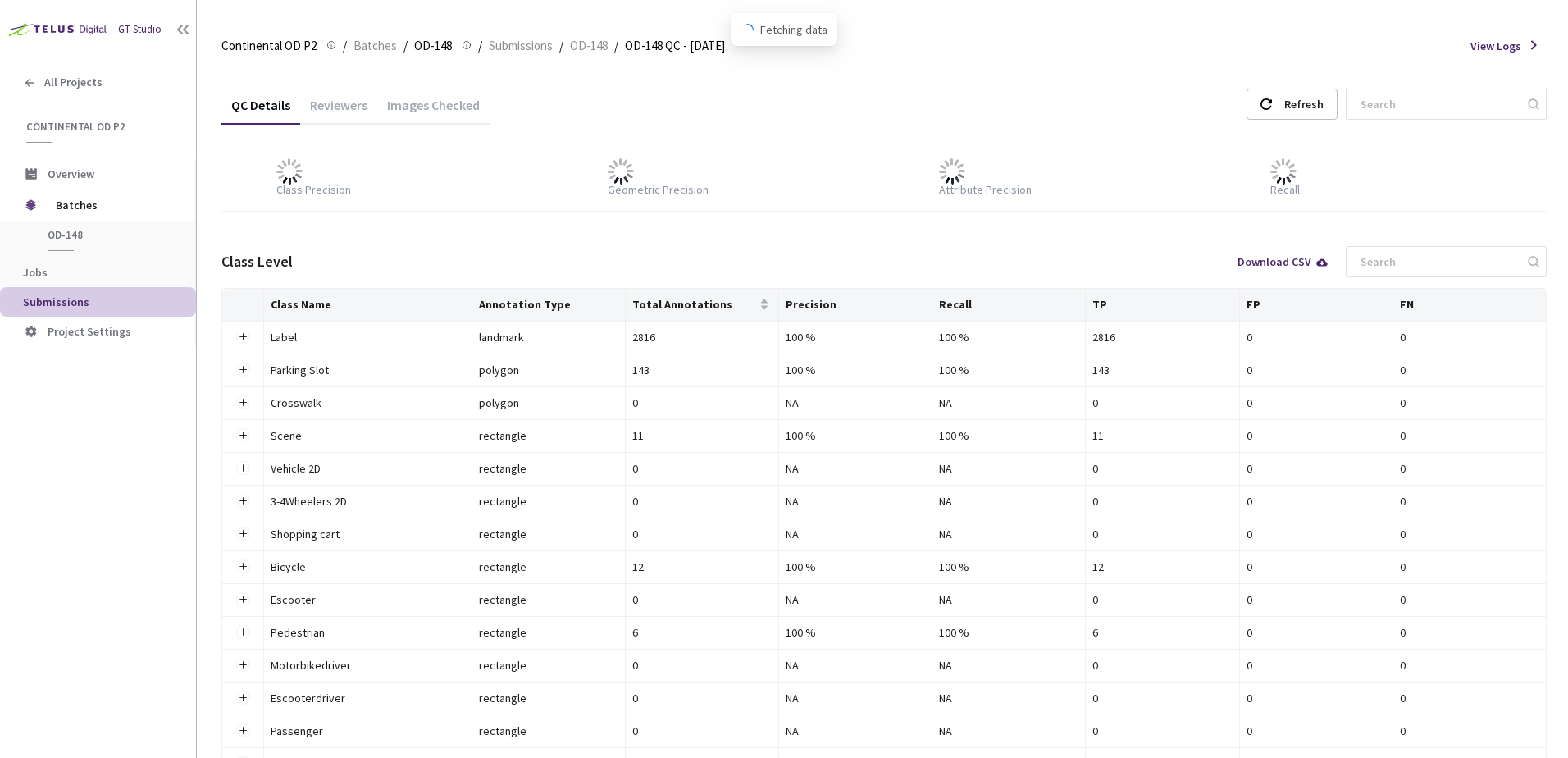
drag, startPoint x: 431, startPoint y: 108, endPoint x: 451, endPoint y: 110, distance: 20.1
click at [432, 108] on div "Images Checked" at bounding box center [434, 110] width 112 height 28
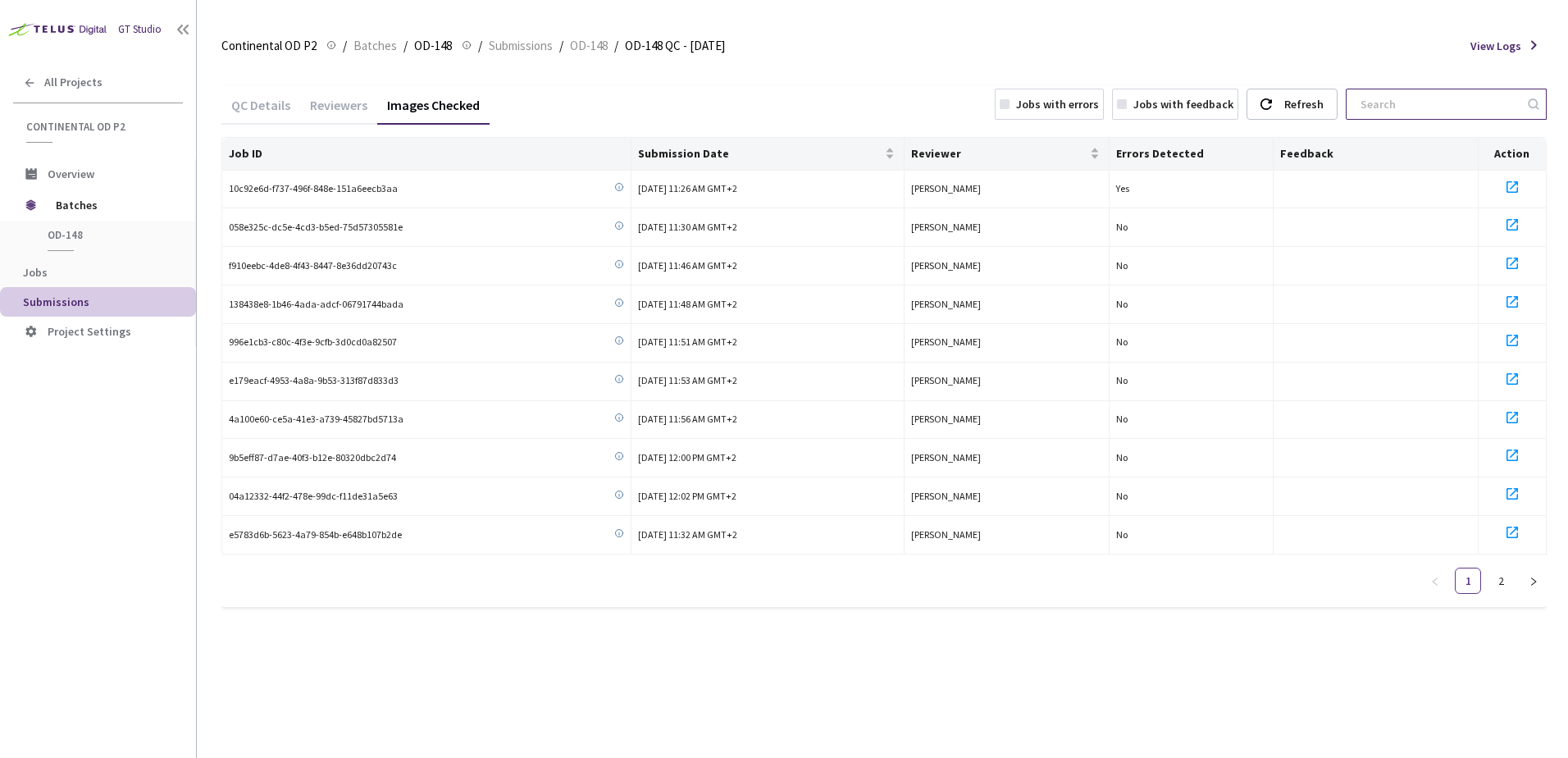
click at [1365, 110] on div at bounding box center [1447, 103] width 201 height 31
click at [1394, 103] on input at bounding box center [1438, 103] width 175 height 29
paste input "058e325c-dc5e-4cd3-b5ed-75d57305581e"
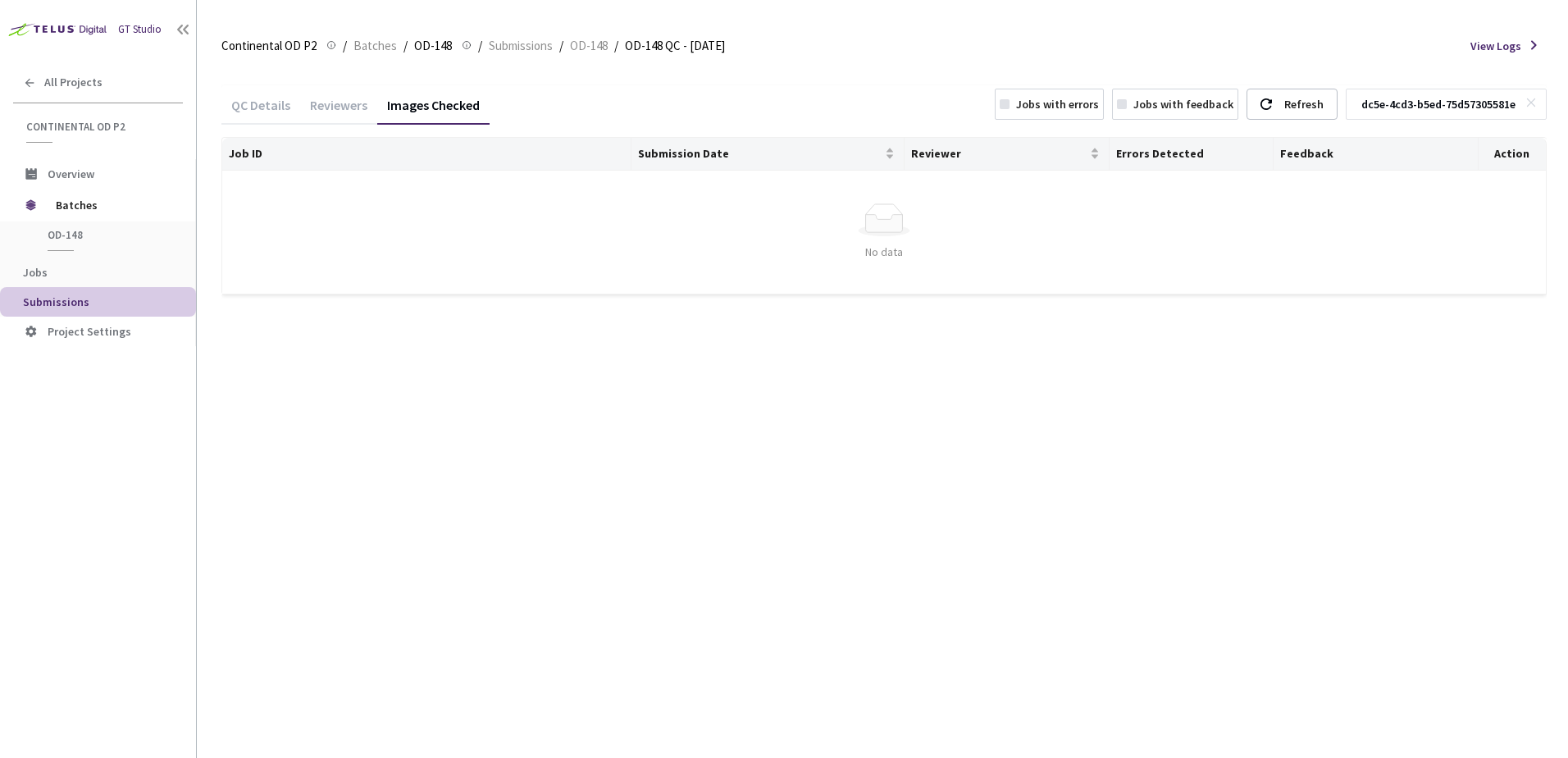
type input "058e325c-dc5e-4cd3-b5ed-75d57305581e"
drag, startPoint x: 461, startPoint y: 120, endPoint x: 457, endPoint y: 129, distance: 9.8
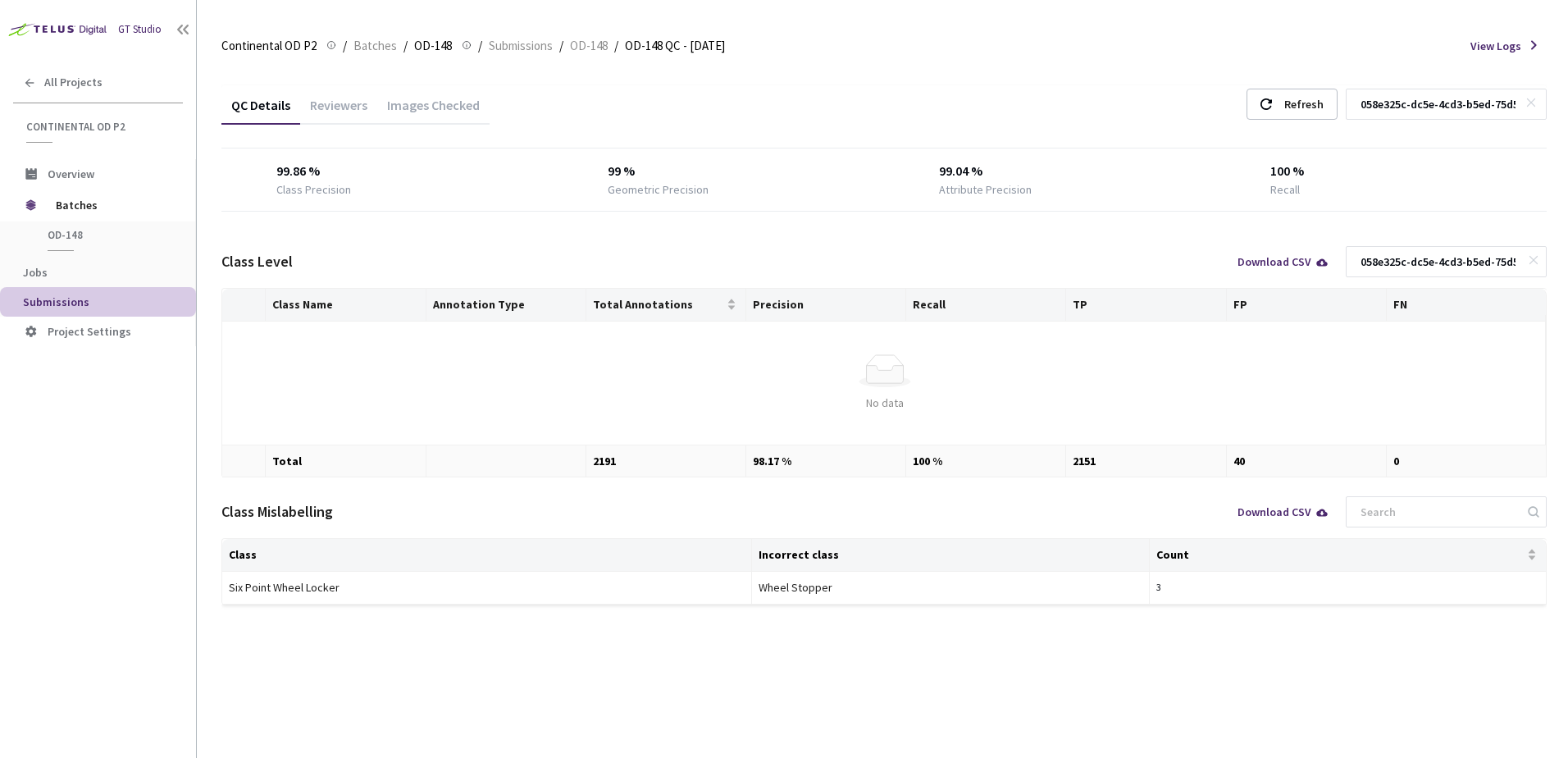
drag, startPoint x: 408, startPoint y: 194, endPoint x: 412, endPoint y: 203, distance: 9.8
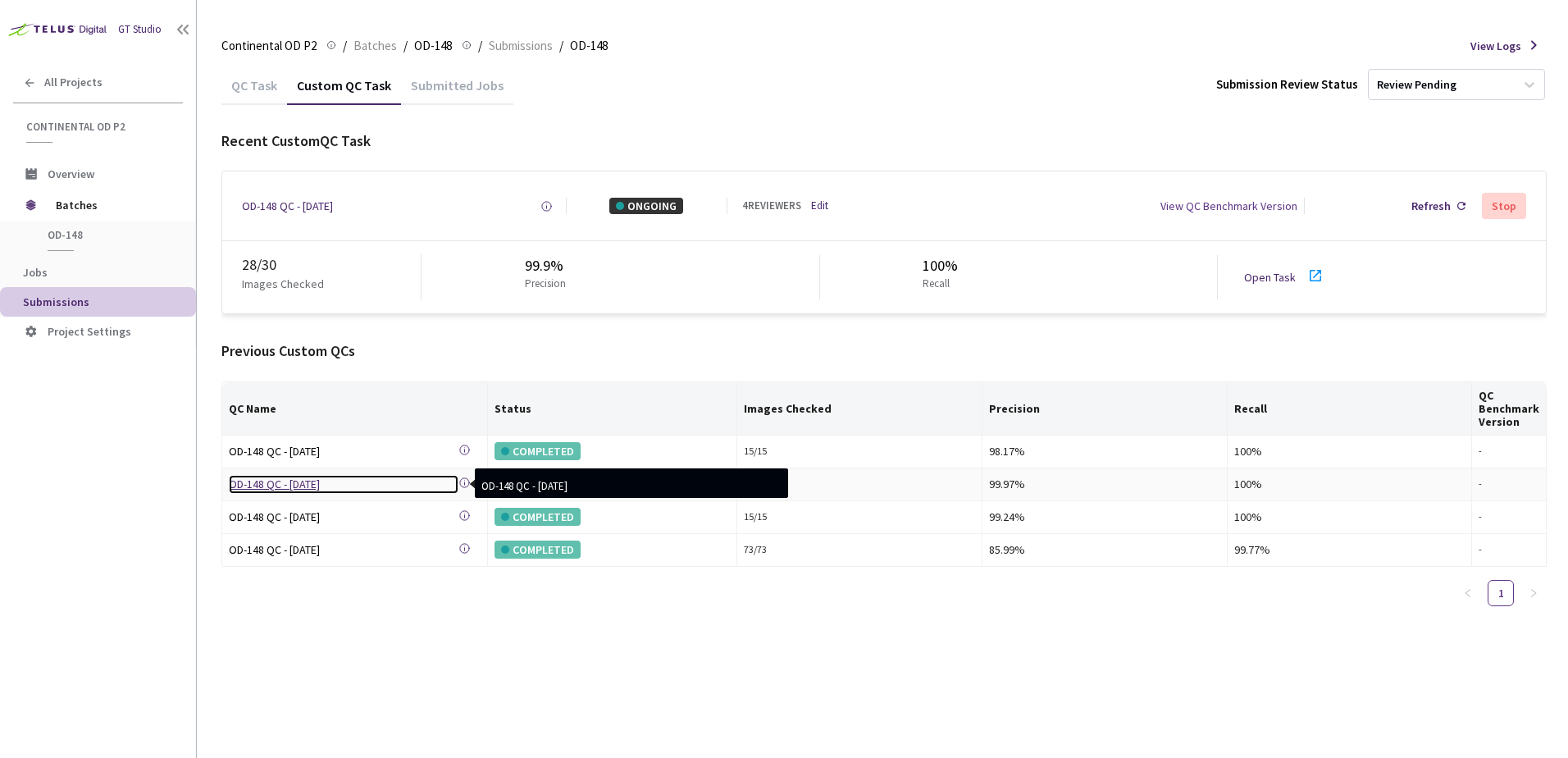
click at [299, 490] on div "OD-148 QC - [DATE]" at bounding box center [343, 484] width 230 height 18
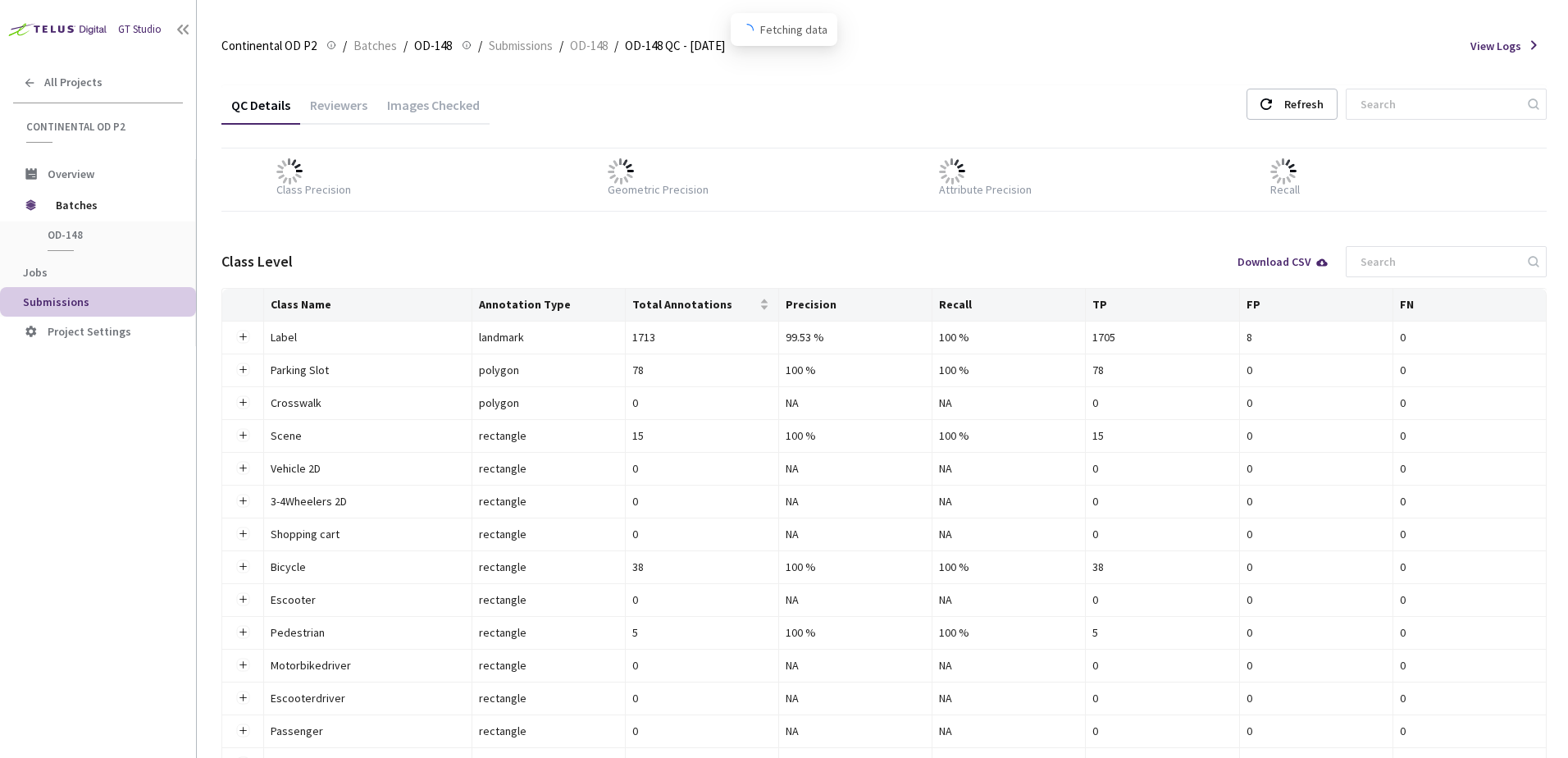
click at [452, 98] on div "Images Checked" at bounding box center [434, 110] width 112 height 28
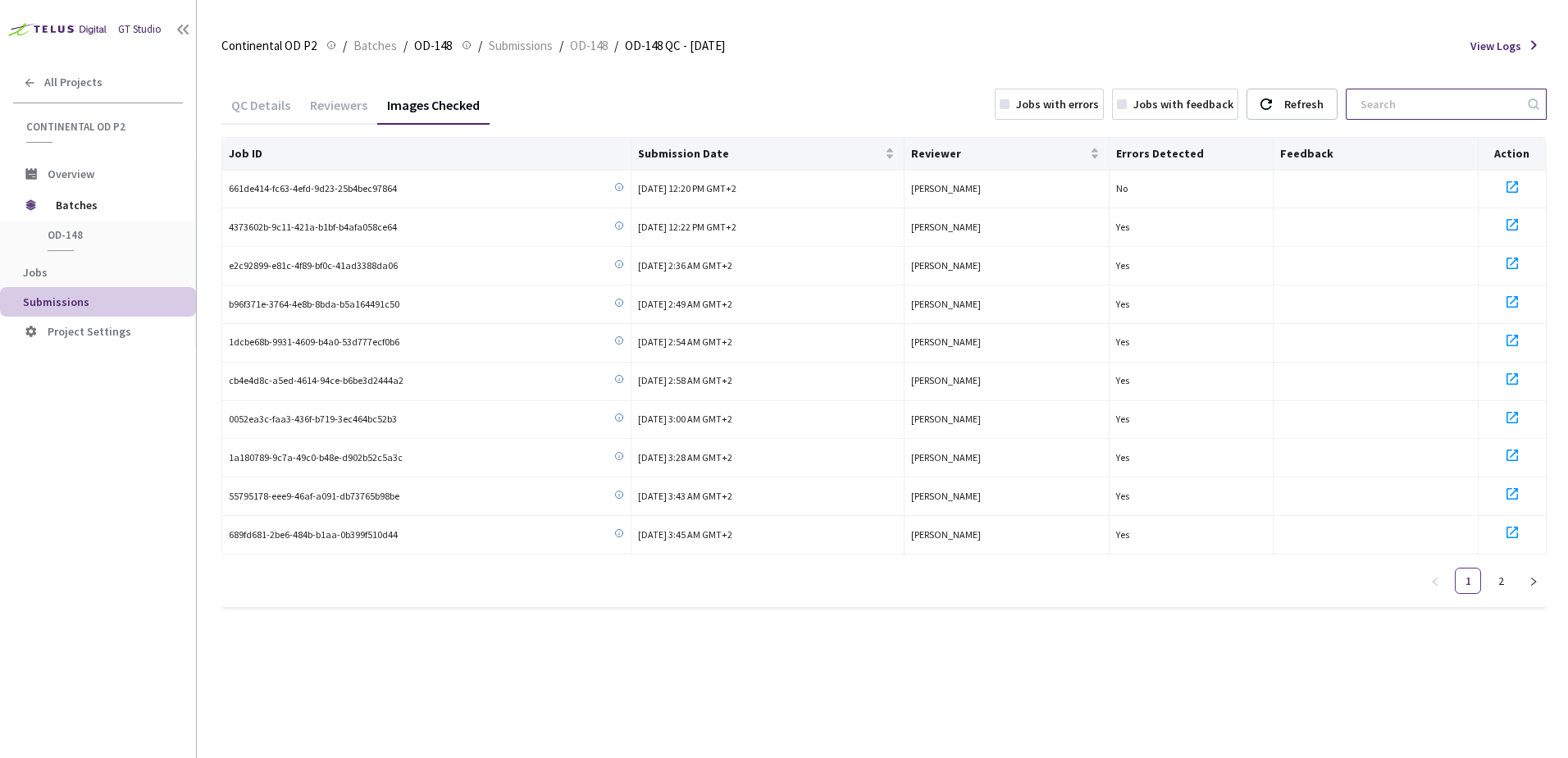
click at [1411, 106] on input at bounding box center [1438, 103] width 175 height 29
paste input "058e325c-dc5e-4cd3-b5ed-75d57305581e"
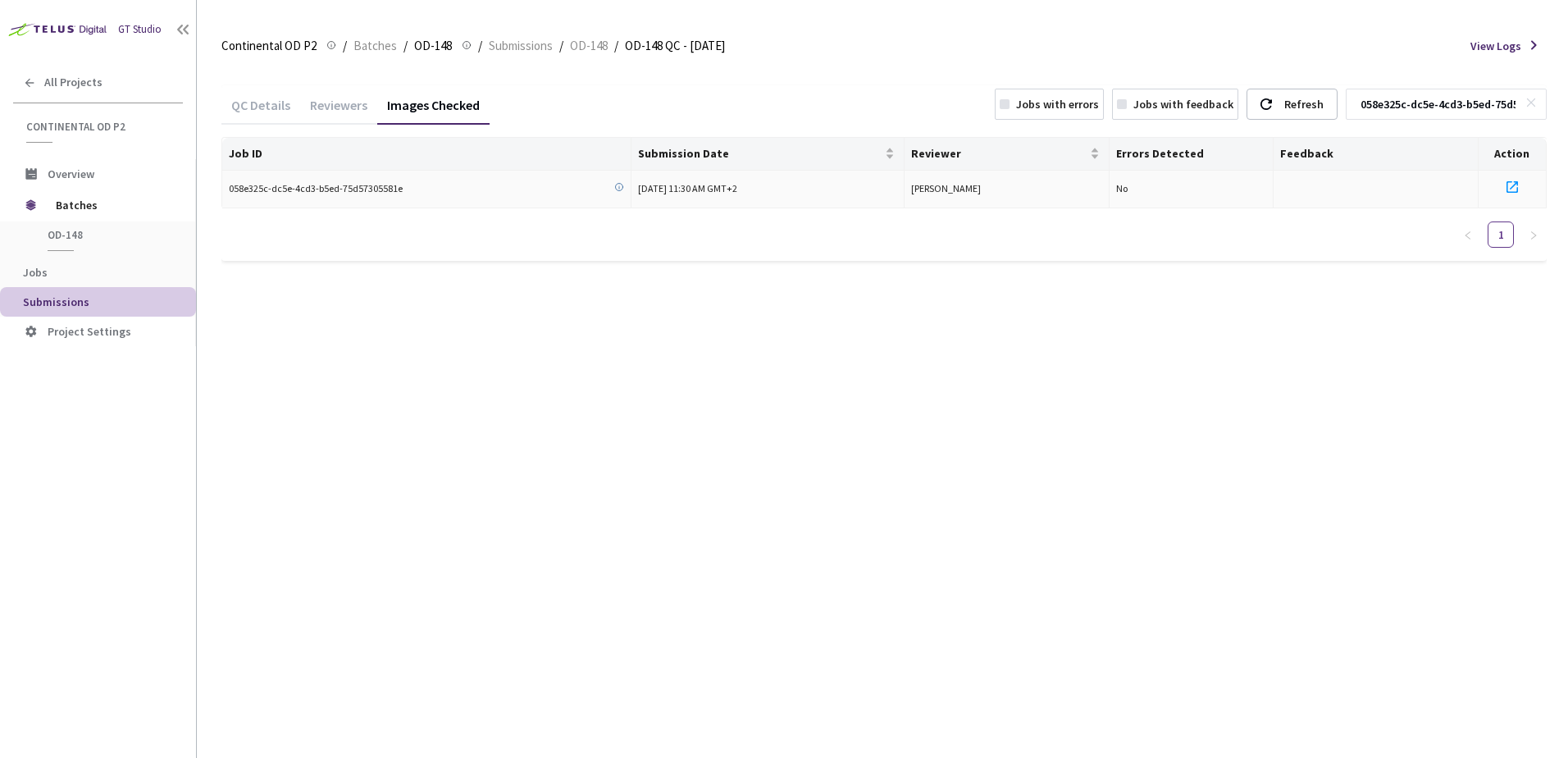
click at [1509, 186] on icon at bounding box center [1512, 187] width 20 height 20
click at [1456, 102] on input "058e325c-dc5e-4cd3-b5ed-75d57305581e" at bounding box center [1438, 103] width 175 height 29
click at [1456, 101] on input "058e325c-dc5e-4cd3-b5ed-75d57305581e" at bounding box center [1438, 103] width 175 height 29
click at [1457, 100] on input "058e325c-dc5e-4cd3-b5ed-75d57305581e" at bounding box center [1438, 103] width 175 height 29
paste input "10c92e6d-f737-496f-848e-151a6eecb3aa"
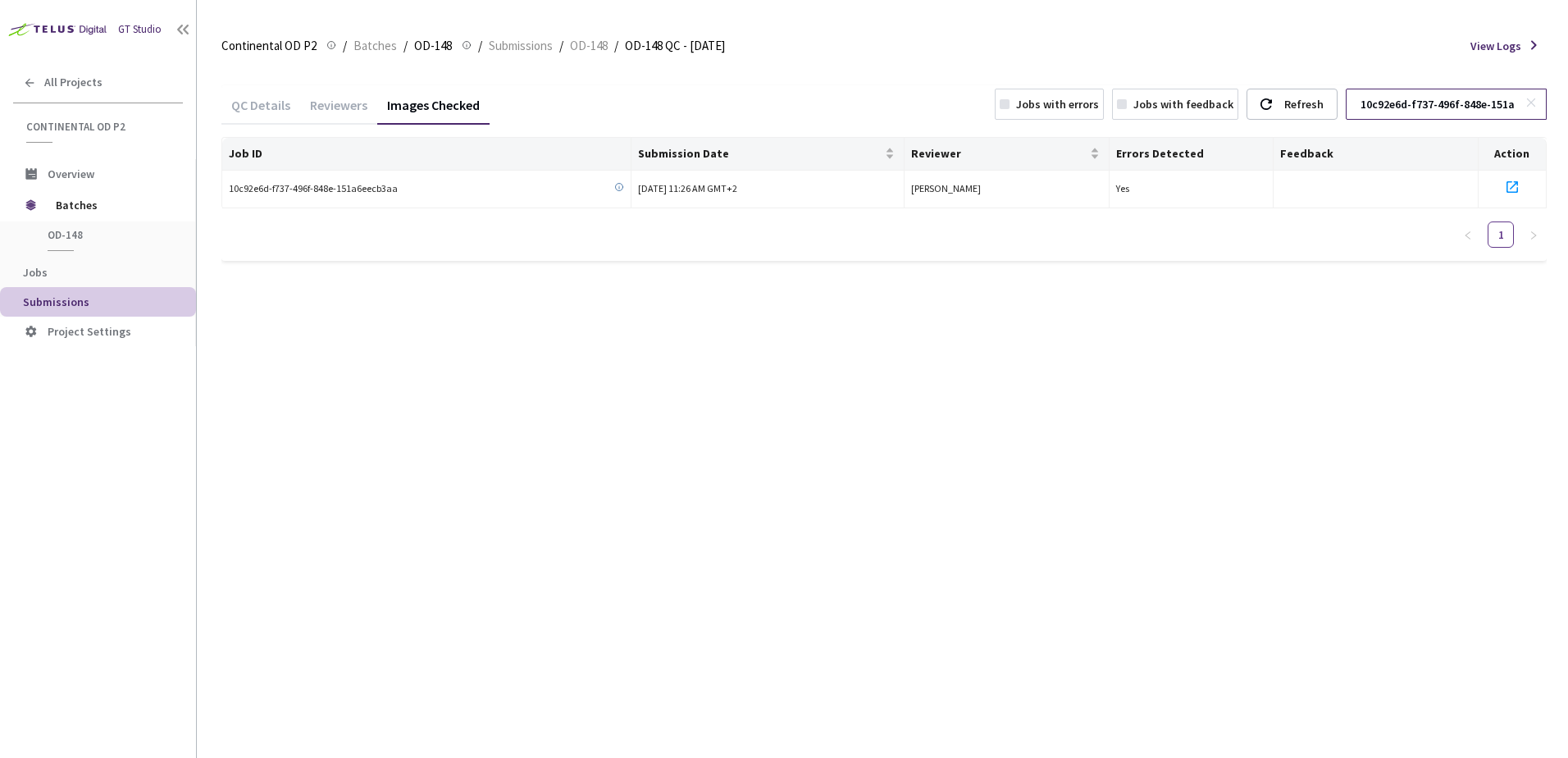
scroll to position [0, 59]
type input "10c92e6d-f737-496f-848e-151a6eecb3aa"
click at [1508, 185] on icon at bounding box center [1512, 187] width 20 height 20
click at [384, 43] on span "Batches" at bounding box center [376, 46] width 44 height 20
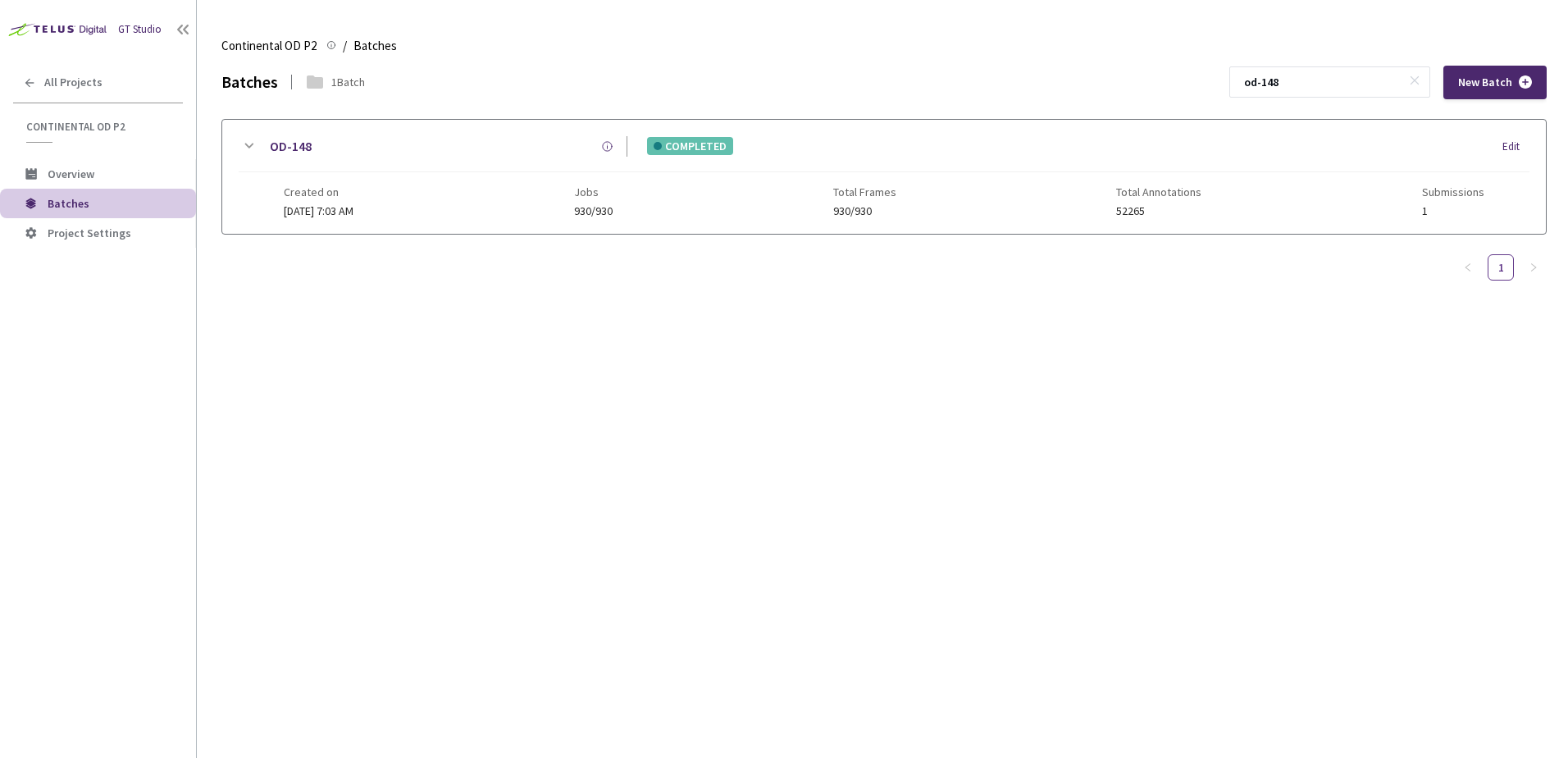
click at [247, 146] on icon at bounding box center [249, 145] width 9 height 5
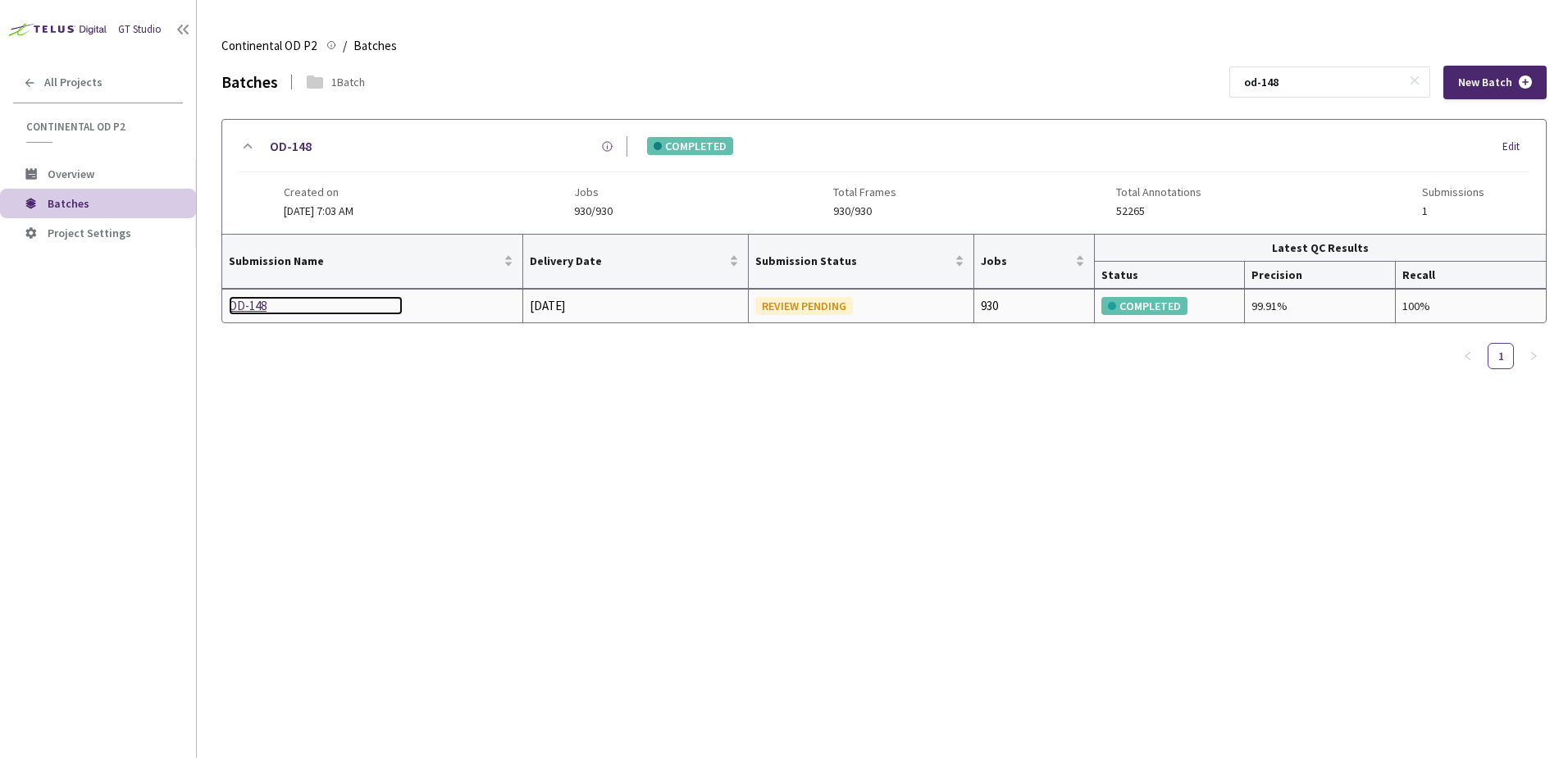
click at [245, 305] on div "OD-148" at bounding box center [315, 305] width 174 height 20
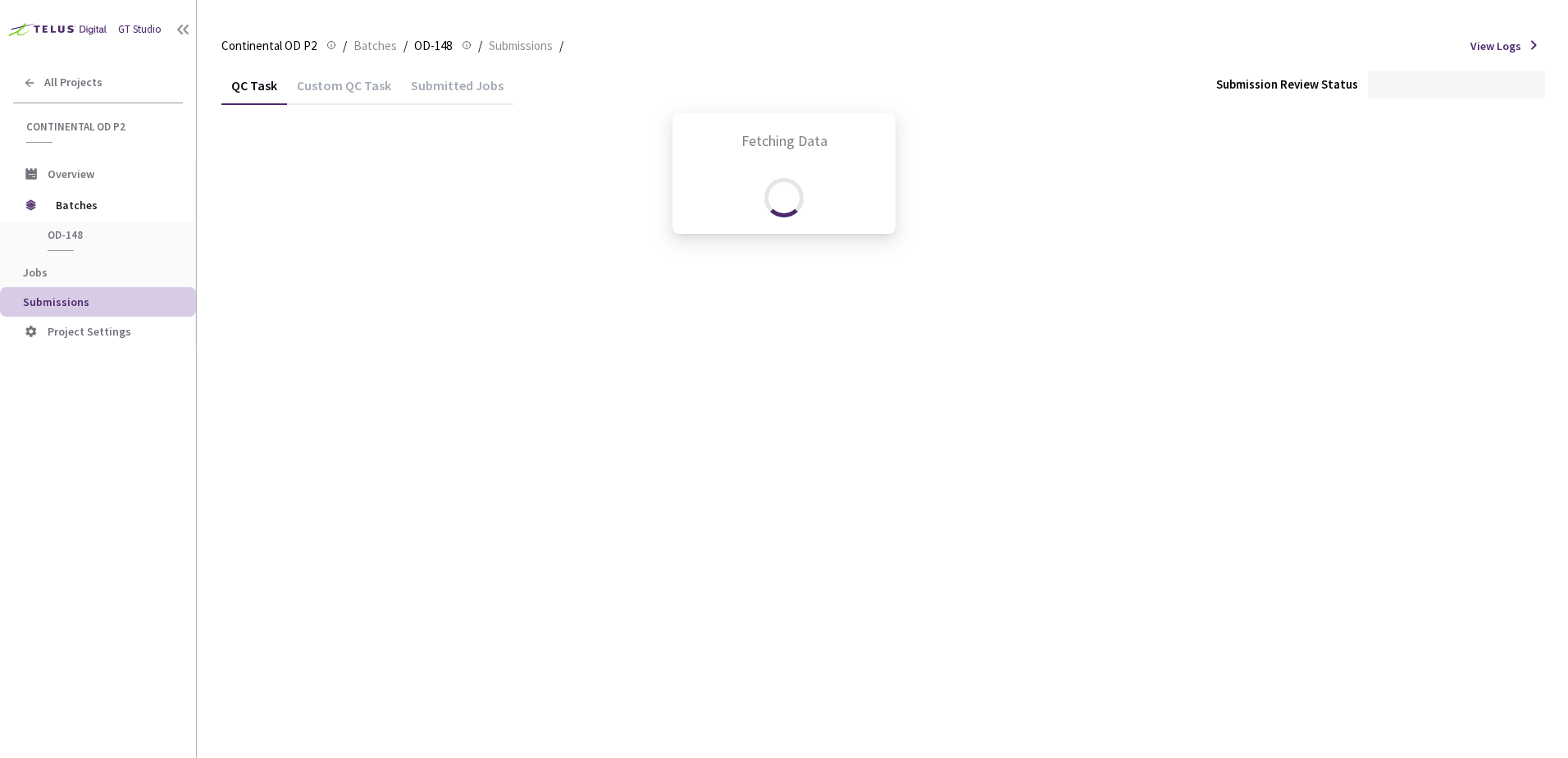
click at [348, 83] on div "Custom QC Task" at bounding box center [344, 90] width 114 height 28
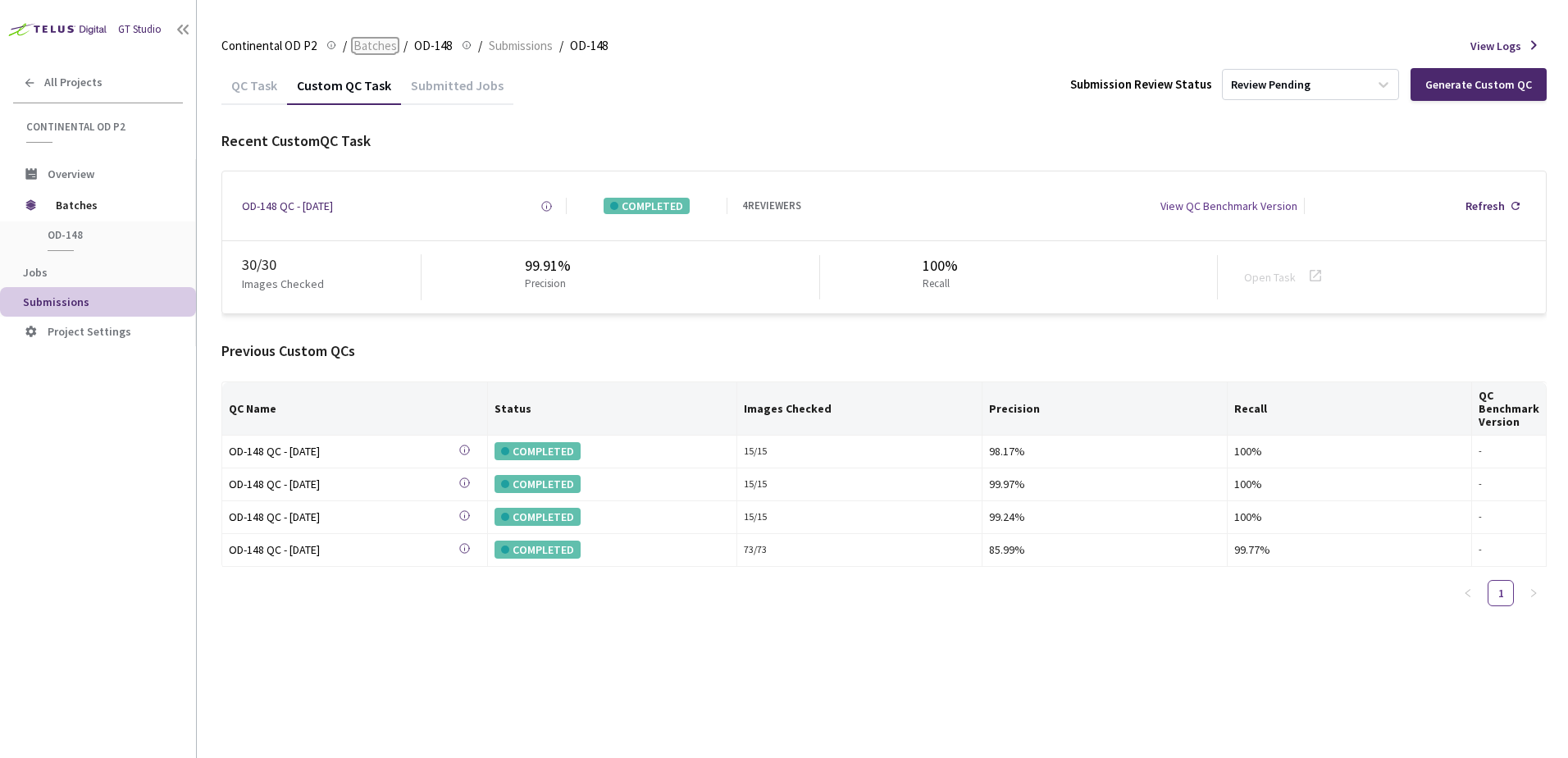
click at [379, 48] on span "Batches" at bounding box center [376, 46] width 44 height 20
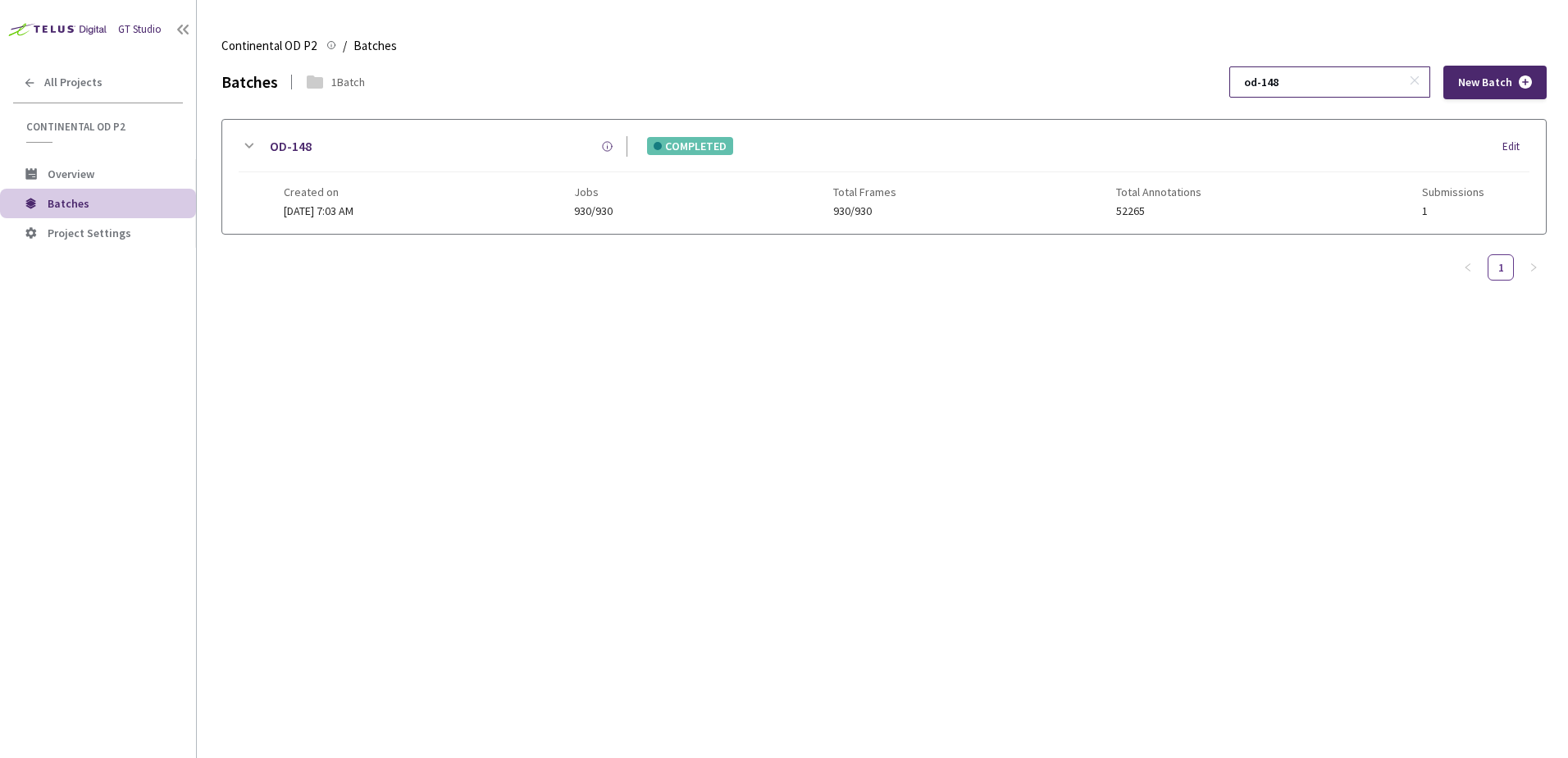
click at [1334, 76] on input "od-148" at bounding box center [1321, 82] width 175 height 29
type input "od-152"
click at [246, 135] on div "OD-152 COMPLETED Edit Created on 11 Dec, 2024 at 7:03 AM Jobs 1290/1290 Total F…" at bounding box center [883, 176] width 1323 height 114
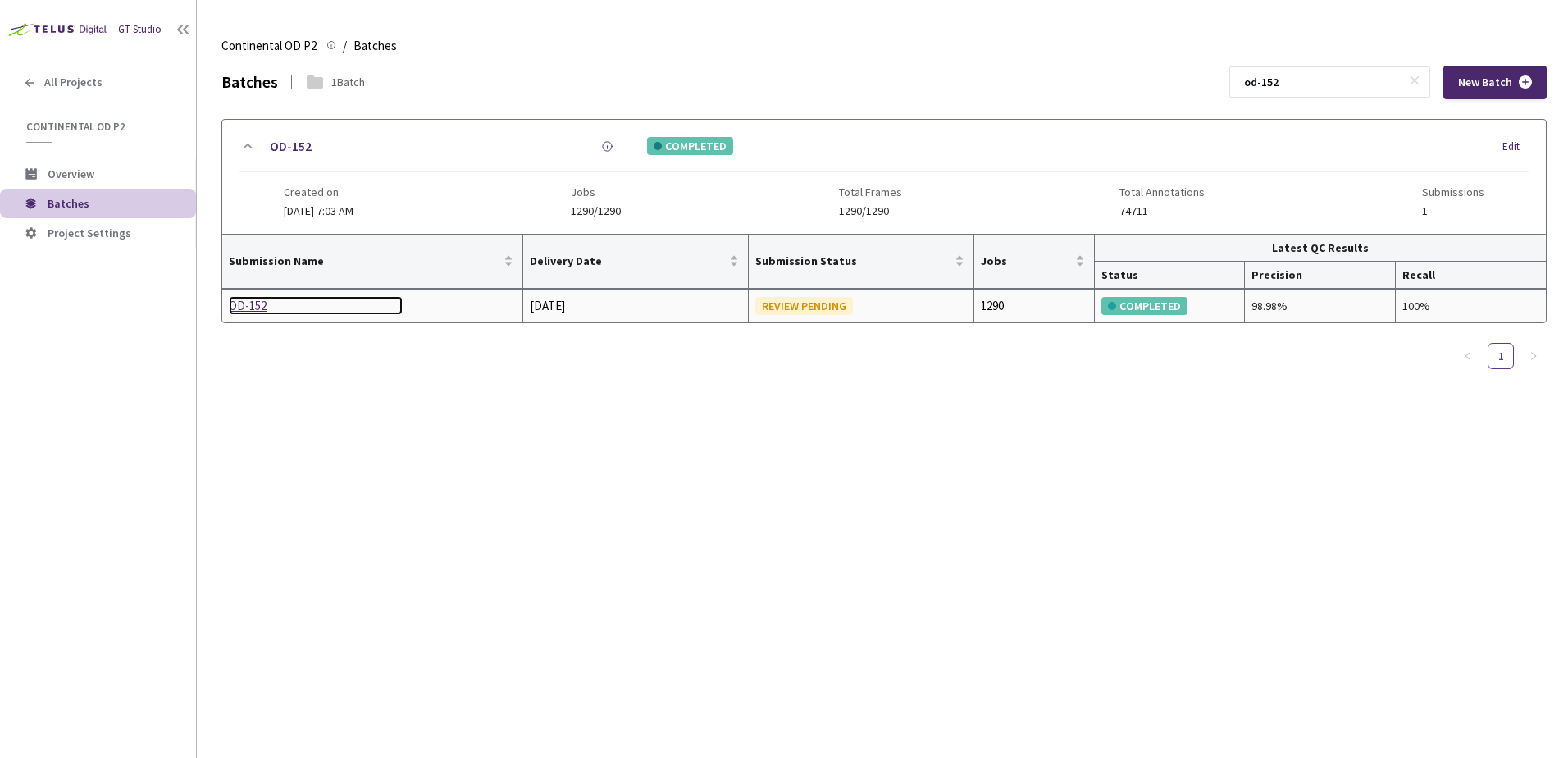
click at [262, 306] on div "OD-152" at bounding box center [315, 305] width 174 height 20
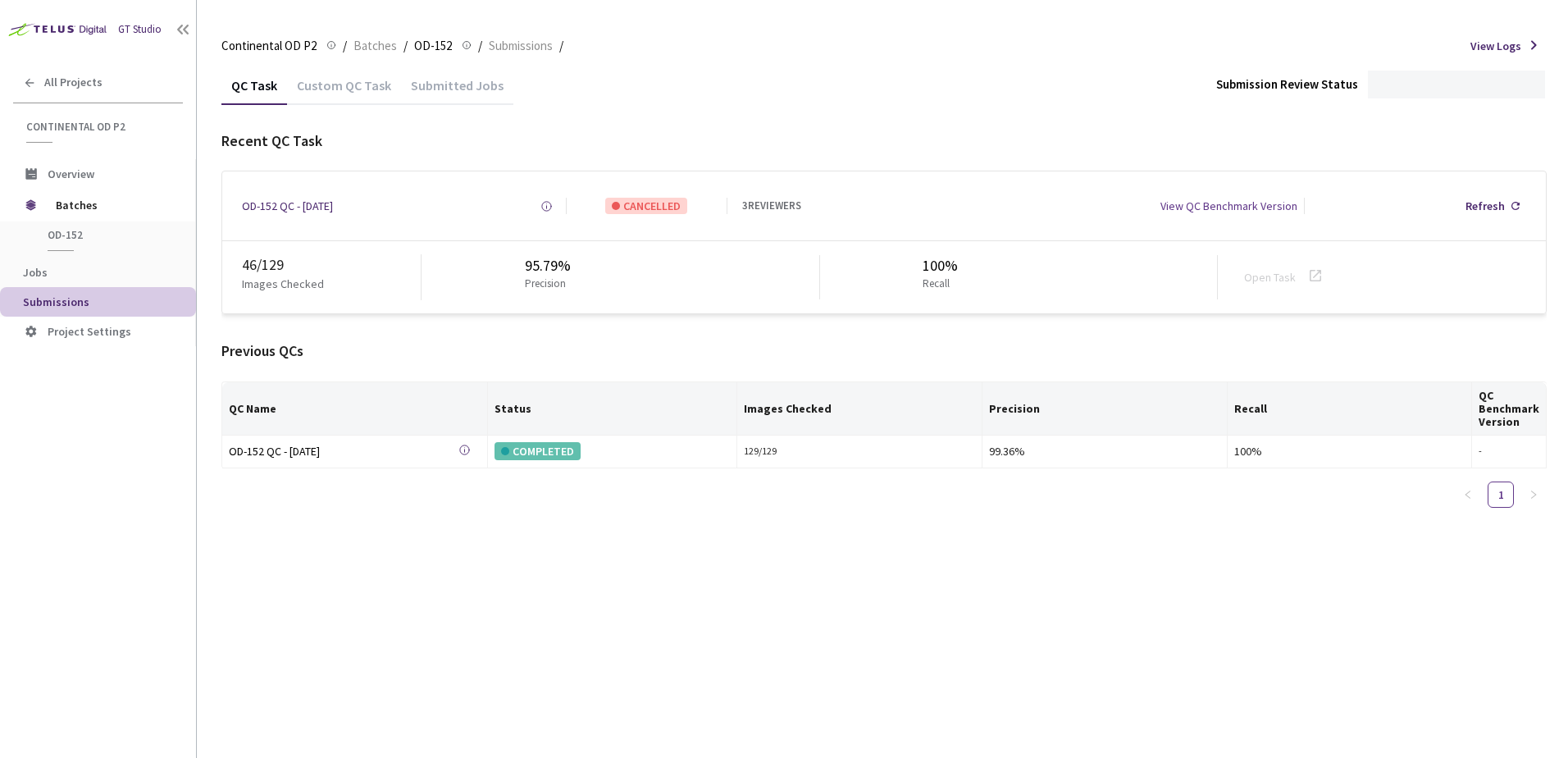
click at [366, 89] on div "Custom QC Task" at bounding box center [344, 90] width 114 height 28
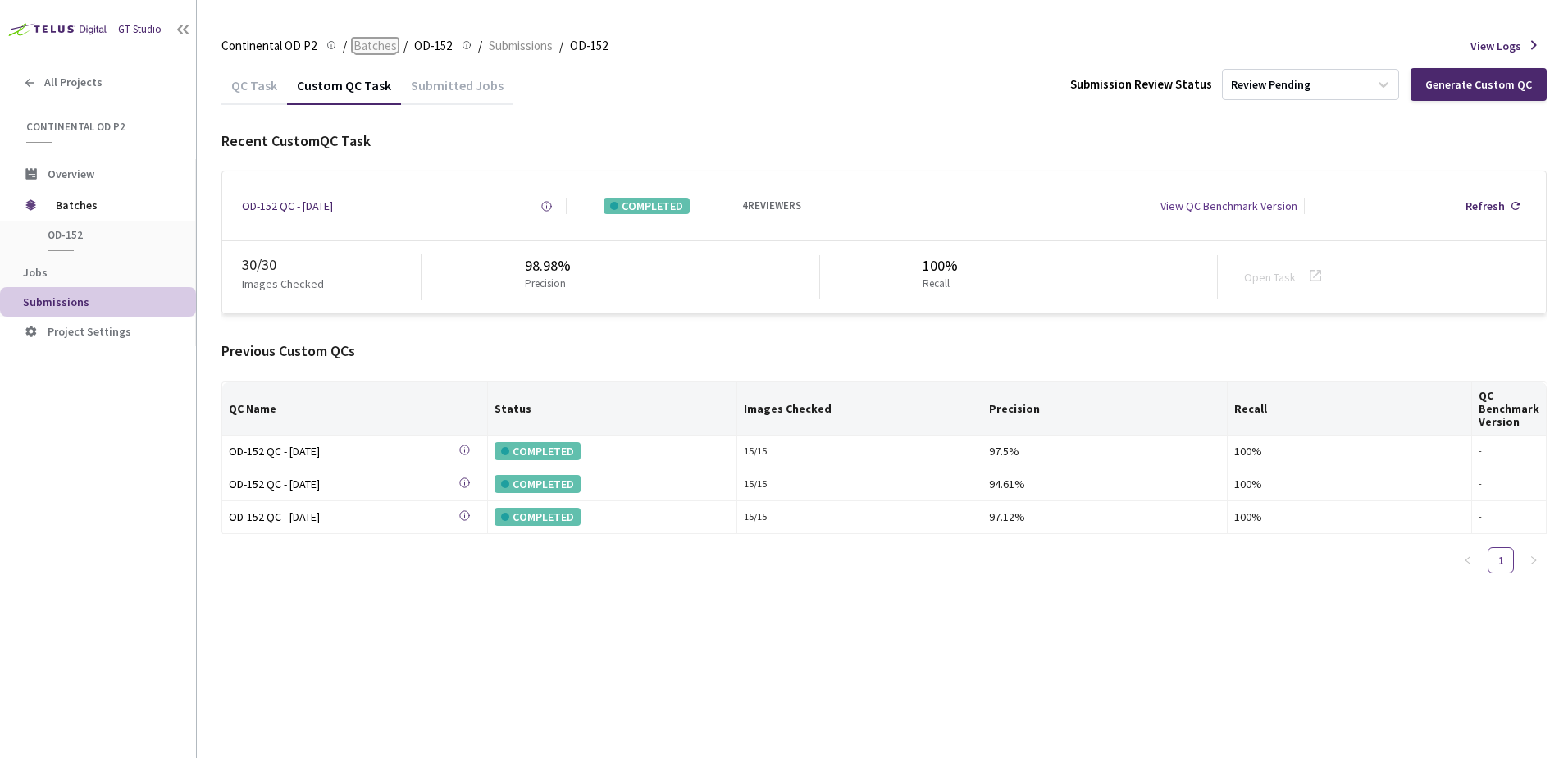
click at [378, 46] on span "Batches" at bounding box center [376, 46] width 44 height 20
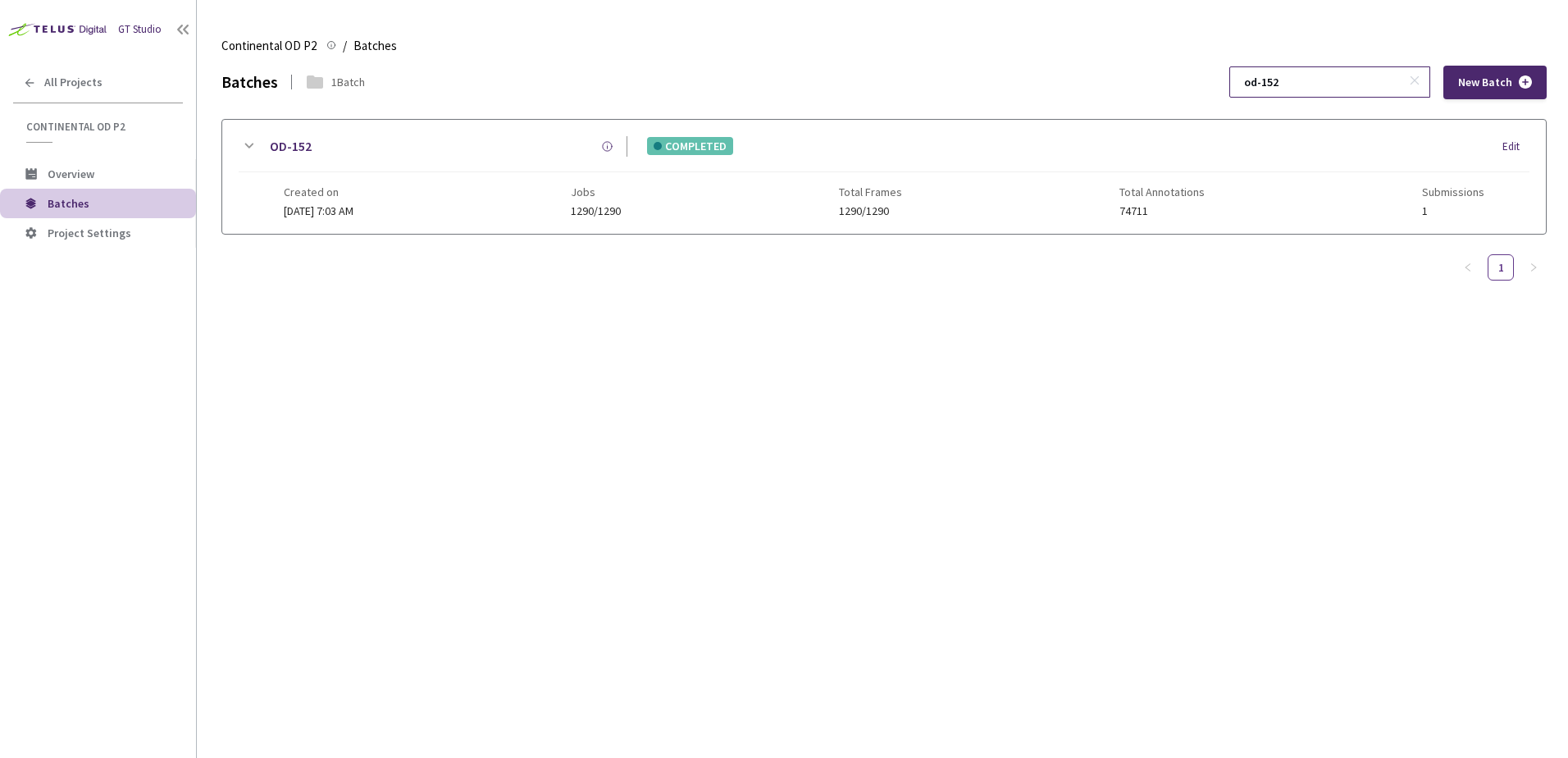
click at [1343, 94] on input "od-152" at bounding box center [1321, 82] width 175 height 29
type input "od-76"
click at [248, 149] on icon at bounding box center [249, 146] width 20 height 20
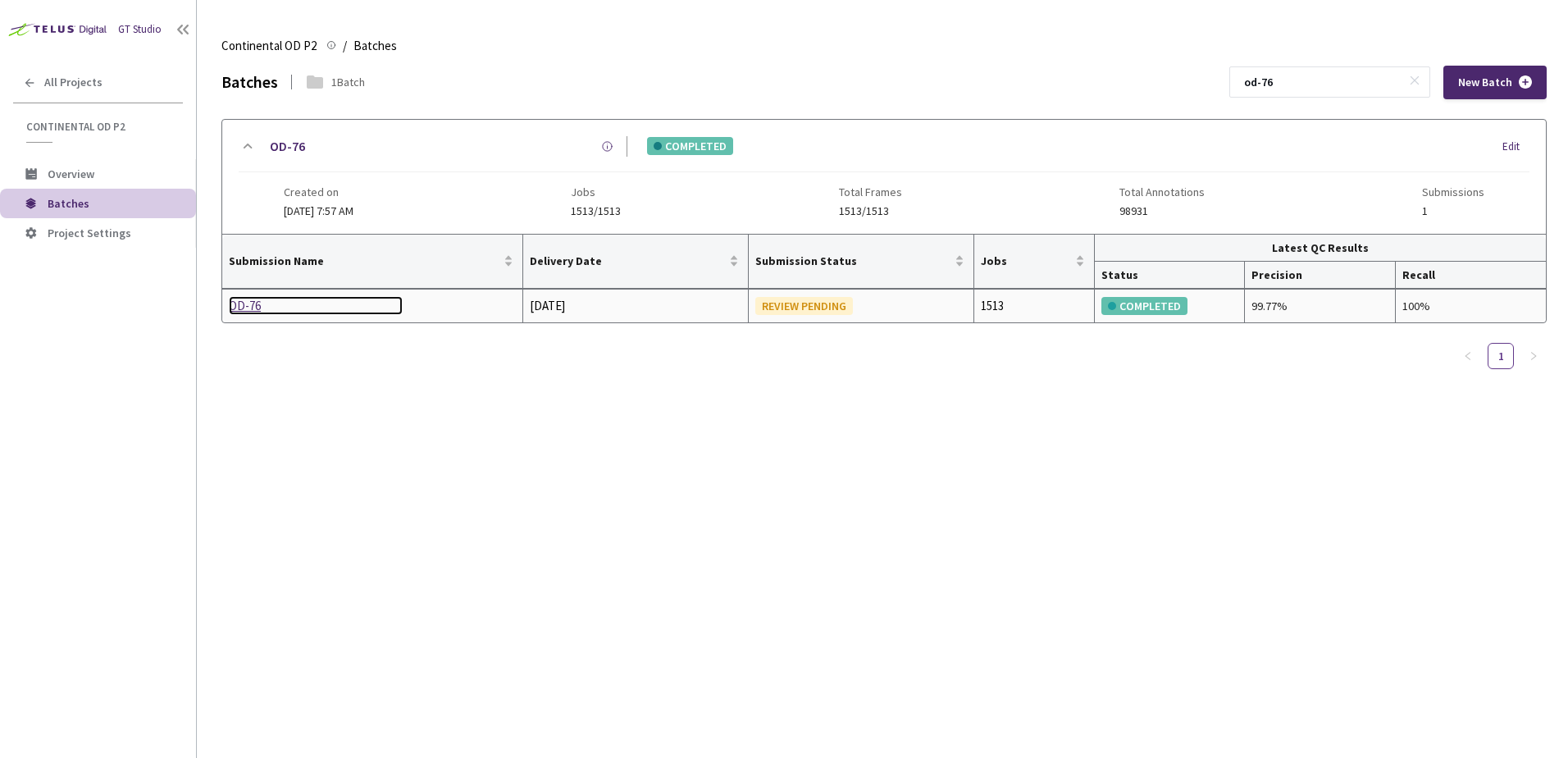
click at [249, 308] on div "OD-76" at bounding box center [315, 305] width 174 height 20
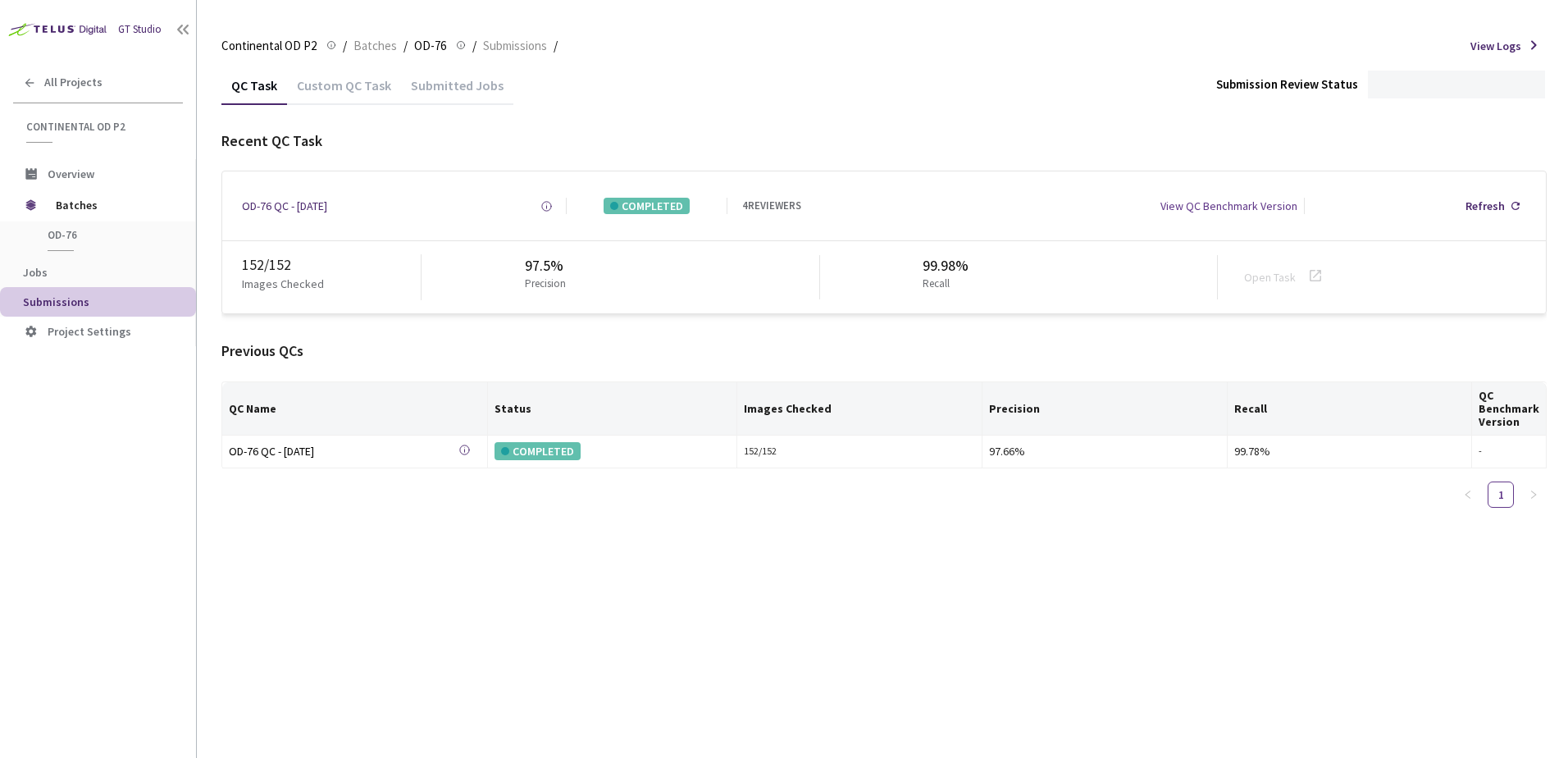
click at [336, 100] on div "Custom QC Task" at bounding box center [344, 90] width 114 height 28
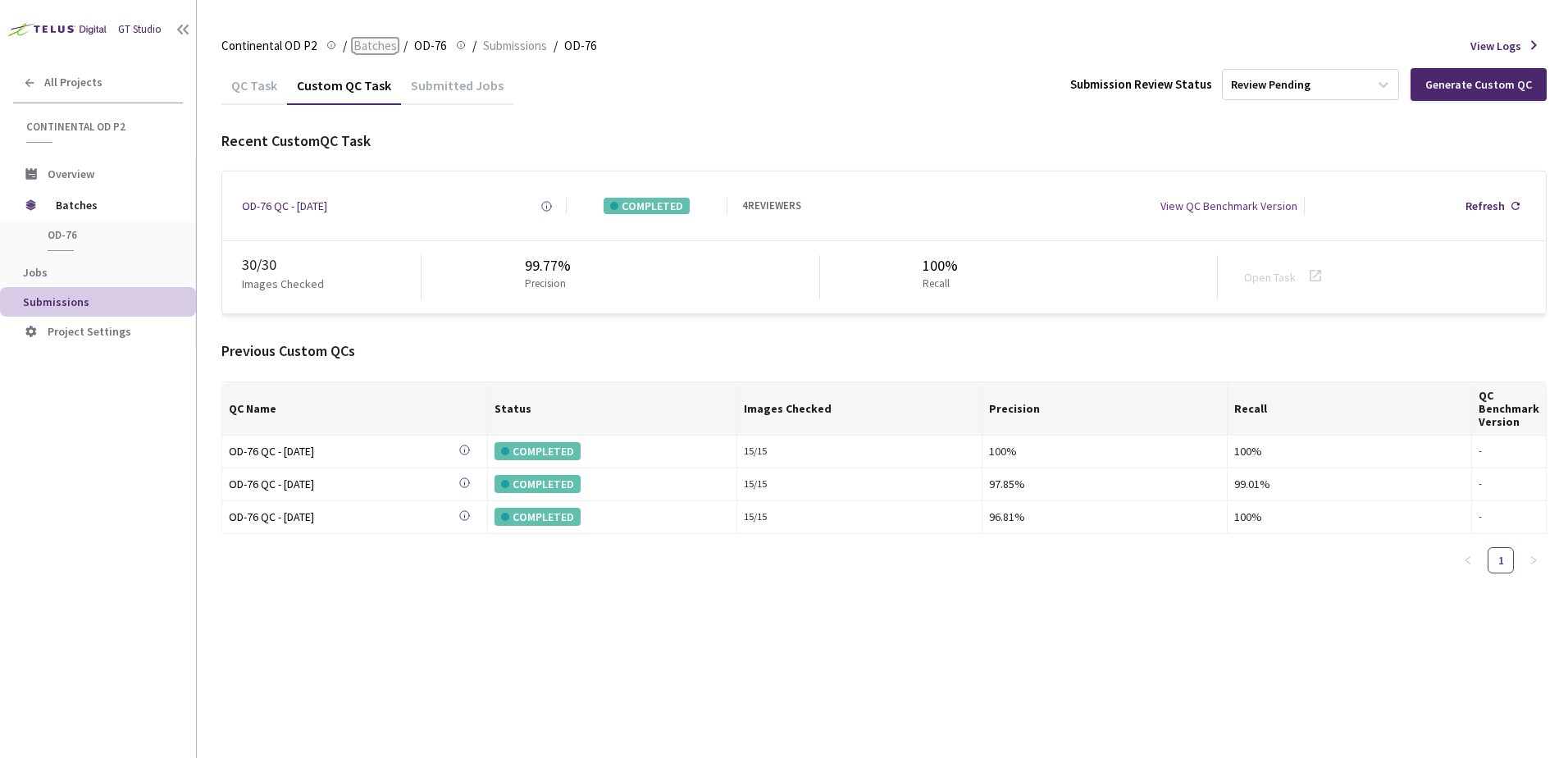
click at [378, 46] on span "Batches" at bounding box center [376, 46] width 44 height 20
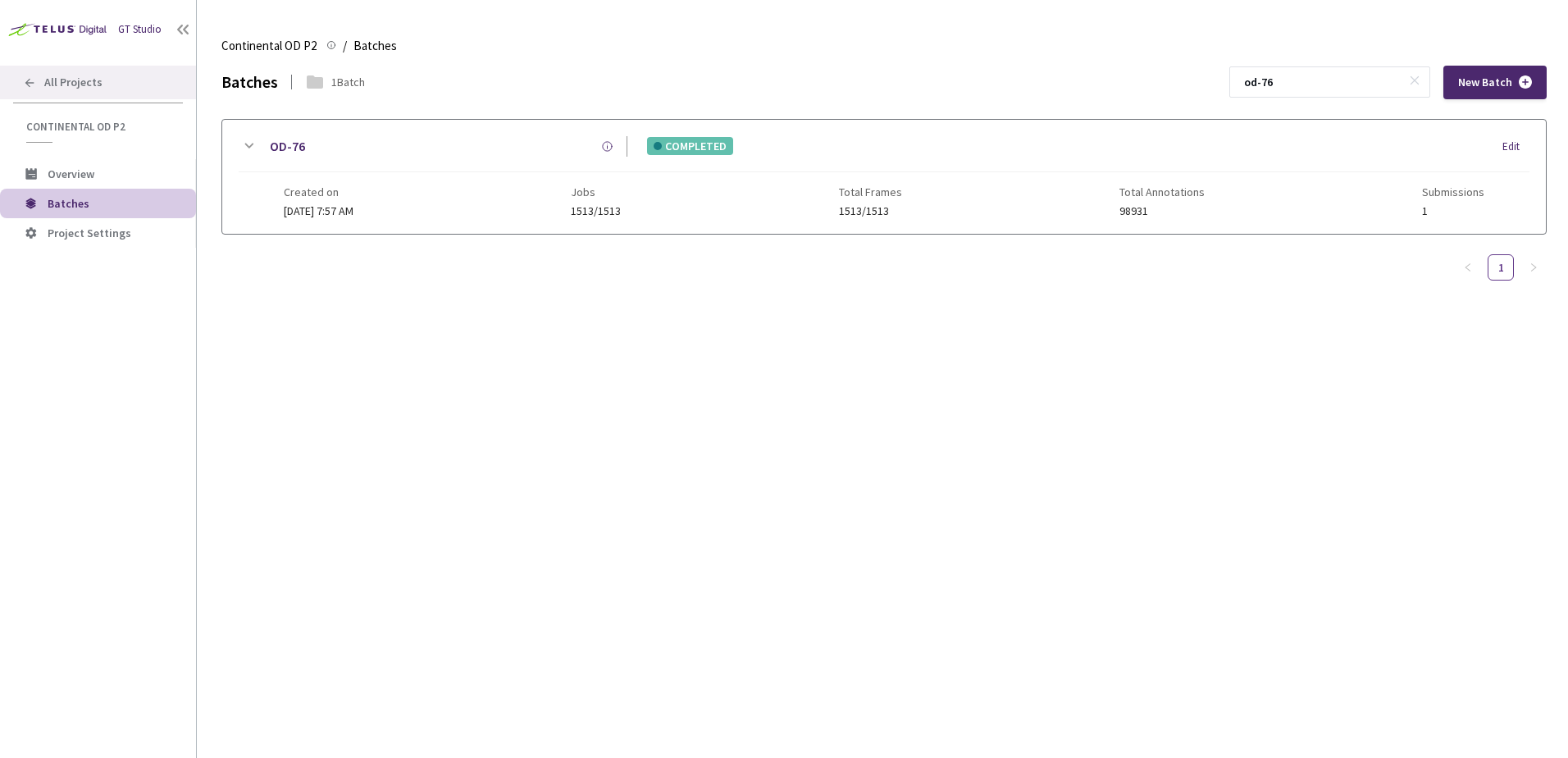
click at [134, 74] on div "All Projects" at bounding box center [98, 82] width 196 height 33
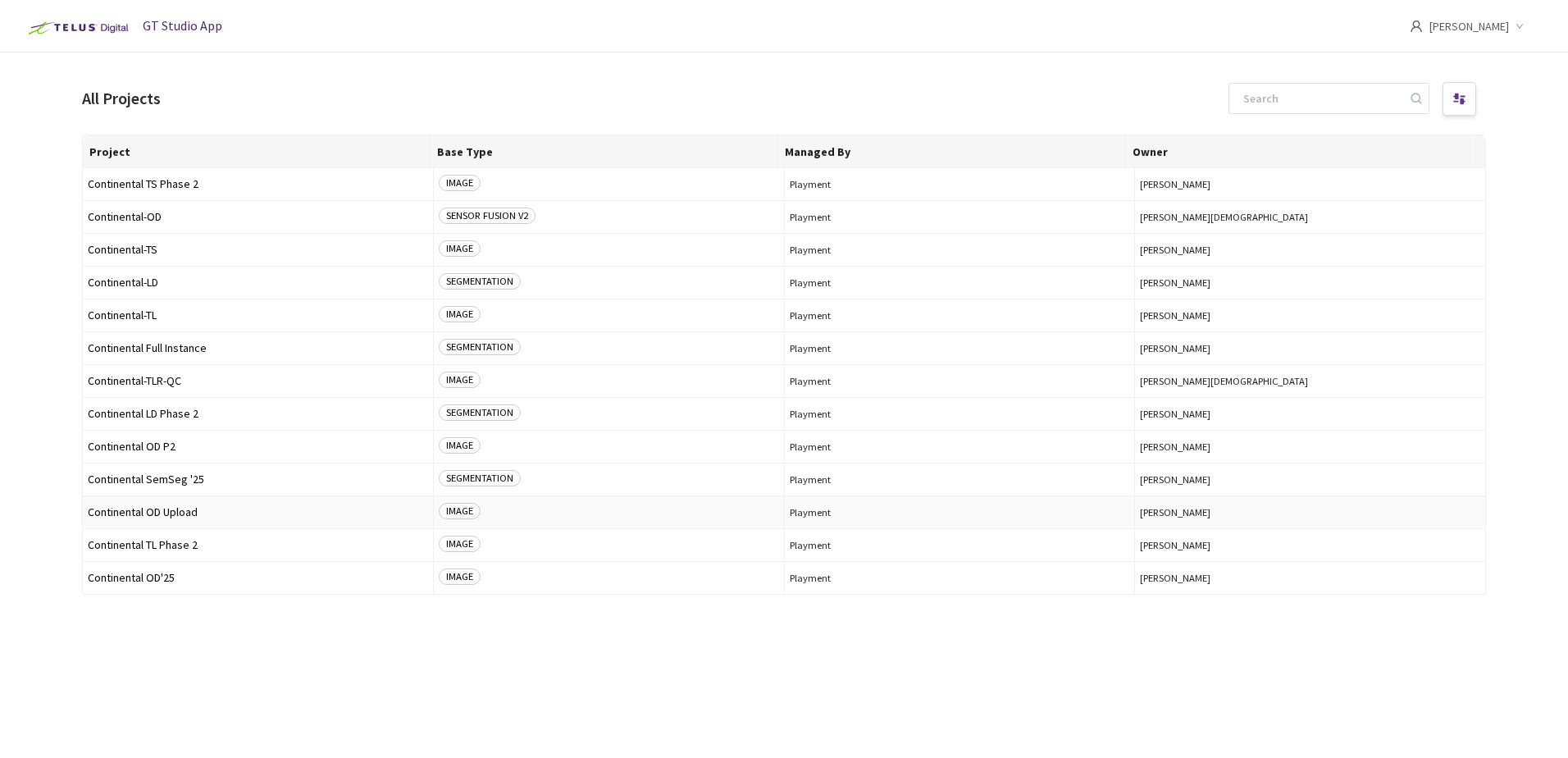
click at [155, 505] on td "Continental OD Upload" at bounding box center [258, 512] width 351 height 33
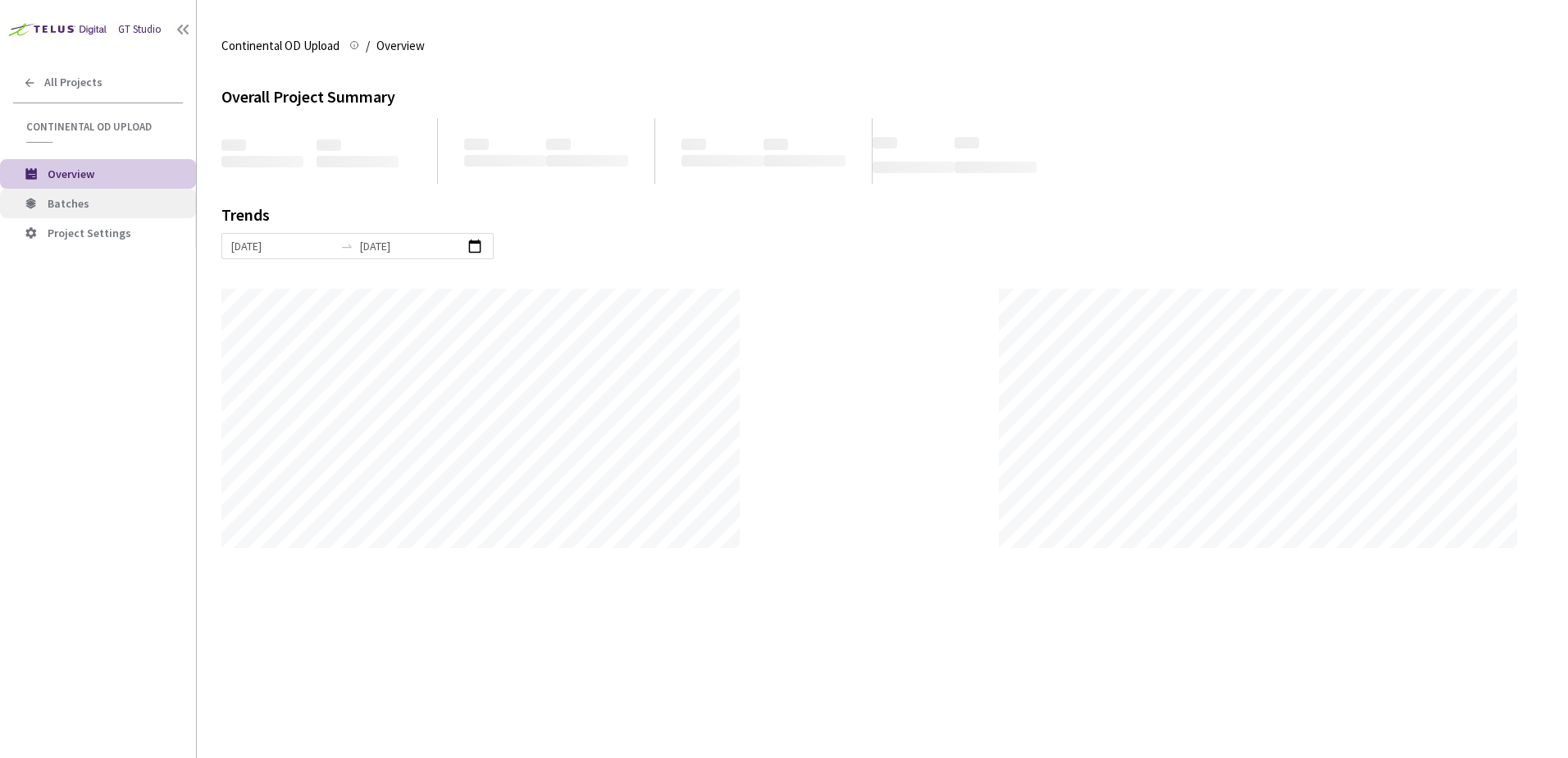
click at [98, 196] on span "Batches" at bounding box center [115, 203] width 136 height 14
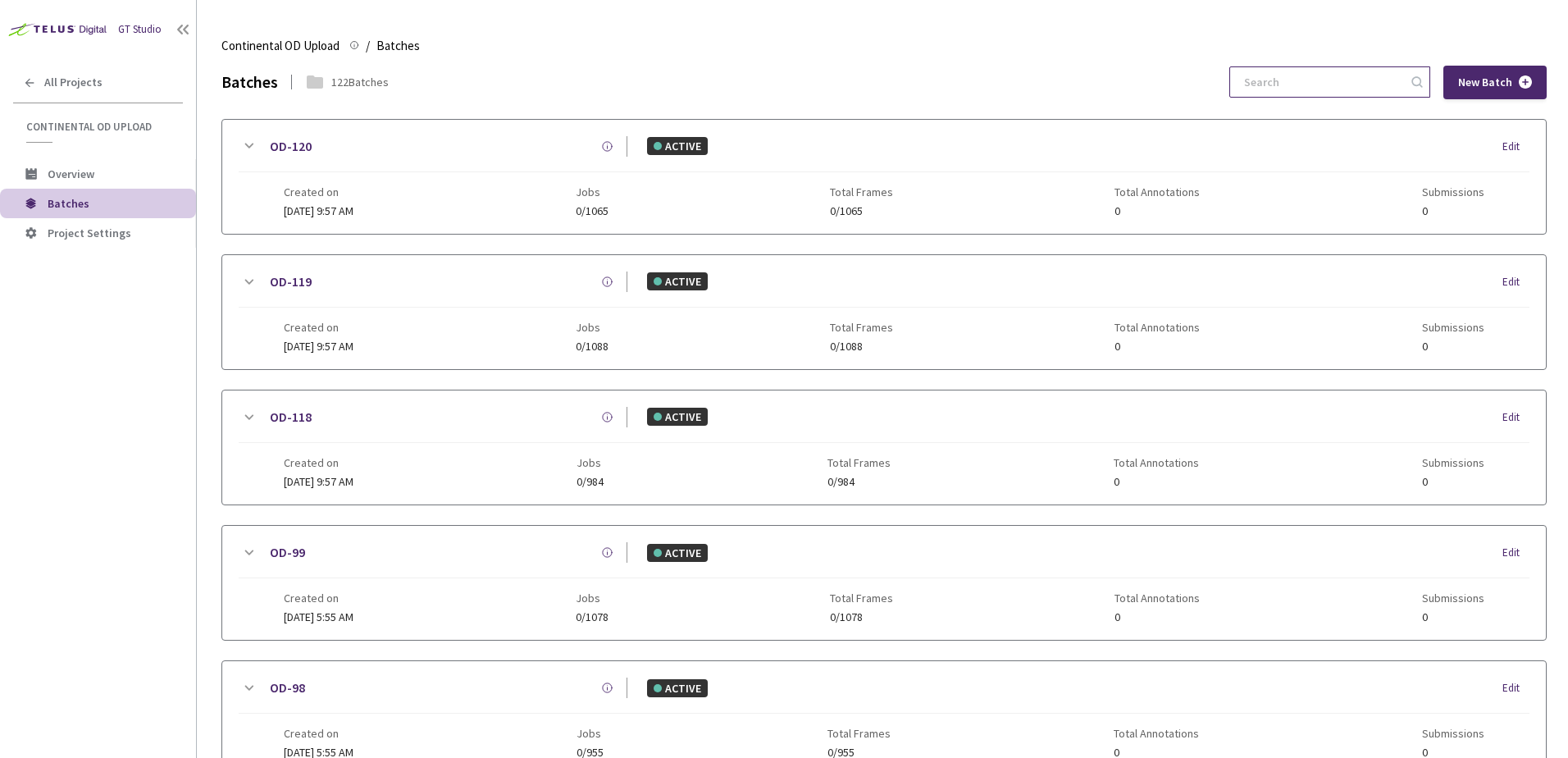
click at [1285, 76] on input at bounding box center [1321, 82] width 175 height 29
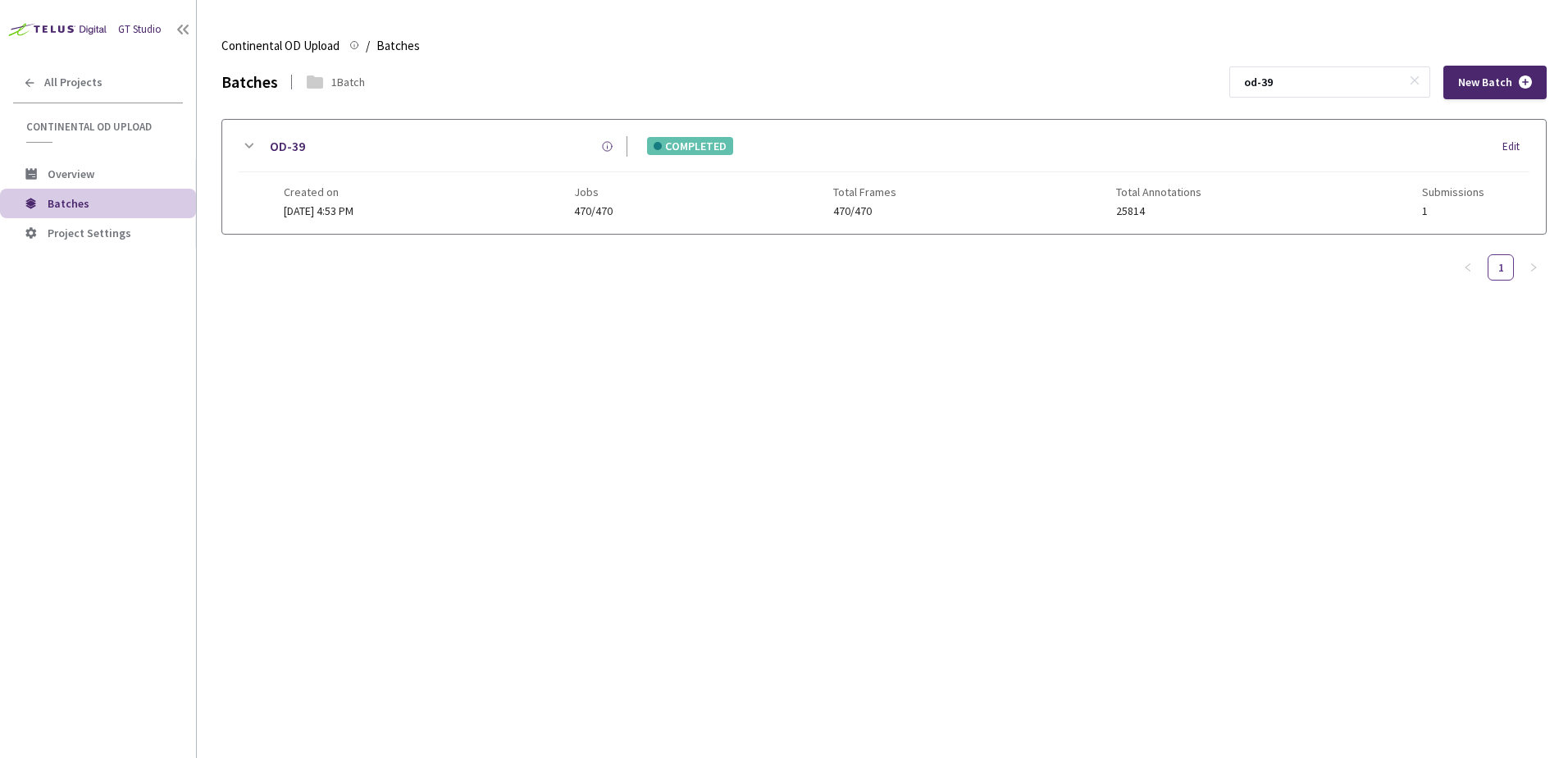
type input "od-39"
click at [245, 151] on icon at bounding box center [249, 146] width 20 height 20
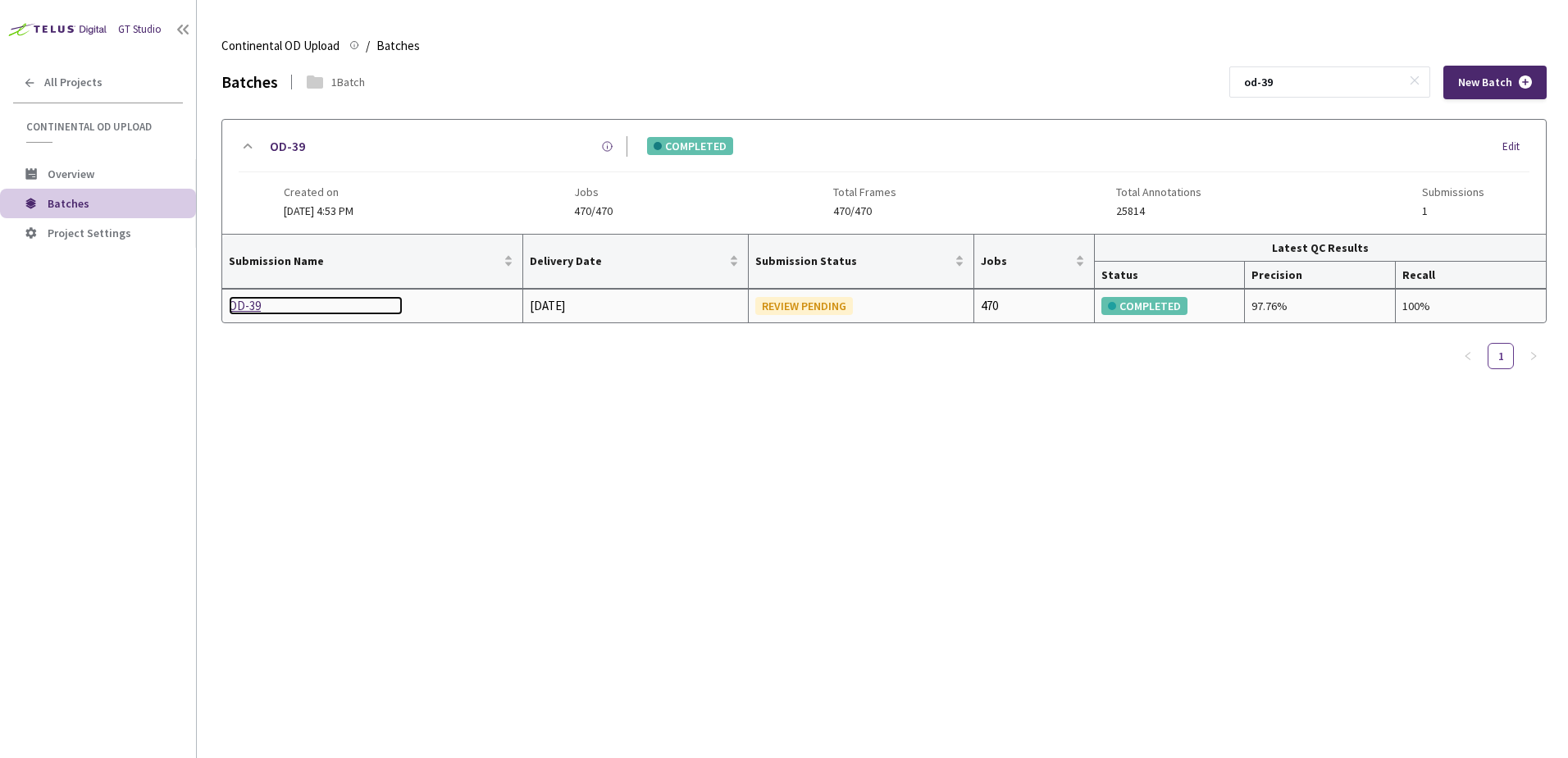
click at [243, 300] on div "OD-39" at bounding box center [315, 305] width 174 height 20
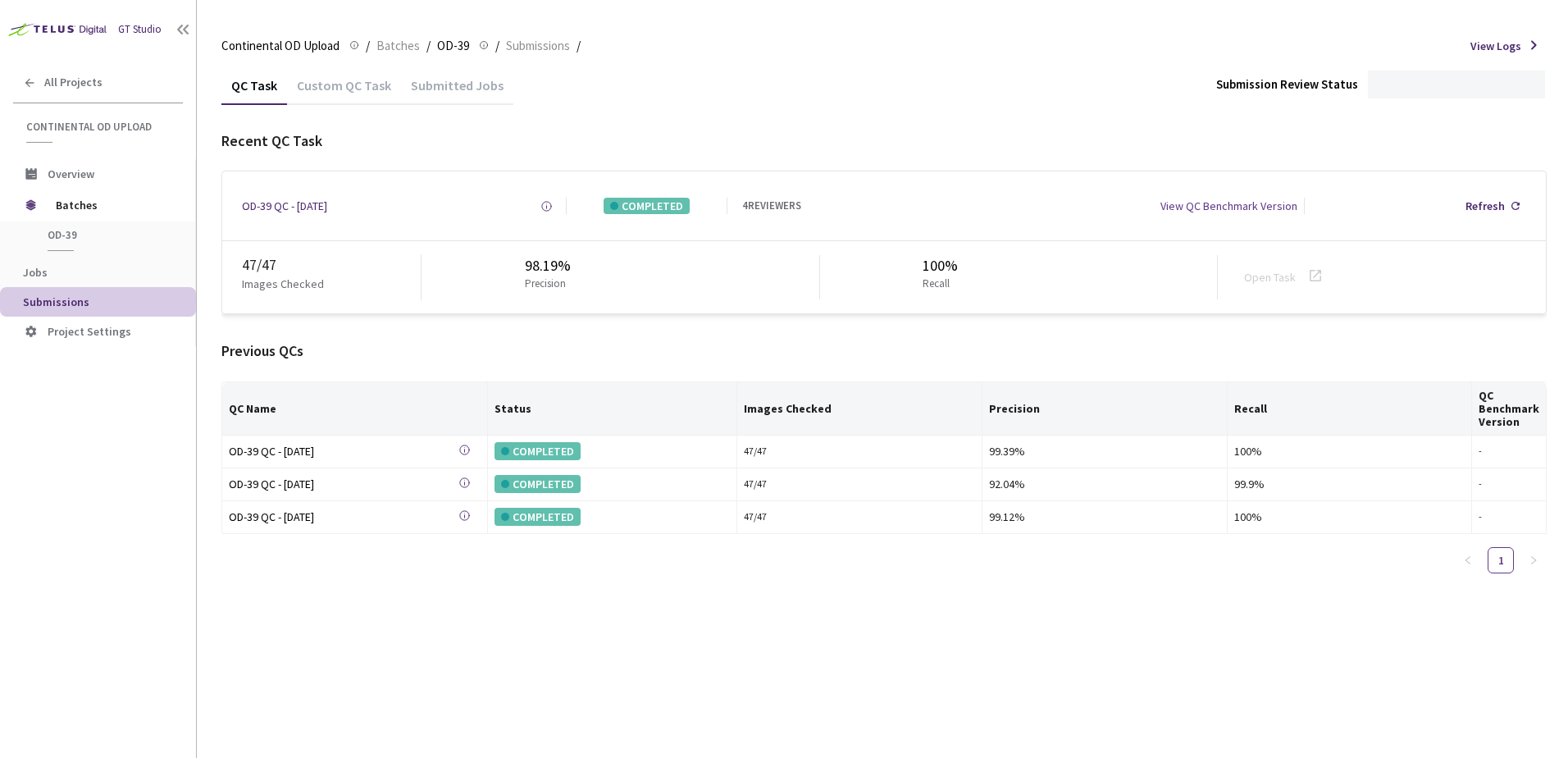
click at [351, 85] on div "Custom QC Task" at bounding box center [344, 90] width 114 height 28
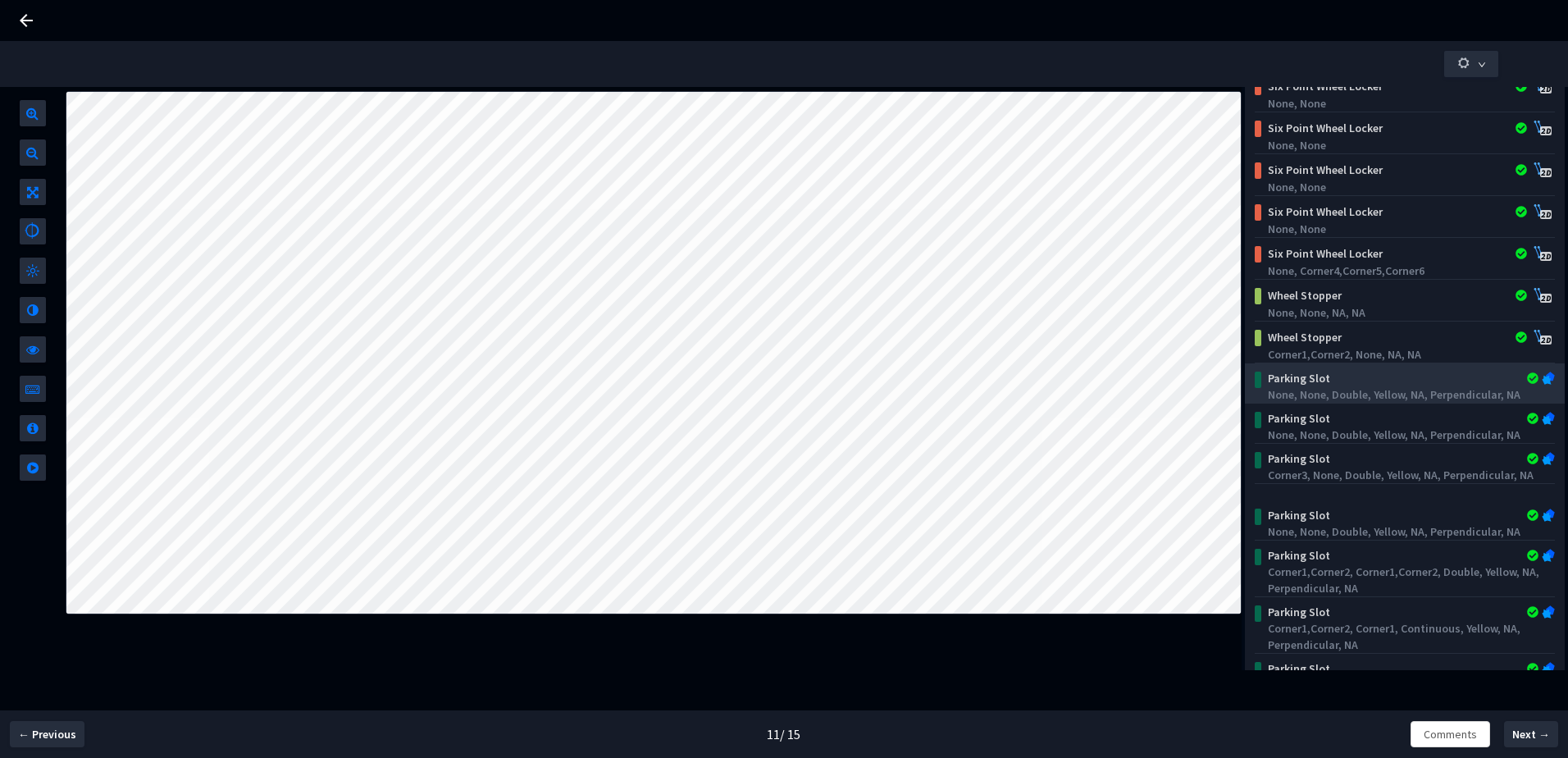
scroll to position [521, 0]
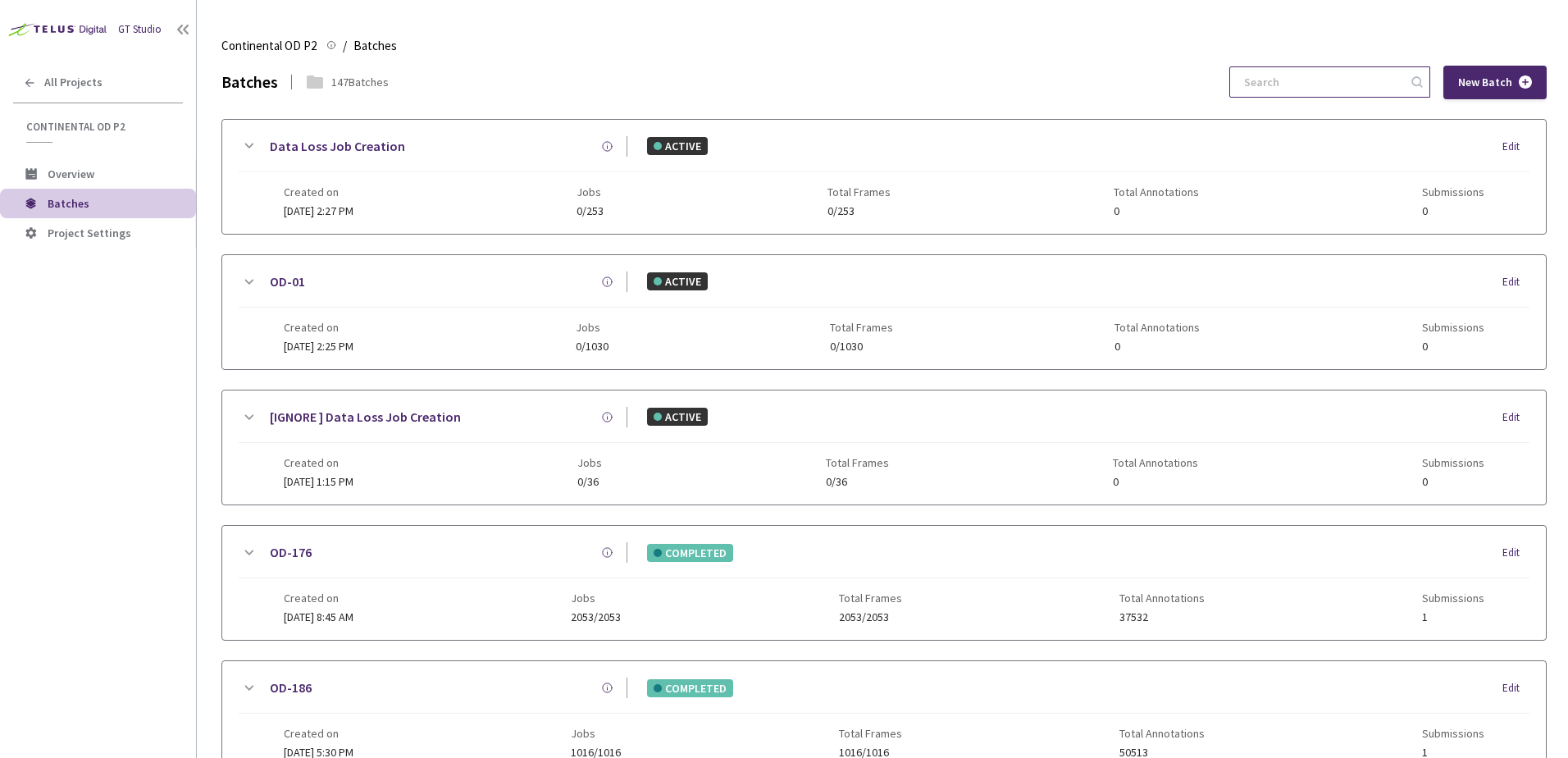
click at [1326, 80] on input at bounding box center [1321, 82] width 175 height 29
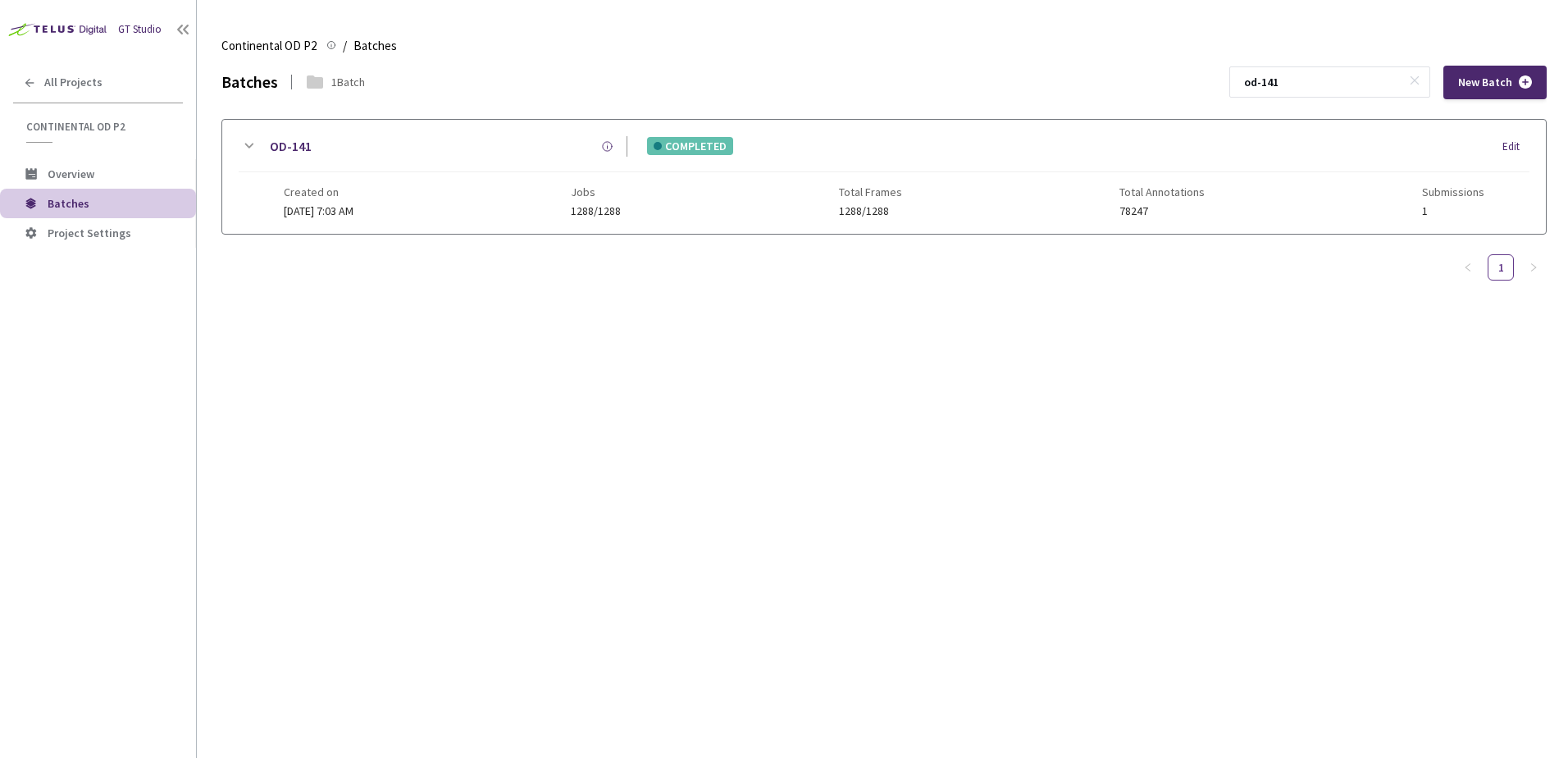
type input "od-141"
click at [255, 148] on icon at bounding box center [249, 146] width 20 height 20
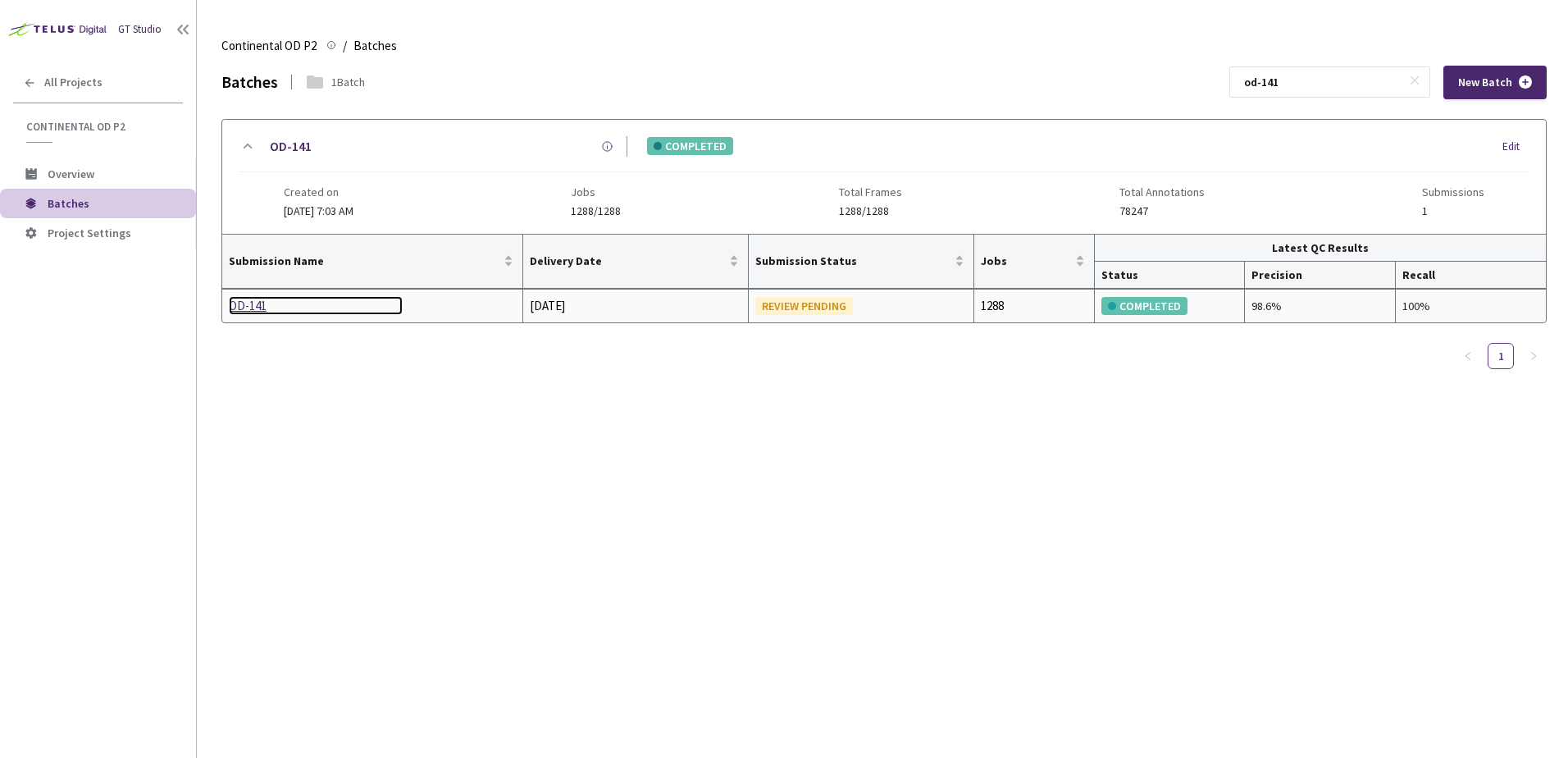
click at [247, 306] on div "OD-141" at bounding box center [315, 305] width 174 height 20
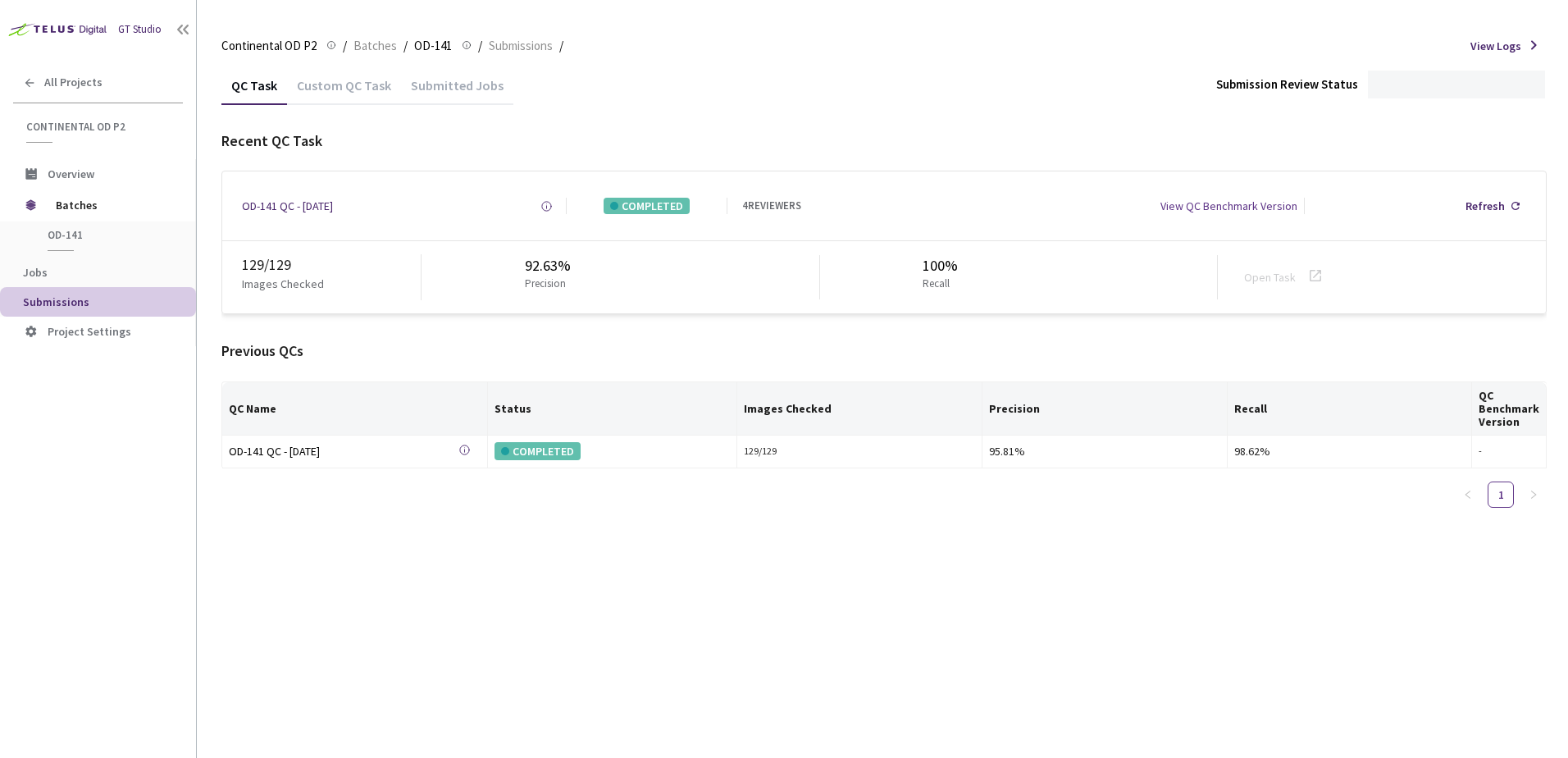
click at [347, 93] on div "Custom QC Task" at bounding box center [344, 90] width 114 height 28
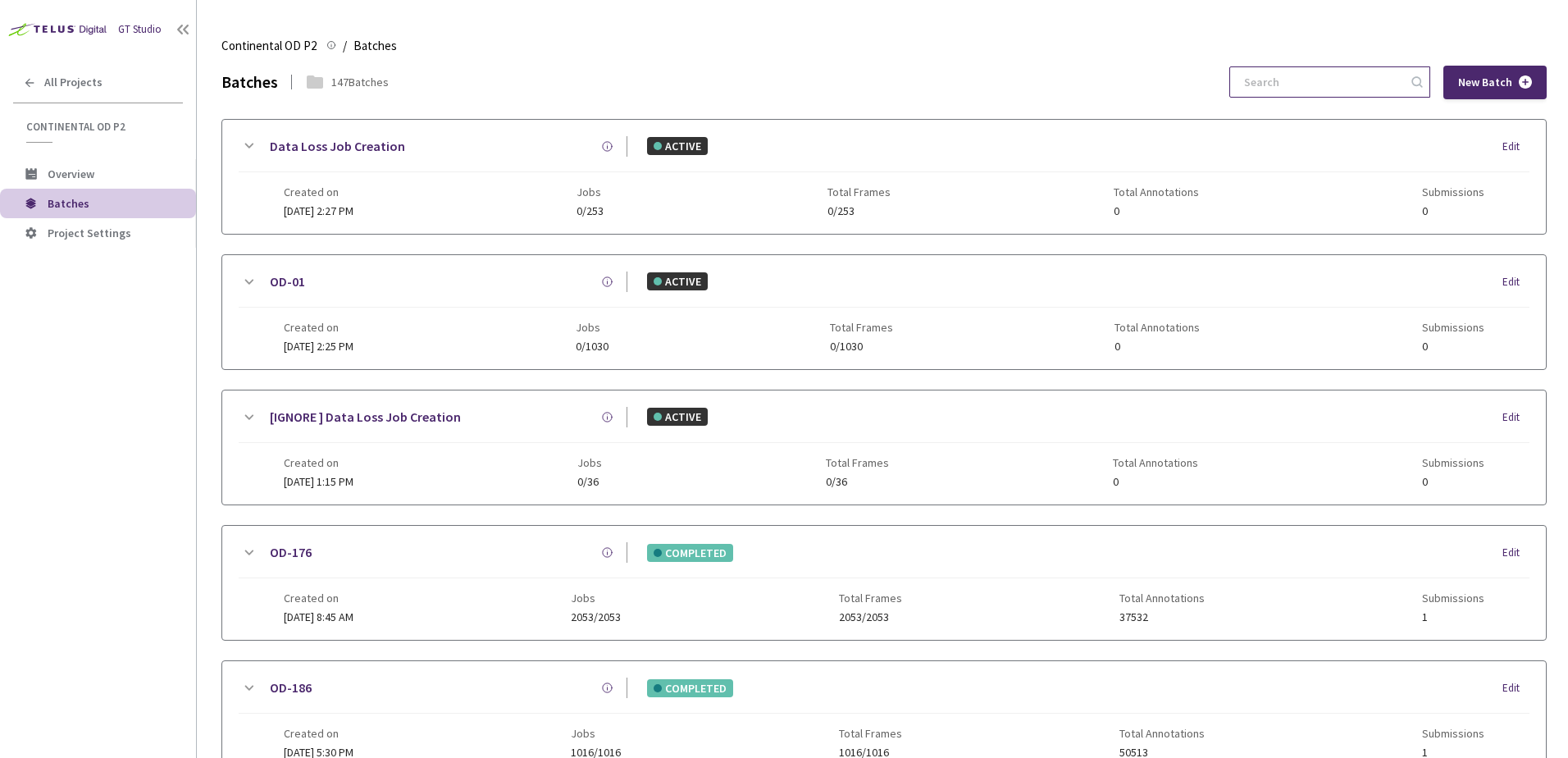
click at [1335, 85] on input at bounding box center [1321, 82] width 175 height 29
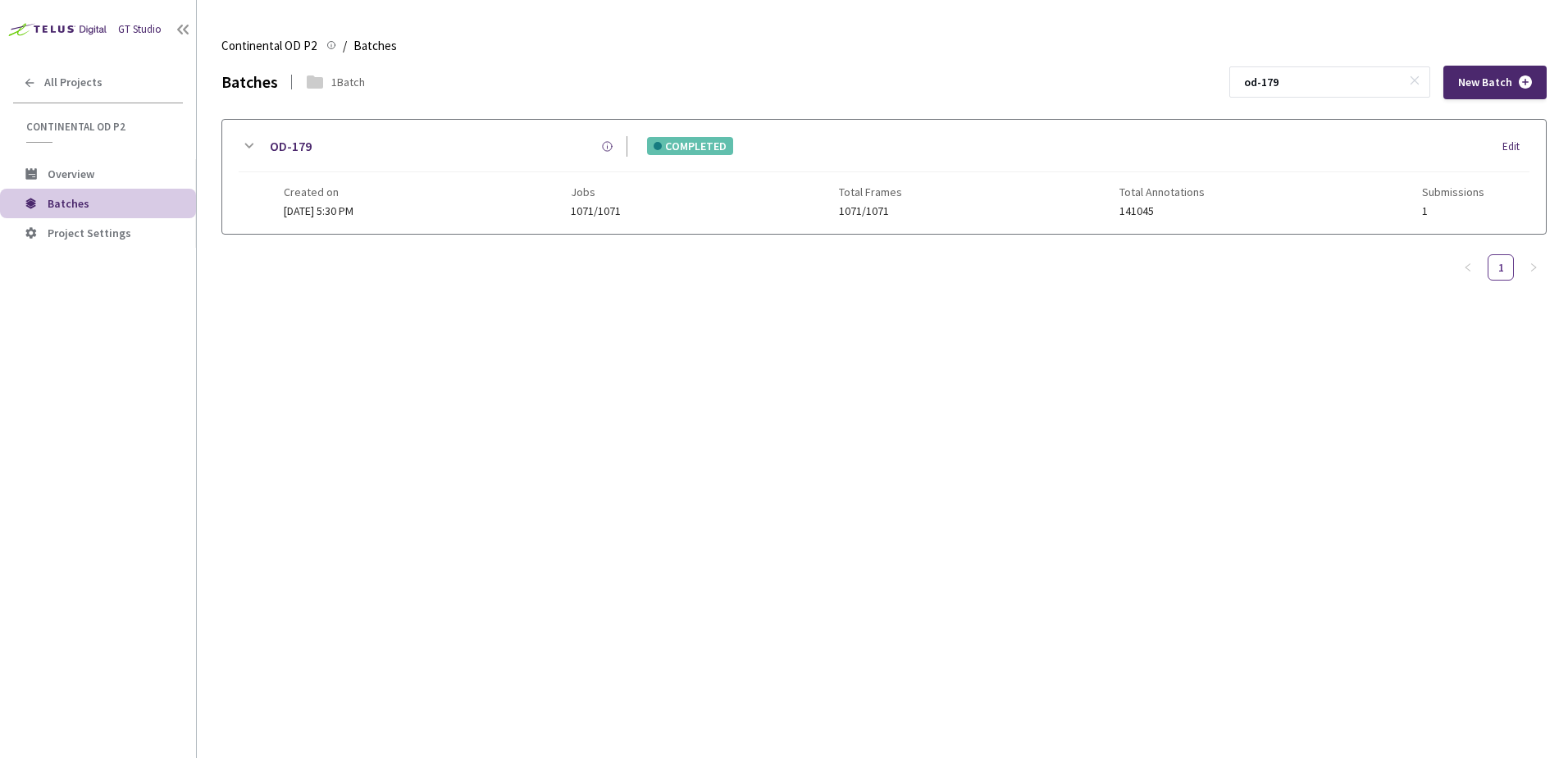
type input "od-179"
click at [246, 149] on icon at bounding box center [249, 146] width 20 height 20
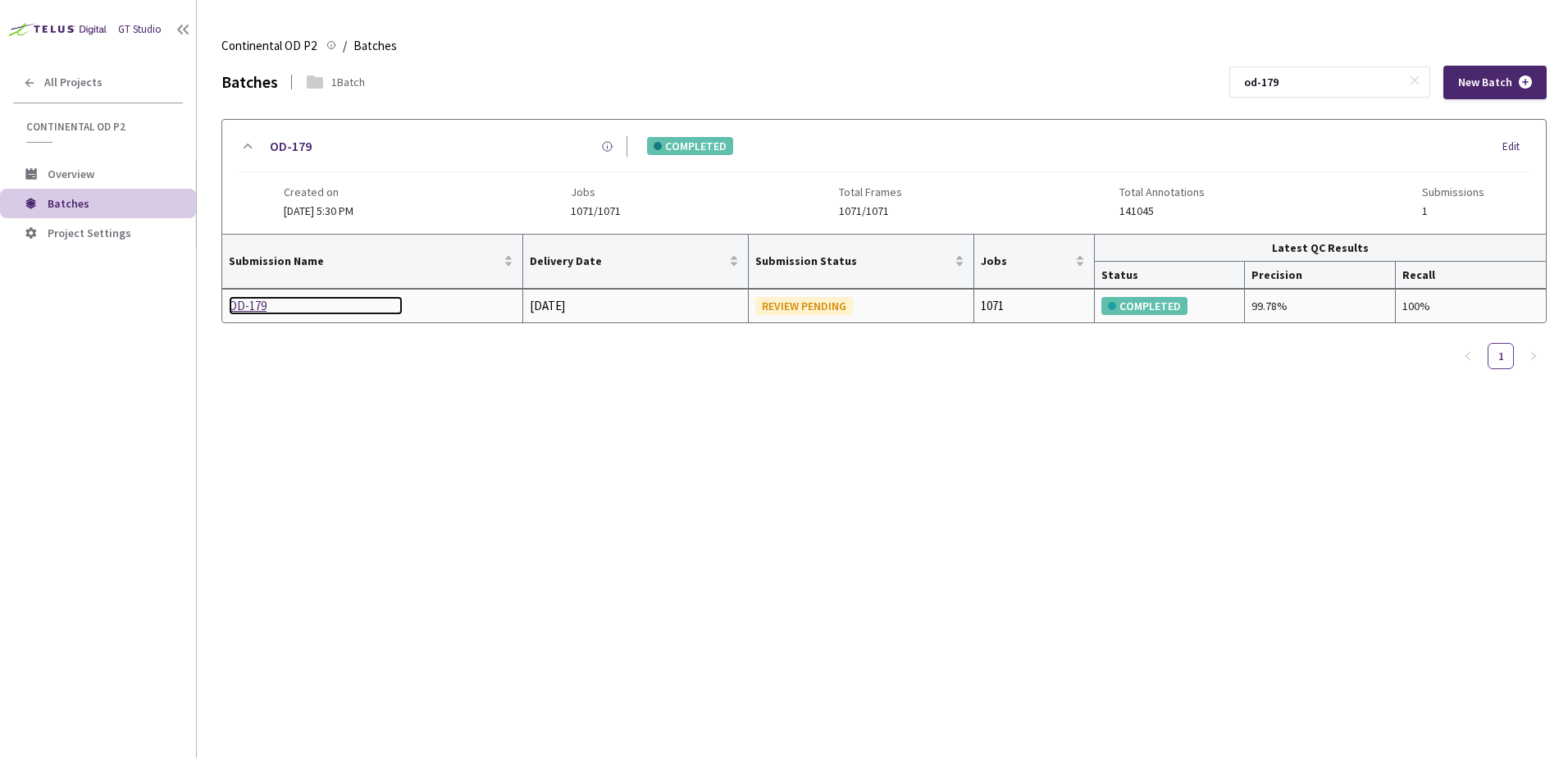
drag, startPoint x: 265, startPoint y: 324, endPoint x: 261, endPoint y: 314, distance: 10.8
click at [261, 314] on div "OD-179" at bounding box center [315, 305] width 174 height 20
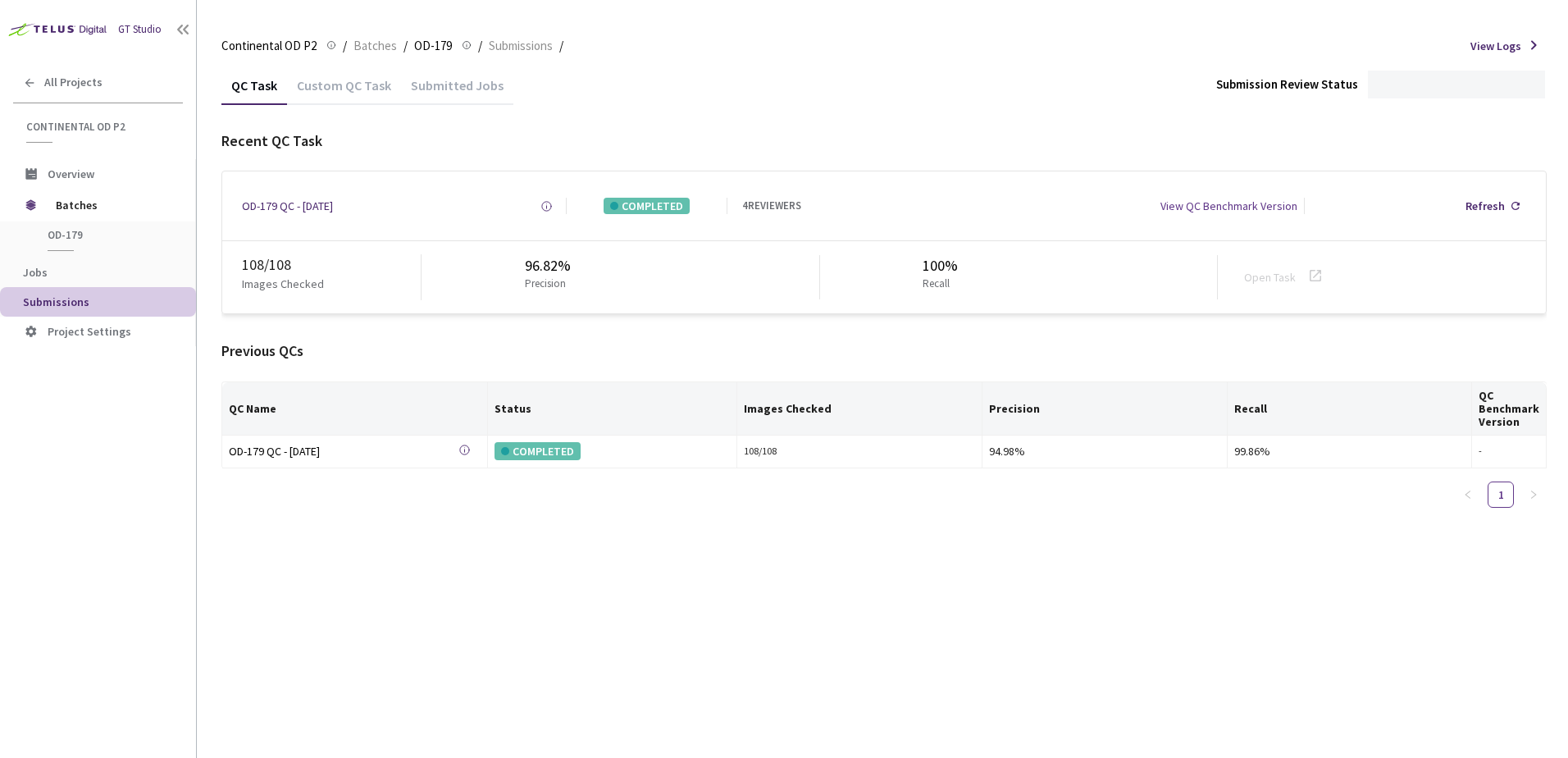
click at [350, 87] on div "Custom QC Task" at bounding box center [344, 90] width 114 height 28
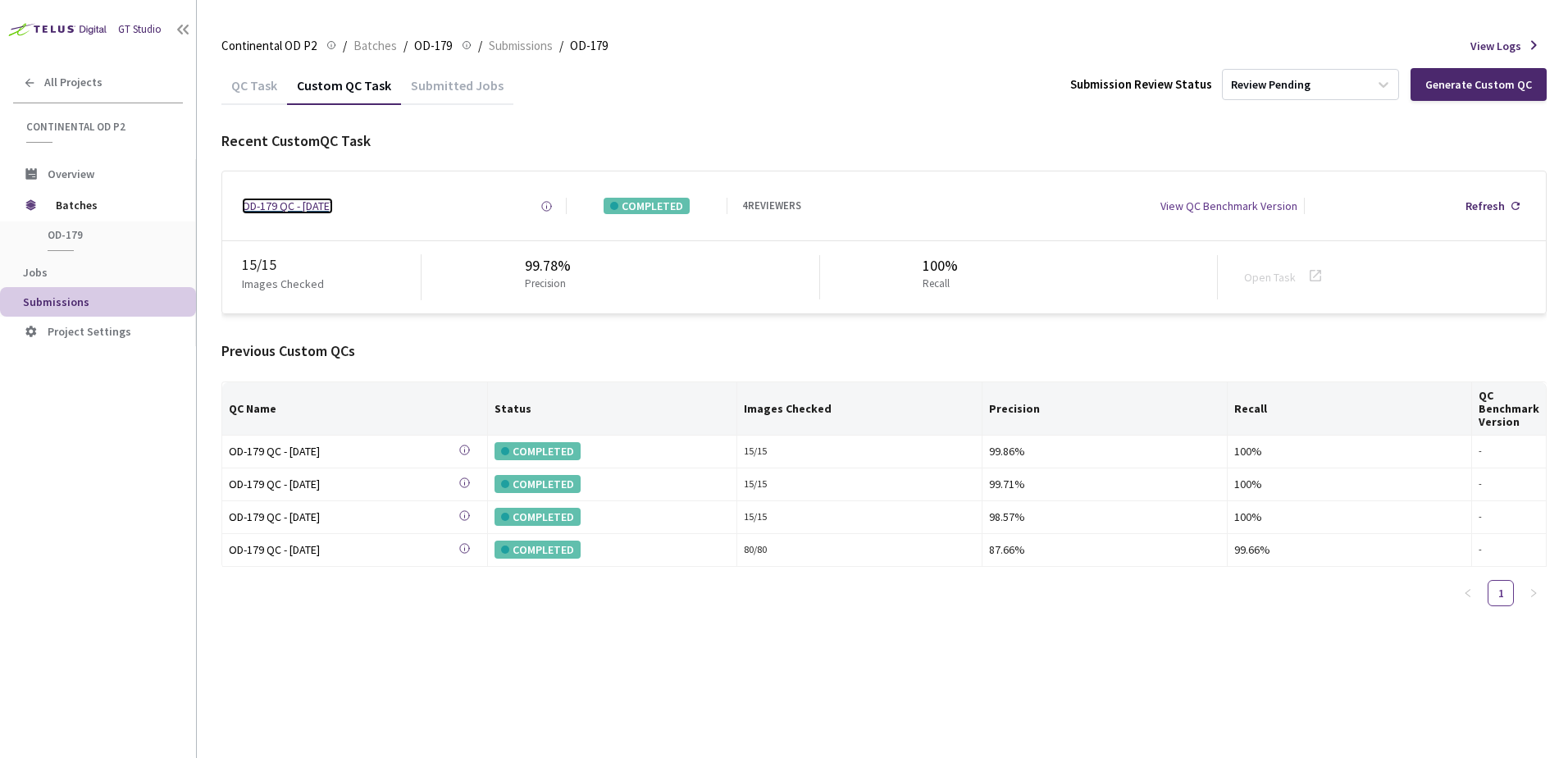
click at [333, 206] on div "OD-179 QC - 05 Aug, 2025" at bounding box center [287, 205] width 91 height 16
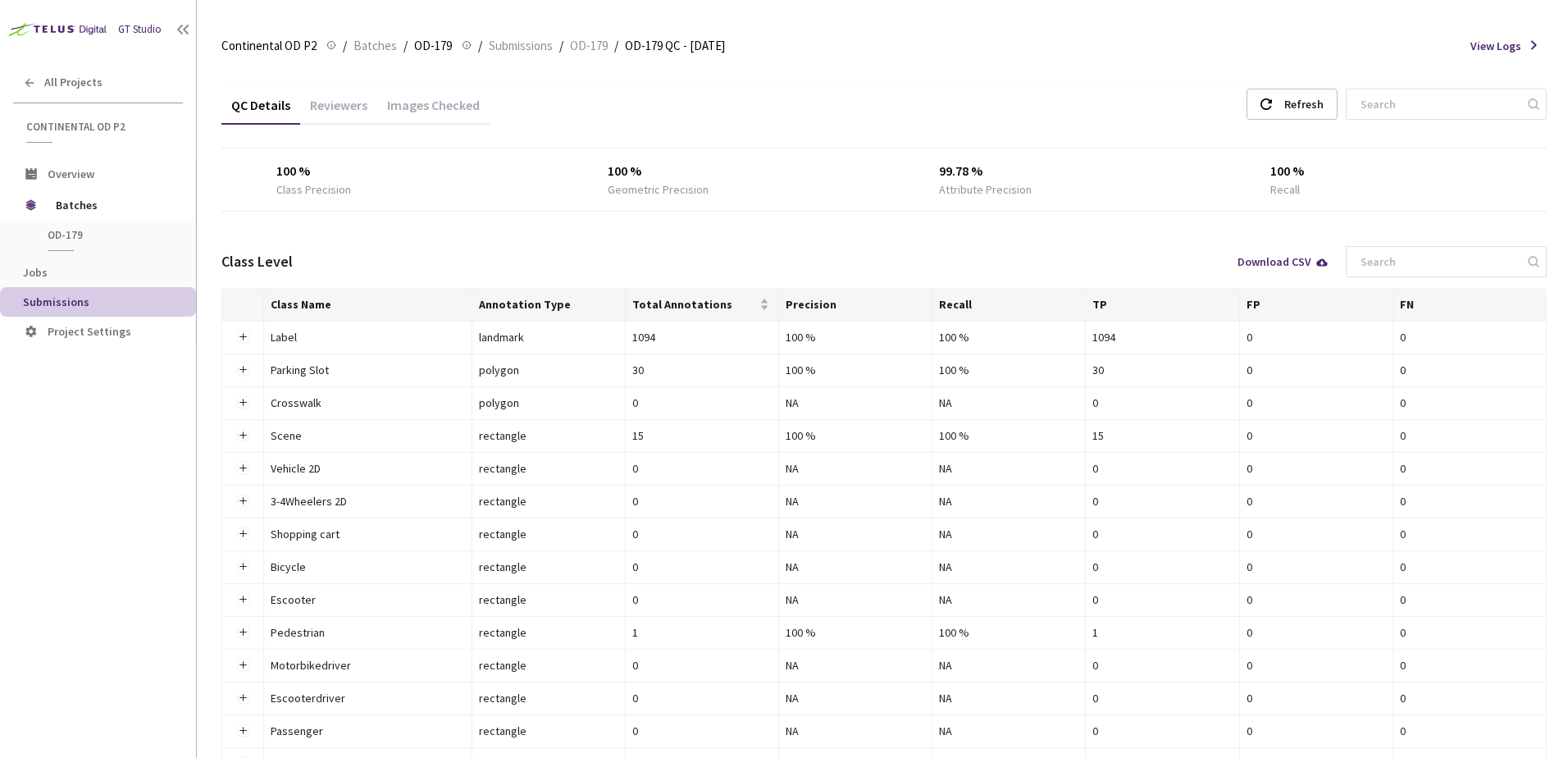
click at [470, 112] on div "Images Checked" at bounding box center [434, 110] width 112 height 28
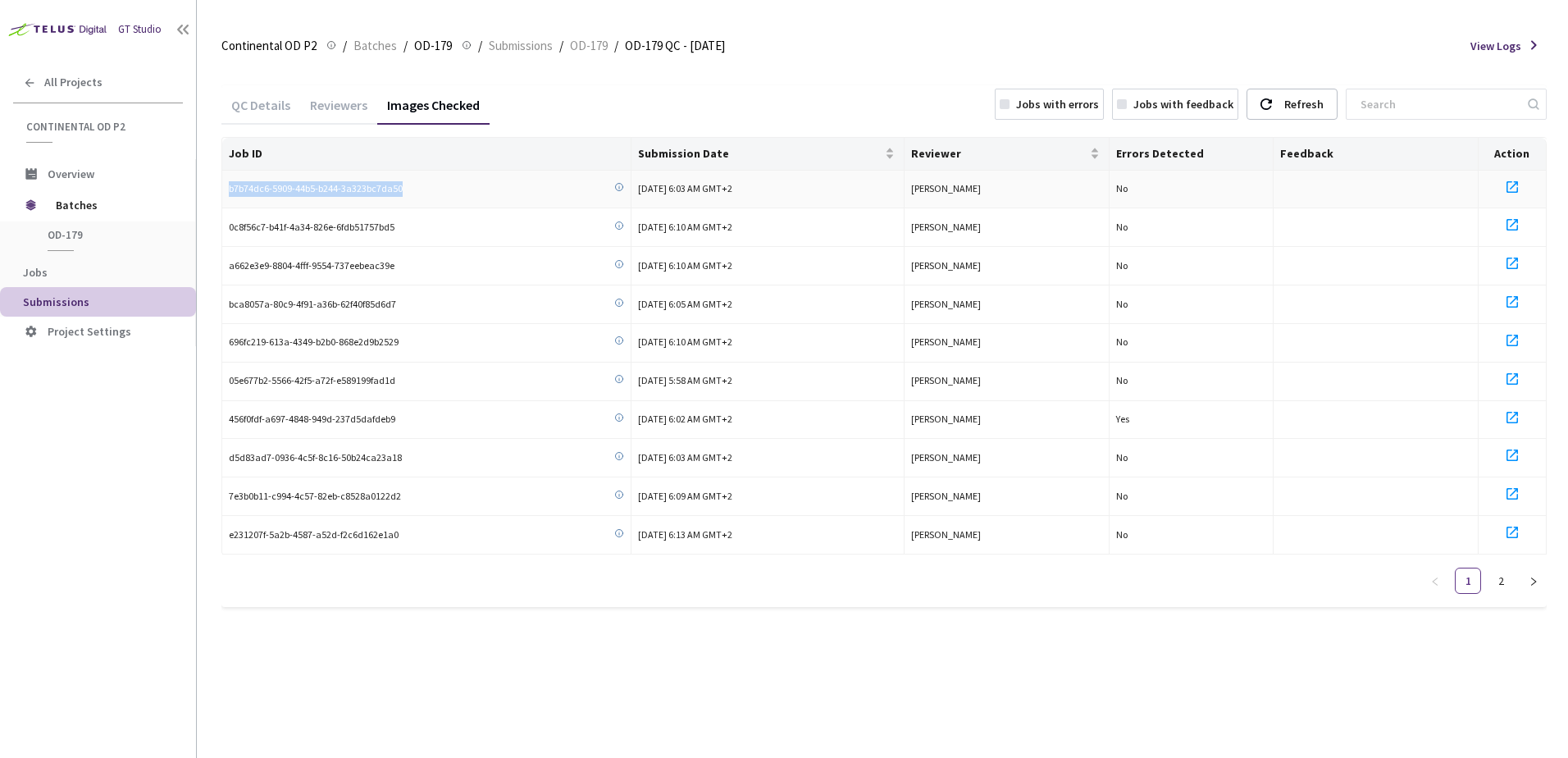
drag, startPoint x: 229, startPoint y: 186, endPoint x: 404, endPoint y: 187, distance: 175.0
click at [404, 187] on div "b7b74dc6-5909-44b5-b244-3a323bc7da50" at bounding box center [426, 189] width 396 height 15
copy span "b7b74dc6-5909-44b5-b244-3a323bc7da50"
click at [570, 116] on div "QC Details Reviewers Images Checked Jobs with errors Jobs with feedback Refresh" at bounding box center [883, 106] width 1325 height 43
drag, startPoint x: 565, startPoint y: 122, endPoint x: 562, endPoint y: 108, distance: 14.3
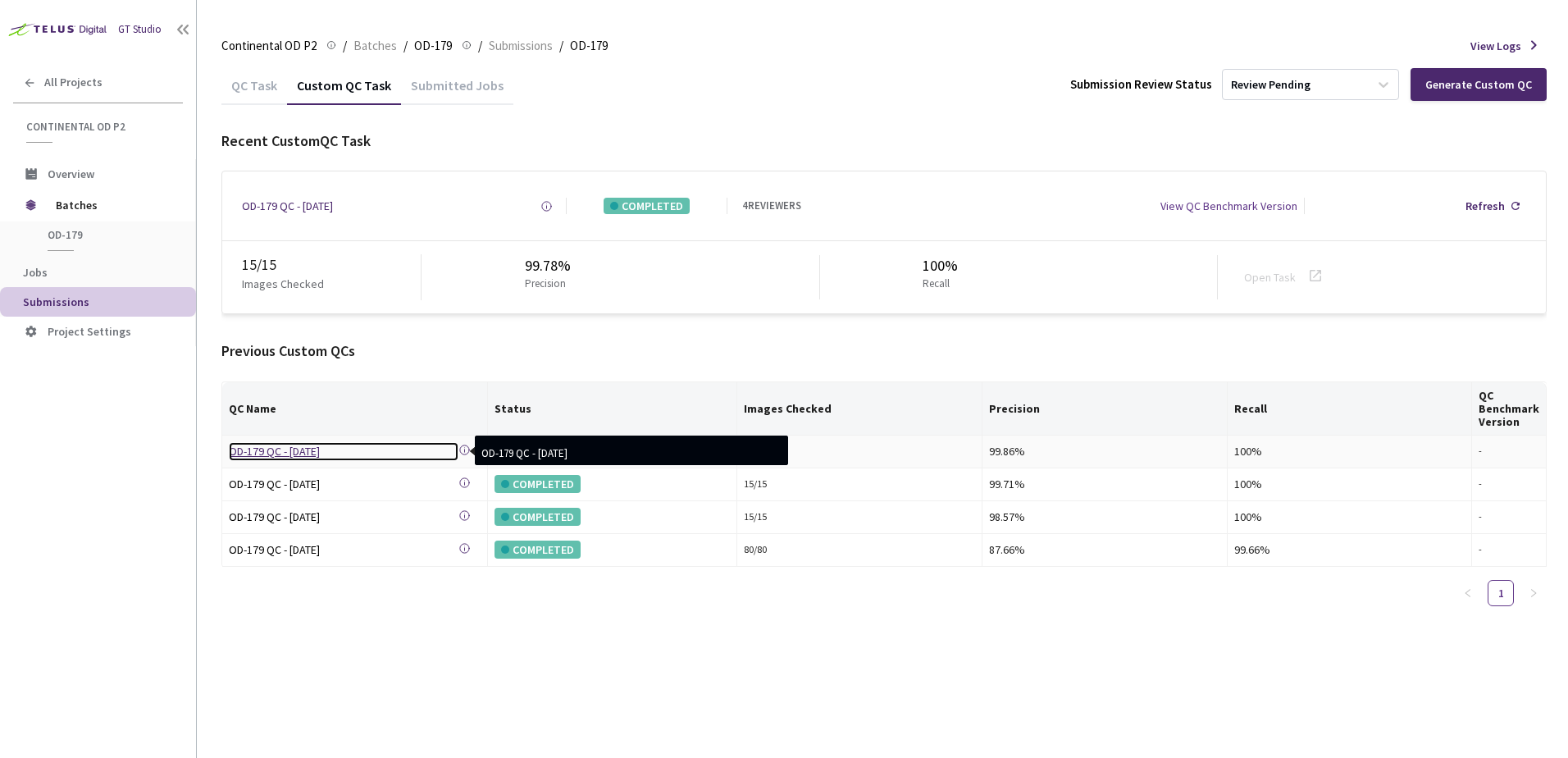
click at [297, 458] on div "OD-179 QC - 05 Aug, 2025" at bounding box center [343, 451] width 230 height 18
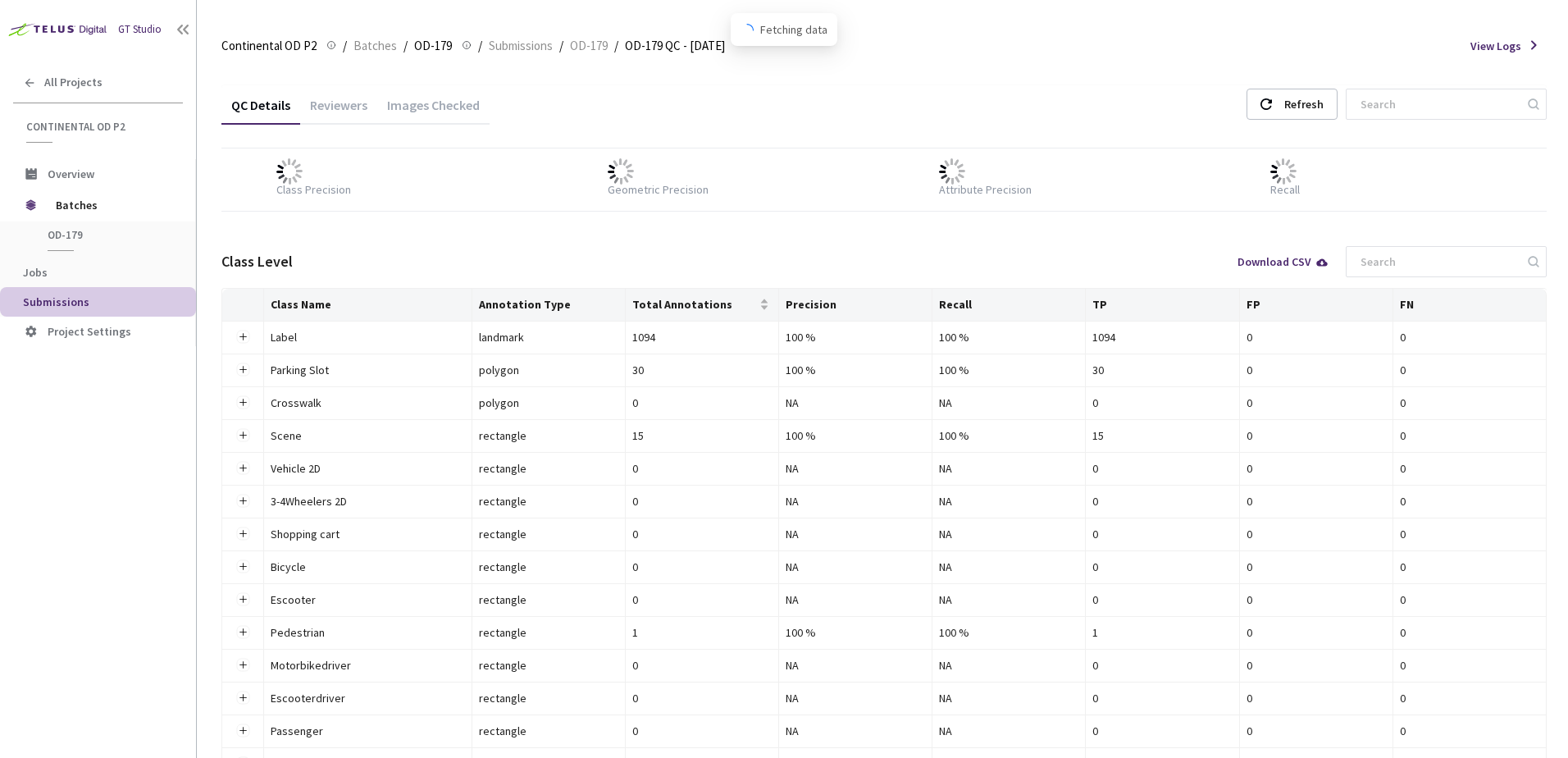
click at [422, 110] on div "Images Checked" at bounding box center [434, 110] width 112 height 28
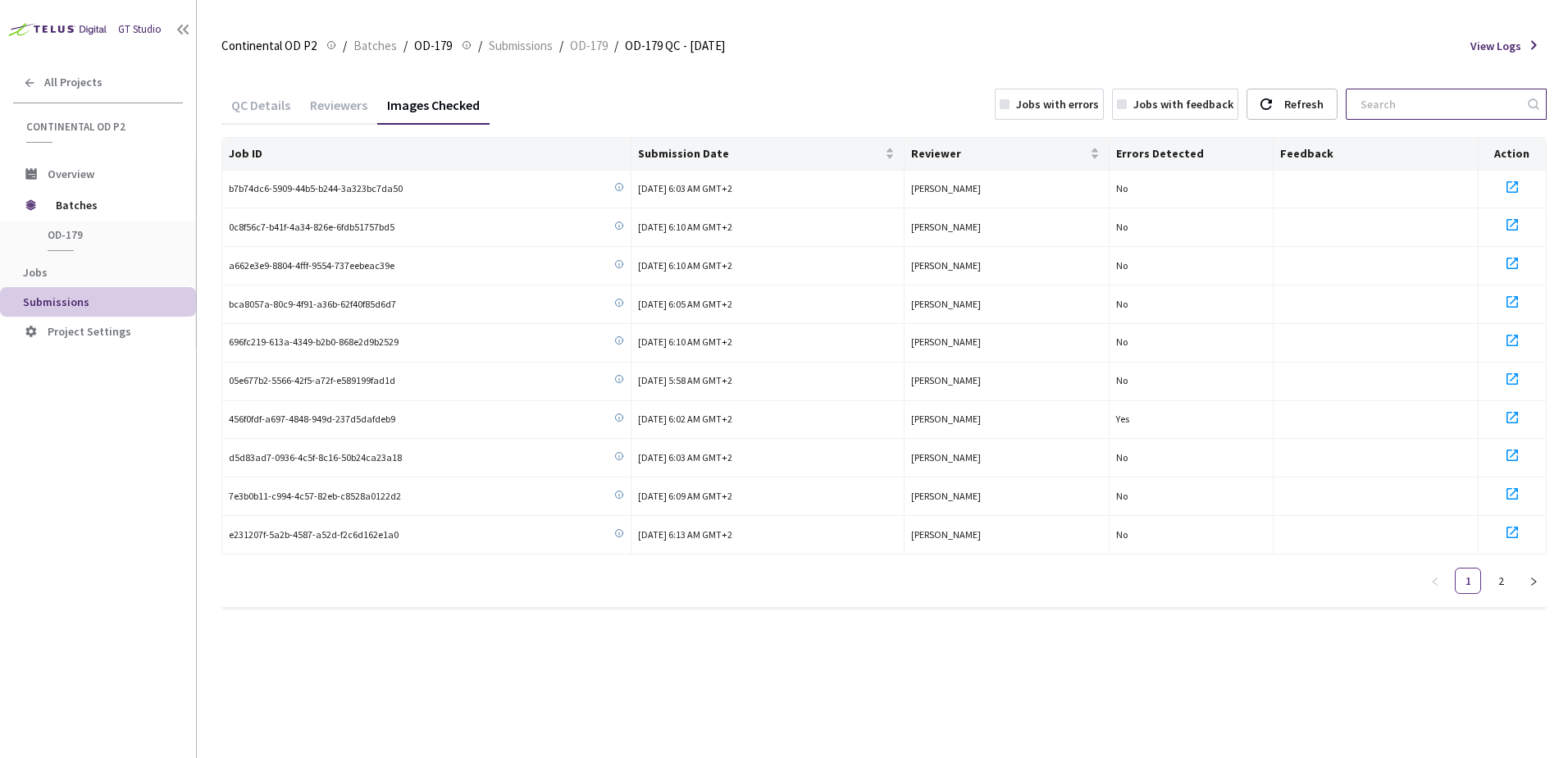
click at [1378, 116] on input at bounding box center [1438, 103] width 175 height 29
paste input "b7b74dc6-5909-44b5-b244-3a323bc7da50"
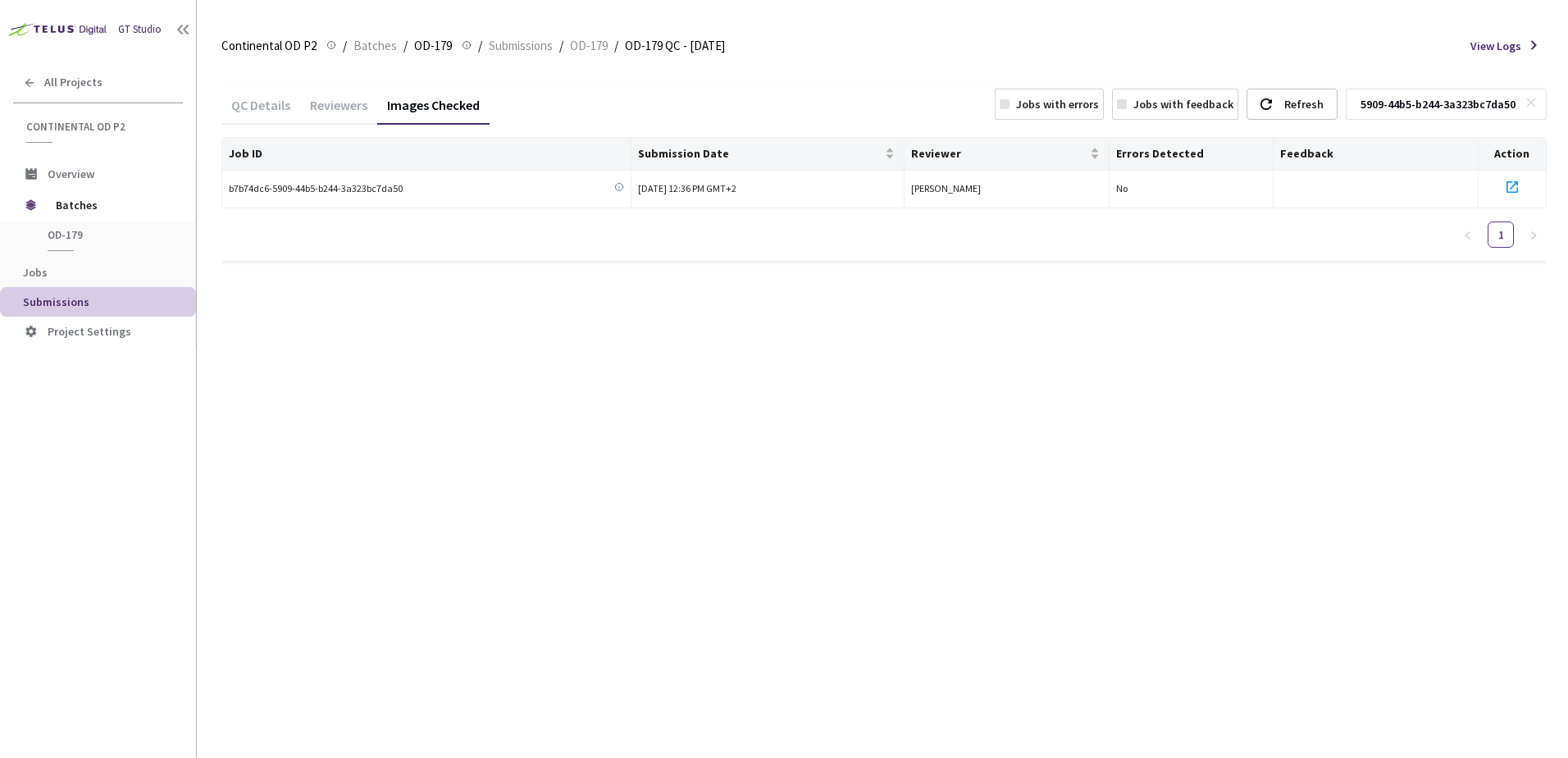
type input "b7b74dc6-5909-44b5-b244-3a323bc7da50"
click at [578, 99] on div "QC Details Reviewers Images Checked Jobs with errors Jobs with feedback Refresh…" at bounding box center [883, 106] width 1325 height 43
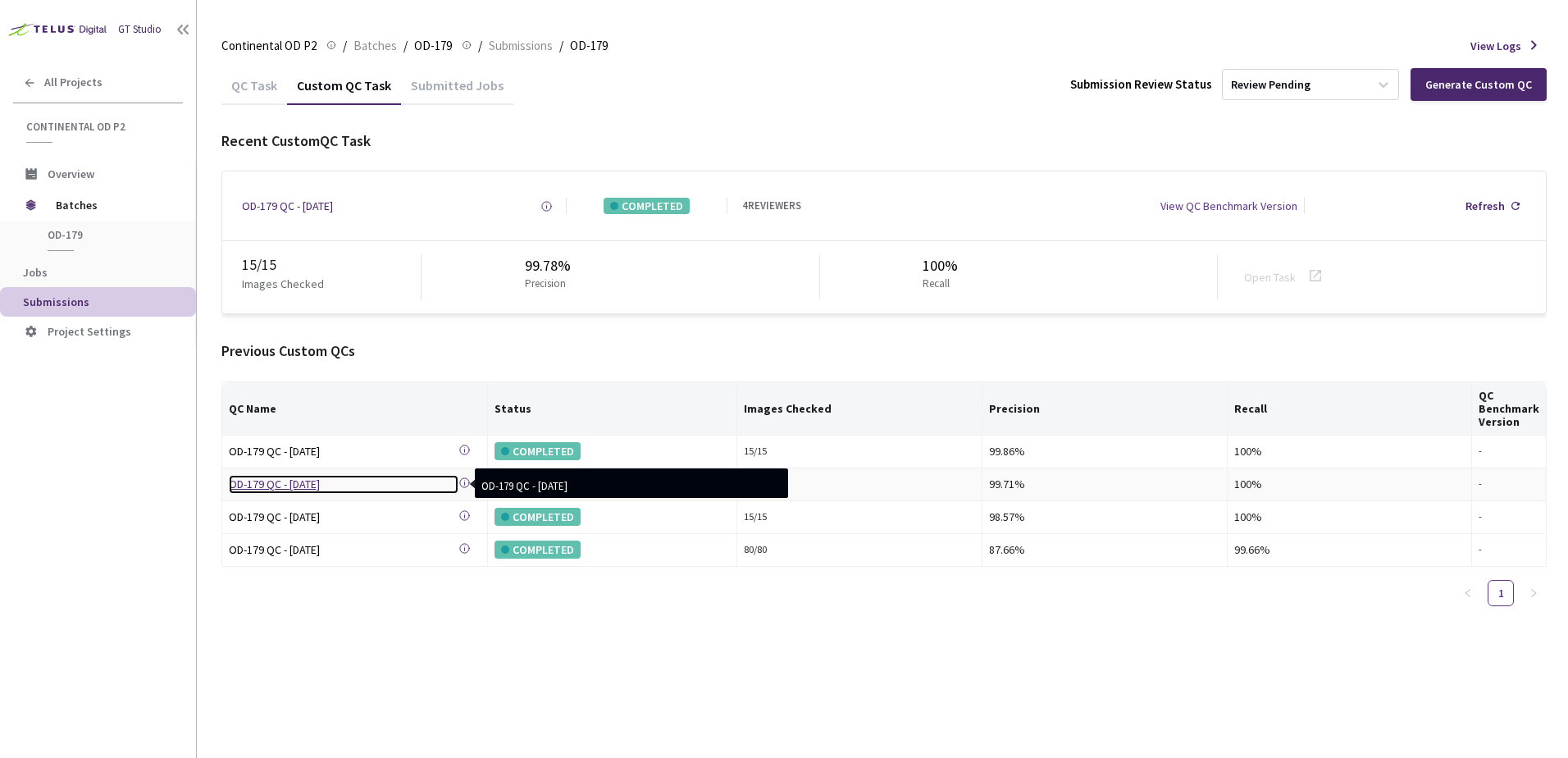
click at [305, 488] on div "OD-179 QC - 05 Aug, 2025" at bounding box center [343, 484] width 230 height 18
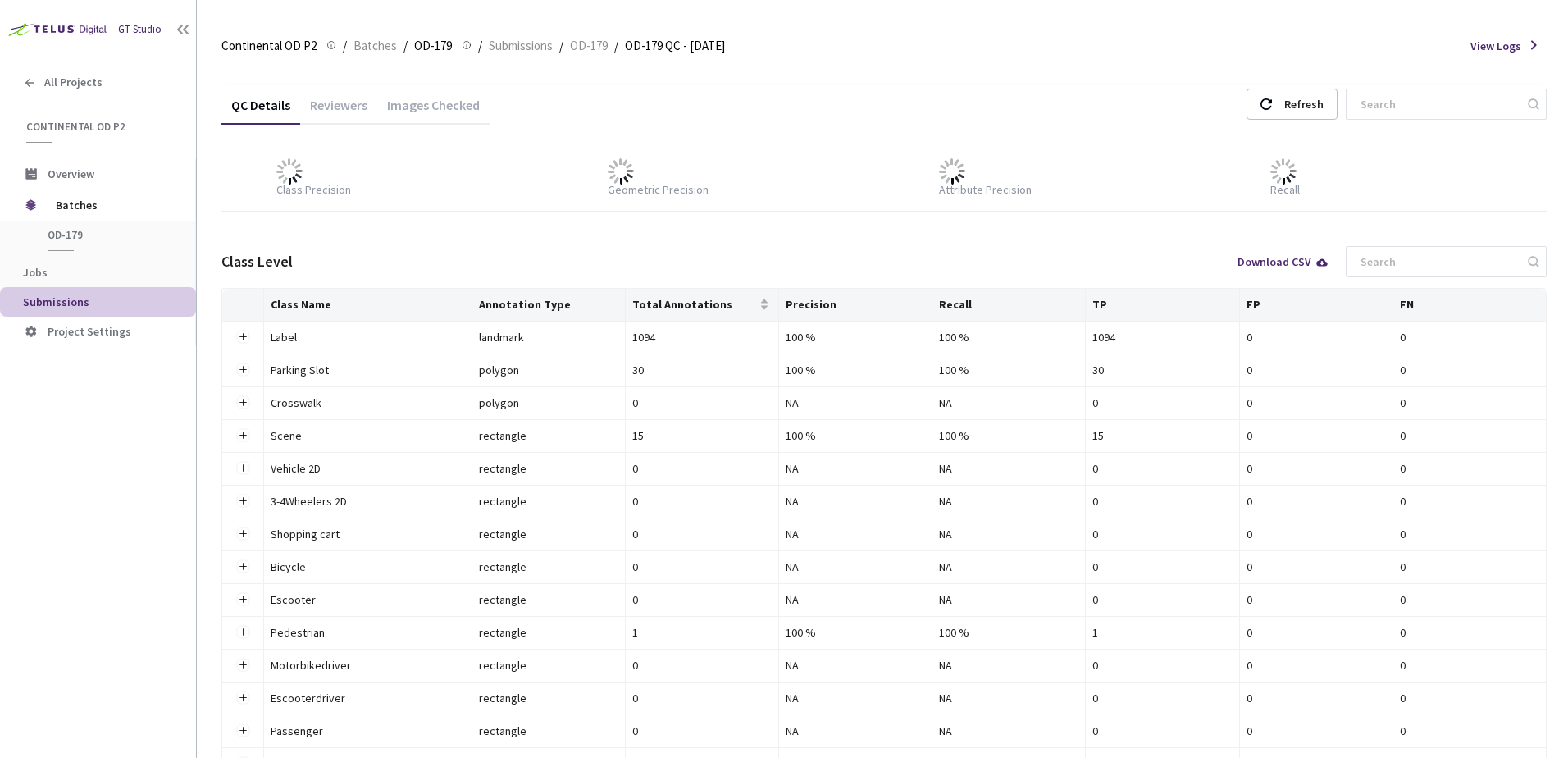
click at [434, 104] on div "Images Checked" at bounding box center [434, 110] width 112 height 28
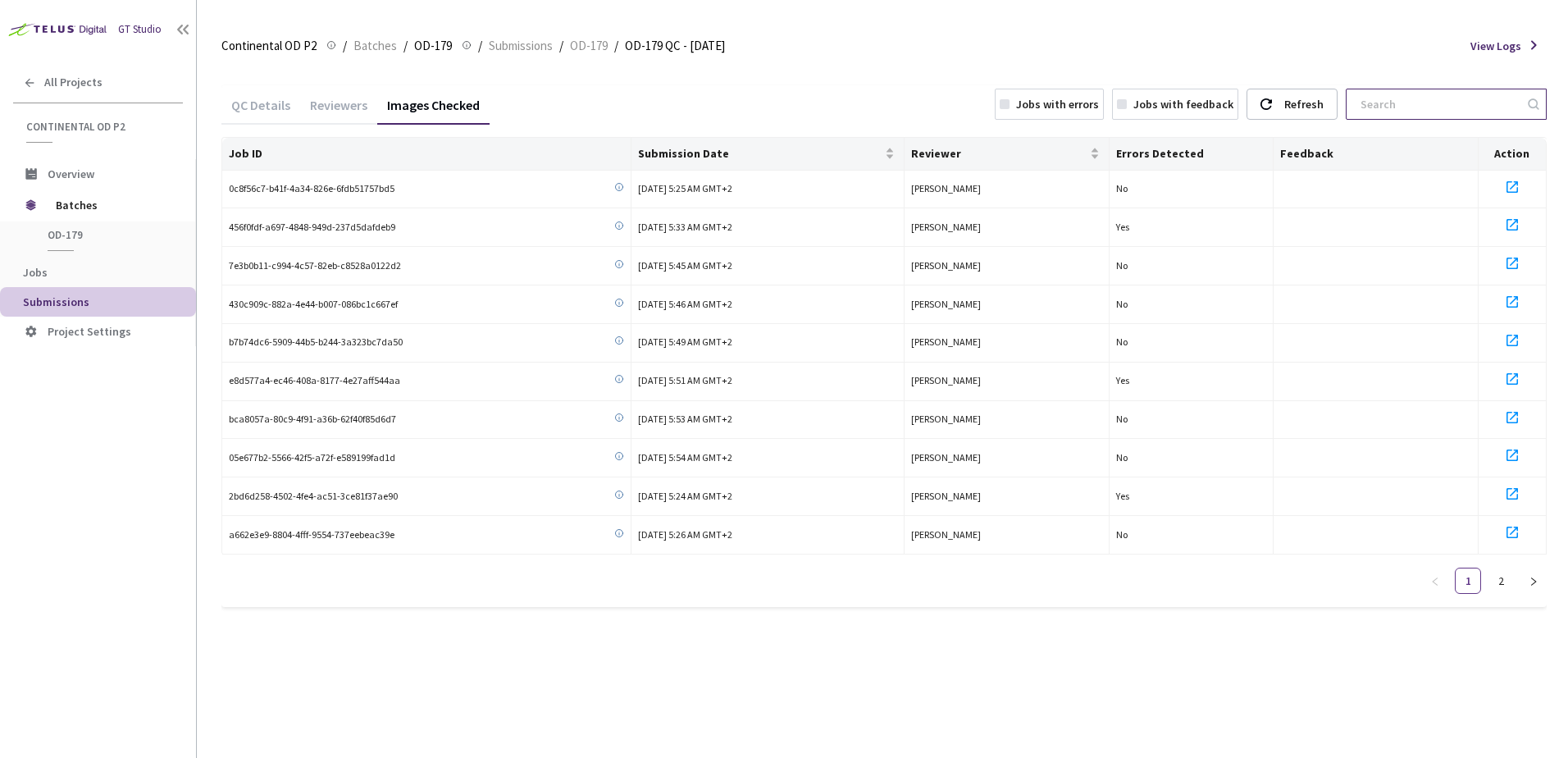
click at [1401, 112] on input at bounding box center [1438, 103] width 175 height 29
paste input "b7b74dc6-5909-44b5-b244-3a323bc7da50"
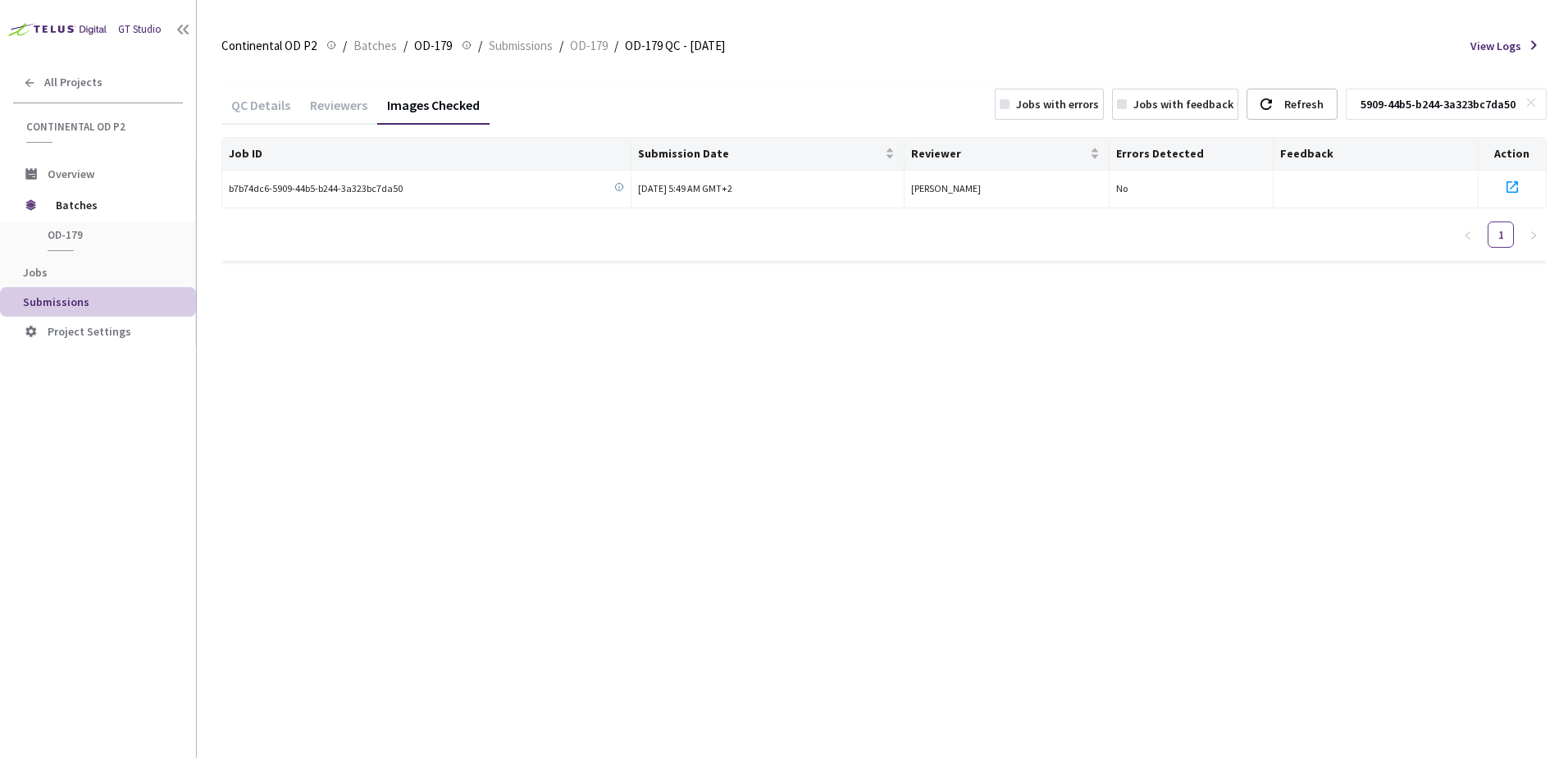
type input "b7b74dc6-5909-44b5-b244-3a323bc7da50"
click at [590, 123] on div "QC Details Reviewers Images Checked Jobs with errors Jobs with feedback Refresh…" at bounding box center [883, 106] width 1325 height 43
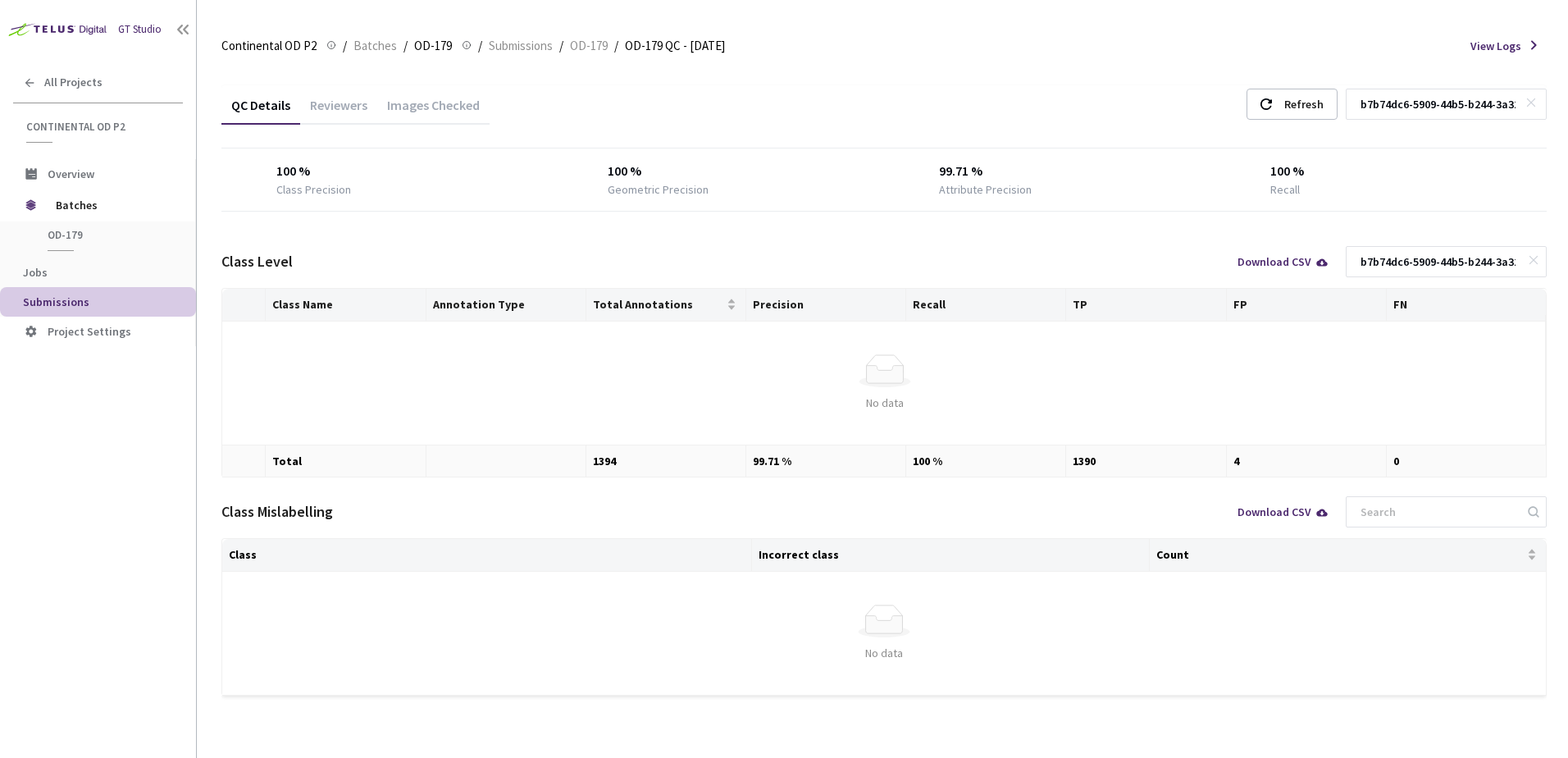
drag, startPoint x: 732, startPoint y: 108, endPoint x: 779, endPoint y: 116, distance: 47.7
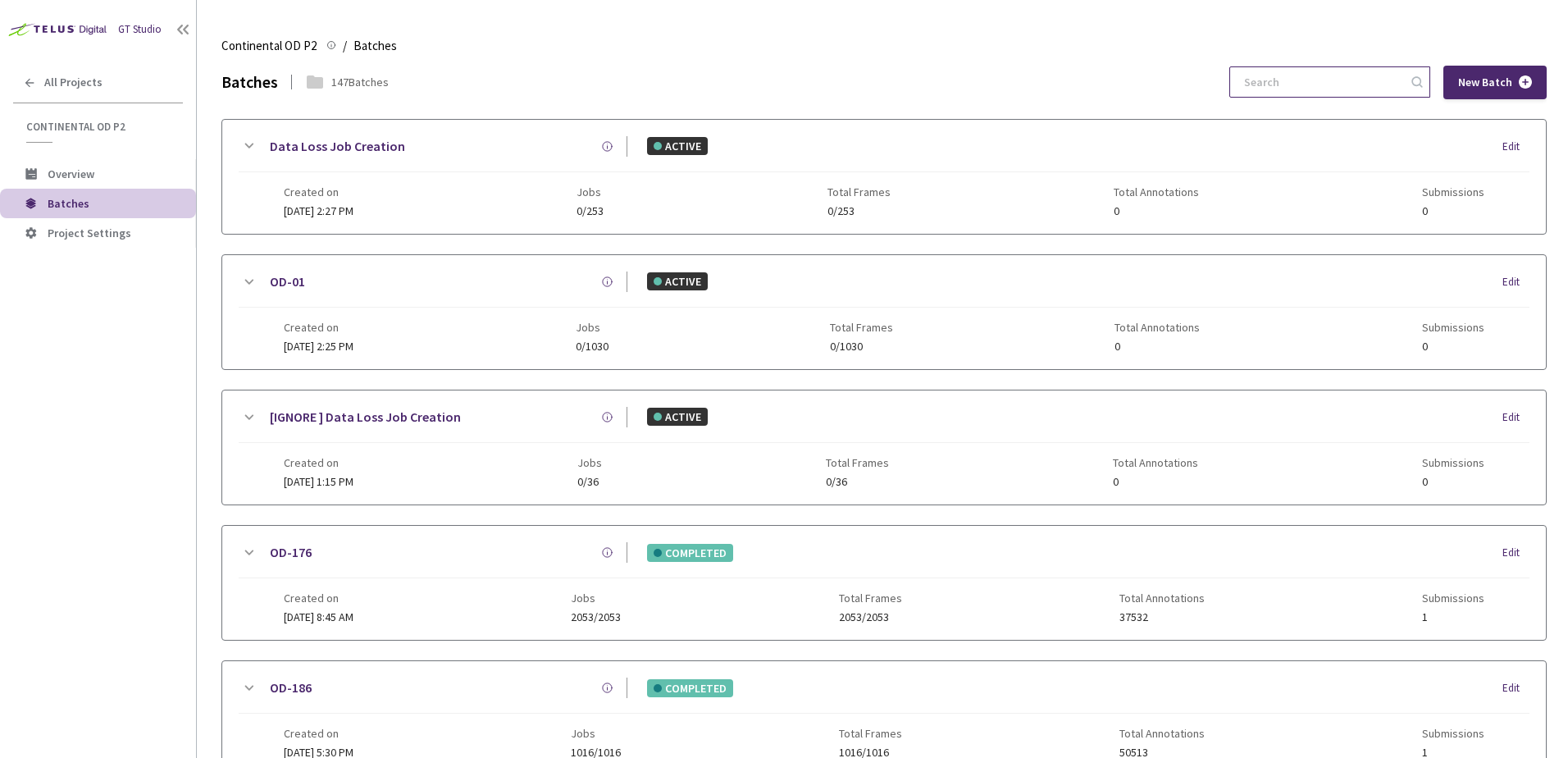
click at [1305, 82] on input at bounding box center [1321, 82] width 175 height 29
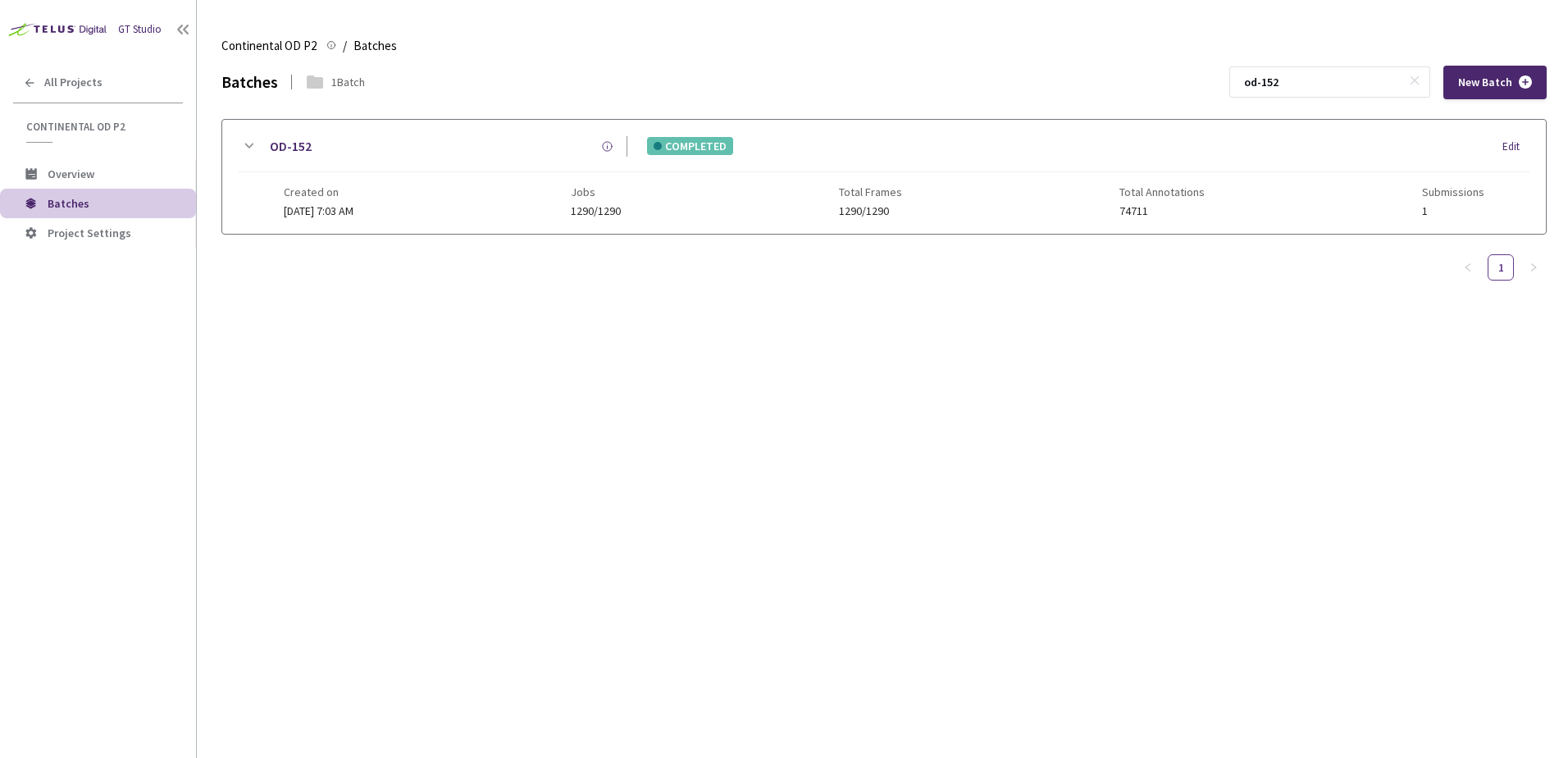
type input "od-152"
click at [241, 152] on icon at bounding box center [249, 146] width 20 height 20
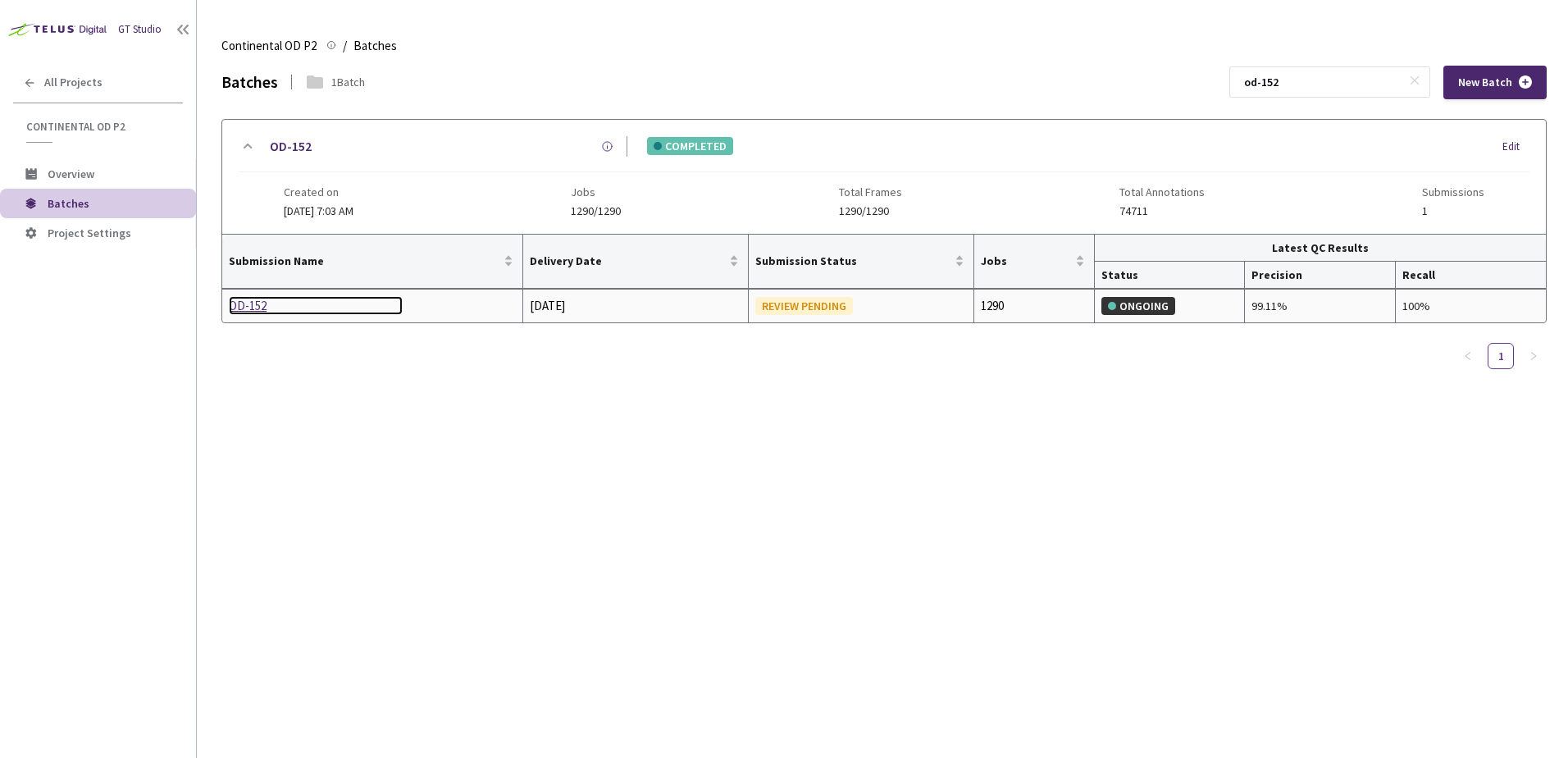
click at [252, 305] on div "OD-152" at bounding box center [315, 305] width 174 height 20
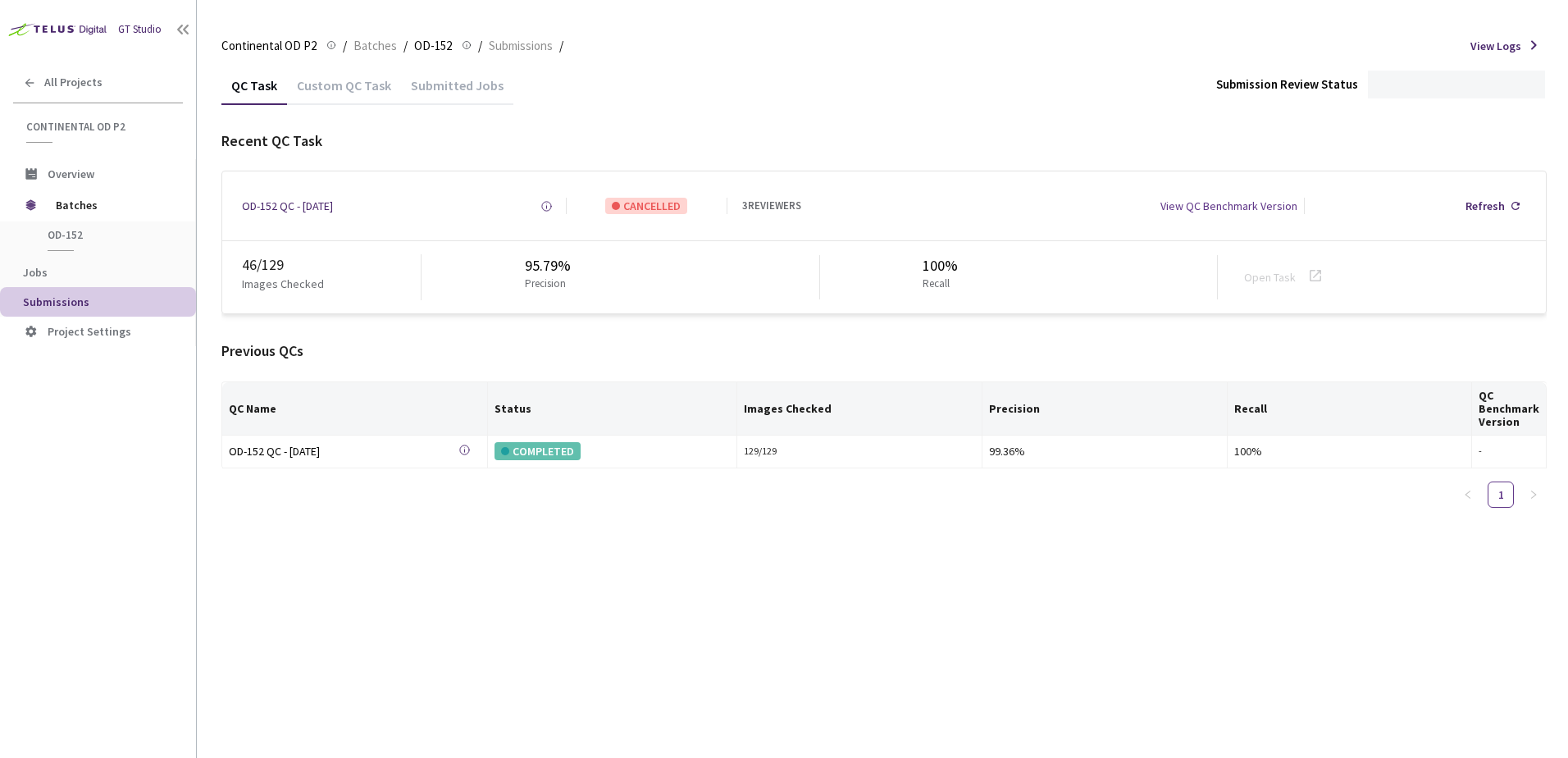
click at [367, 84] on div "Custom QC Task" at bounding box center [344, 90] width 114 height 28
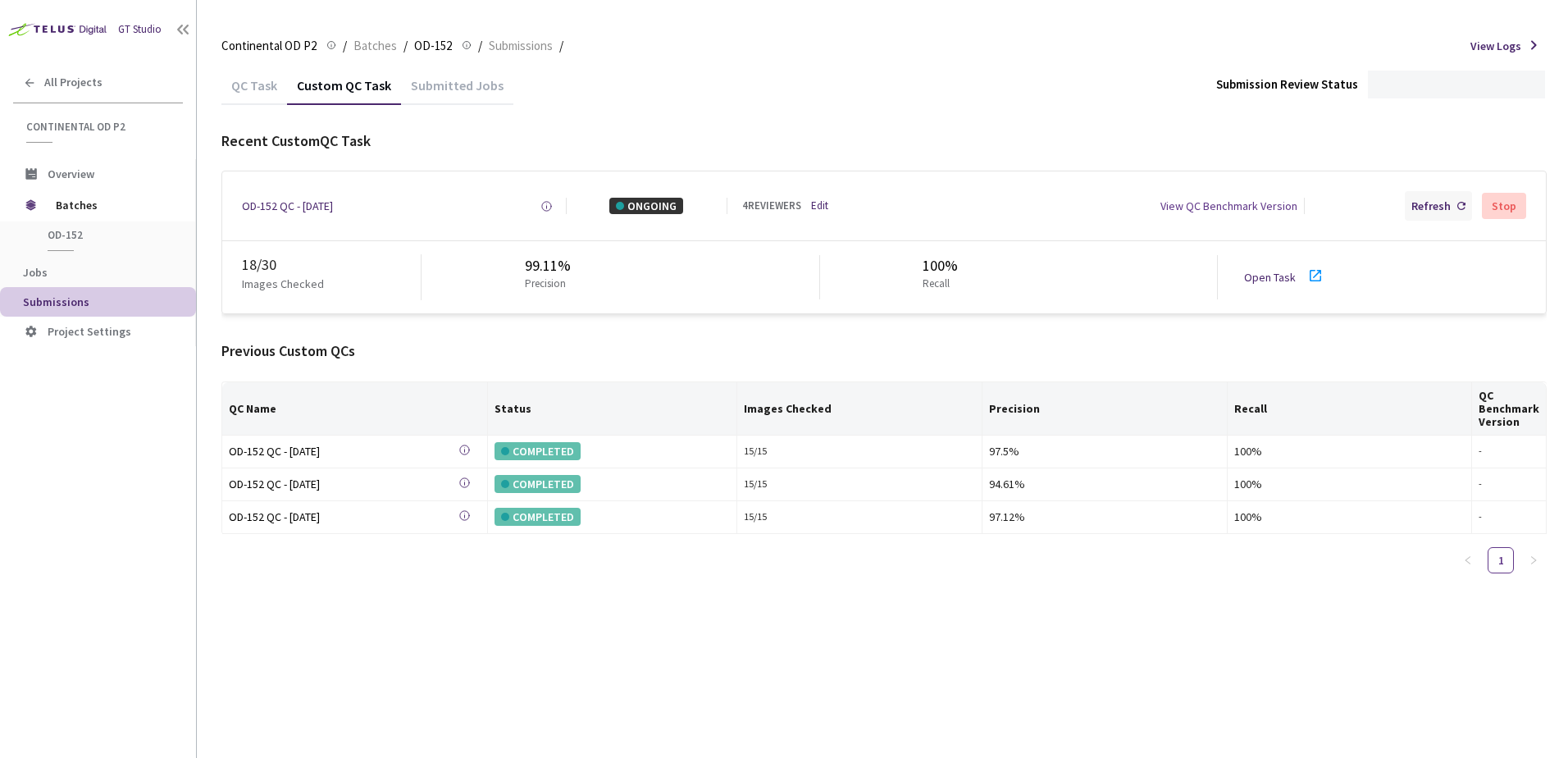
click at [1427, 206] on div "Refresh" at bounding box center [1430, 205] width 39 height 16
click at [1421, 213] on div "Refresh" at bounding box center [1430, 205] width 39 height 16
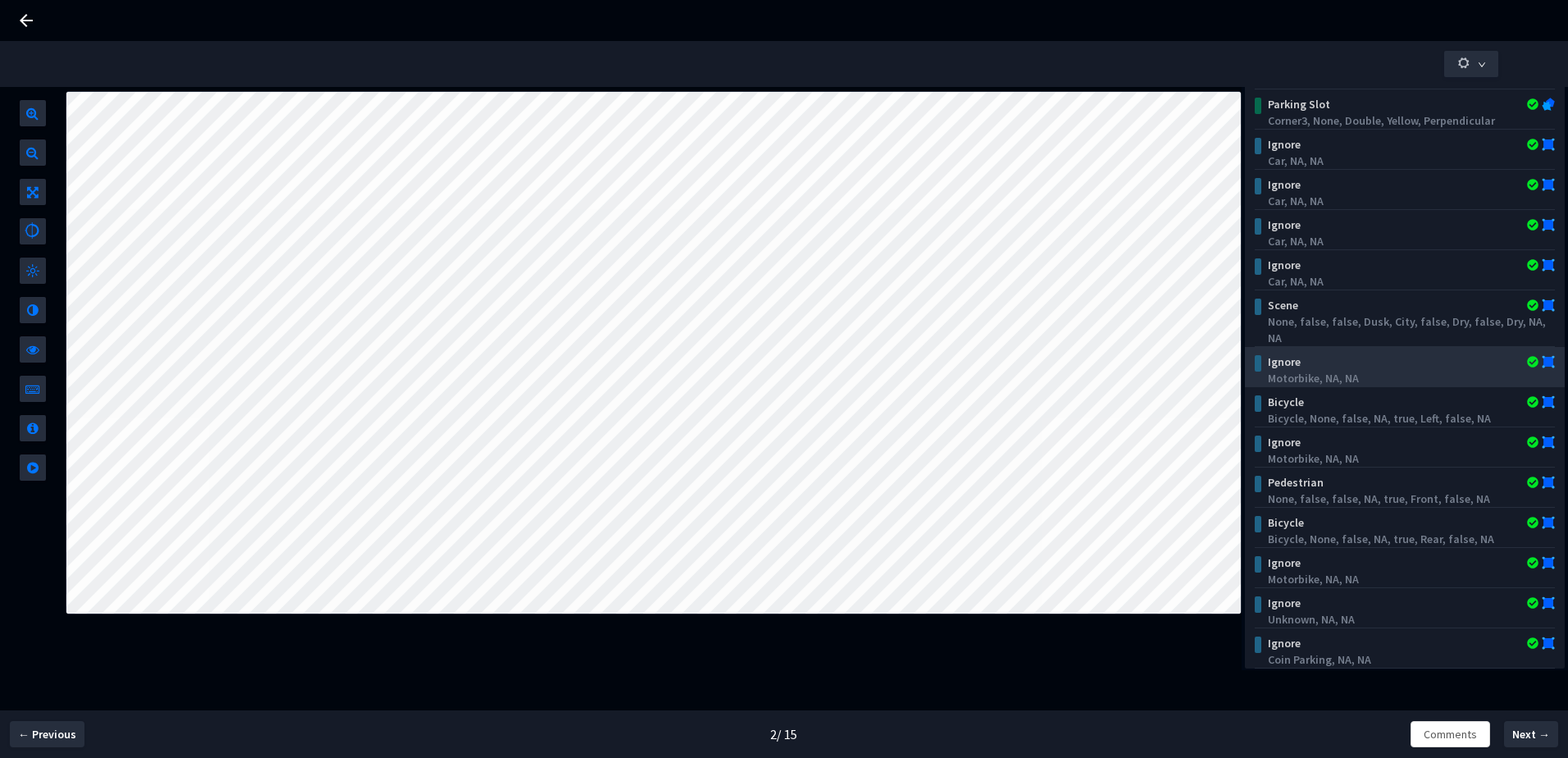
scroll to position [521, 0]
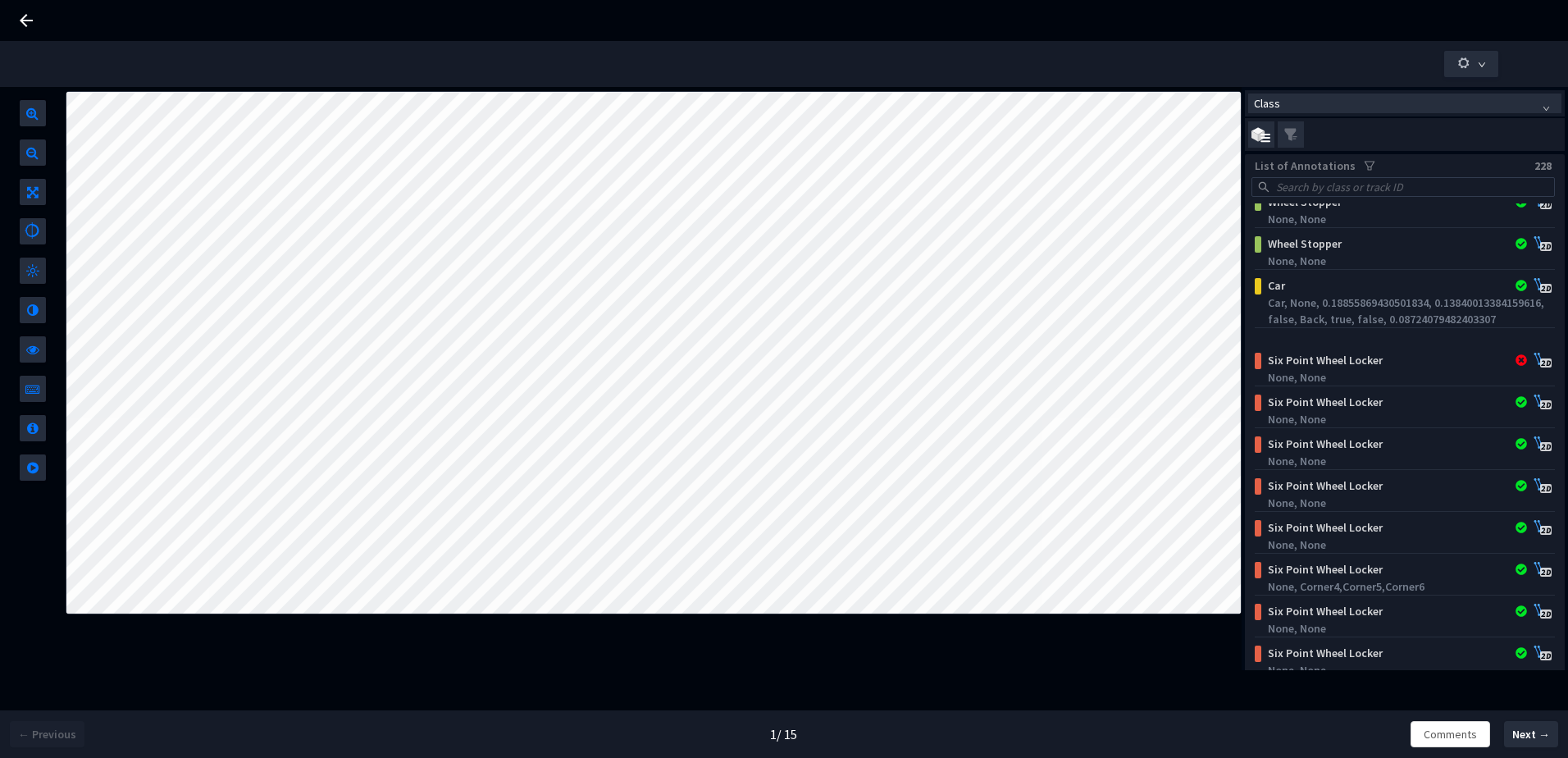
scroll to position [8301, 0]
click at [1408, 370] on div "Six Point Wheel Locker" at bounding box center [1378, 361] width 235 height 16
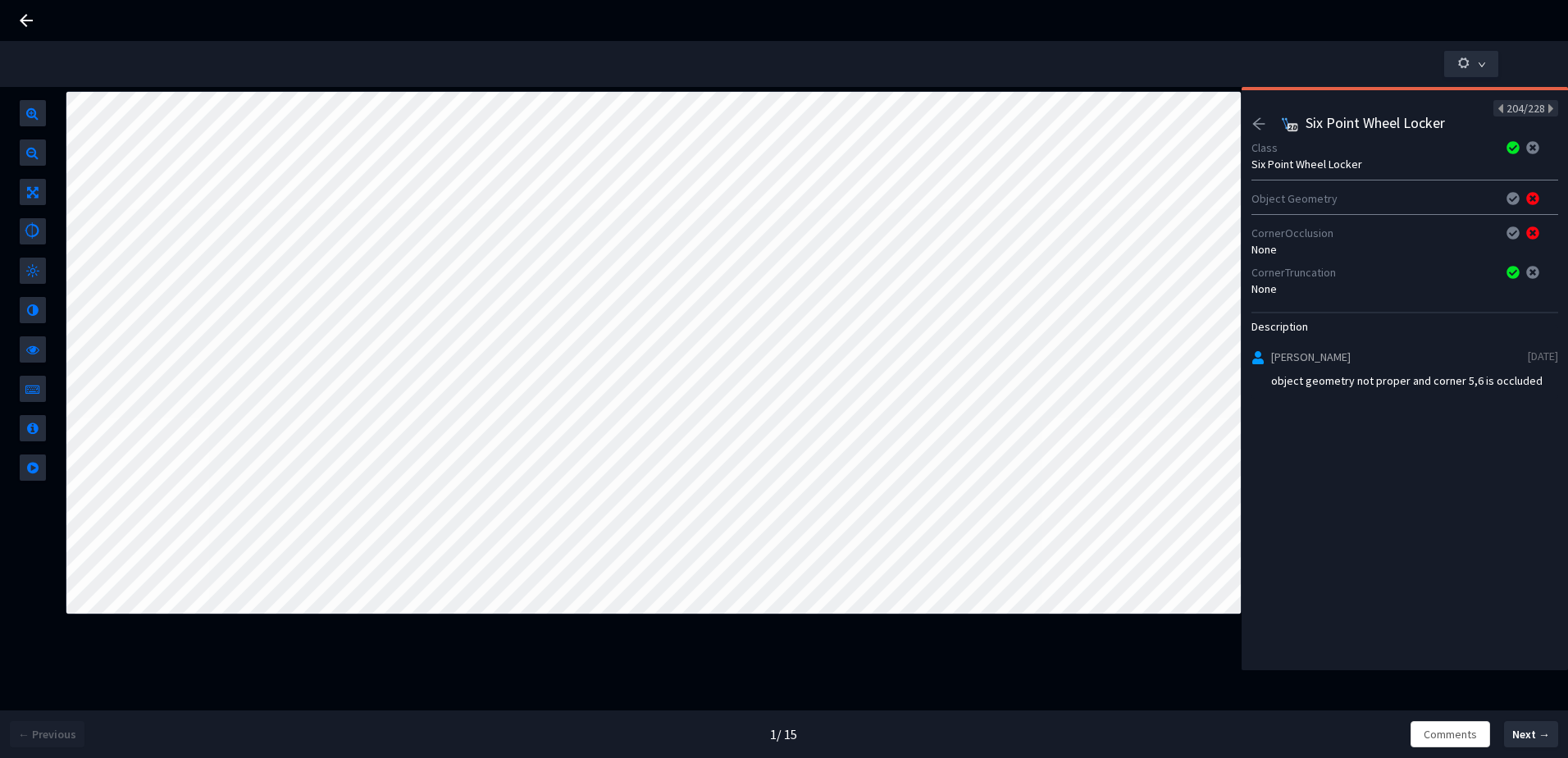
click at [1259, 130] on icon "arrow-left" at bounding box center [1259, 124] width 15 height 15
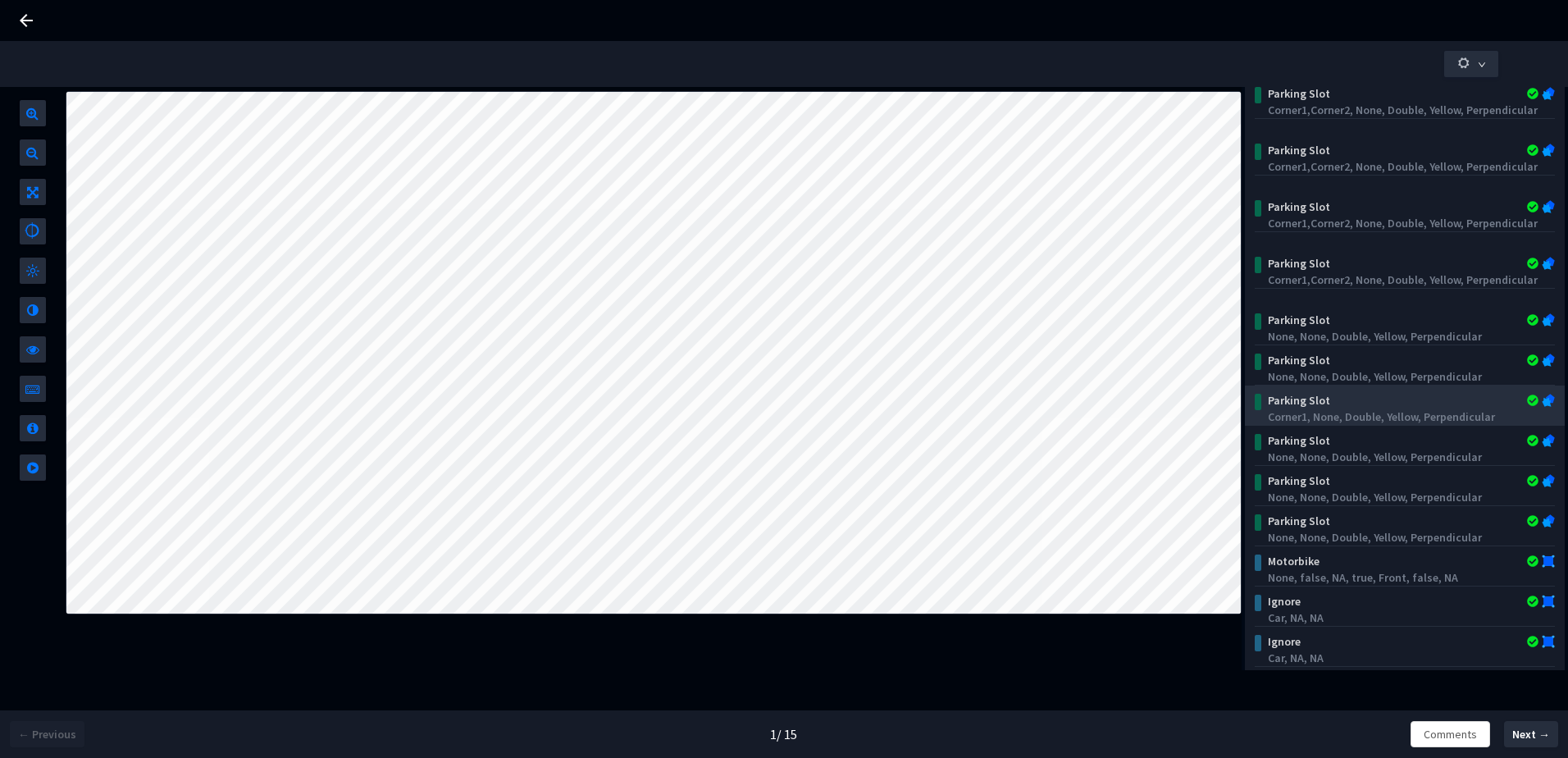
scroll to position [521, 0]
